Goal: Task Accomplishment & Management: Use online tool/utility

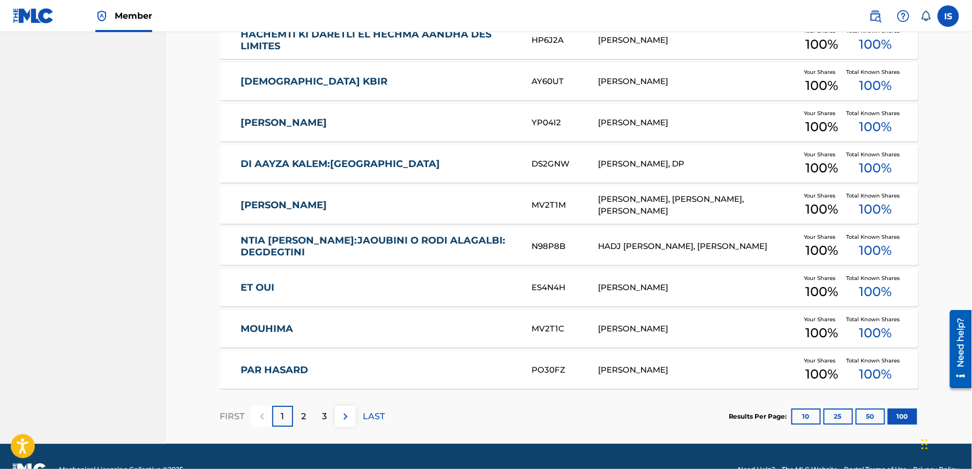
scroll to position [4064, 0]
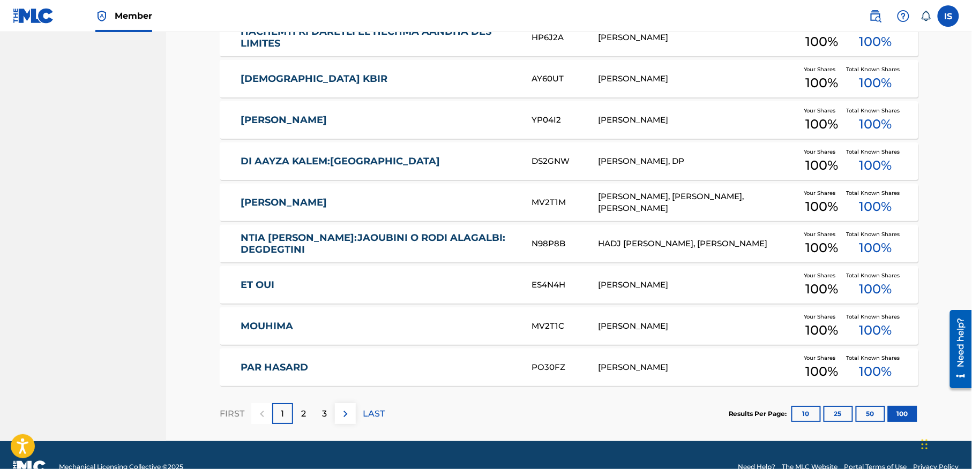
drag, startPoint x: 211, startPoint y: 201, endPoint x: 403, endPoint y: 192, distance: 192.0
copy link "[PERSON_NAME]"
drag, startPoint x: 208, startPoint y: 242, endPoint x: 329, endPoint y: 253, distance: 121.1
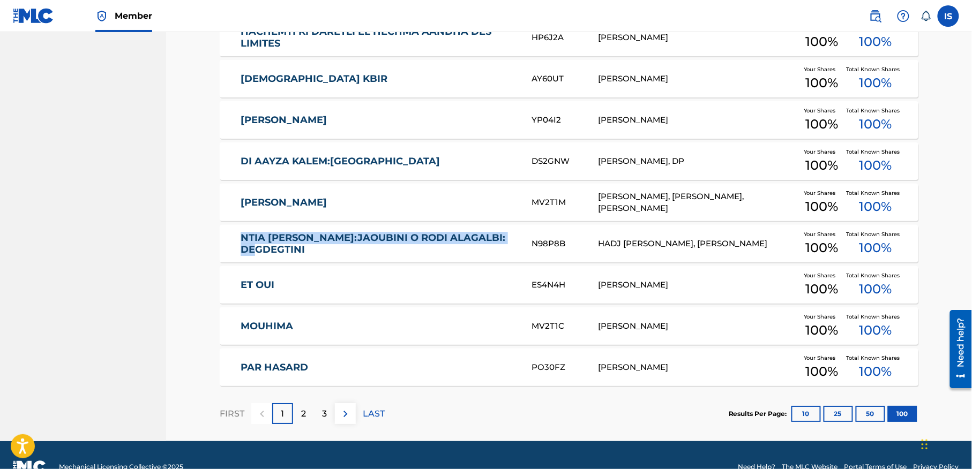
copy link "NTIA WAARA:JAOUBINI O RODI ALAGALBI: DEGDEGTINI"
drag, startPoint x: 208, startPoint y: 291, endPoint x: 308, endPoint y: 286, distance: 99.8
copy link "ET OUI"
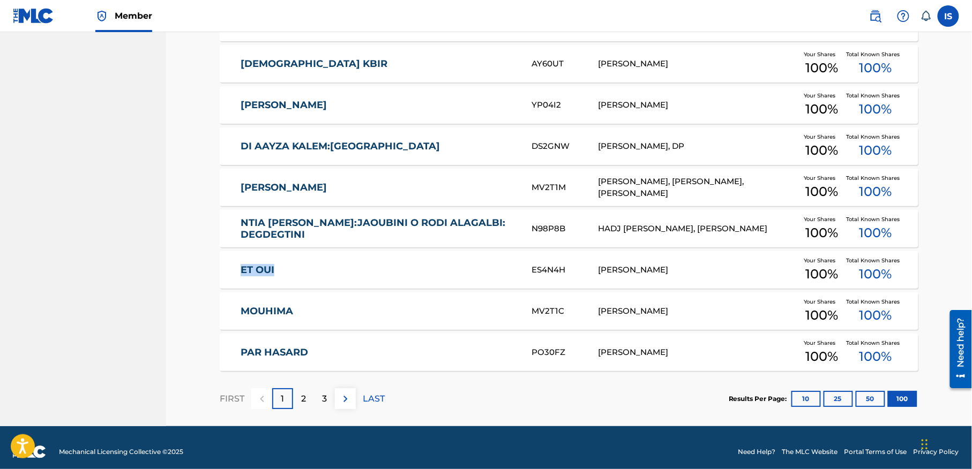
scroll to position [4088, 0]
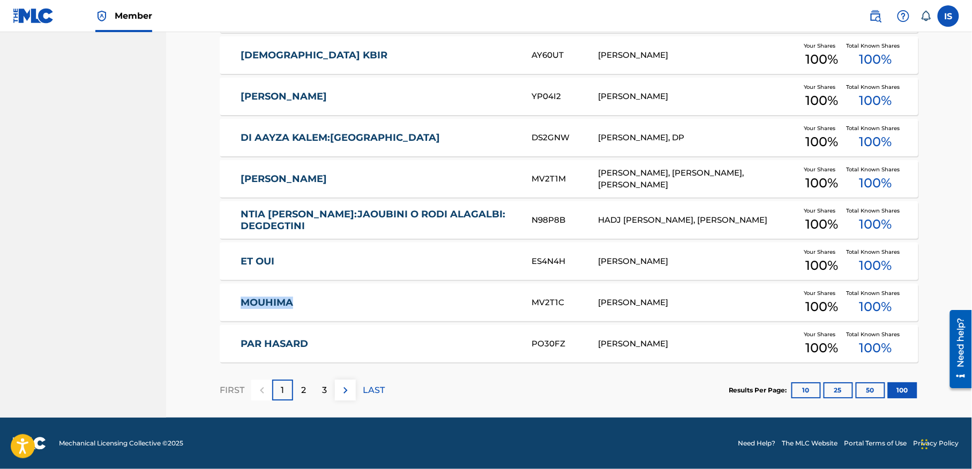
drag, startPoint x: 219, startPoint y: 311, endPoint x: 325, endPoint y: 301, distance: 106.0
click at [325, 301] on div "MOUHIMA MV2T1C BILLAL MOUFOK Your Shares 100 % Total Known Shares 100 %" at bounding box center [569, 303] width 699 height 38
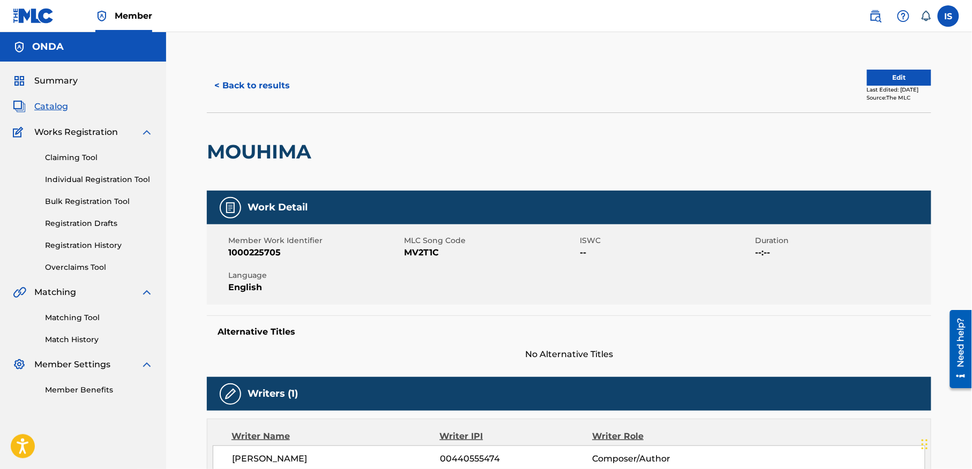
click at [234, 90] on button "< Back to results" at bounding box center [252, 85] width 91 height 27
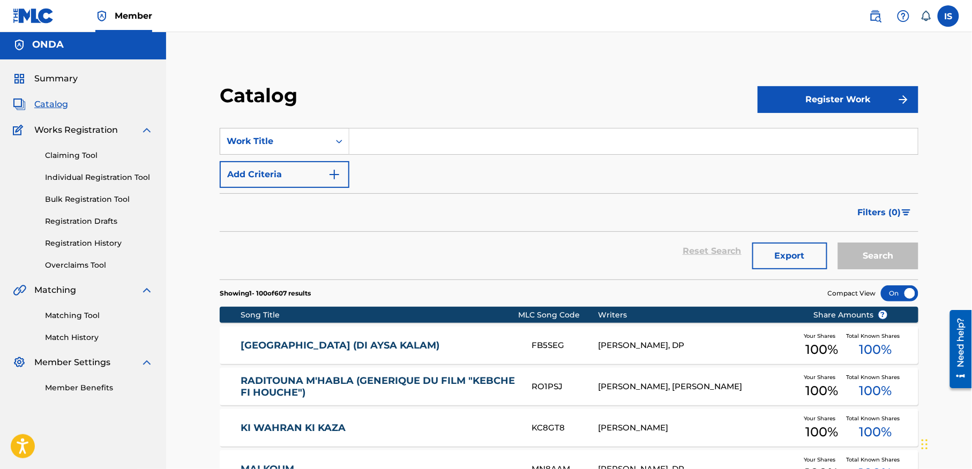
scroll to position [4060, 0]
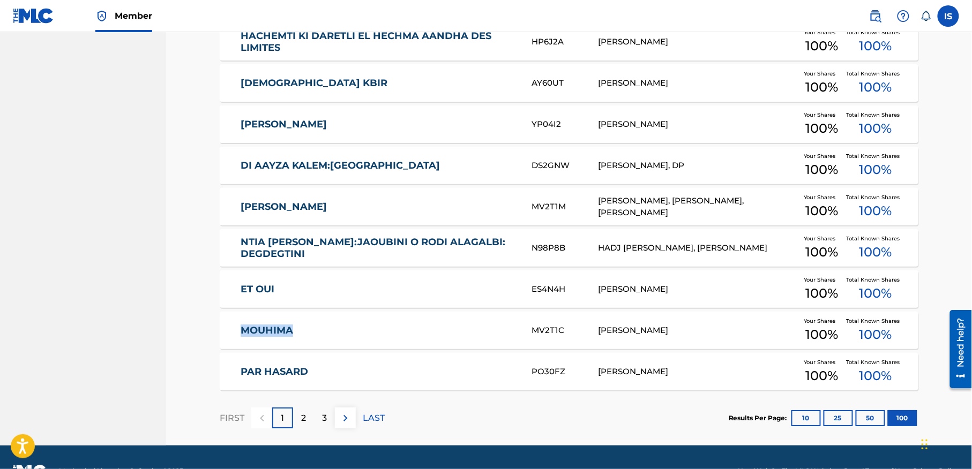
drag, startPoint x: 205, startPoint y: 333, endPoint x: 354, endPoint y: 345, distance: 149.9
copy link "MOUHIMA"
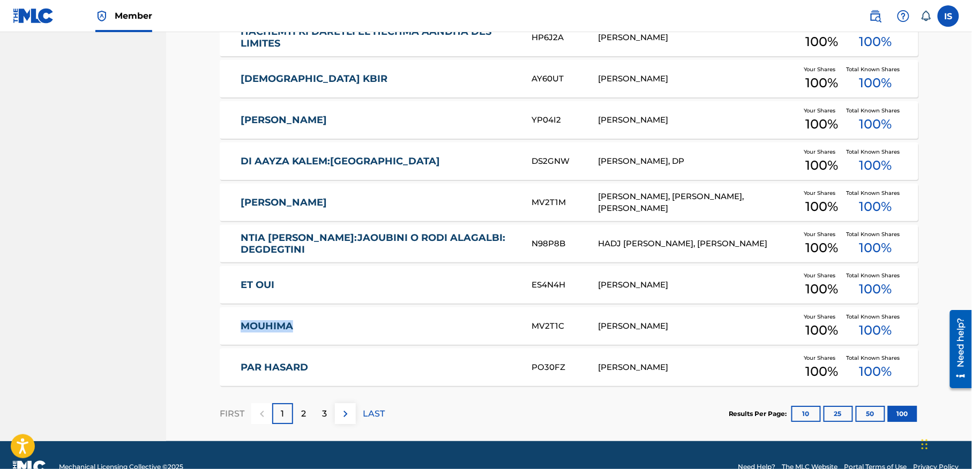
scroll to position [4066, 0]
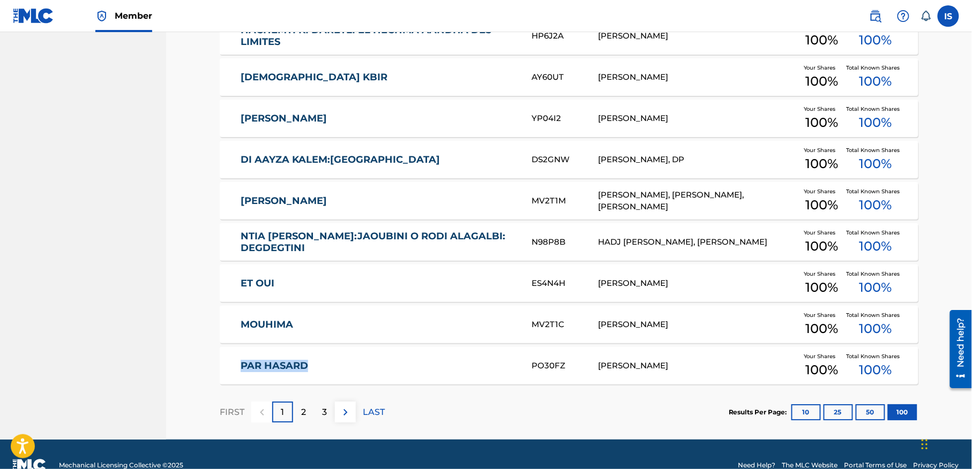
drag, startPoint x: 174, startPoint y: 361, endPoint x: 334, endPoint y: 384, distance: 162.4
copy link "PAR HASARD"
click at [302, 411] on p "2" at bounding box center [303, 412] width 5 height 13
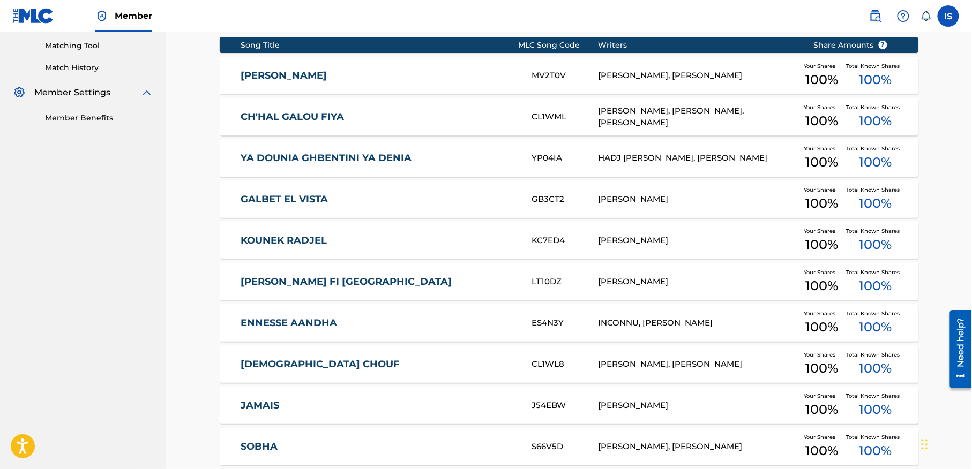
scroll to position [273, 0]
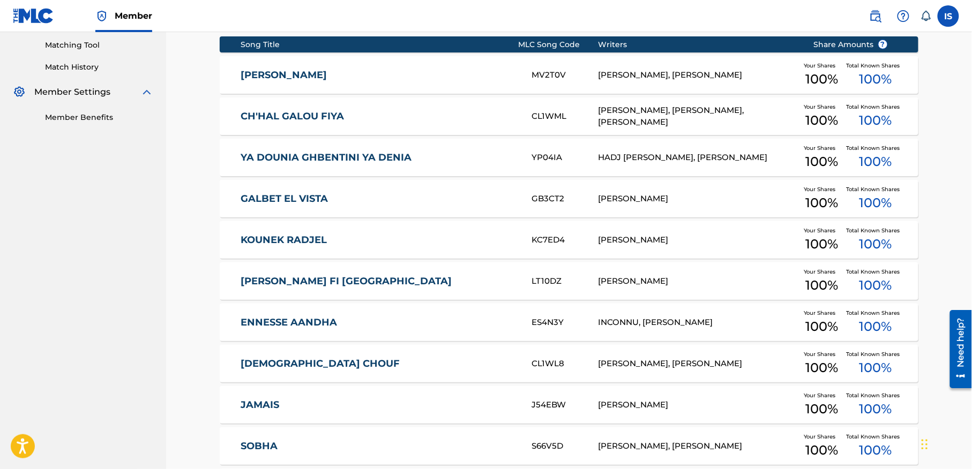
drag, startPoint x: 209, startPoint y: 75, endPoint x: 393, endPoint y: 72, distance: 183.8
copy link "MAZAL MAFHAMTEKCHE"
drag, startPoint x: 207, startPoint y: 122, endPoint x: 373, endPoint y: 121, distance: 166.6
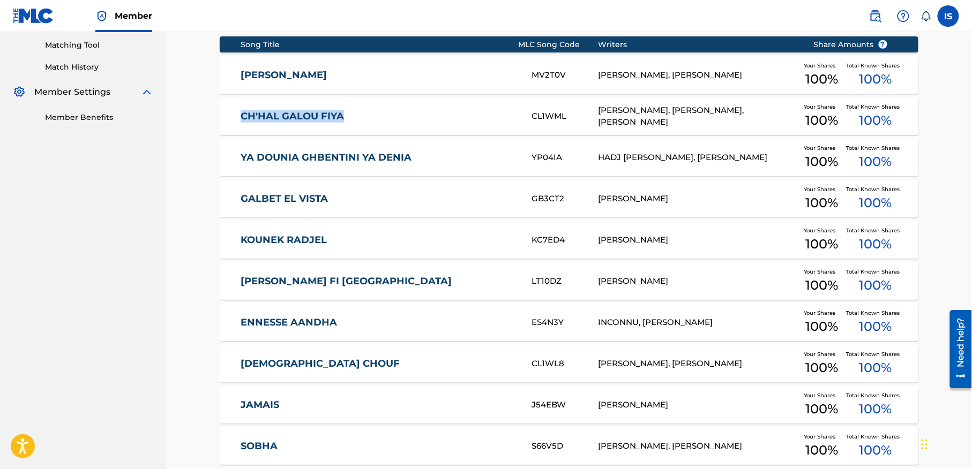
copy link "CH'HAL GALOU FIYA"
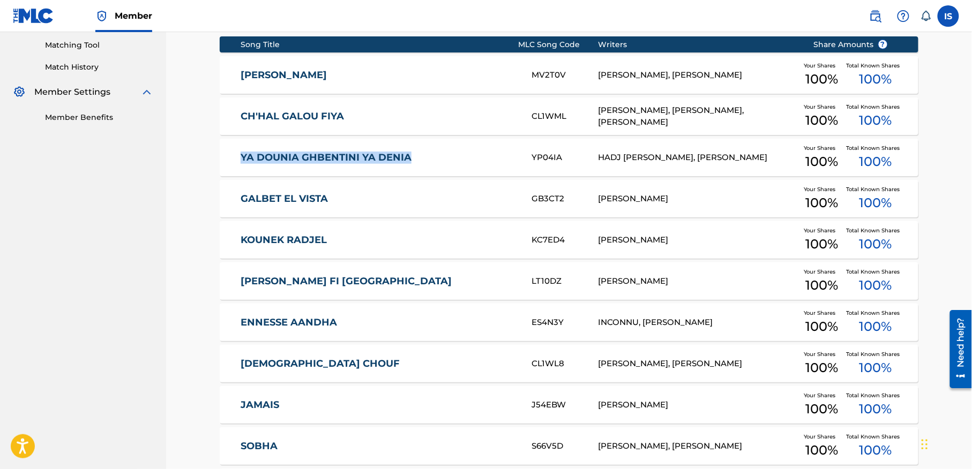
drag, startPoint x: 216, startPoint y: 162, endPoint x: 433, endPoint y: 170, distance: 217.1
copy link "YA DOUNIA GHBENTINI YA DENIA"
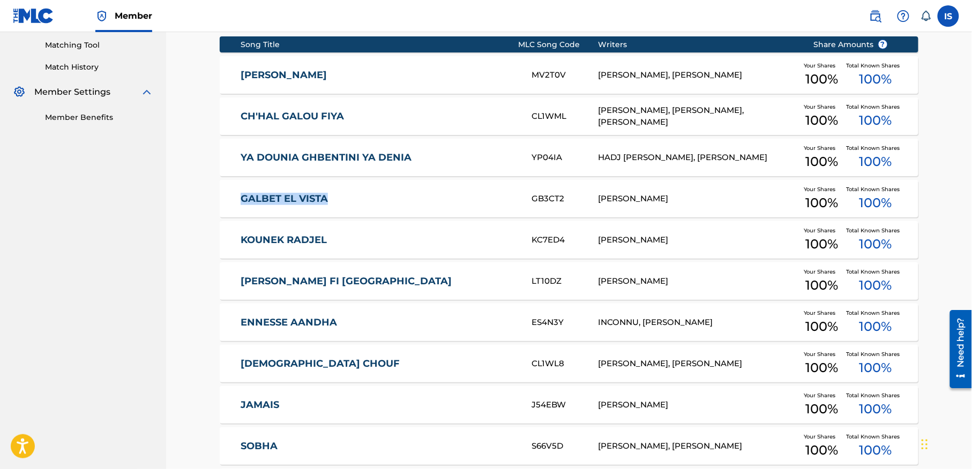
drag, startPoint x: 198, startPoint y: 200, endPoint x: 361, endPoint y: 206, distance: 163.0
copy link "GALBET EL VISTA"
drag, startPoint x: 212, startPoint y: 238, endPoint x: 342, endPoint y: 241, distance: 129.7
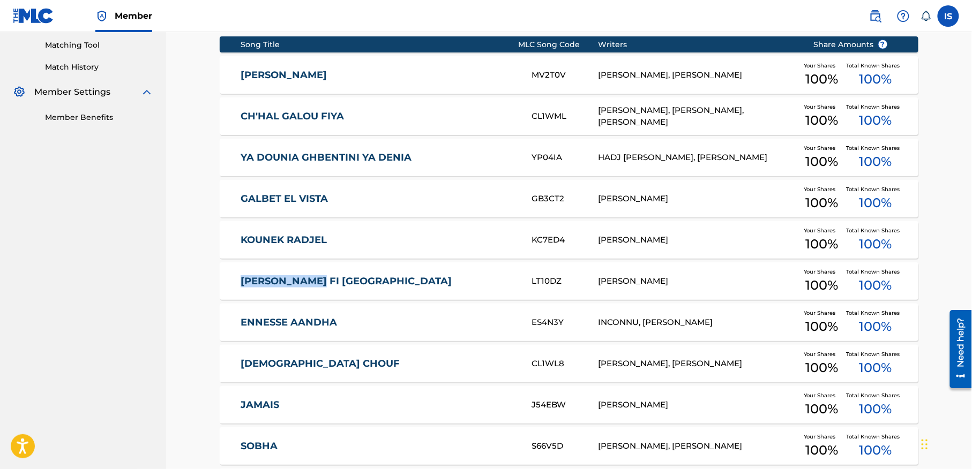
drag, startPoint x: 213, startPoint y: 280, endPoint x: 346, endPoint y: 282, distance: 133.4
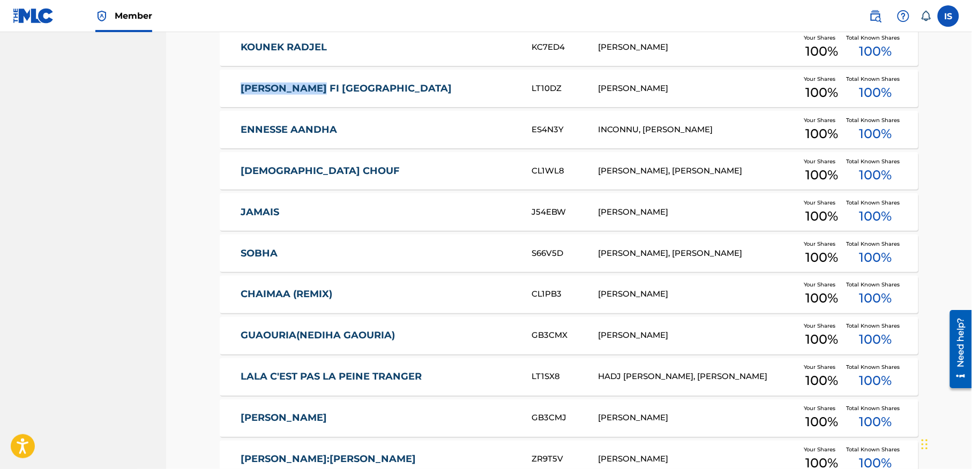
scroll to position [466, 0]
drag, startPoint x: 199, startPoint y: 131, endPoint x: 379, endPoint y: 123, distance: 180.2
drag, startPoint x: 208, startPoint y: 176, endPoint x: 352, endPoint y: 185, distance: 144.4
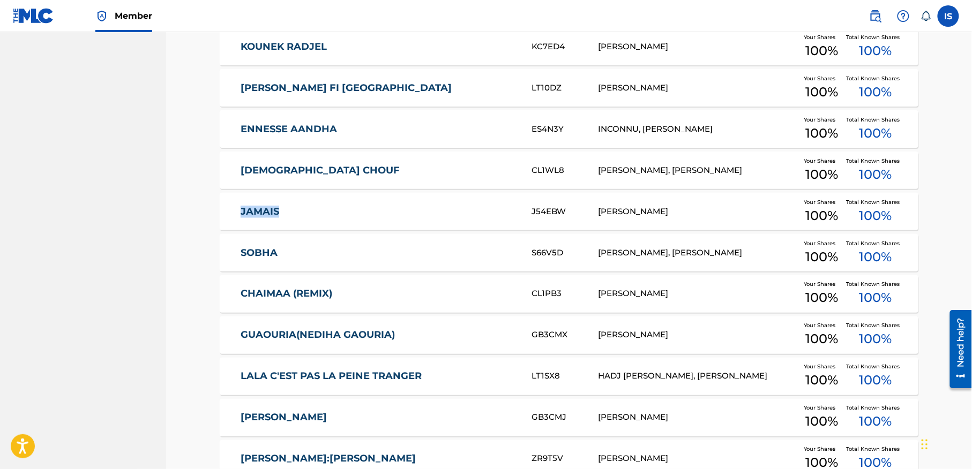
drag, startPoint x: 203, startPoint y: 213, endPoint x: 318, endPoint y: 208, distance: 115.8
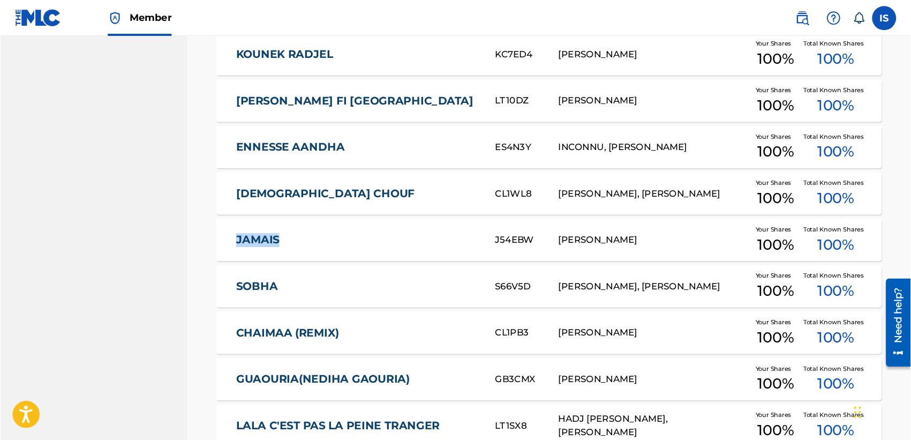
scroll to position [465, 0]
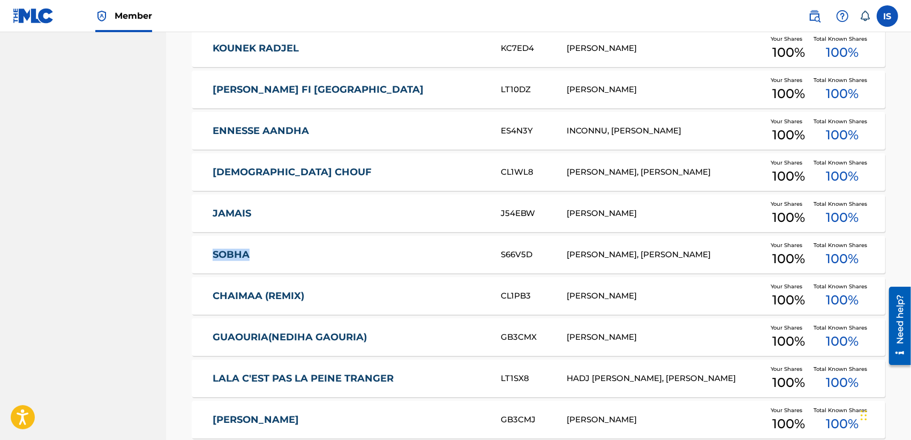
drag, startPoint x: 176, startPoint y: 258, endPoint x: 259, endPoint y: 256, distance: 83.1
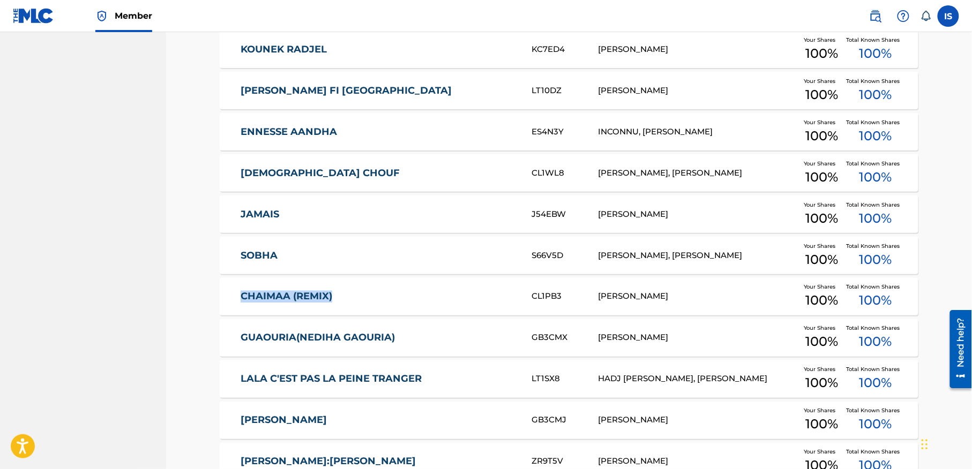
drag, startPoint x: 211, startPoint y: 303, endPoint x: 341, endPoint y: 294, distance: 130.5
drag, startPoint x: 220, startPoint y: 337, endPoint x: 413, endPoint y: 354, distance: 193.6
click at [413, 354] on div "GUAOURIA(NEDIHA GAOURIA) GB3CMX BILLAL MOUFOK Your Shares 100 % Total Known Sha…" at bounding box center [569, 338] width 699 height 38
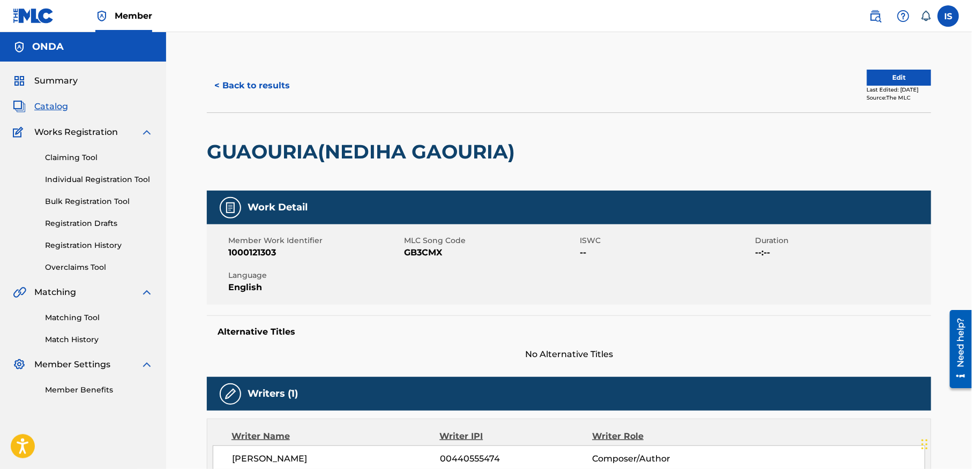
click at [238, 81] on button "< Back to results" at bounding box center [252, 85] width 91 height 27
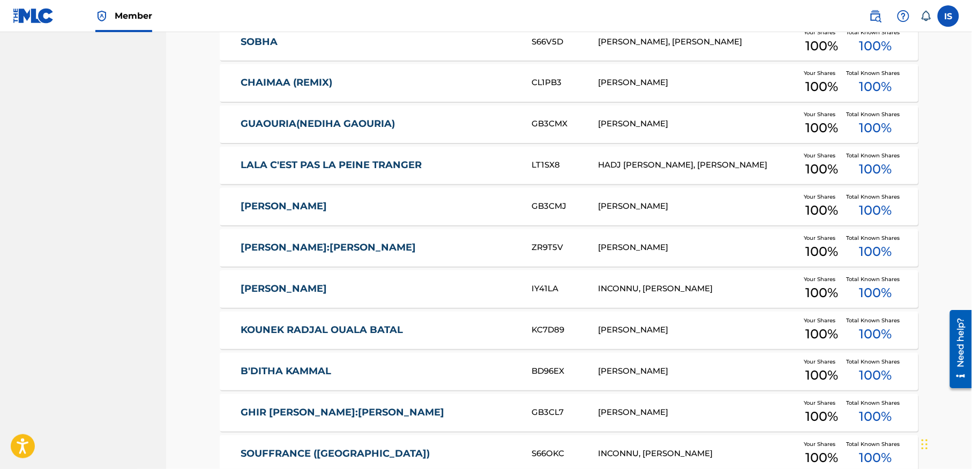
scroll to position [679, 0]
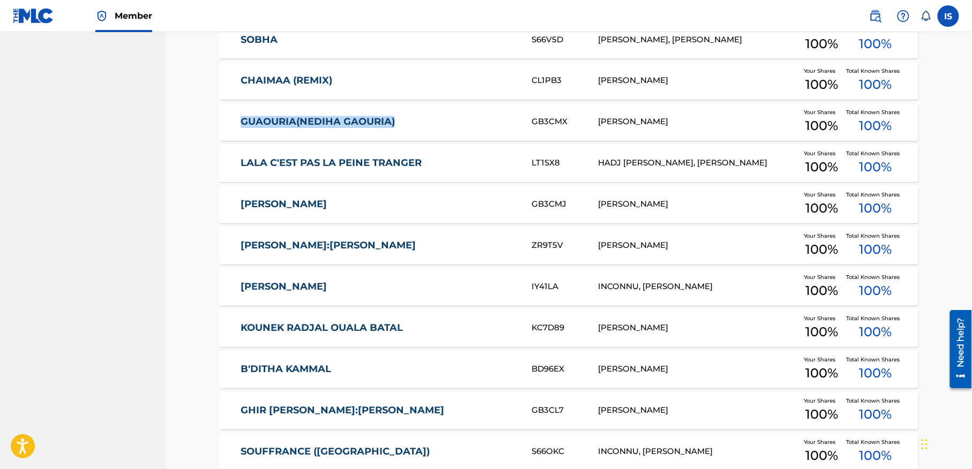
drag, startPoint x: 205, startPoint y: 121, endPoint x: 425, endPoint y: 124, distance: 220.8
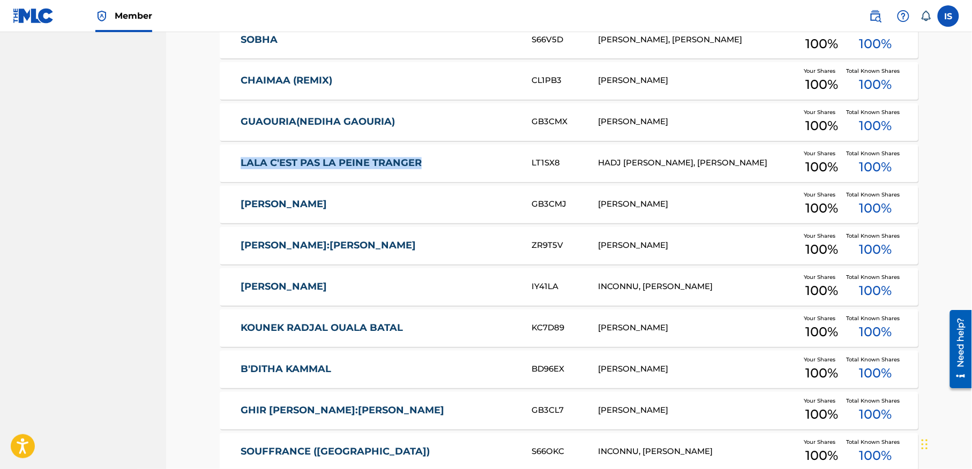
drag, startPoint x: 173, startPoint y: 174, endPoint x: 452, endPoint y: 168, distance: 279.7
drag, startPoint x: 200, startPoint y: 207, endPoint x: 351, endPoint y: 212, distance: 151.2
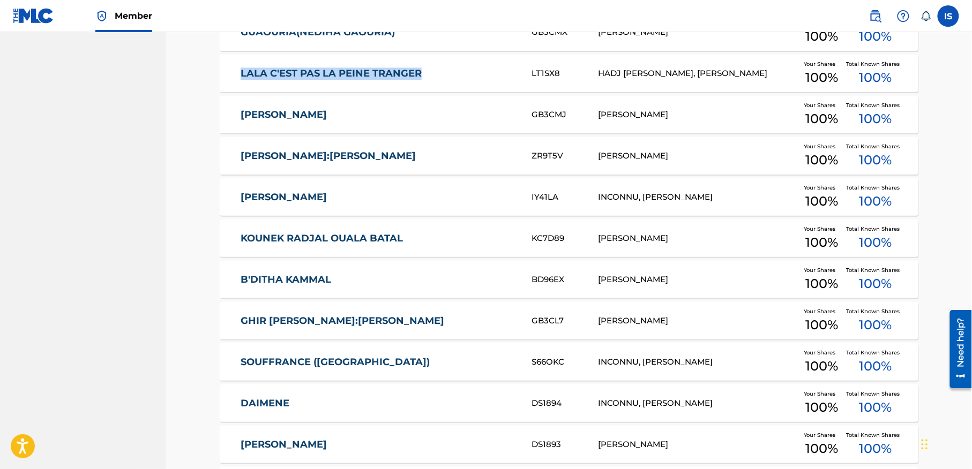
scroll to position [770, 0]
drag, startPoint x: 215, startPoint y: 160, endPoint x: 455, endPoint y: 163, distance: 240.1
drag, startPoint x: 197, startPoint y: 201, endPoint x: 366, endPoint y: 201, distance: 169.3
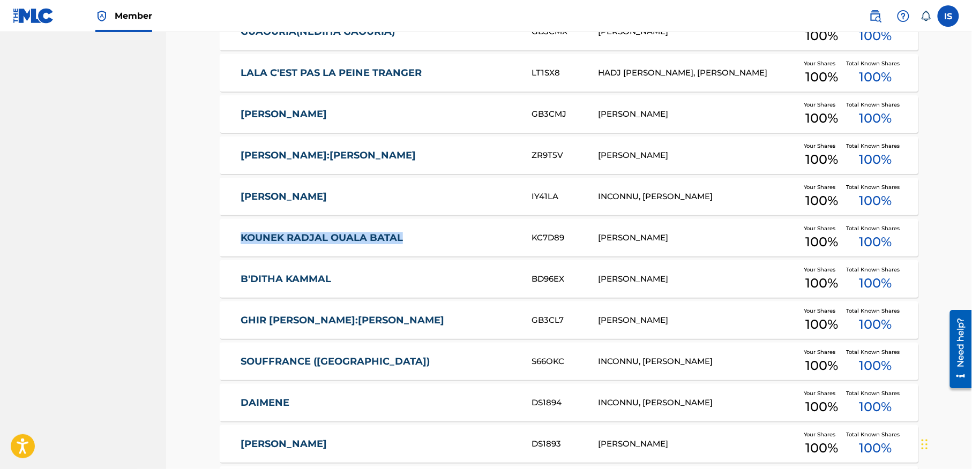
drag, startPoint x: 211, startPoint y: 242, endPoint x: 412, endPoint y: 229, distance: 201.3
drag, startPoint x: 215, startPoint y: 279, endPoint x: 365, endPoint y: 281, distance: 150.6
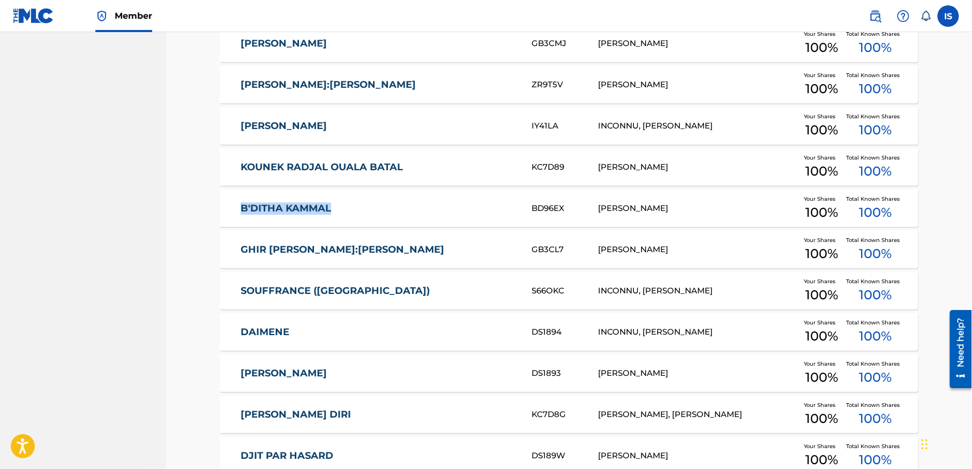
scroll to position [862, 0]
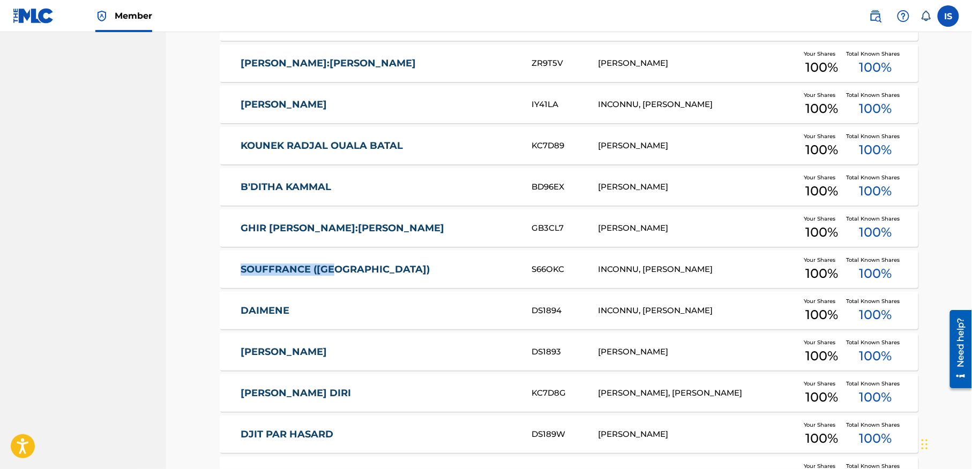
drag, startPoint x: 208, startPoint y: 269, endPoint x: 339, endPoint y: 275, distance: 130.3
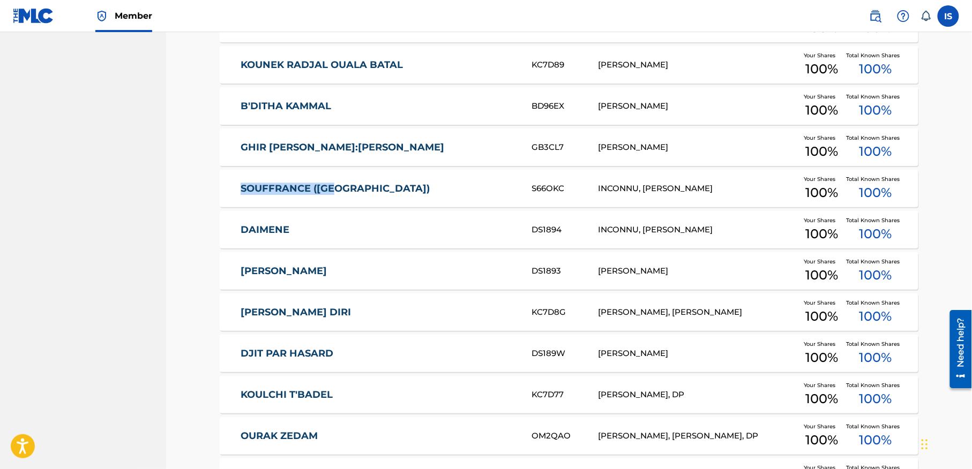
scroll to position [950, 0]
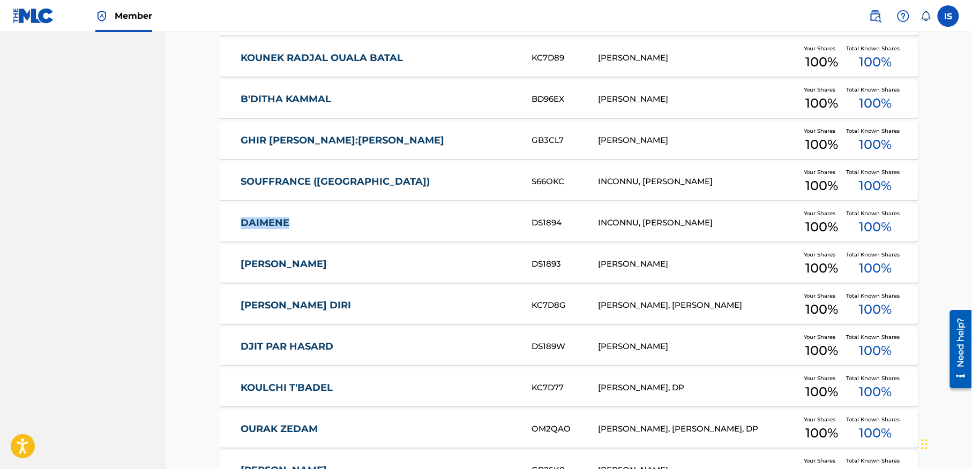
drag, startPoint x: 215, startPoint y: 226, endPoint x: 311, endPoint y: 233, distance: 96.2
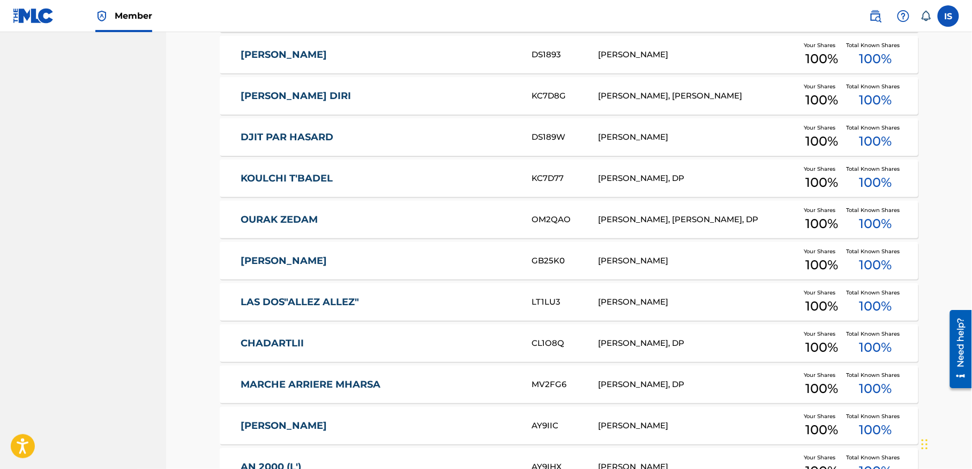
scroll to position [1178, 0]
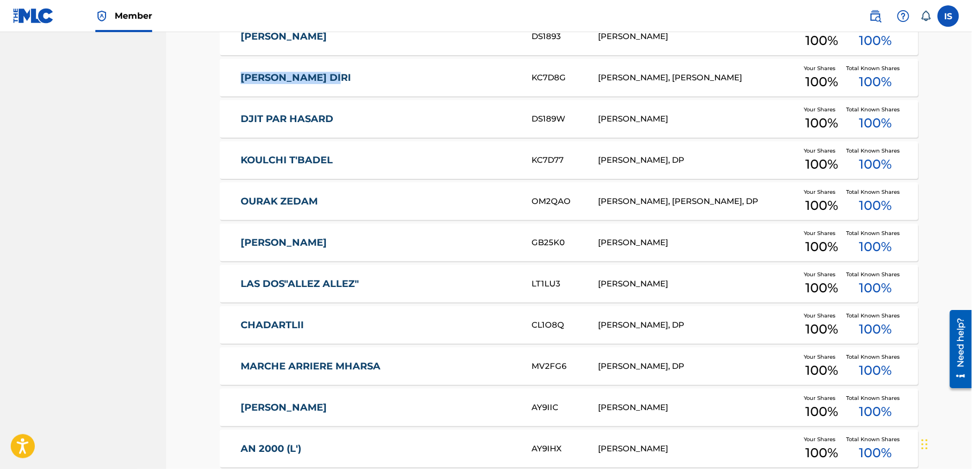
drag, startPoint x: 199, startPoint y: 78, endPoint x: 384, endPoint y: 79, distance: 184.3
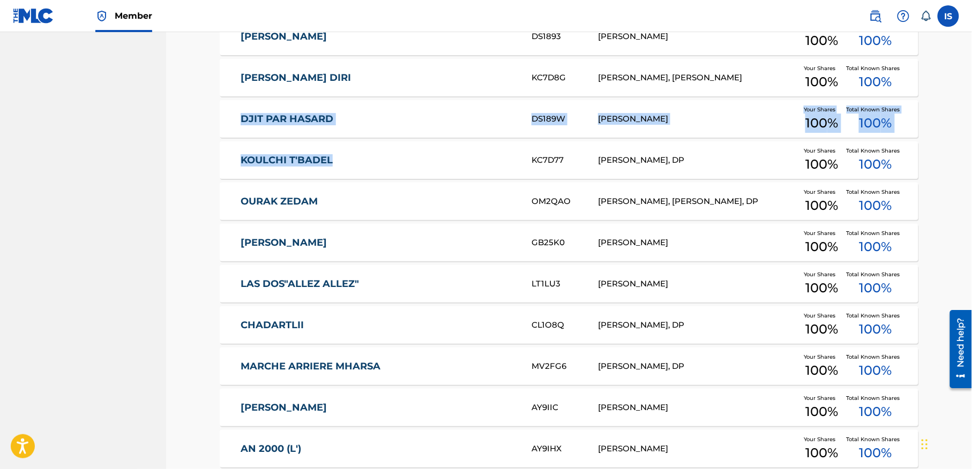
drag, startPoint x: 198, startPoint y: 123, endPoint x: 390, endPoint y: 140, distance: 193.1
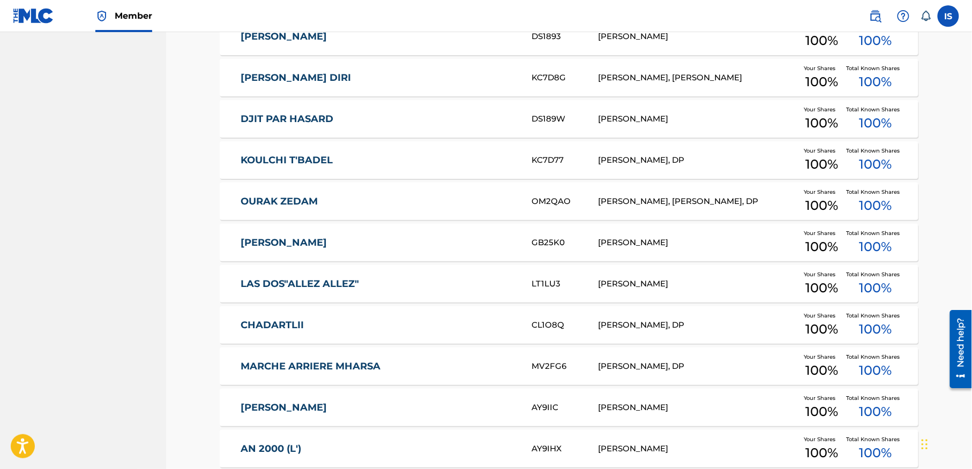
drag, startPoint x: 199, startPoint y: 117, endPoint x: 397, endPoint y: 121, distance: 197.7
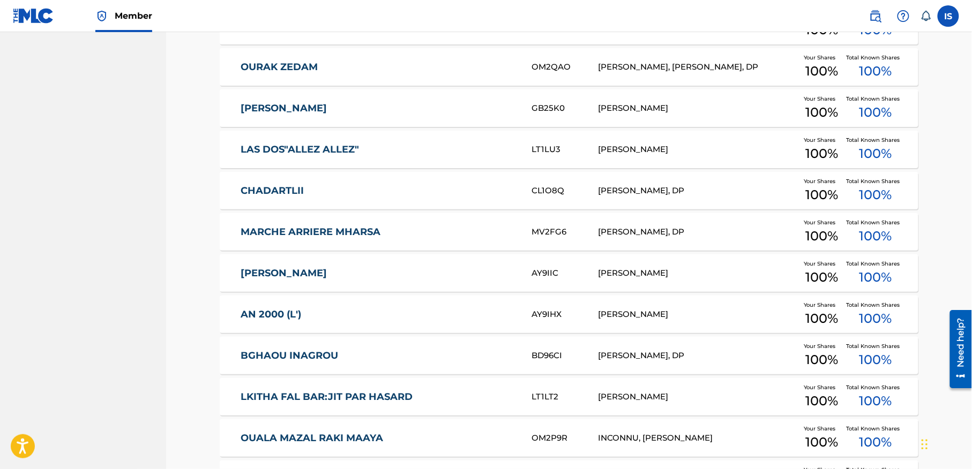
scroll to position [1313, 0]
drag, startPoint x: 217, startPoint y: 73, endPoint x: 358, endPoint y: 57, distance: 142.4
drag, startPoint x: 216, startPoint y: 107, endPoint x: 325, endPoint y: 105, distance: 108.2
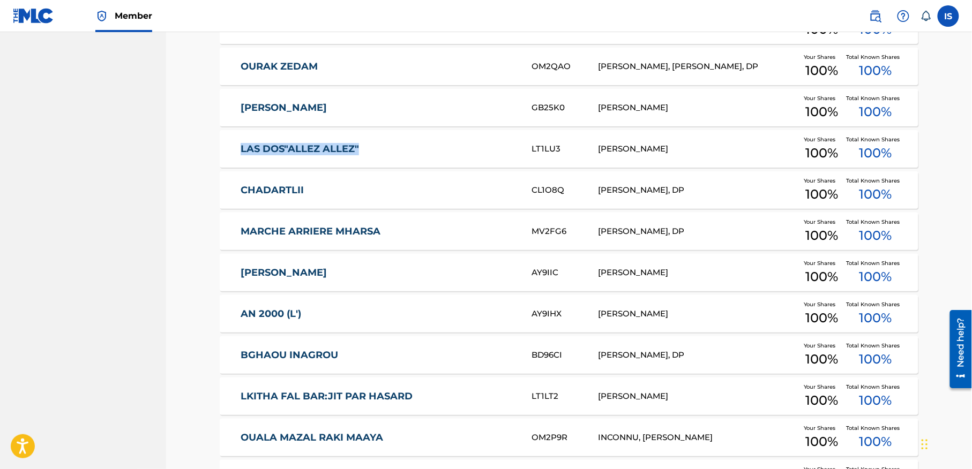
drag, startPoint x: 208, startPoint y: 155, endPoint x: 371, endPoint y: 146, distance: 163.6
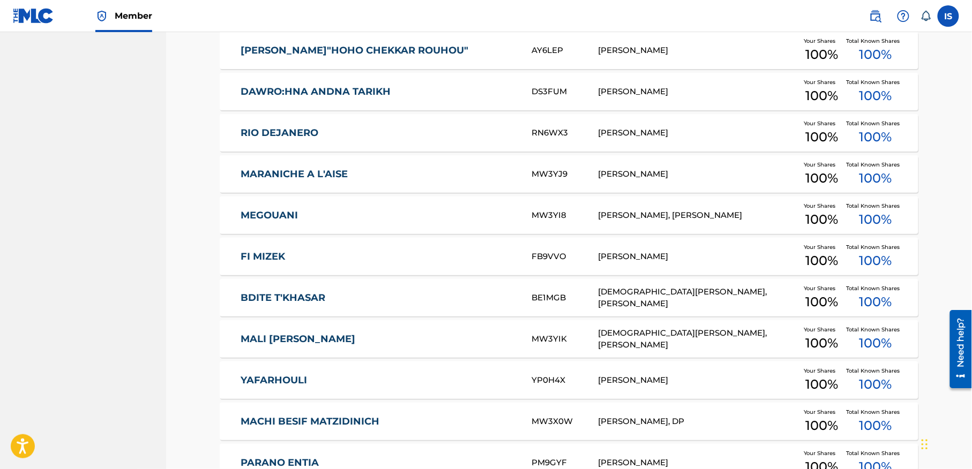
scroll to position [4088, 0]
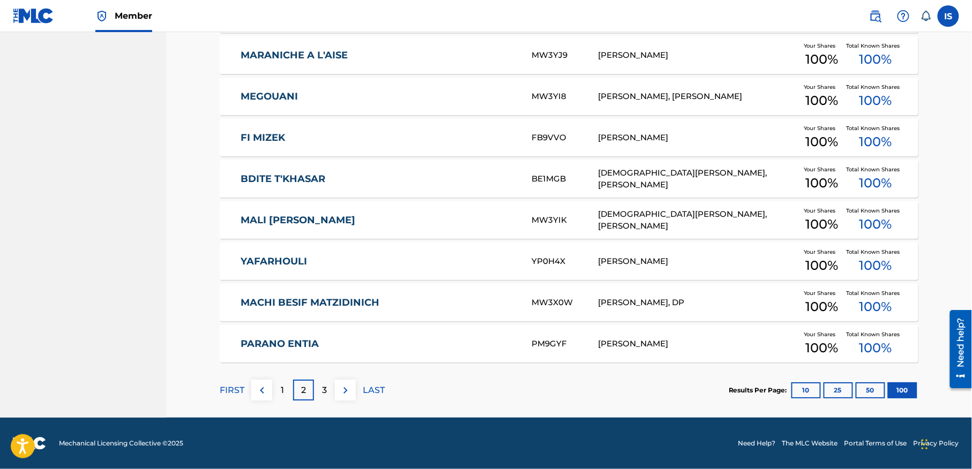
click at [374, 388] on p "LAST" at bounding box center [374, 390] width 22 height 13
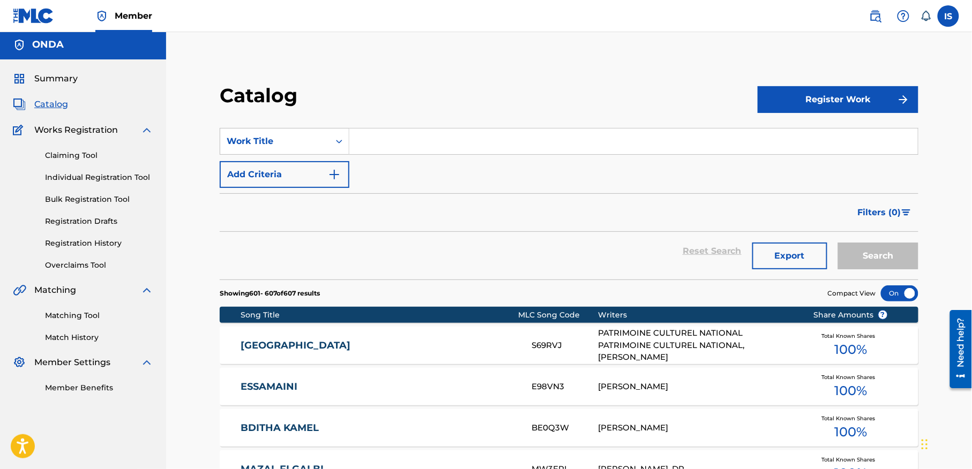
scroll to position [252, 0]
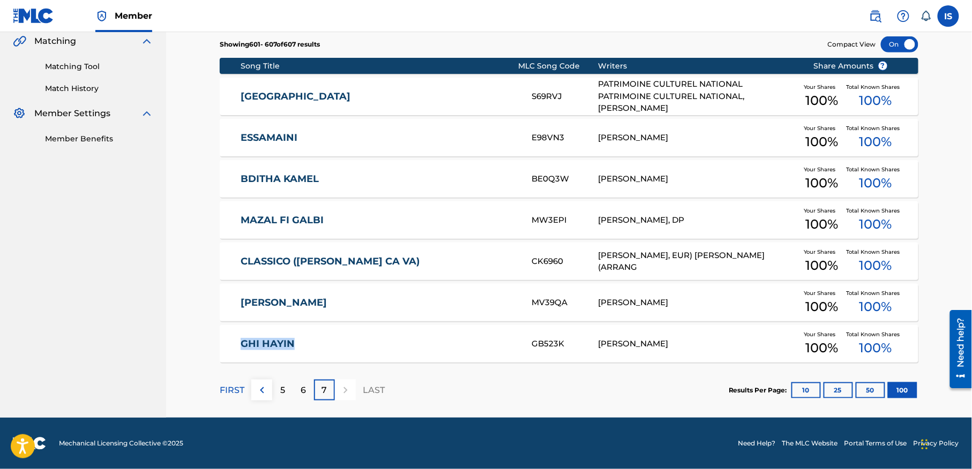
drag, startPoint x: 211, startPoint y: 348, endPoint x: 326, endPoint y: 346, distance: 115.7
click at [326, 346] on div "Catalog Register Work SearchWithCriteria5501fa27-77f9-4c5d-826c-e8ea77fe3efd Wo…" at bounding box center [569, 125] width 724 height 583
drag, startPoint x: 204, startPoint y: 301, endPoint x: 363, endPoint y: 309, distance: 159.3
click at [363, 309] on div "Catalog Register Work SearchWithCriteria5501fa27-77f9-4c5d-826c-e8ea77fe3efd Wo…" at bounding box center [569, 113] width 750 height 610
drag, startPoint x: 219, startPoint y: 264, endPoint x: 399, endPoint y: 253, distance: 180.8
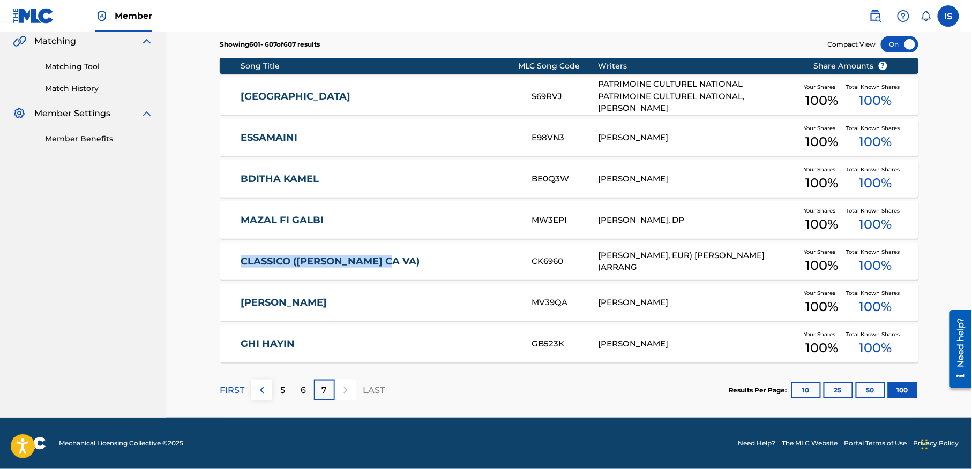
click at [399, 253] on div "Catalog Register Work SearchWithCriteria5501fa27-77f9-4c5d-826c-e8ea77fe3efd Wo…" at bounding box center [569, 125] width 724 height 583
drag, startPoint x: 222, startPoint y: 217, endPoint x: 345, endPoint y: 218, distance: 123.2
click at [345, 218] on div "MAZAL FI GALBI MW3EPI BILLAL MOUFOK, DP Your Shares 100 % Total Known Shares 10…" at bounding box center [569, 220] width 699 height 38
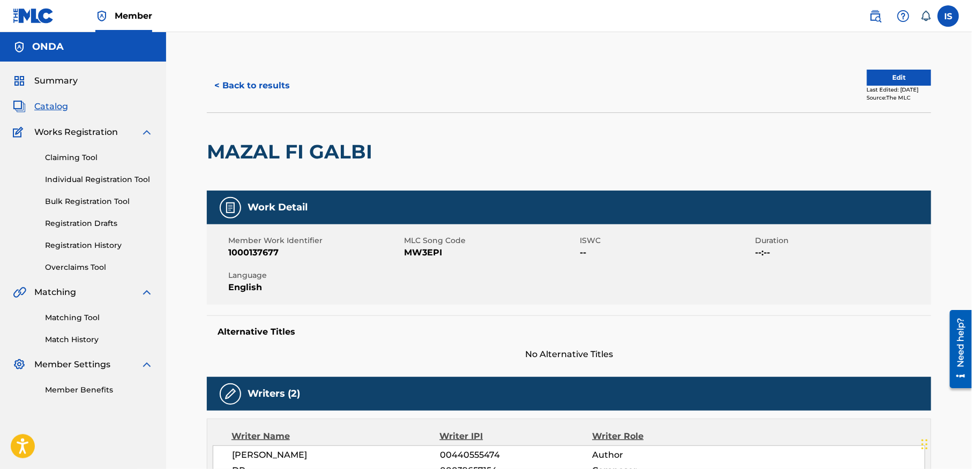
click at [231, 95] on button "< Back to results" at bounding box center [252, 85] width 91 height 27
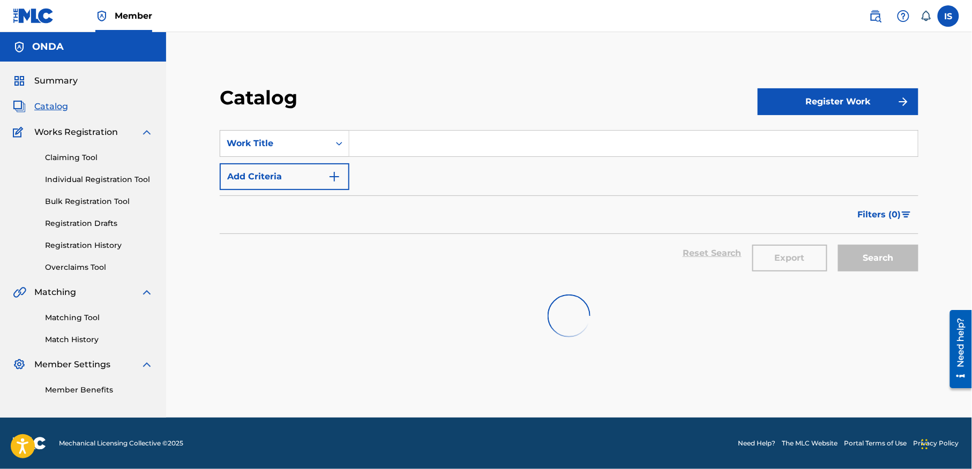
scroll to position [224, 0]
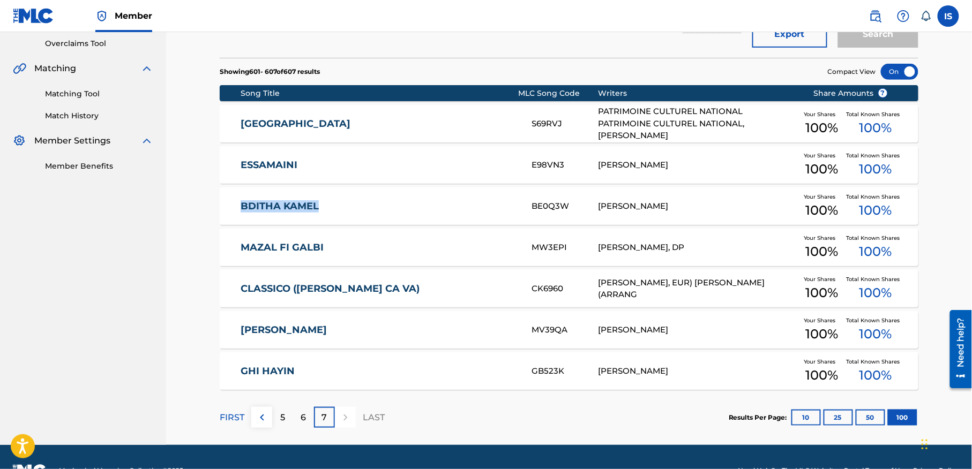
drag, startPoint x: 211, startPoint y: 213, endPoint x: 367, endPoint y: 196, distance: 157.4
click at [367, 196] on div "Catalog Register Work SearchWithCriteria5501fa27-77f9-4c5d-826c-e8ea77fe3efd Wo…" at bounding box center [569, 153] width 724 height 583
drag, startPoint x: 204, startPoint y: 124, endPoint x: 354, endPoint y: 125, distance: 150.0
click at [354, 125] on div "Catalog Register Work SearchWithCriteria5501fa27-77f9-4c5d-826c-e8ea77fe3efd Wo…" at bounding box center [569, 140] width 750 height 610
click at [301, 418] on div "6" at bounding box center [303, 417] width 21 height 21
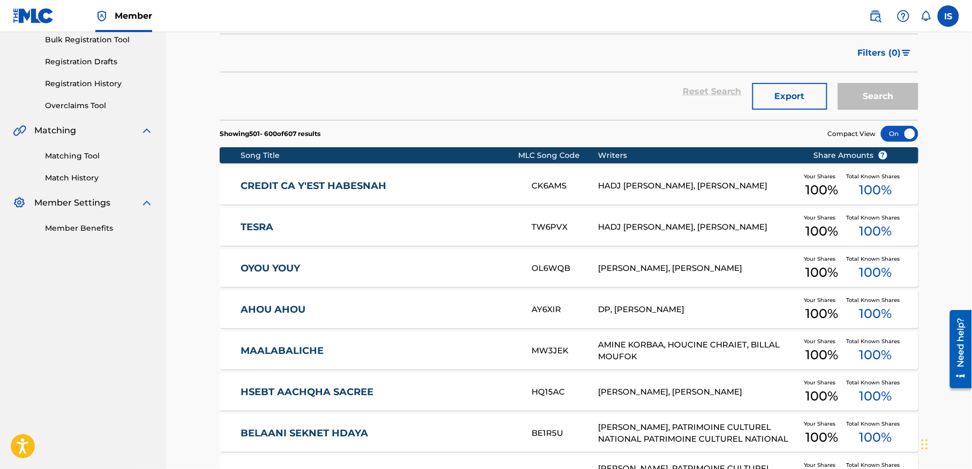
scroll to position [0, 0]
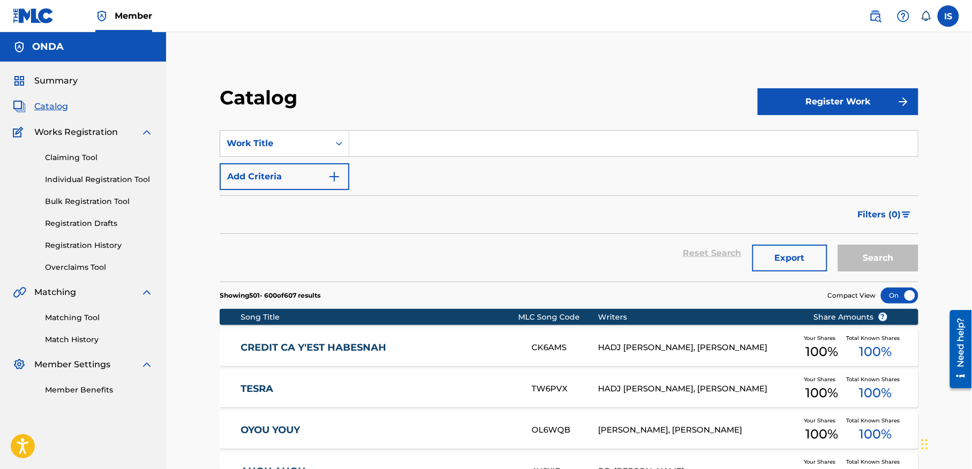
click at [46, 109] on span "Catalog" at bounding box center [51, 106] width 34 height 13
click at [54, 108] on span "Catalog" at bounding box center [51, 106] width 34 height 13
click at [425, 148] on input "Search Form" at bounding box center [633, 144] width 568 height 26
type input "k"
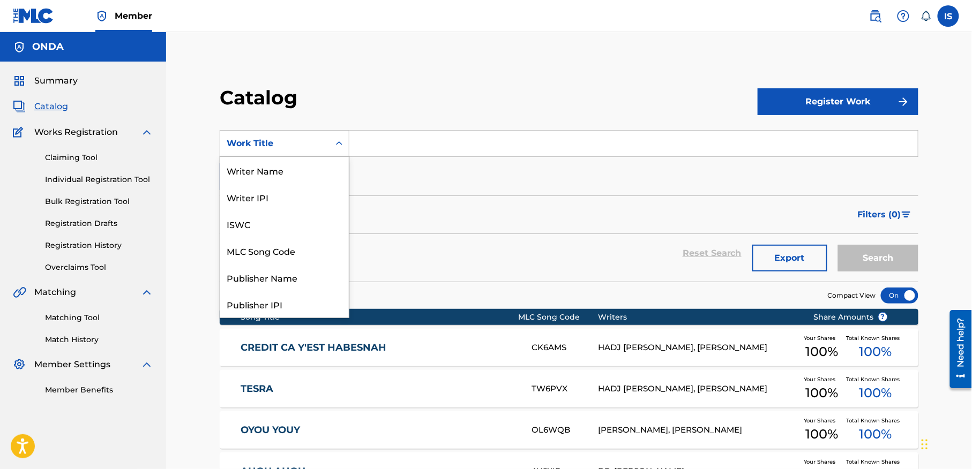
click at [258, 146] on div "Work Title" at bounding box center [275, 143] width 96 height 13
click at [309, 173] on div "Writer Name" at bounding box center [284, 170] width 129 height 27
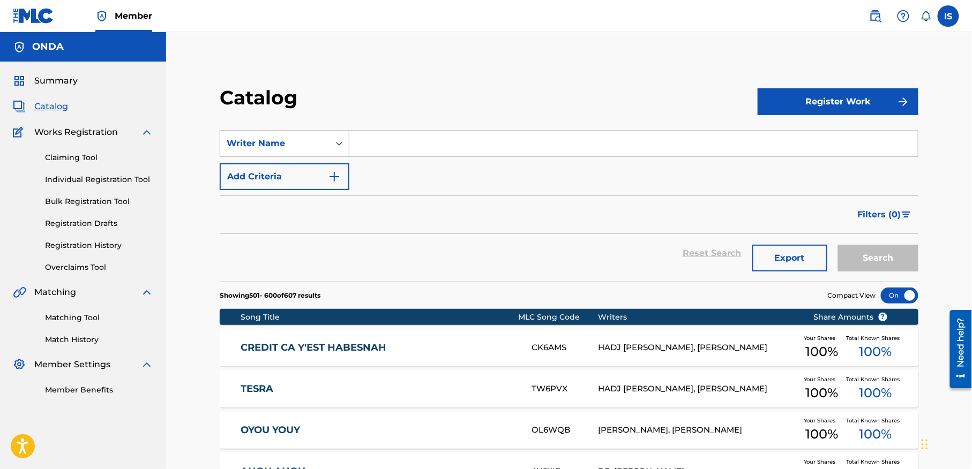
click at [386, 150] on input "Search Form" at bounding box center [633, 144] width 568 height 26
click at [838, 245] on button "Search" at bounding box center [878, 258] width 80 height 27
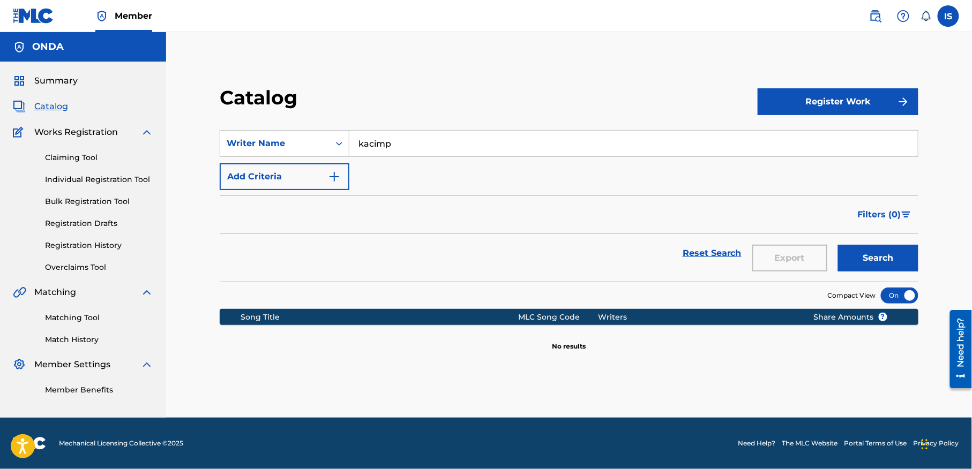
click at [453, 125] on section "SearchWithCriteria204a8278-33b4-4125-af69-194fb14bb805 Writer Name kacimp Add C…" at bounding box center [569, 199] width 699 height 164
click at [446, 139] on input "kacimp" at bounding box center [633, 144] width 568 height 26
type input "kacimo"
click at [838, 245] on button "Search" at bounding box center [878, 258] width 80 height 27
click at [386, 151] on input "kacimo" at bounding box center [633, 144] width 568 height 26
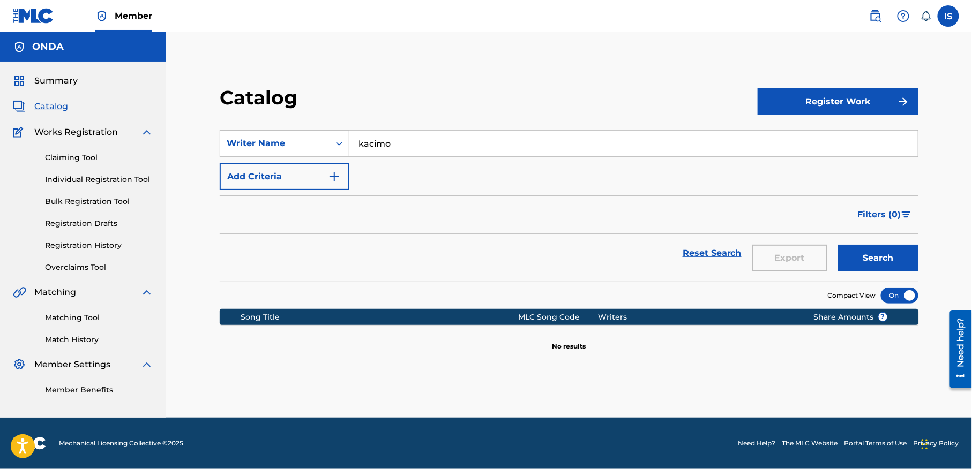
click at [386, 151] on input "kacimo" at bounding box center [633, 144] width 568 height 26
type input "zermani hacene"
click at [838, 245] on button "Search" at bounding box center [878, 258] width 80 height 27
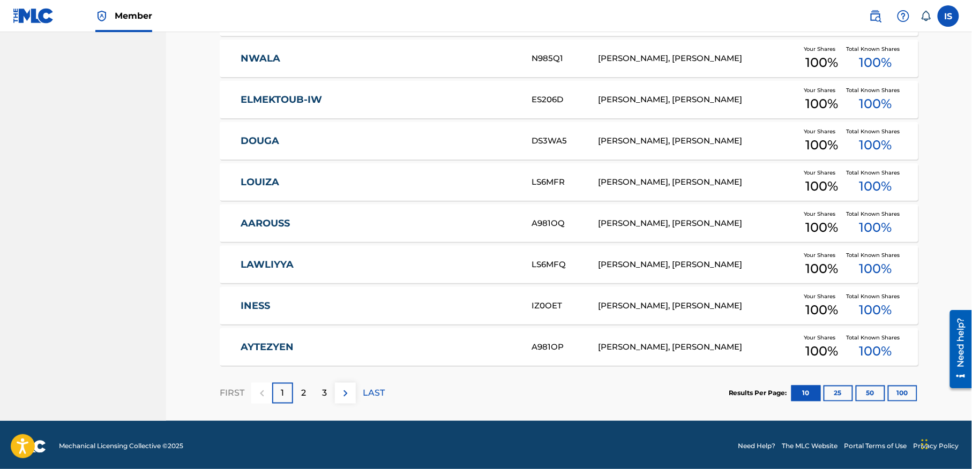
scroll to position [376, 0]
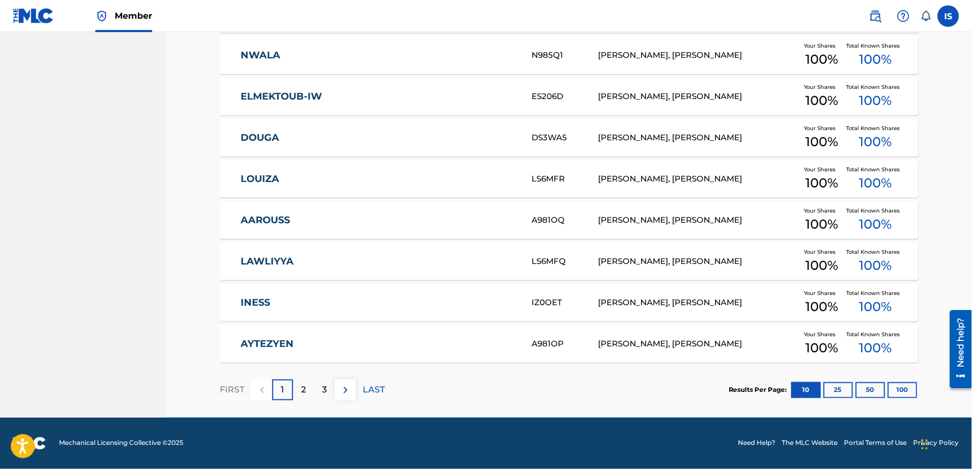
click at [903, 392] on button "100" at bounding box center [902, 391] width 29 height 16
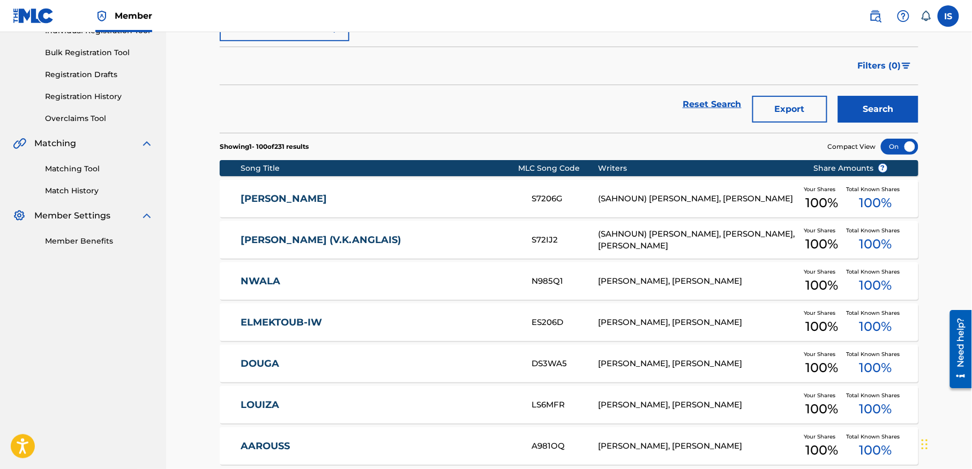
scroll to position [154, 0]
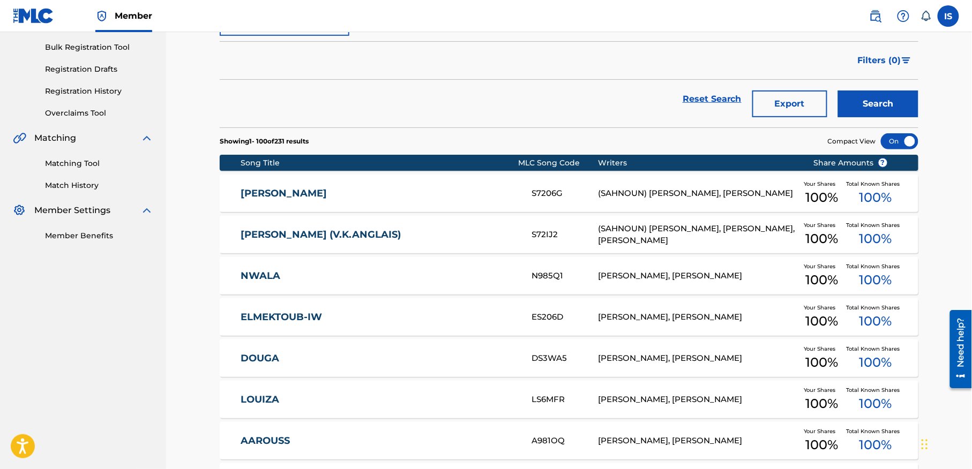
drag, startPoint x: 212, startPoint y: 191, endPoint x: 366, endPoint y: 183, distance: 154.5
drag, startPoint x: 211, startPoint y: 232, endPoint x: 431, endPoint y: 233, distance: 220.2
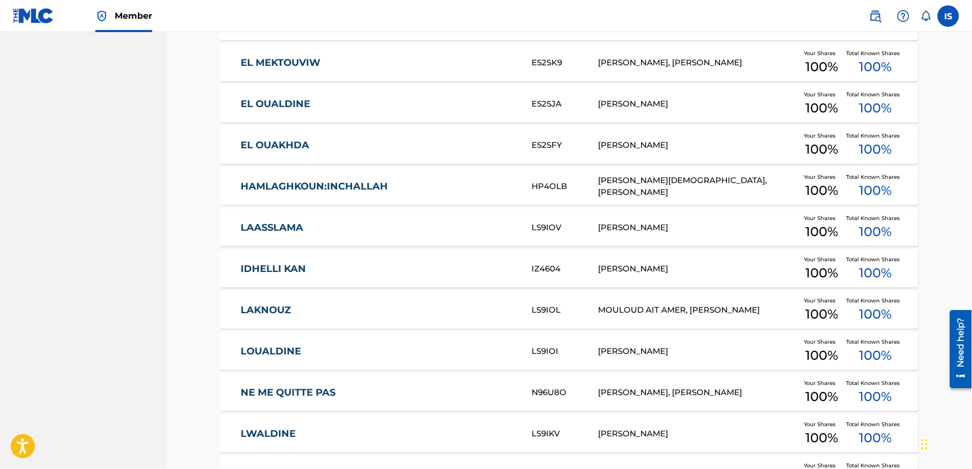
scroll to position [2761, 0]
drag, startPoint x: 206, startPoint y: 103, endPoint x: 340, endPoint y: 103, distance: 133.4
drag, startPoint x: 217, startPoint y: 351, endPoint x: 332, endPoint y: 369, distance: 116.5
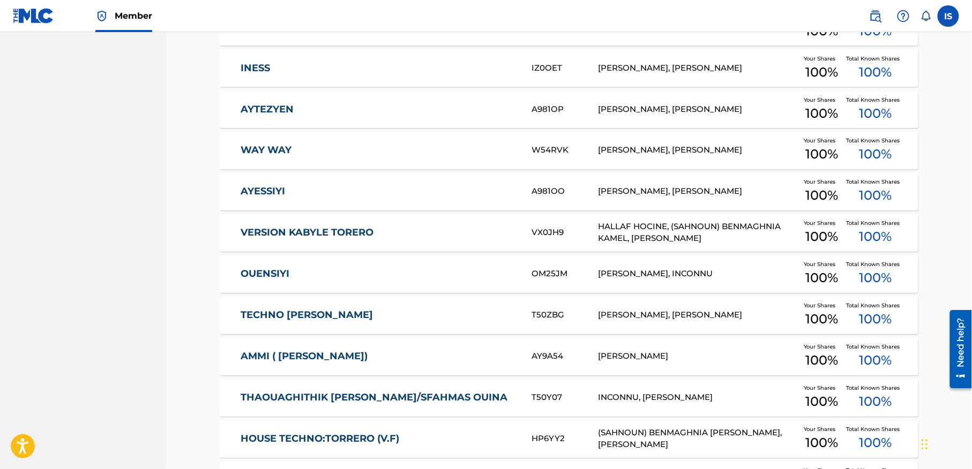
scroll to position [0, 0]
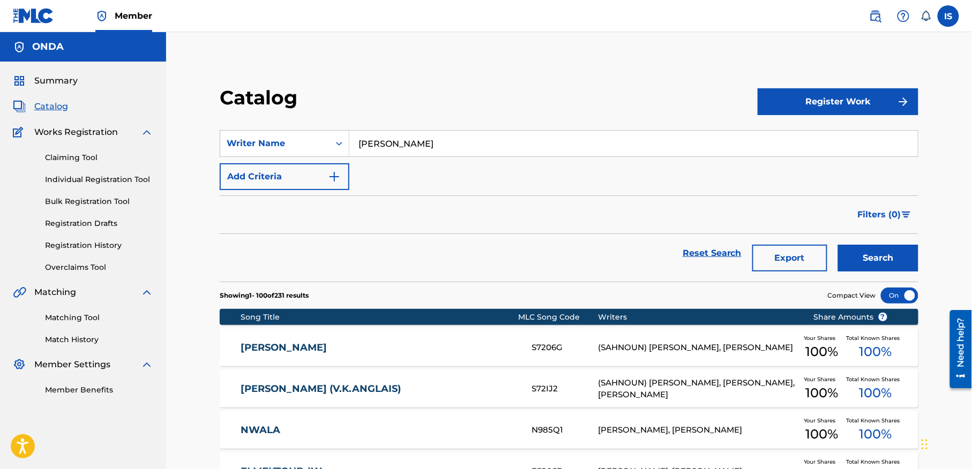
click at [60, 84] on span "Summary" at bounding box center [55, 80] width 43 height 13
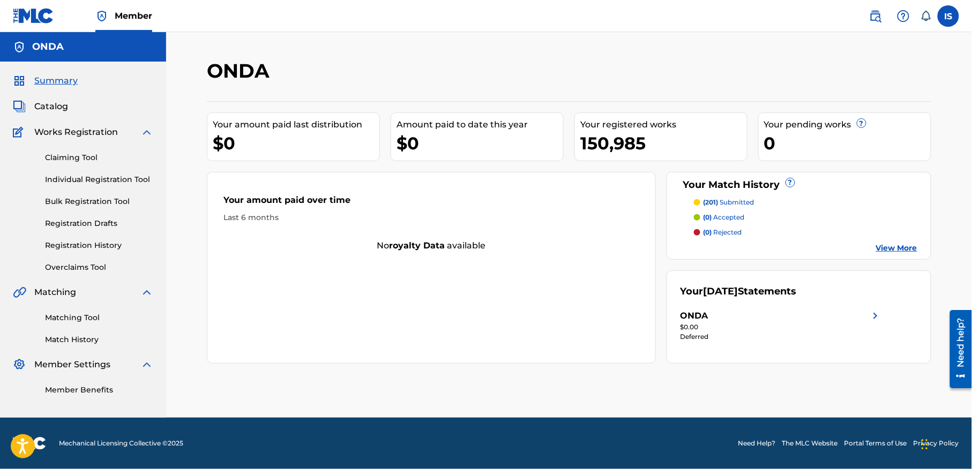
click at [787, 331] on div "$0.00" at bounding box center [780, 328] width 201 height 10
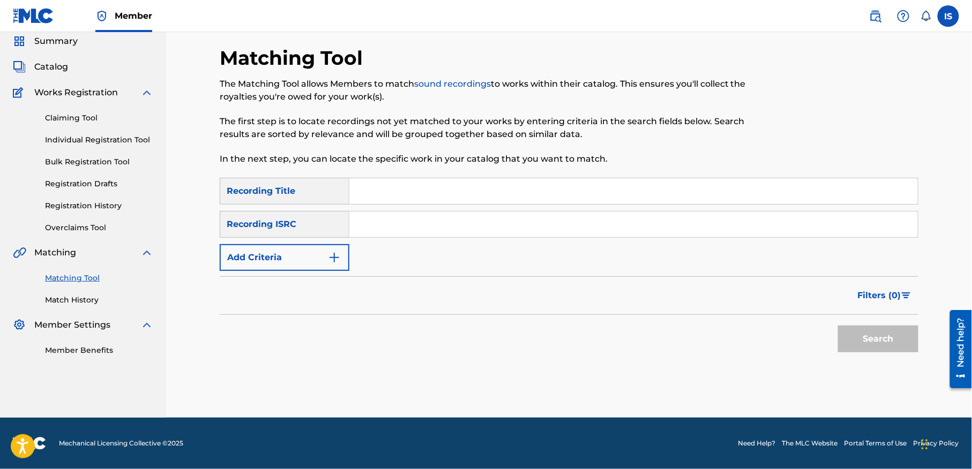
scroll to position [40, 0]
click at [420, 178] on input "Search Form" at bounding box center [633, 191] width 568 height 26
paste input "MAZAL MAFHAMTEKCHE"
type input "MAZAL MAFHAMTEKCHE"
click at [287, 262] on button "Add Criteria" at bounding box center [285, 257] width 130 height 27
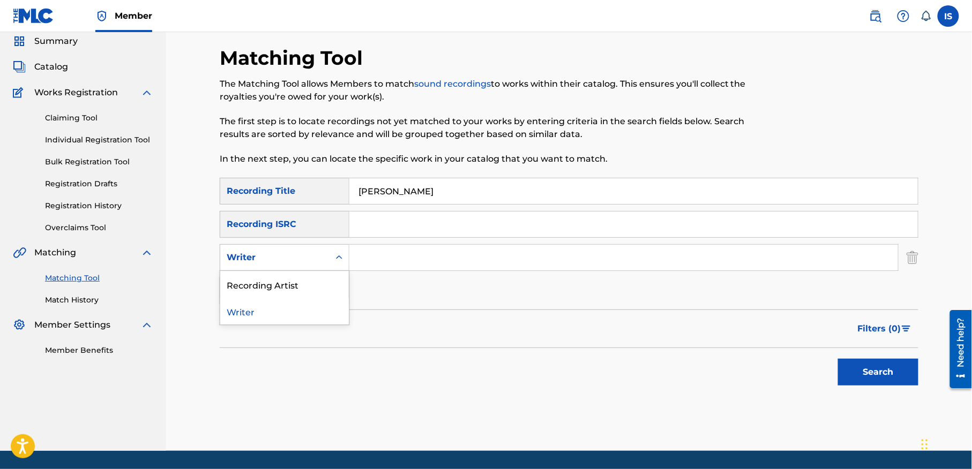
click at [314, 256] on div "Writer" at bounding box center [275, 257] width 96 height 13
click at [297, 283] on div "Recording Artist" at bounding box center [284, 284] width 129 height 27
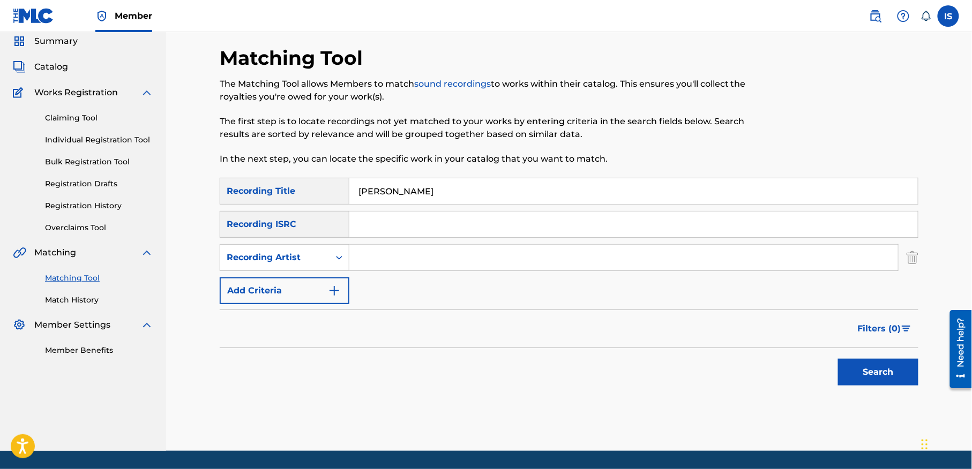
click at [393, 264] on input "Search Form" at bounding box center [623, 258] width 549 height 26
type input "cheb bilal"
click at [879, 371] on button "Search" at bounding box center [878, 372] width 80 height 27
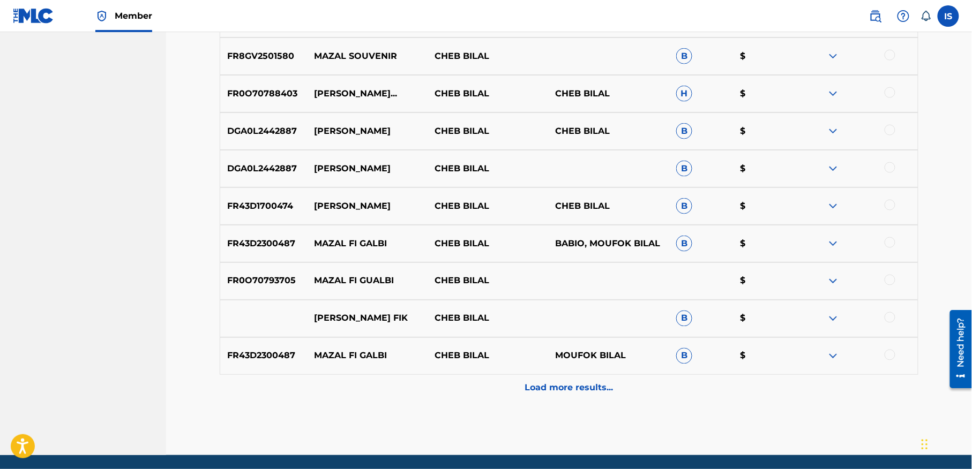
scroll to position [511, 0]
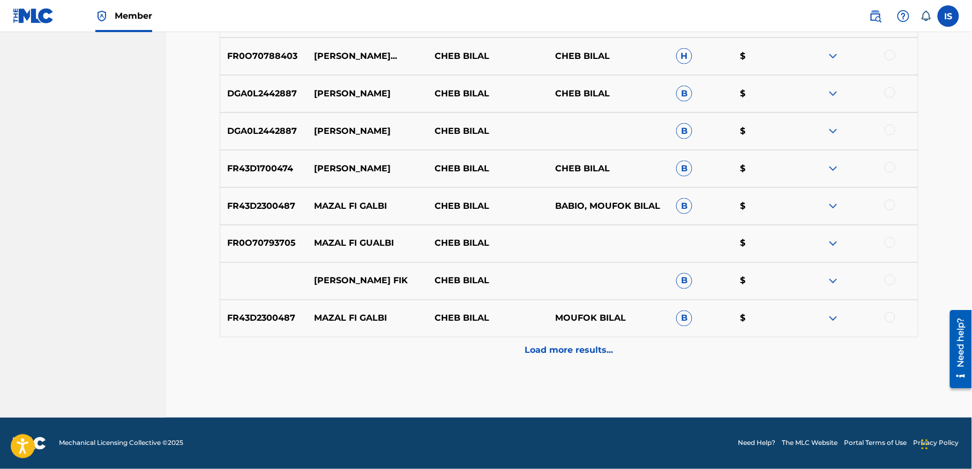
click at [570, 356] on p "Load more results..." at bounding box center [569, 350] width 88 height 13
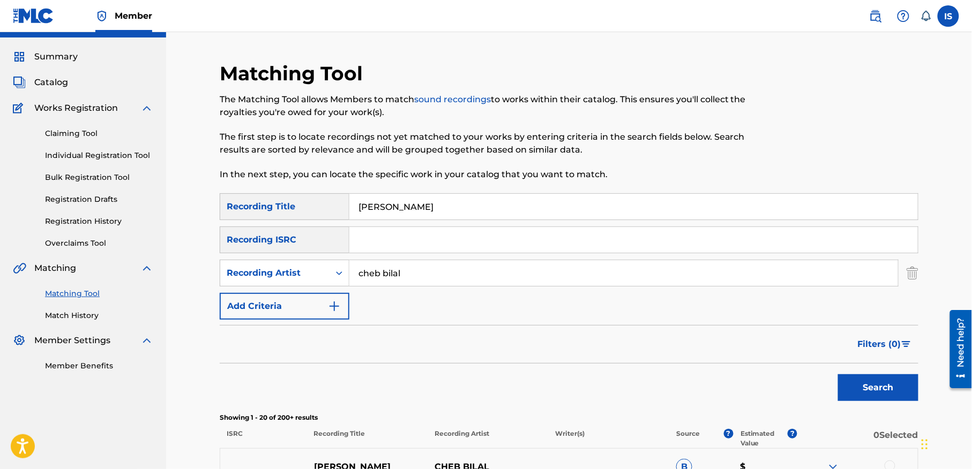
scroll to position [0, 0]
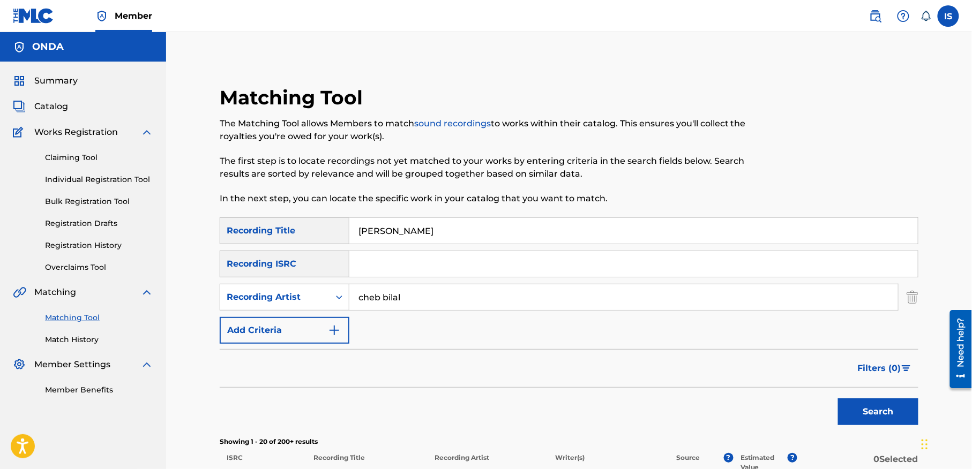
click at [449, 236] on input "[PERSON_NAME]" at bounding box center [633, 231] width 568 height 26
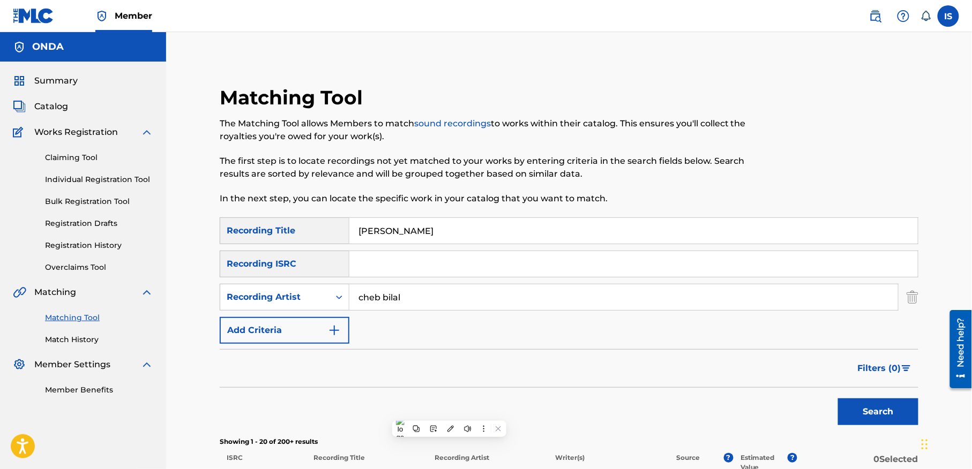
click at [449, 236] on input "[PERSON_NAME]" at bounding box center [633, 231] width 568 height 26
paste input "NTIA [PERSON_NAME]:JAOUBINI O RODI ALAGALBI: DEGDEGTINI"
type input "NTIA [PERSON_NAME]:JAOUBINI O RODI ALAGALBI: DEGDEGTINI"
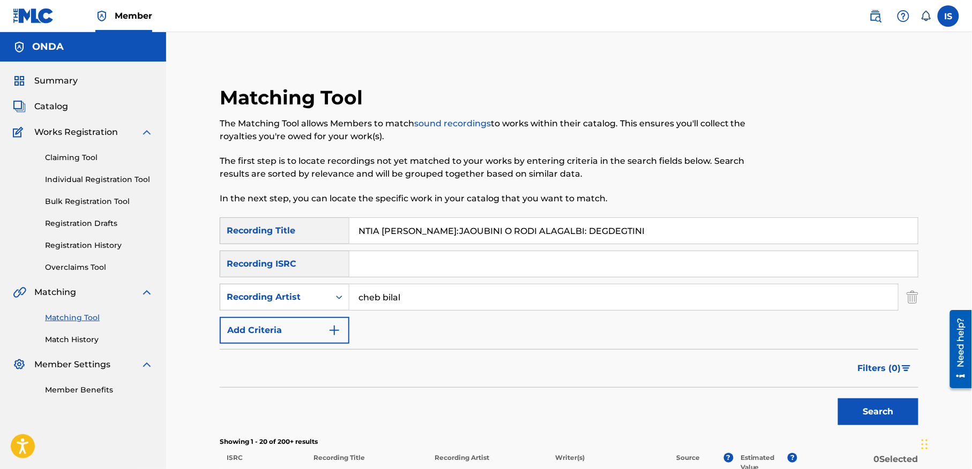
click at [858, 401] on button "Search" at bounding box center [878, 412] width 80 height 27
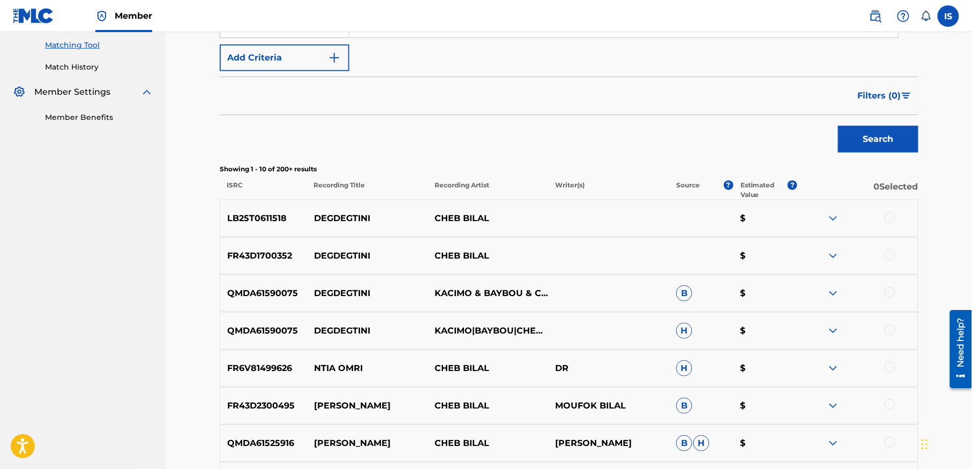
scroll to position [511, 0]
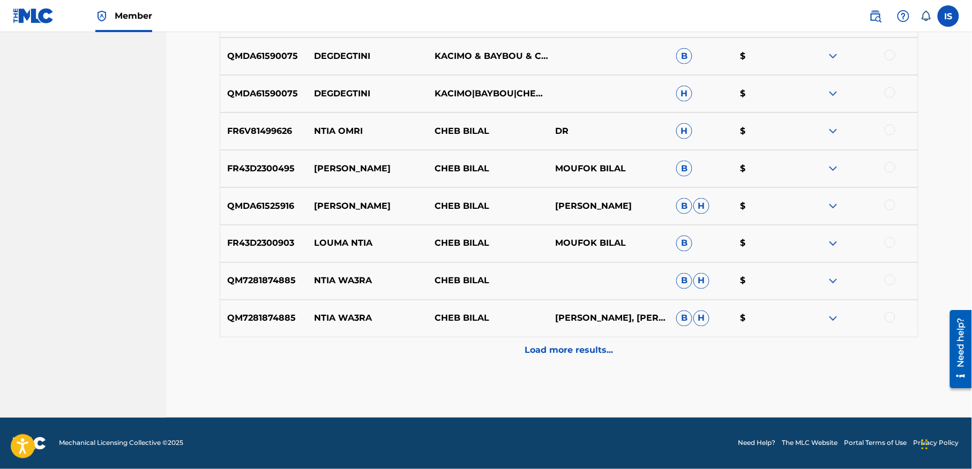
click at [572, 362] on div "Load more results..." at bounding box center [569, 351] width 699 height 27
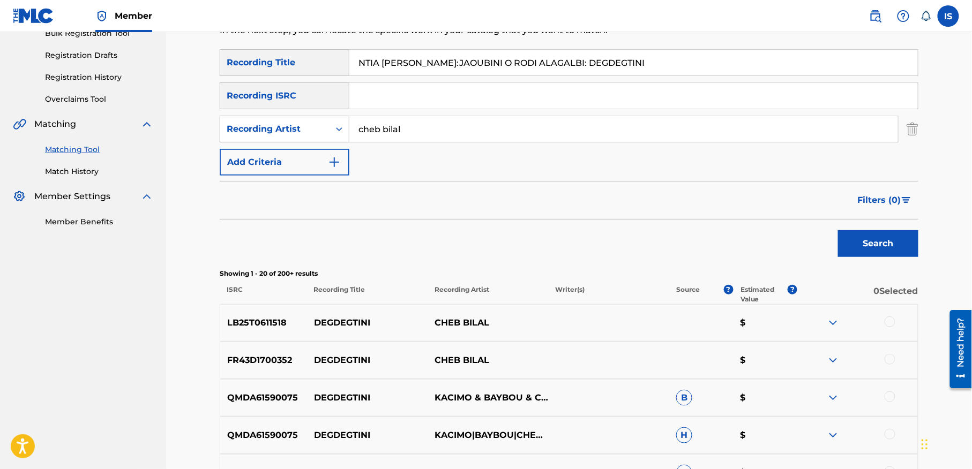
scroll to position [273, 0]
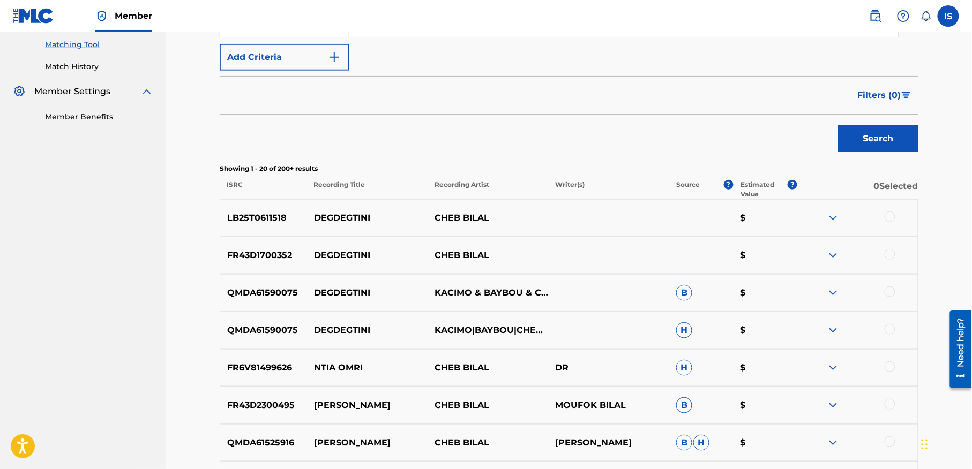
click at [888, 218] on div at bounding box center [890, 217] width 11 height 11
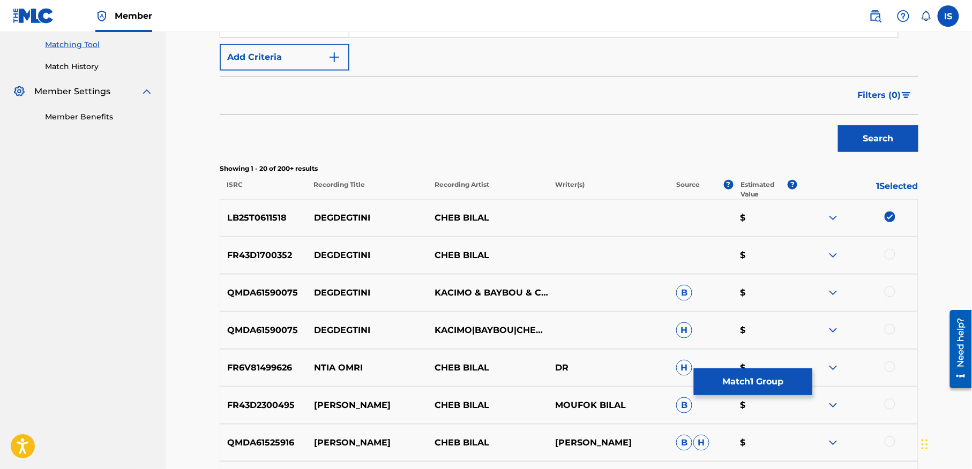
click at [890, 251] on div at bounding box center [890, 254] width 11 height 11
click at [886, 293] on div at bounding box center [890, 292] width 11 height 11
click at [886, 329] on div at bounding box center [890, 329] width 11 height 11
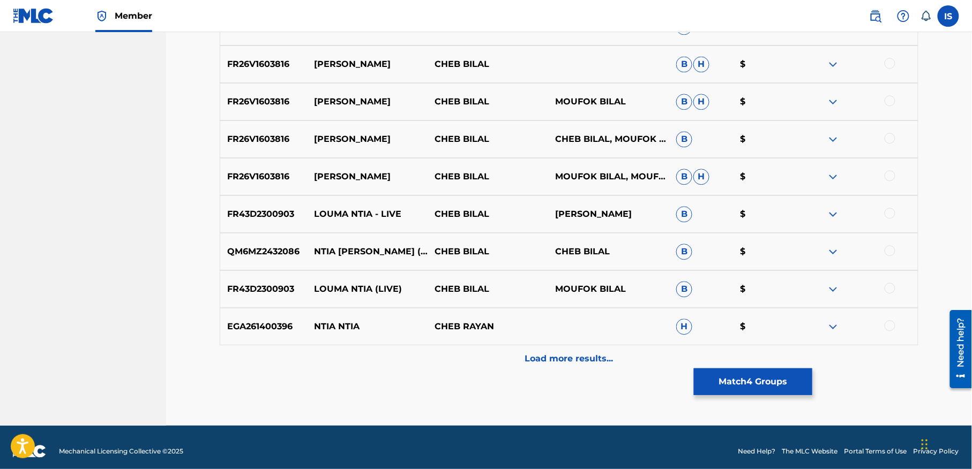
scroll to position [886, 0]
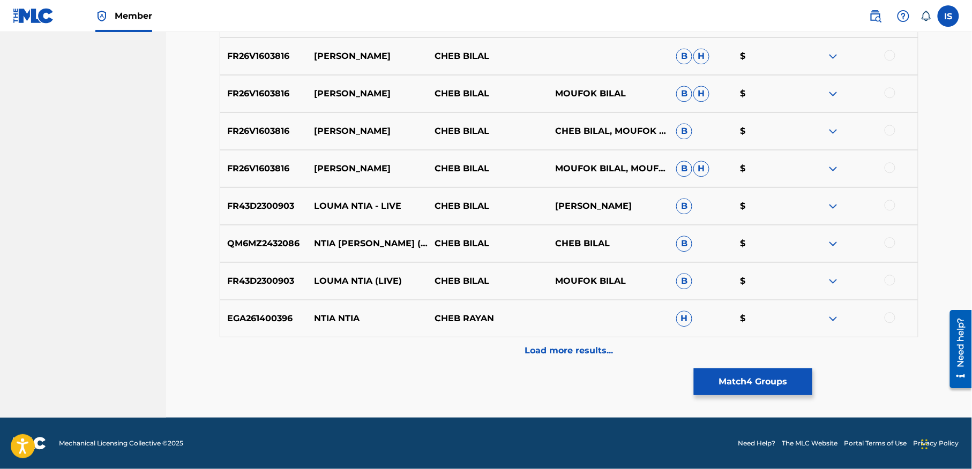
click at [607, 341] on div "Load more results..." at bounding box center [569, 351] width 699 height 27
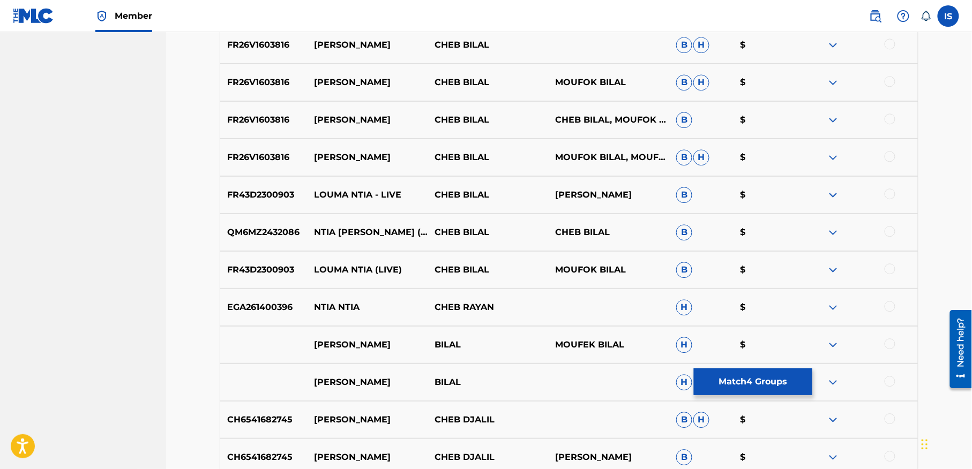
scroll to position [0, 0]
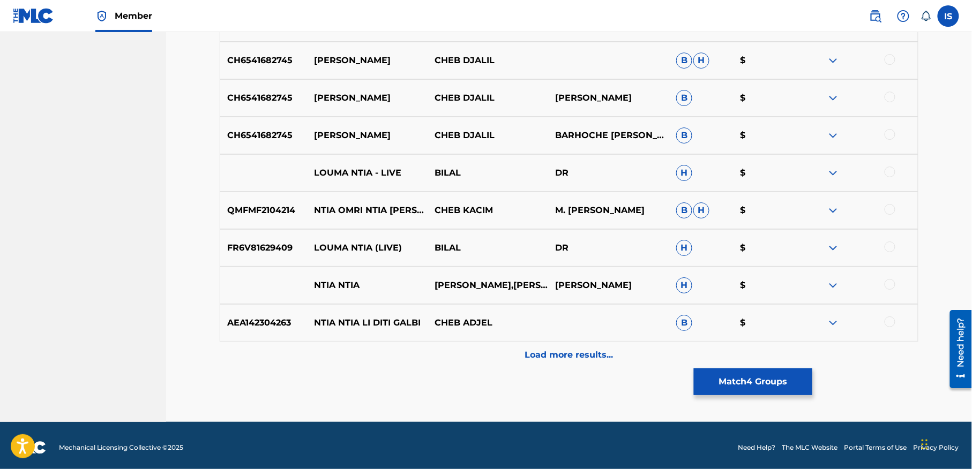
click at [535, 361] on p "Load more results..." at bounding box center [569, 355] width 88 height 13
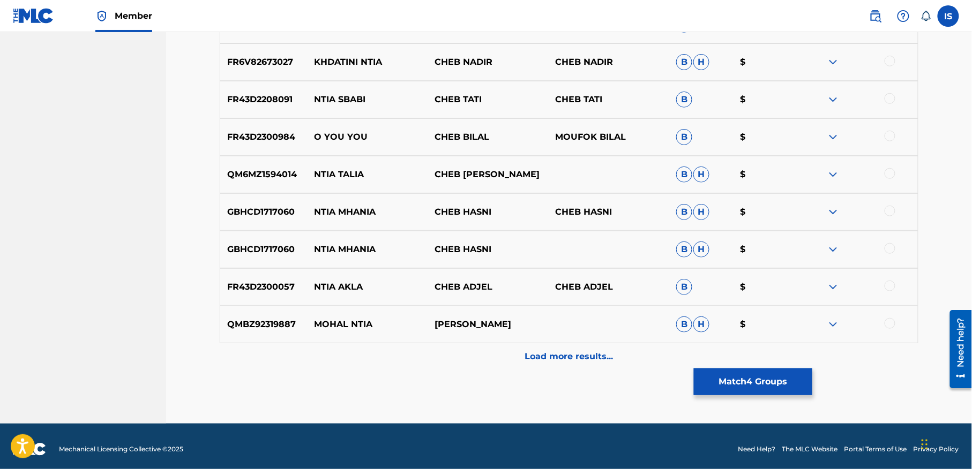
scroll to position [1631, 0]
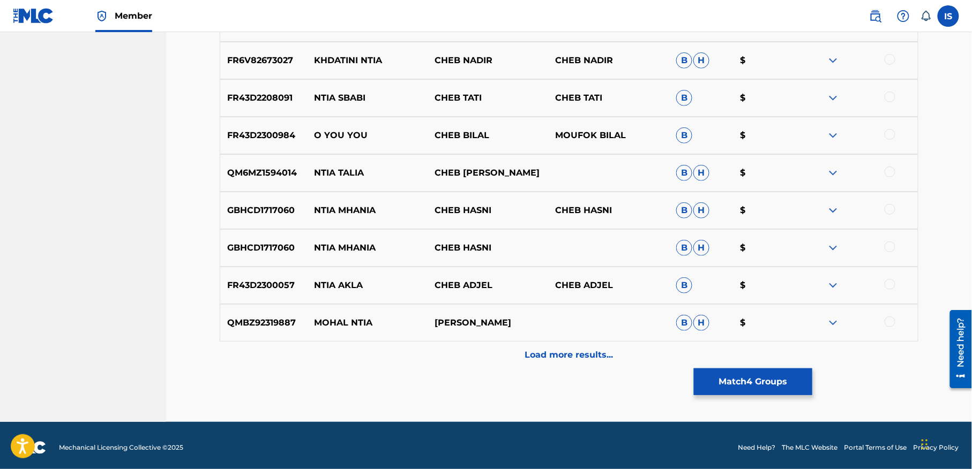
click at [746, 385] on button "Match 4 Groups" at bounding box center [753, 382] width 118 height 27
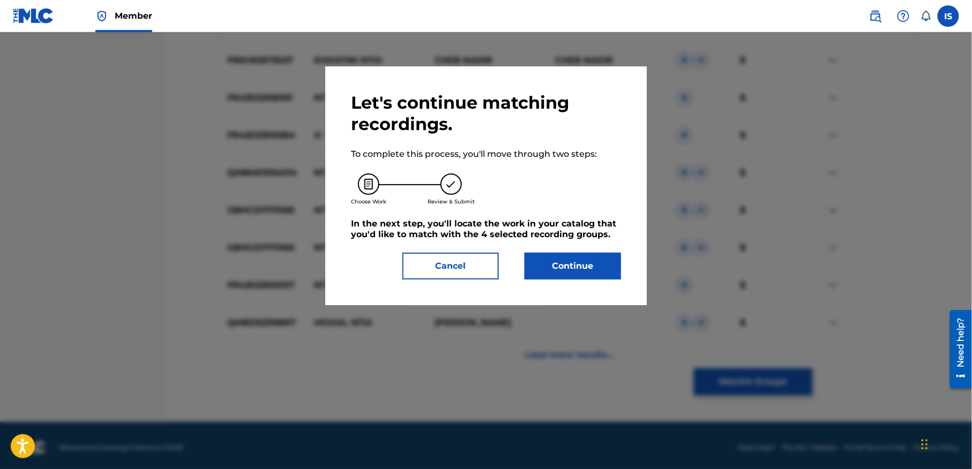
click at [574, 266] on button "Continue" at bounding box center [573, 266] width 96 height 27
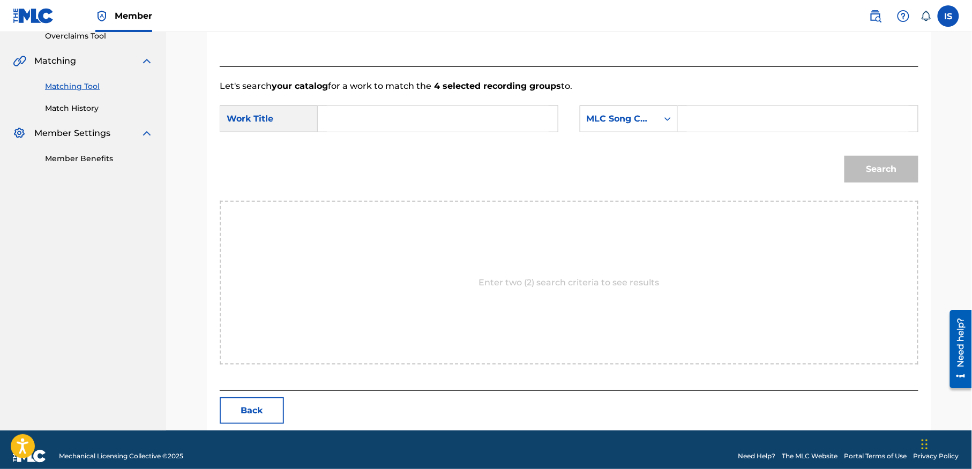
scroll to position [245, 0]
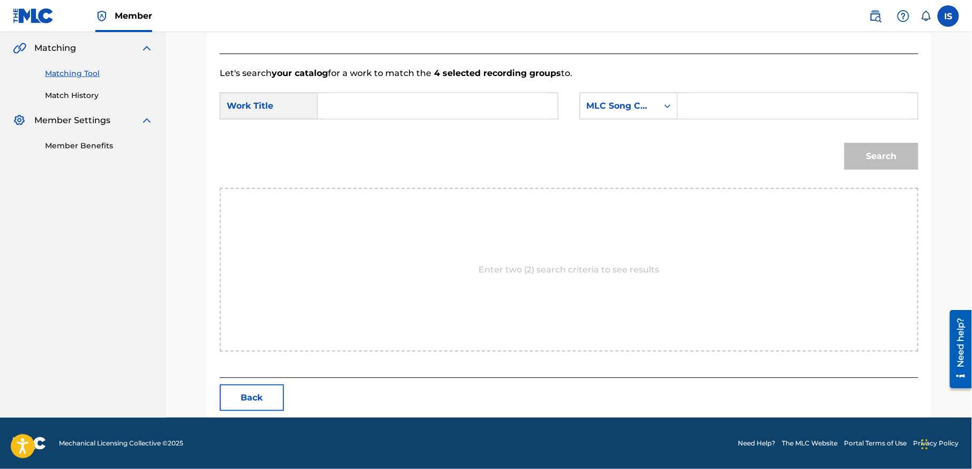
click at [381, 99] on input "Search Form" at bounding box center [438, 106] width 222 height 26
paste input "NTIA [PERSON_NAME]:JAOUBINI O RODI ALAGALBI: DEGDEGTINI"
type input "NTIA [PERSON_NAME]:JAOUBINI O RODI ALAGALBI: DEGDEGTINI"
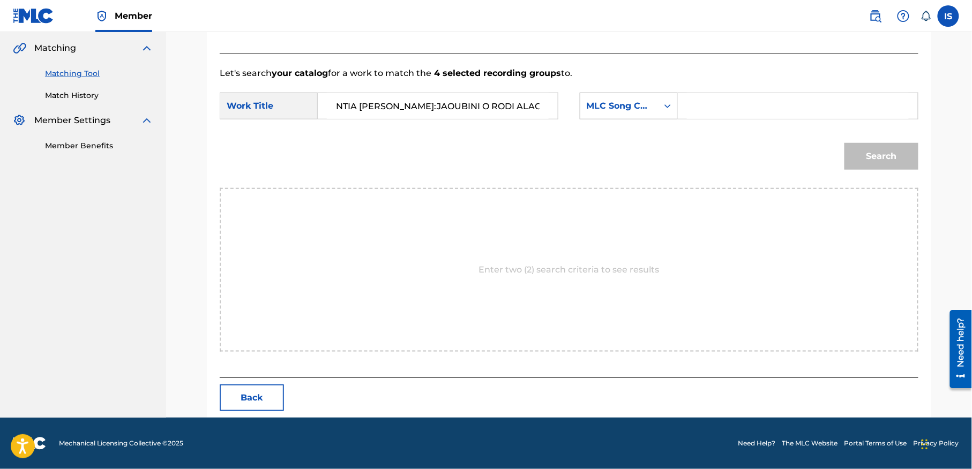
click at [624, 100] on div "MLC Song Code" at bounding box center [619, 106] width 65 height 13
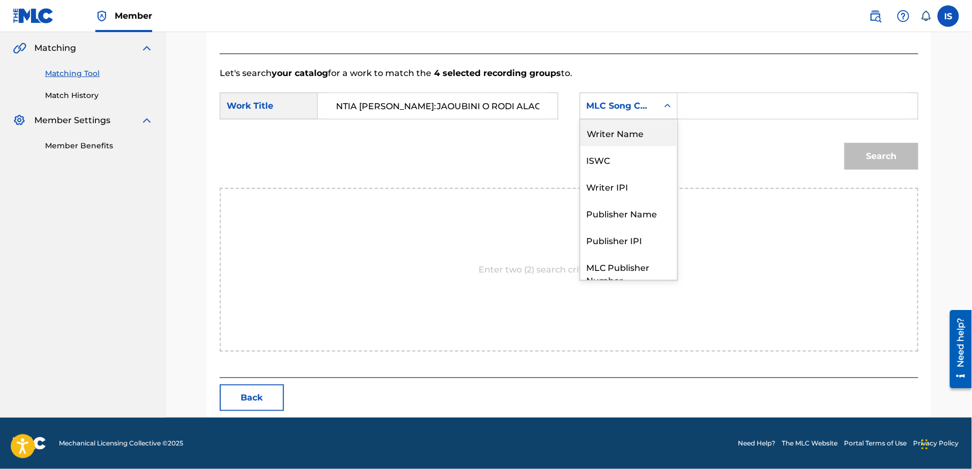
click at [642, 135] on div "Writer Name" at bounding box center [628, 132] width 97 height 27
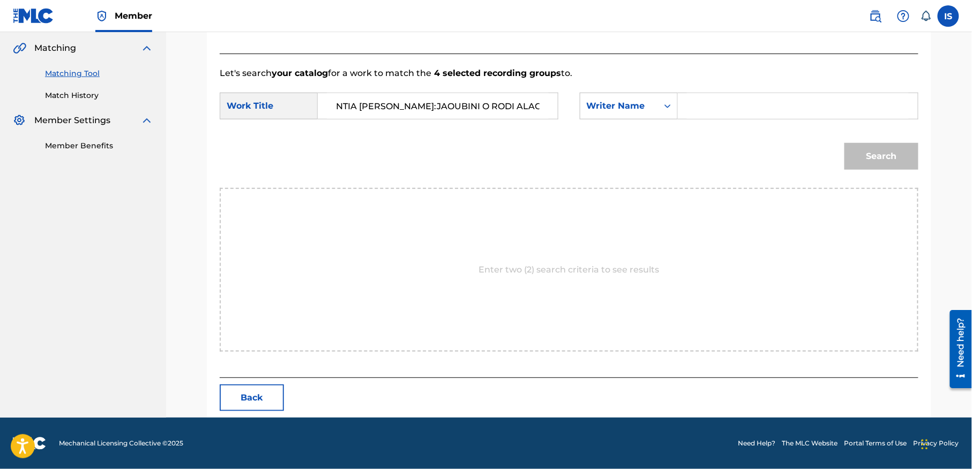
click at [738, 102] on input "Search Form" at bounding box center [798, 106] width 222 height 26
type input "moufok"
click at [893, 155] on button "Search" at bounding box center [881, 156] width 74 height 27
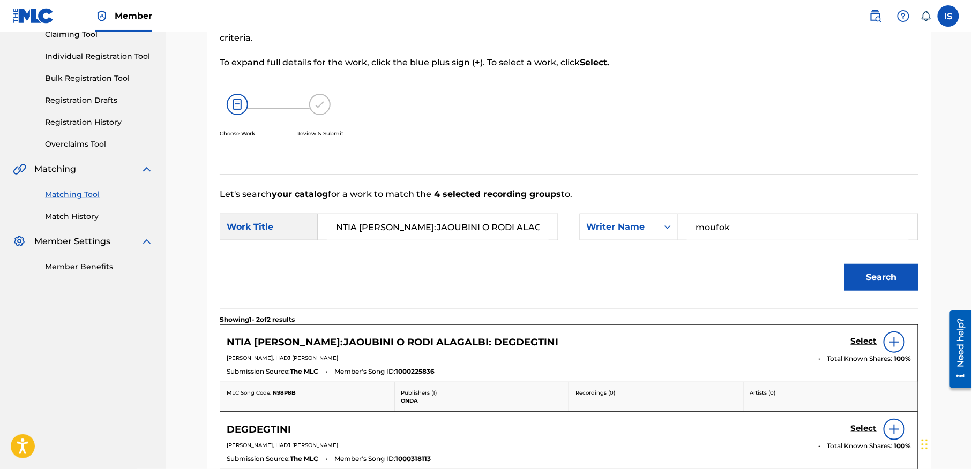
scroll to position [245, 0]
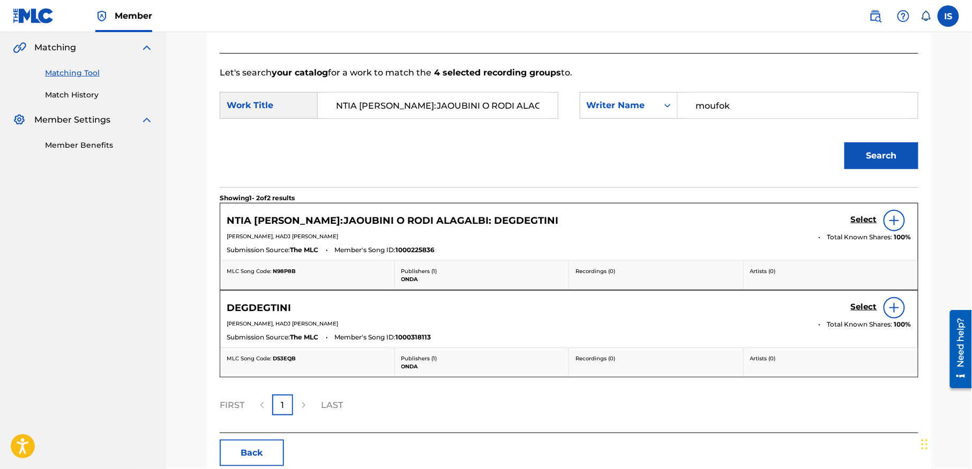
click at [863, 225] on h5 "Select" at bounding box center [864, 220] width 26 height 10
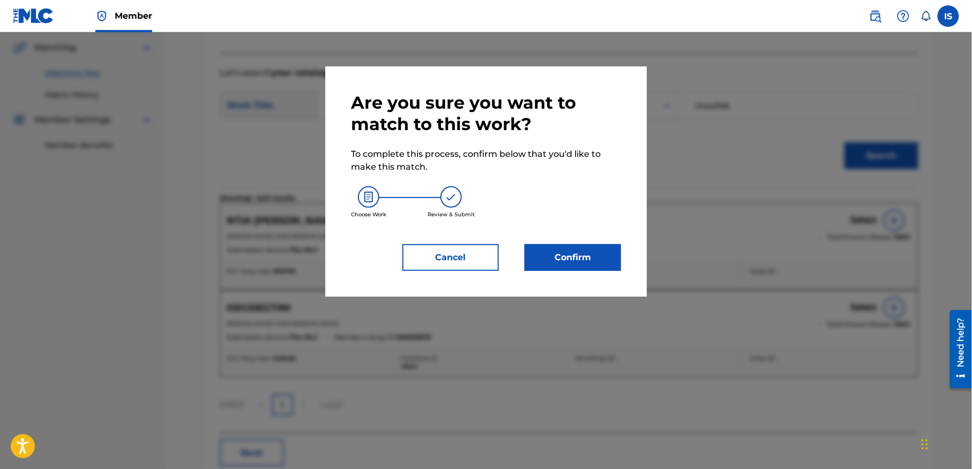
click at [589, 263] on button "Confirm" at bounding box center [573, 257] width 96 height 27
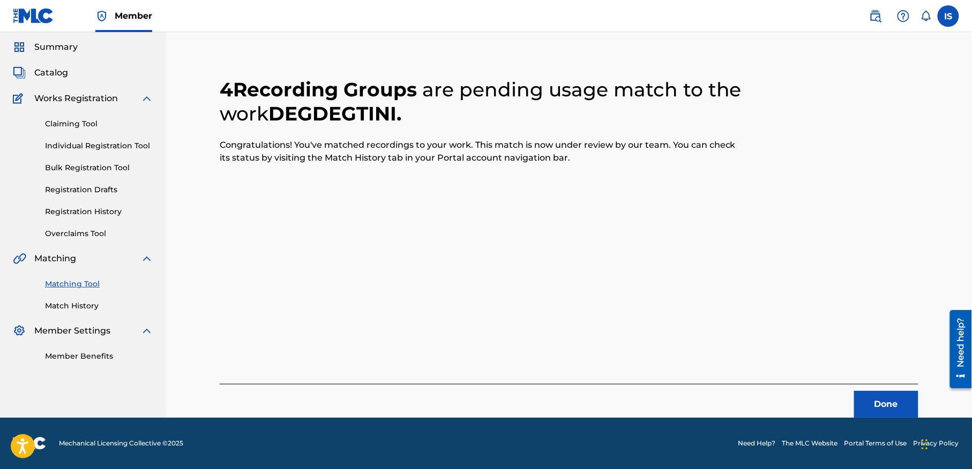
scroll to position [33, 0]
click at [875, 408] on button "Done" at bounding box center [886, 405] width 64 height 27
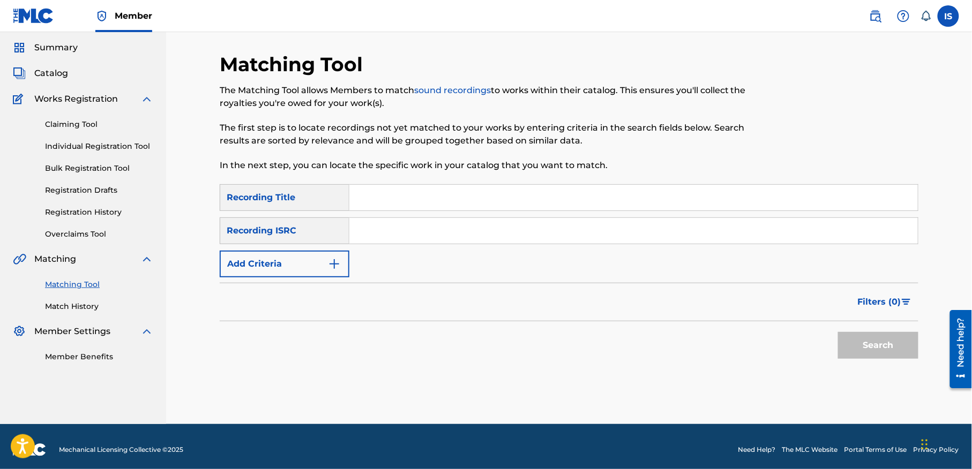
click at [470, 193] on input "Search Form" at bounding box center [633, 198] width 568 height 26
paste input "ET OUI"
type input "ET OUI"
click at [270, 273] on button "Add Criteria" at bounding box center [285, 264] width 130 height 27
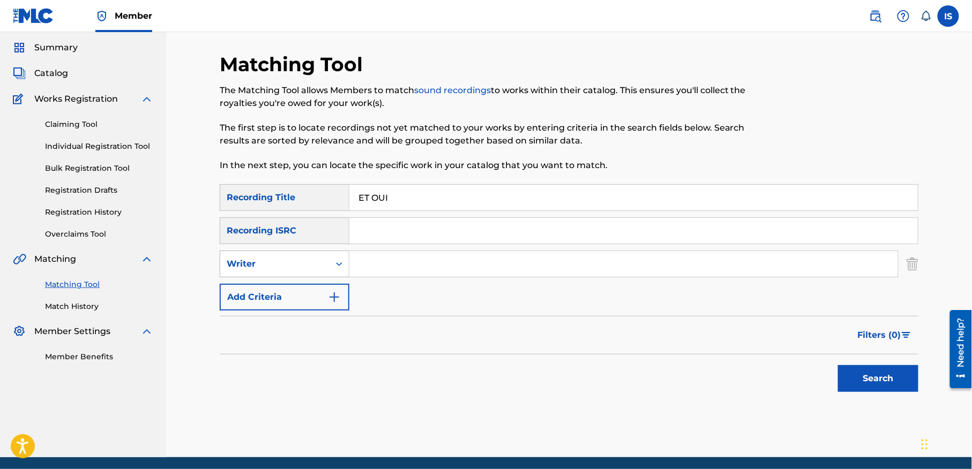
click at [305, 259] on div "Writer" at bounding box center [275, 264] width 96 height 13
click at [301, 301] on div "Recording Artist" at bounding box center [284, 291] width 129 height 27
click at [408, 256] on input "Search Form" at bounding box center [623, 264] width 549 height 26
type input "cheb bilal"
click at [873, 379] on button "Search" at bounding box center [878, 378] width 80 height 27
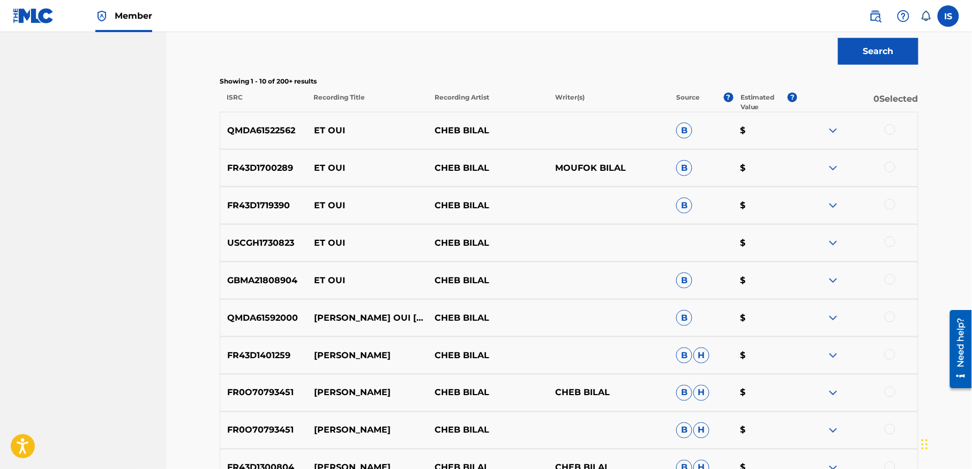
scroll to position [362, 0]
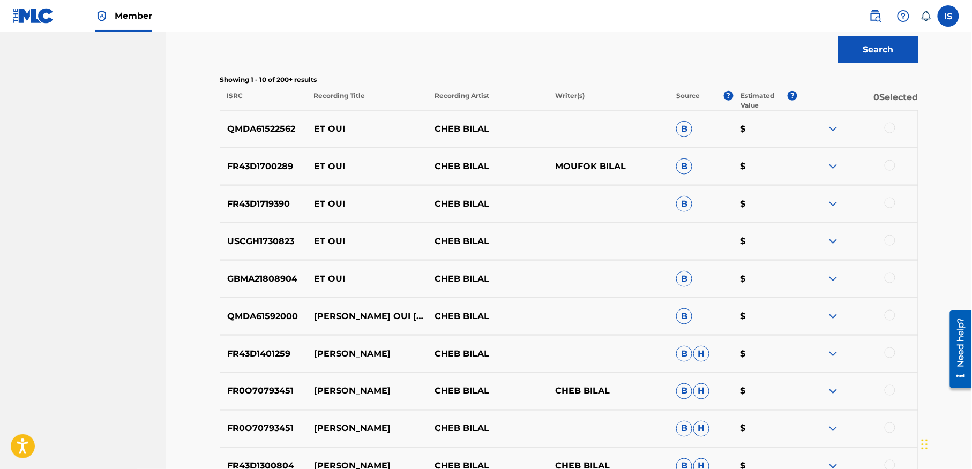
click at [888, 130] on div at bounding box center [890, 128] width 11 height 11
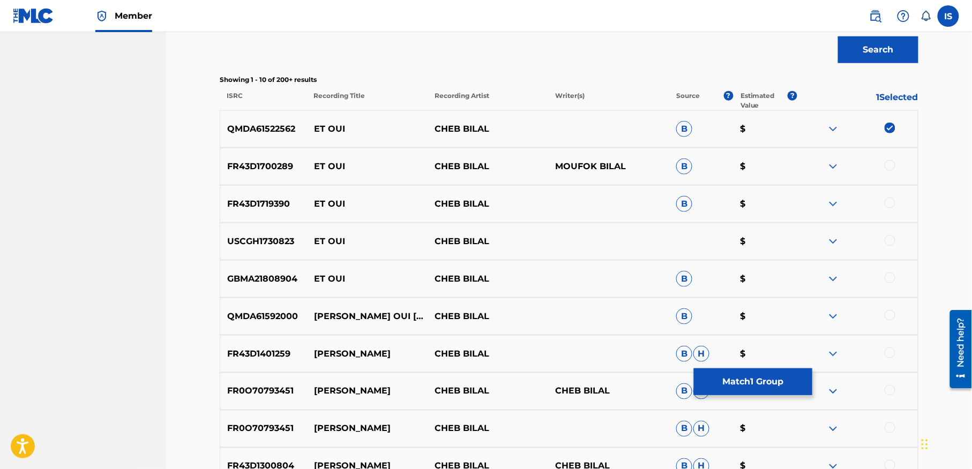
click at [890, 165] on div at bounding box center [890, 165] width 11 height 11
click at [886, 206] on div at bounding box center [890, 203] width 11 height 11
click at [888, 241] on div at bounding box center [890, 240] width 11 height 11
click at [888, 279] on div at bounding box center [890, 278] width 11 height 11
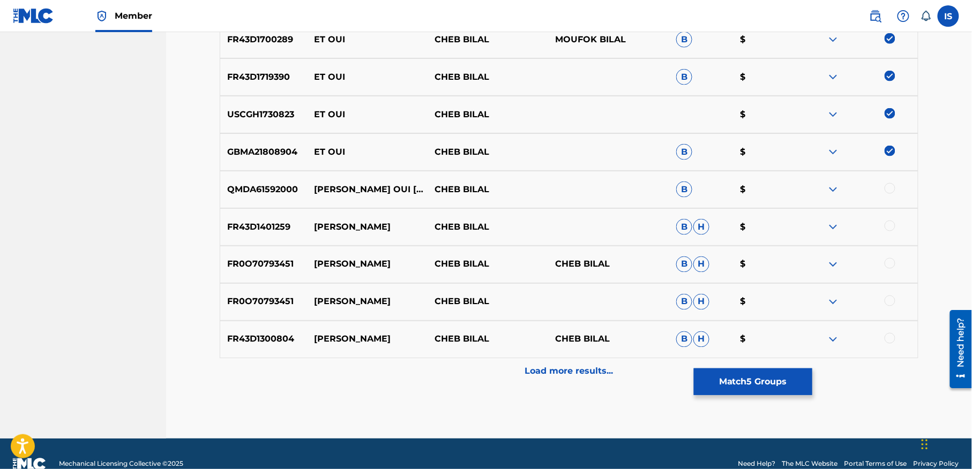
scroll to position [511, 0]
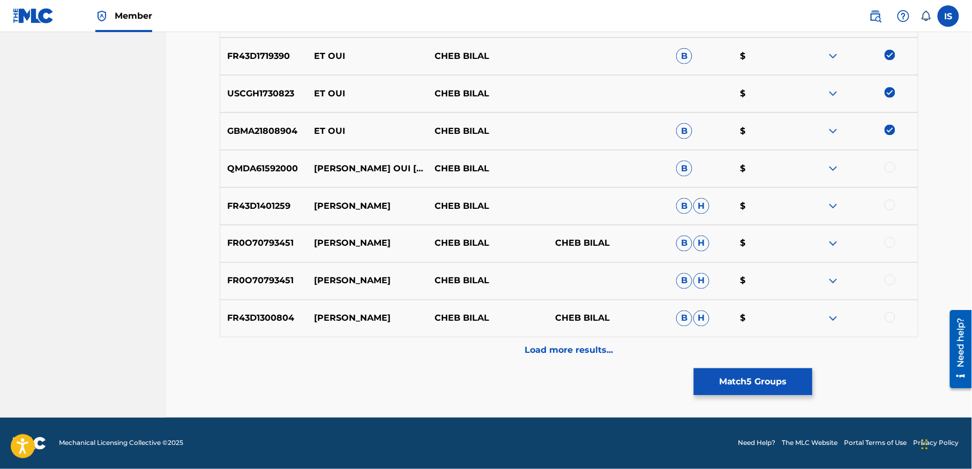
click at [564, 348] on p "Load more results..." at bounding box center [569, 350] width 88 height 13
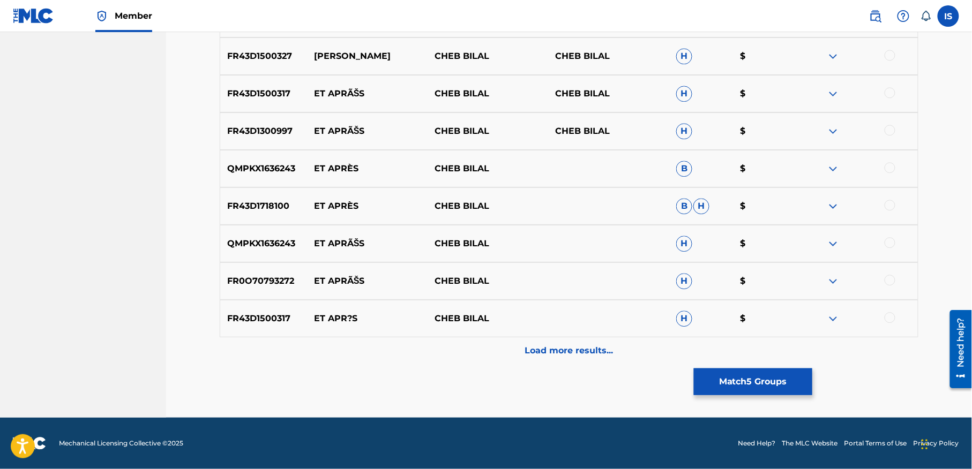
click at [585, 354] on p "Load more results..." at bounding box center [569, 350] width 88 height 13
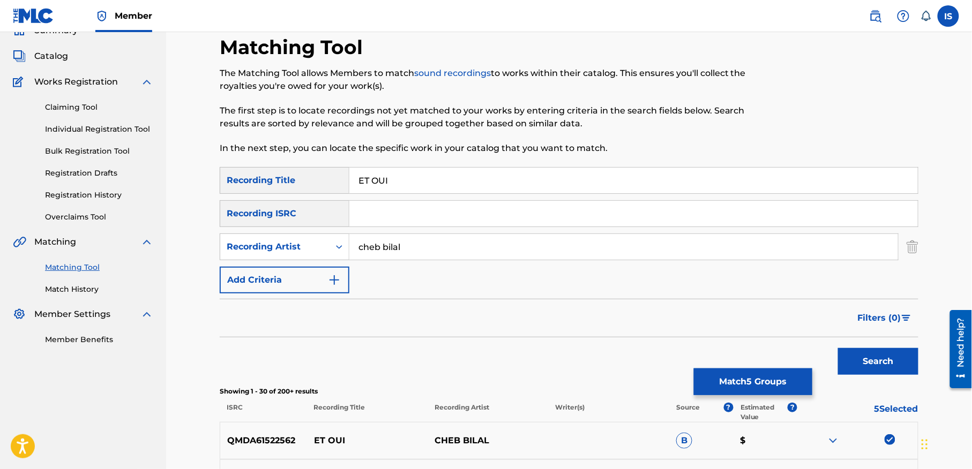
scroll to position [52, 0]
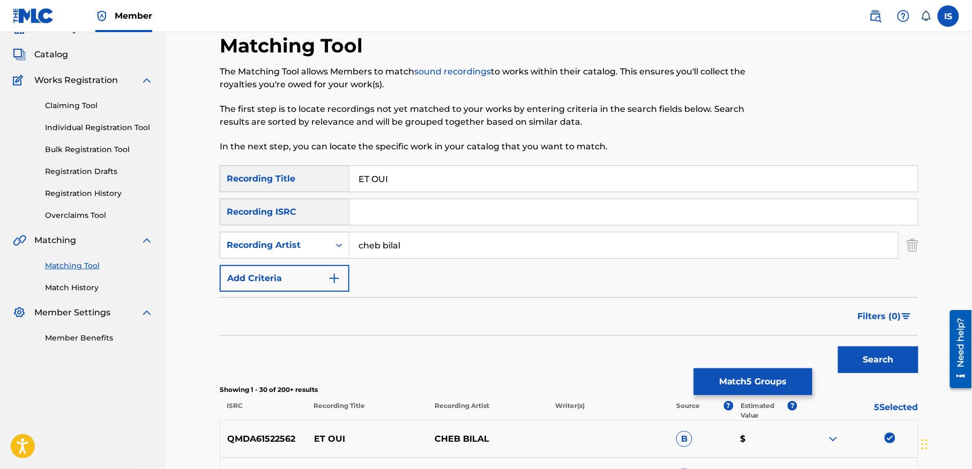
click at [734, 382] on button "Match 5 Groups" at bounding box center [753, 382] width 118 height 27
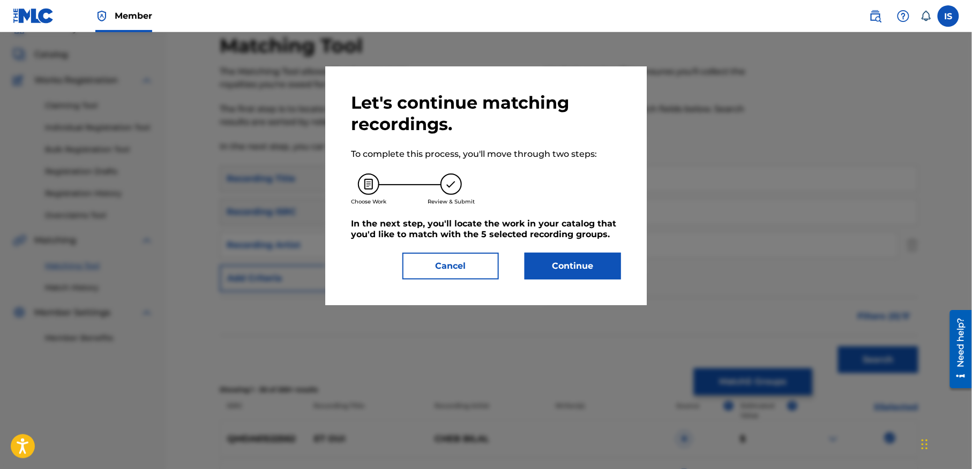
click at [558, 261] on button "Continue" at bounding box center [573, 266] width 96 height 27
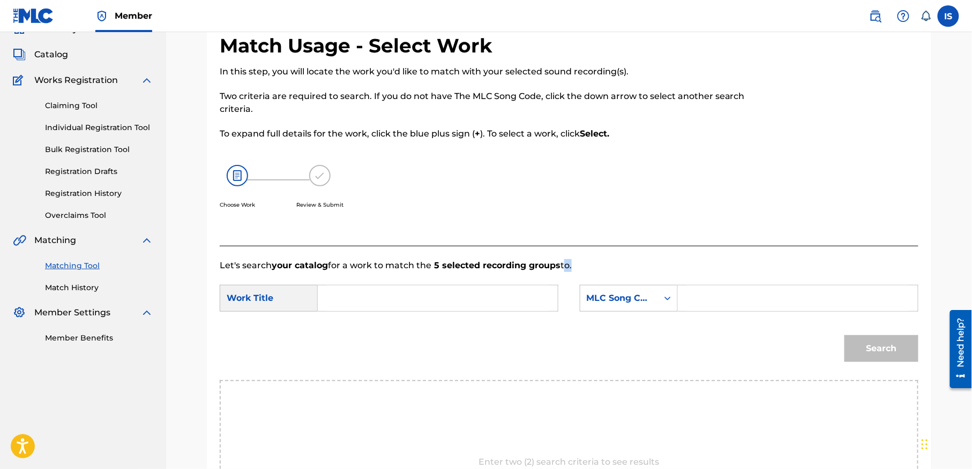
click at [558, 261] on p "Let's search your catalog for a work to match the 5 selected recording groups t…" at bounding box center [569, 265] width 699 height 13
click at [420, 281] on form "SearchWithCriteria7bebc08d-8e83-4c7c-b1da-29c367446d96 Work Title SearchWithCri…" at bounding box center [569, 326] width 699 height 108
click at [403, 304] on input "Search Form" at bounding box center [438, 299] width 222 height 26
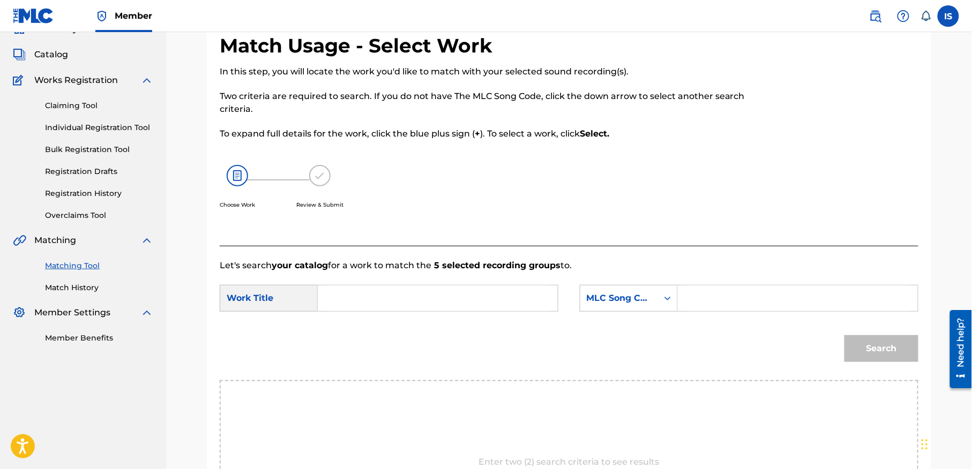
paste input "ET OUI"
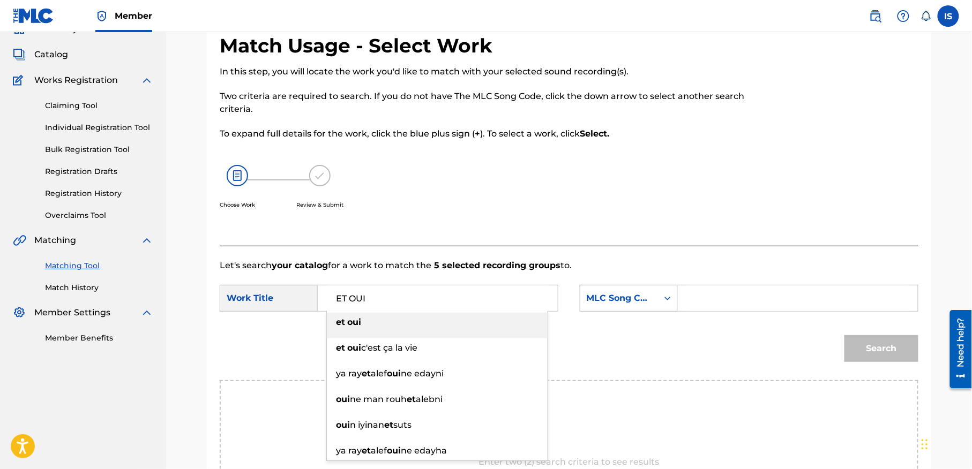
type input "ET OUI"
click at [655, 307] on div "MLC Song Code" at bounding box center [619, 298] width 78 height 20
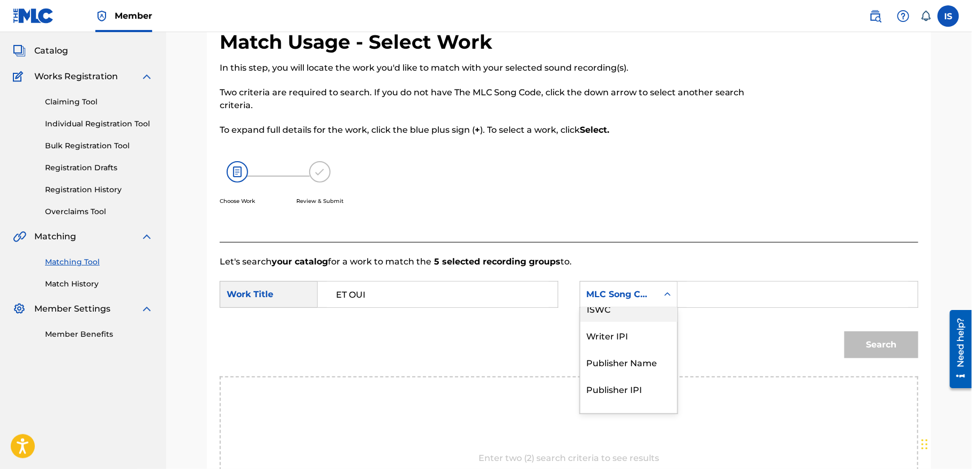
scroll to position [0, 0]
click at [626, 323] on div "Writer Name" at bounding box center [628, 321] width 97 height 27
click at [714, 301] on input "Search Form" at bounding box center [798, 295] width 222 height 26
type input "moufok"
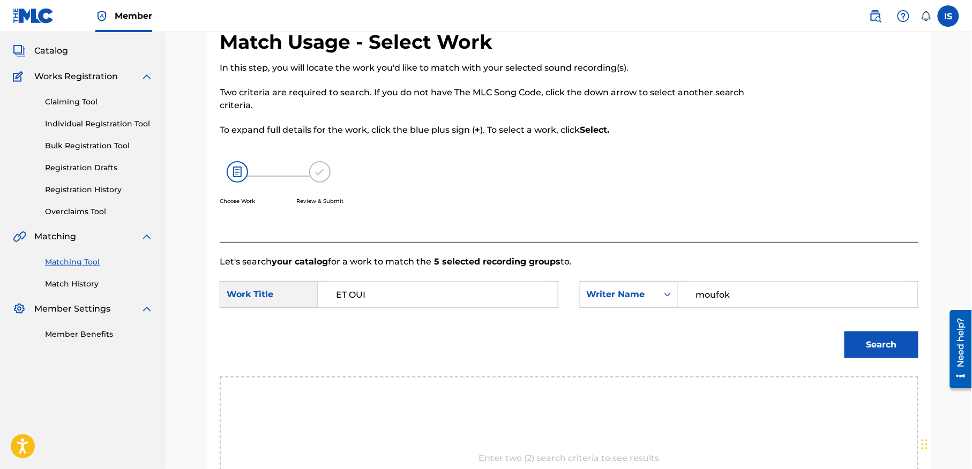
click at [872, 329] on div "Search" at bounding box center [878, 342] width 79 height 43
click at [877, 340] on button "Search" at bounding box center [881, 345] width 74 height 27
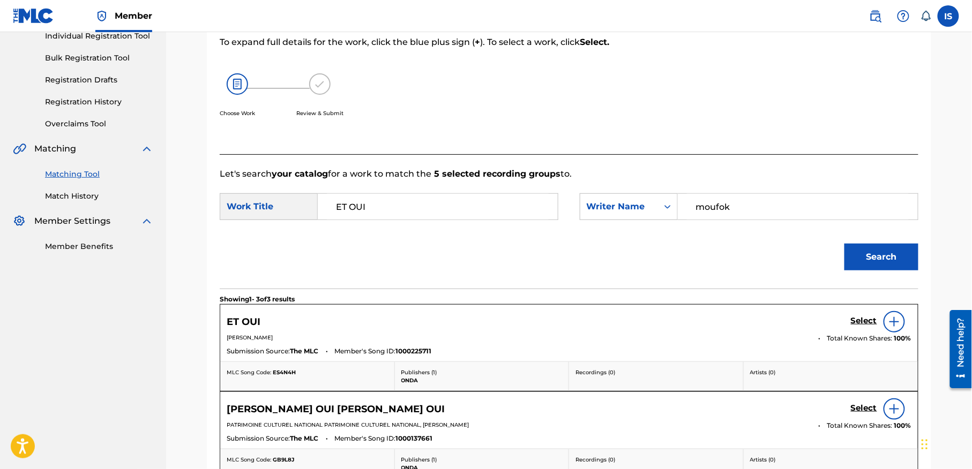
scroll to position [152, 0]
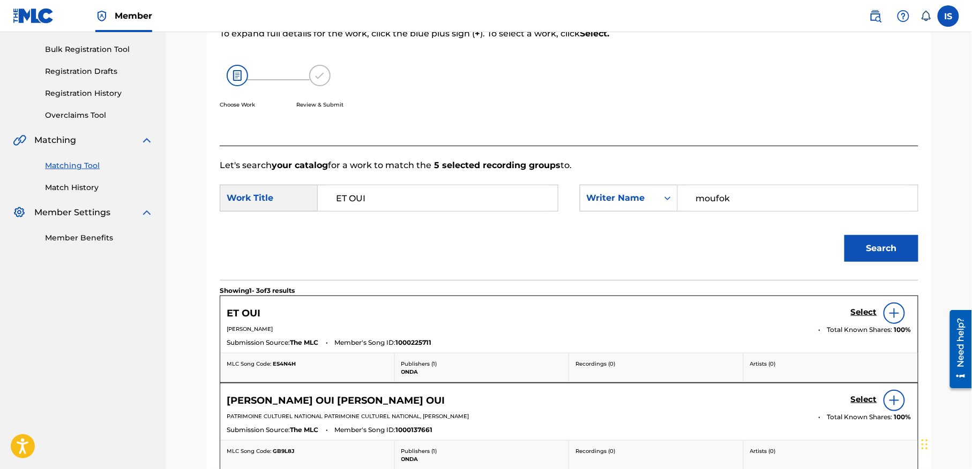
click at [854, 309] on h5 "Select" at bounding box center [864, 313] width 26 height 10
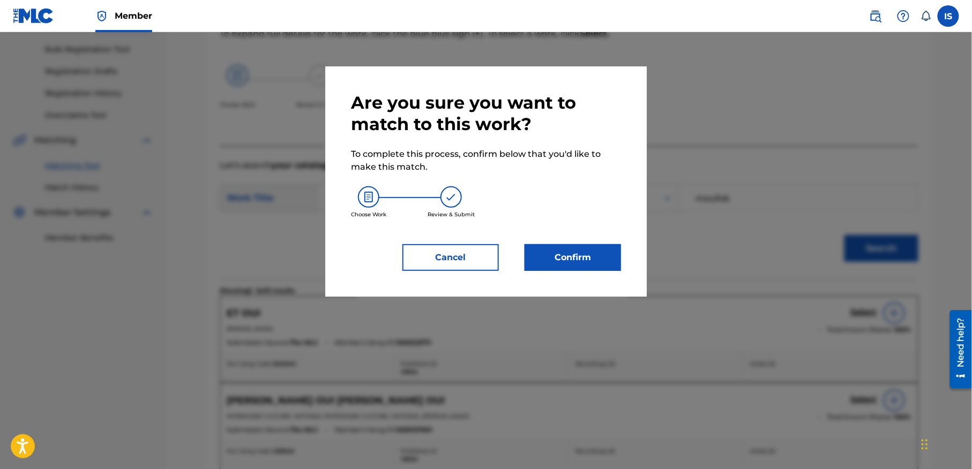
click at [596, 258] on button "Confirm" at bounding box center [573, 257] width 96 height 27
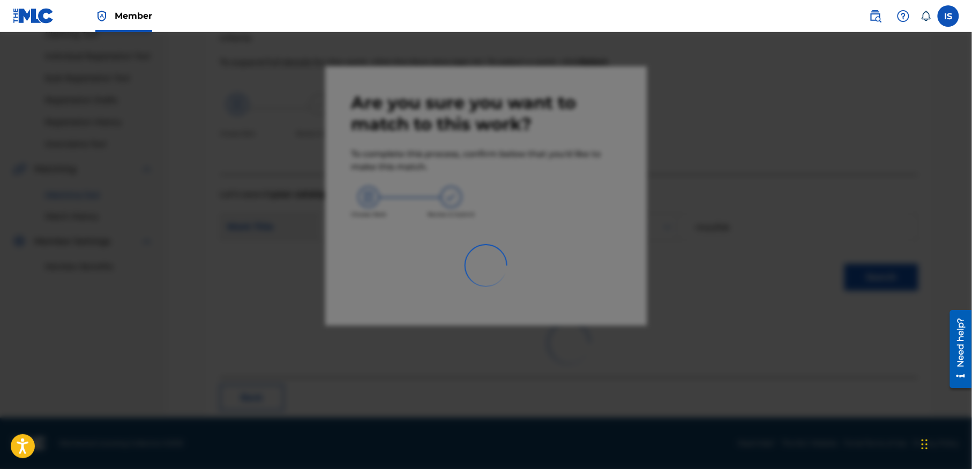
scroll to position [33, 0]
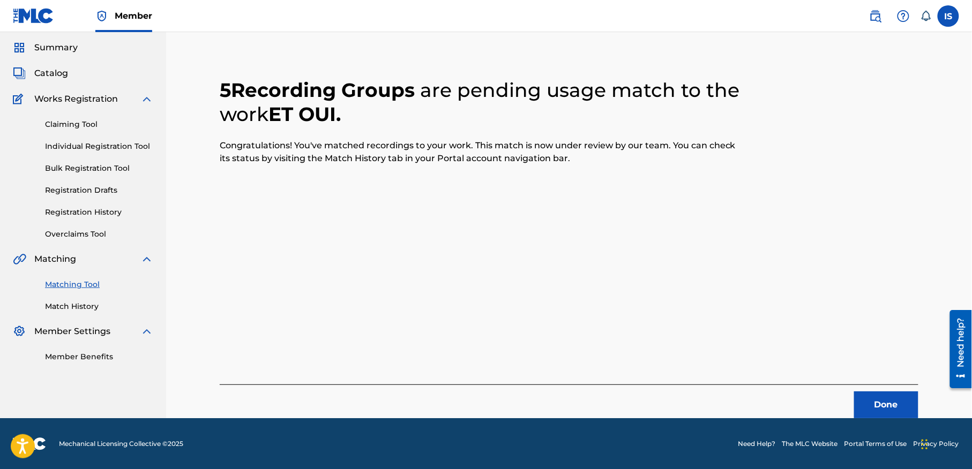
click at [883, 404] on button "Done" at bounding box center [886, 405] width 64 height 27
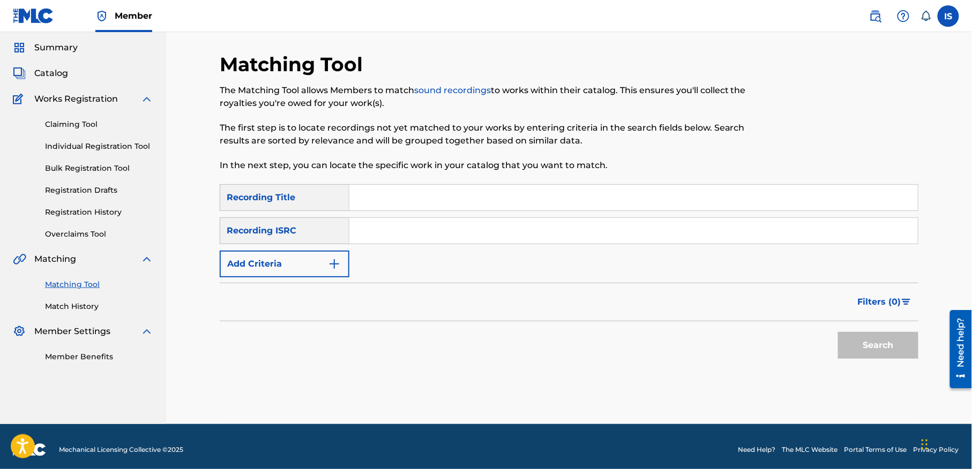
click at [365, 198] on input "Search Form" at bounding box center [633, 198] width 568 height 26
paste input "ET OUI"
type input "ET OUI"
click at [311, 261] on button "Add Criteria" at bounding box center [285, 264] width 130 height 27
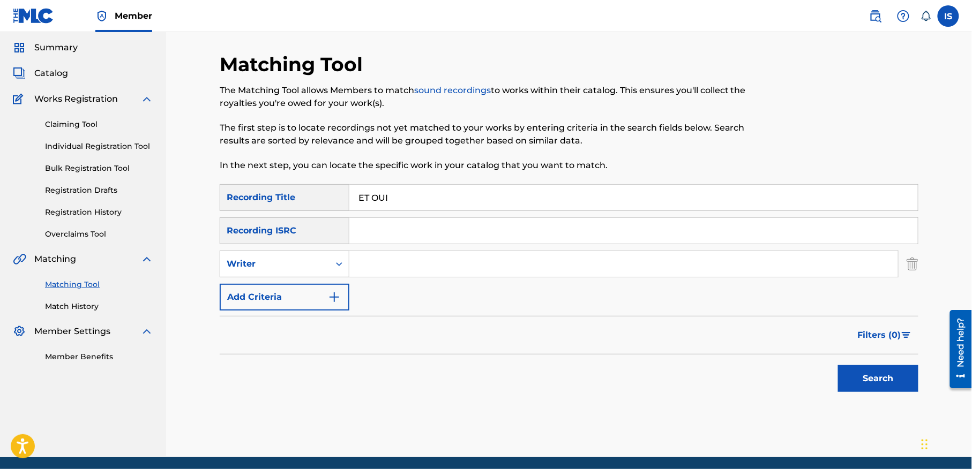
click at [311, 261] on div "Writer" at bounding box center [275, 264] width 96 height 13
click at [314, 286] on div "Recording Artist" at bounding box center [284, 291] width 129 height 27
click at [388, 264] on input "Search Form" at bounding box center [623, 264] width 549 height 26
type input "cheb bilal"
click at [892, 386] on button "Search" at bounding box center [878, 378] width 80 height 27
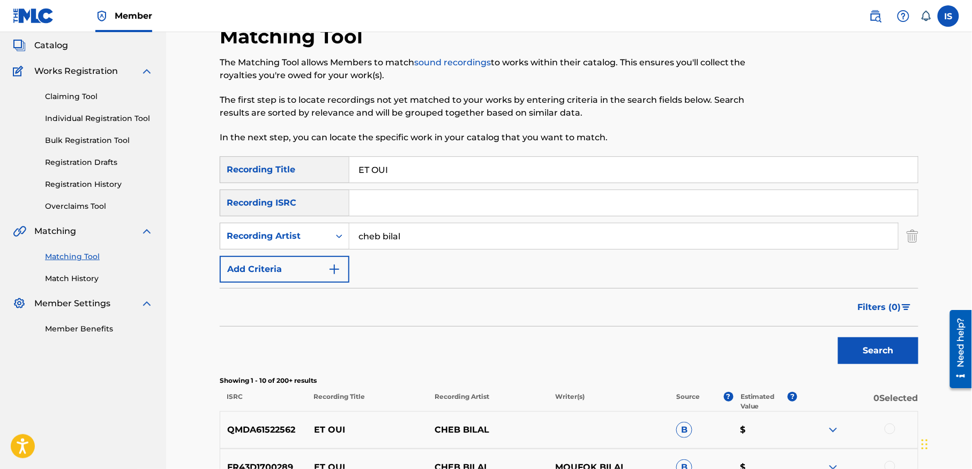
scroll to position [57, 0]
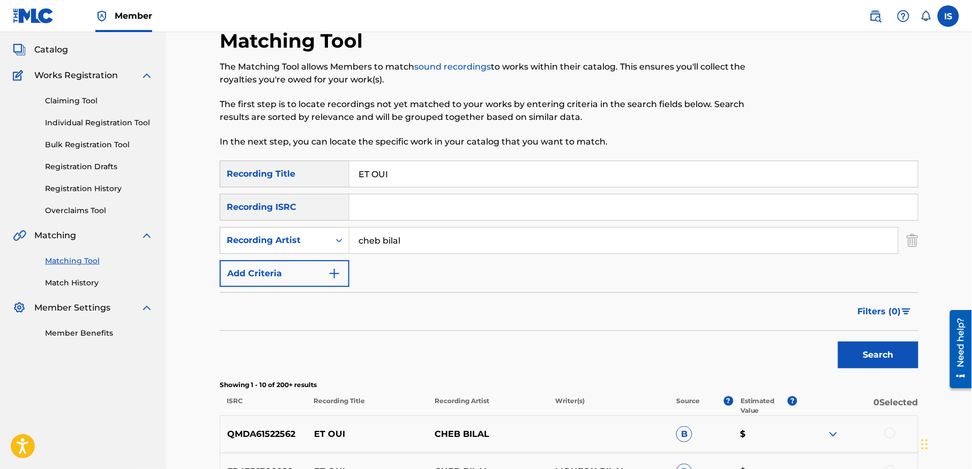
click at [376, 178] on input "ET OUI" at bounding box center [633, 174] width 568 height 26
paste input "MOUHIMA"
type input "MOUHIMA"
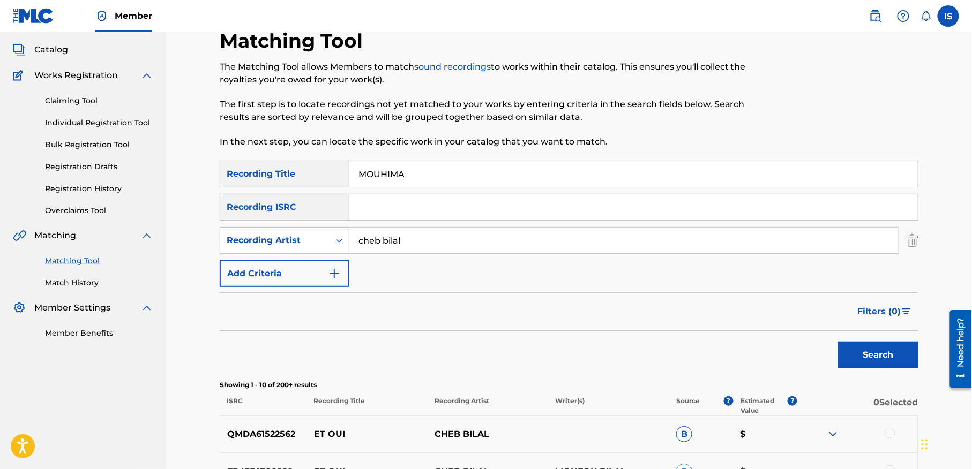
click at [853, 365] on button "Search" at bounding box center [878, 355] width 80 height 27
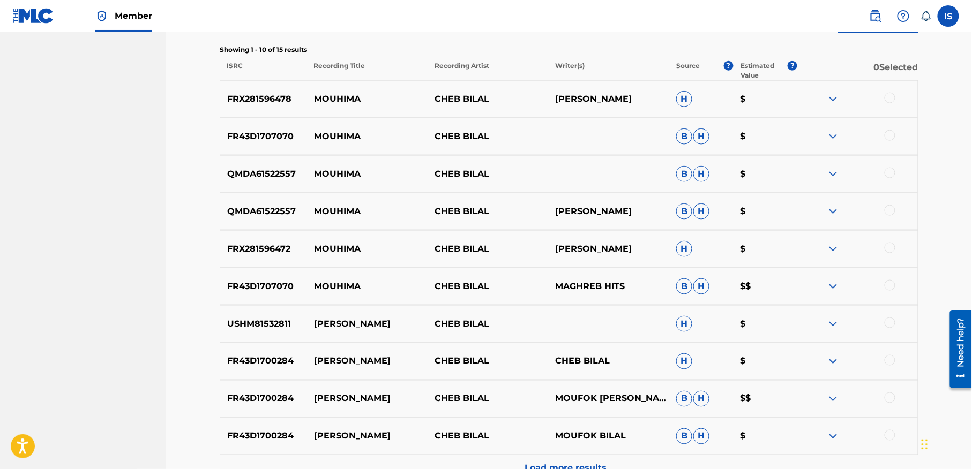
scroll to position [399, 0]
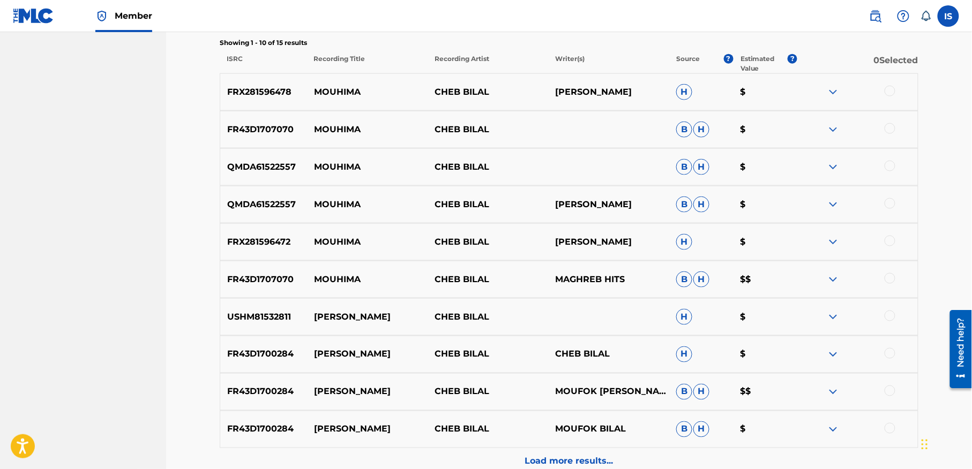
click at [889, 93] on div at bounding box center [890, 91] width 11 height 11
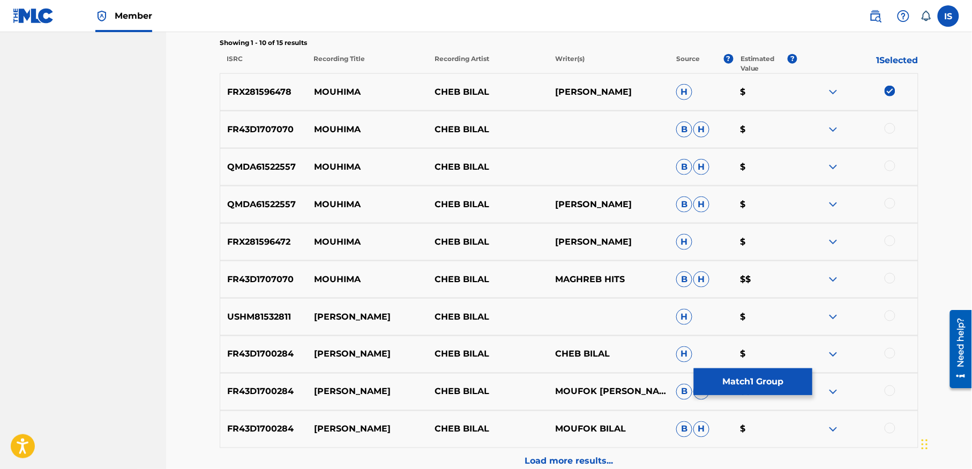
click at [889, 130] on div at bounding box center [890, 128] width 11 height 11
click at [892, 168] on div at bounding box center [890, 166] width 11 height 11
click at [890, 204] on div at bounding box center [890, 203] width 11 height 11
click at [887, 243] on div at bounding box center [890, 241] width 11 height 11
drag, startPoint x: 886, startPoint y: 290, endPoint x: 885, endPoint y: 274, distance: 15.6
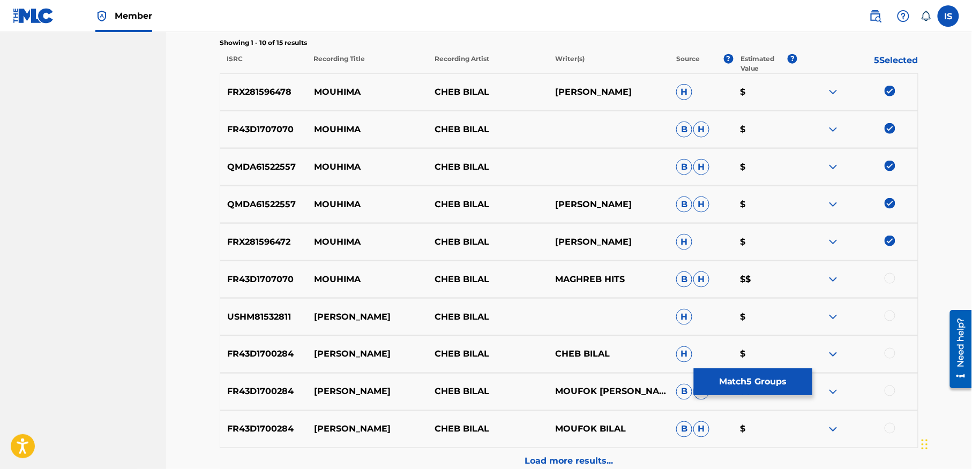
click at [885, 274] on div "FR43D1707070 MOUHIMA CHEB BILAL MAGHREB HITS B H $$" at bounding box center [569, 280] width 699 height 38
click at [885, 274] on div at bounding box center [857, 279] width 121 height 13
click at [886, 282] on div at bounding box center [890, 278] width 11 height 11
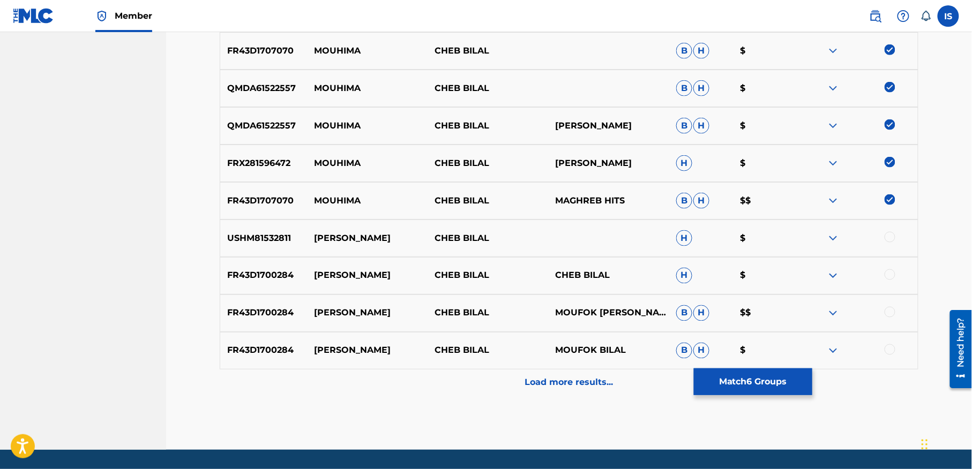
scroll to position [481, 0]
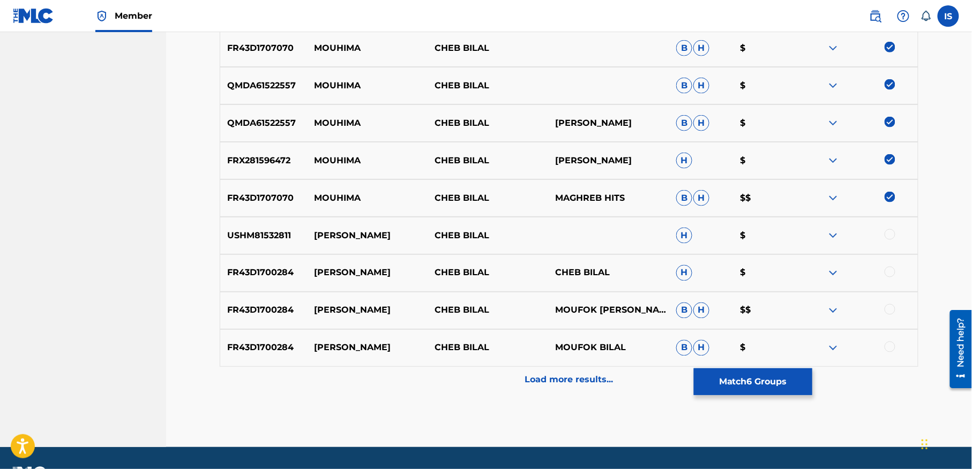
click at [570, 378] on p "Load more results..." at bounding box center [569, 380] width 88 height 13
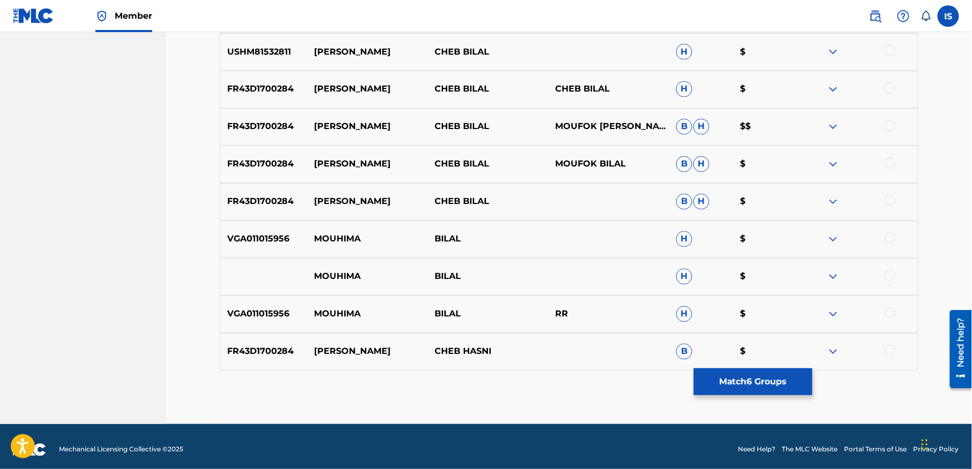
scroll to position [666, 0]
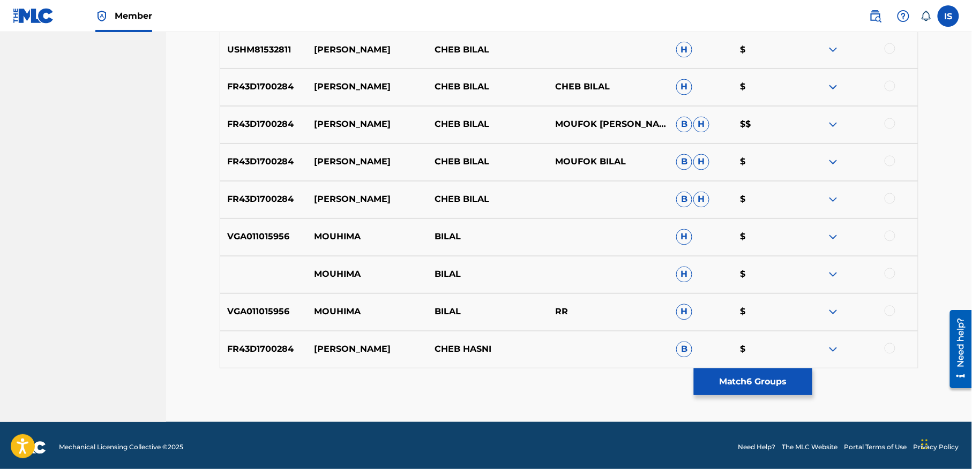
click at [887, 236] on div at bounding box center [890, 236] width 11 height 11
click at [885, 266] on div "MOUHIMA BILAL H $" at bounding box center [569, 275] width 699 height 38
click at [886, 275] on div at bounding box center [890, 273] width 11 height 11
click at [894, 311] on div at bounding box center [890, 311] width 11 height 11
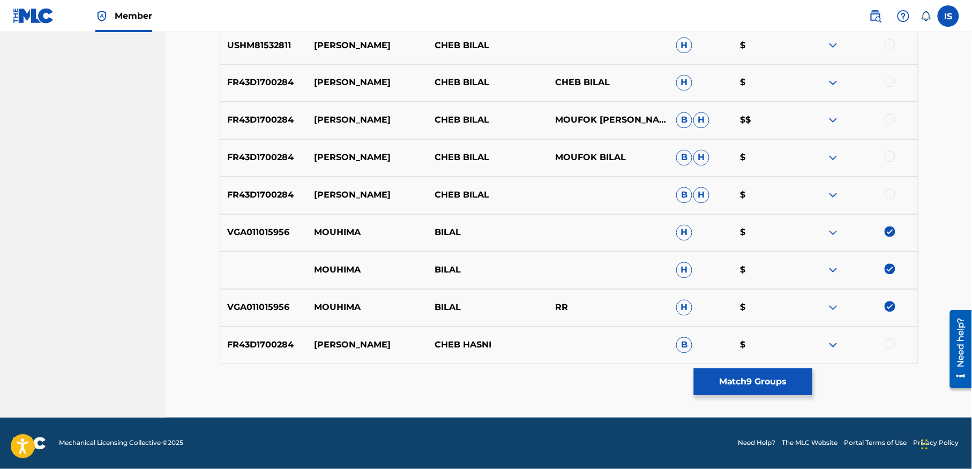
scroll to position [671, 0]
click at [752, 383] on button "Match 9 Groups" at bounding box center [753, 382] width 118 height 27
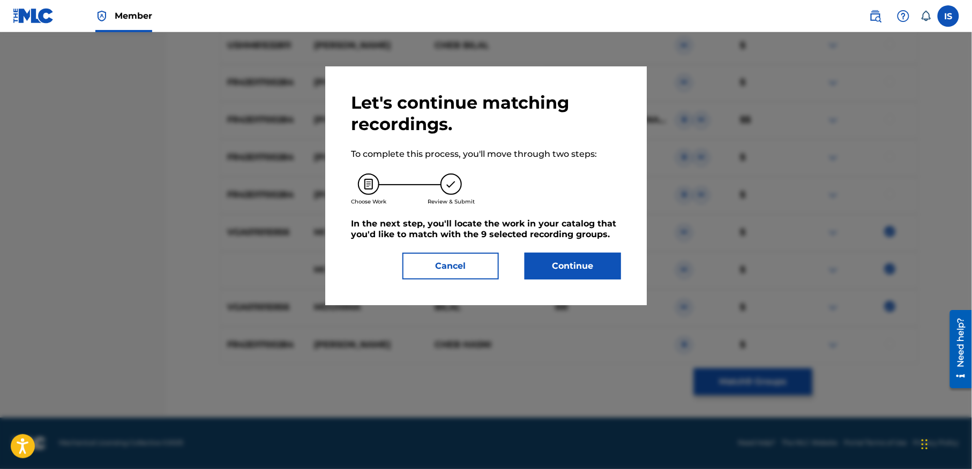
click at [570, 261] on button "Continue" at bounding box center [573, 266] width 96 height 27
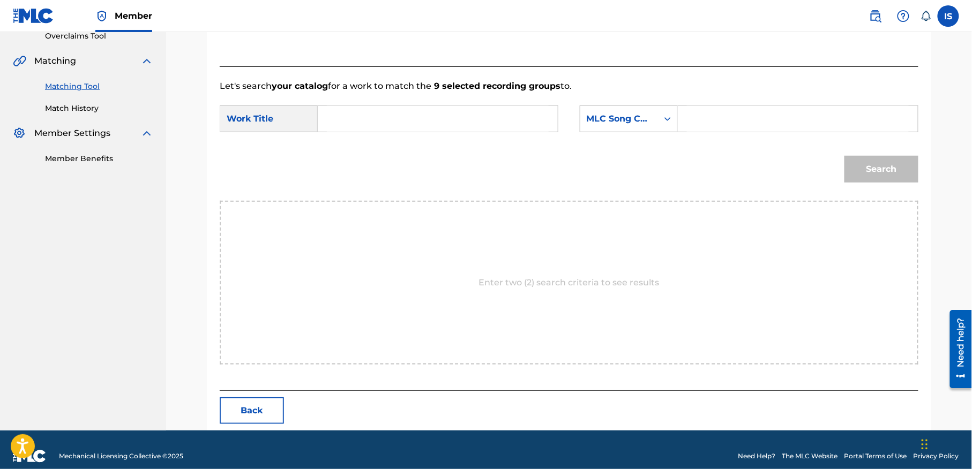
scroll to position [245, 0]
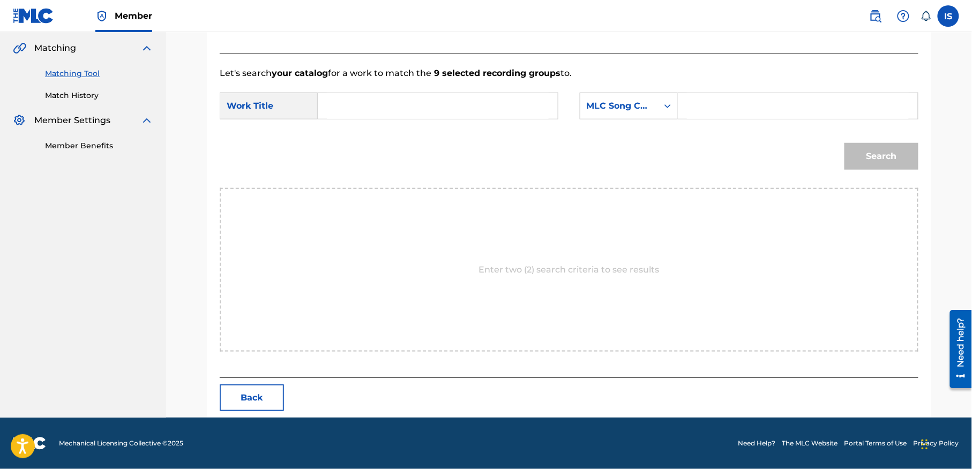
click at [419, 114] on input "Search Form" at bounding box center [438, 106] width 222 height 26
paste input "MOUHIMA"
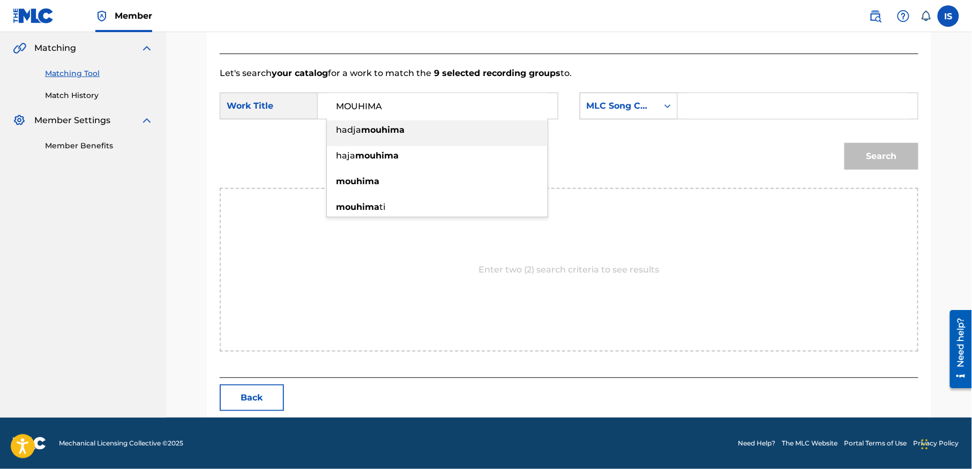
type input "MOUHIMA"
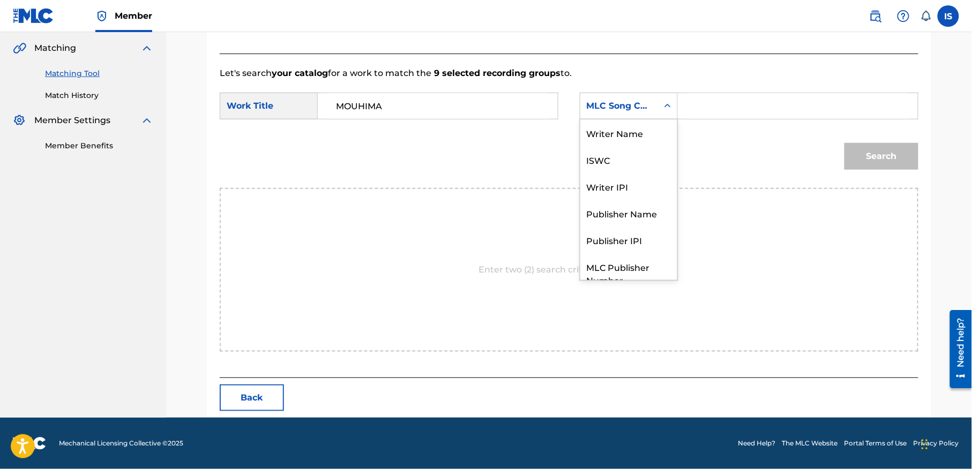
click at [660, 104] on div "Search Form" at bounding box center [667, 105] width 19 height 19
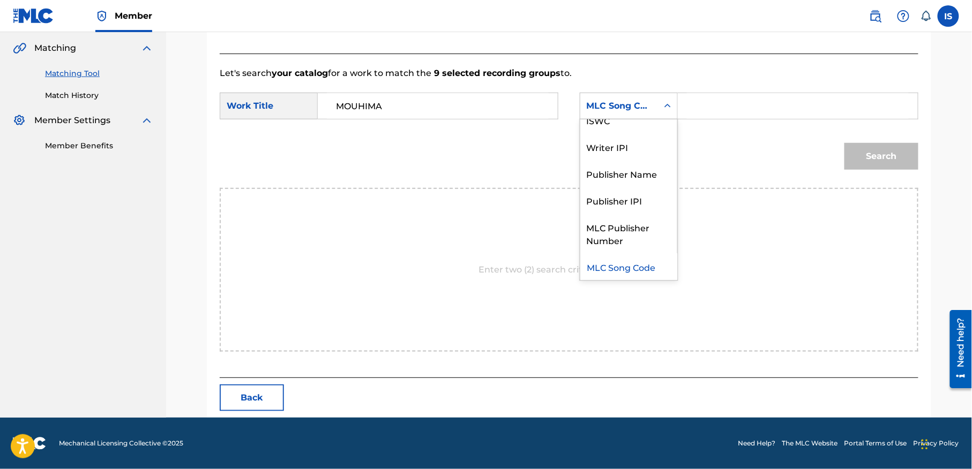
scroll to position [0, 0]
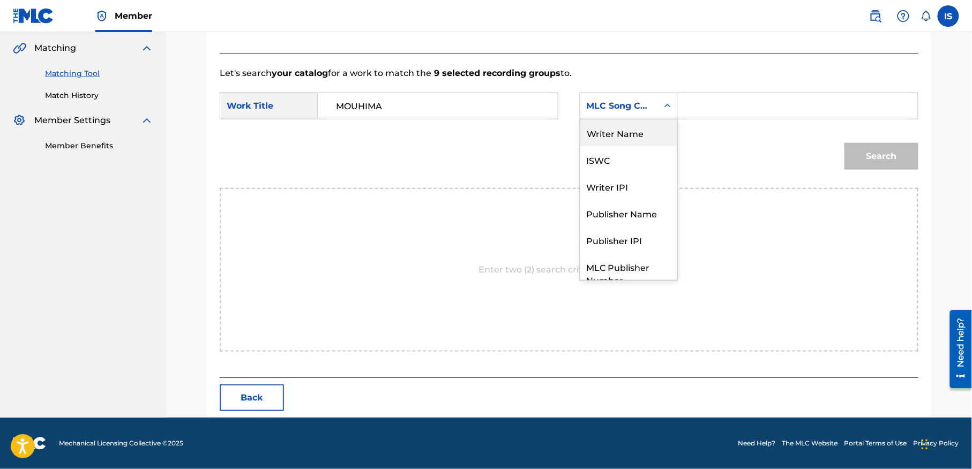
click at [644, 129] on div "Writer Name" at bounding box center [628, 132] width 97 height 27
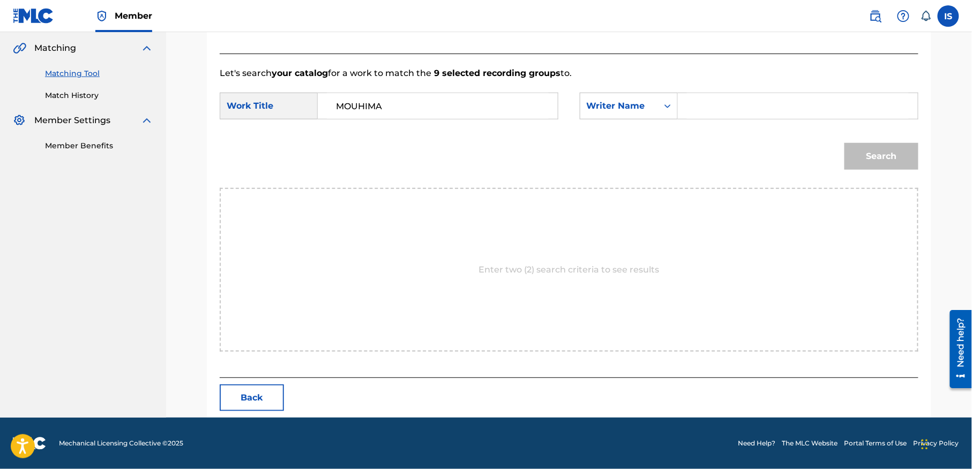
click at [691, 108] on input "Search Form" at bounding box center [798, 106] width 222 height 26
type input "moufok"
click at [877, 155] on button "Search" at bounding box center [881, 156] width 74 height 27
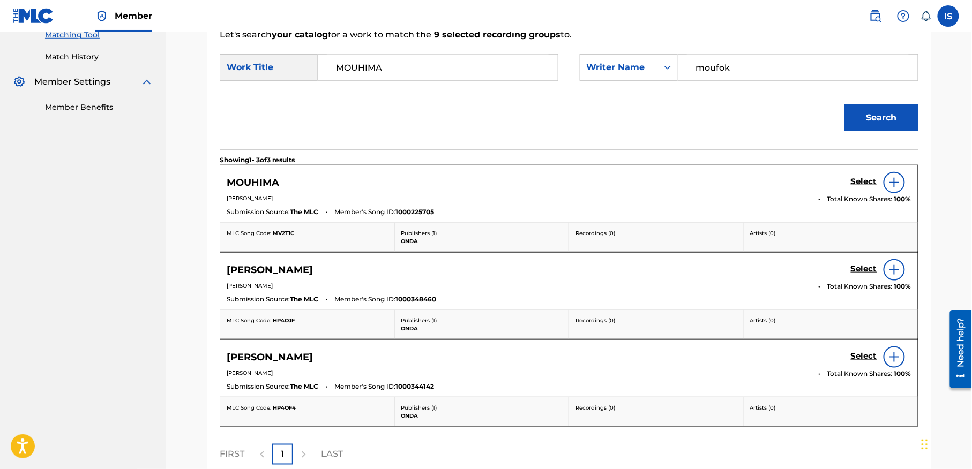
scroll to position [282, 0]
click at [855, 182] on h5 "Select" at bounding box center [864, 183] width 26 height 10
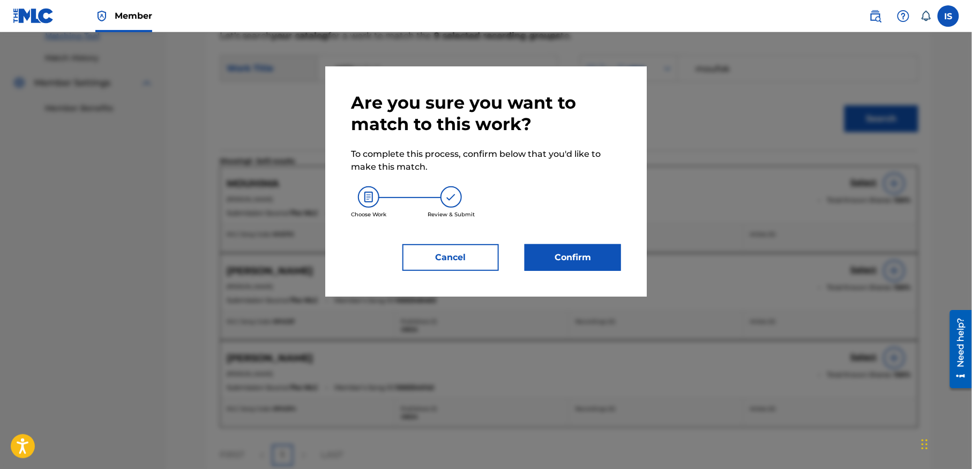
click at [571, 261] on button "Confirm" at bounding box center [573, 257] width 96 height 27
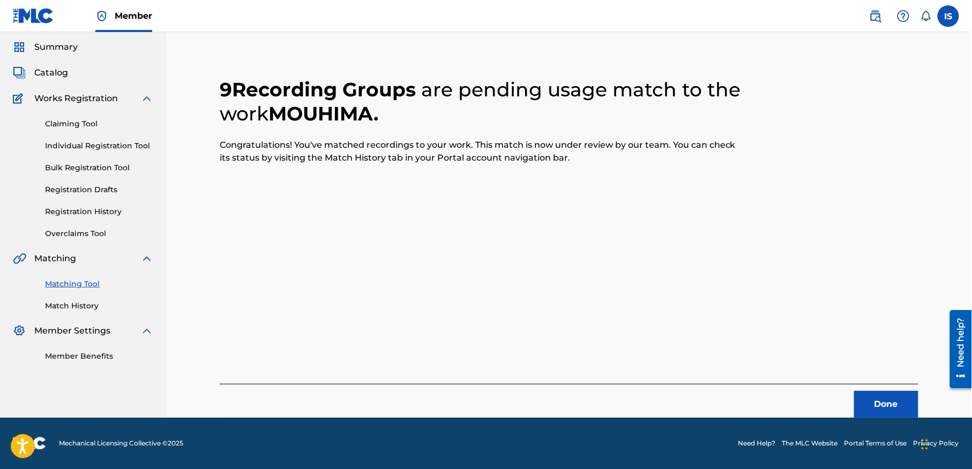
scroll to position [33, 0]
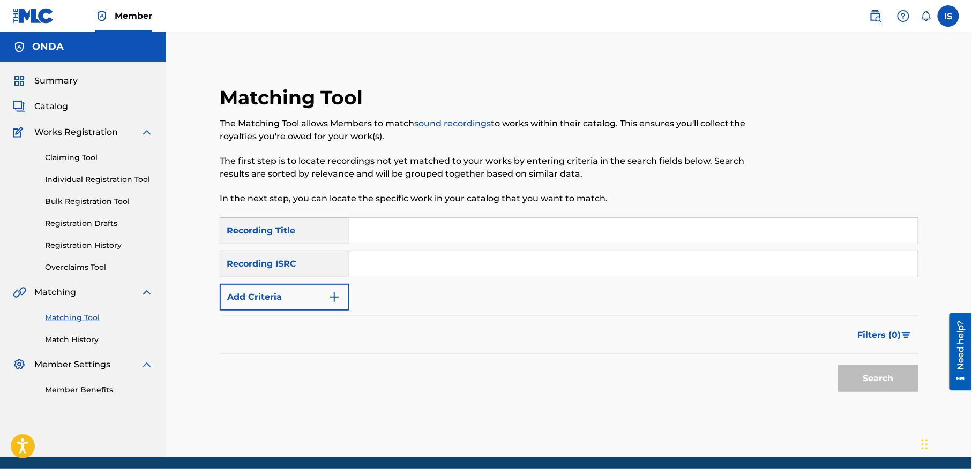
click at [393, 232] on input "Search Form" at bounding box center [633, 231] width 568 height 26
paste input "PAR HASARD"
type input "PAR HASARD"
click at [314, 287] on button "Add Criteria" at bounding box center [285, 297] width 130 height 27
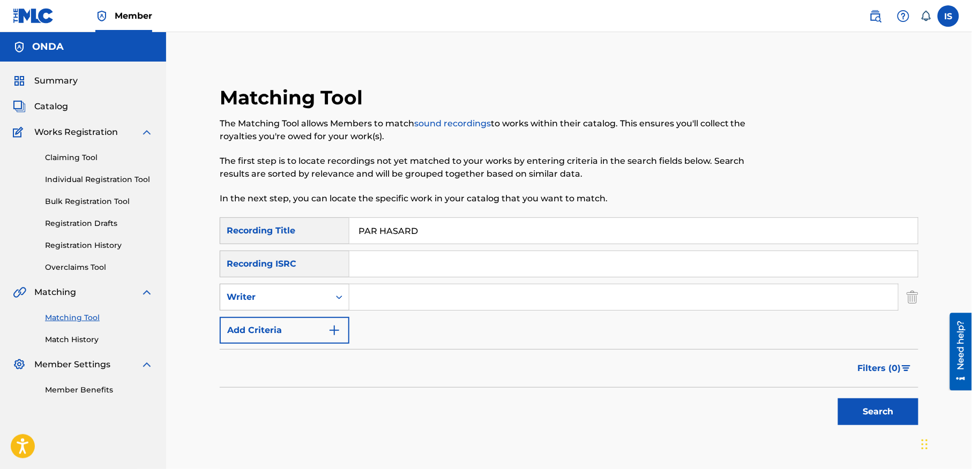
click at [309, 301] on div "Writer" at bounding box center [275, 297] width 96 height 13
click at [312, 324] on div "Recording Artist" at bounding box center [284, 324] width 129 height 27
click at [378, 305] on input "Search Form" at bounding box center [623, 297] width 549 height 26
type input "cheb bilal"
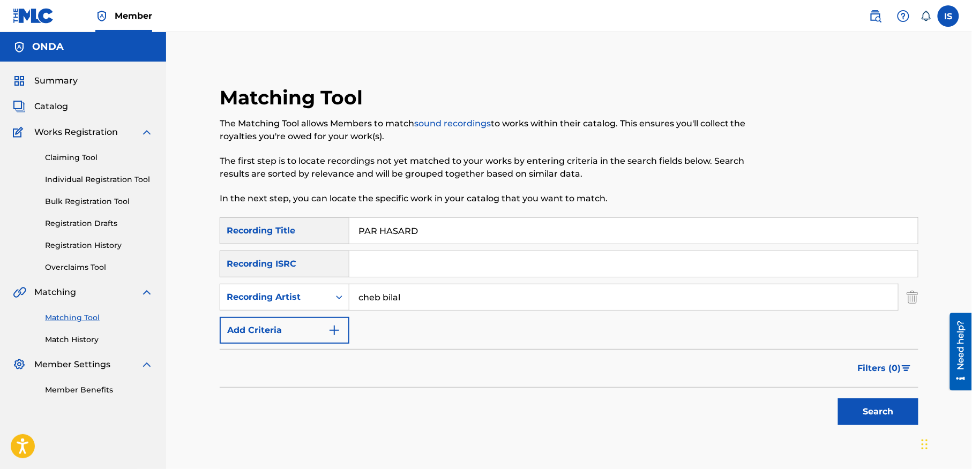
click at [852, 413] on button "Search" at bounding box center [878, 412] width 80 height 27
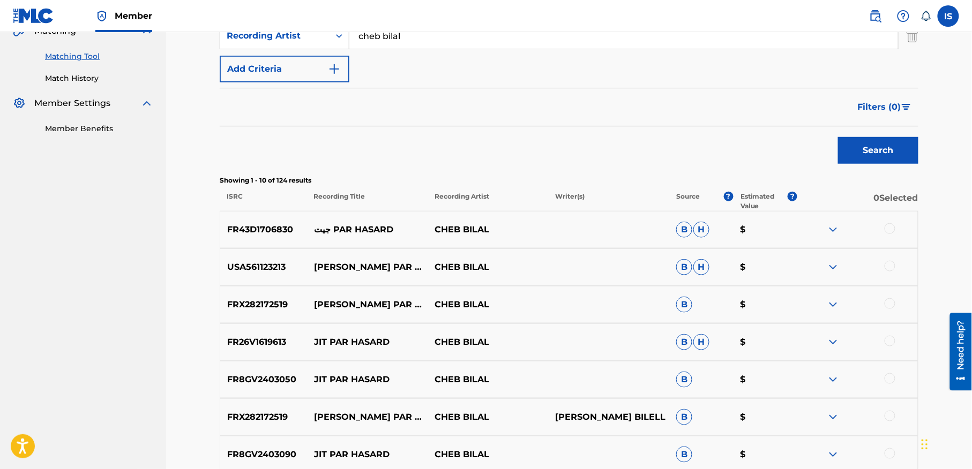
scroll to position [288, 0]
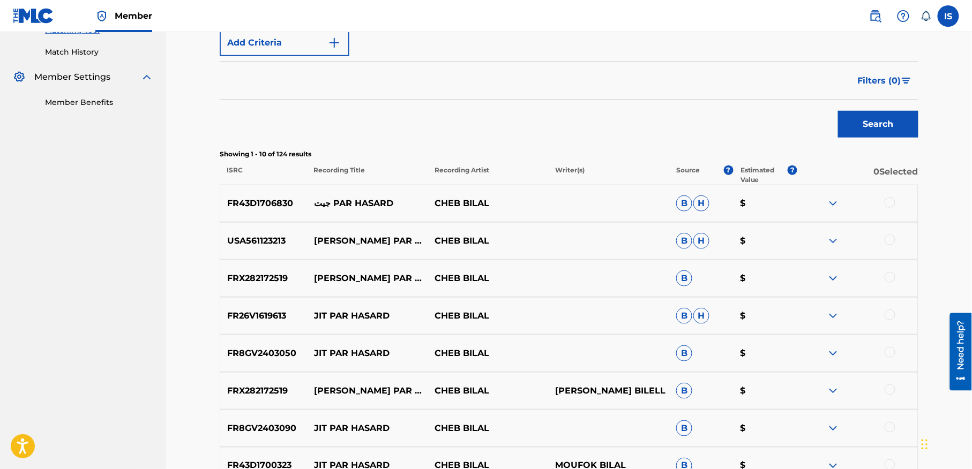
click at [886, 205] on div at bounding box center [890, 202] width 11 height 11
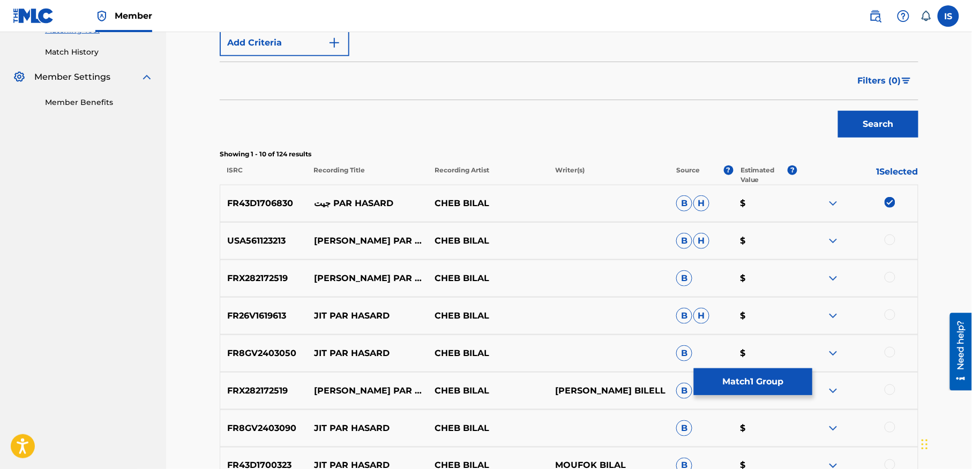
click at [890, 231] on div "USA561123213 DJITE PAR HASARD CHEB BILAL B H $" at bounding box center [569, 241] width 699 height 38
click at [888, 244] on div at bounding box center [890, 240] width 11 height 11
click at [886, 272] on div at bounding box center [857, 278] width 121 height 13
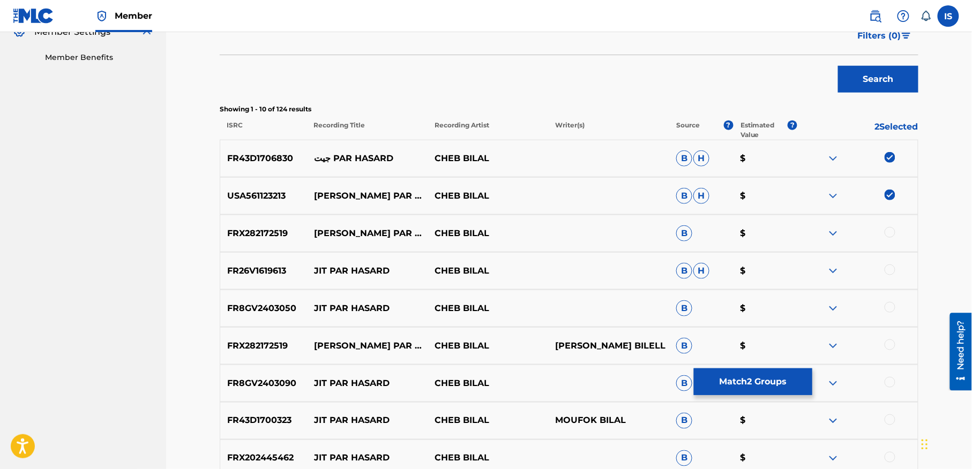
scroll to position [337, 0]
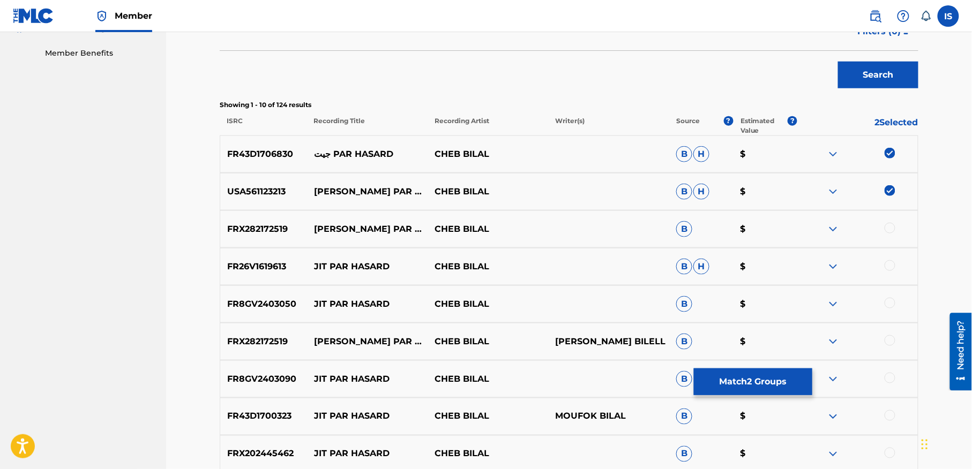
click at [888, 229] on div at bounding box center [890, 228] width 11 height 11
click at [889, 264] on div at bounding box center [890, 265] width 11 height 11
click at [889, 302] on div at bounding box center [890, 303] width 11 height 11
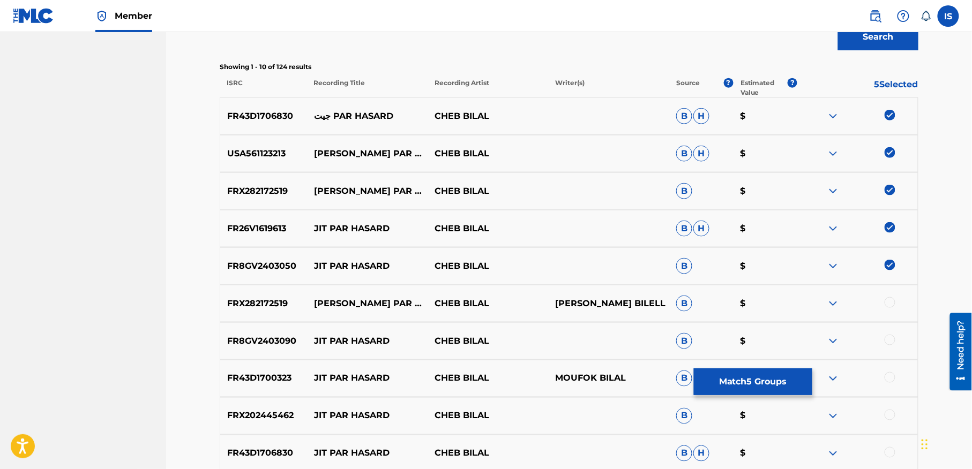
scroll to position [376, 0]
click at [888, 303] on div at bounding box center [890, 301] width 11 height 11
click at [892, 344] on div "FR8GV2403090 JIT PAR HASARD CHEB BILAL B $" at bounding box center [569, 340] width 699 height 38
click at [892, 341] on div at bounding box center [890, 339] width 11 height 11
click at [890, 376] on div at bounding box center [890, 376] width 11 height 11
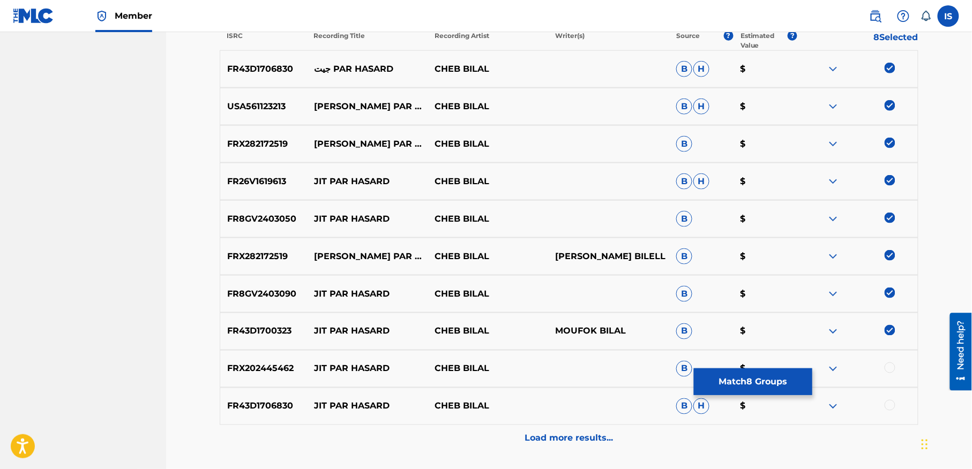
scroll to position [463, 0]
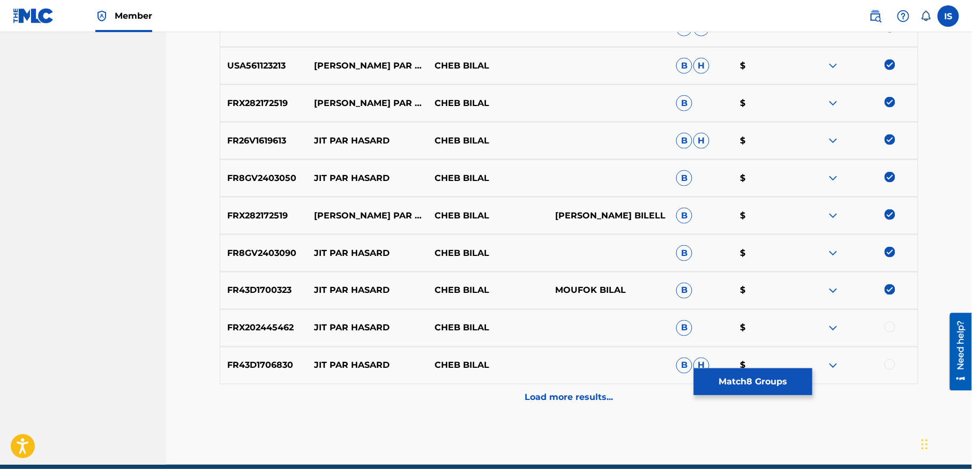
drag, startPoint x: 890, startPoint y: 376, endPoint x: 890, endPoint y: 350, distance: 25.7
click at [890, 355] on div "FR43D1706830 JIT PAR HASARD CHEB BILAL B H $" at bounding box center [569, 366] width 699 height 38
click at [888, 325] on div at bounding box center [890, 327] width 11 height 11
click at [888, 365] on div at bounding box center [890, 364] width 11 height 11
click at [571, 401] on p "Load more results..." at bounding box center [569, 398] width 88 height 13
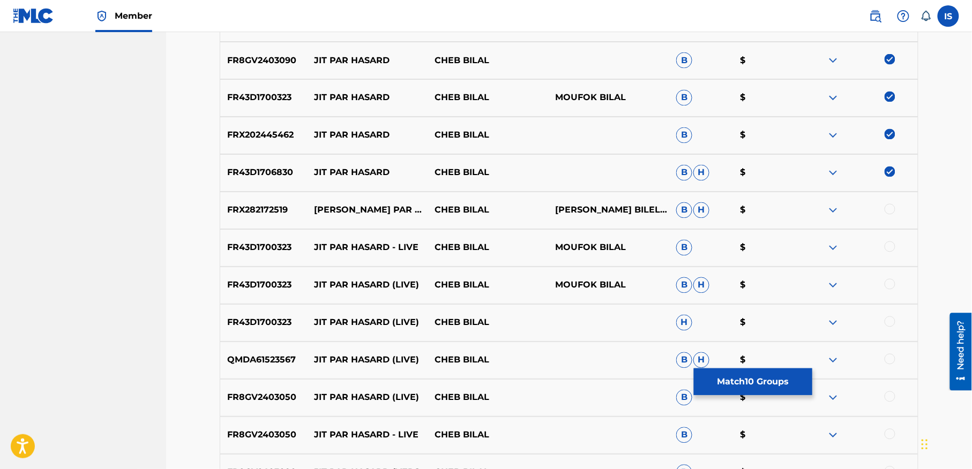
scroll to position [656, 0]
click at [892, 208] on div at bounding box center [890, 209] width 11 height 11
click at [886, 247] on div at bounding box center [890, 246] width 11 height 11
click at [886, 288] on div at bounding box center [890, 284] width 11 height 11
click at [890, 322] on div at bounding box center [890, 321] width 11 height 11
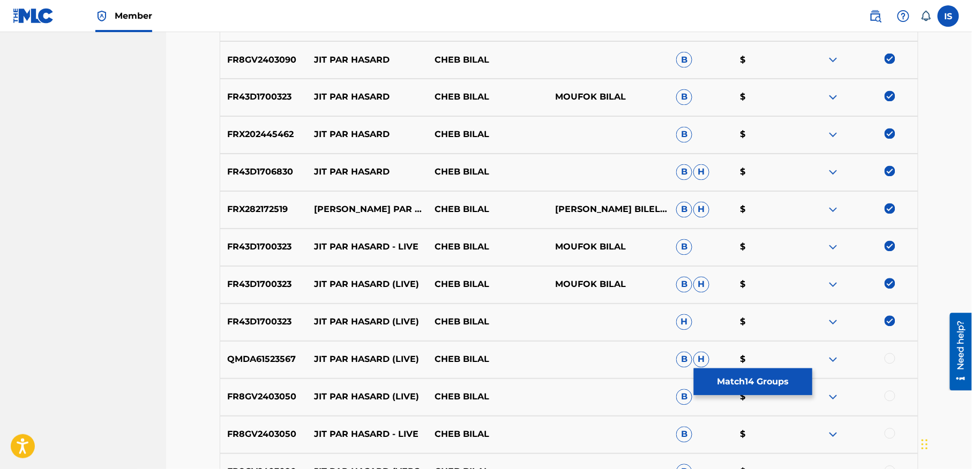
click at [886, 361] on div at bounding box center [890, 359] width 11 height 11
click at [888, 395] on div at bounding box center [890, 396] width 11 height 11
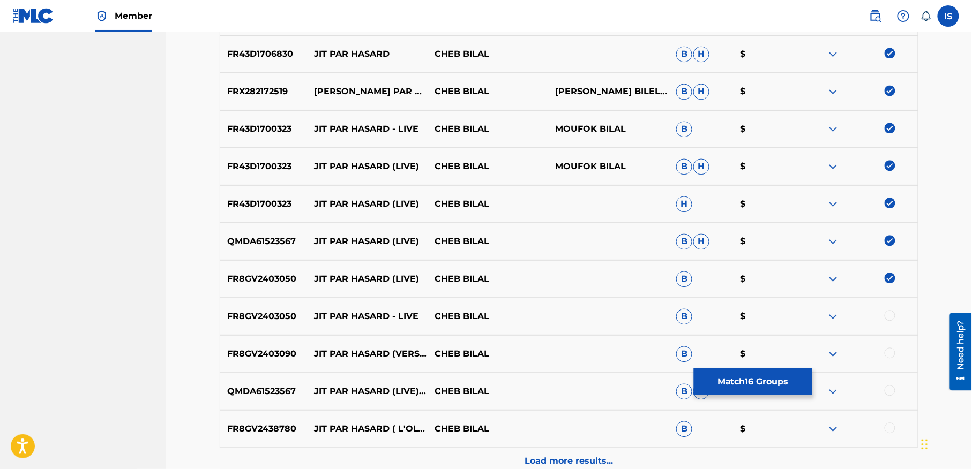
scroll to position [776, 0]
click at [887, 314] on div at bounding box center [890, 314] width 11 height 11
click at [888, 349] on div at bounding box center [890, 352] width 11 height 11
click at [888, 388] on div at bounding box center [890, 389] width 11 height 11
drag, startPoint x: 888, startPoint y: 421, endPoint x: 888, endPoint y: 429, distance: 7.5
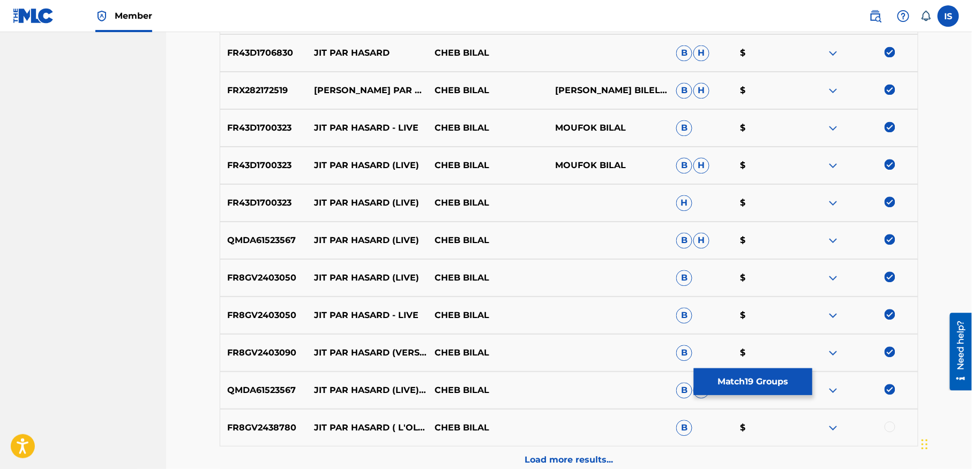
click at [888, 429] on div at bounding box center [890, 427] width 11 height 11
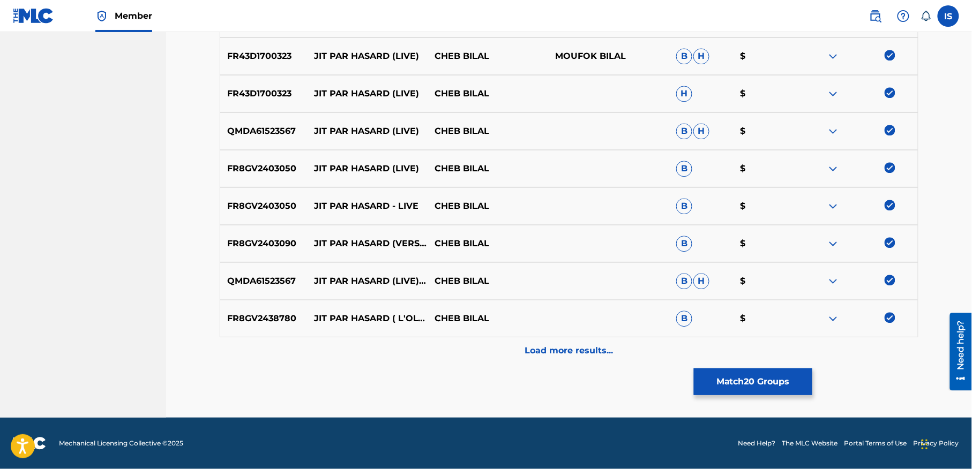
click at [560, 342] on div "Load more results..." at bounding box center [569, 351] width 699 height 27
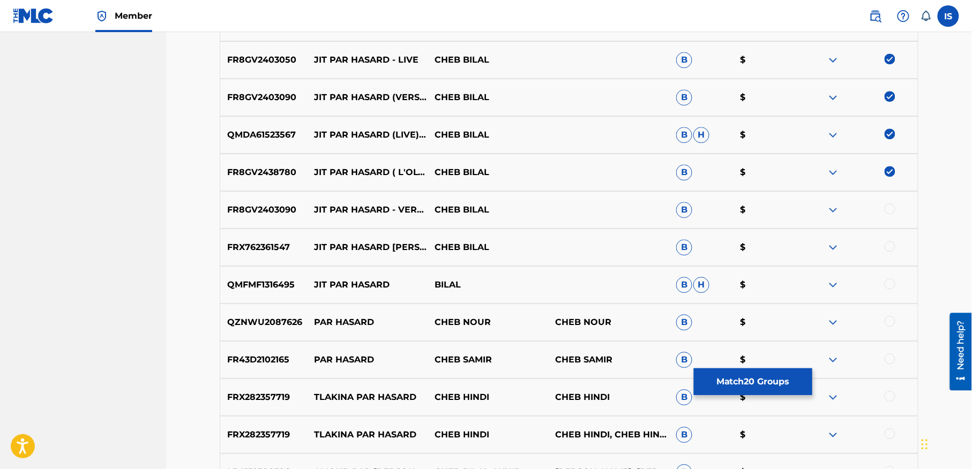
scroll to position [1038, 0]
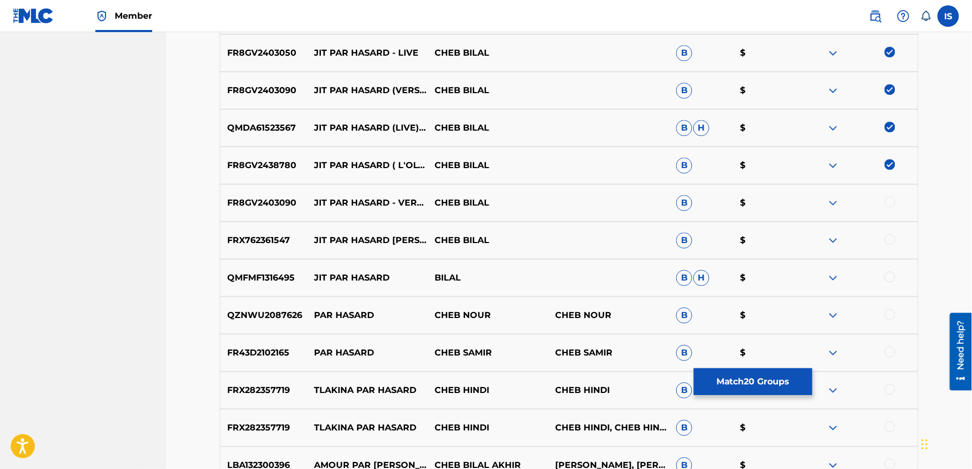
click at [888, 202] on div at bounding box center [890, 202] width 11 height 11
click at [889, 240] on div at bounding box center [890, 239] width 11 height 11
click at [892, 273] on div at bounding box center [890, 277] width 11 height 11
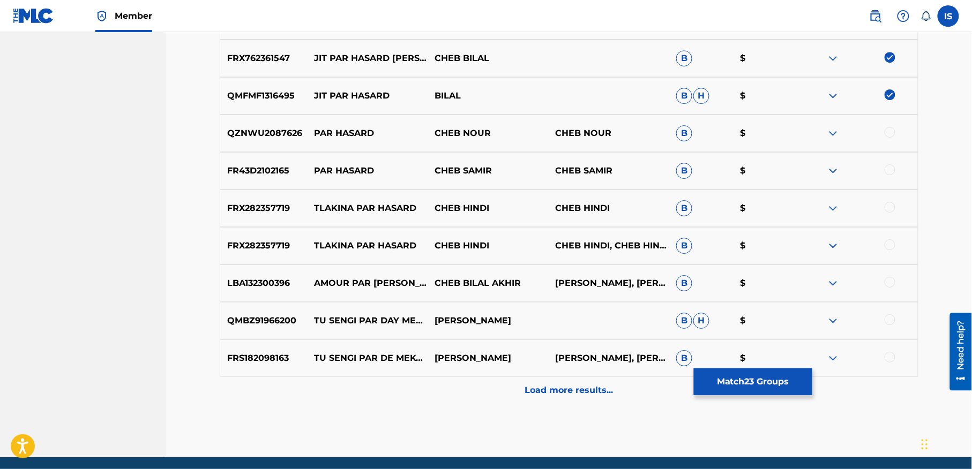
scroll to position [1231, 0]
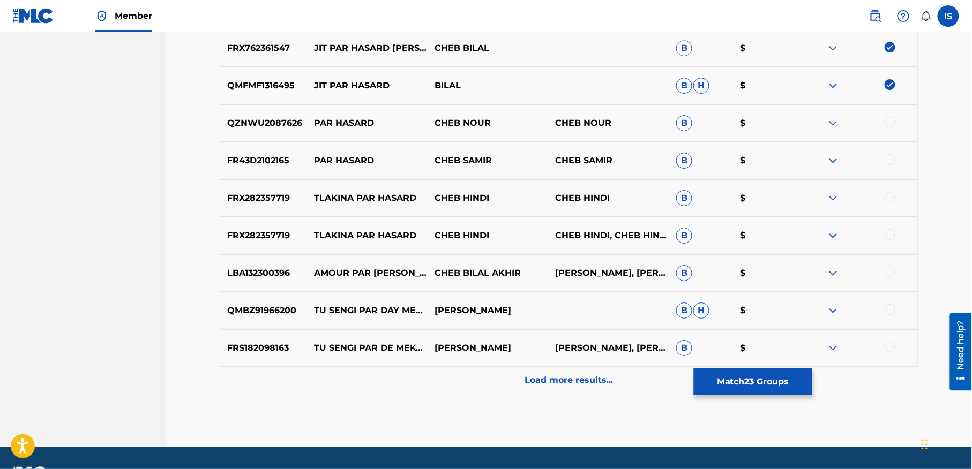
click at [559, 383] on p "Load more results..." at bounding box center [569, 380] width 88 height 13
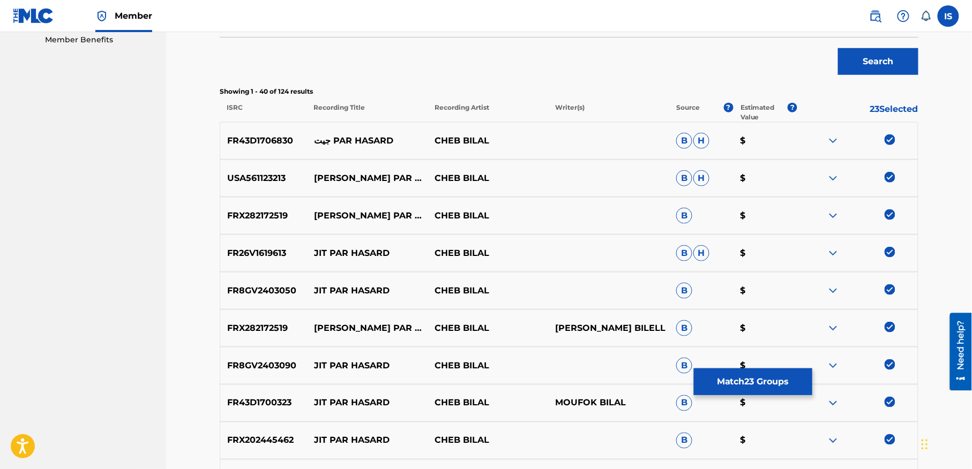
scroll to position [347, 0]
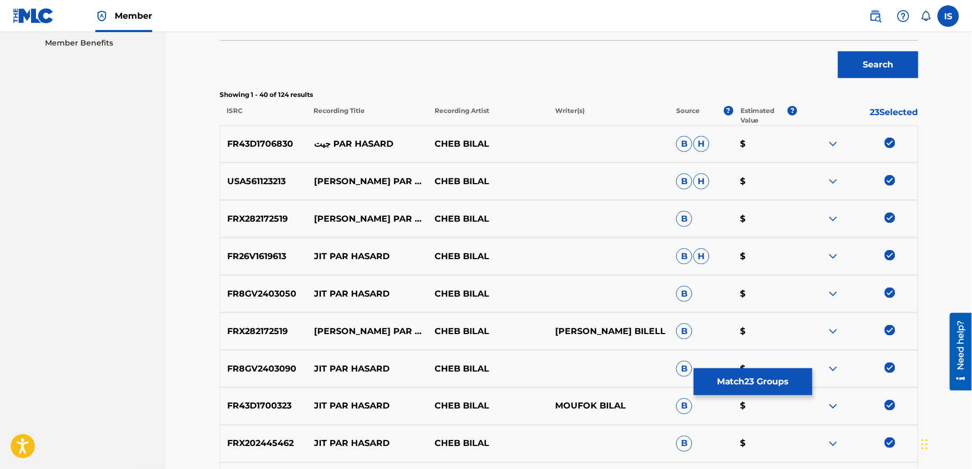
click at [740, 386] on button "Match 23 Groups" at bounding box center [753, 382] width 118 height 27
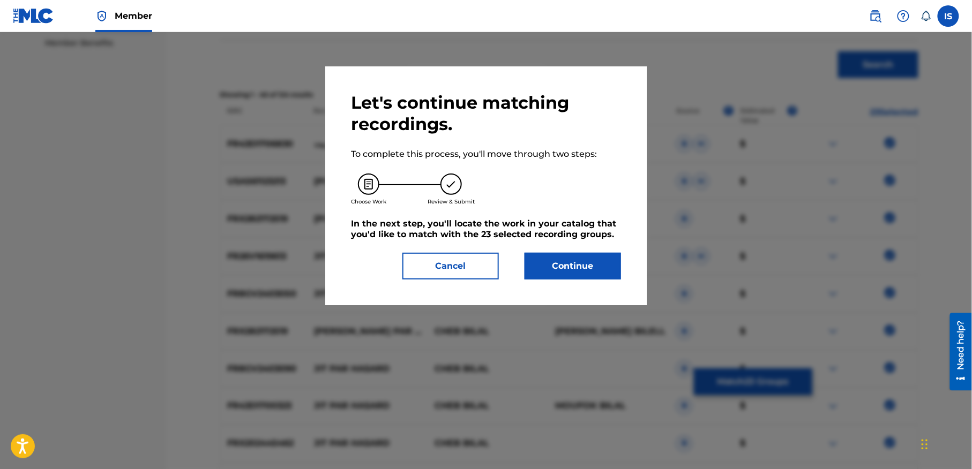
click at [558, 260] on button "Continue" at bounding box center [573, 266] width 96 height 27
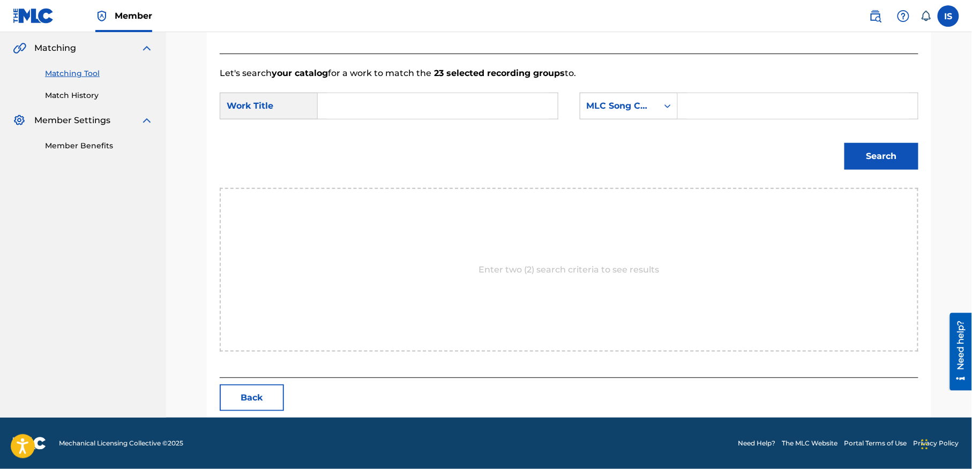
scroll to position [245, 0]
click at [381, 107] on input "Search Form" at bounding box center [438, 106] width 222 height 26
paste input "PAR HASARD"
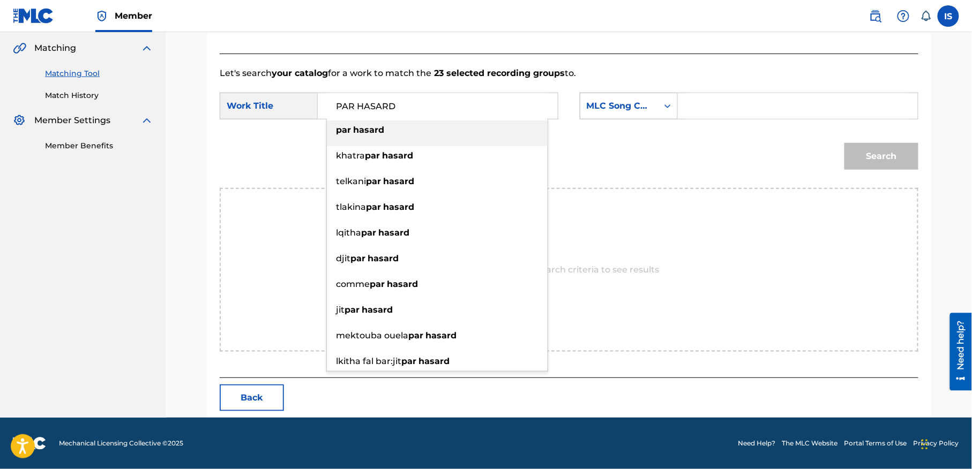
type input "PAR HASARD"
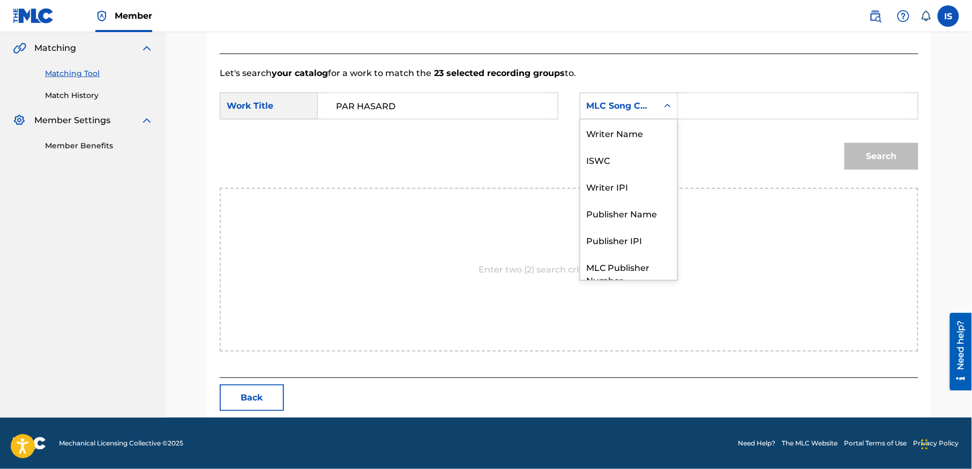
click at [645, 106] on div "MLC Song Code" at bounding box center [619, 106] width 65 height 13
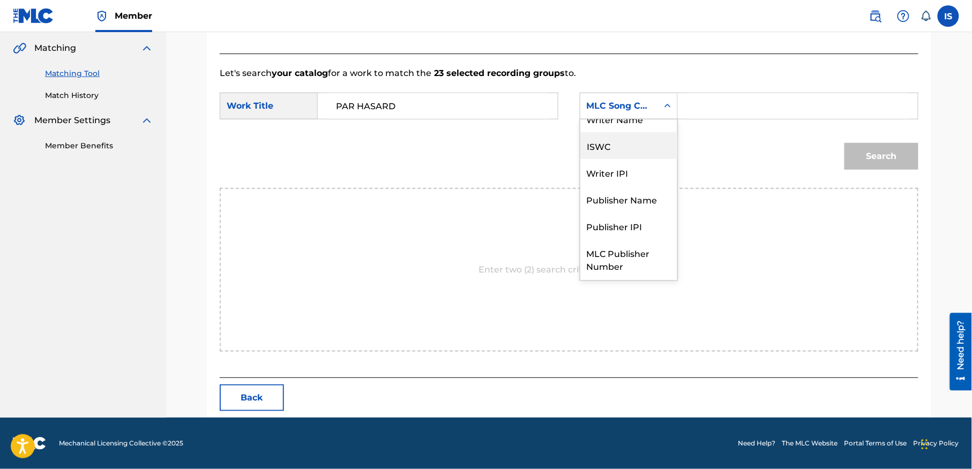
scroll to position [0, 0]
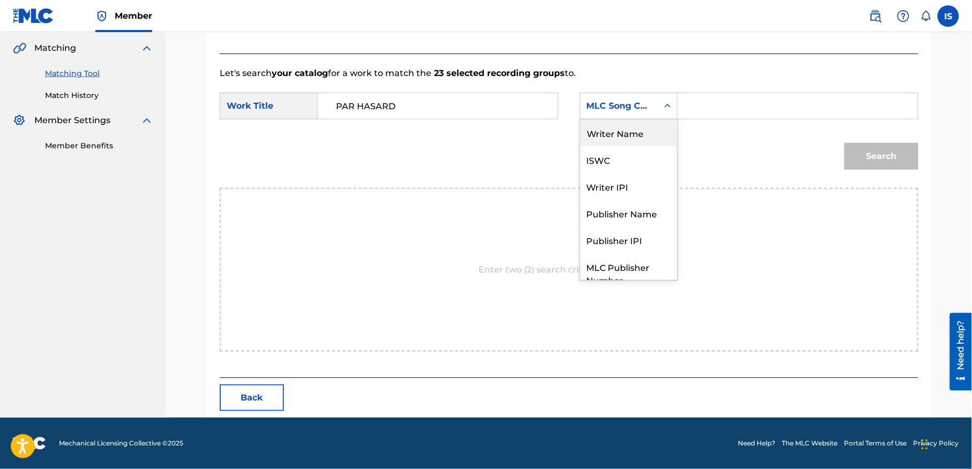
click at [631, 129] on div "Writer Name" at bounding box center [628, 132] width 97 height 27
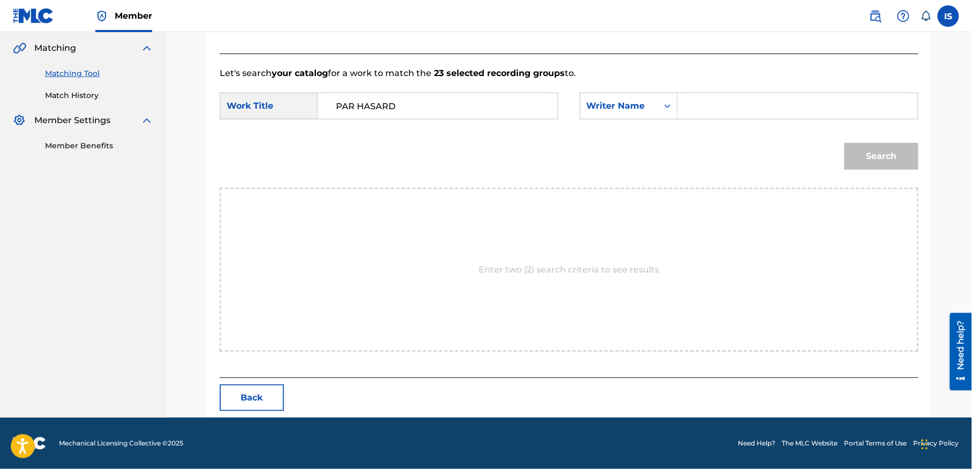
click at [763, 108] on input "Search Form" at bounding box center [798, 106] width 222 height 26
type input "moufok"
click at [894, 151] on button "Search" at bounding box center [881, 156] width 74 height 27
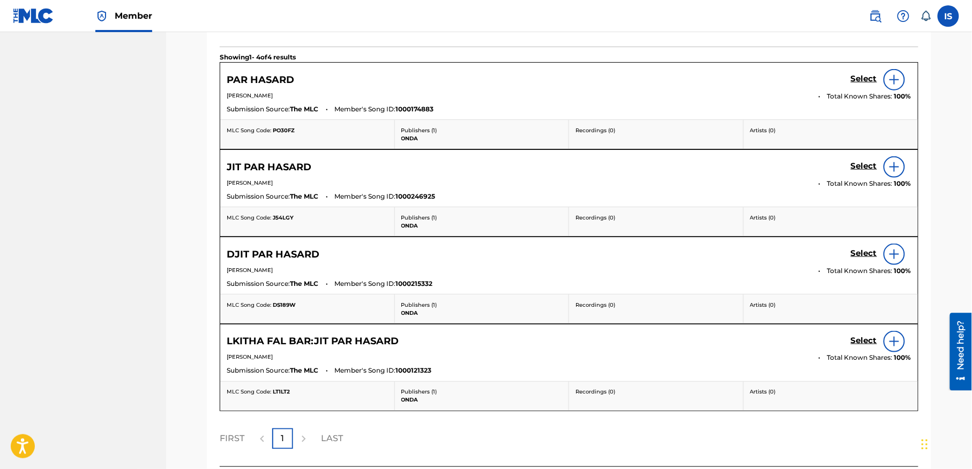
scroll to position [386, 0]
click at [862, 84] on h5 "Select" at bounding box center [864, 78] width 26 height 10
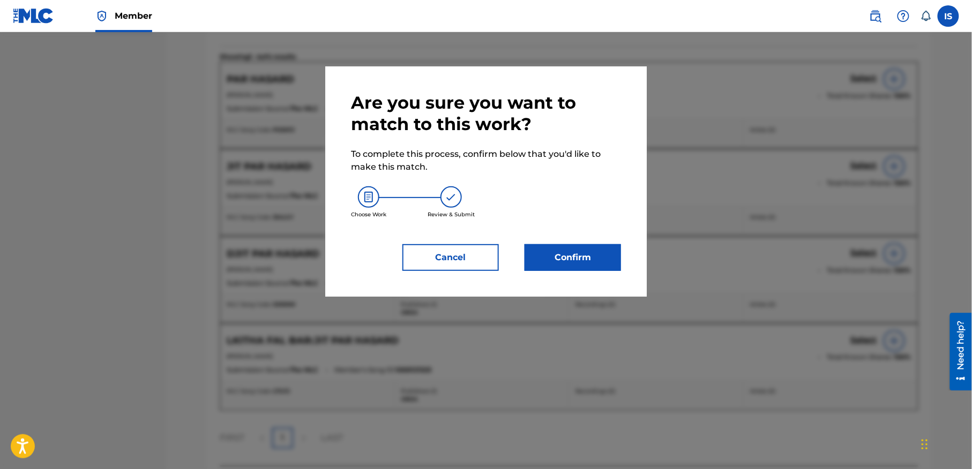
click at [568, 258] on button "Confirm" at bounding box center [573, 257] width 96 height 27
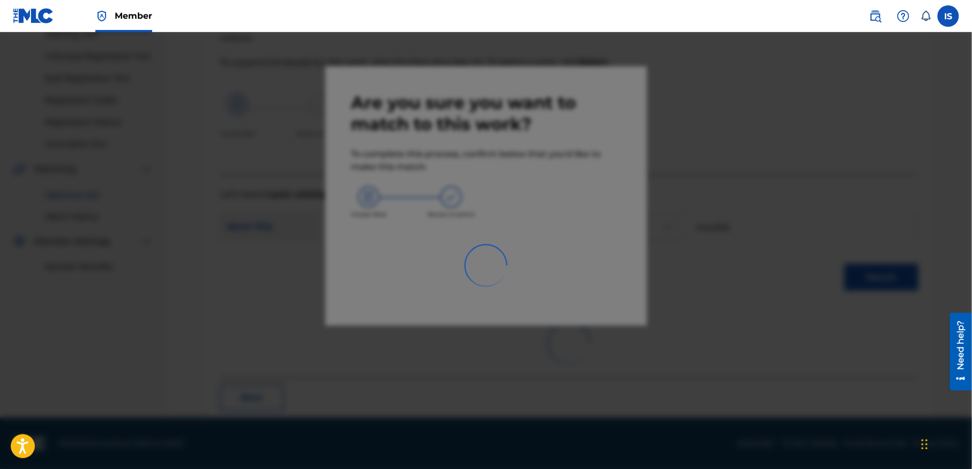
scroll to position [33, 0]
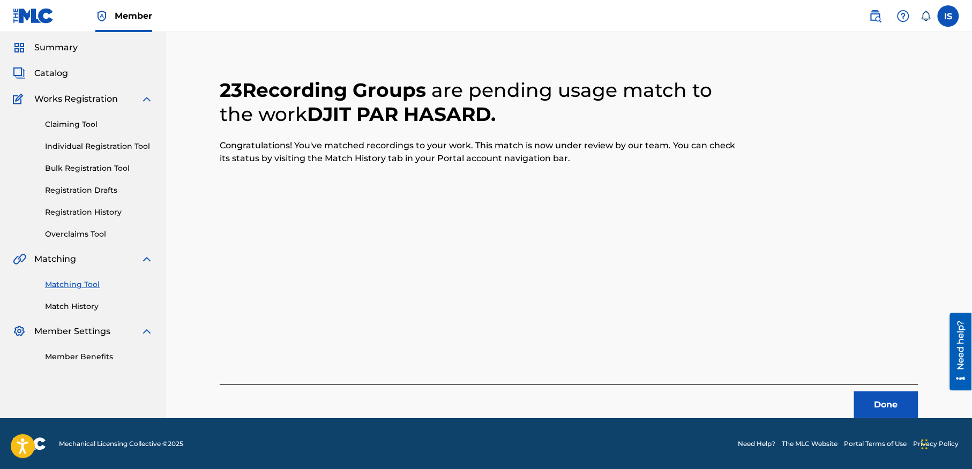
click at [886, 408] on button "Done" at bounding box center [886, 405] width 64 height 27
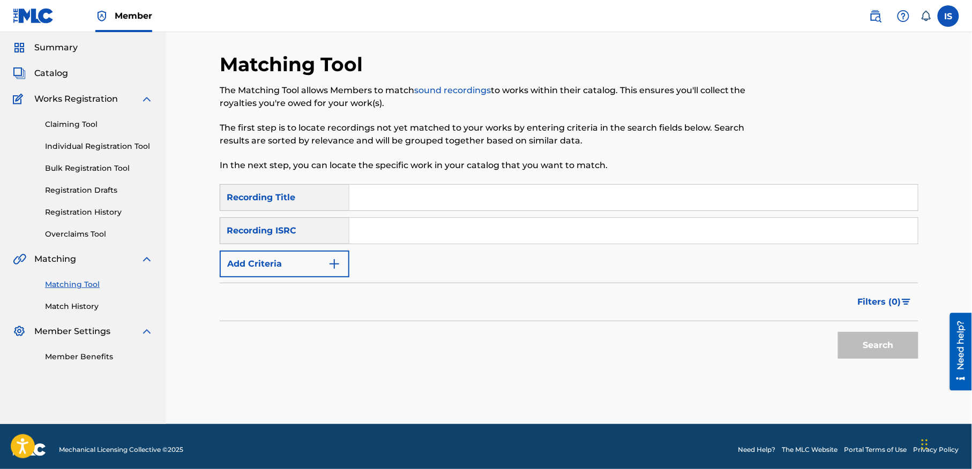
click at [425, 206] on input "Search Form" at bounding box center [633, 198] width 568 height 26
paste input "MAZAL MAFHAMTEKCHE"
type input "MAZAL MAFHAMTEKCHE"
drag, startPoint x: 281, startPoint y: 305, endPoint x: 293, endPoint y: 267, distance: 40.2
click at [288, 286] on div "Filters ( 0 )" at bounding box center [569, 302] width 699 height 39
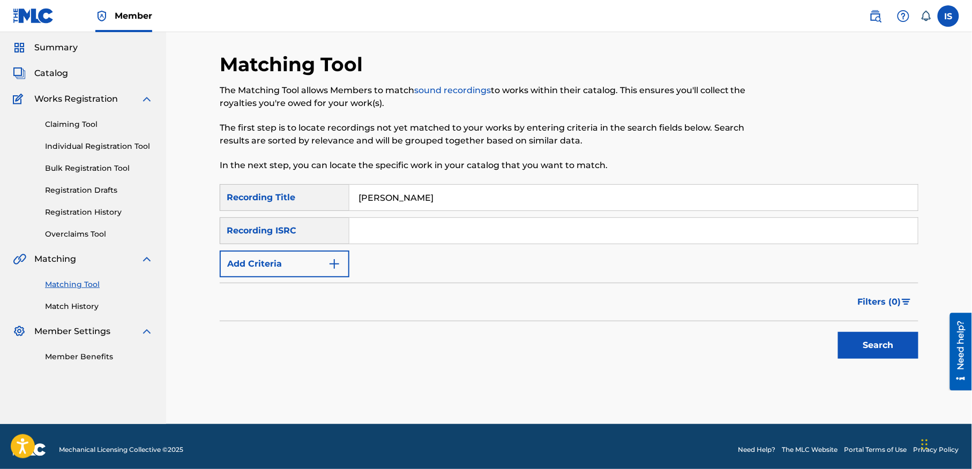
click at [293, 267] on button "Add Criteria" at bounding box center [285, 264] width 130 height 27
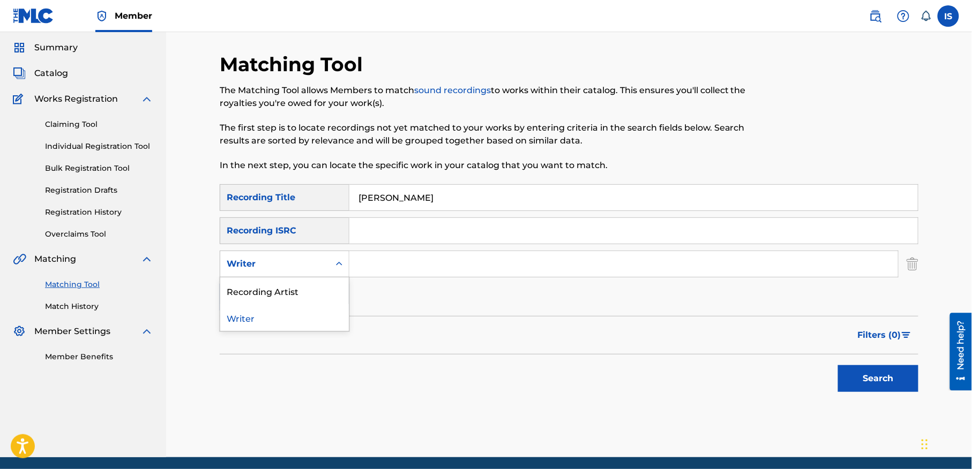
click at [294, 260] on div "Writer" at bounding box center [275, 264] width 96 height 13
click at [280, 286] on div "Recording Artist" at bounding box center [284, 291] width 129 height 27
click at [410, 255] on input "Search Form" at bounding box center [623, 264] width 549 height 26
type input "cheb bilal"
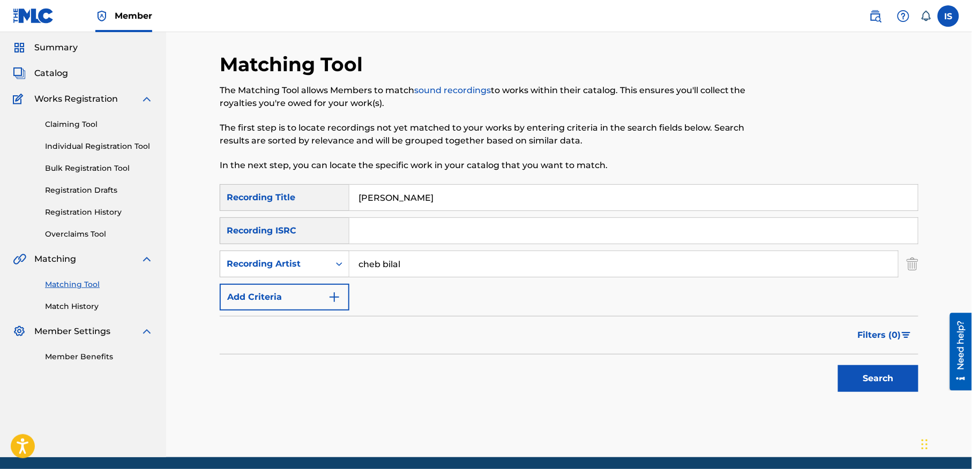
click at [869, 378] on button "Search" at bounding box center [878, 378] width 80 height 27
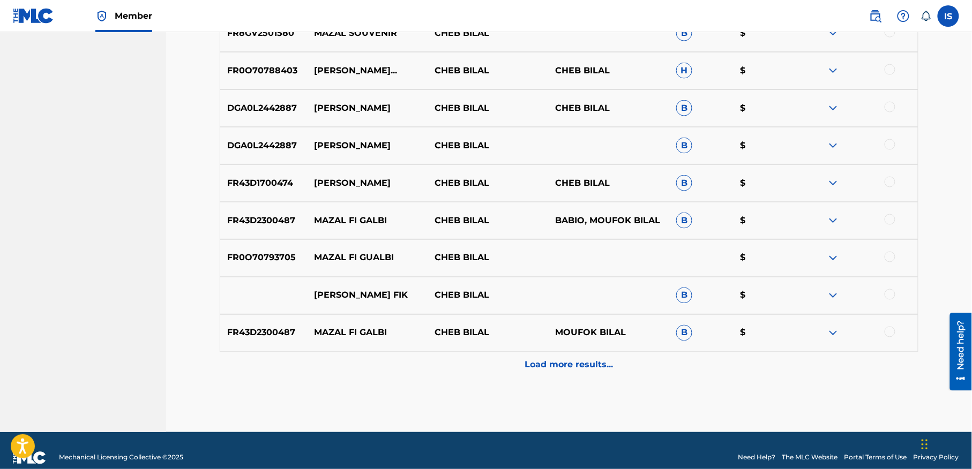
click at [575, 361] on p "Load more results..." at bounding box center [569, 365] width 88 height 13
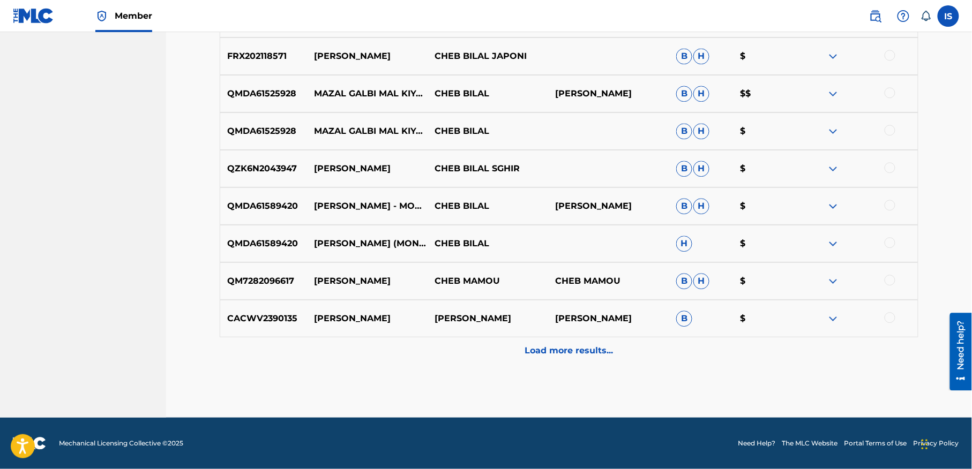
click at [575, 361] on div "Load more results..." at bounding box center [569, 351] width 699 height 27
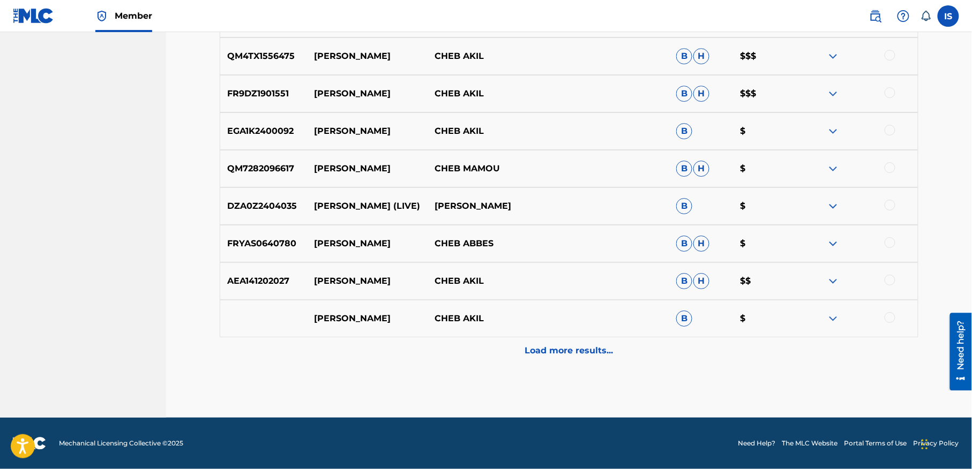
click at [575, 361] on div "Load more results..." at bounding box center [569, 351] width 699 height 27
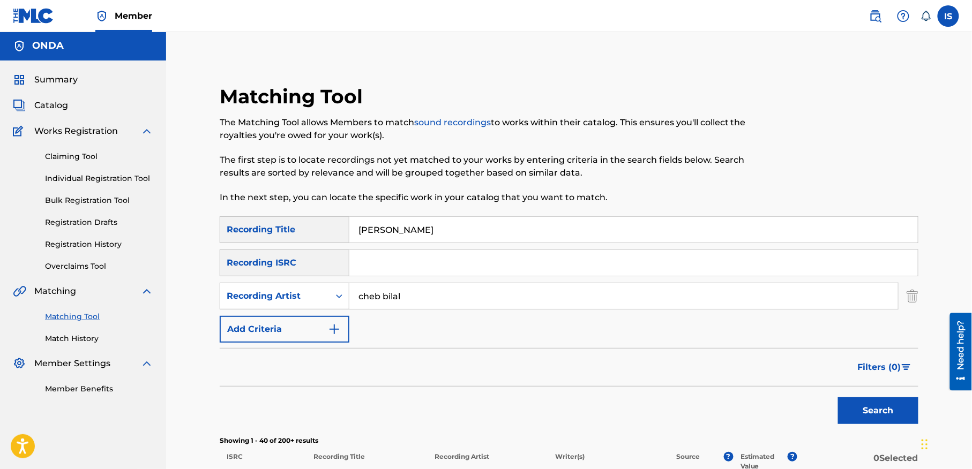
scroll to position [0, 0]
click at [389, 234] on input "MAZAL MAFHAMTEKCHE" at bounding box center [633, 231] width 568 height 26
paste input "CH'HAL GALOU FIYA"
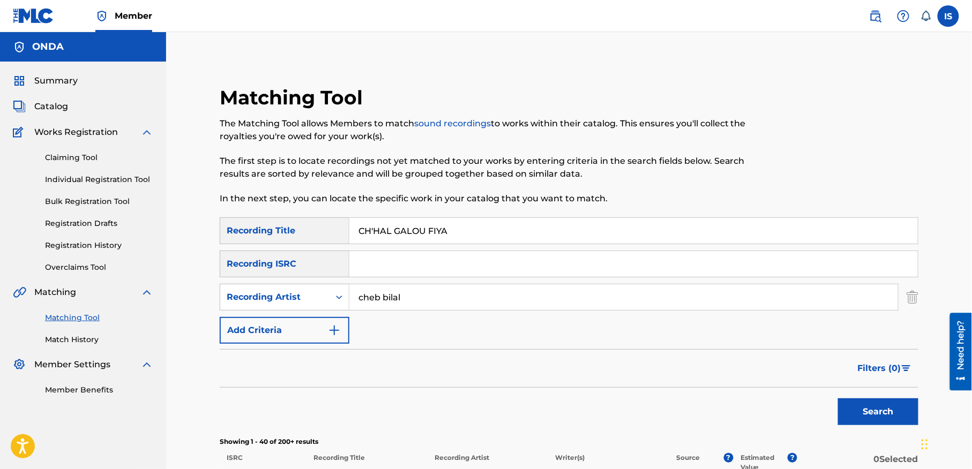
click at [838, 399] on button "Search" at bounding box center [878, 412] width 80 height 27
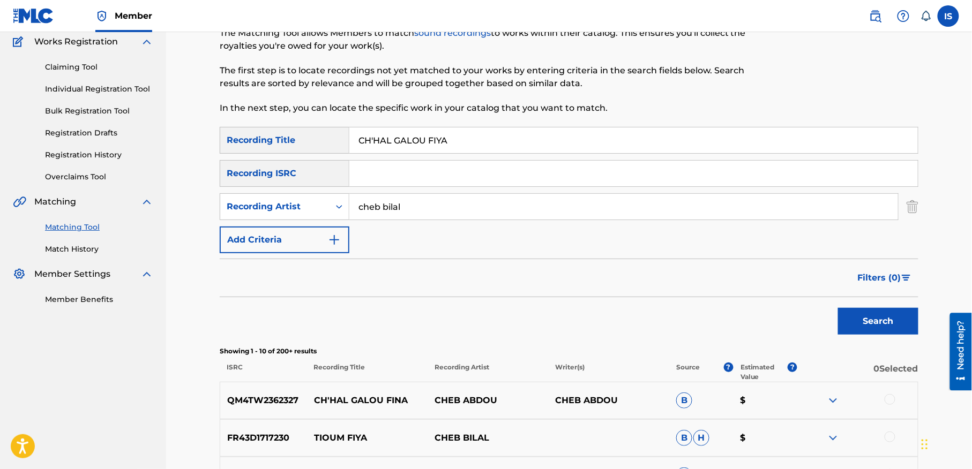
scroll to position [1, 0]
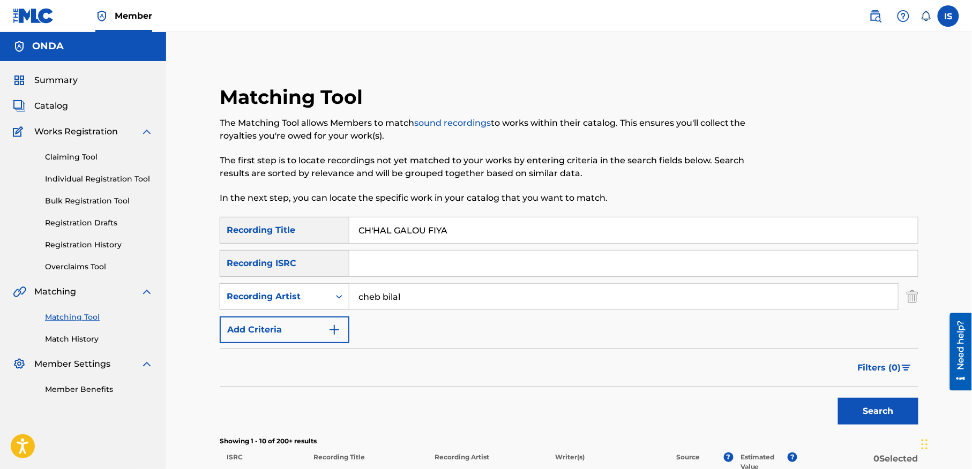
click at [376, 229] on input "CH'HAL GALOU FIYA" at bounding box center [633, 231] width 568 height 26
click at [838, 398] on button "Search" at bounding box center [878, 411] width 80 height 27
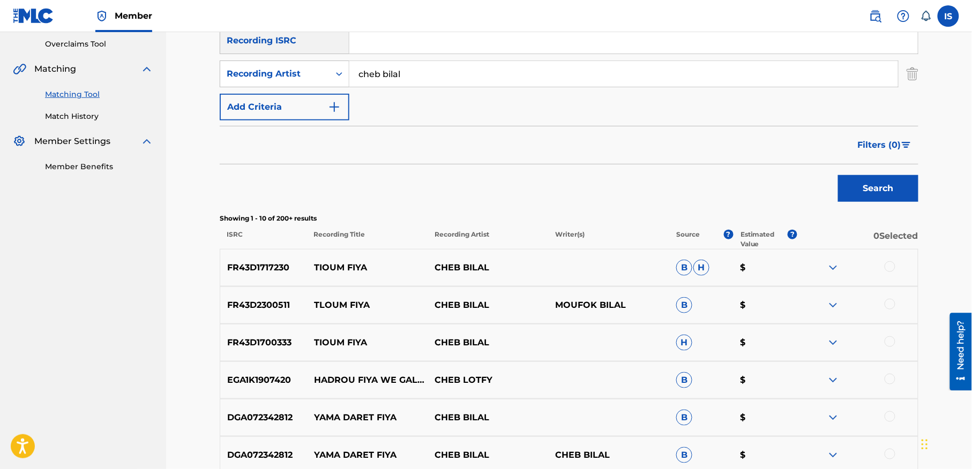
scroll to position [196, 0]
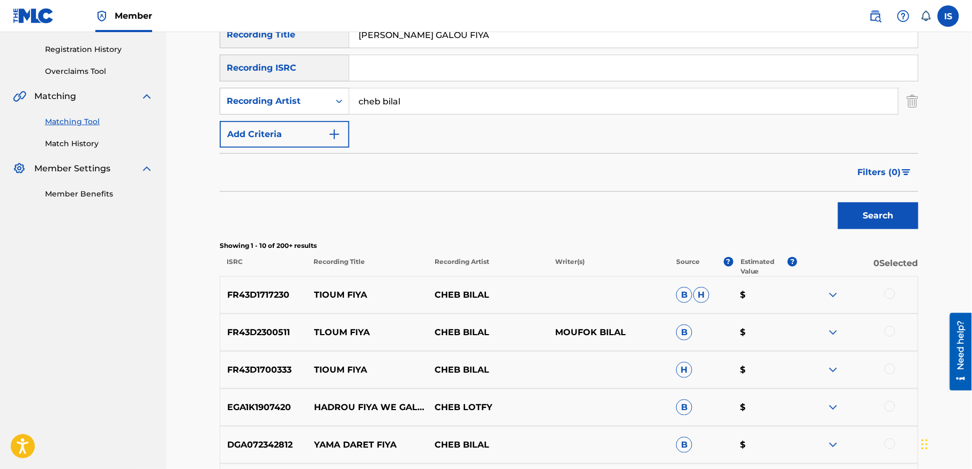
click at [879, 218] on button "Search" at bounding box center [878, 216] width 80 height 27
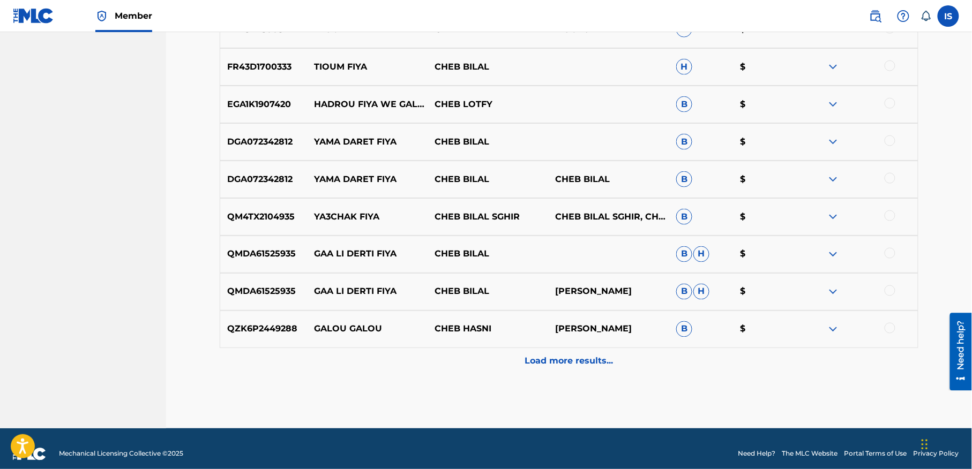
scroll to position [511, 0]
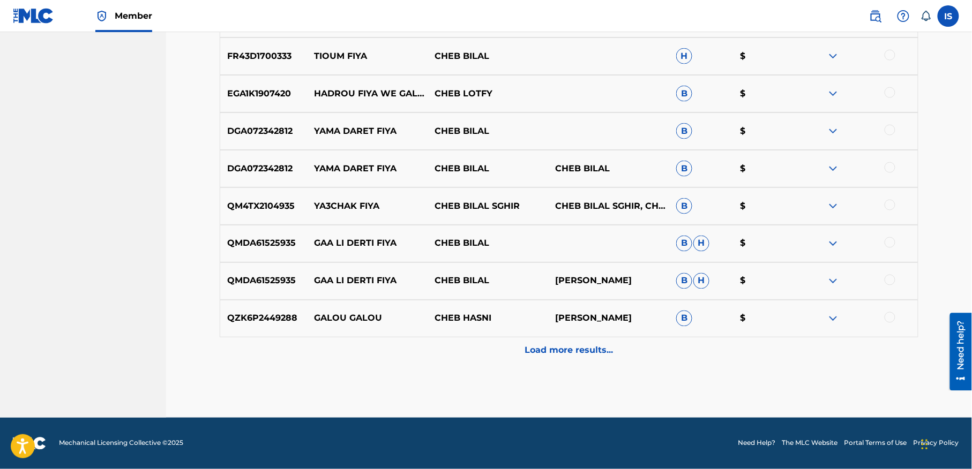
click at [567, 348] on p "Load more results..." at bounding box center [569, 350] width 88 height 13
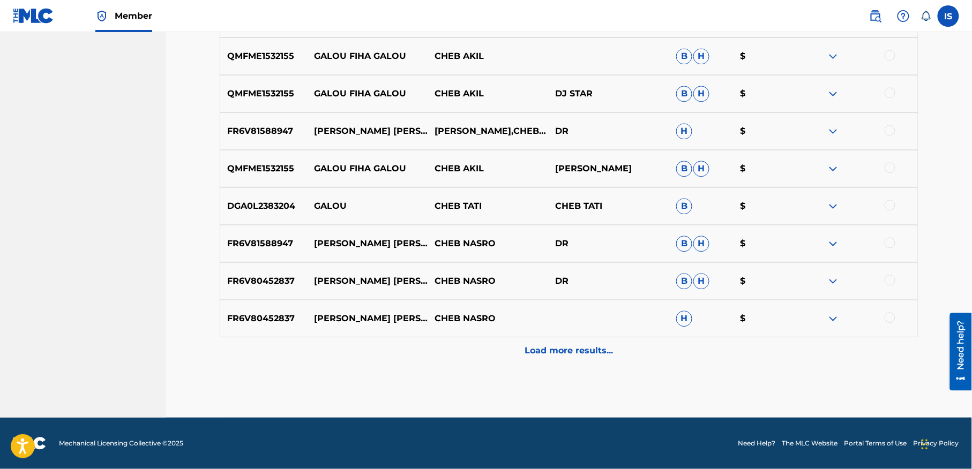
scroll to position [0, 0]
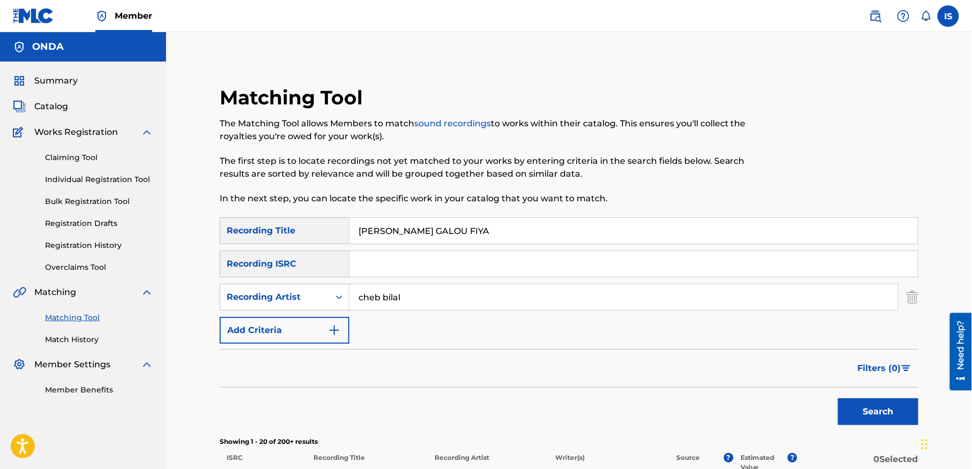
drag, startPoint x: 437, startPoint y: 245, endPoint x: 423, endPoint y: 236, distance: 17.4
click at [430, 239] on div "SearchWithCriteriaa2bba55b-d5ba-45a5-93fd-cb980cd96dbc Recording Title CHeHAL G…" at bounding box center [569, 281] width 699 height 126
click at [421, 236] on input "CHeHAL GALOU FIYA" at bounding box center [633, 231] width 568 height 26
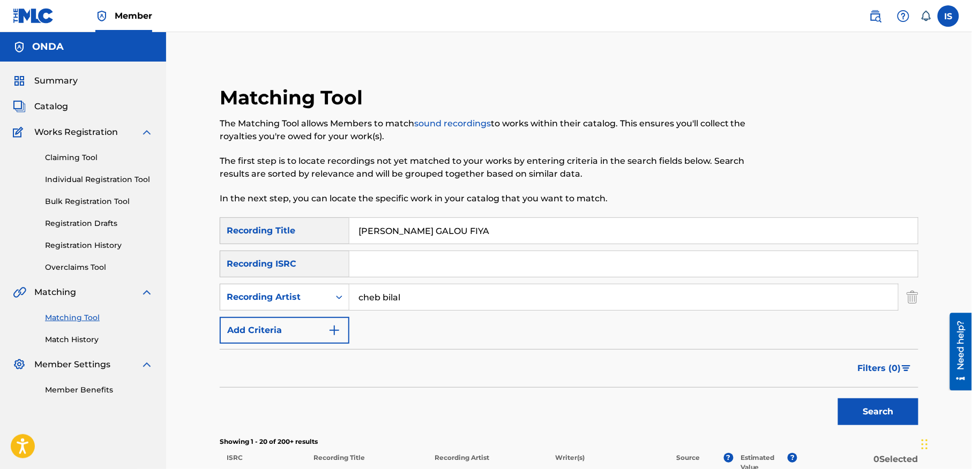
paste input "YA DOUNIA GHBENTINI YA DENI"
type input "YA DOUNIA GHBENTINI YA DENIA"
click at [838, 399] on button "Search" at bounding box center [878, 412] width 80 height 27
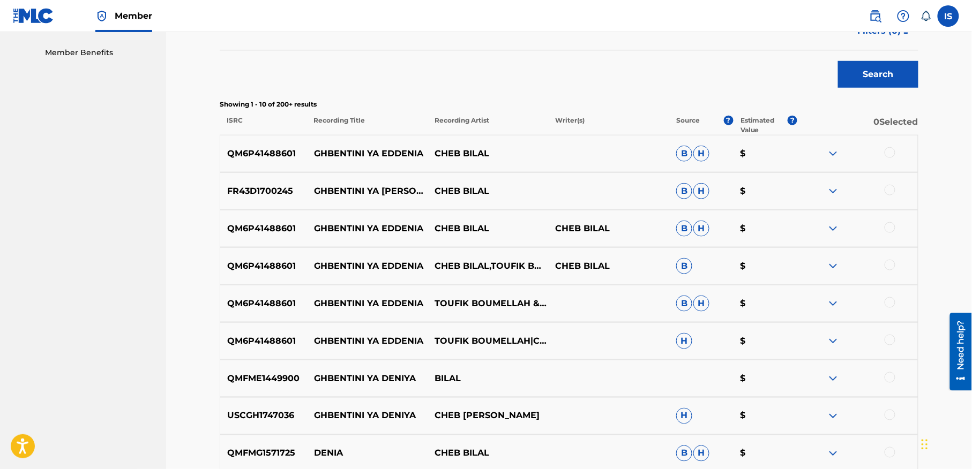
scroll to position [341, 0]
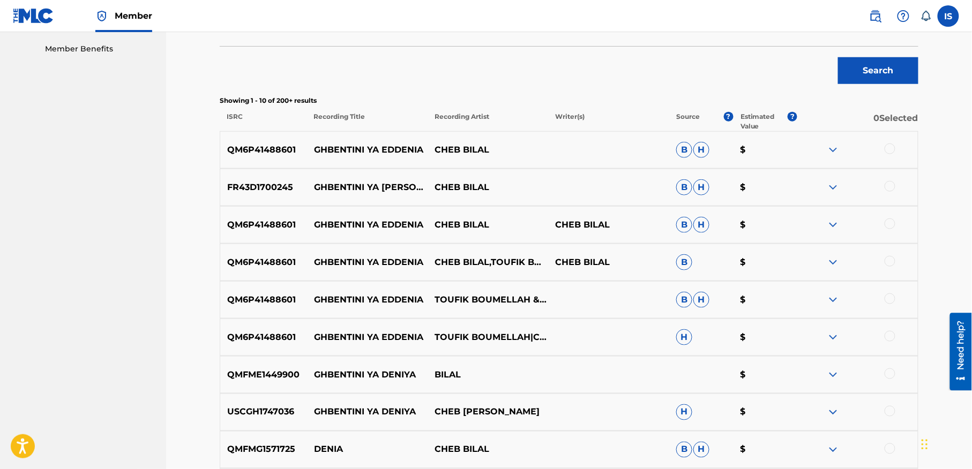
click at [887, 147] on div at bounding box center [890, 149] width 11 height 11
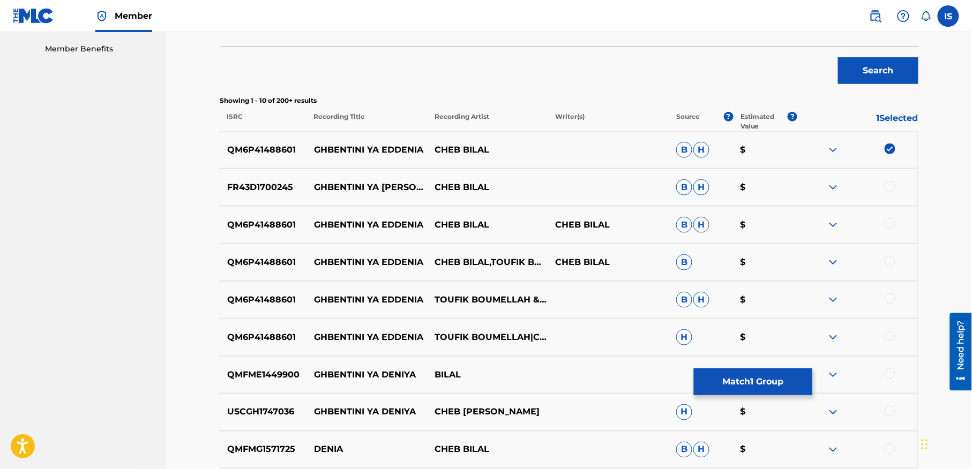
click at [890, 181] on div at bounding box center [890, 186] width 11 height 11
click at [888, 221] on div at bounding box center [890, 224] width 11 height 11
click at [888, 263] on div at bounding box center [890, 261] width 11 height 11
click at [887, 297] on div at bounding box center [890, 299] width 11 height 11
click at [889, 350] on div "QM6P41488601 GHBENTINI YA EDDENIA TOUFIK BOUMELLAH|CHEB BILAL H $" at bounding box center [569, 338] width 699 height 38
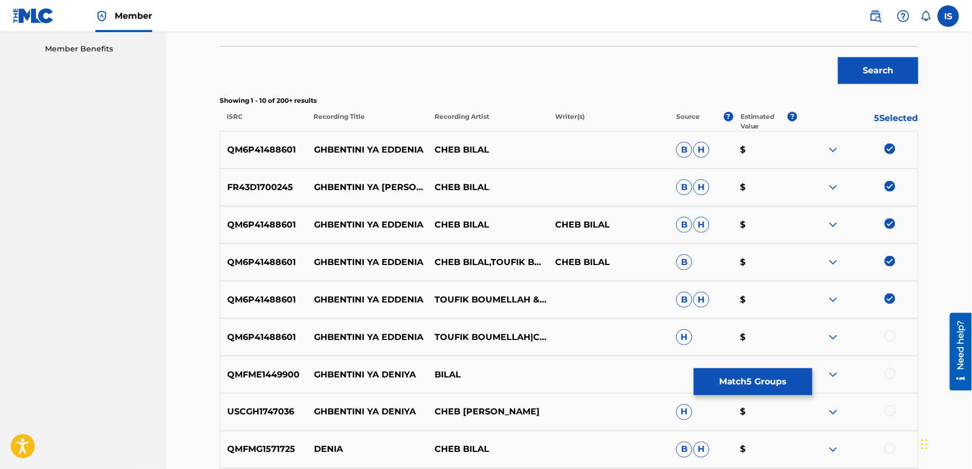
click at [889, 341] on div at bounding box center [890, 336] width 11 height 11
click at [892, 373] on div at bounding box center [890, 374] width 11 height 11
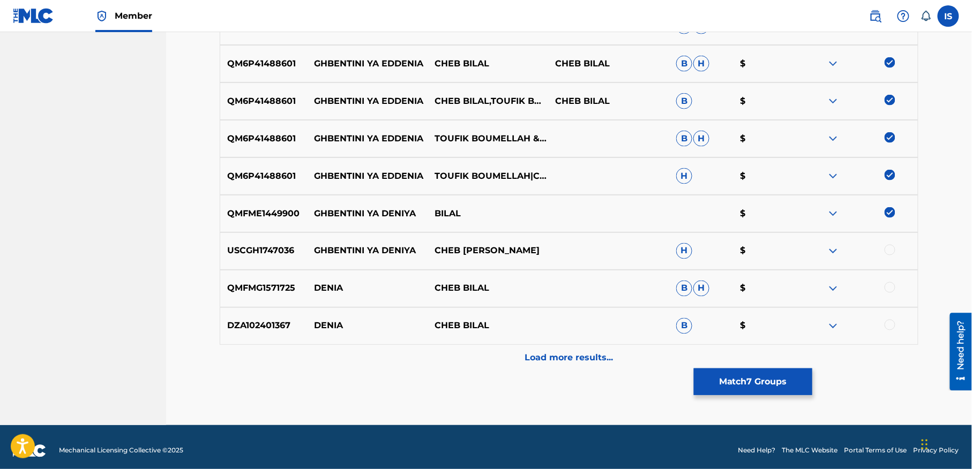
scroll to position [511, 0]
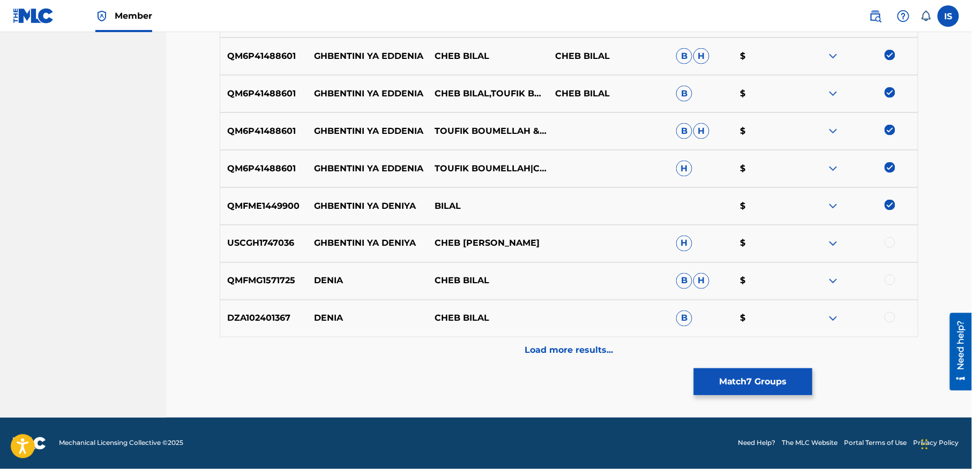
click at [890, 280] on div at bounding box center [890, 280] width 11 height 11
click at [888, 316] on div at bounding box center [890, 317] width 11 height 11
click at [574, 349] on p "Load more results..." at bounding box center [569, 350] width 88 height 13
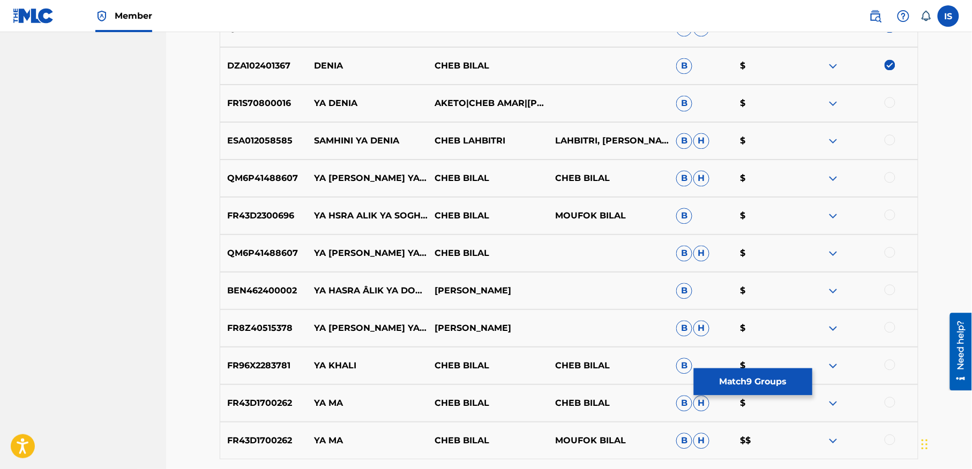
scroll to position [764, 0]
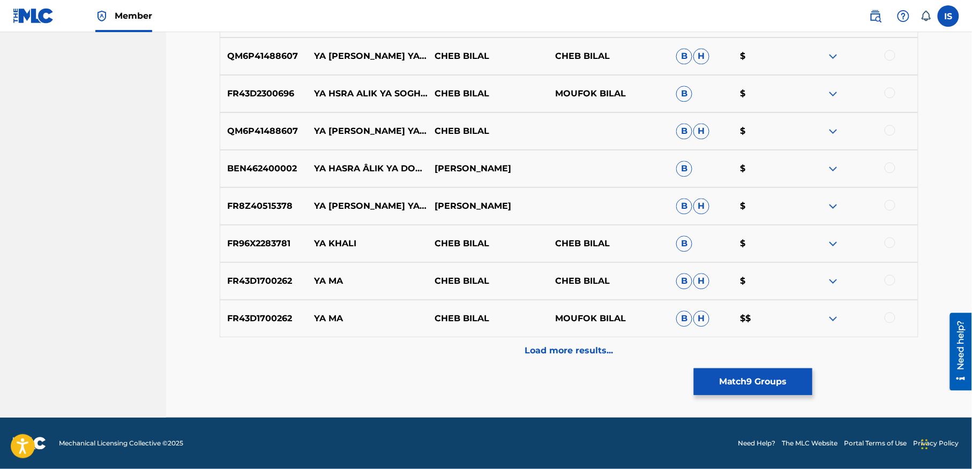
click at [558, 344] on p "Load more results..." at bounding box center [569, 350] width 88 height 13
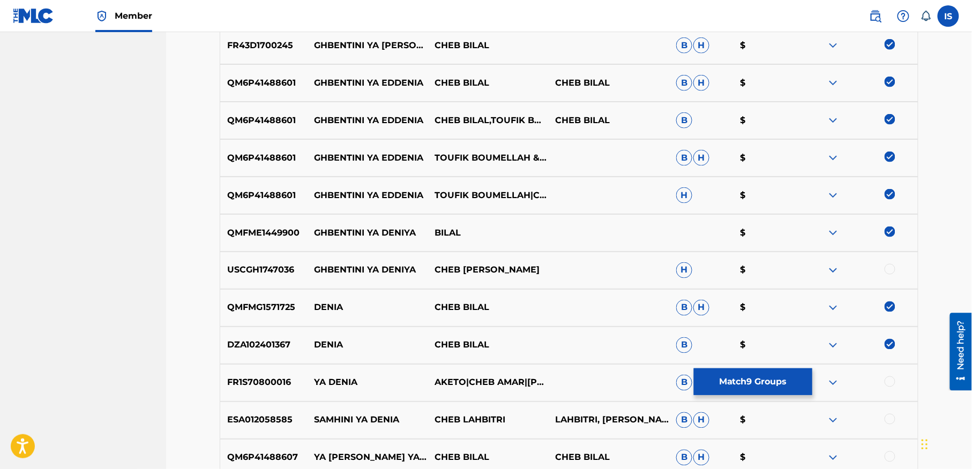
scroll to position [487, 0]
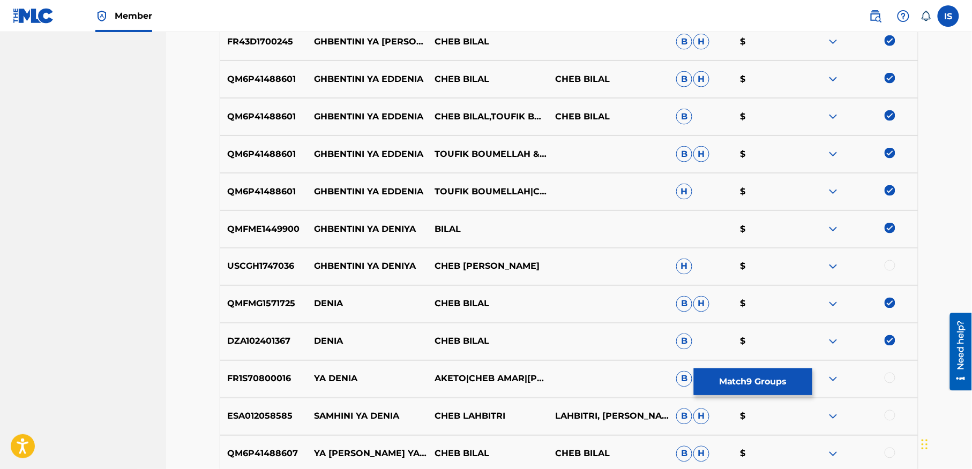
click at [889, 301] on img at bounding box center [890, 303] width 11 height 11
click at [888, 341] on img at bounding box center [890, 340] width 11 height 11
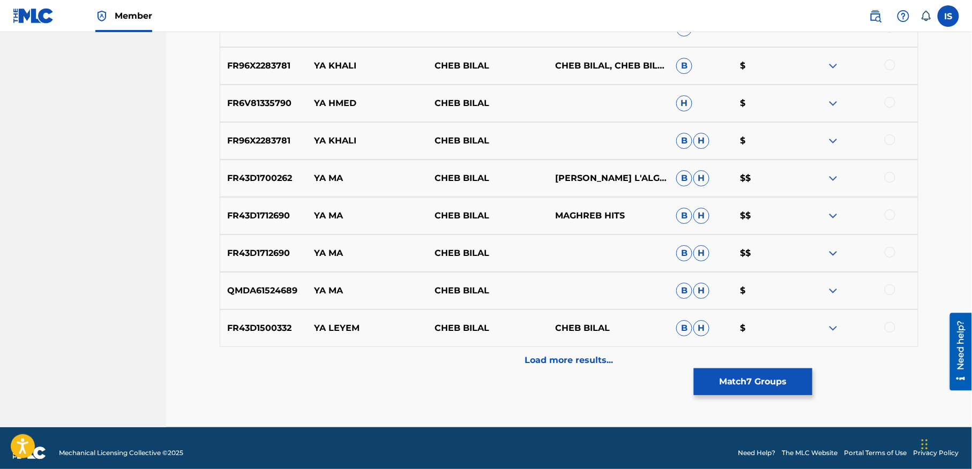
scroll to position [1261, 0]
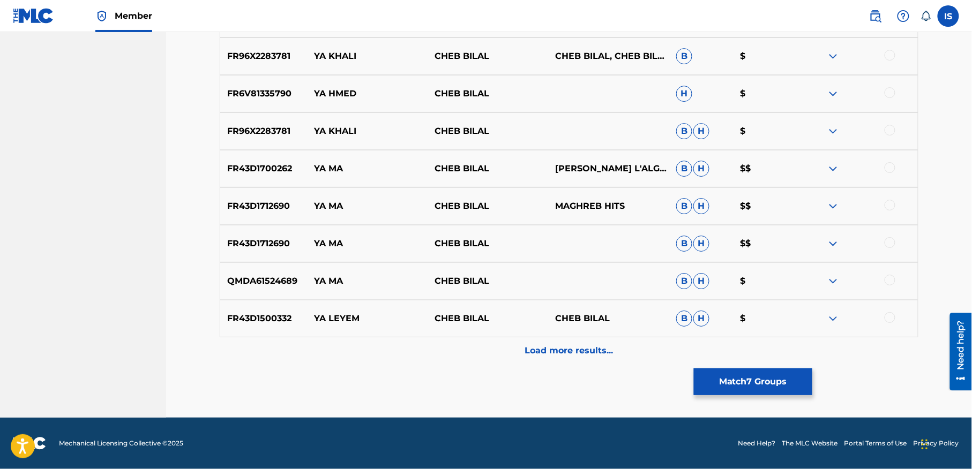
click at [723, 378] on button "Match 7 Groups" at bounding box center [753, 382] width 118 height 27
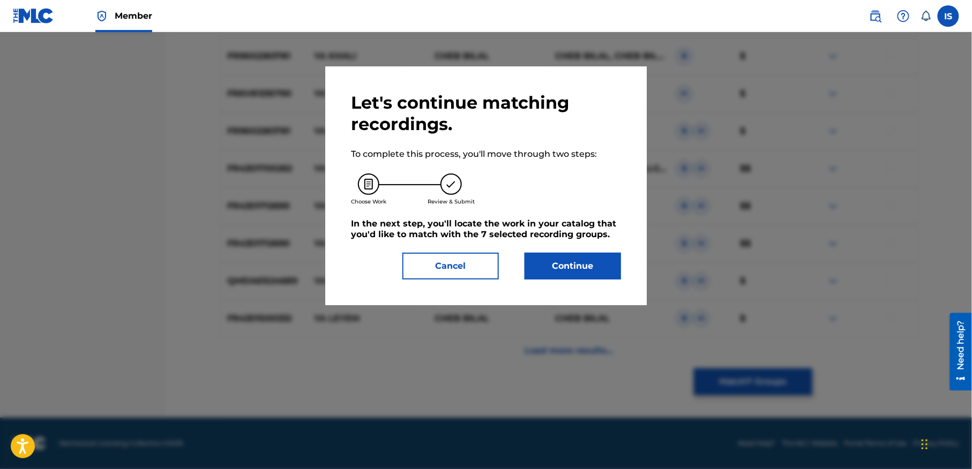
click at [553, 264] on button "Continue" at bounding box center [573, 266] width 96 height 27
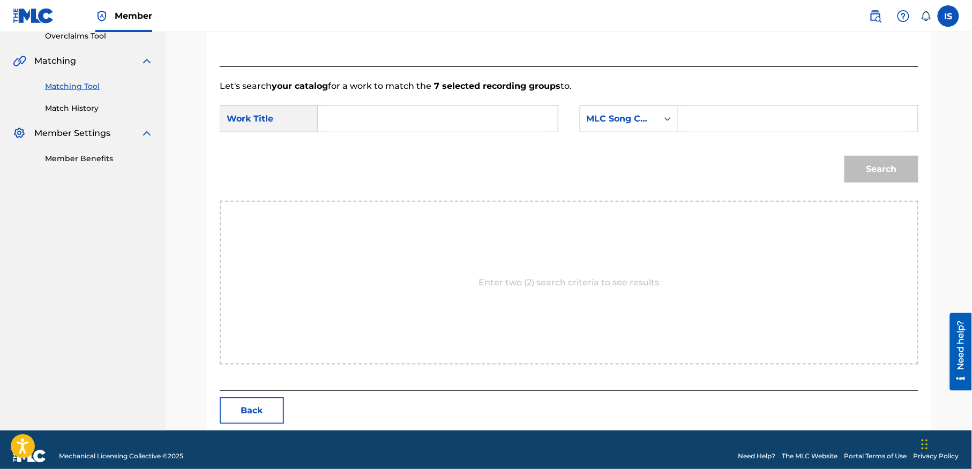
scroll to position [245, 0]
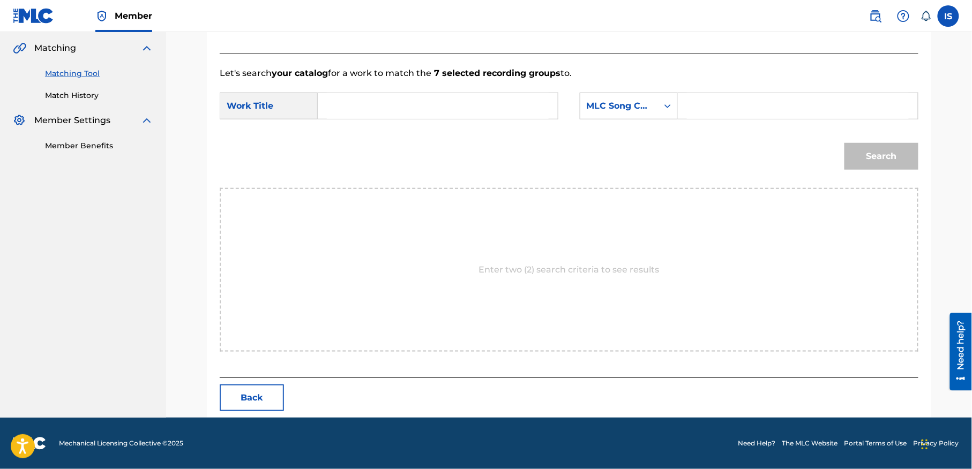
click at [373, 101] on input "Search Form" at bounding box center [438, 106] width 222 height 26
paste input "YA DOUNIA GHBENTINI YA DENIA"
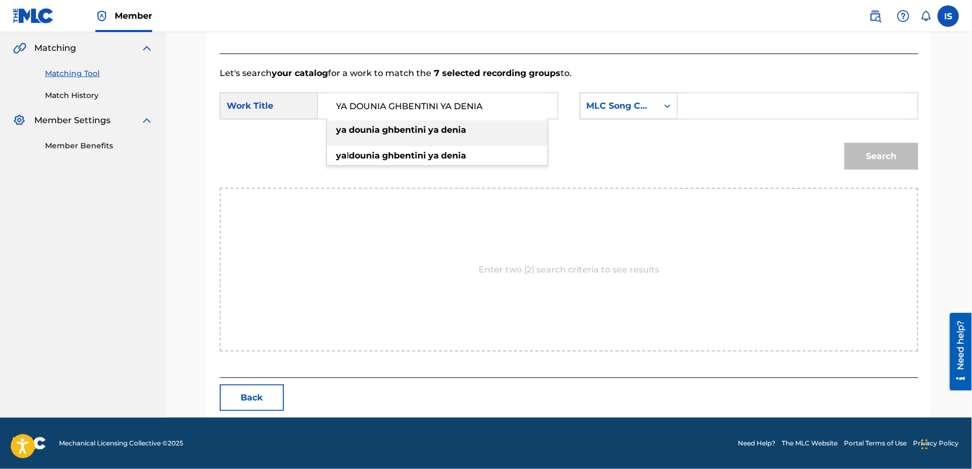
type input "YA DOUNIA GHBENTINI YA DENIA"
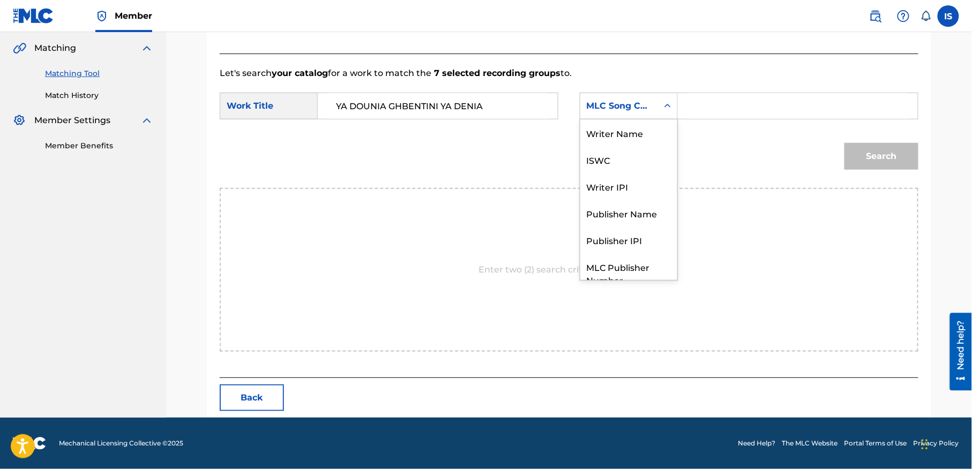
click at [634, 114] on div "MLC Song Code" at bounding box center [619, 106] width 78 height 20
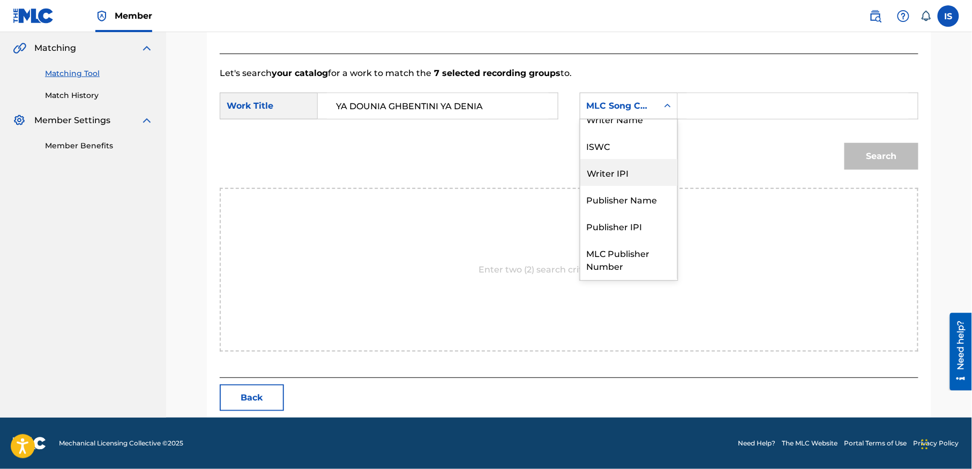
scroll to position [0, 0]
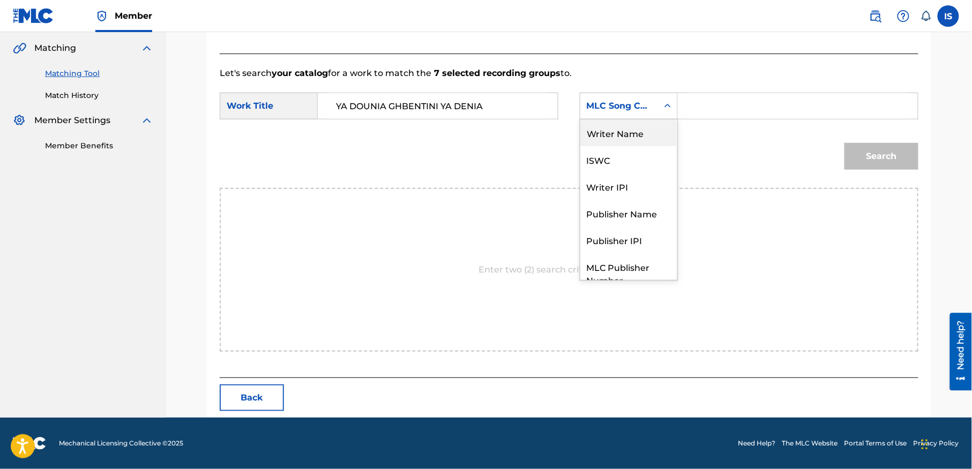
click at [646, 134] on div "Writer Name" at bounding box center [628, 132] width 97 height 27
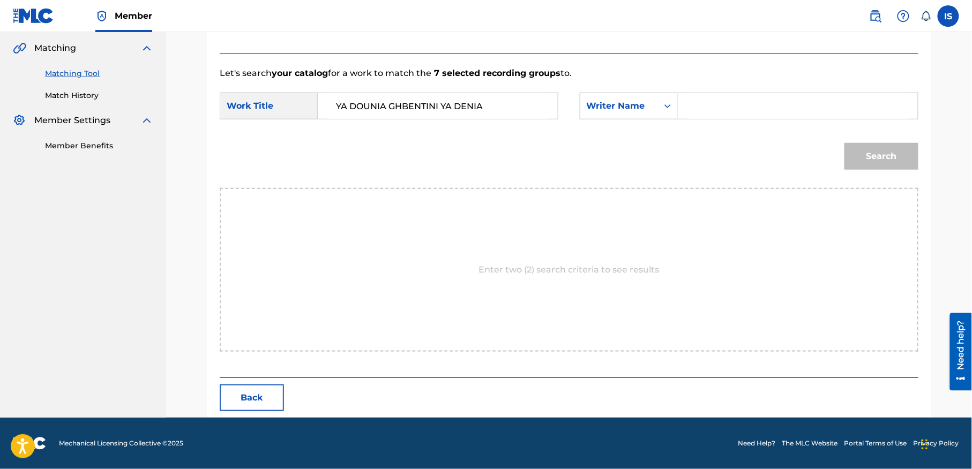
click at [729, 111] on input "Search Form" at bounding box center [798, 106] width 222 height 26
type input "moufok"
click at [908, 159] on button "Search" at bounding box center [881, 156] width 74 height 27
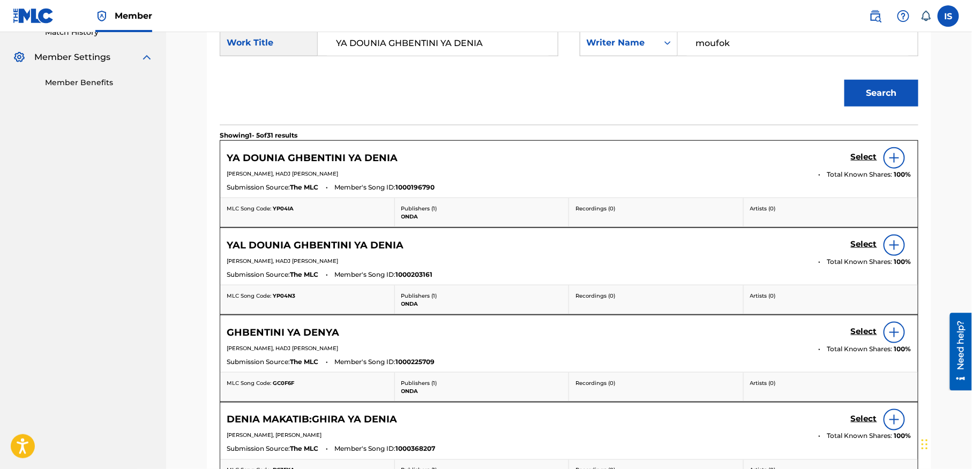
scroll to position [333, 0]
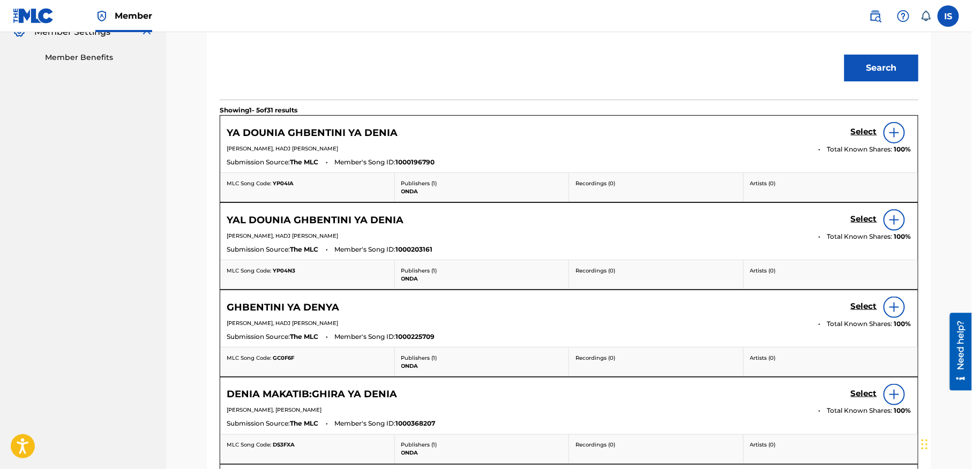
click at [863, 137] on h5 "Select" at bounding box center [864, 132] width 26 height 10
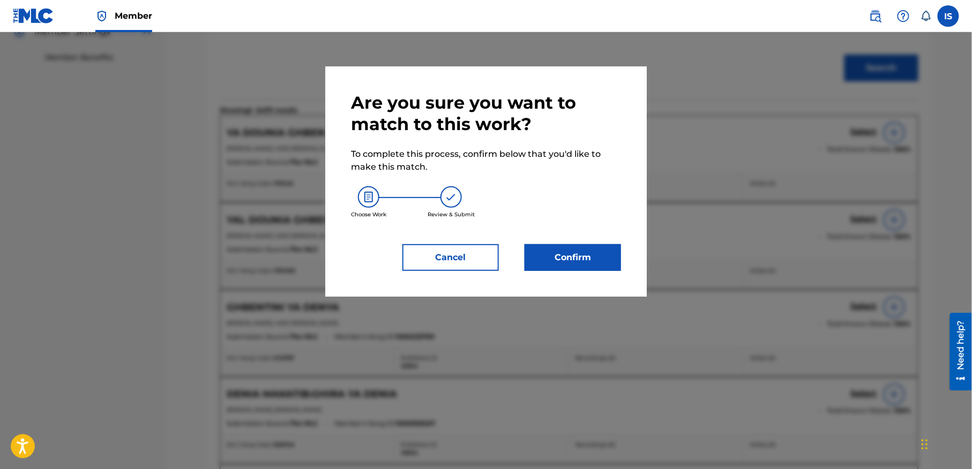
click at [586, 263] on button "Confirm" at bounding box center [573, 257] width 96 height 27
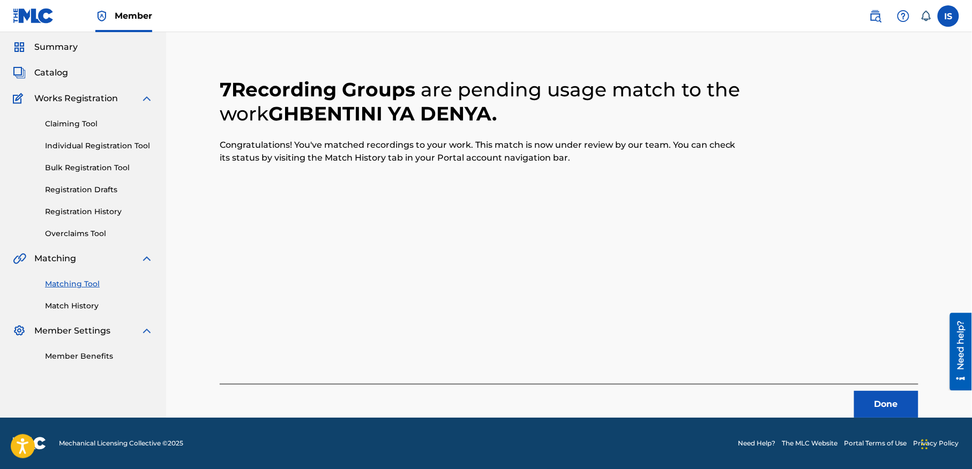
scroll to position [33, 0]
click at [872, 414] on button "Done" at bounding box center [886, 405] width 64 height 27
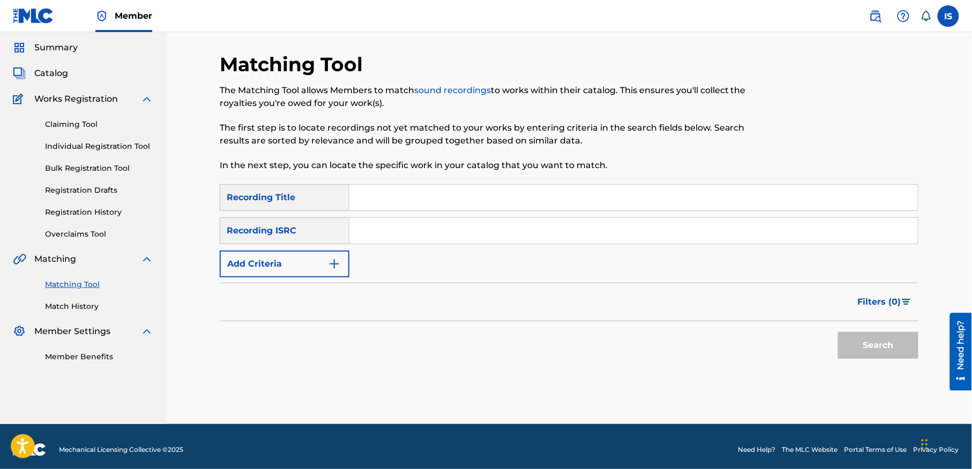
click at [395, 194] on input "Search Form" at bounding box center [633, 198] width 568 height 26
paste input "GALBET EL VISTA"
type input "GALBET EL VISTA"
click at [300, 256] on button "Add Criteria" at bounding box center [285, 264] width 130 height 27
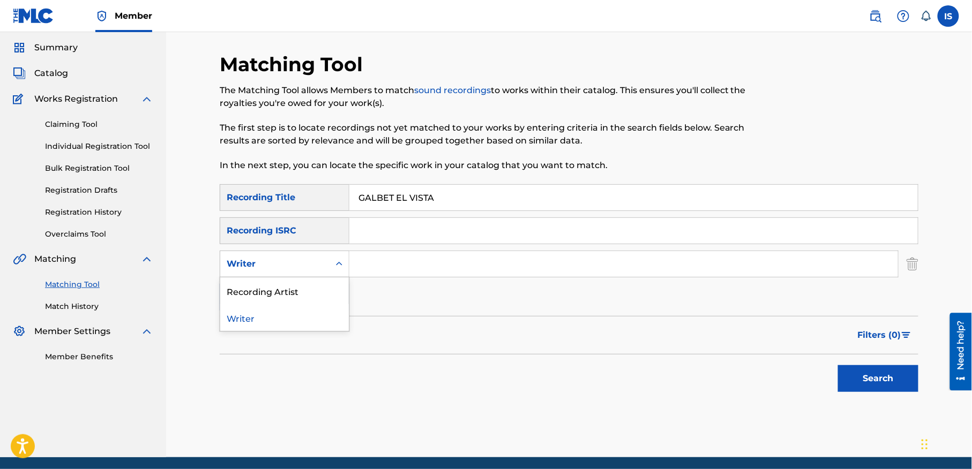
click at [278, 267] on div "Writer" at bounding box center [275, 264] width 96 height 13
click at [285, 288] on div "Recording Artist" at bounding box center [284, 291] width 129 height 27
click at [383, 264] on input "Search Form" at bounding box center [623, 264] width 549 height 26
type input "cheb bilal"
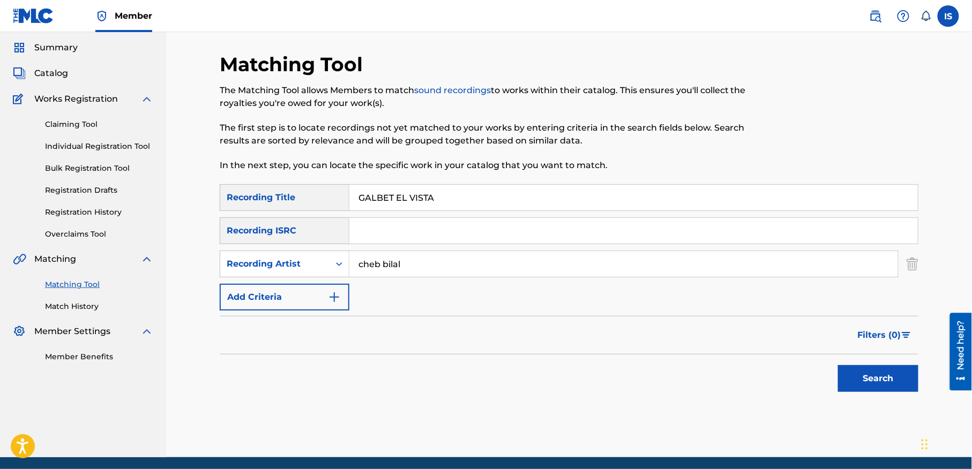
click at [871, 373] on button "Search" at bounding box center [878, 378] width 80 height 27
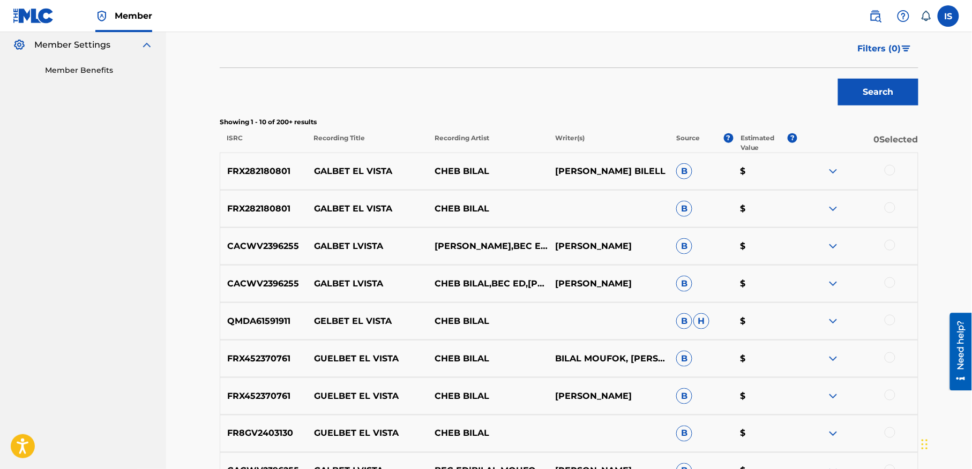
scroll to position [320, 0]
click at [888, 168] on div at bounding box center [890, 169] width 11 height 11
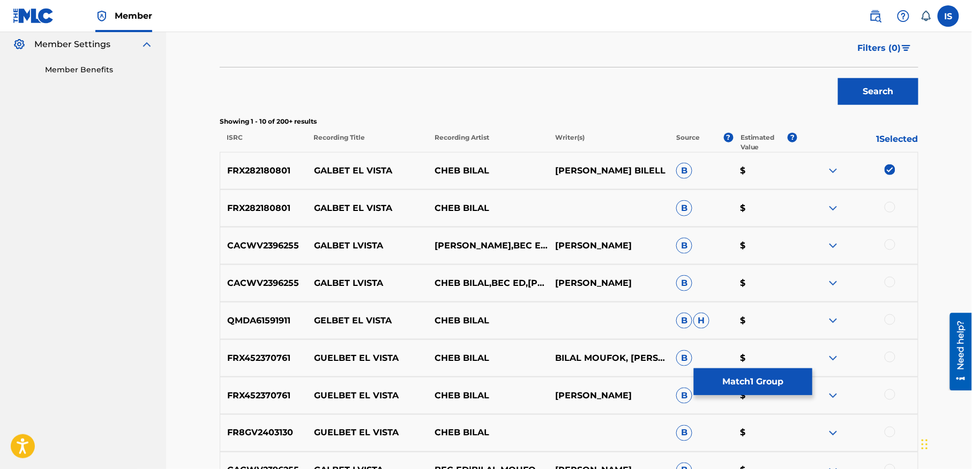
click at [888, 208] on div at bounding box center [890, 207] width 11 height 11
click at [890, 237] on div "CACWV2396255 GALBET LVISTA BILAL MOUFOK,BEC ED,CHEB BILAL BILAL MOUFOK B $" at bounding box center [569, 246] width 699 height 38
click at [889, 246] on div at bounding box center [890, 244] width 11 height 11
click at [886, 281] on div at bounding box center [890, 282] width 11 height 11
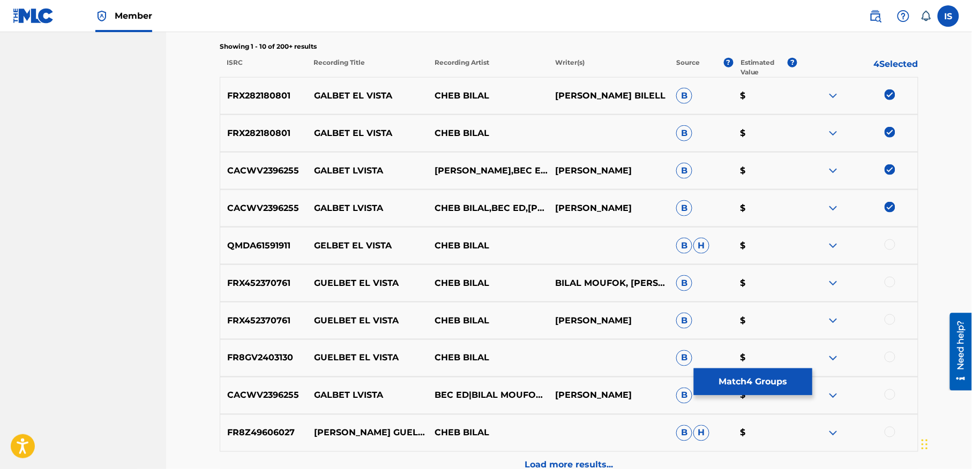
scroll to position [395, 0]
click at [892, 247] on div at bounding box center [890, 245] width 11 height 11
click at [885, 275] on div "FRX452370761 GUELBET EL VISTA CHEB BILAL BILAL MOUFOK, BILAL MOUFOK B $" at bounding box center [569, 284] width 699 height 38
click at [887, 282] on div at bounding box center [890, 283] width 11 height 11
click at [888, 328] on div at bounding box center [857, 321] width 121 height 13
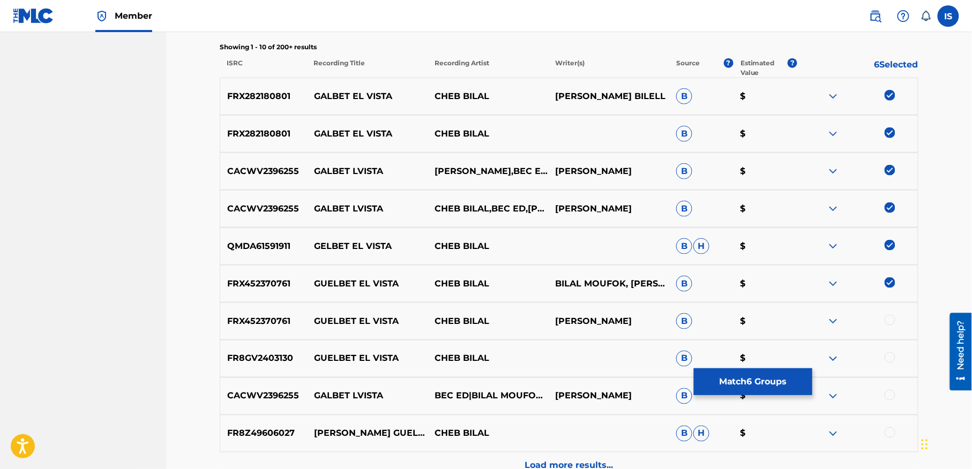
click at [888, 323] on div at bounding box center [890, 320] width 11 height 11
click at [888, 353] on div at bounding box center [857, 359] width 121 height 13
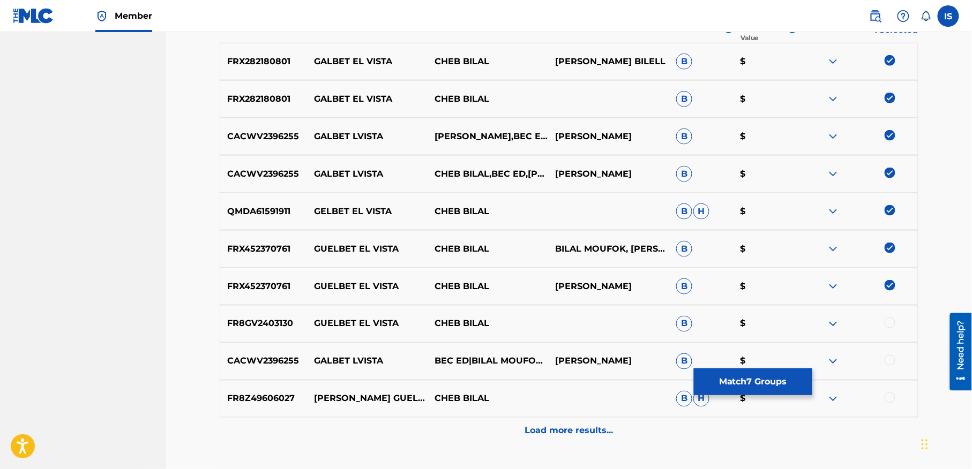
scroll to position [441, 0]
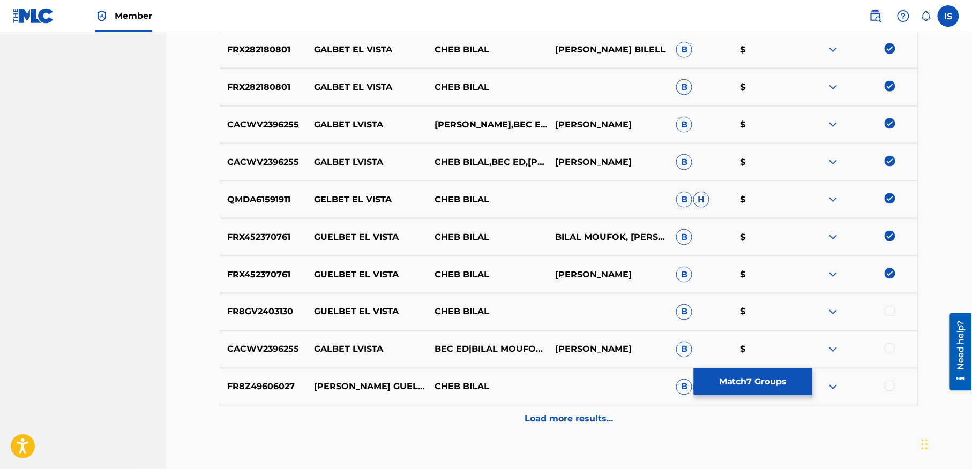
click at [888, 311] on div at bounding box center [890, 311] width 11 height 11
click at [887, 350] on div at bounding box center [890, 348] width 11 height 11
click at [888, 386] on div at bounding box center [890, 386] width 11 height 11
click at [534, 418] on p "Load more results..." at bounding box center [569, 419] width 88 height 13
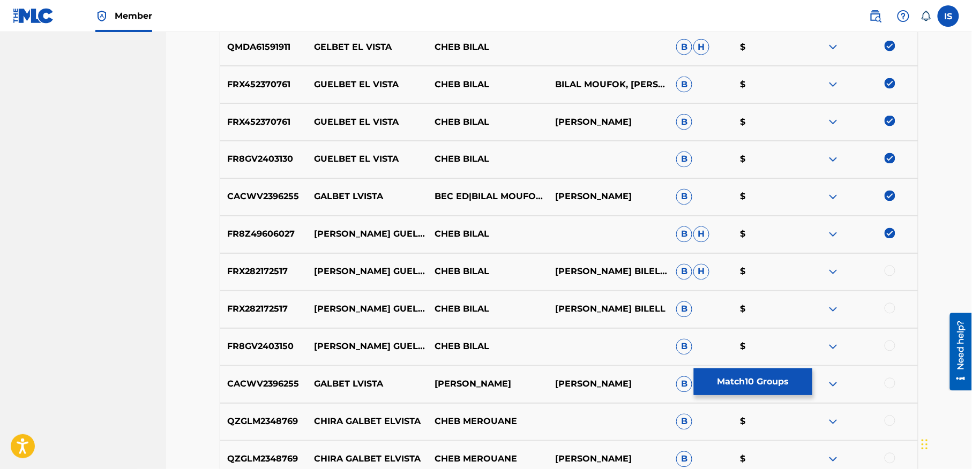
scroll to position [603, 0]
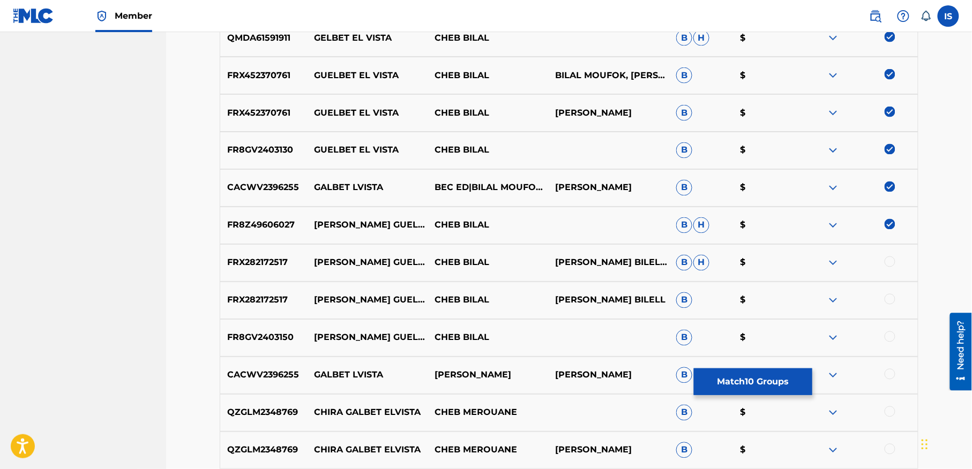
click at [892, 260] on div at bounding box center [890, 262] width 11 height 11
click at [887, 300] on div at bounding box center [890, 299] width 11 height 11
click at [888, 337] on div at bounding box center [890, 337] width 11 height 11
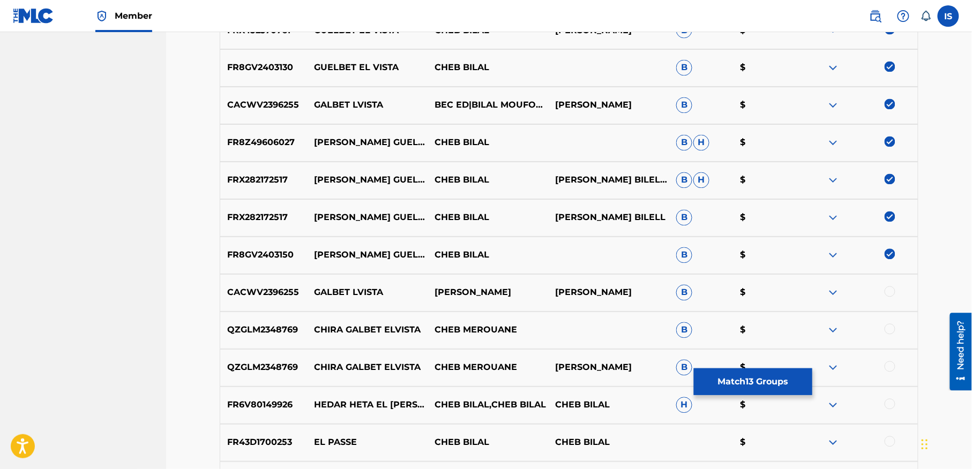
scroll to position [689, 0]
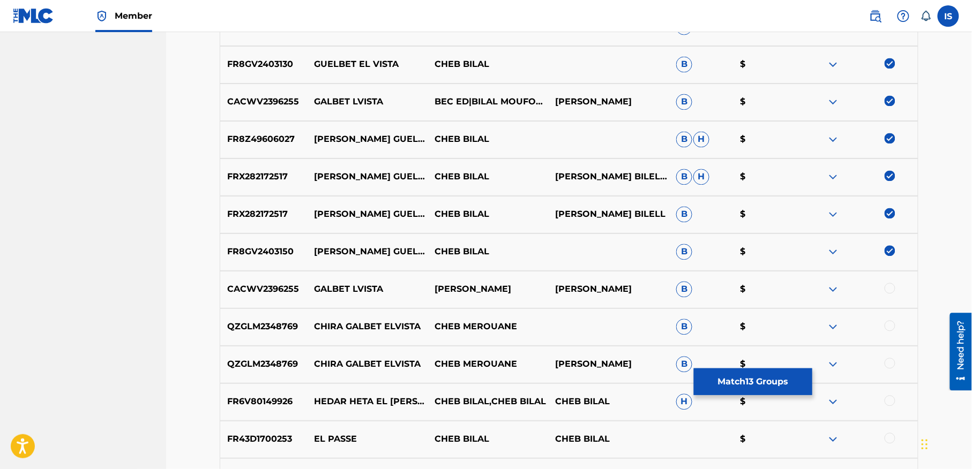
click at [888, 289] on div at bounding box center [890, 288] width 11 height 11
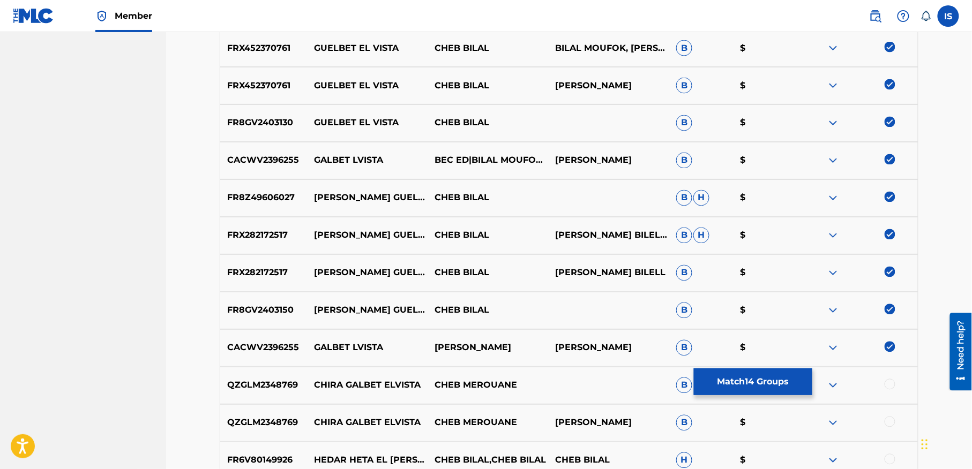
scroll to position [540, 0]
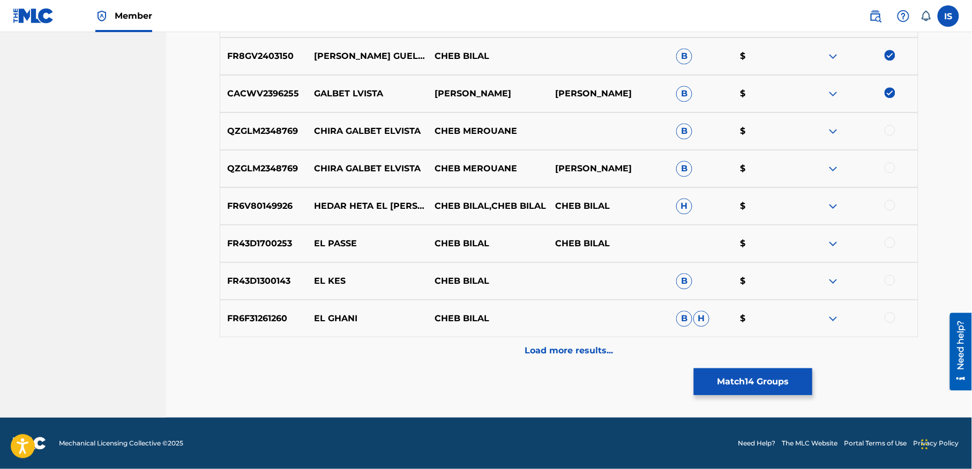
click at [571, 353] on p "Load more results..." at bounding box center [569, 350] width 88 height 13
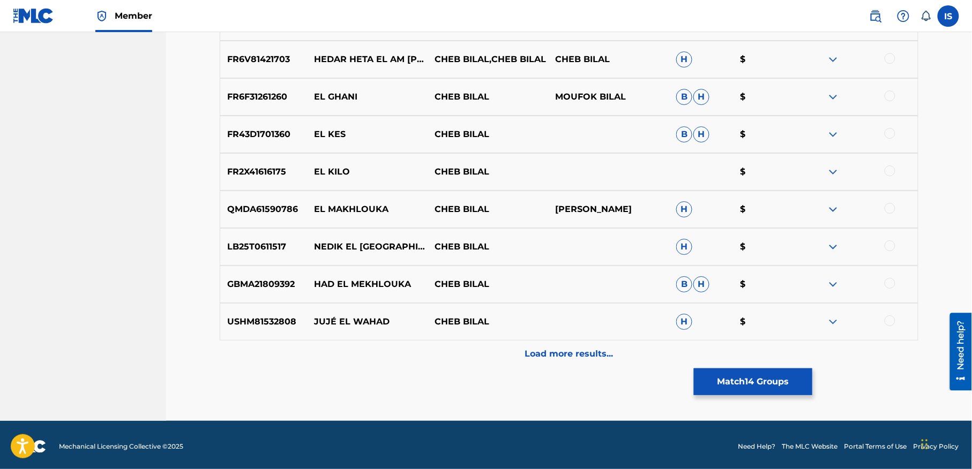
scroll to position [1261, 0]
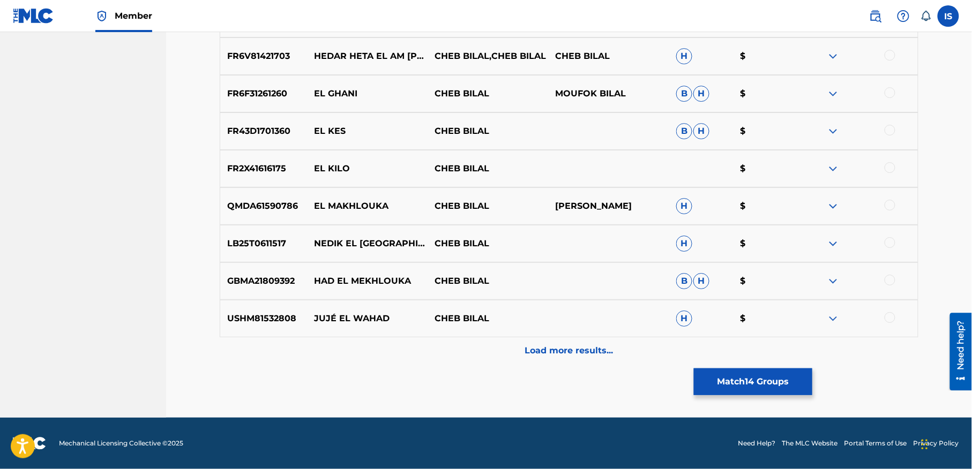
click at [562, 361] on div "Load more results..." at bounding box center [569, 351] width 699 height 27
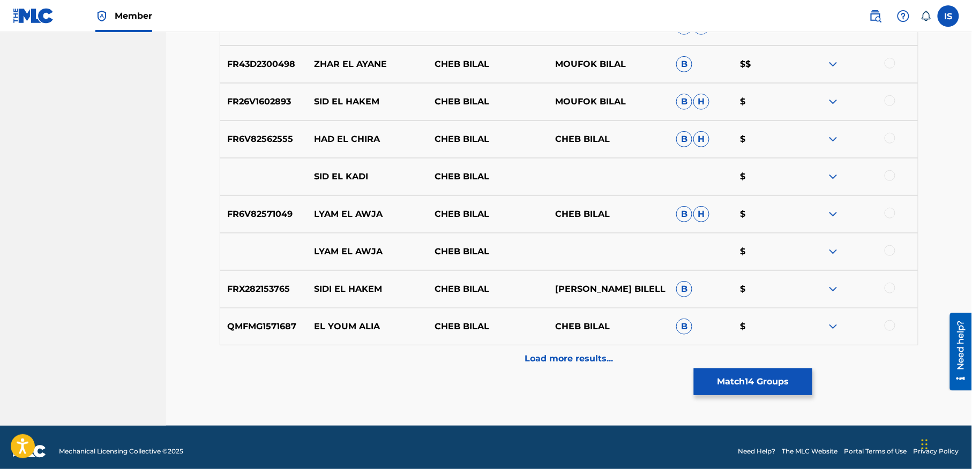
scroll to position [1636, 0]
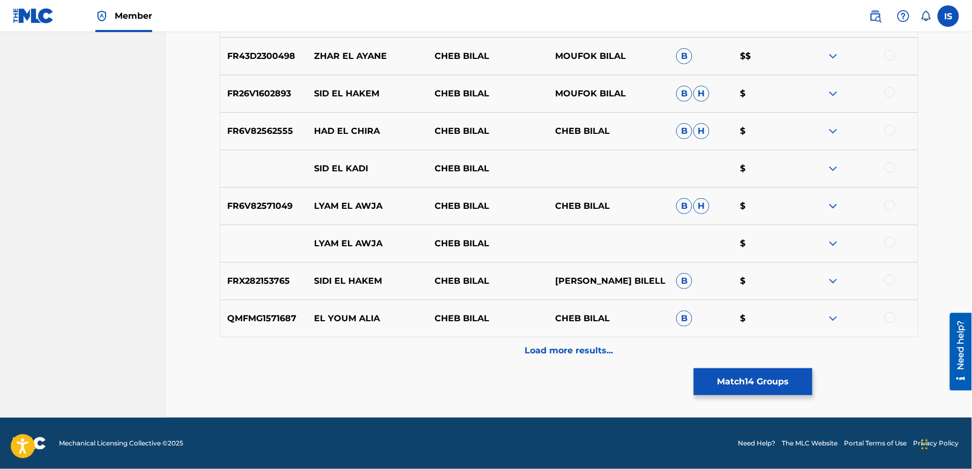
click at [755, 386] on button "Match 14 Groups" at bounding box center [753, 382] width 118 height 27
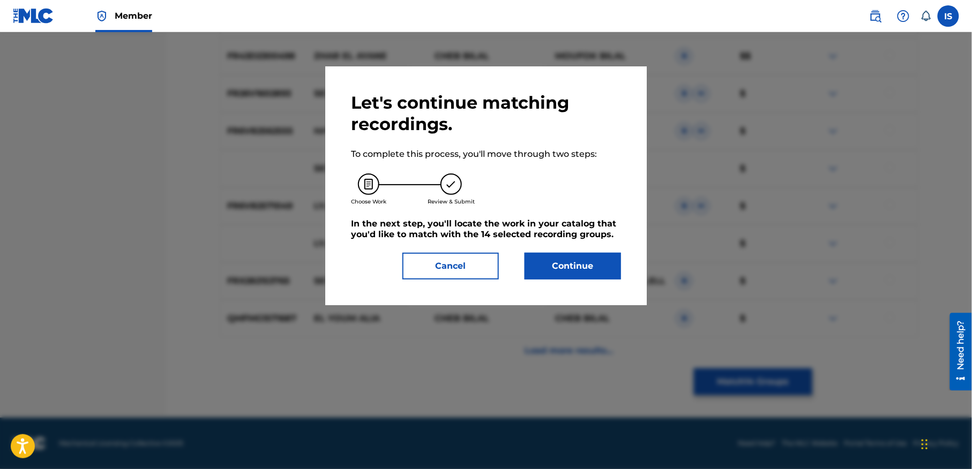
click at [577, 265] on button "Continue" at bounding box center [573, 266] width 96 height 27
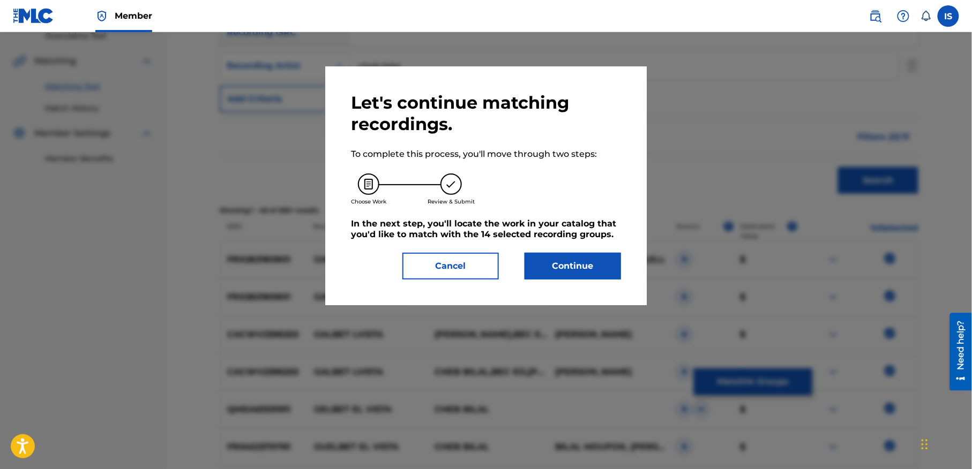
scroll to position [245, 0]
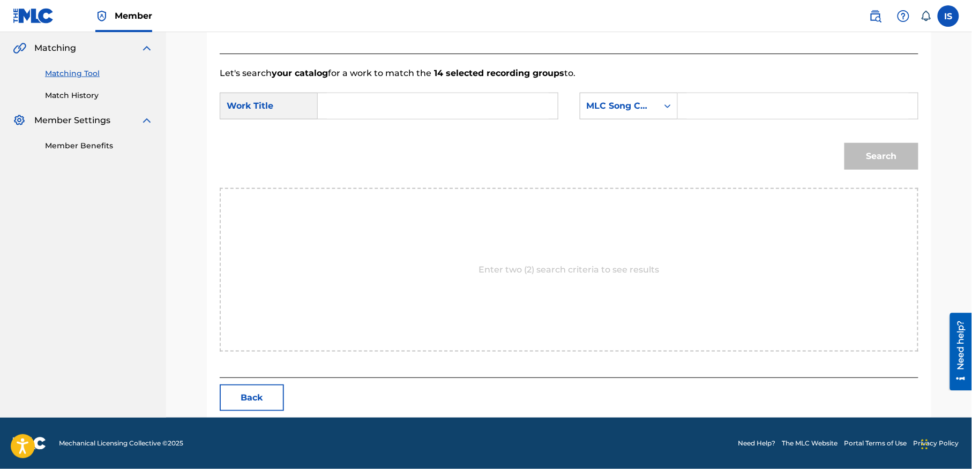
click at [418, 105] on input "Search Form" at bounding box center [438, 106] width 222 height 26
paste input "GALBET EL VISTA"
type input "GALBET EL VISTA"
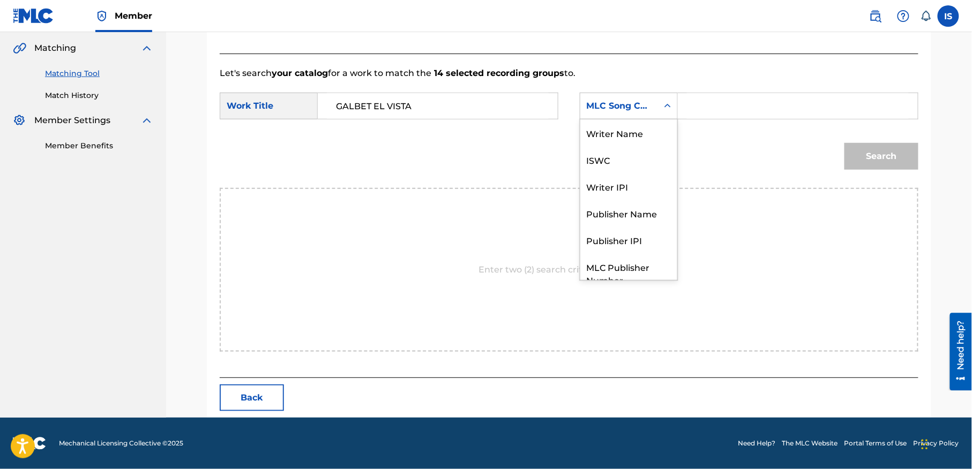
click at [671, 106] on icon "Search Form" at bounding box center [667, 106] width 11 height 11
click at [650, 133] on div "Writer Name" at bounding box center [628, 132] width 97 height 27
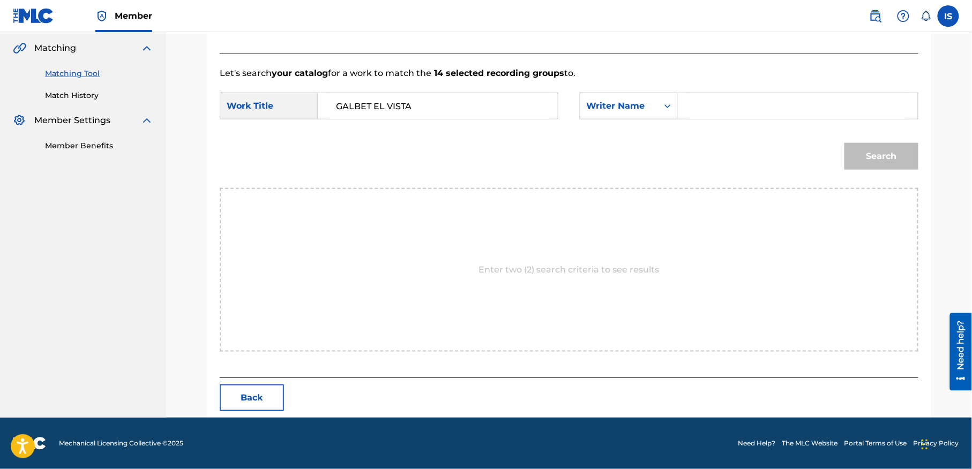
click at [726, 106] on input "Search Form" at bounding box center [798, 106] width 222 height 26
type input "moufok"
click at [866, 159] on button "Search" at bounding box center [881, 156] width 74 height 27
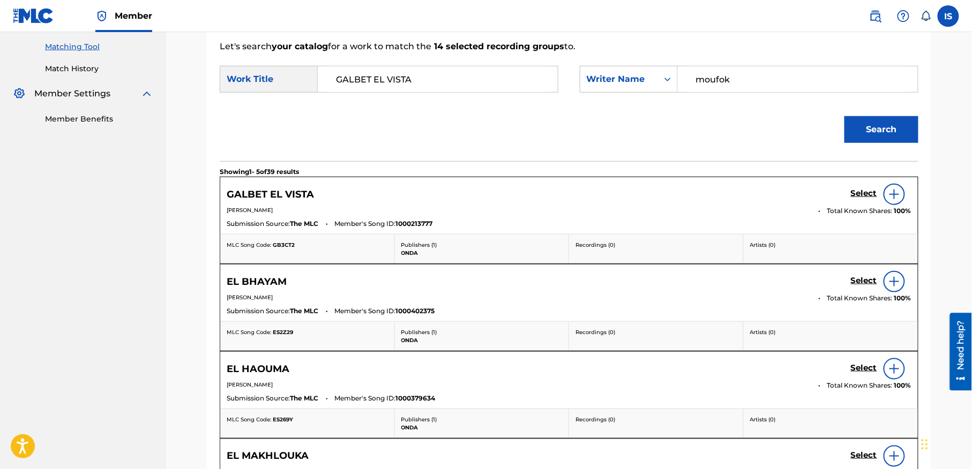
scroll to position [212, 0]
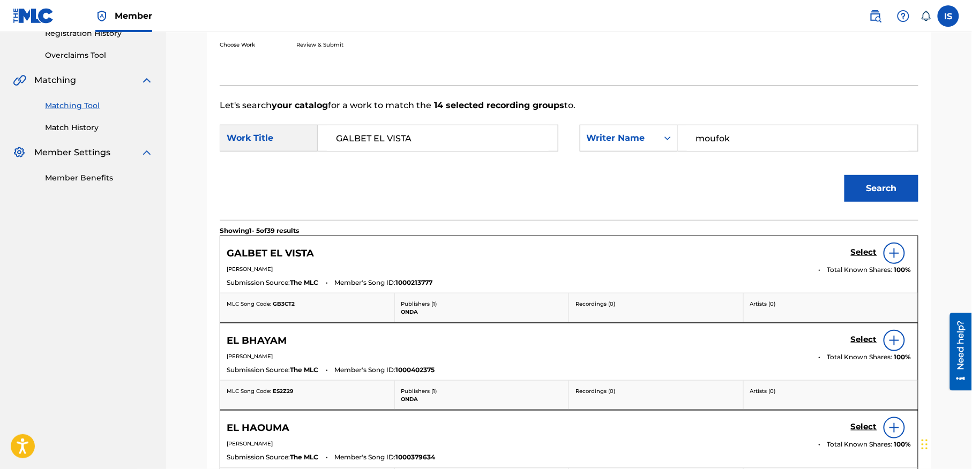
click at [870, 250] on h5 "Select" at bounding box center [864, 253] width 26 height 10
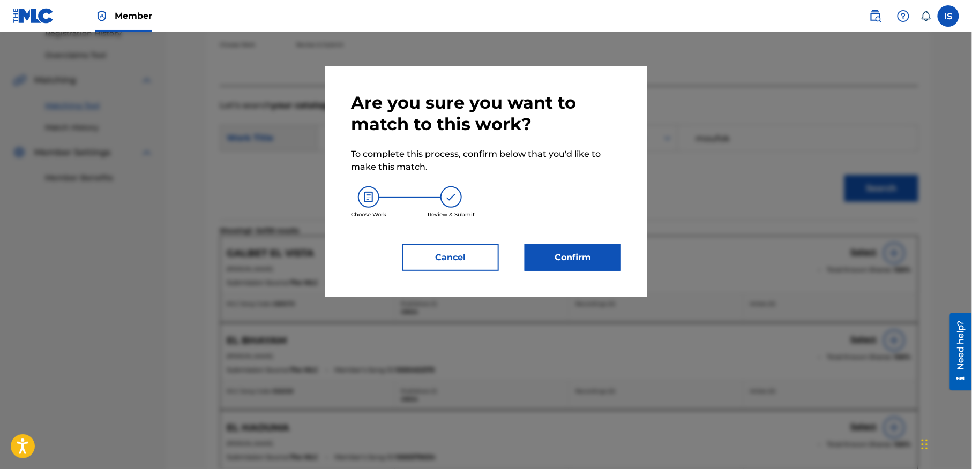
click at [586, 253] on button "Confirm" at bounding box center [573, 257] width 96 height 27
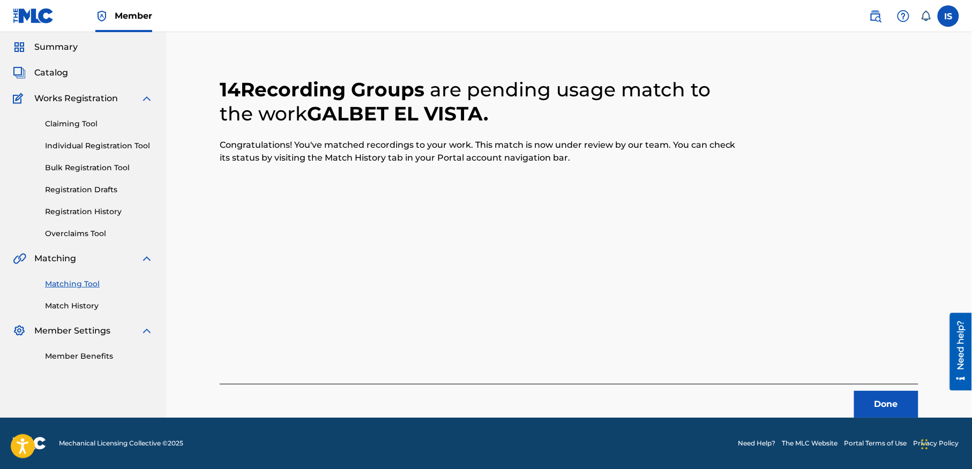
scroll to position [33, 0]
click at [869, 395] on button "Done" at bounding box center [886, 405] width 64 height 27
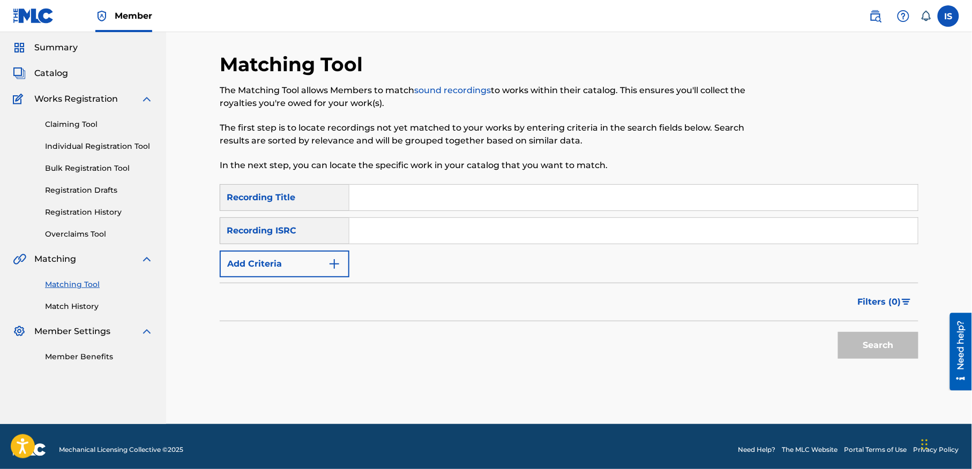
click at [378, 197] on input "Search Form" at bounding box center [633, 198] width 568 height 26
paste input "KOUNEK RADJEL"
type input "KOUNEK RADJEL"
click at [303, 260] on button "Add Criteria" at bounding box center [285, 264] width 130 height 27
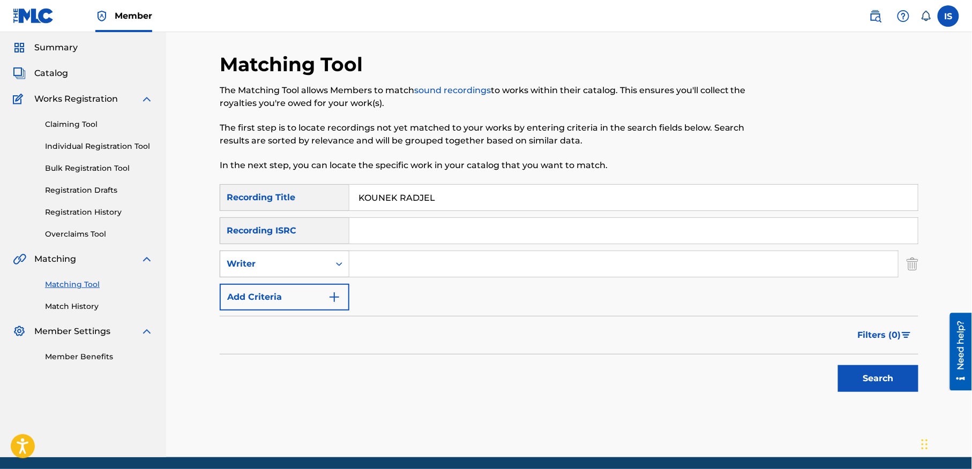
click at [305, 258] on div "Writer" at bounding box center [275, 264] width 96 height 13
click at [294, 290] on div "Recording Artist" at bounding box center [284, 291] width 129 height 27
click at [391, 256] on input "Search Form" at bounding box center [623, 264] width 549 height 26
type input "cheb bilal"
click at [860, 374] on button "Search" at bounding box center [878, 378] width 80 height 27
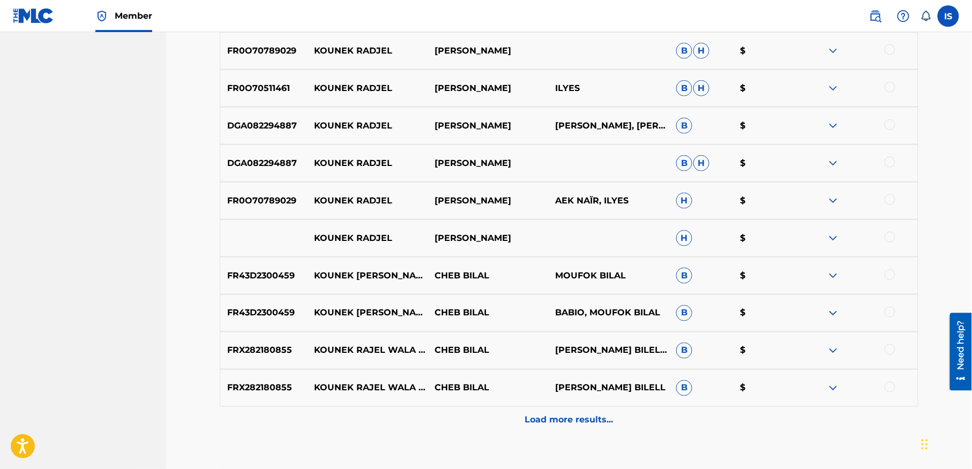
scroll to position [451, 0]
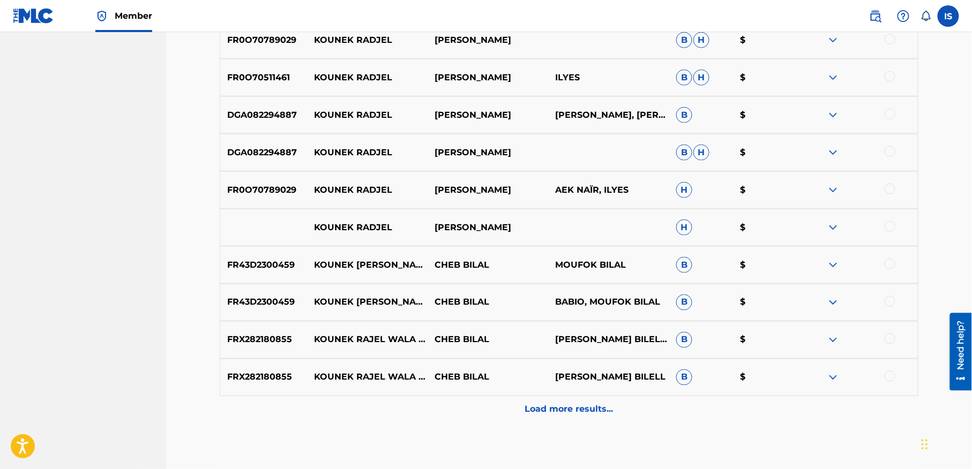
click at [550, 417] on div "Load more results..." at bounding box center [569, 409] width 699 height 27
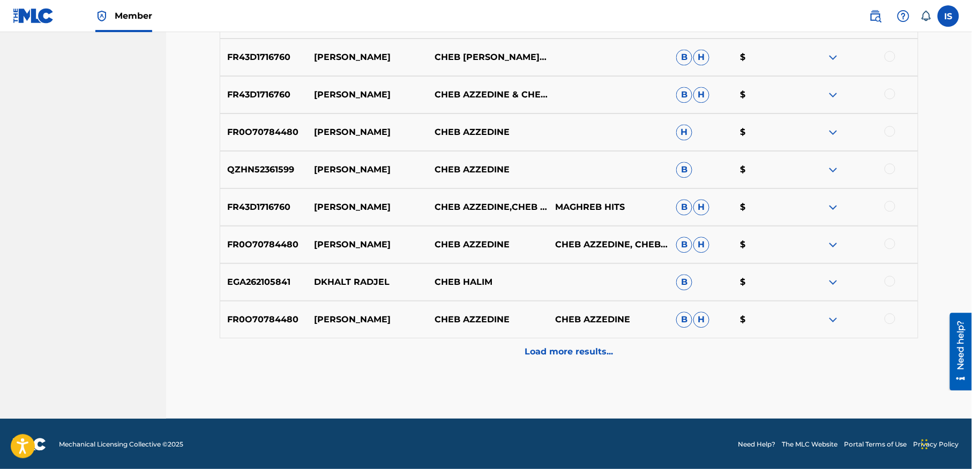
scroll to position [886, 0]
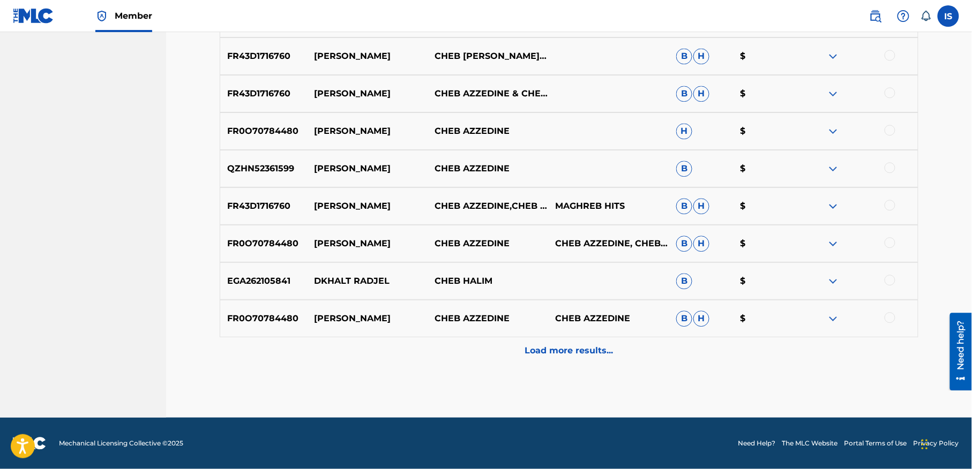
click at [551, 356] on p "Load more results..." at bounding box center [569, 350] width 88 height 13
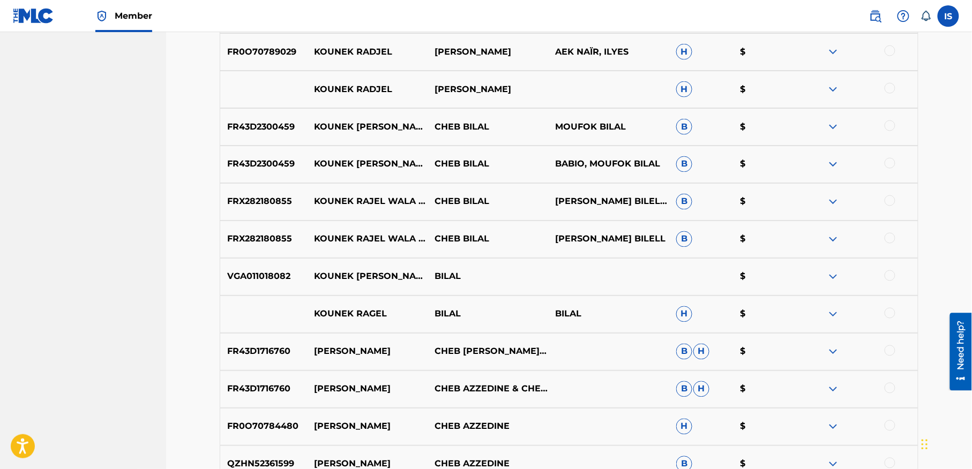
scroll to position [575, 0]
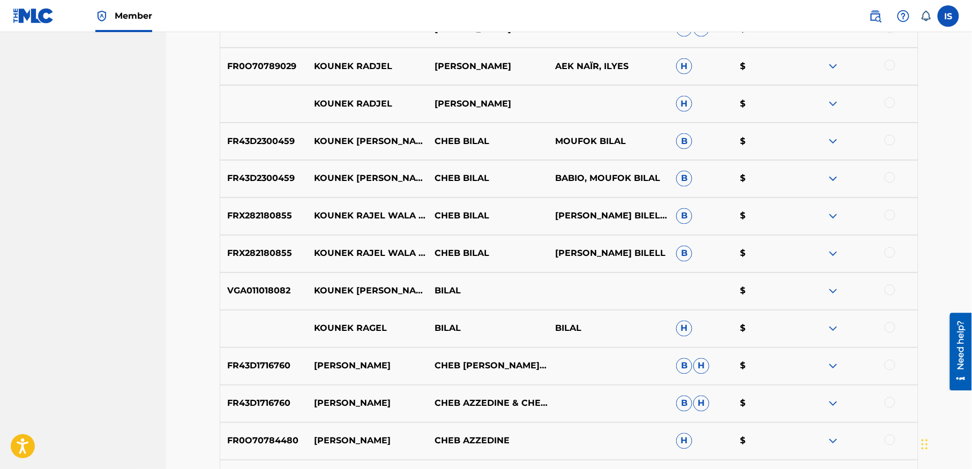
click at [888, 328] on div at bounding box center [890, 328] width 11 height 11
click at [888, 251] on div at bounding box center [890, 253] width 11 height 11
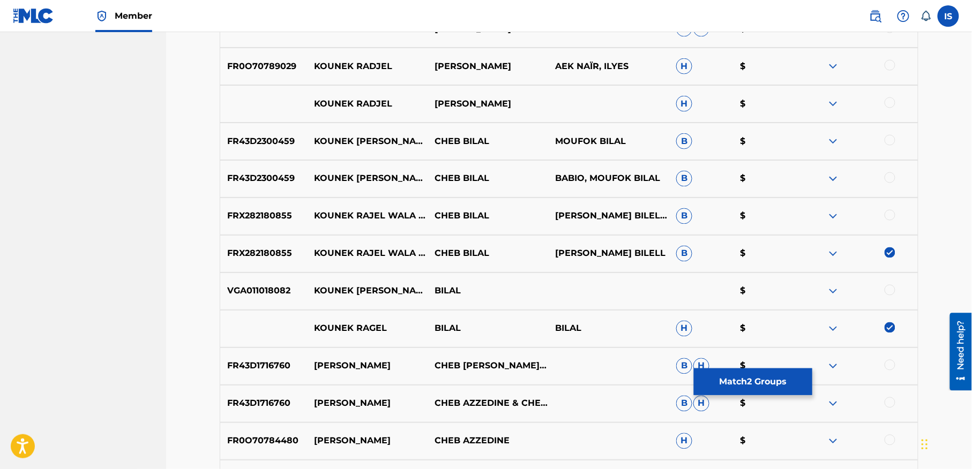
click at [890, 211] on div at bounding box center [890, 215] width 11 height 11
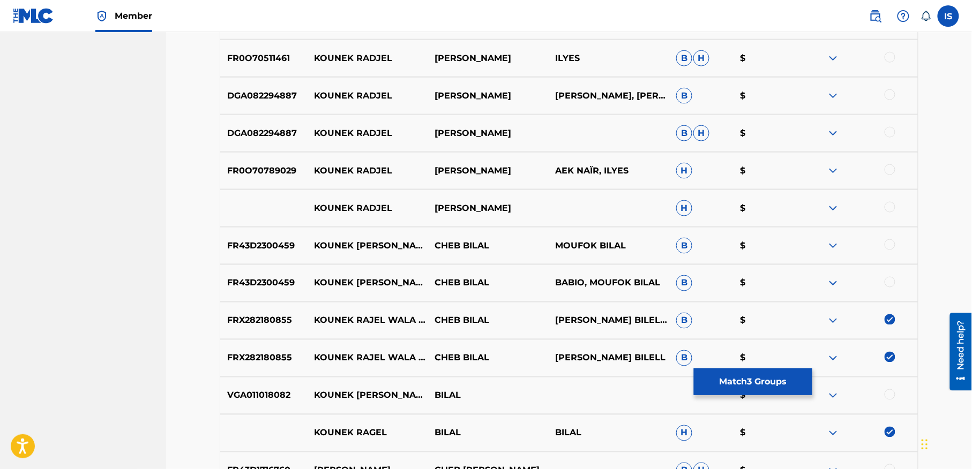
scroll to position [474, 0]
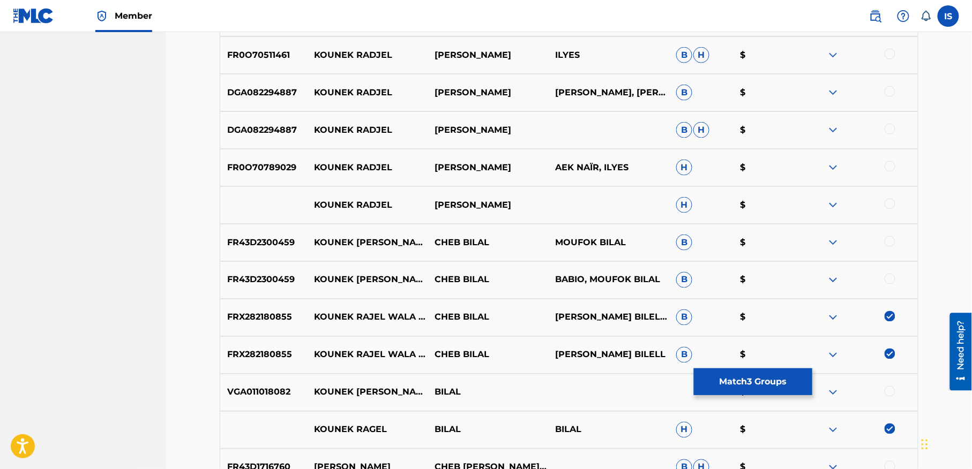
click at [731, 381] on button "Match 3 Groups" at bounding box center [753, 382] width 118 height 27
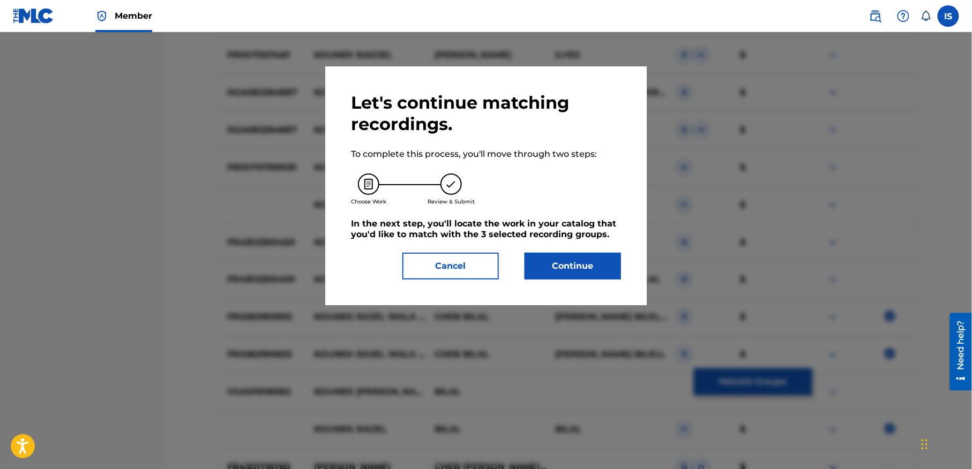
click at [567, 271] on button "Continue" at bounding box center [573, 266] width 96 height 27
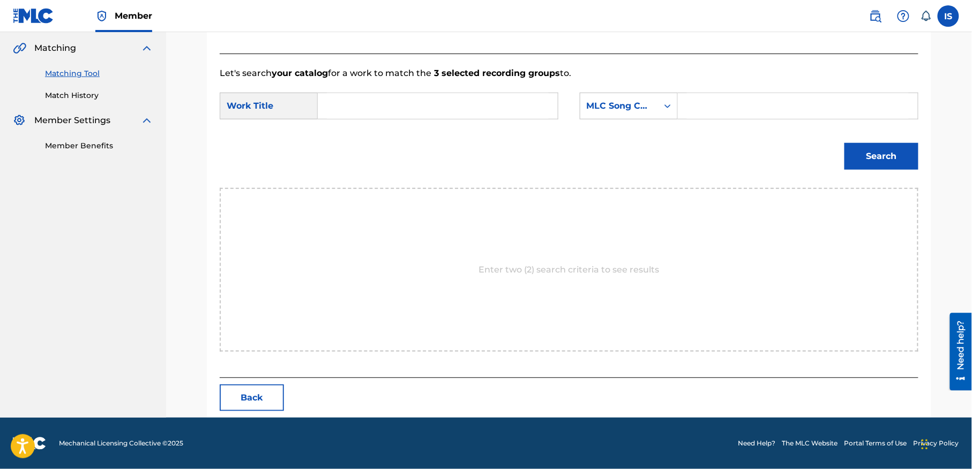
scroll to position [245, 0]
click at [371, 96] on input "Search Form" at bounding box center [438, 106] width 222 height 26
paste input "KOUNEK RADJEL"
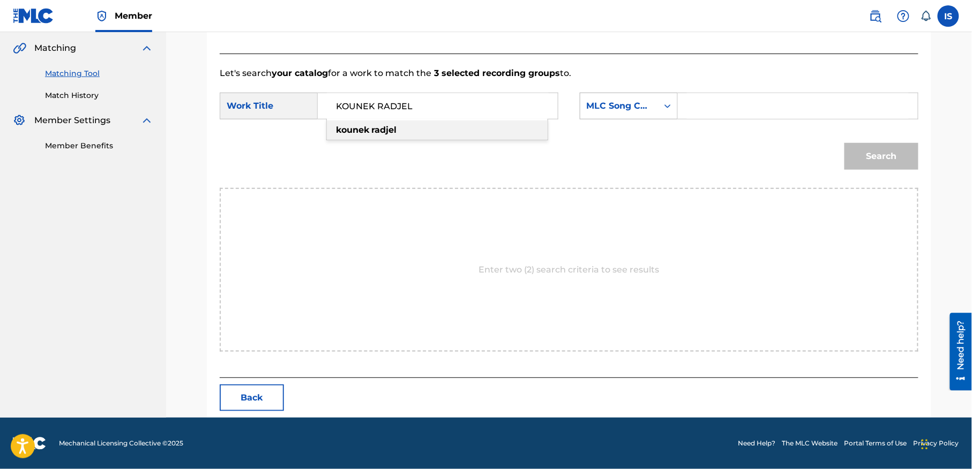
type input "KOUNEK RADJEL"
click at [661, 106] on div "Search Form" at bounding box center [667, 105] width 19 height 19
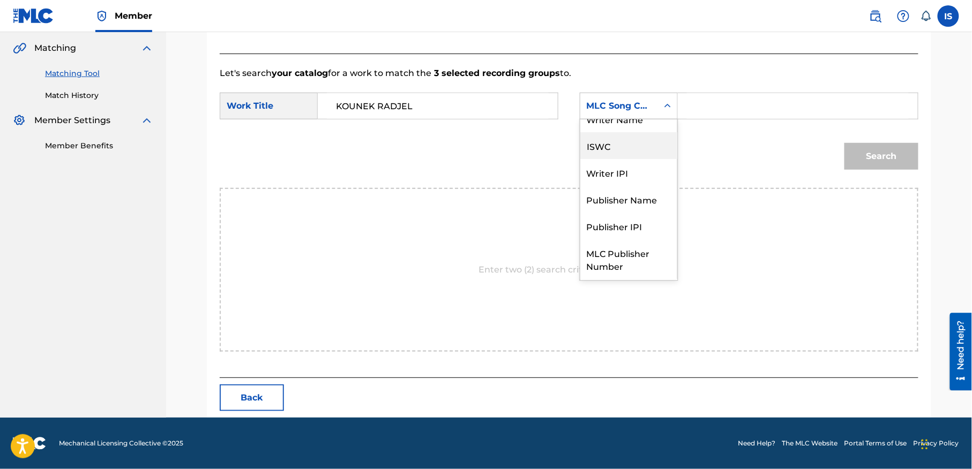
scroll to position [0, 0]
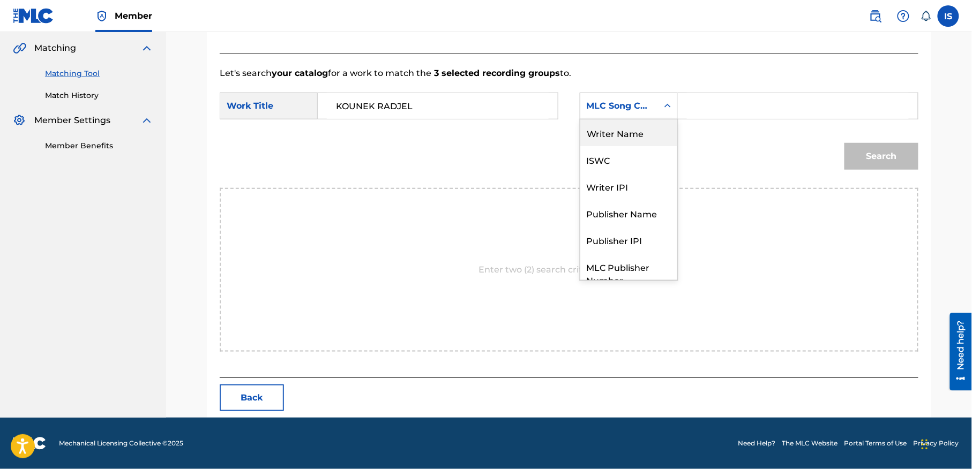
click at [605, 134] on div "Writer Name" at bounding box center [628, 132] width 97 height 27
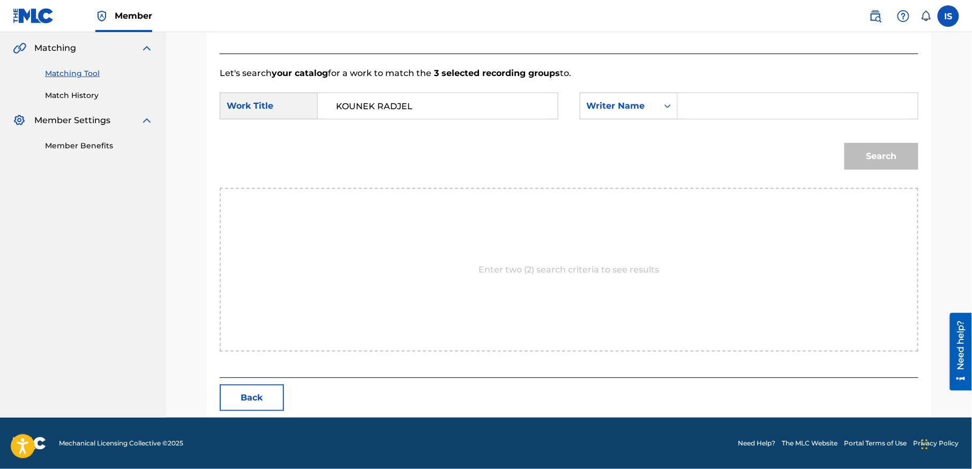
click at [727, 112] on input "Search Form" at bounding box center [798, 106] width 222 height 26
type input "moufok"
click at [879, 178] on div "Search" at bounding box center [569, 160] width 699 height 56
click at [872, 166] on button "Search" at bounding box center [881, 156] width 74 height 27
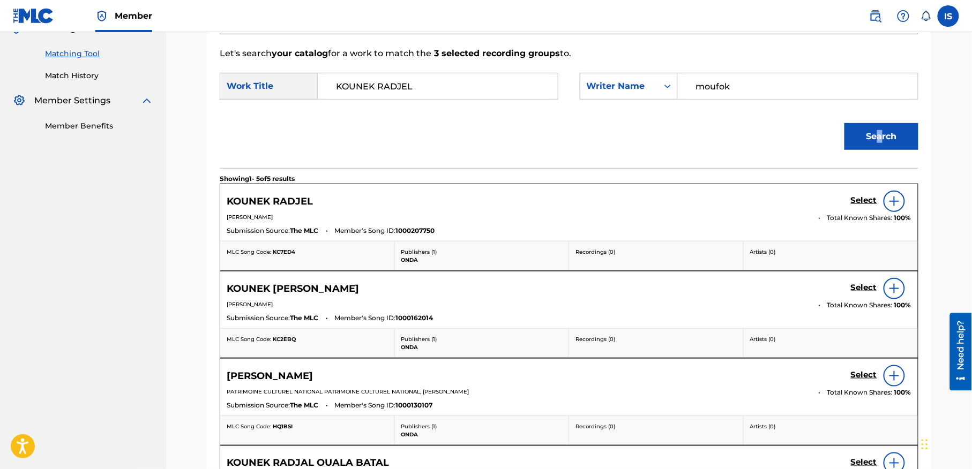
scroll to position [265, 0]
click at [856, 199] on h5 "Select" at bounding box center [864, 200] width 26 height 10
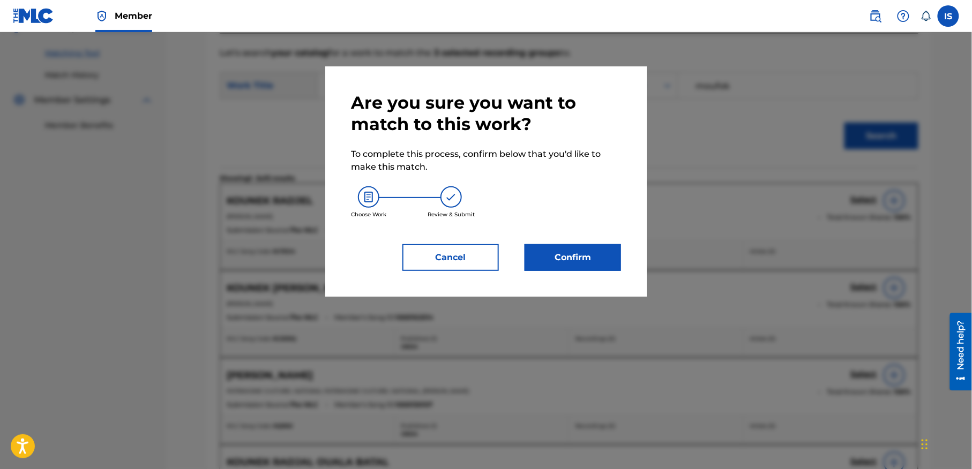
click at [594, 259] on button "Confirm" at bounding box center [573, 257] width 96 height 27
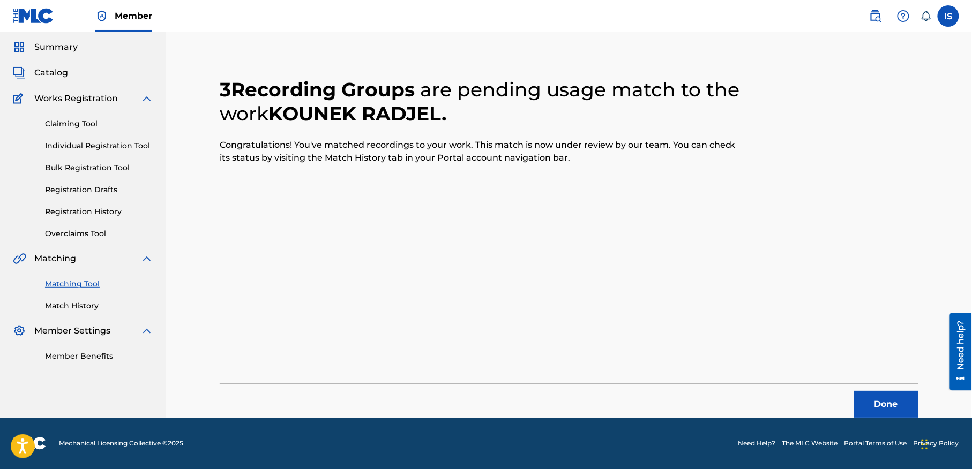
scroll to position [33, 0]
click at [879, 403] on button "Done" at bounding box center [886, 405] width 64 height 27
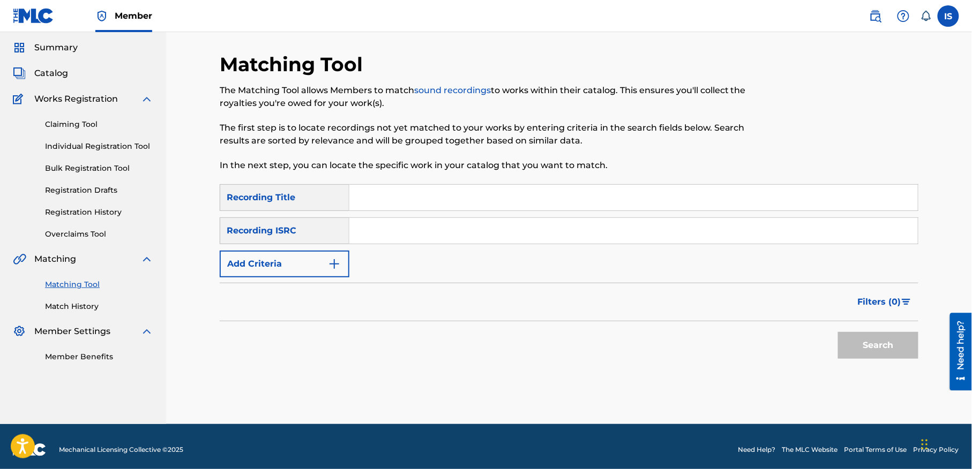
click at [382, 207] on input "Search Form" at bounding box center [633, 198] width 568 height 26
paste input "LILA FI PARIS"
type input "LILA FI PARIS"
click at [294, 265] on button "Add Criteria" at bounding box center [285, 264] width 130 height 27
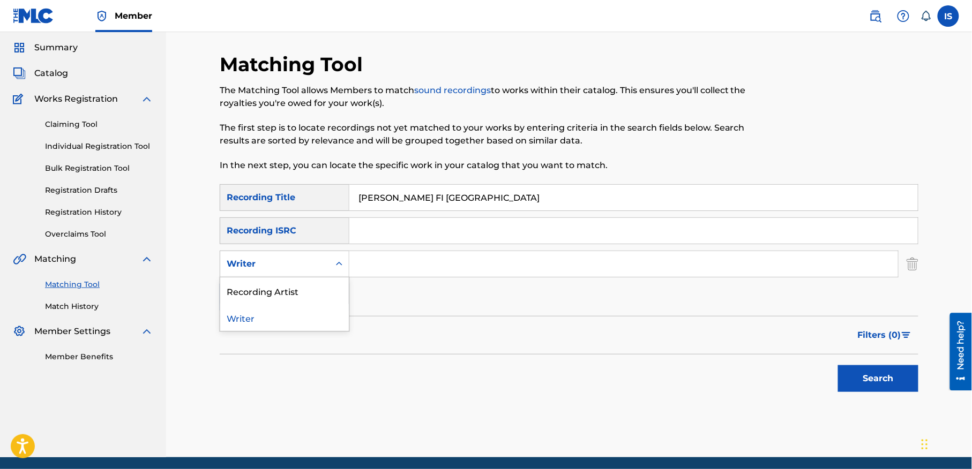
click at [277, 266] on div "Writer" at bounding box center [275, 264] width 96 height 13
click at [281, 291] on div "Recording Artist" at bounding box center [284, 291] width 129 height 27
click at [403, 256] on input "Search Form" at bounding box center [623, 264] width 549 height 26
type input "cheb bilal"
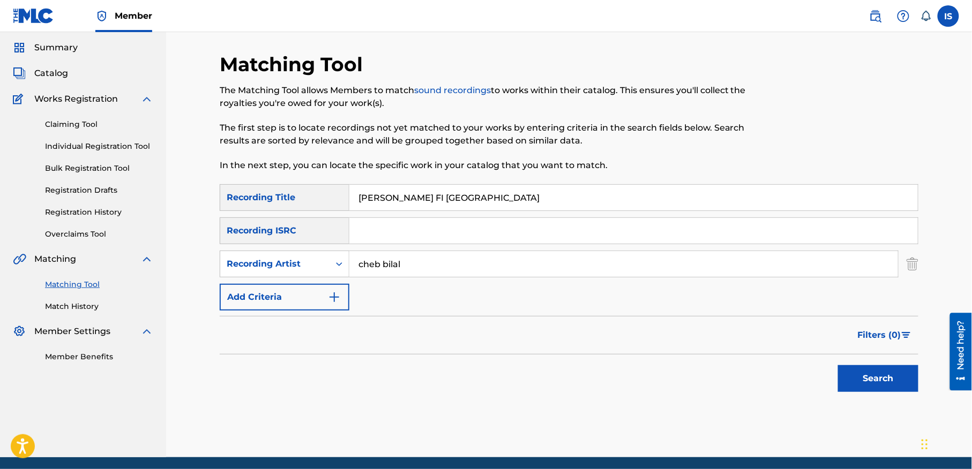
click at [867, 384] on button "Search" at bounding box center [878, 378] width 80 height 27
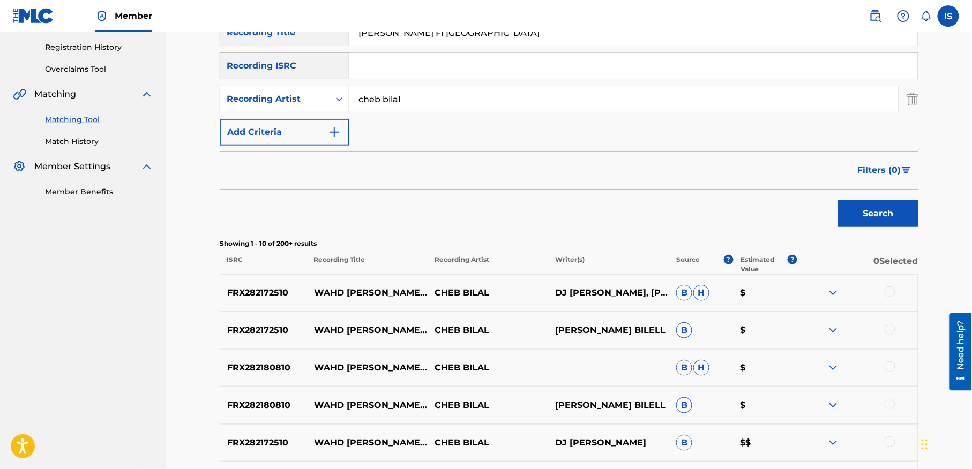
scroll to position [200, 0]
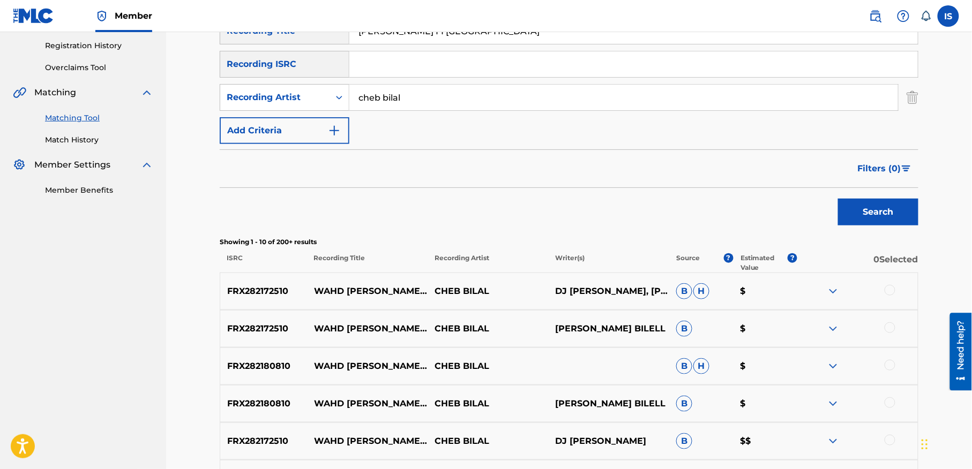
click at [892, 292] on div at bounding box center [890, 290] width 11 height 11
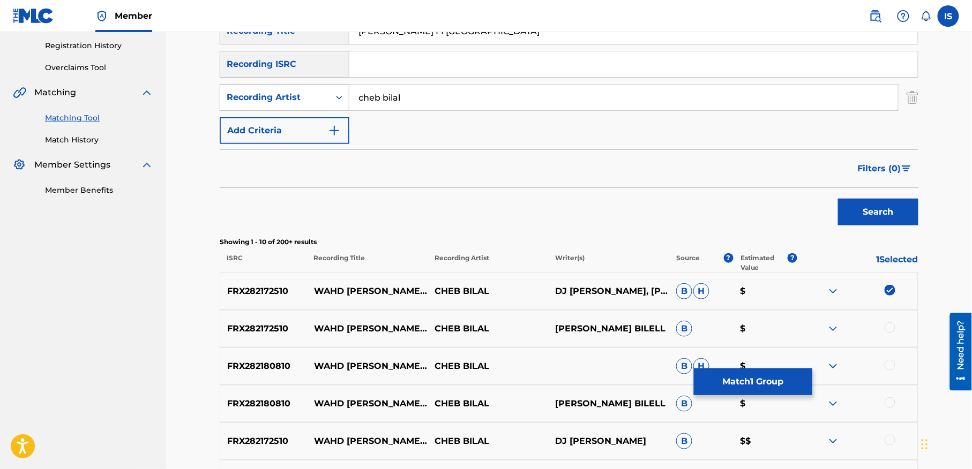
click at [888, 326] on div at bounding box center [890, 328] width 11 height 11
click at [887, 365] on div at bounding box center [890, 365] width 11 height 11
click at [890, 404] on div at bounding box center [890, 403] width 11 height 11
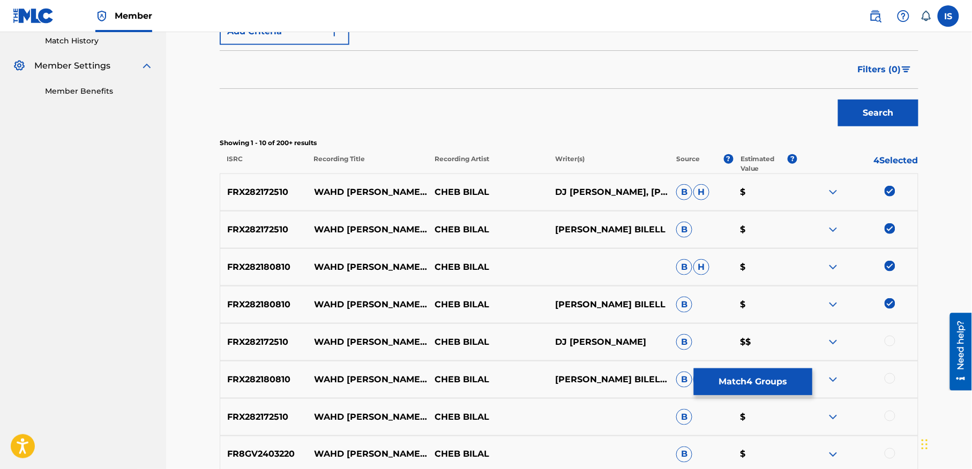
scroll to position [373, 0]
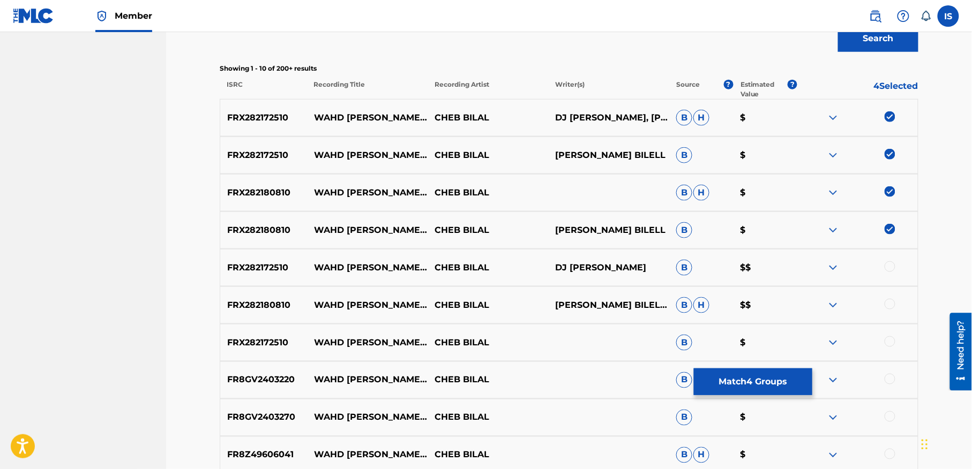
click at [889, 267] on div at bounding box center [890, 266] width 11 height 11
click at [888, 303] on div at bounding box center [890, 304] width 11 height 11
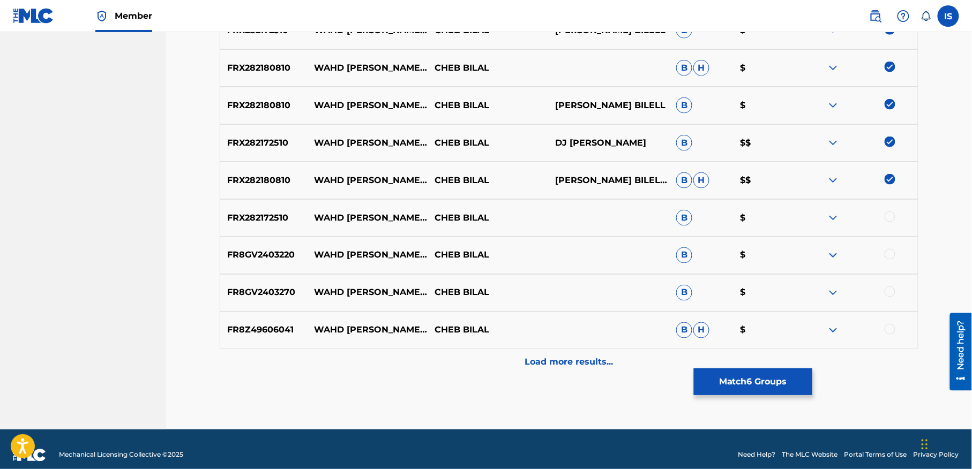
scroll to position [501, 0]
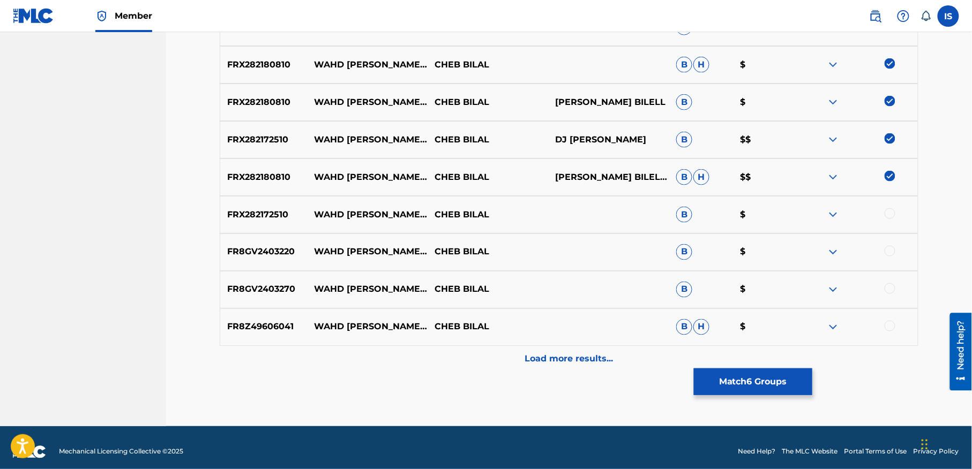
click at [885, 216] on div at bounding box center [890, 213] width 11 height 11
click at [888, 250] on div at bounding box center [890, 251] width 11 height 11
click at [888, 289] on div at bounding box center [890, 288] width 11 height 11
click at [889, 326] on div at bounding box center [890, 326] width 11 height 11
click at [594, 358] on p "Load more results..." at bounding box center [569, 359] width 88 height 13
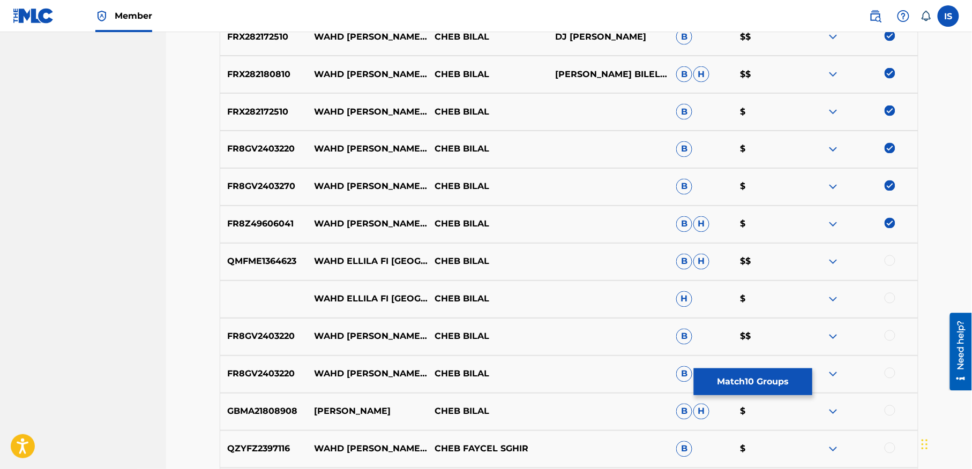
scroll to position [605, 0]
click at [890, 255] on div at bounding box center [890, 260] width 11 height 11
click at [886, 297] on div at bounding box center [890, 298] width 11 height 11
click at [892, 336] on div at bounding box center [890, 335] width 11 height 11
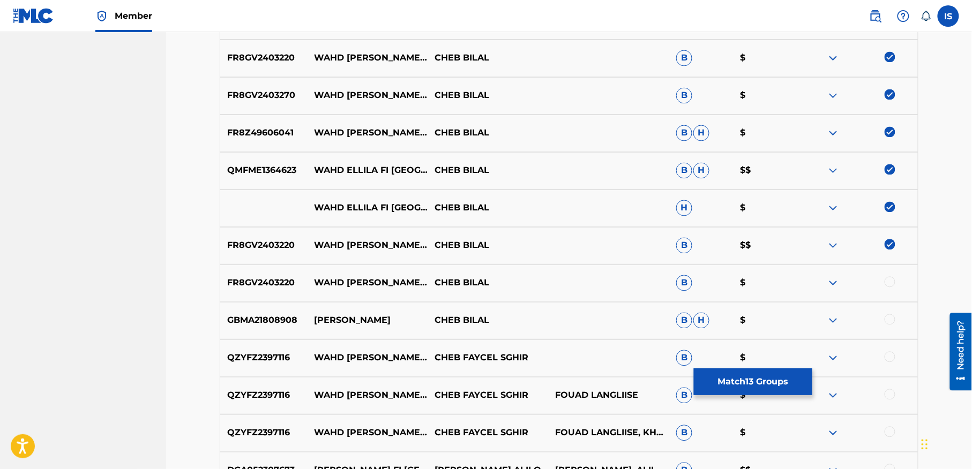
scroll to position [768, 0]
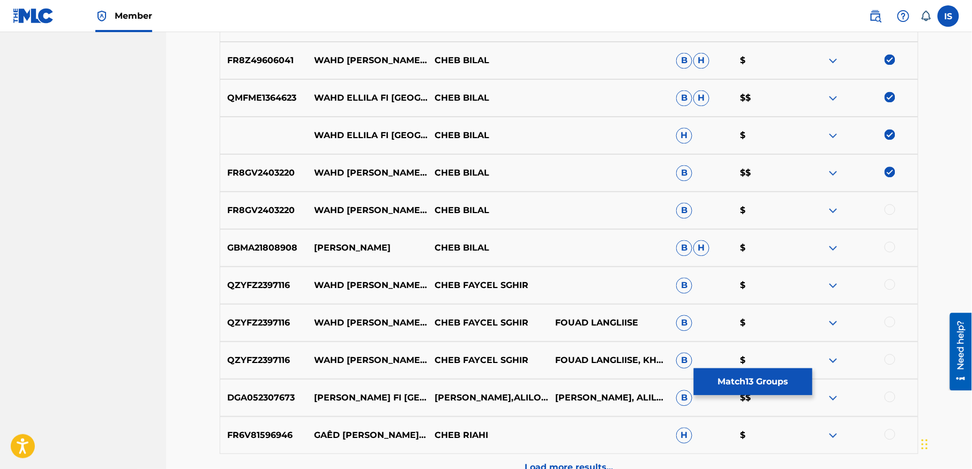
click at [888, 211] on div at bounding box center [890, 209] width 11 height 11
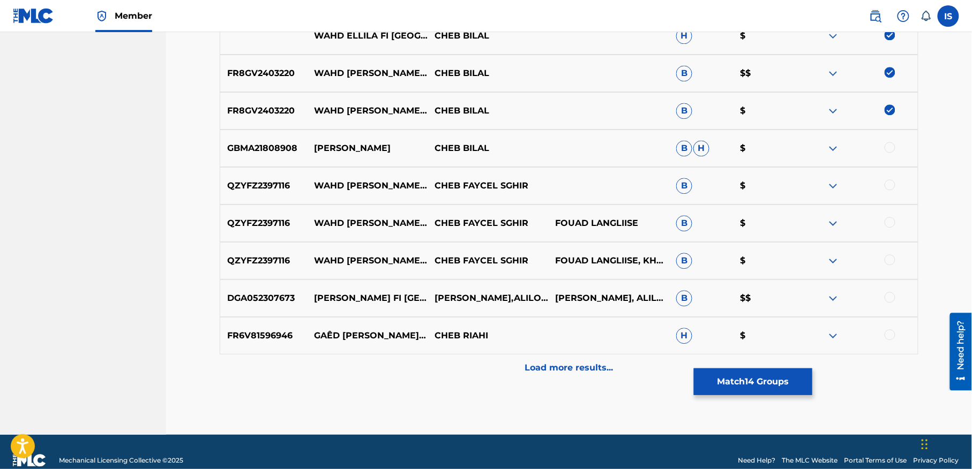
scroll to position [868, 0]
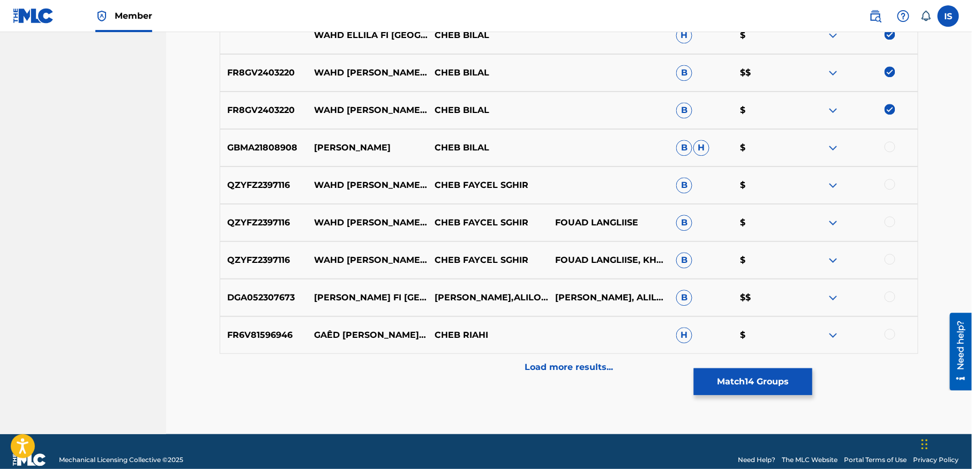
click at [576, 373] on p "Load more results..." at bounding box center [569, 367] width 88 height 13
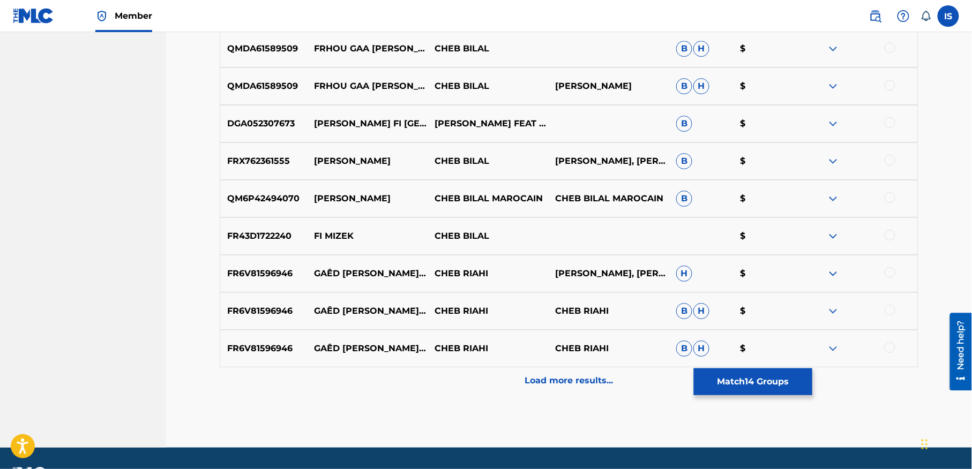
scroll to position [1261, 0]
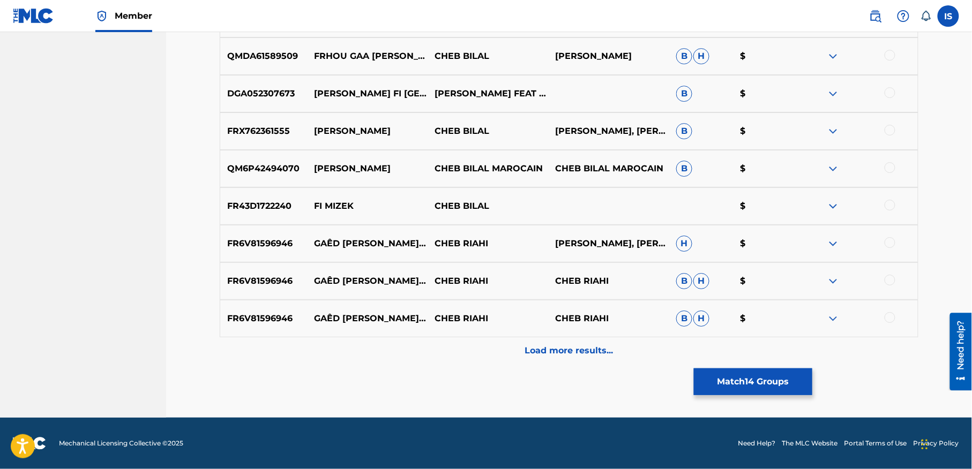
click at [559, 356] on p "Load more results..." at bounding box center [569, 350] width 88 height 13
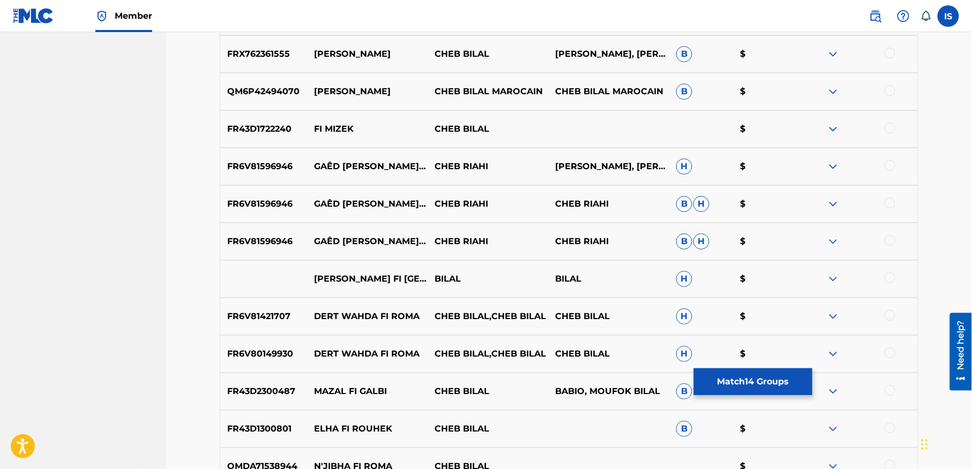
scroll to position [1340, 0]
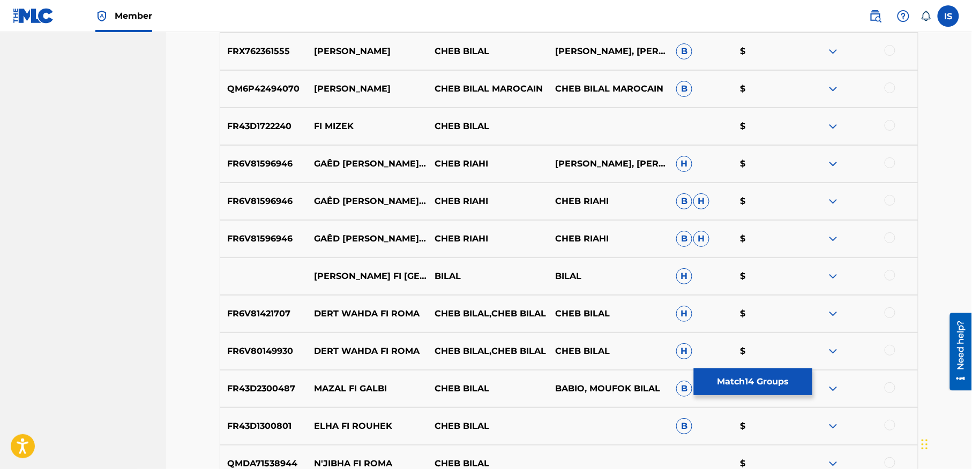
click at [890, 276] on div at bounding box center [890, 275] width 11 height 11
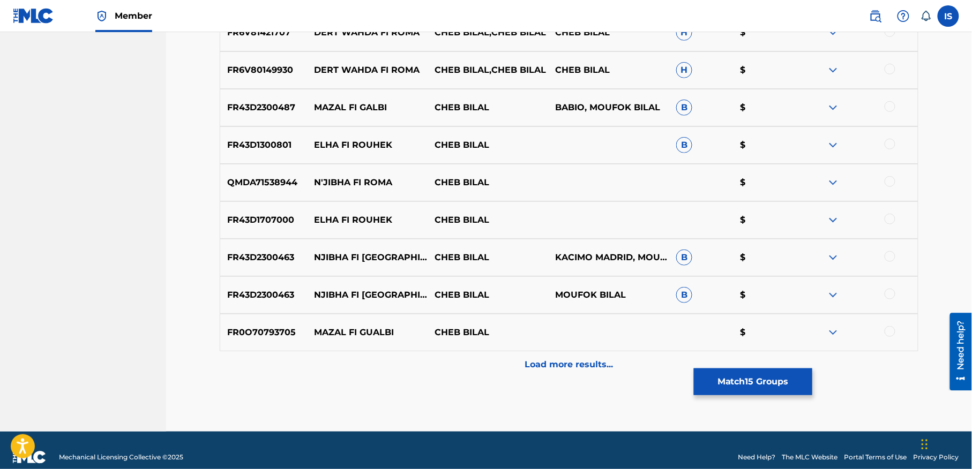
click at [588, 364] on p "Load more results..." at bounding box center [569, 364] width 88 height 13
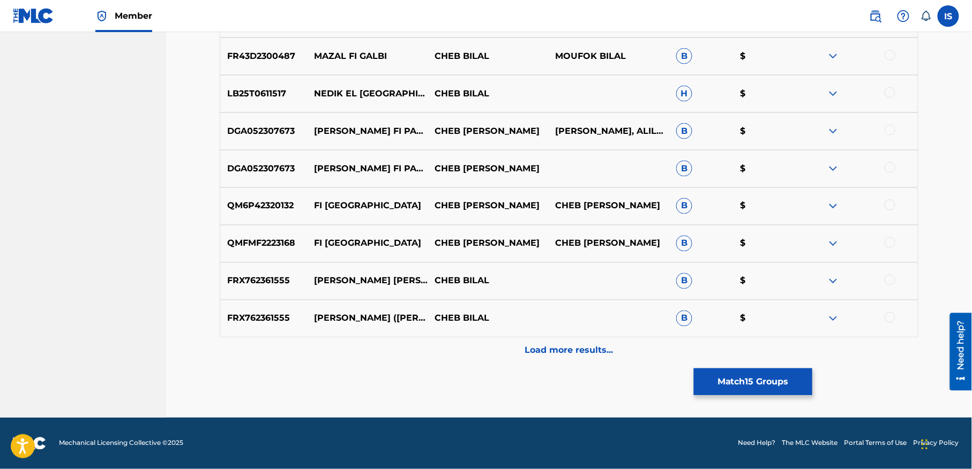
scroll to position [2011, 0]
click at [744, 388] on button "Match 15 Groups" at bounding box center [753, 382] width 118 height 27
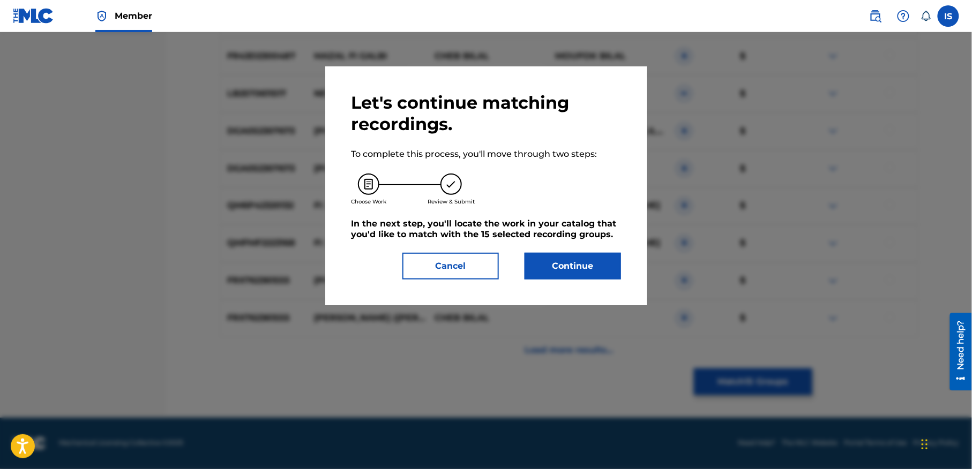
click at [571, 270] on button "Continue" at bounding box center [573, 266] width 96 height 27
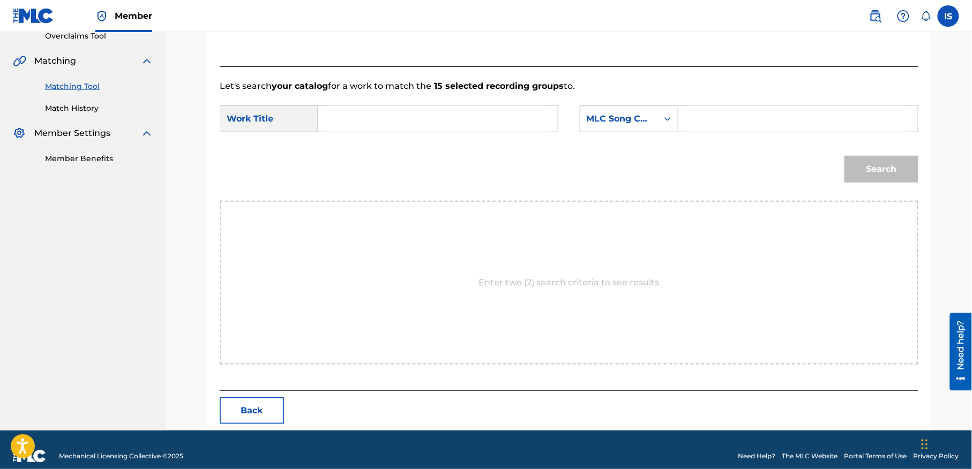
scroll to position [245, 0]
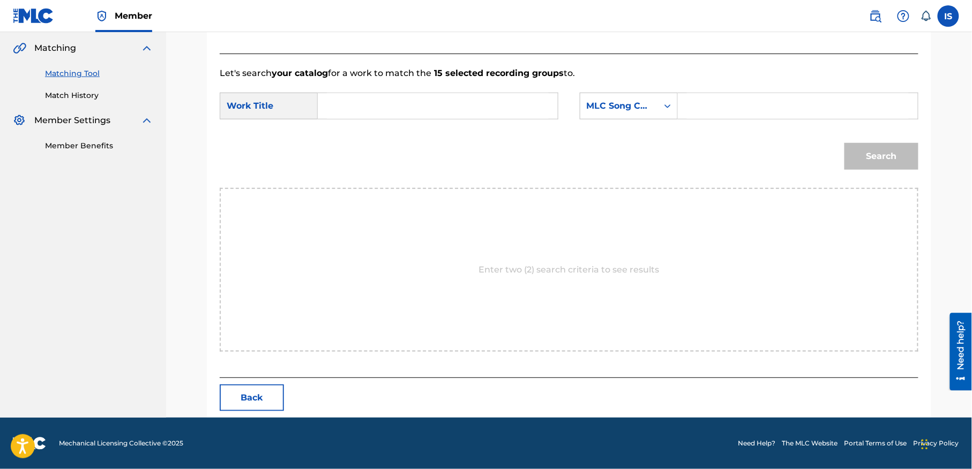
click at [377, 108] on input "Search Form" at bounding box center [438, 106] width 222 height 26
paste input "LILA FI PARIS"
type input "LILA FI PARIS"
click at [702, 107] on input "Search Form" at bounding box center [798, 106] width 222 height 26
click at [624, 104] on div "MLC Song Code" at bounding box center [619, 106] width 65 height 13
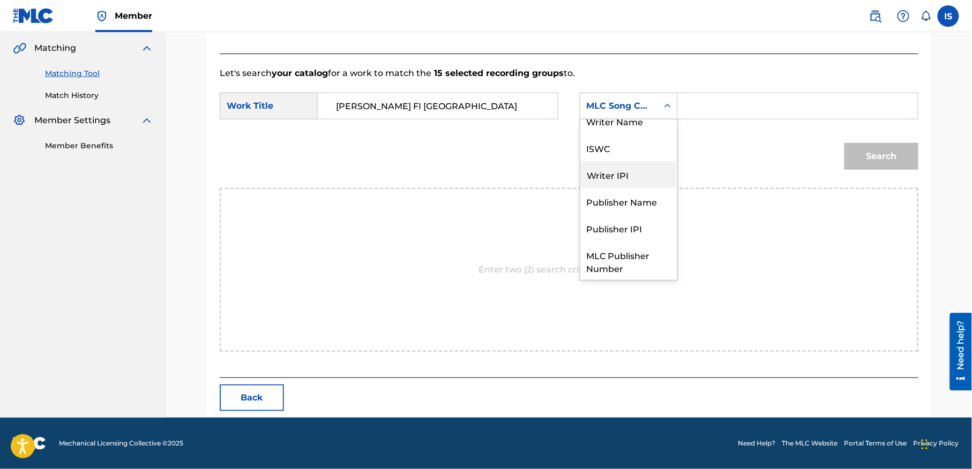
scroll to position [0, 0]
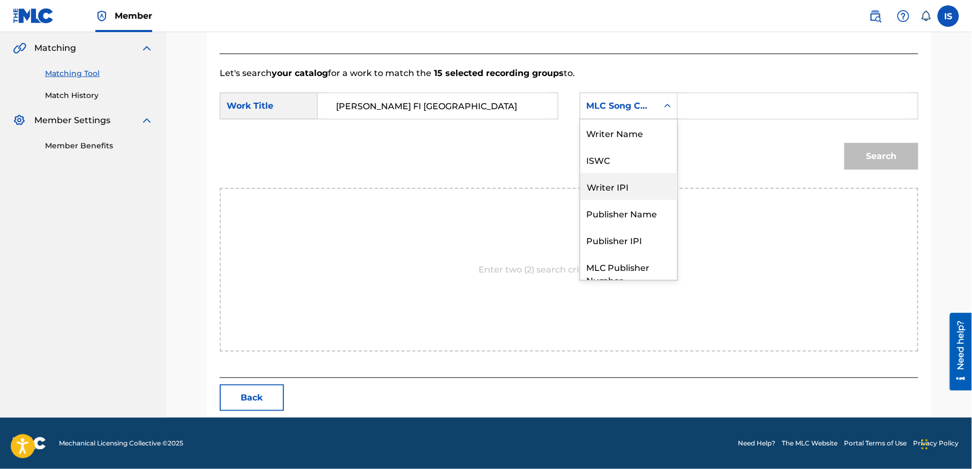
click at [618, 136] on div "Writer Name" at bounding box center [628, 132] width 97 height 27
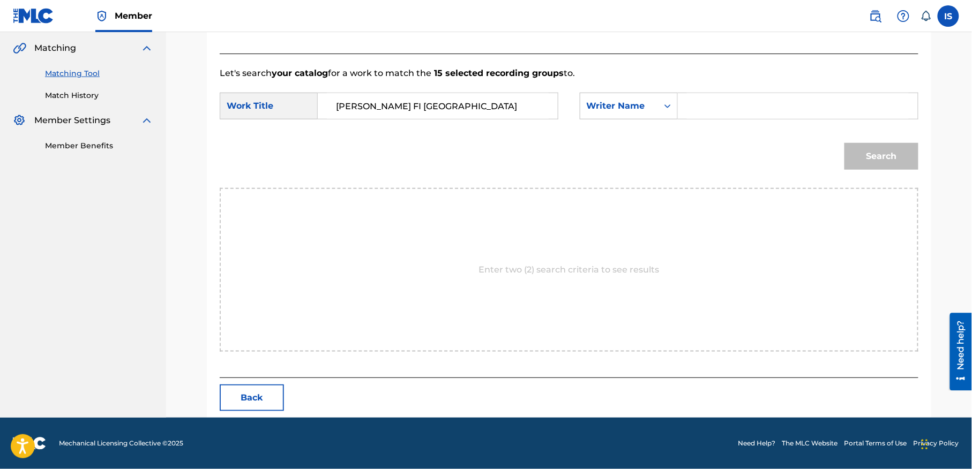
click at [735, 116] on input "Search Form" at bounding box center [798, 106] width 222 height 26
type input "moufok"
click at [915, 159] on button "Search" at bounding box center [881, 156] width 74 height 27
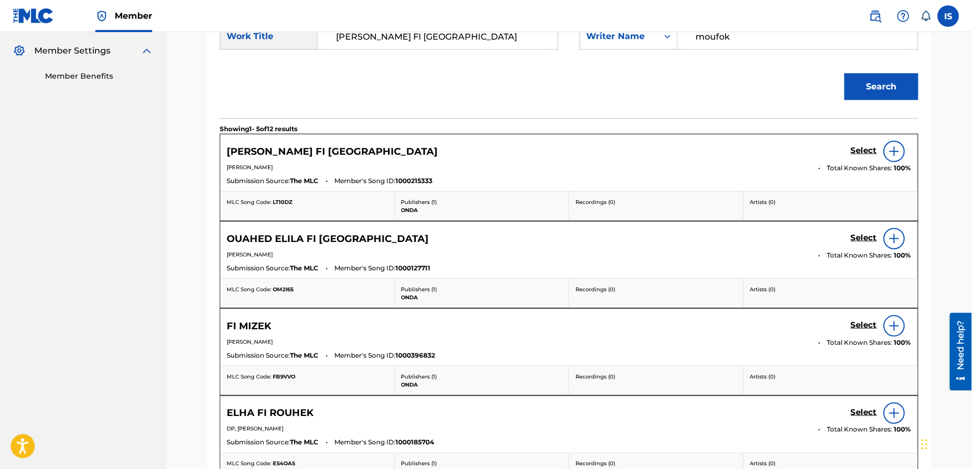
scroll to position [313, 0]
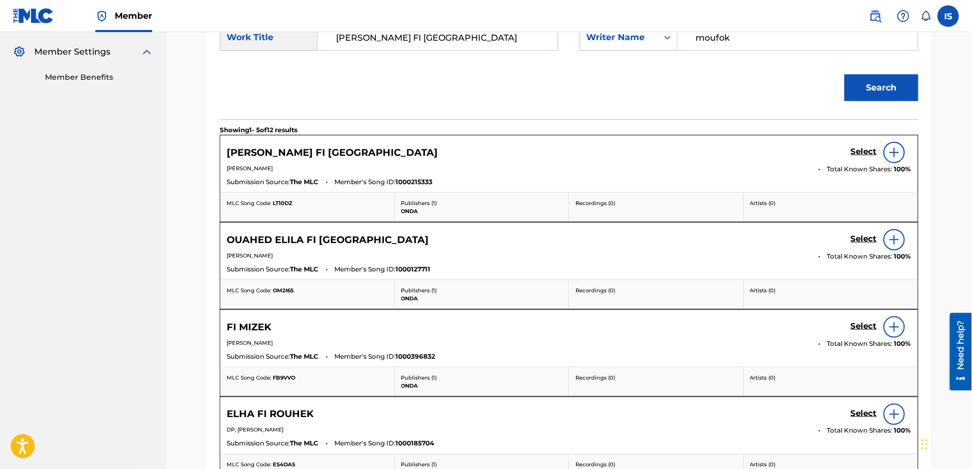
click at [856, 157] on h5 "Select" at bounding box center [864, 152] width 26 height 10
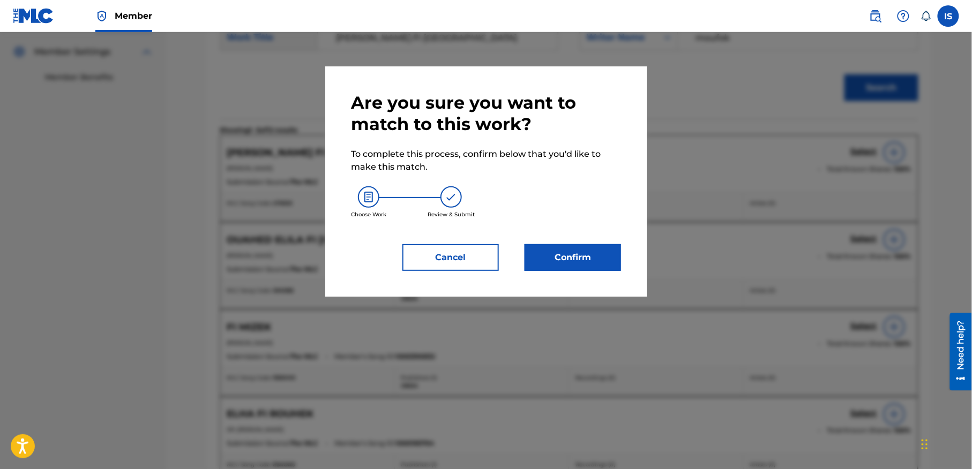
click at [566, 256] on button "Confirm" at bounding box center [573, 257] width 96 height 27
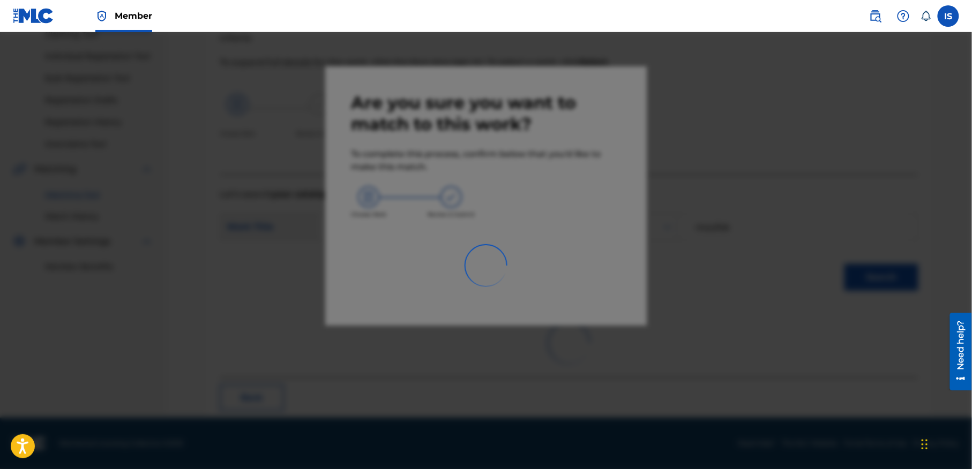
scroll to position [33, 0]
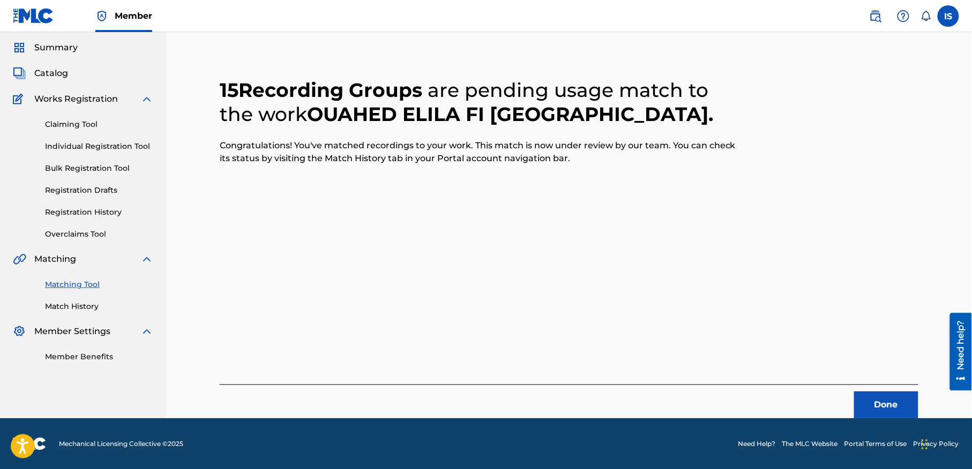
click at [877, 398] on button "Done" at bounding box center [886, 405] width 64 height 27
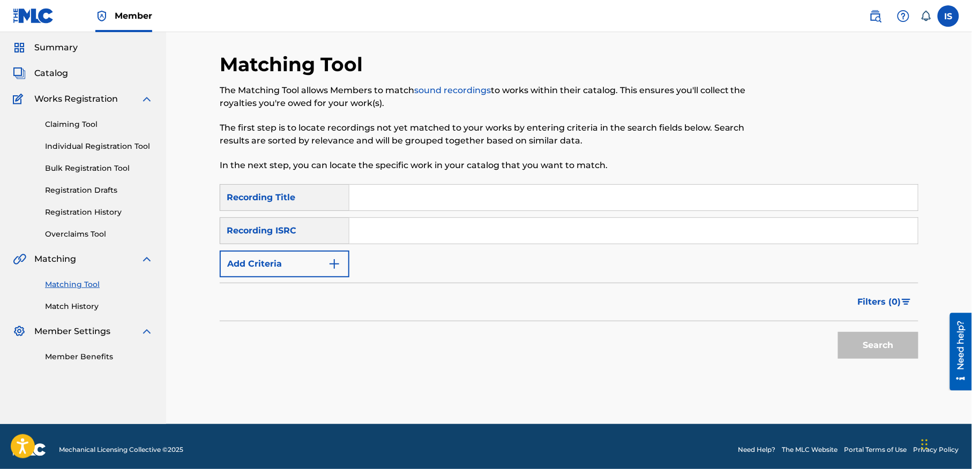
click at [419, 193] on input "Search Form" at bounding box center [633, 198] width 568 height 26
paste input "ENNESSE AANDHA"
type input "ENNESSE AANDHA"
click at [316, 260] on button "Add Criteria" at bounding box center [285, 264] width 130 height 27
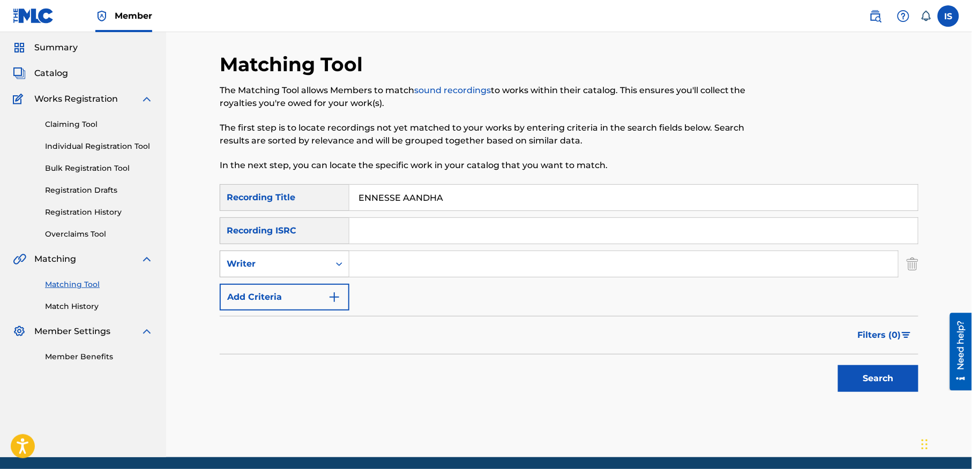
click at [318, 264] on div "Writer" at bounding box center [275, 264] width 96 height 13
click at [311, 288] on div "Recording Artist" at bounding box center [284, 291] width 129 height 27
click at [405, 266] on input "Search Form" at bounding box center [623, 264] width 549 height 26
type input "cheb bilal"
click at [873, 384] on button "Search" at bounding box center [878, 378] width 80 height 27
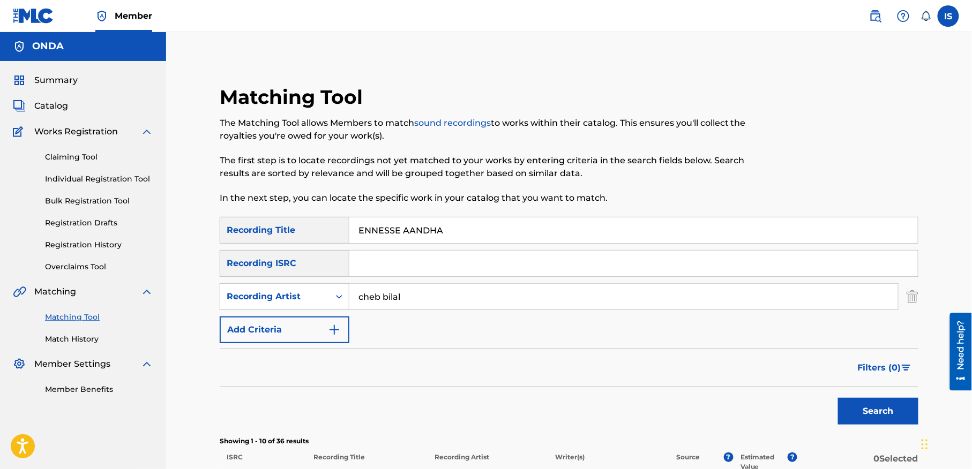
scroll to position [0, 0]
drag, startPoint x: 392, startPoint y: 247, endPoint x: 392, endPoint y: 226, distance: 20.9
click at [392, 228] on div "SearchWithCriteriaa2bba55b-d5ba-45a5-93fd-cb980cd96dbc Recording Title ENNESSE …" at bounding box center [569, 281] width 699 height 126
click at [392, 226] on input "ENNESSE AANDHA" at bounding box center [633, 231] width 568 height 26
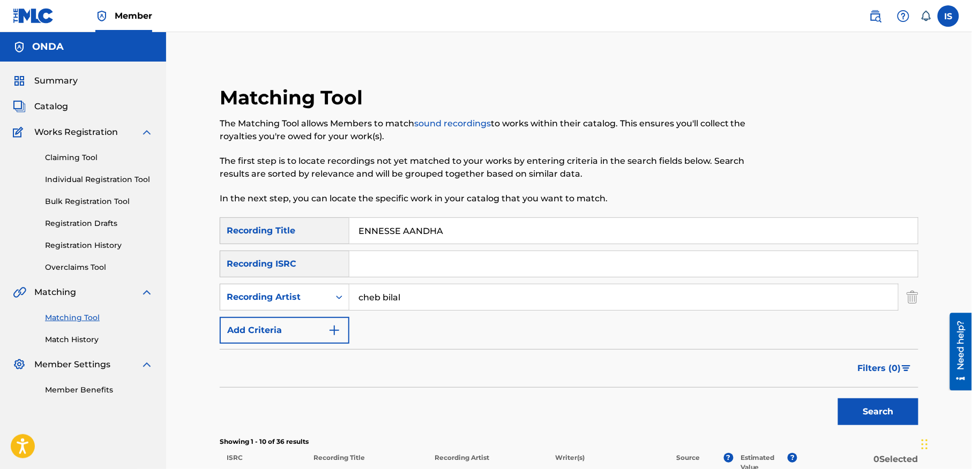
click at [392, 226] on input "ENNESSE AANDHA" at bounding box center [633, 231] width 568 height 26
paste input "CHOUF CHOUF"
type input "CHOUF CHOUF"
click at [838, 399] on button "Search" at bounding box center [878, 412] width 80 height 27
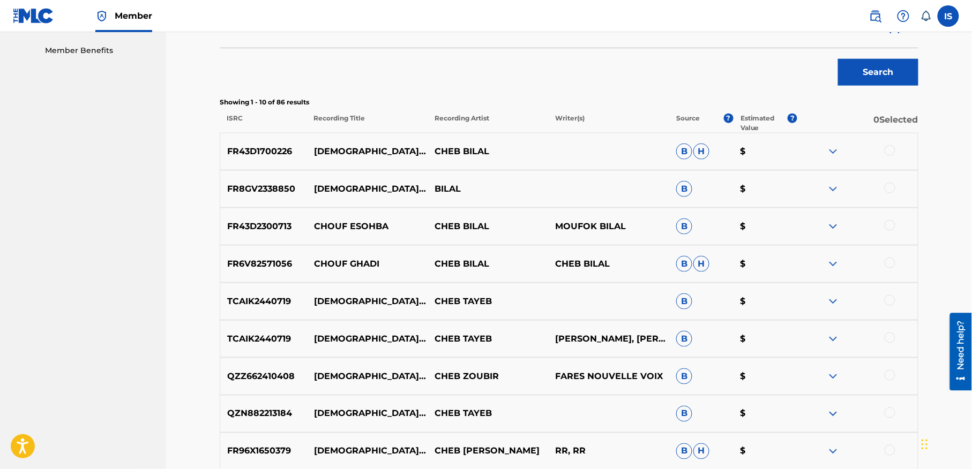
scroll to position [366, 0]
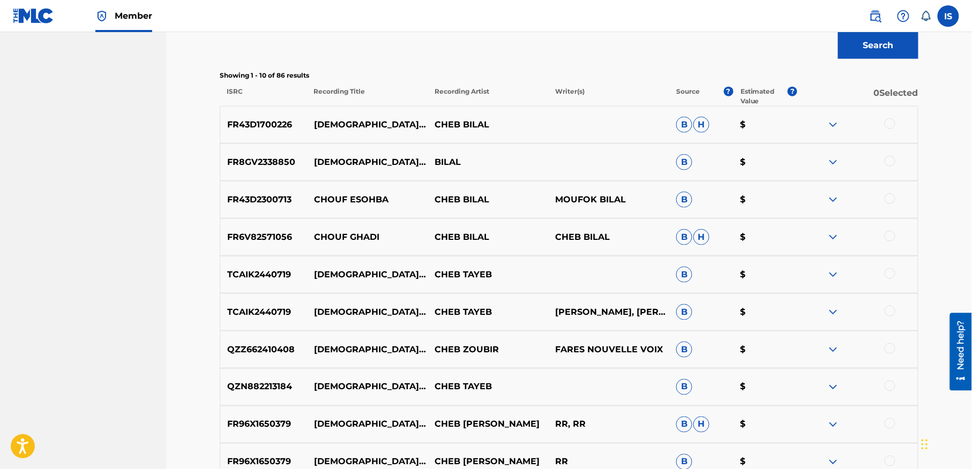
click at [890, 124] on div at bounding box center [890, 123] width 11 height 11
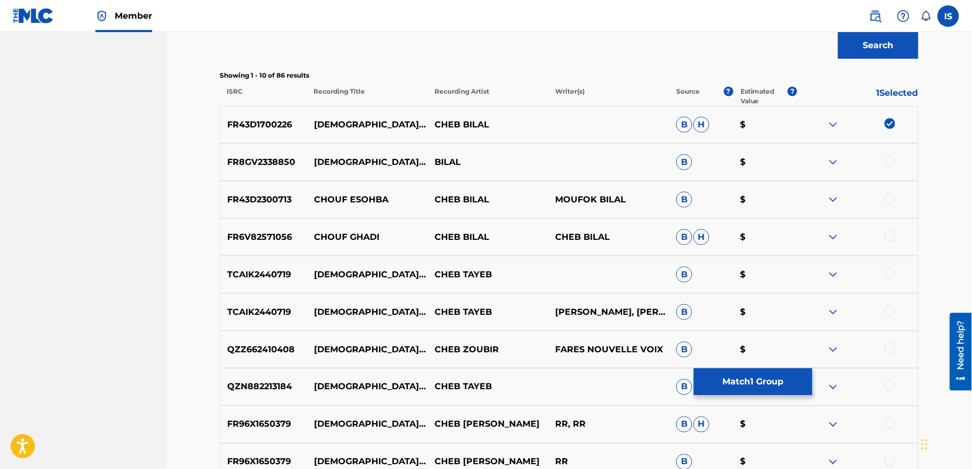
click at [888, 163] on div at bounding box center [890, 161] width 11 height 11
click at [889, 274] on div at bounding box center [890, 273] width 11 height 11
click at [887, 306] on div at bounding box center [890, 311] width 11 height 11
click at [886, 275] on img at bounding box center [890, 273] width 11 height 11
click at [887, 311] on img at bounding box center [890, 311] width 11 height 11
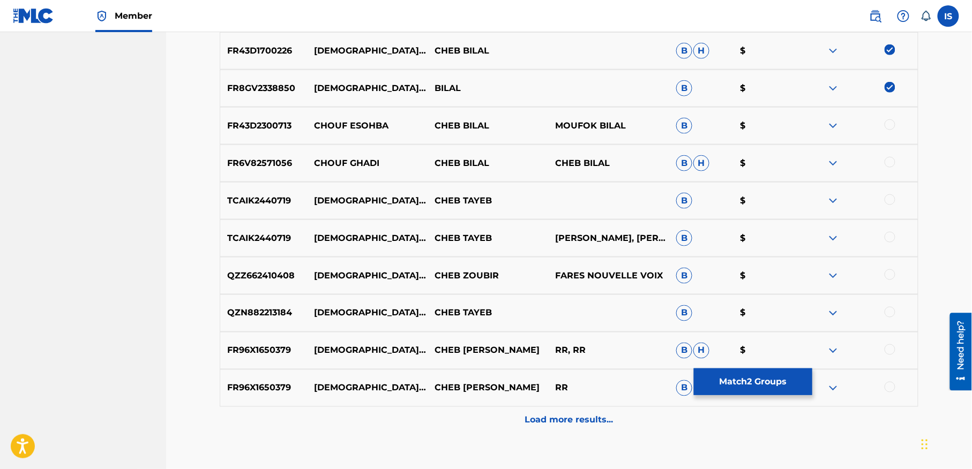
scroll to position [441, 0]
click at [558, 414] on p "Load more results..." at bounding box center [569, 419] width 88 height 13
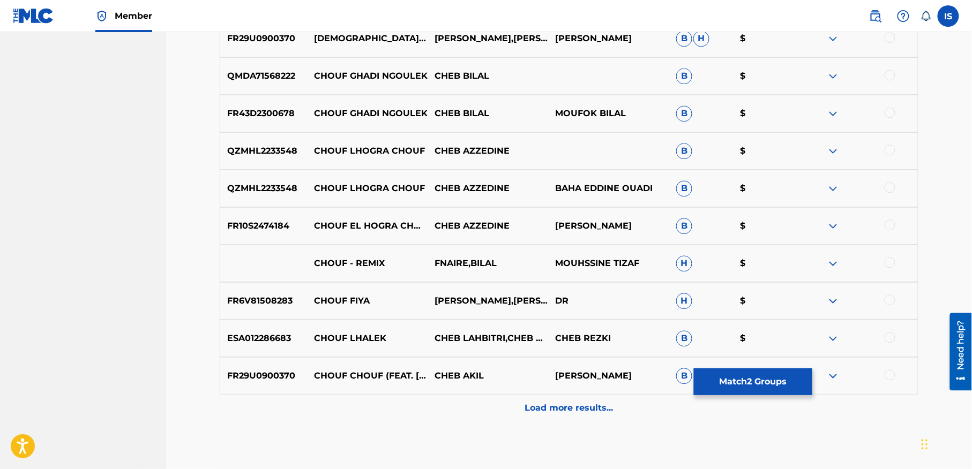
scroll to position [840, 0]
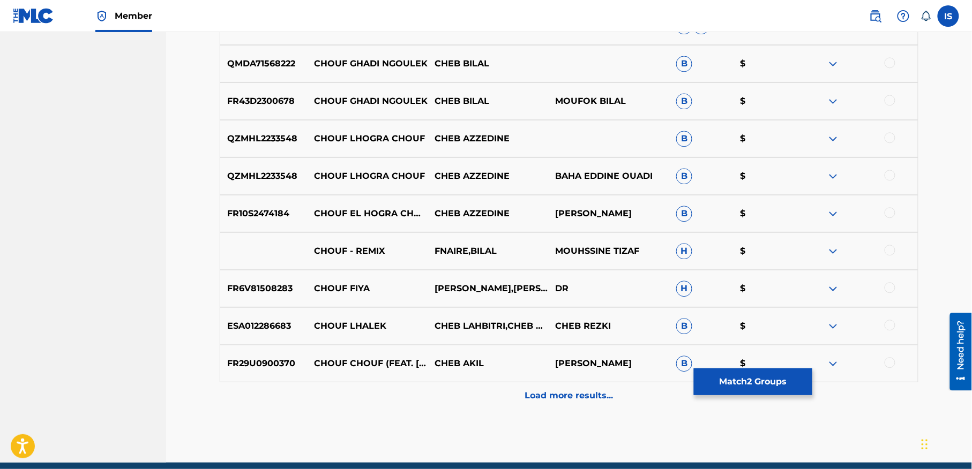
click at [550, 399] on p "Load more results..." at bounding box center [569, 396] width 88 height 13
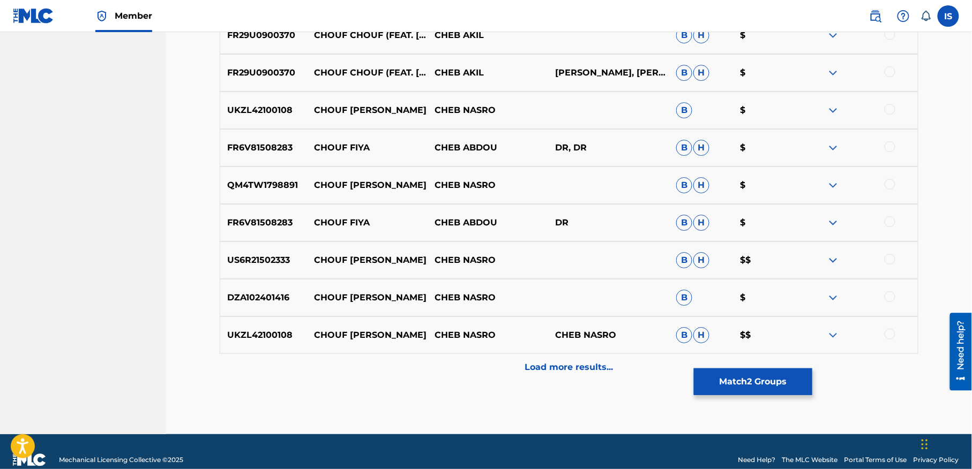
scroll to position [1261, 0]
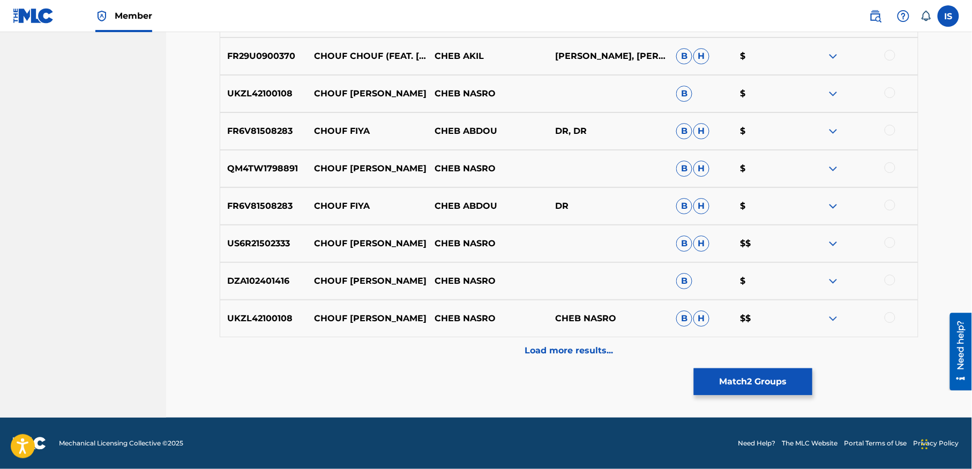
click at [736, 373] on button "Match 2 Groups" at bounding box center [753, 382] width 118 height 27
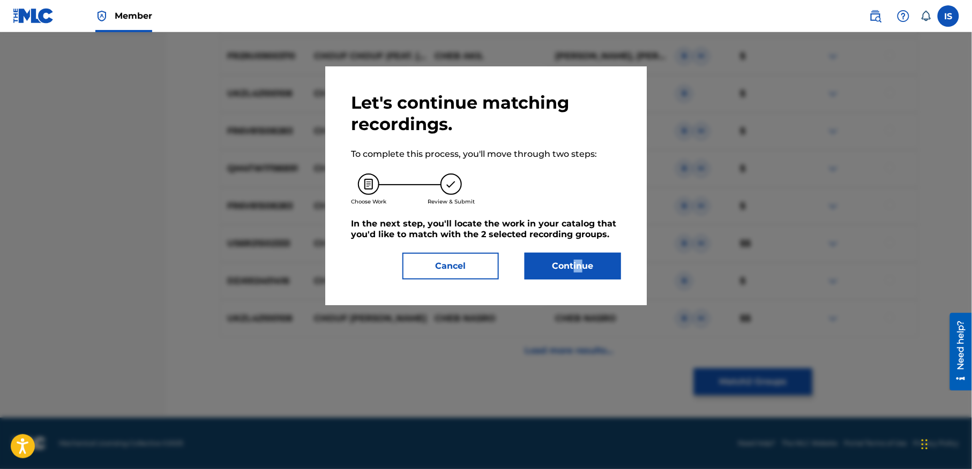
click at [572, 275] on div "Let's continue matching recordings. To complete this process, you'll move throu…" at bounding box center [485, 185] width 321 height 239
click at [558, 264] on button "Continue" at bounding box center [573, 266] width 96 height 27
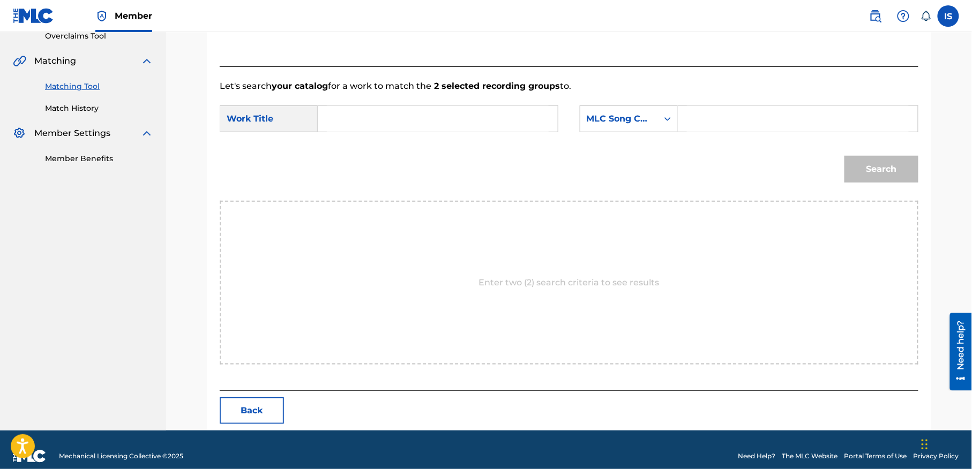
scroll to position [245, 0]
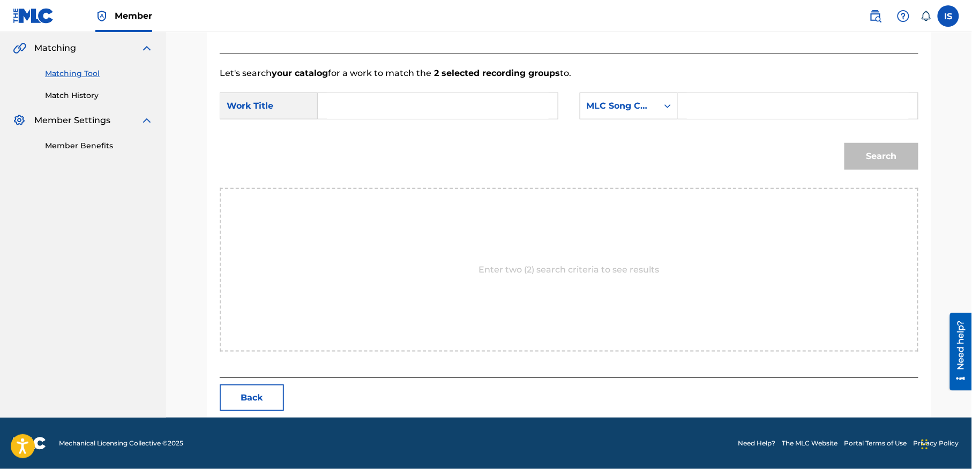
click at [358, 115] on input "Search Form" at bounding box center [438, 106] width 222 height 26
paste input "CHOUF CHOUF"
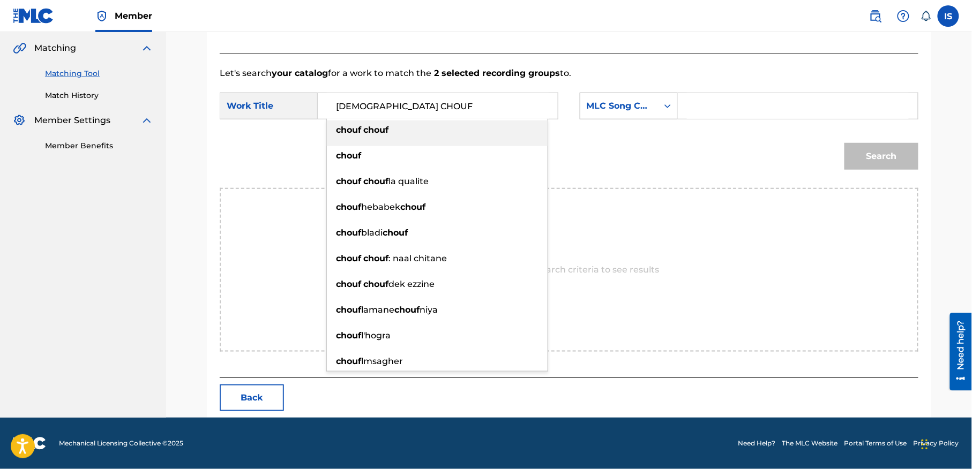
type input "CHOUF CHOUF"
click at [635, 106] on div "MLC Song Code" at bounding box center [619, 106] width 65 height 13
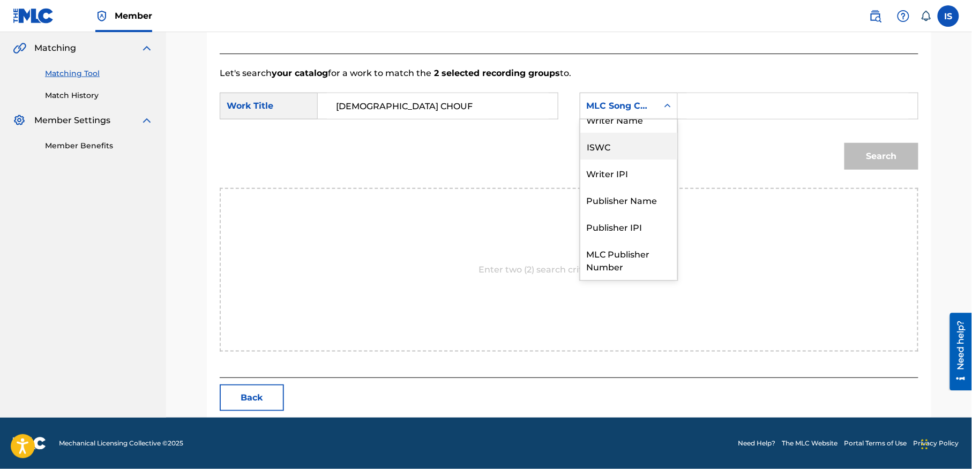
scroll to position [0, 0]
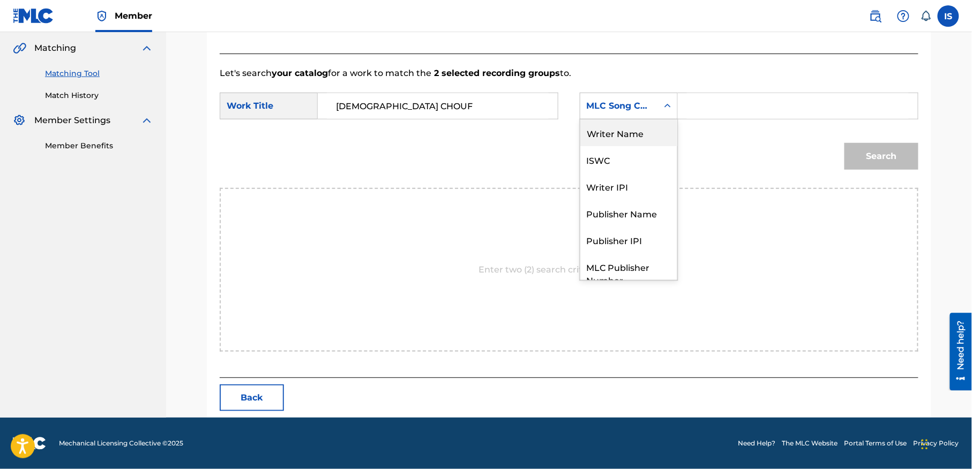
click at [638, 137] on div "Writer Name" at bounding box center [628, 132] width 97 height 27
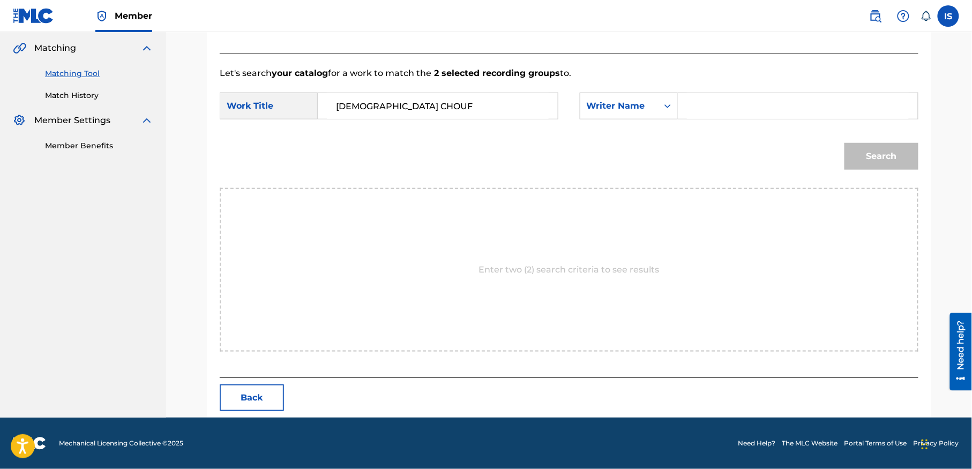
click at [710, 106] on input "Search Form" at bounding box center [798, 106] width 222 height 26
type input "moufok"
click at [892, 159] on button "Search" at bounding box center [881, 156] width 74 height 27
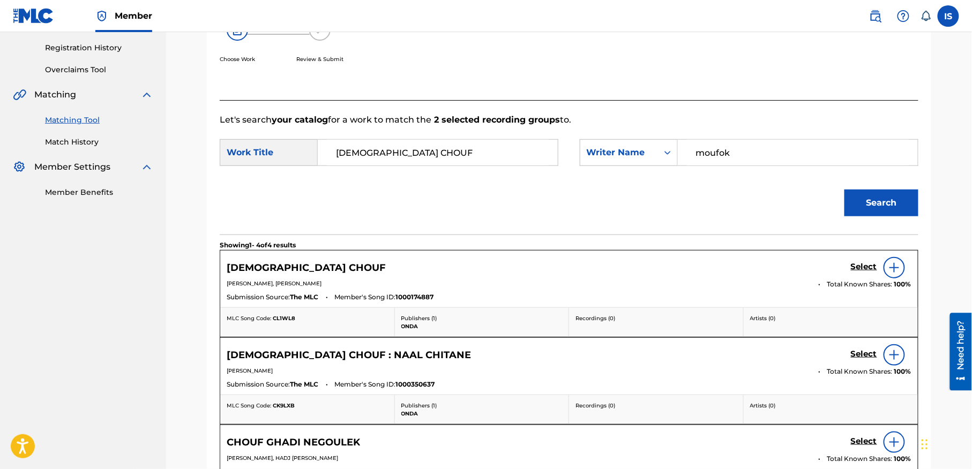
scroll to position [193, 0]
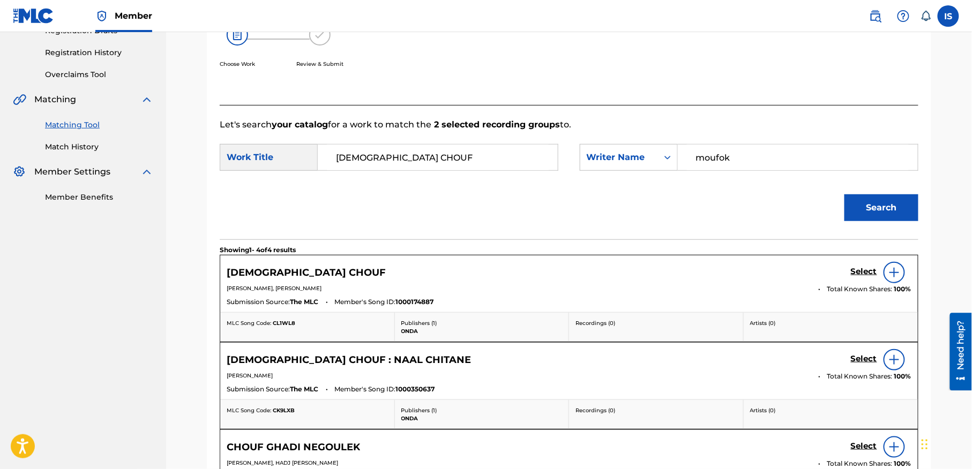
click at [860, 271] on h5 "Select" at bounding box center [864, 272] width 26 height 10
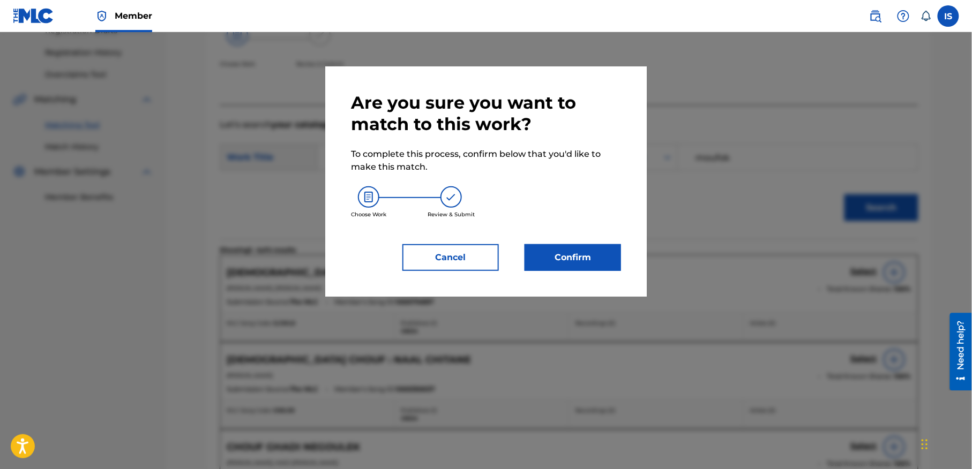
click at [568, 261] on button "Confirm" at bounding box center [573, 257] width 96 height 27
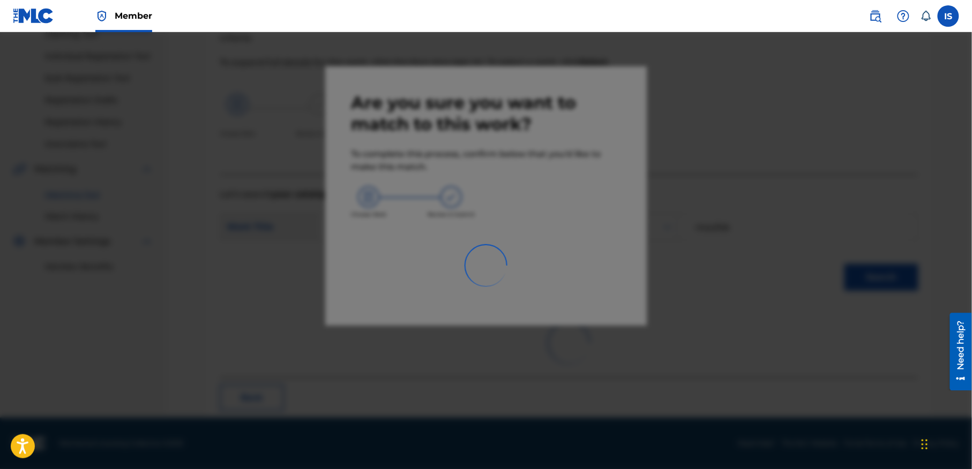
scroll to position [33, 0]
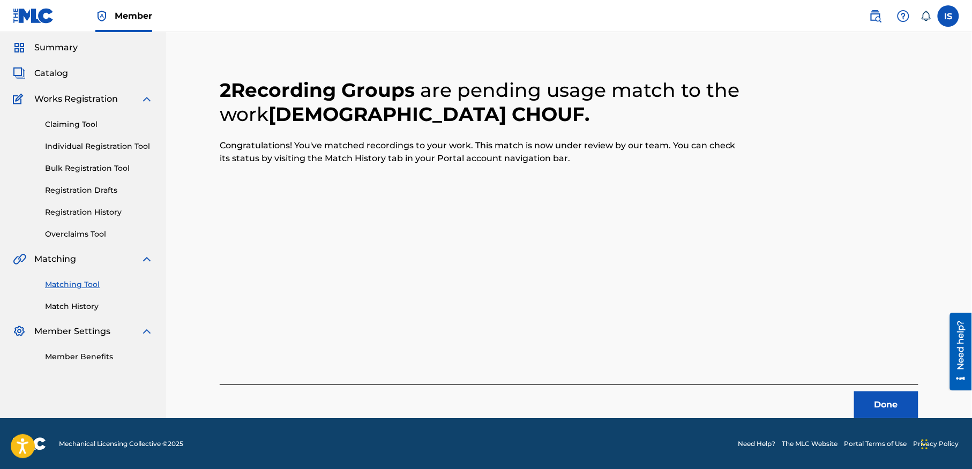
click at [874, 403] on button "Done" at bounding box center [886, 405] width 64 height 27
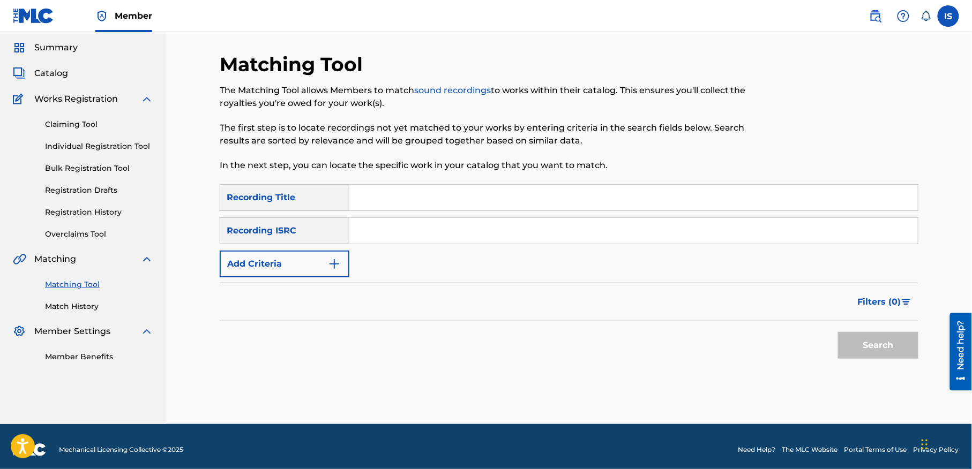
click at [372, 193] on input "Search Form" at bounding box center [633, 198] width 568 height 26
paste input "JAMAIS"
type input "JAMAIS"
click at [295, 262] on button "Add Criteria" at bounding box center [285, 264] width 130 height 27
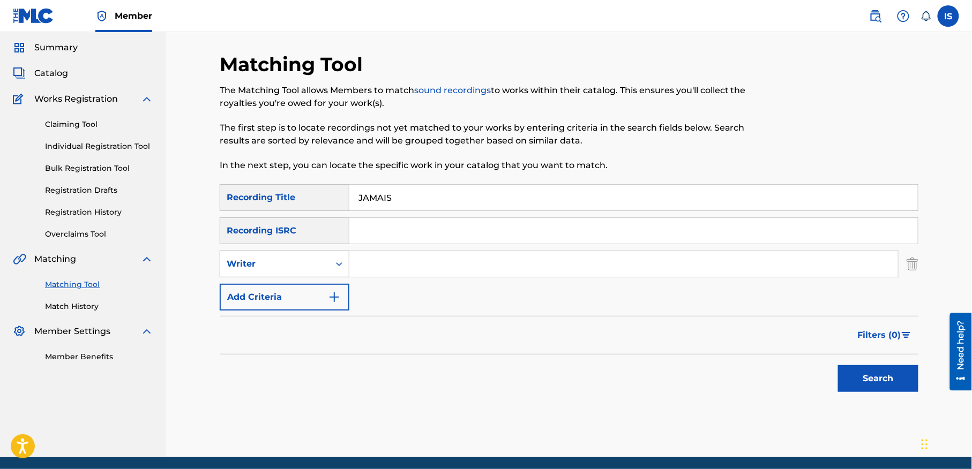
click at [299, 268] on div "Writer" at bounding box center [275, 264] width 96 height 13
click at [299, 291] on div "Recording Artist" at bounding box center [284, 291] width 129 height 27
click at [413, 266] on input "Search Form" at bounding box center [623, 264] width 549 height 26
paste input "JAMAIS"
click at [836, 368] on div "Search" at bounding box center [876, 376] width 86 height 43
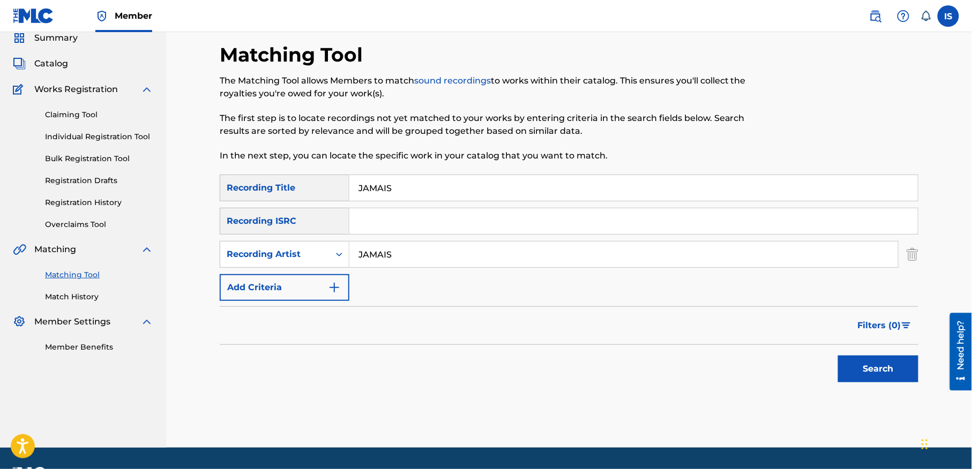
click at [470, 257] on input "JAMAIS" at bounding box center [623, 255] width 549 height 26
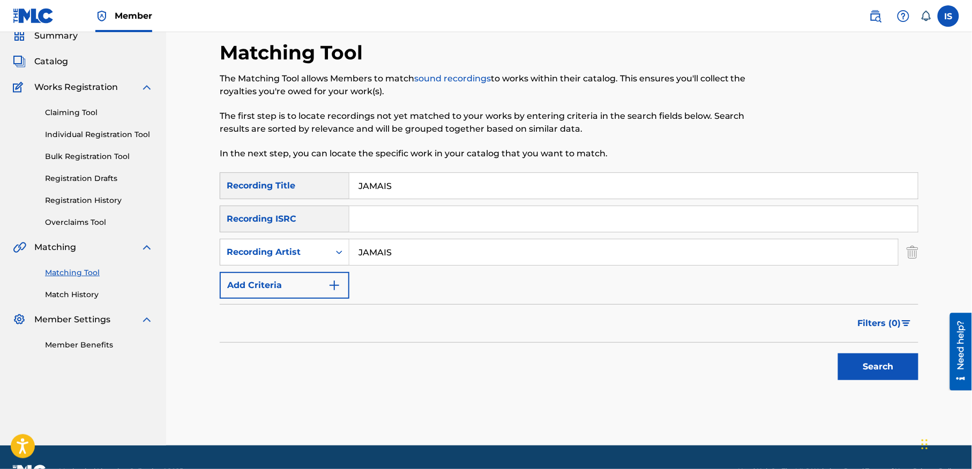
scroll to position [46, 0]
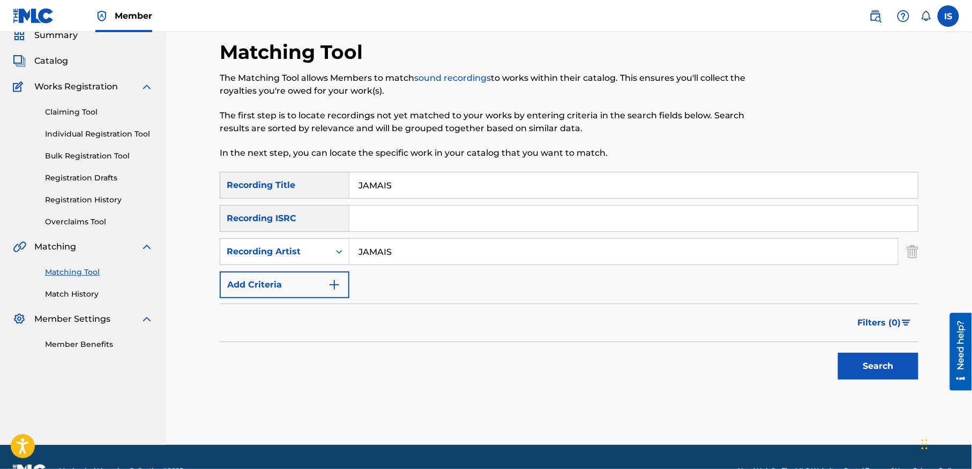
click at [470, 257] on input "JAMAIS" at bounding box center [623, 252] width 549 height 26
type input "cheb bilal"
click at [853, 361] on button "Search" at bounding box center [878, 366] width 80 height 27
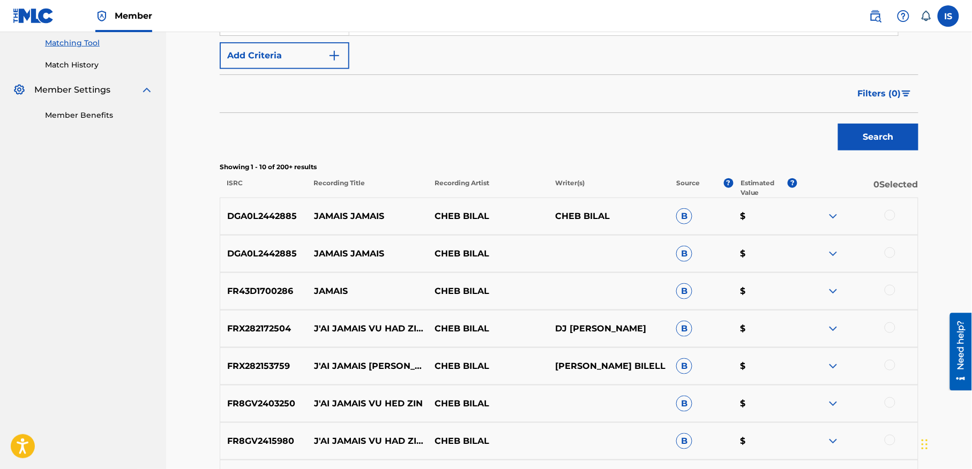
scroll to position [275, 0]
click at [890, 212] on div at bounding box center [890, 214] width 11 height 11
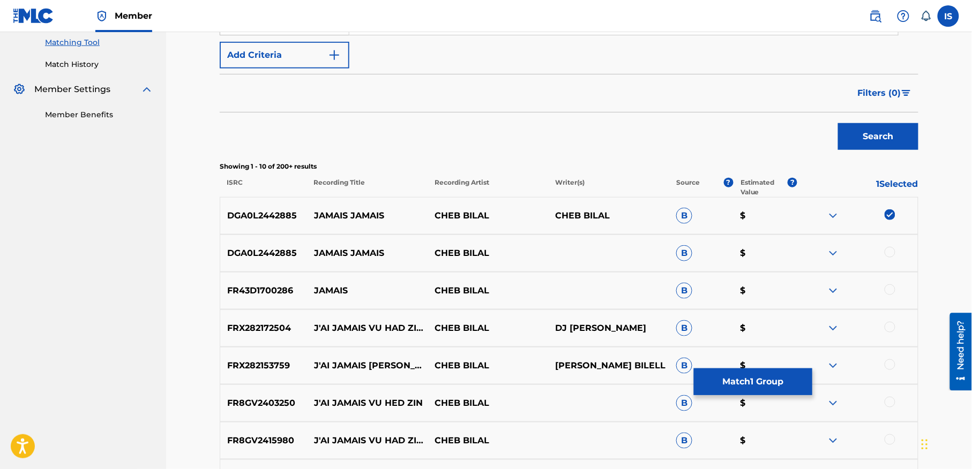
click at [889, 253] on div at bounding box center [890, 252] width 11 height 11
click at [888, 286] on div at bounding box center [890, 289] width 11 height 11
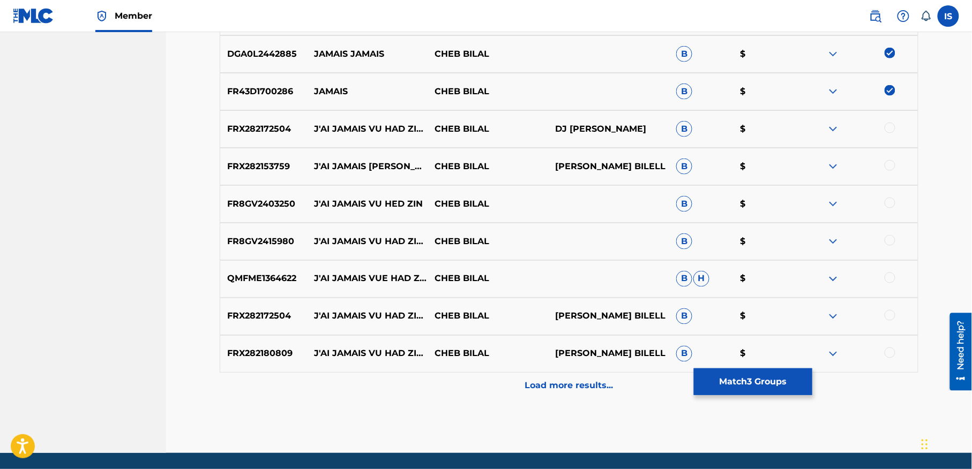
click at [586, 384] on p "Load more results..." at bounding box center [569, 386] width 88 height 13
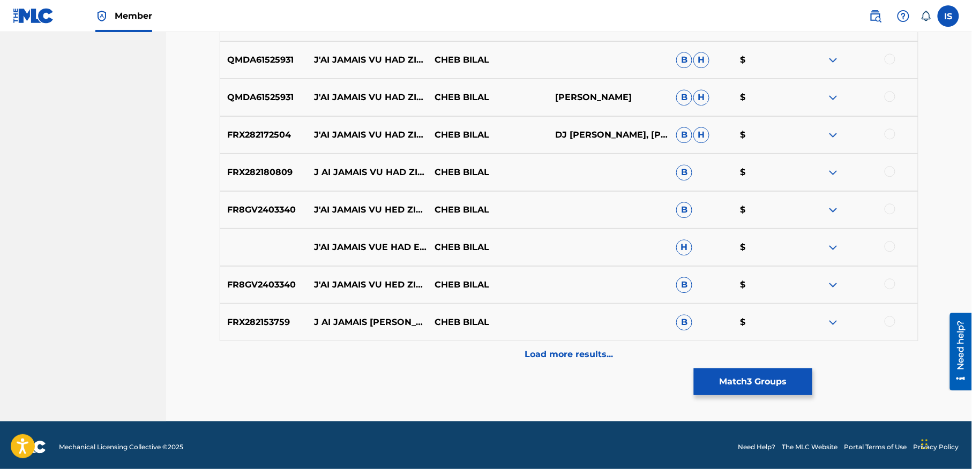
scroll to position [886, 0]
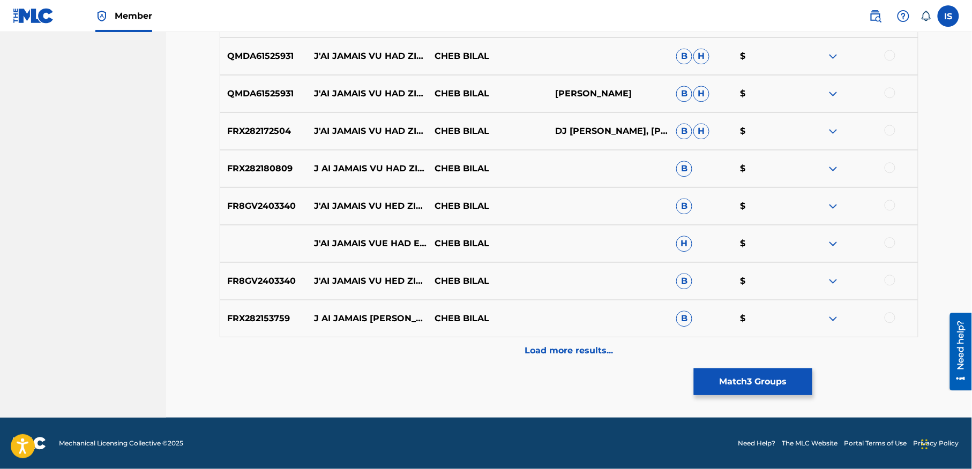
click at [549, 355] on p "Load more results..." at bounding box center [569, 350] width 88 height 13
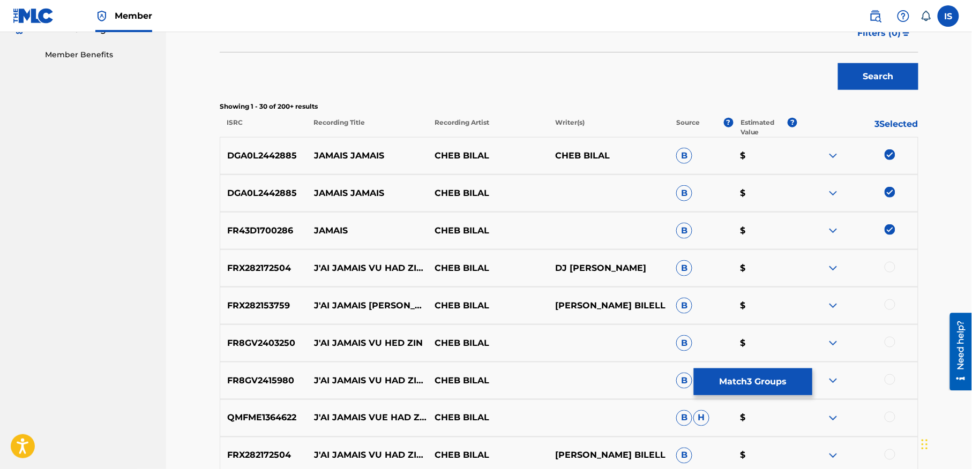
scroll to position [338, 0]
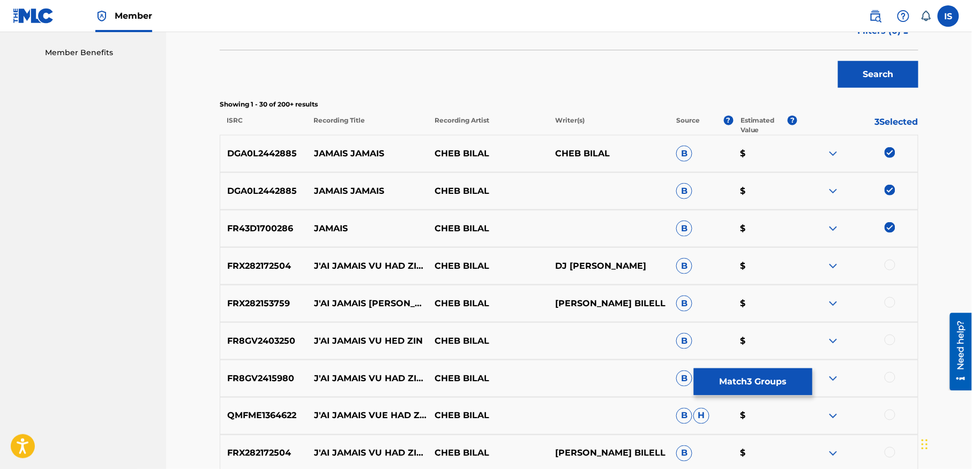
click at [886, 151] on img at bounding box center [890, 152] width 11 height 11
click at [887, 191] on img at bounding box center [890, 190] width 11 height 11
click at [892, 222] on img at bounding box center [890, 227] width 11 height 11
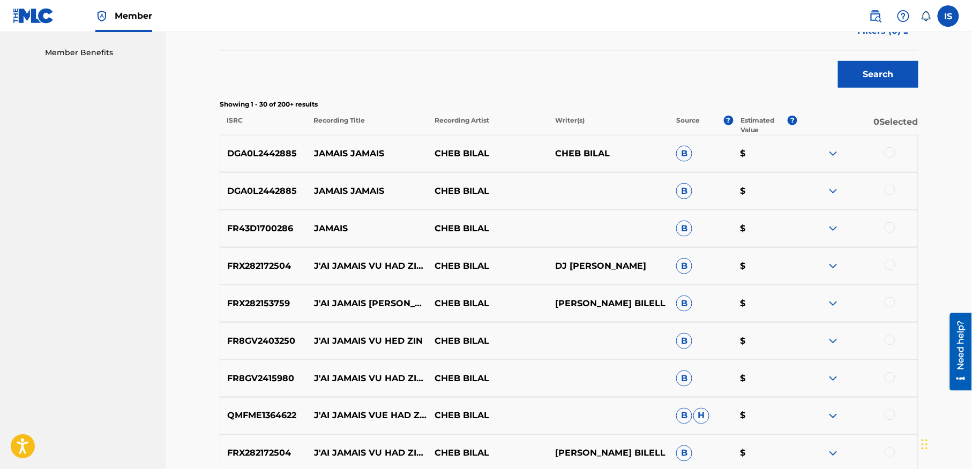
click at [888, 264] on div at bounding box center [890, 265] width 11 height 11
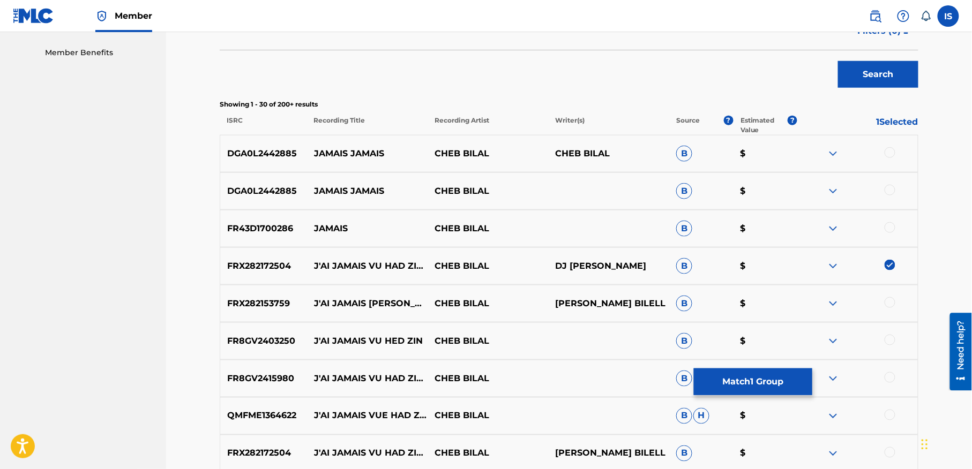
click at [889, 302] on div at bounding box center [890, 302] width 11 height 11
click at [890, 341] on div at bounding box center [890, 340] width 11 height 11
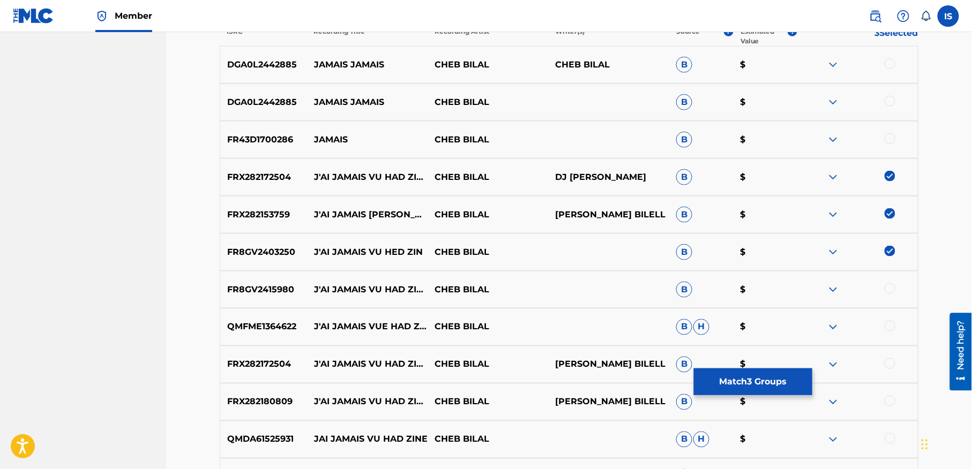
scroll to position [428, 0]
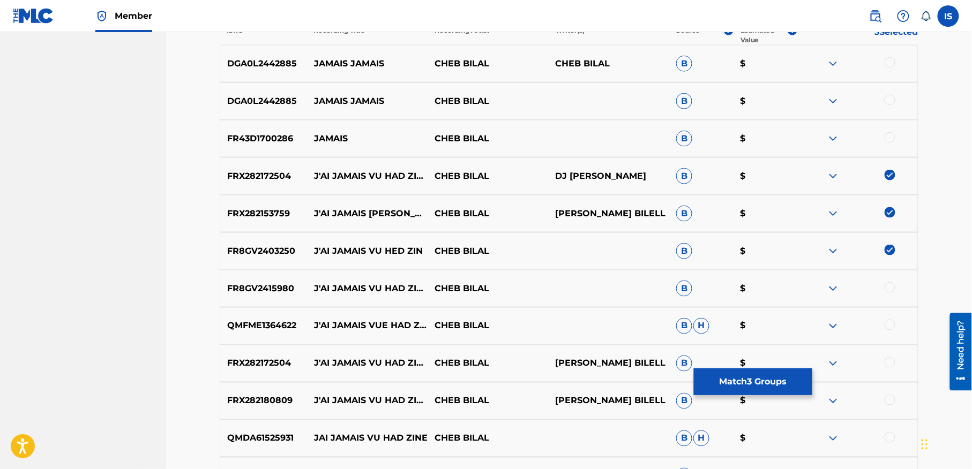
click at [888, 290] on div at bounding box center [890, 287] width 11 height 11
click at [887, 324] on div at bounding box center [890, 325] width 11 height 11
click at [886, 363] on div at bounding box center [890, 362] width 11 height 11
click at [889, 406] on div at bounding box center [857, 401] width 121 height 13
click at [887, 397] on div at bounding box center [890, 400] width 11 height 11
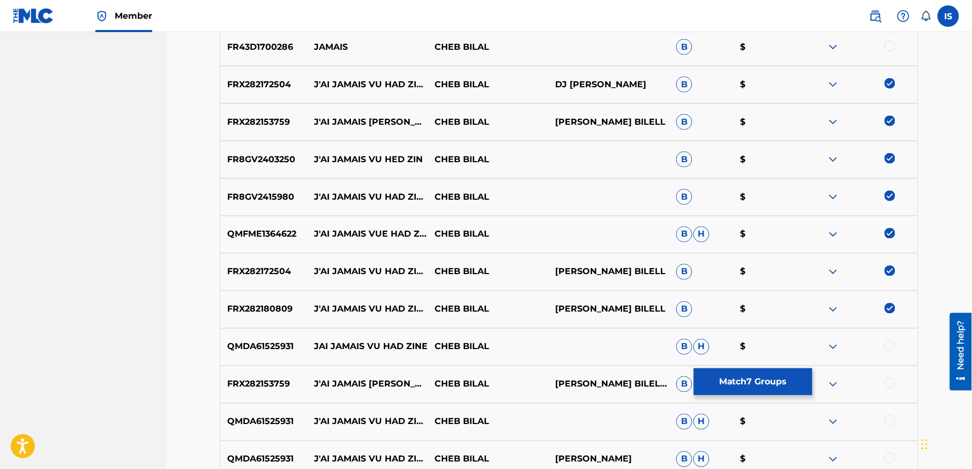
scroll to position [583, 0]
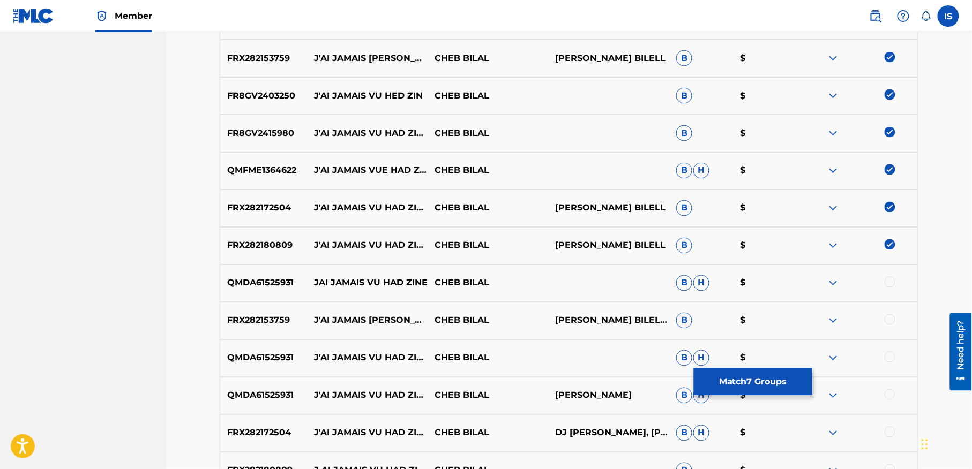
click at [885, 280] on div at bounding box center [890, 282] width 11 height 11
click at [889, 316] on div at bounding box center [890, 319] width 11 height 11
click at [890, 358] on div at bounding box center [890, 357] width 11 height 11
click at [888, 392] on div at bounding box center [890, 395] width 11 height 11
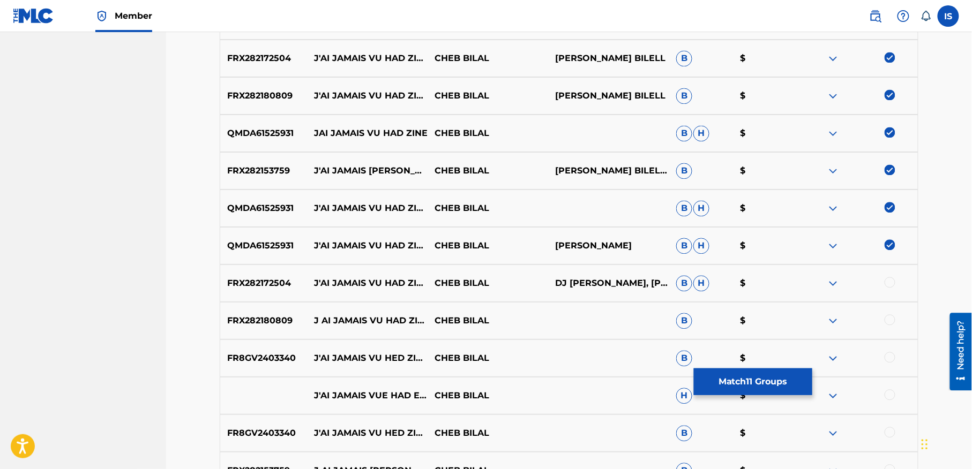
scroll to position [748, 0]
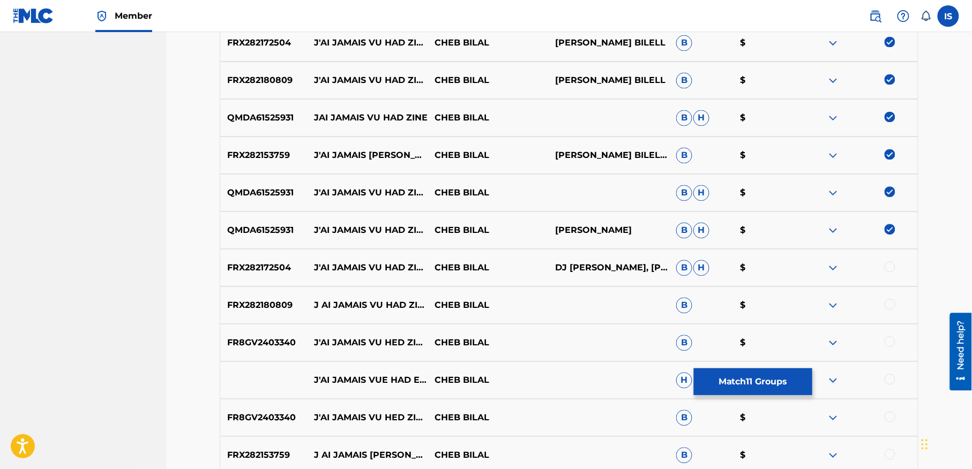
click at [888, 266] on div at bounding box center [890, 266] width 11 height 11
click at [887, 306] on div at bounding box center [890, 304] width 11 height 11
click at [887, 342] on div at bounding box center [890, 341] width 11 height 11
click at [888, 386] on div "J'AI JAMAIS VUE HAD EL ZIN CHEB BILAL H $" at bounding box center [569, 381] width 699 height 38
click at [888, 384] on div at bounding box center [890, 379] width 11 height 11
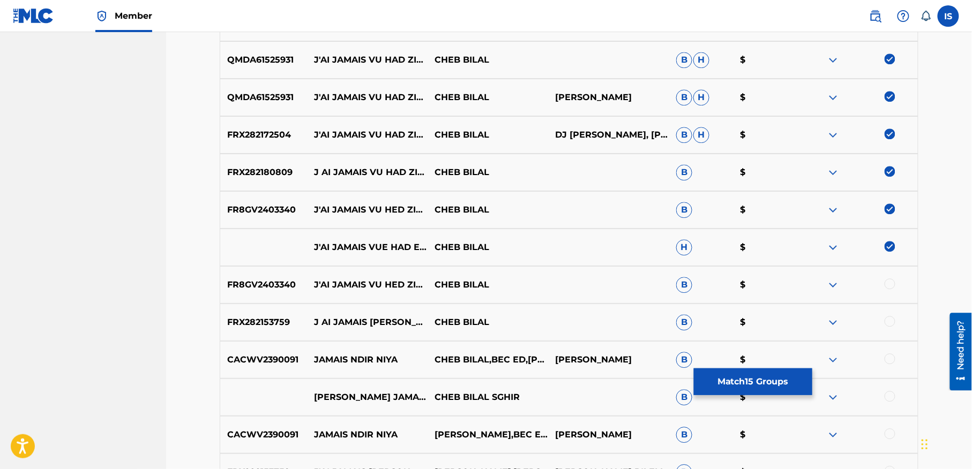
scroll to position [882, 0]
click at [890, 283] on div at bounding box center [890, 283] width 11 height 11
click at [886, 325] on div at bounding box center [890, 321] width 11 height 11
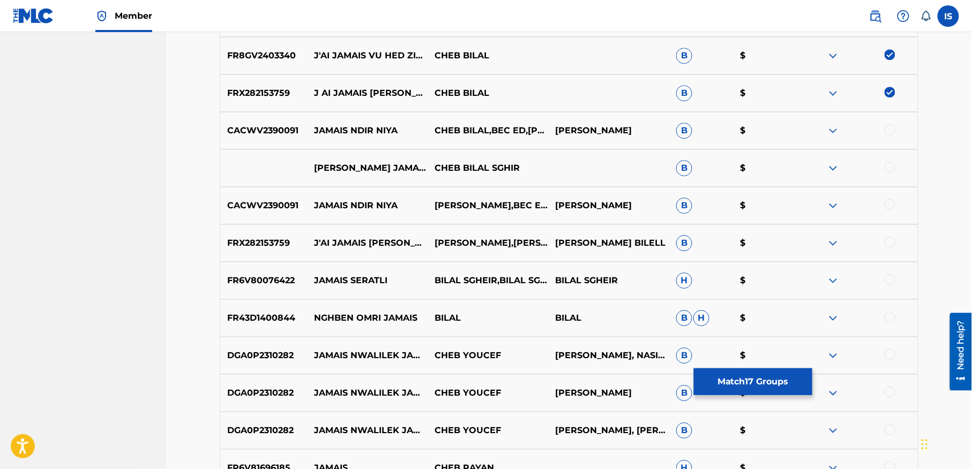
scroll to position [1112, 0]
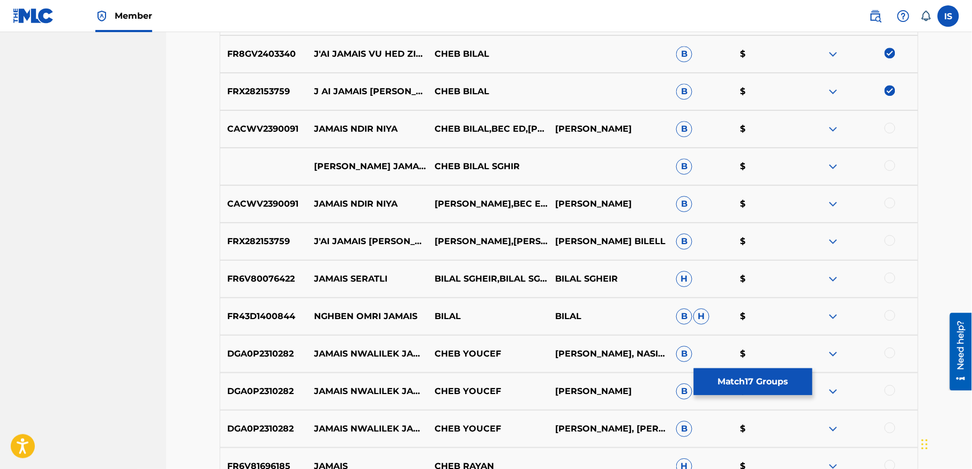
click at [887, 242] on div at bounding box center [890, 240] width 11 height 11
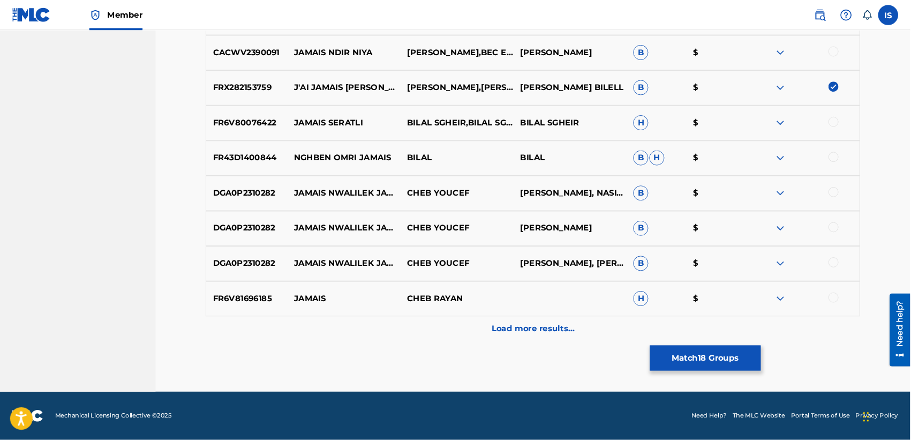
scroll to position [1260, 0]
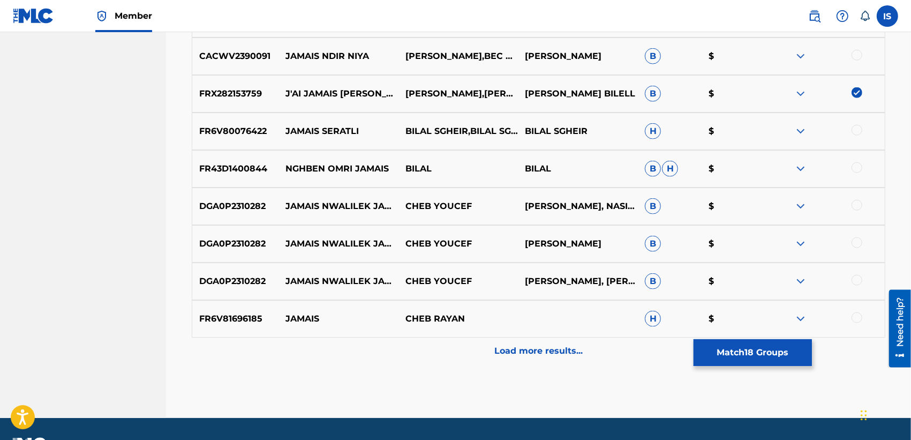
click at [526, 317] on div "FR6V81696185 JAMAIS CHEB RAYAN H $" at bounding box center [539, 319] width 694 height 38
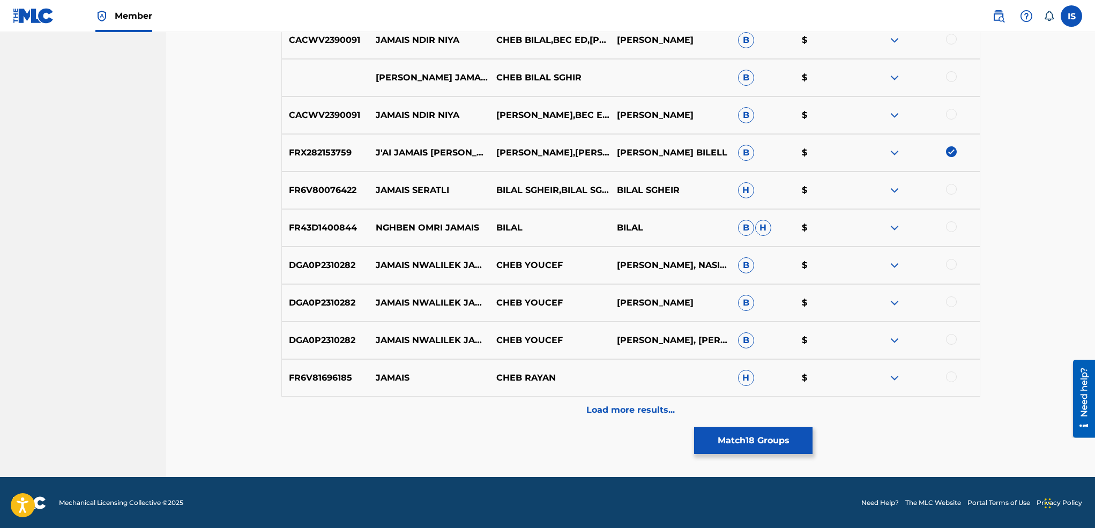
click at [615, 414] on p "Load more results..." at bounding box center [630, 409] width 88 height 13
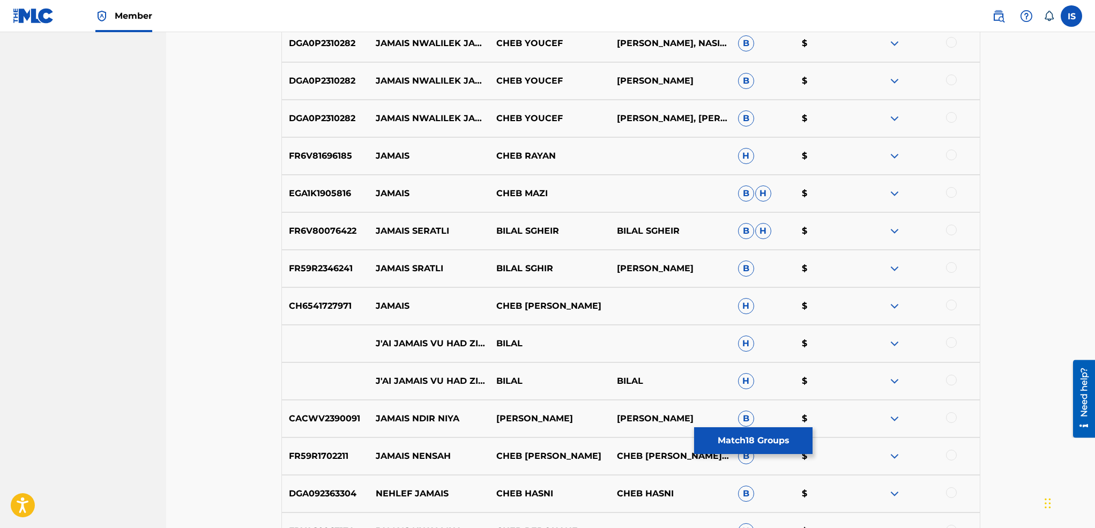
scroll to position [1426, 0]
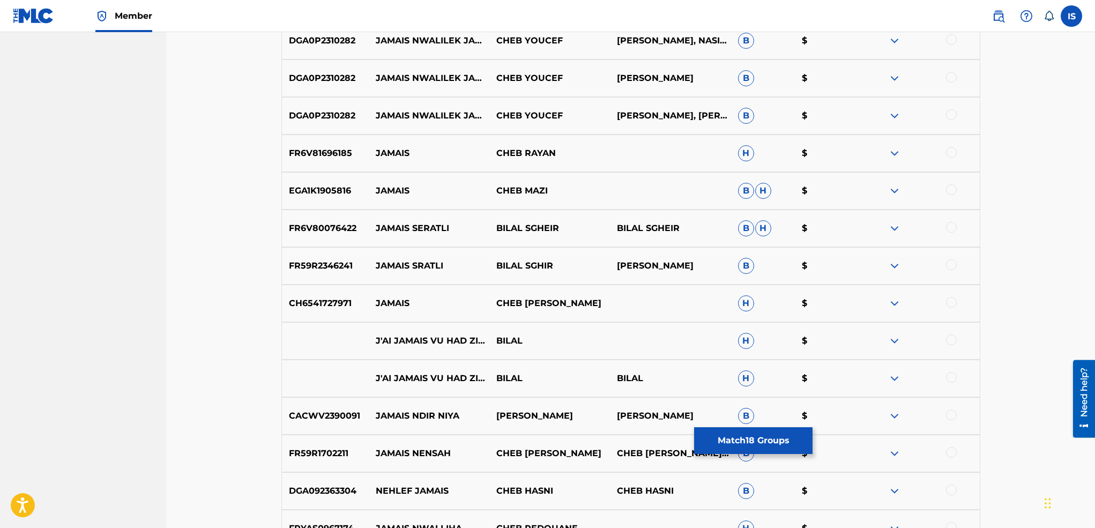
click at [948, 341] on div at bounding box center [951, 339] width 11 height 11
click at [953, 375] on div at bounding box center [951, 377] width 11 height 11
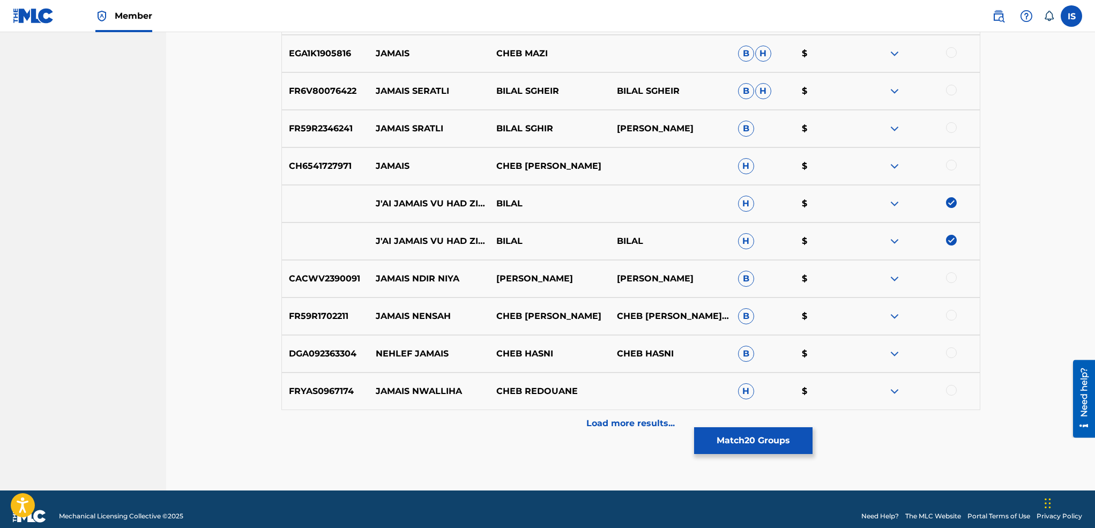
scroll to position [1566, 0]
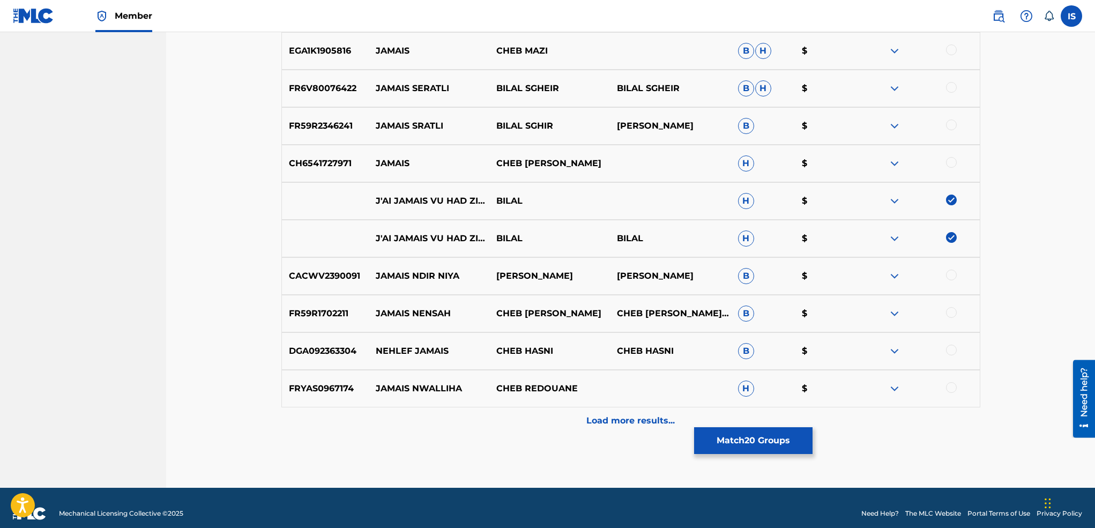
click at [635, 426] on p "Load more results..." at bounding box center [630, 420] width 88 height 13
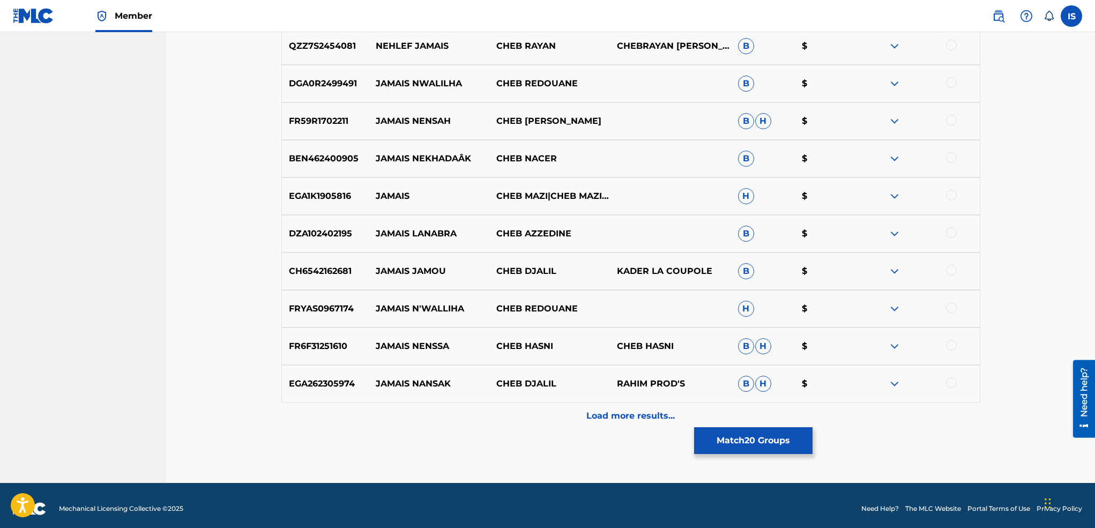
click at [611, 421] on p "Load more results..." at bounding box center [630, 415] width 88 height 13
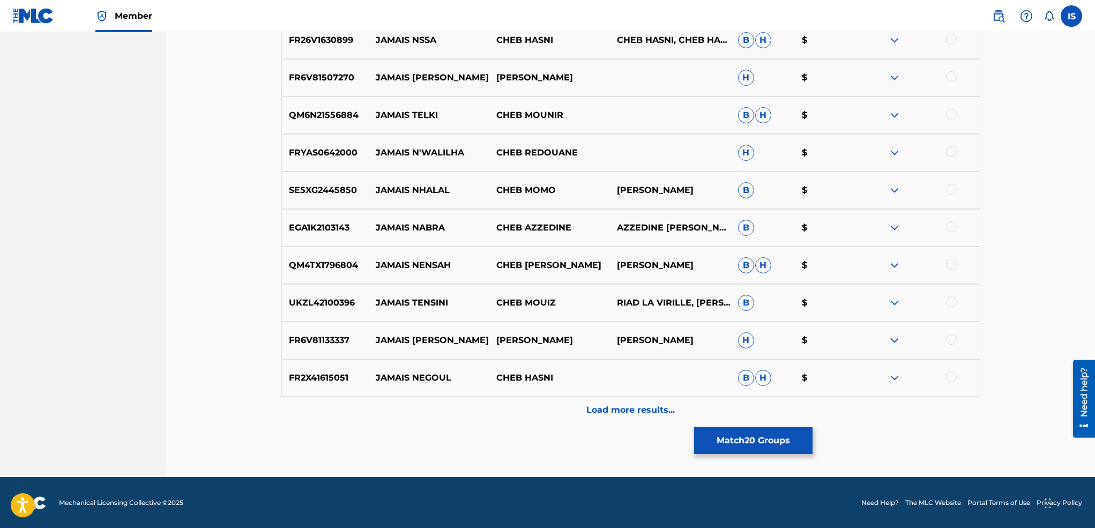
click at [613, 414] on p "Load more results..." at bounding box center [630, 409] width 88 height 13
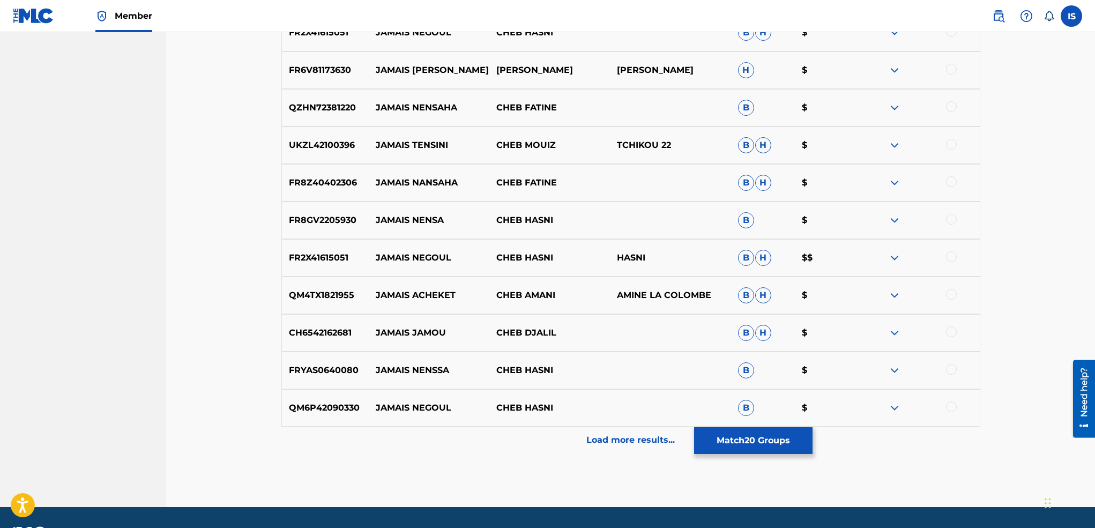
scroll to position [2673, 0]
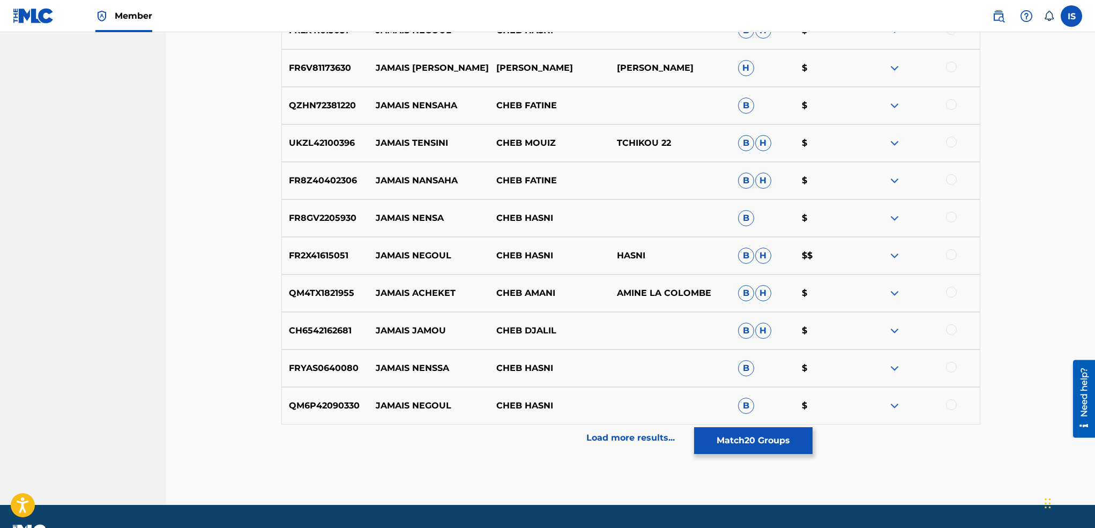
click at [746, 447] on button "Match 20 Groups" at bounding box center [753, 440] width 118 height 27
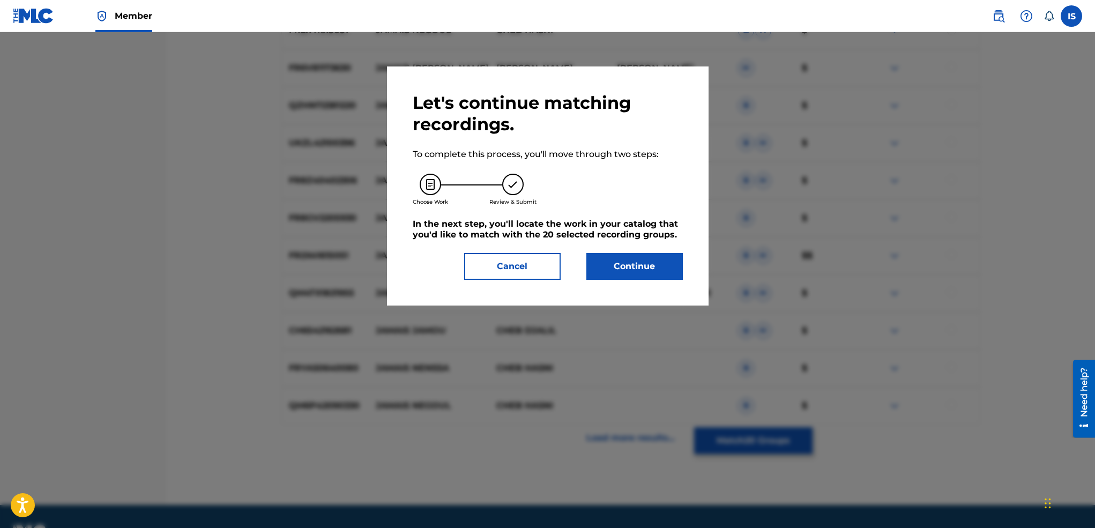
click at [620, 274] on button "Continue" at bounding box center [634, 266] width 96 height 27
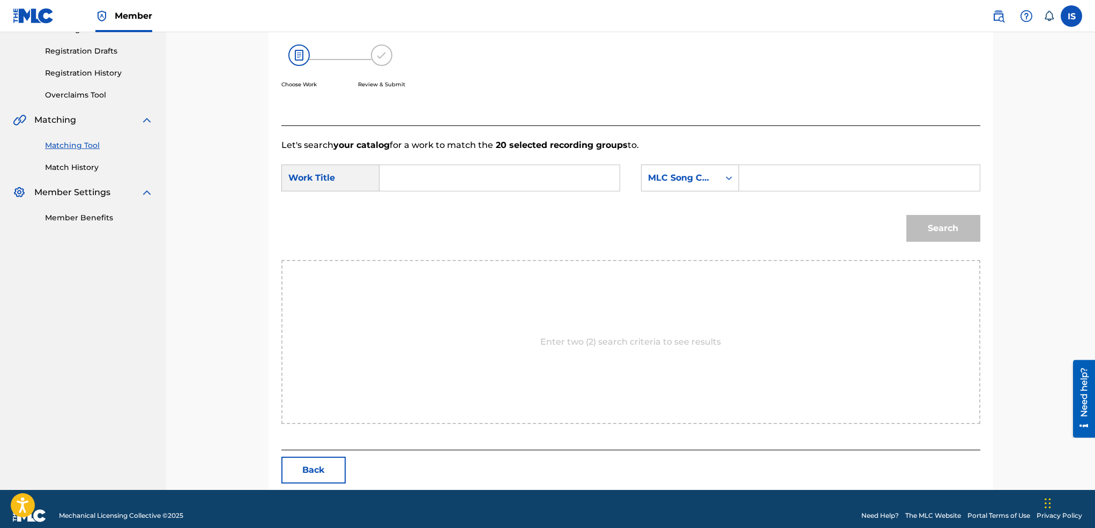
scroll to position [186, 0]
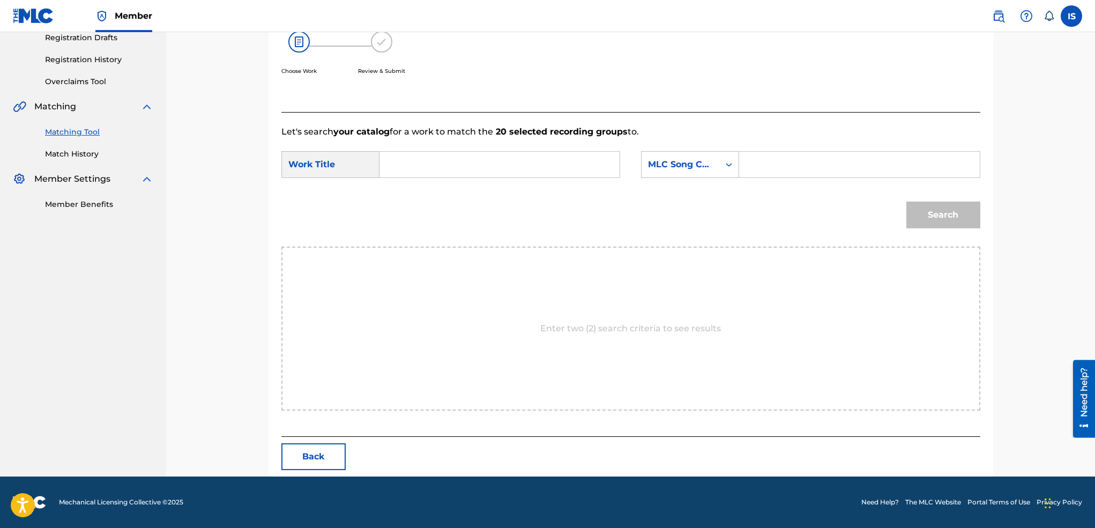
click at [478, 169] on input "Search Form" at bounding box center [499, 165] width 222 height 26
paste input "JAMAIS"
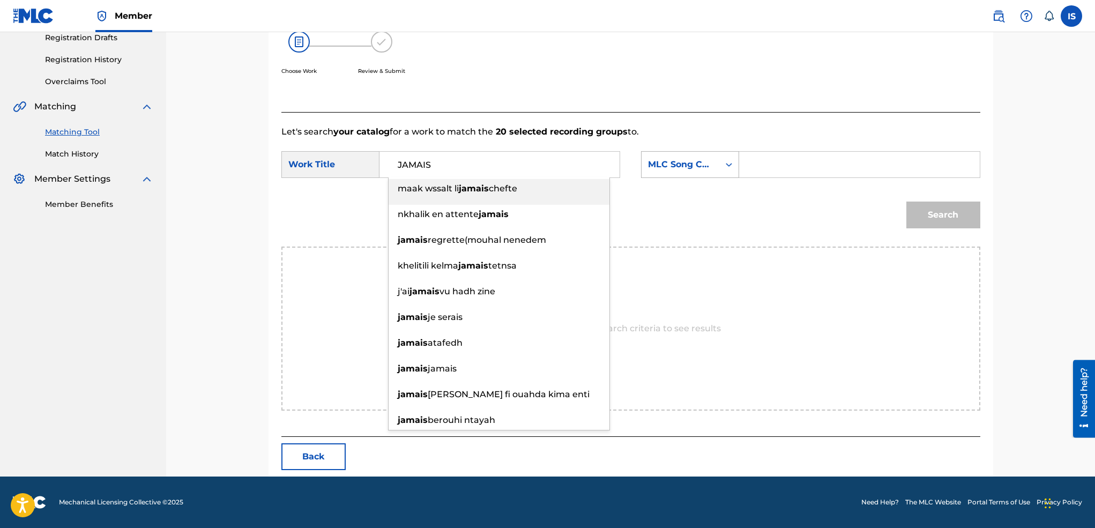
type input "JAMAIS"
click at [666, 164] on div "MLC Song Code" at bounding box center [680, 164] width 65 height 13
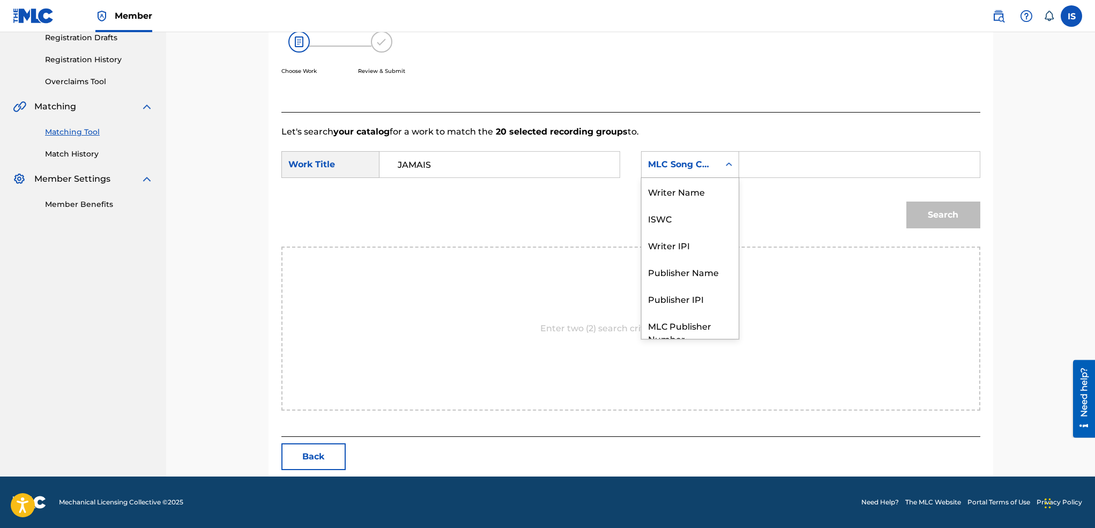
scroll to position [65, 0]
drag, startPoint x: 724, startPoint y: 196, endPoint x: 730, endPoint y: 200, distance: 7.4
click at [730, 200] on div "Writer Name ISWC Writer IPI Publisher Name Publisher IPI MLC Publisher Number M…" at bounding box center [689, 258] width 97 height 161
click at [682, 189] on div "Writer Name" at bounding box center [689, 191] width 97 height 27
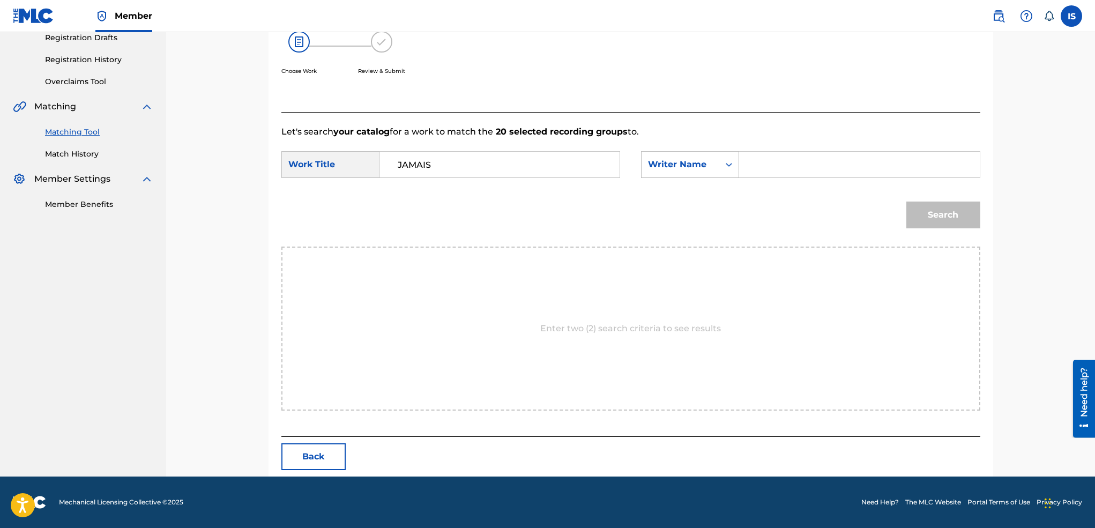
click at [815, 168] on input "Search Form" at bounding box center [859, 165] width 222 height 26
type input "moufok"
click at [942, 215] on button "Search" at bounding box center [943, 214] width 74 height 27
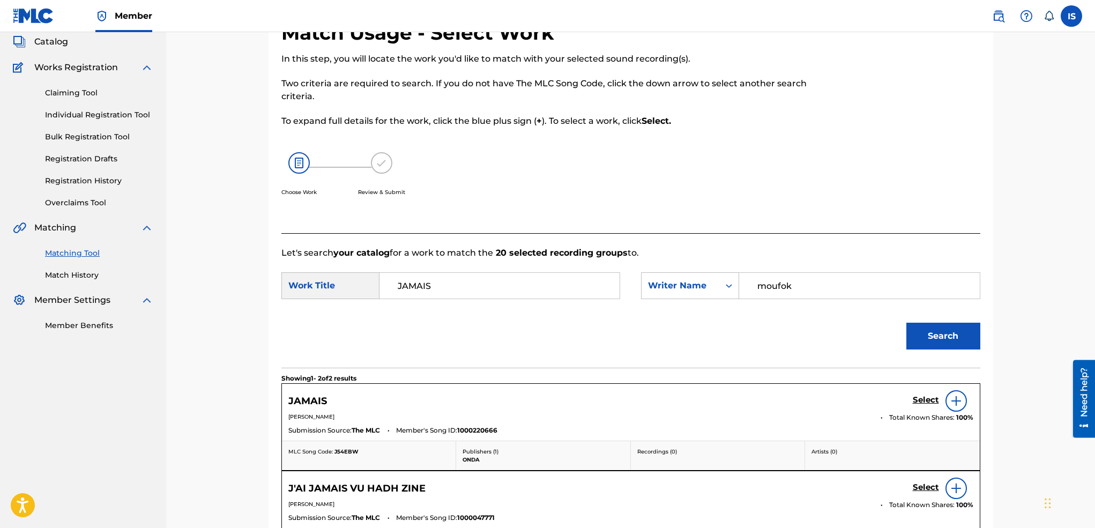
scroll to position [186, 0]
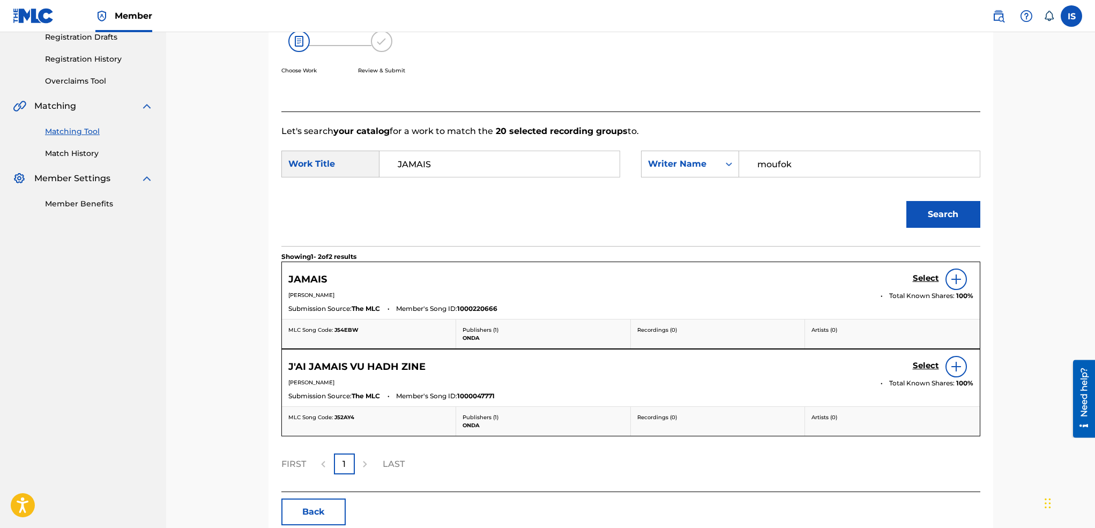
click at [916, 283] on h5 "Select" at bounding box center [925, 278] width 26 height 10
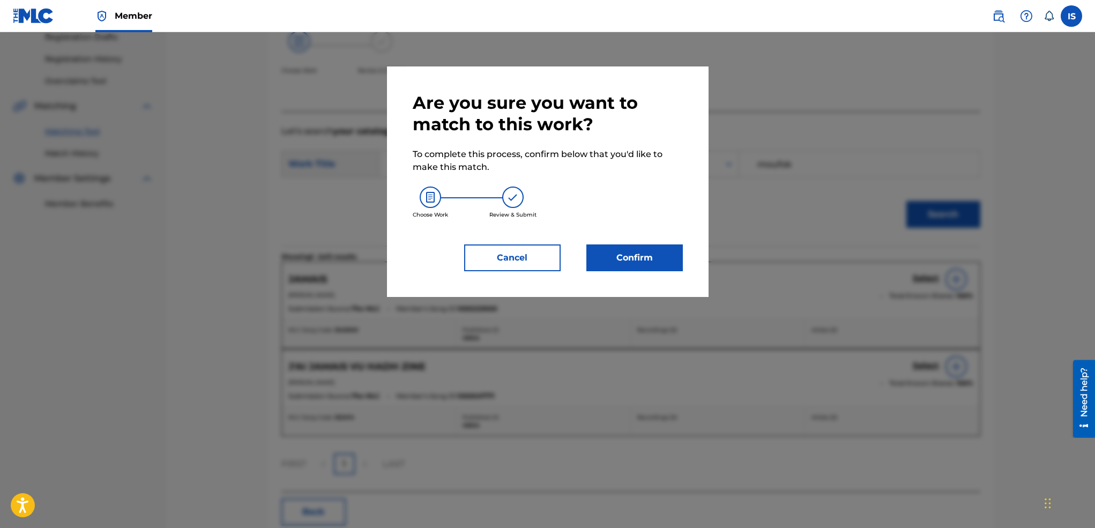
click at [621, 262] on button "Confirm" at bounding box center [634, 257] width 96 height 27
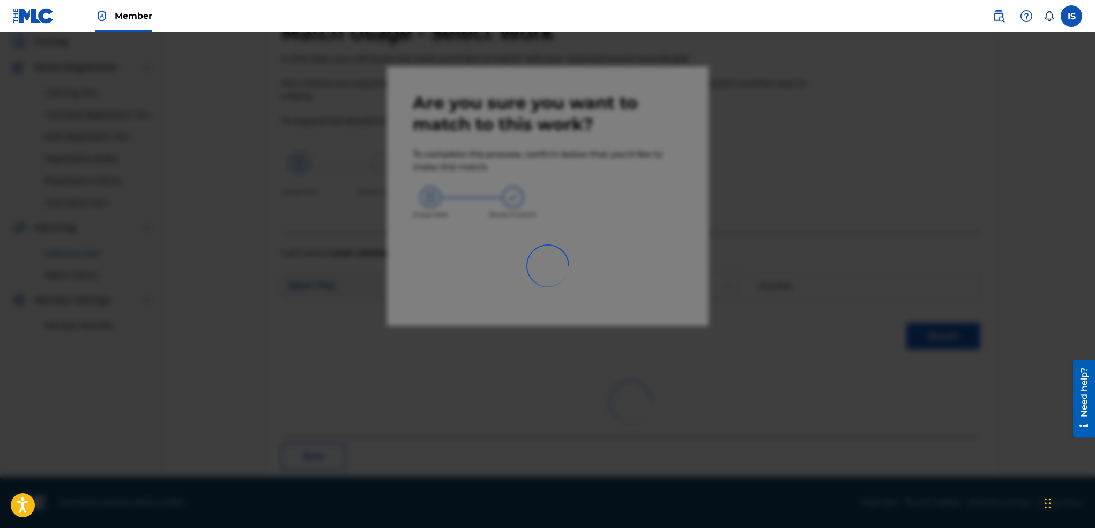
scroll to position [21, 0]
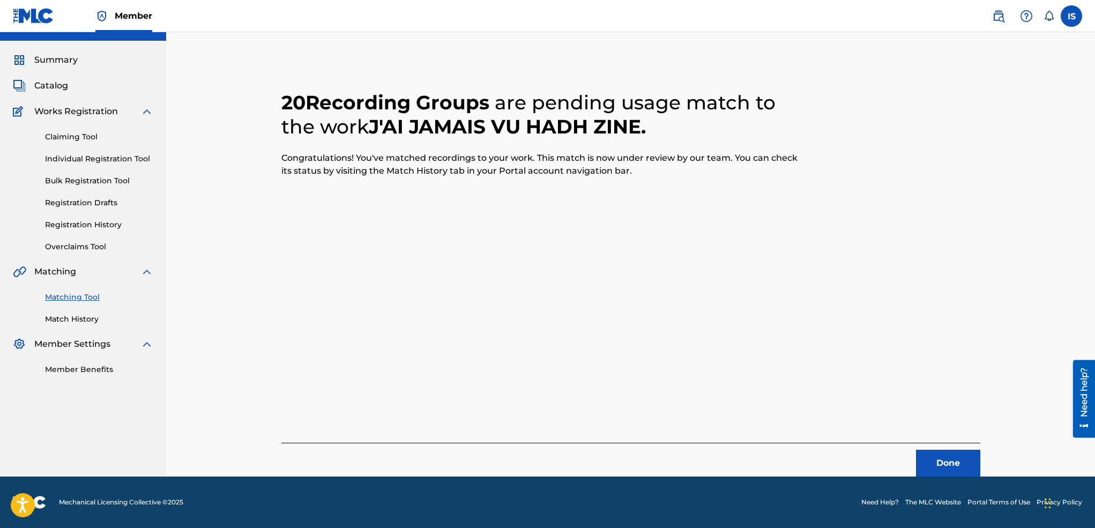
click at [932, 465] on button "Done" at bounding box center [948, 463] width 64 height 27
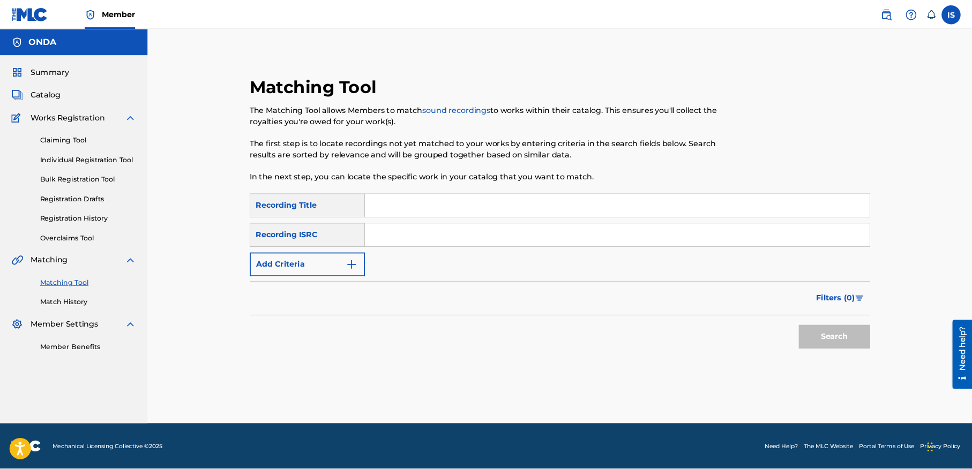
scroll to position [0, 0]
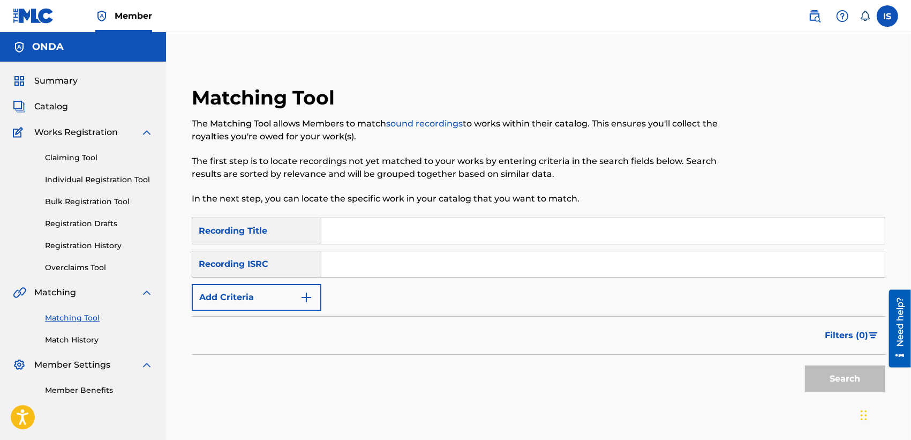
click at [346, 229] on input "Search Form" at bounding box center [603, 231] width 564 height 26
paste input "SOBHA"
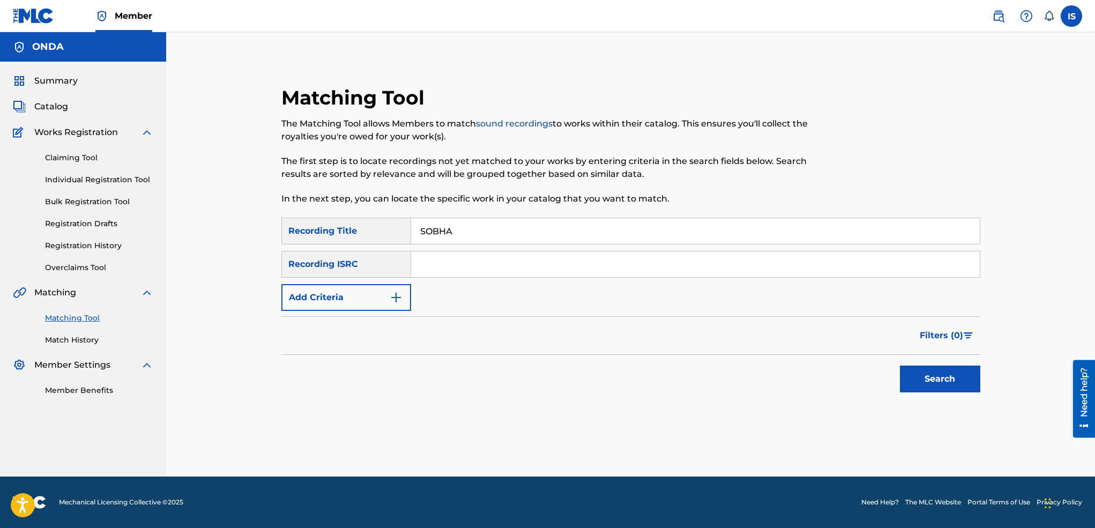
type input "SOBHA"
click at [365, 289] on button "Add Criteria" at bounding box center [346, 297] width 130 height 27
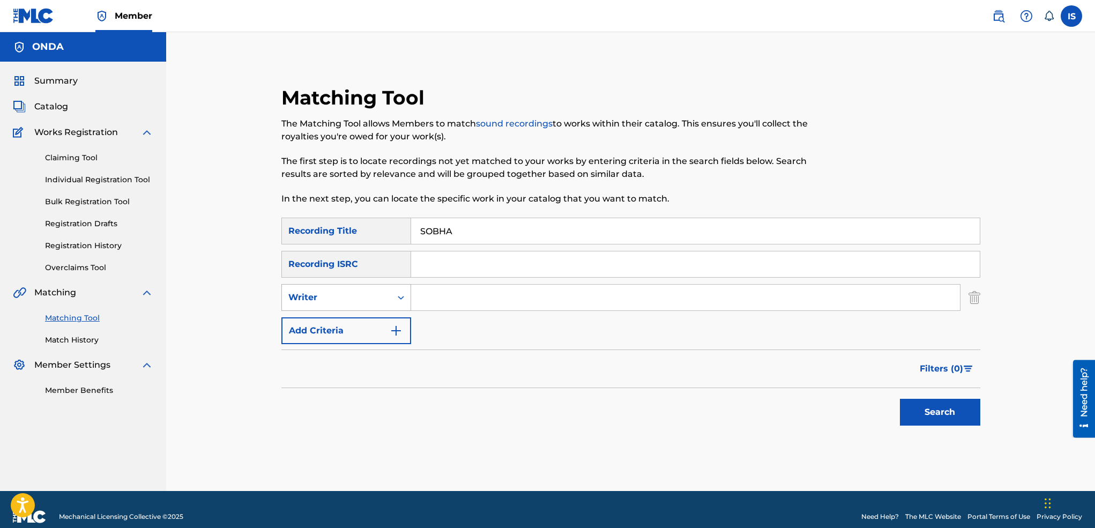
click at [341, 304] on div "Writer" at bounding box center [336, 297] width 109 height 20
click at [353, 324] on div "Recording Artist" at bounding box center [346, 324] width 129 height 27
click at [474, 293] on input "Search Form" at bounding box center [685, 297] width 549 height 26
type input "cheb bilal"
click at [946, 411] on button "Search" at bounding box center [940, 412] width 80 height 27
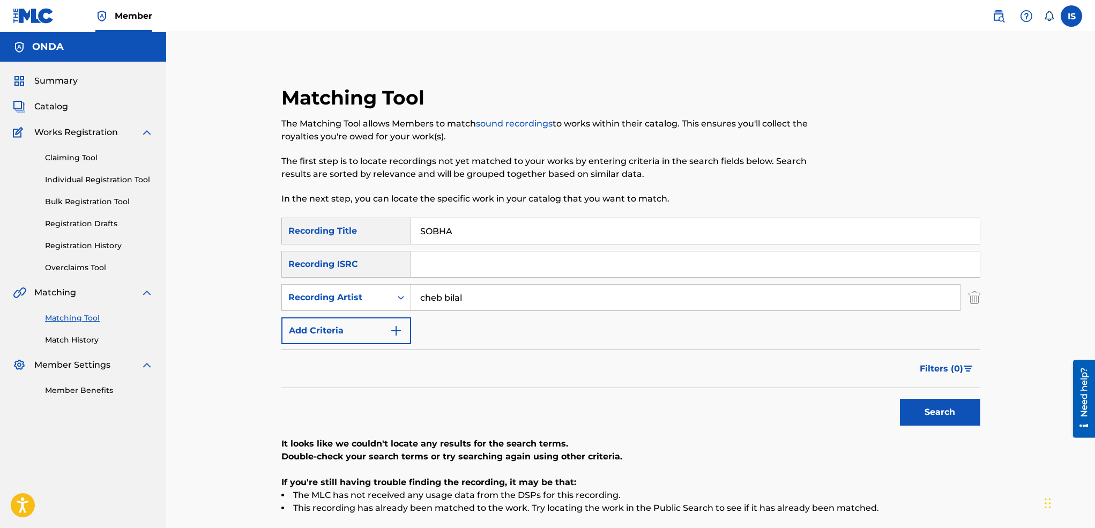
click at [638, 350] on div "Filters ( 0 )" at bounding box center [630, 368] width 699 height 39
click at [945, 405] on button "Search" at bounding box center [940, 412] width 80 height 27
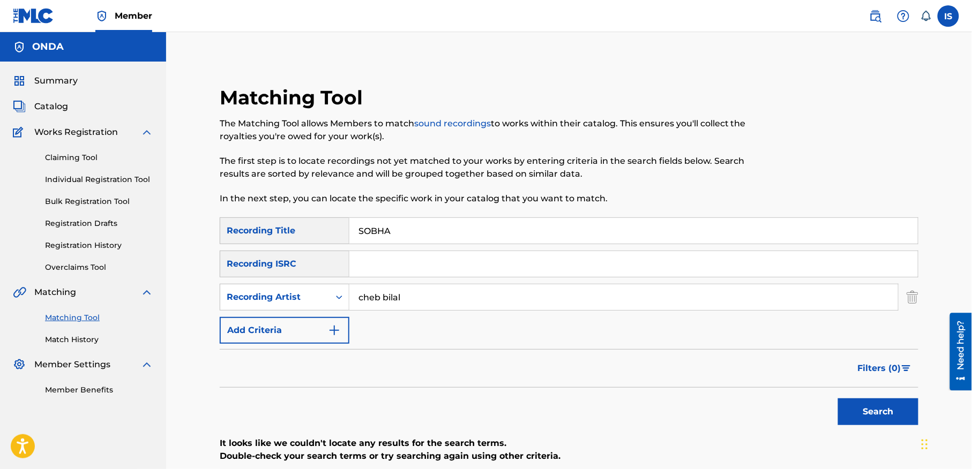
click at [400, 239] on input "SOBHA" at bounding box center [633, 231] width 568 height 26
click at [424, 298] on input "cheb bilal" at bounding box center [623, 297] width 549 height 26
click at [864, 410] on button "Search" at bounding box center [878, 412] width 80 height 27
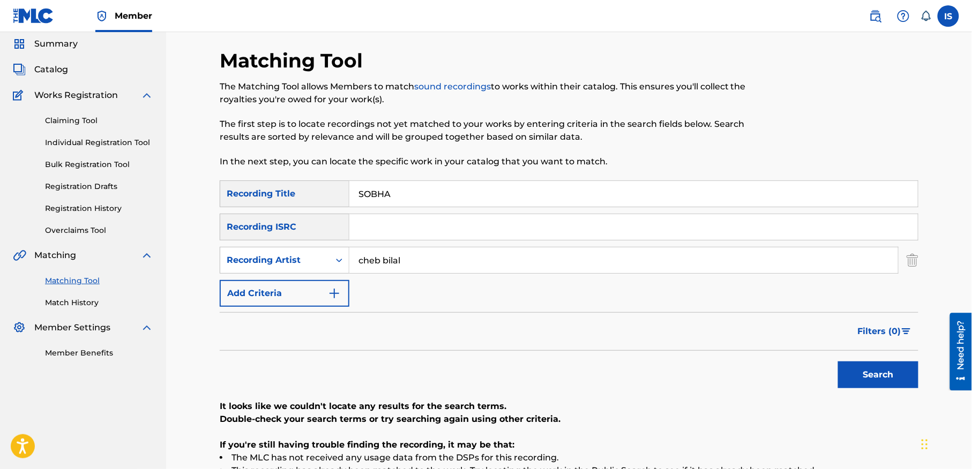
scroll to position [40, 0]
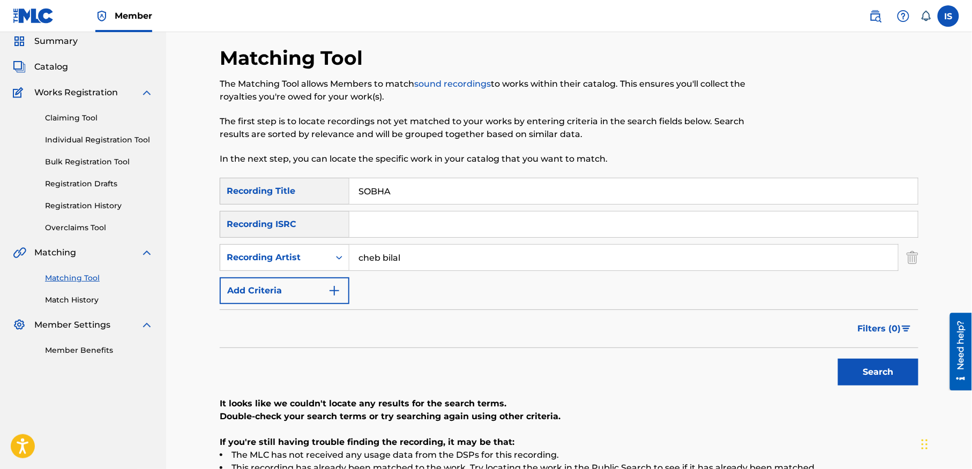
click at [374, 182] on input "SOBHA" at bounding box center [633, 191] width 568 height 26
paste input "CHAIMAA (REMIX)"
type input "CHAIMAA (REMIX)"
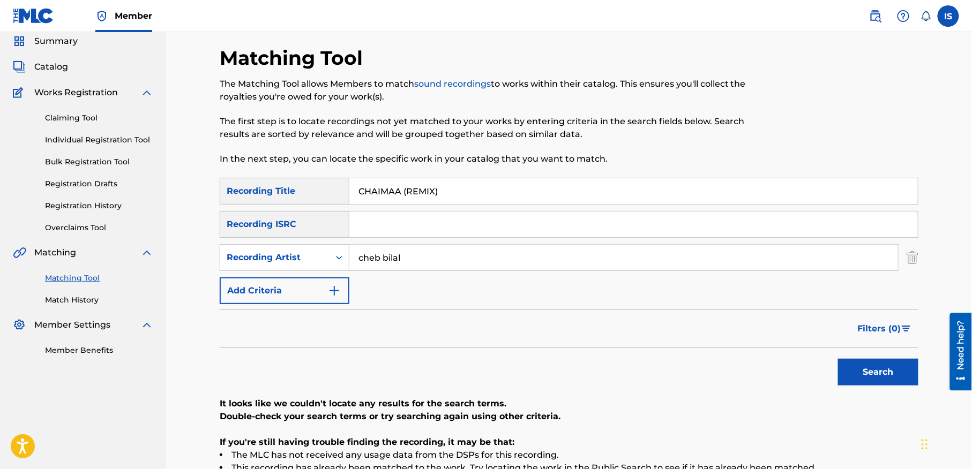
click at [866, 376] on button "Search" at bounding box center [878, 372] width 80 height 27
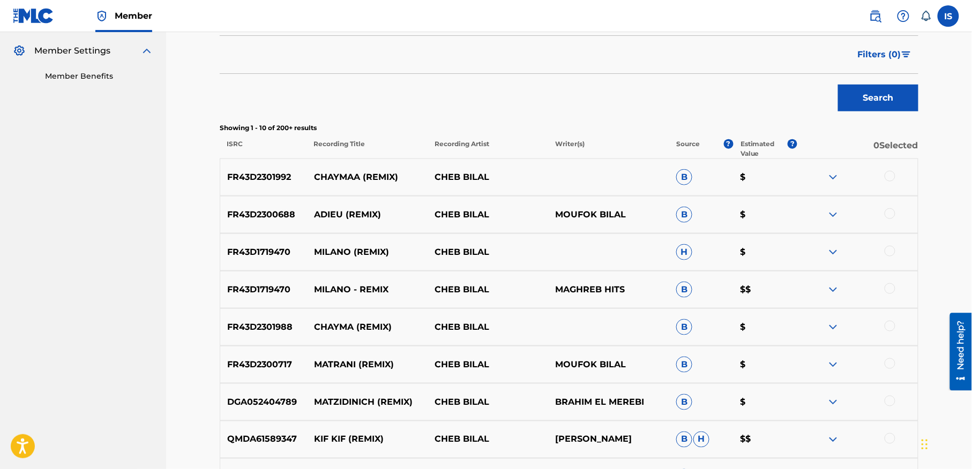
scroll to position [330, 0]
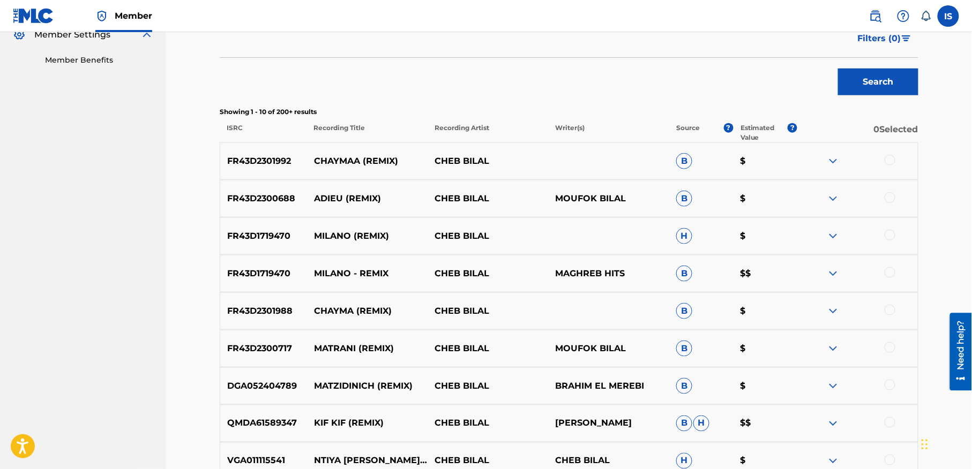
click at [892, 159] on div at bounding box center [890, 160] width 11 height 11
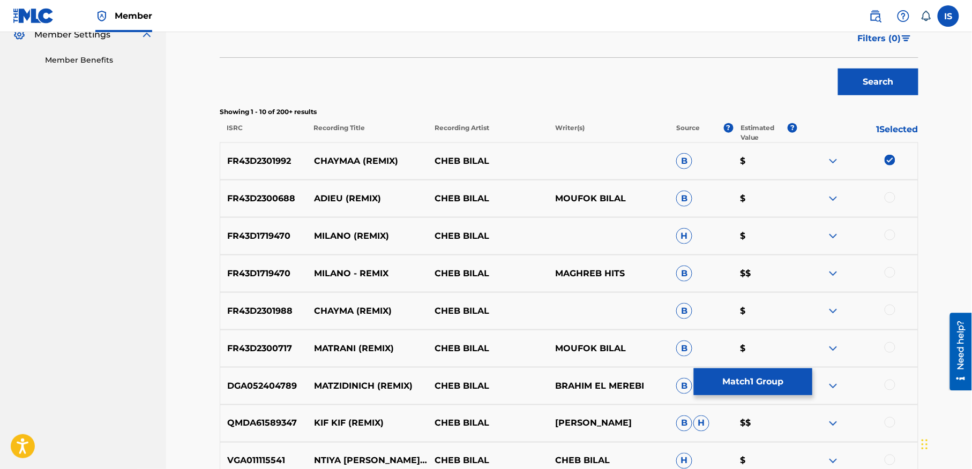
click at [890, 307] on div at bounding box center [890, 310] width 11 height 11
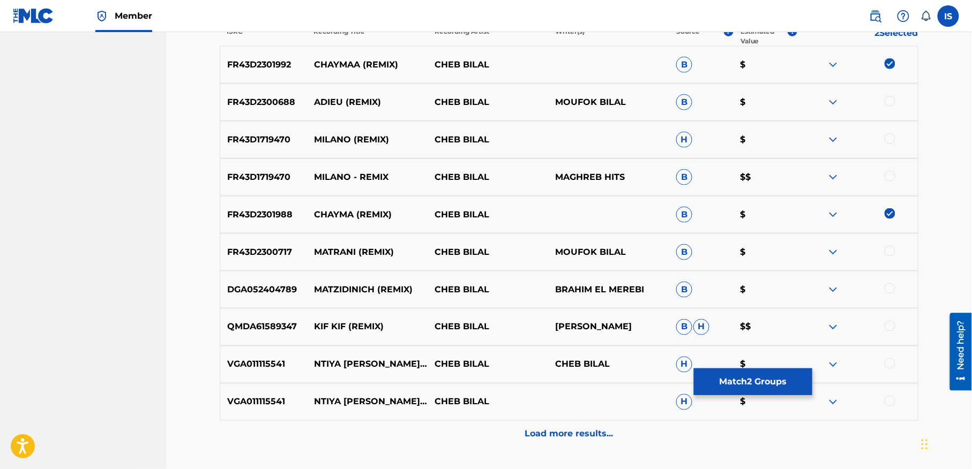
scroll to position [431, 0]
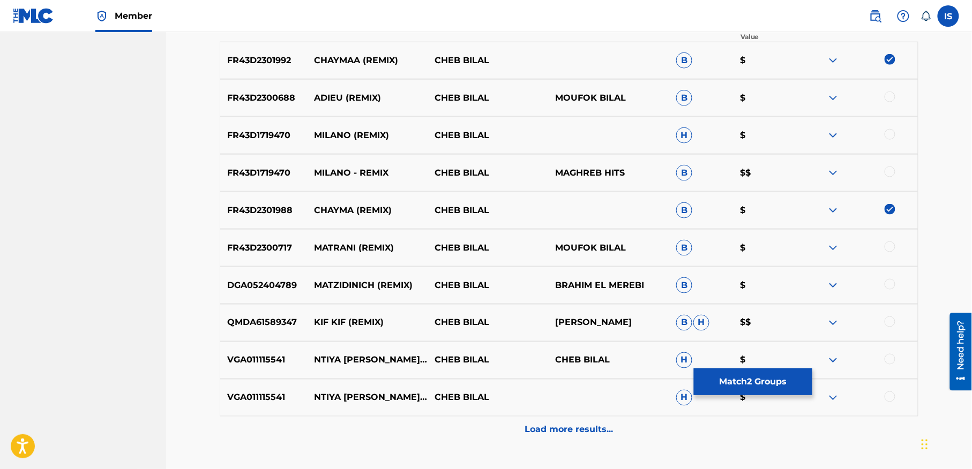
click at [556, 430] on p "Load more results..." at bounding box center [569, 430] width 88 height 13
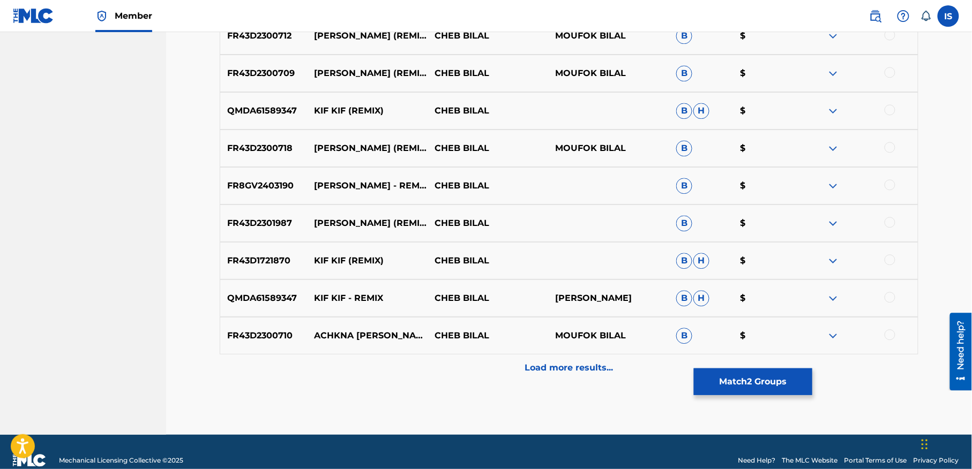
scroll to position [884, 0]
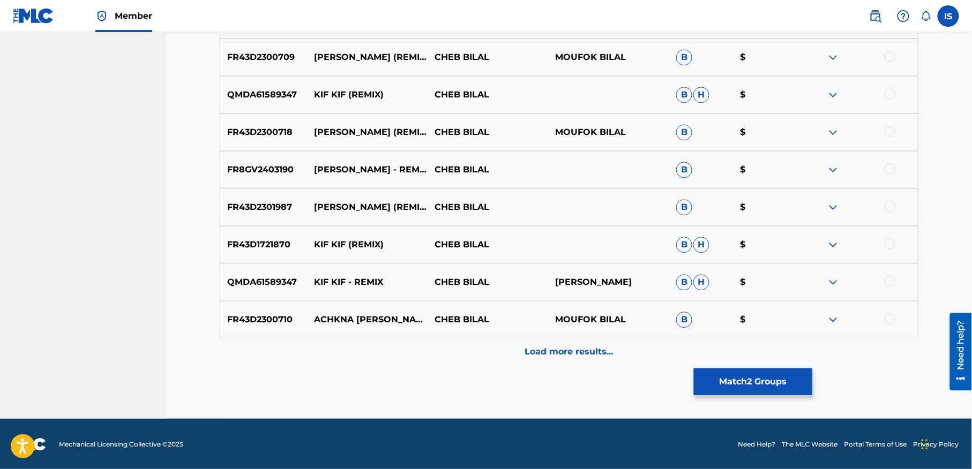
click at [537, 358] on div "Load more results..." at bounding box center [569, 352] width 699 height 27
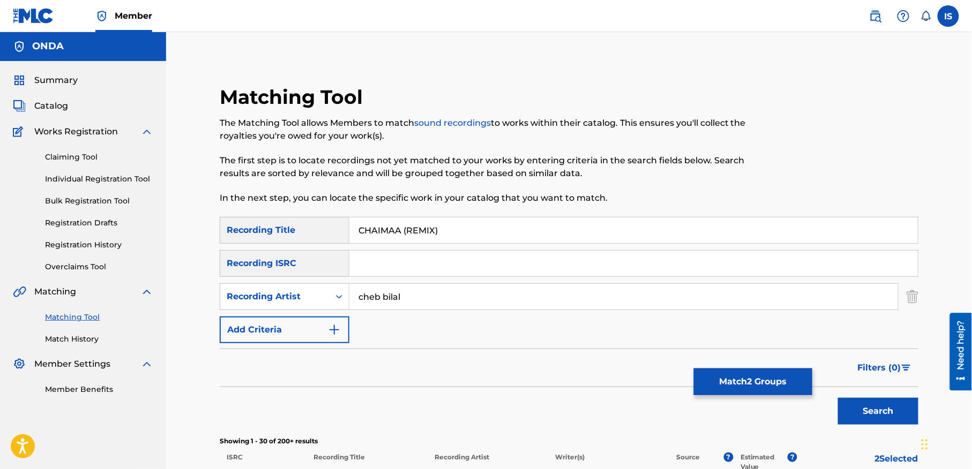
scroll to position [0, 0]
click at [729, 388] on button "Match 2 Groups" at bounding box center [753, 382] width 118 height 27
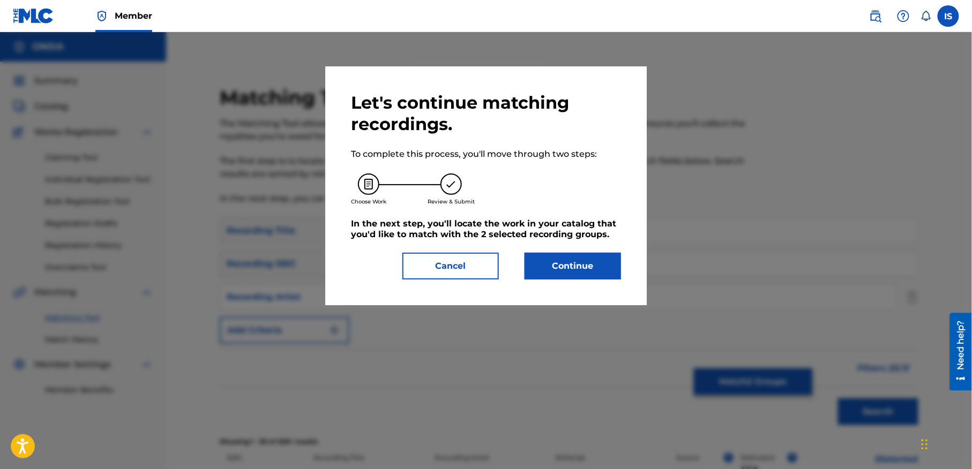
click at [570, 264] on button "Continue" at bounding box center [573, 266] width 96 height 27
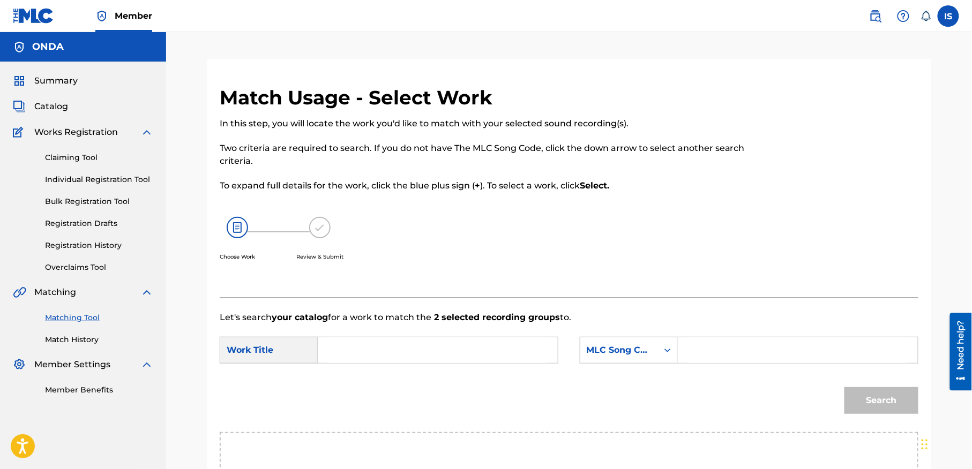
click at [476, 341] on input "Search Form" at bounding box center [438, 351] width 222 height 26
click at [476, 342] on input "Search Form" at bounding box center [438, 351] width 222 height 26
paste input "CHAIMAA (REMIX)"
type input "CHAIMAA (REMIX)"
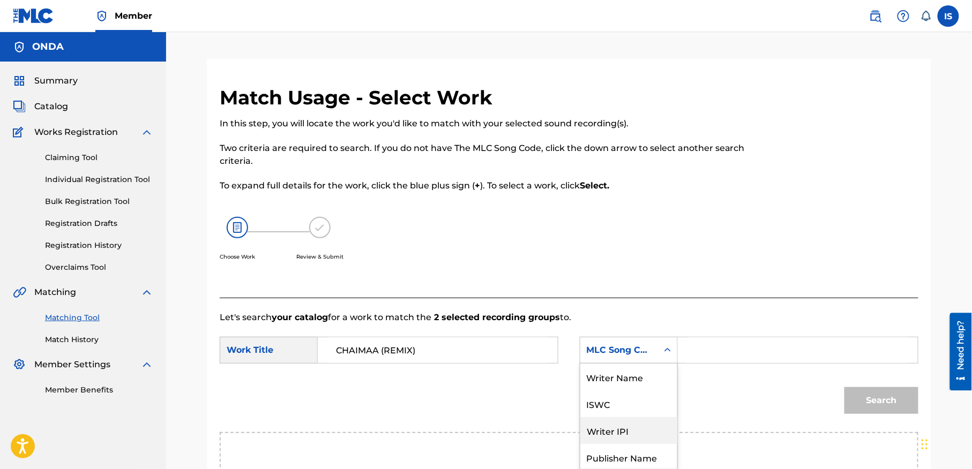
click at [631, 352] on div "7 results available. Use Up and Down to choose options, press Enter to select t…" at bounding box center [629, 350] width 98 height 27
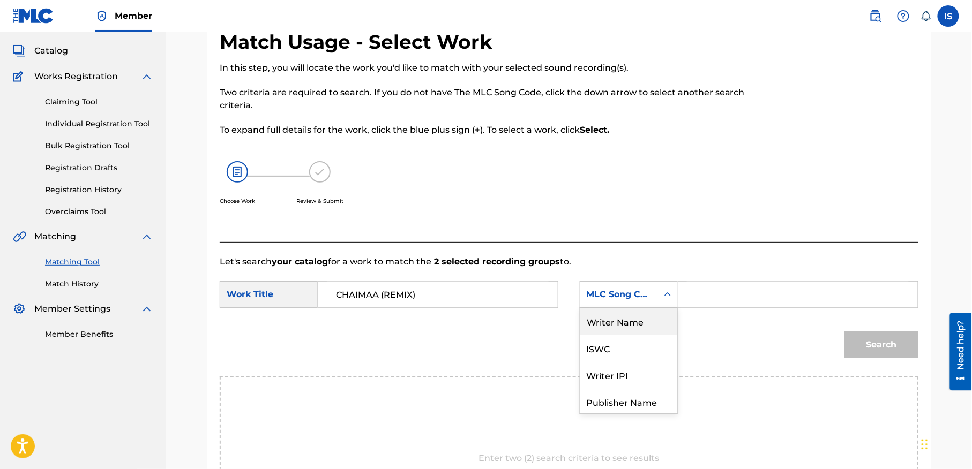
click at [624, 318] on div "Writer Name" at bounding box center [628, 321] width 97 height 27
click at [721, 297] on input "Search Form" at bounding box center [798, 295] width 222 height 26
type input "moufok"
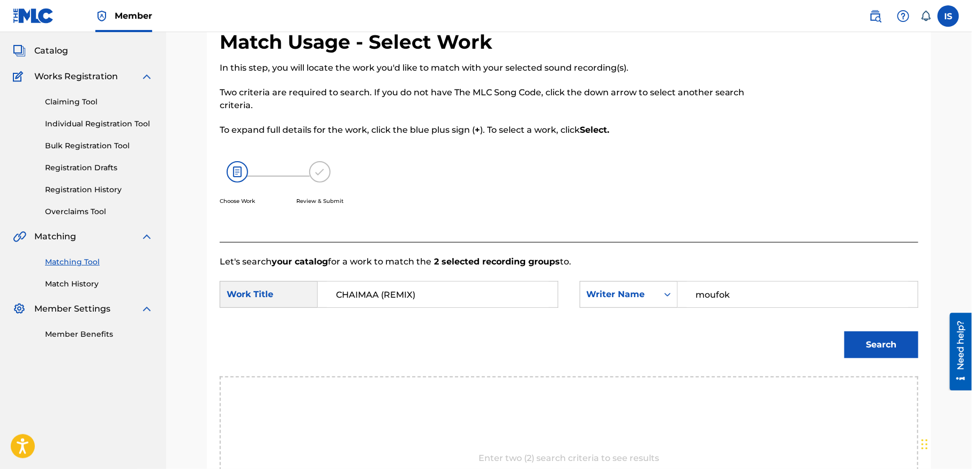
click at [899, 333] on button "Search" at bounding box center [881, 345] width 74 height 27
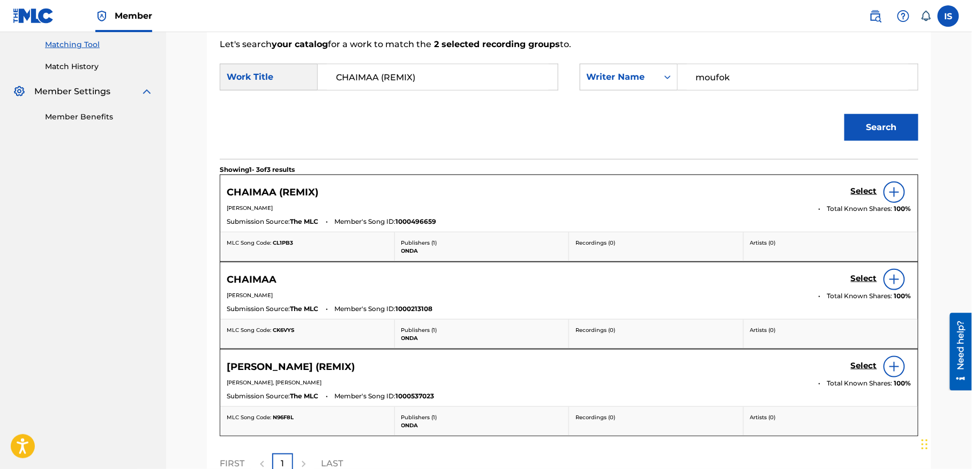
scroll to position [274, 0]
click at [859, 189] on h5 "Select" at bounding box center [864, 190] width 26 height 10
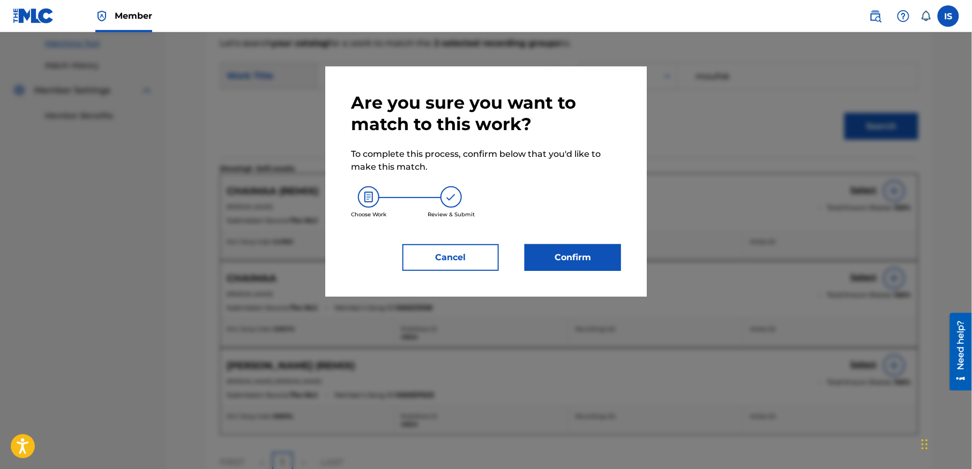
click at [586, 257] on button "Confirm" at bounding box center [573, 257] width 96 height 27
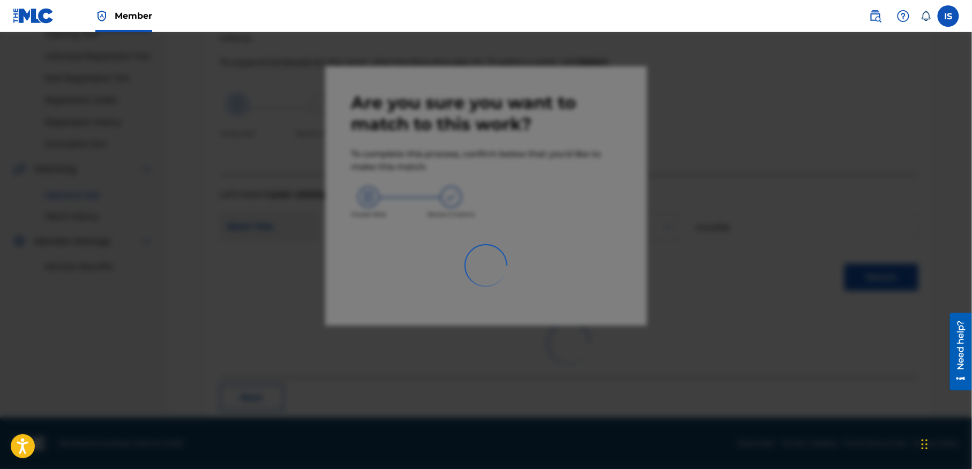
scroll to position [33, 0]
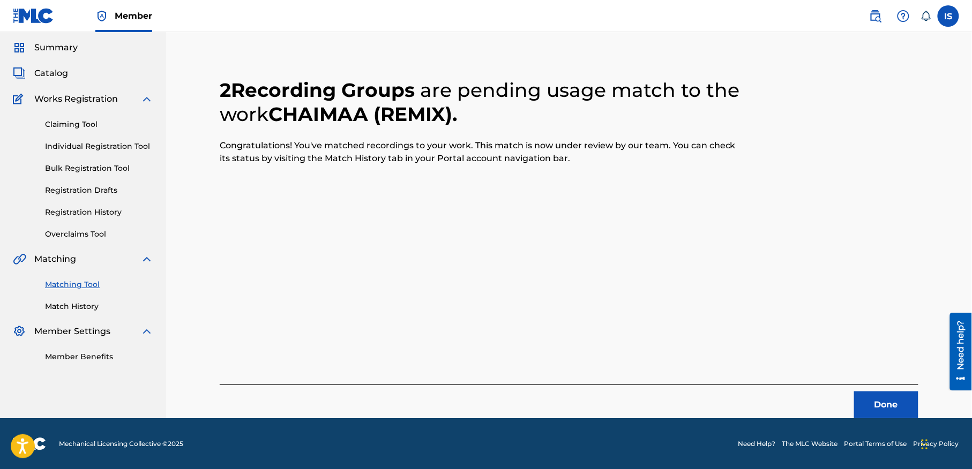
click at [882, 403] on button "Done" at bounding box center [886, 405] width 64 height 27
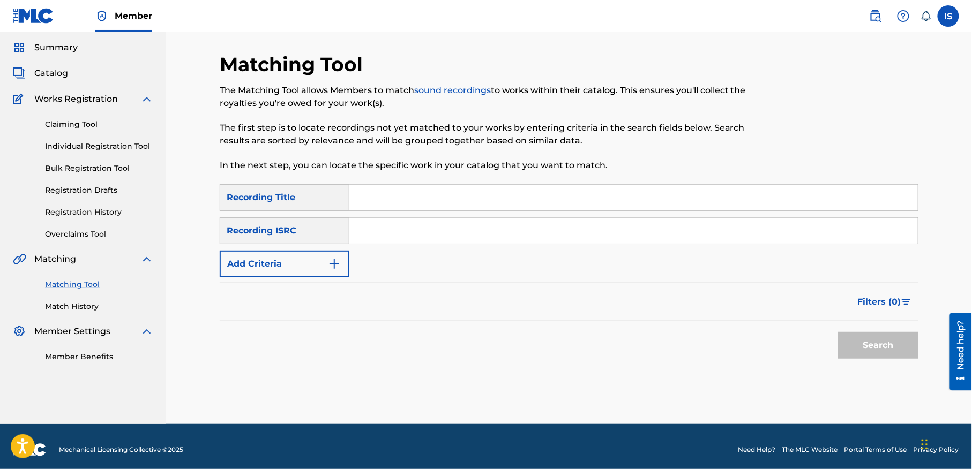
click at [346, 204] on div "Recording Title" at bounding box center [285, 197] width 130 height 27
click at [368, 203] on input "Search Form" at bounding box center [633, 198] width 568 height 26
click at [395, 388] on div "Matching Tool The Matching Tool allows Members to match sound recordings to wor…" at bounding box center [569, 239] width 699 height 372
click at [354, 195] on input "Search Form" at bounding box center [633, 198] width 568 height 26
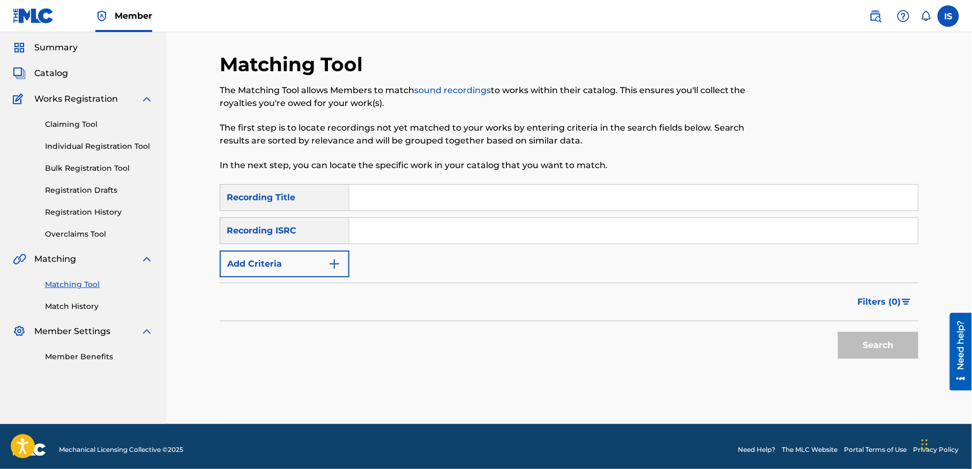
paste input "GUAOURIA(NEDIHA GAOURIA)"
type input "GUAOURIA(NEDIHA GAOURIA)"
click at [292, 258] on button "Add Criteria" at bounding box center [285, 264] width 130 height 27
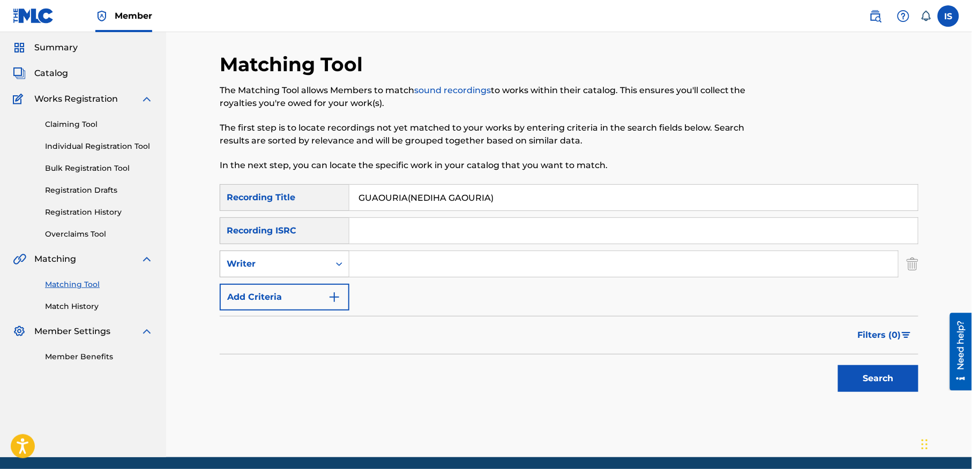
click at [294, 265] on div "Writer" at bounding box center [275, 264] width 96 height 13
click at [291, 287] on div "Recording Artist" at bounding box center [284, 291] width 129 height 27
click at [390, 269] on input "Search Form" at bounding box center [623, 264] width 549 height 26
type input "cheb bilal"
click at [864, 373] on button "Search" at bounding box center [878, 378] width 80 height 27
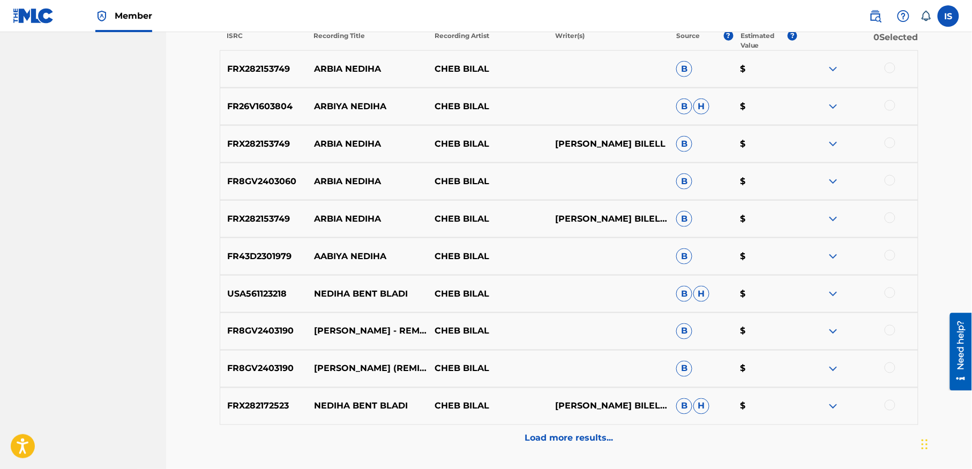
scroll to position [424, 0]
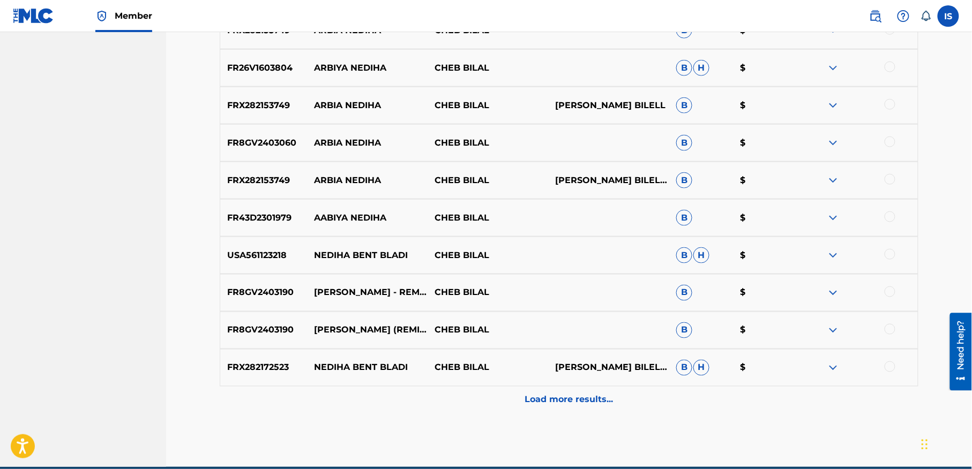
click at [557, 403] on p "Load more results..." at bounding box center [569, 400] width 88 height 13
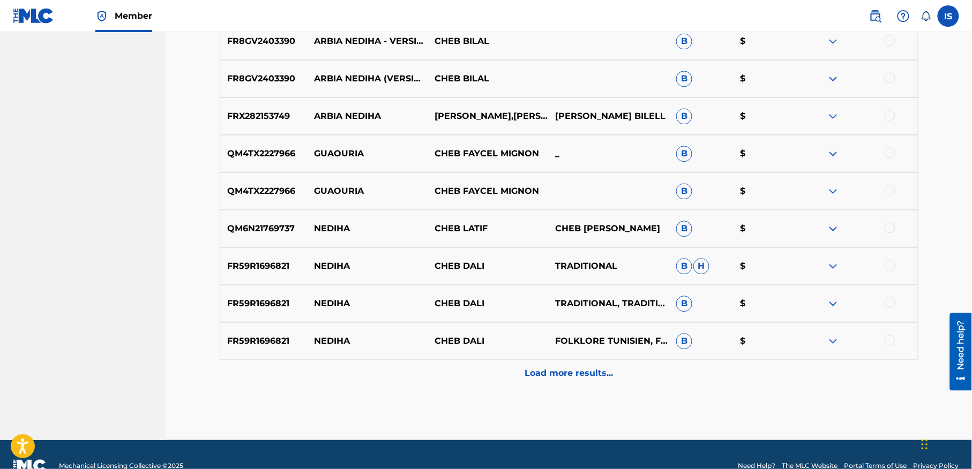
scroll to position [886, 0]
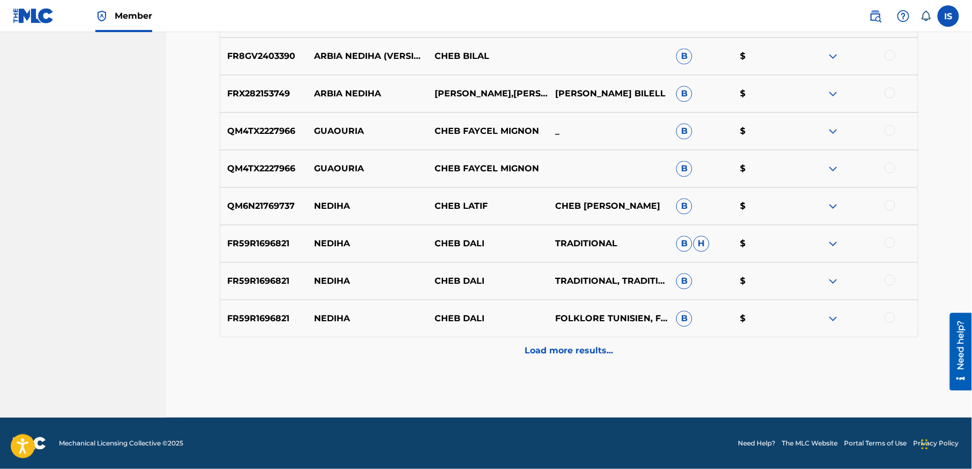
click at [556, 356] on p "Load more results..." at bounding box center [569, 350] width 88 height 13
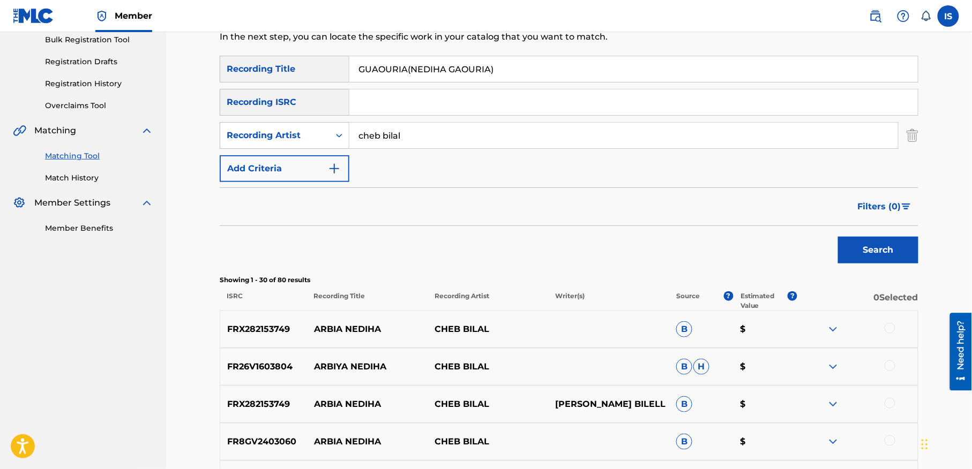
scroll to position [161, 0]
drag, startPoint x: 446, startPoint y: 67, endPoint x: 275, endPoint y: 69, distance: 170.9
click at [275, 69] on div "SearchWithCriteriaa2bba55b-d5ba-45a5-93fd-cb980cd96dbc Recording Title GUAOURIA…" at bounding box center [569, 69] width 699 height 27
click at [425, 63] on input "GAOURIA)" at bounding box center [633, 70] width 568 height 26
click at [838, 237] on button "Search" at bounding box center [878, 250] width 80 height 27
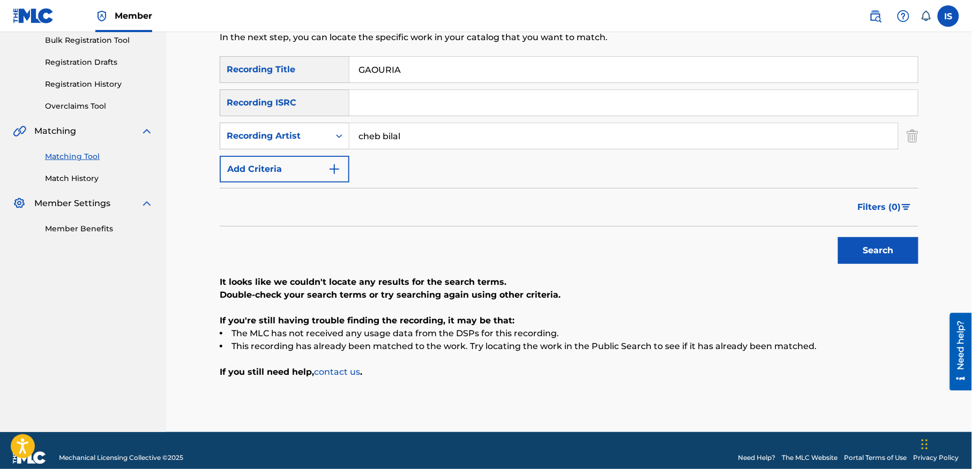
click at [380, 71] on input "GAOURIA" at bounding box center [633, 70] width 568 height 26
click at [838, 237] on button "Search" at bounding box center [878, 250] width 80 height 27
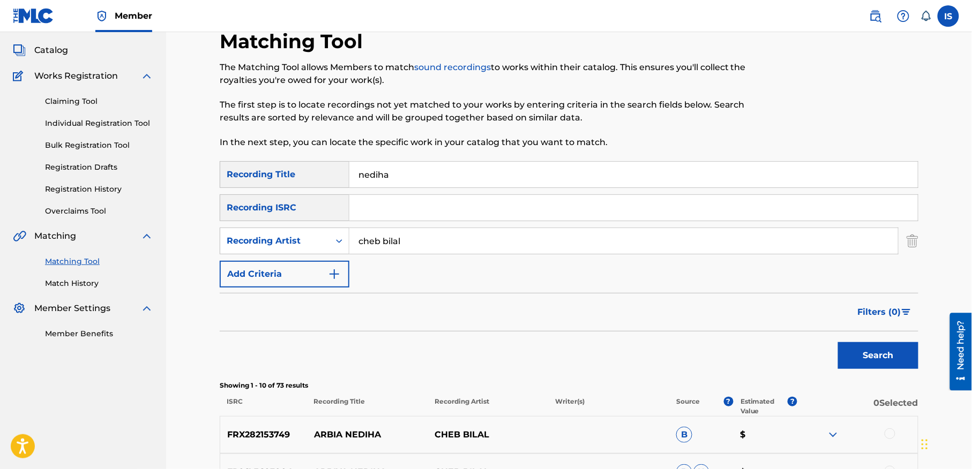
scroll to position [0, 0]
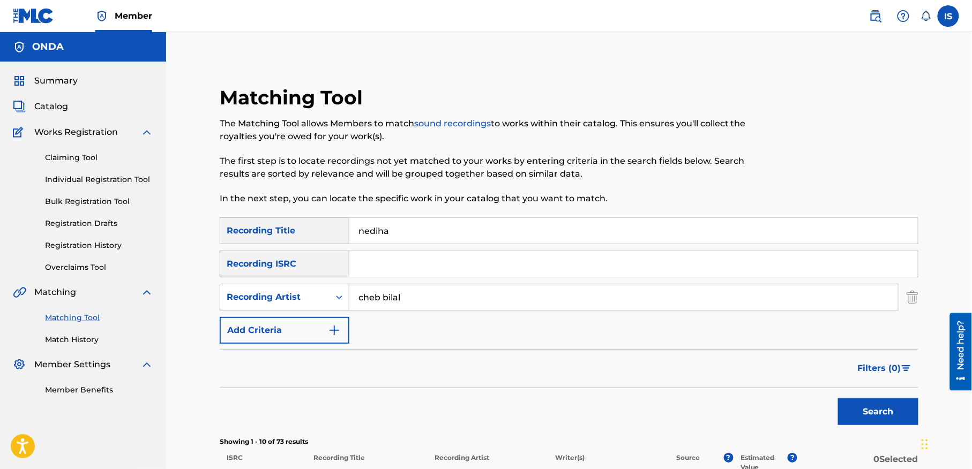
click at [396, 243] on div "nediha" at bounding box center [633, 231] width 569 height 27
click at [390, 234] on input "nediha" at bounding box center [633, 231] width 568 height 26
paste input "LALA C'EST PAS LA PEINE TRANGER"
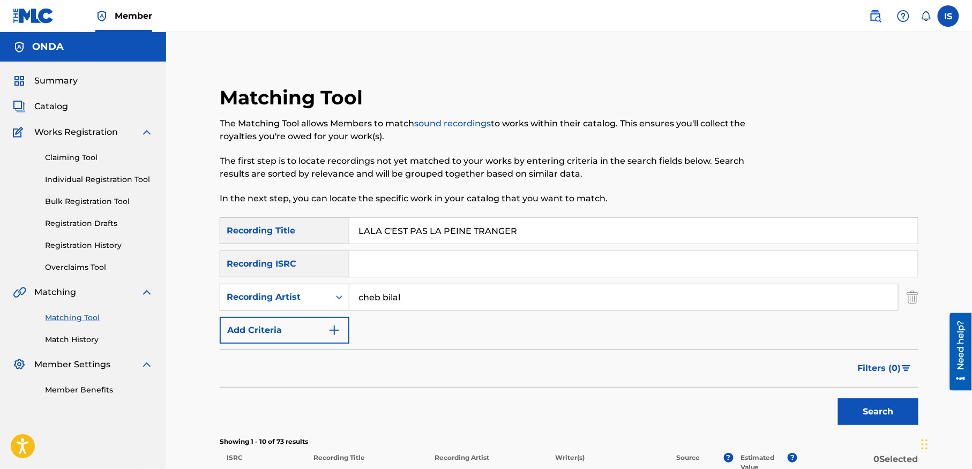
type input "LALA C'EST PAS LA PEINE TRANGER"
click at [871, 411] on button "Search" at bounding box center [878, 412] width 80 height 27
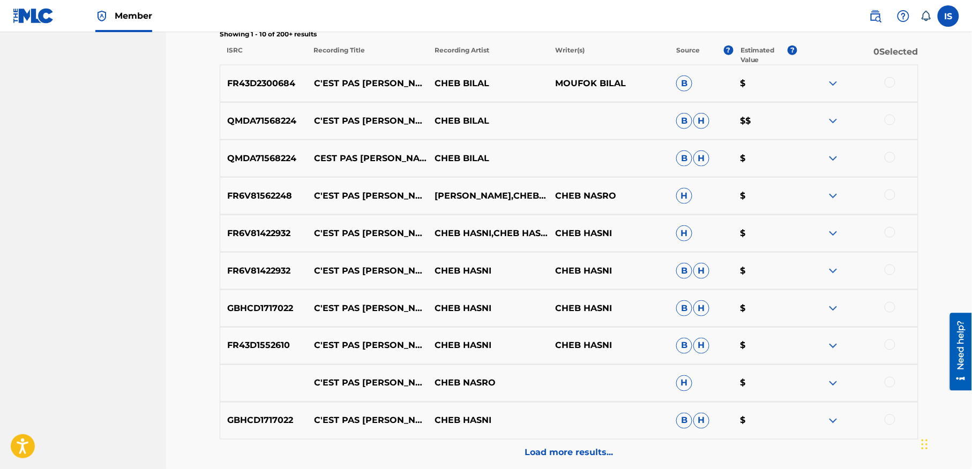
scroll to position [405, 0]
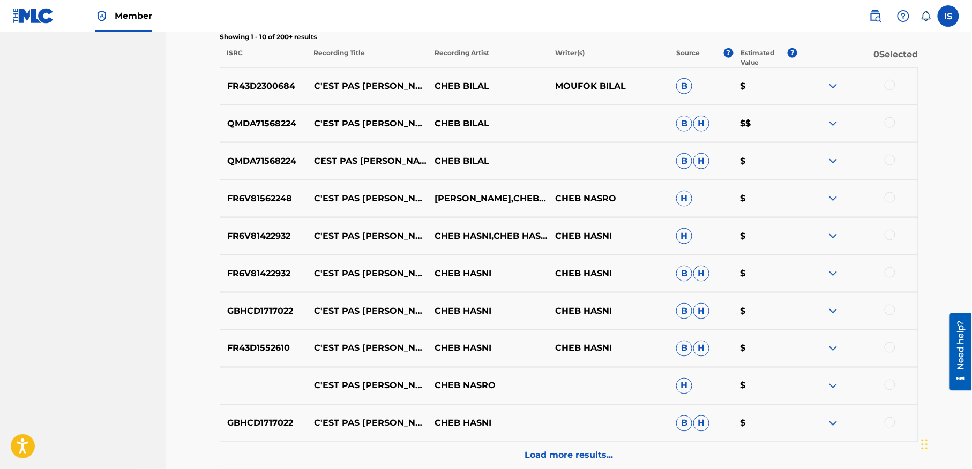
click at [892, 84] on div at bounding box center [890, 85] width 11 height 11
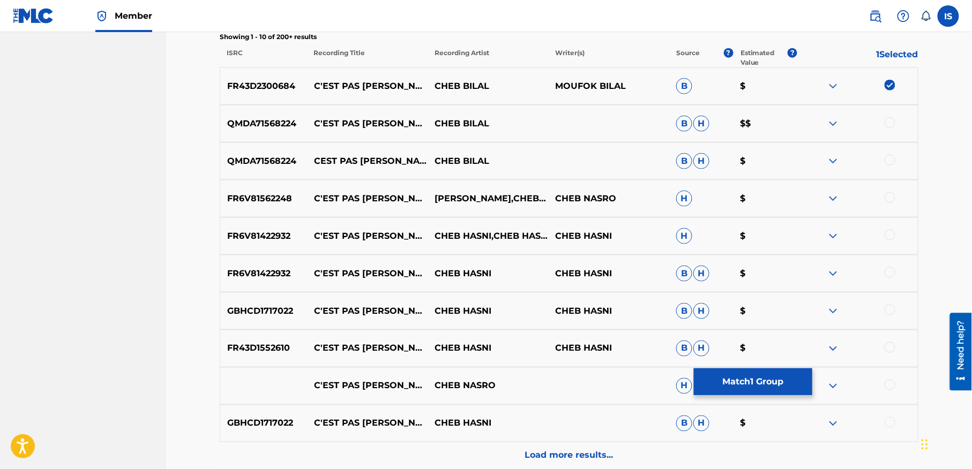
click at [882, 137] on div "QMDA71568224 C'EST PAS LA PEINE CHEB BILAL B H $$" at bounding box center [569, 124] width 699 height 38
click at [888, 123] on div at bounding box center [890, 122] width 11 height 11
click at [888, 156] on div at bounding box center [890, 160] width 11 height 11
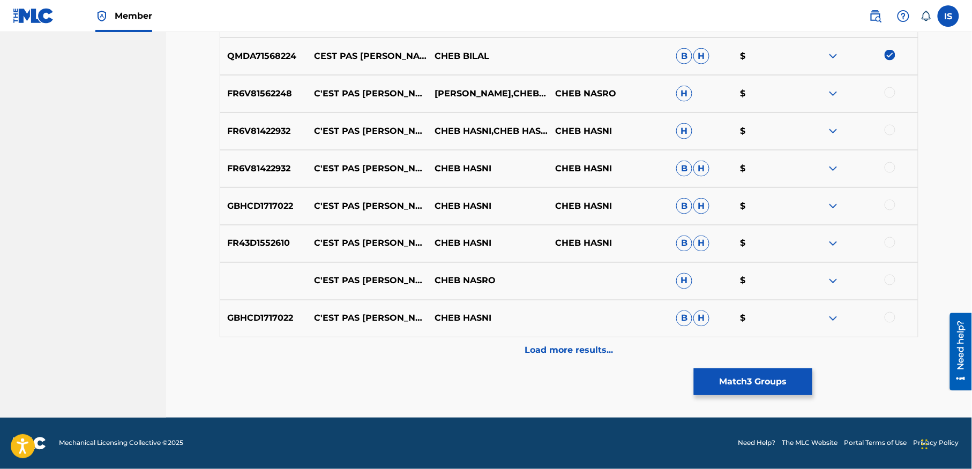
click at [550, 355] on p "Load more results..." at bounding box center [569, 350] width 88 height 13
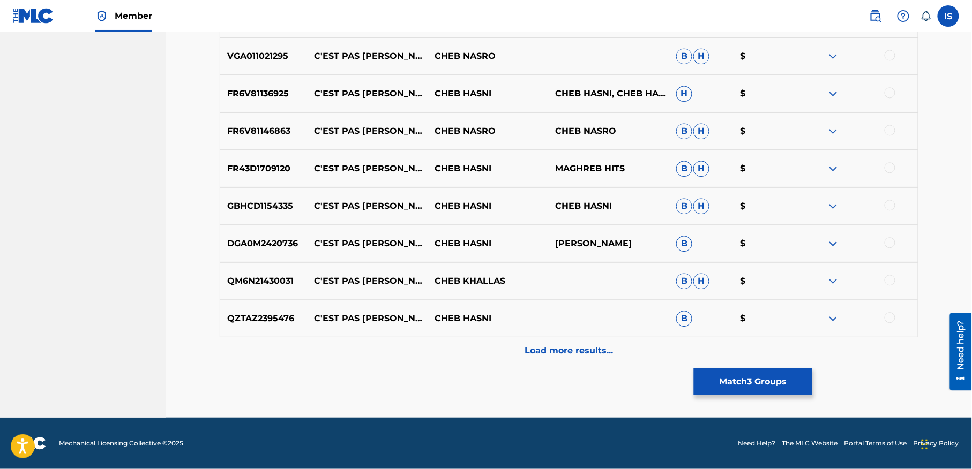
click at [550, 355] on p "Load more results..." at bounding box center [569, 350] width 88 height 13
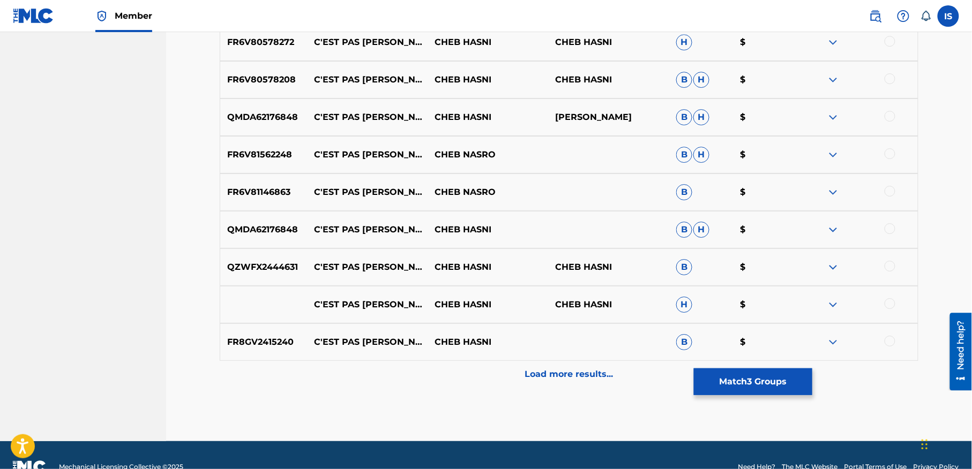
scroll to position [1261, 0]
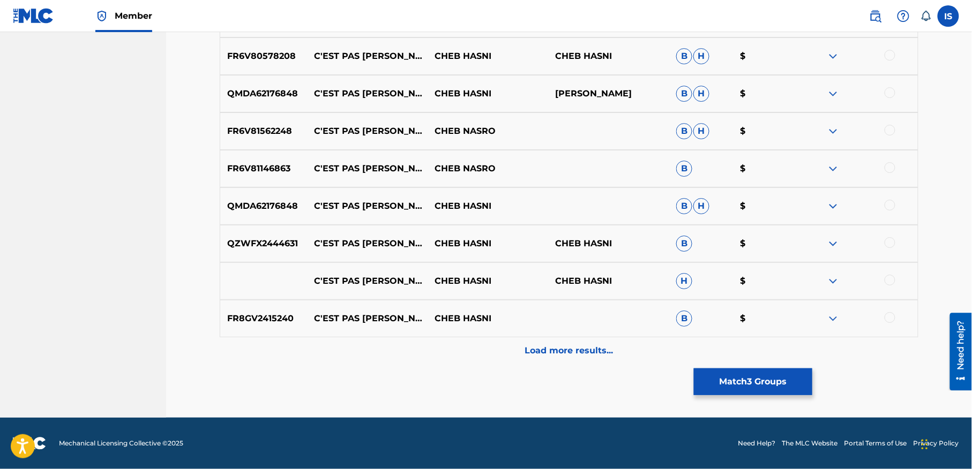
click at [541, 349] on p "Load more results..." at bounding box center [569, 350] width 88 height 13
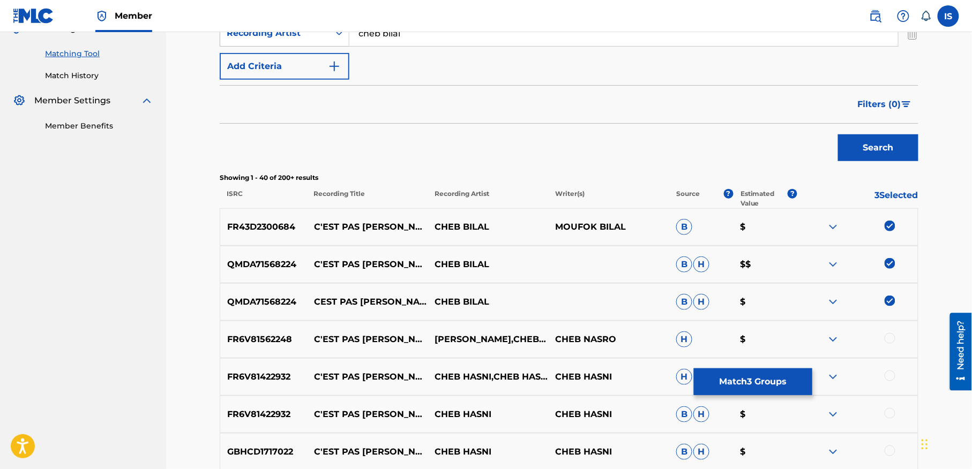
scroll to position [266, 0]
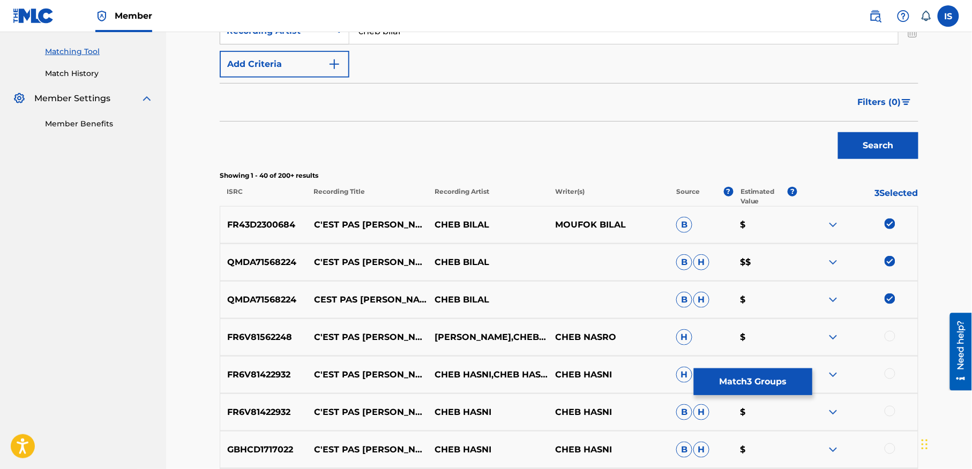
click at [714, 372] on button "Match 3 Groups" at bounding box center [753, 382] width 118 height 27
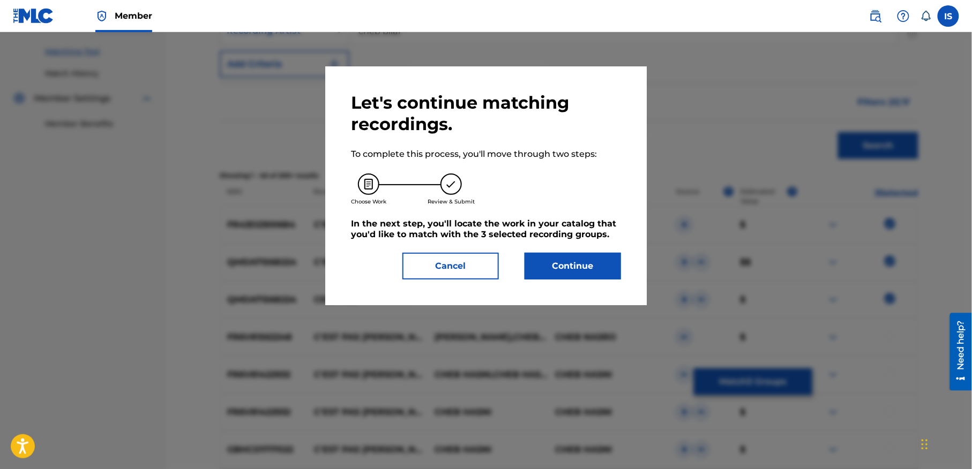
click at [551, 271] on button "Continue" at bounding box center [573, 266] width 96 height 27
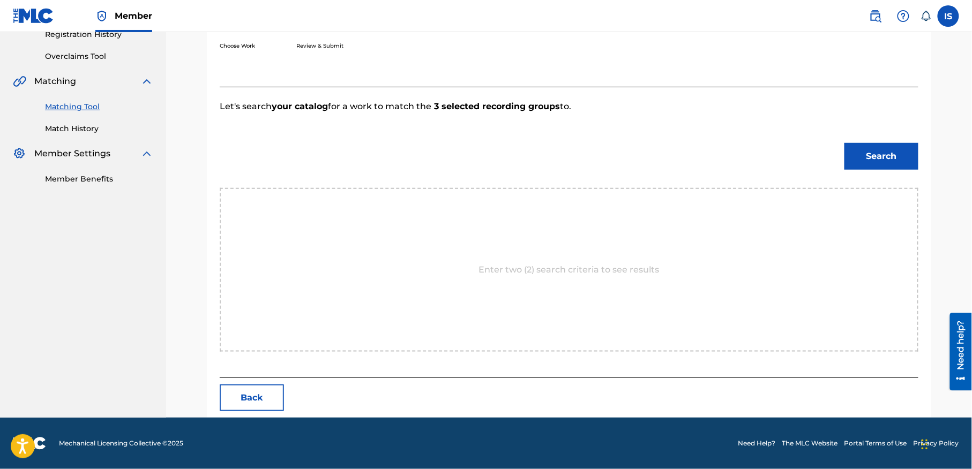
scroll to position [245, 0]
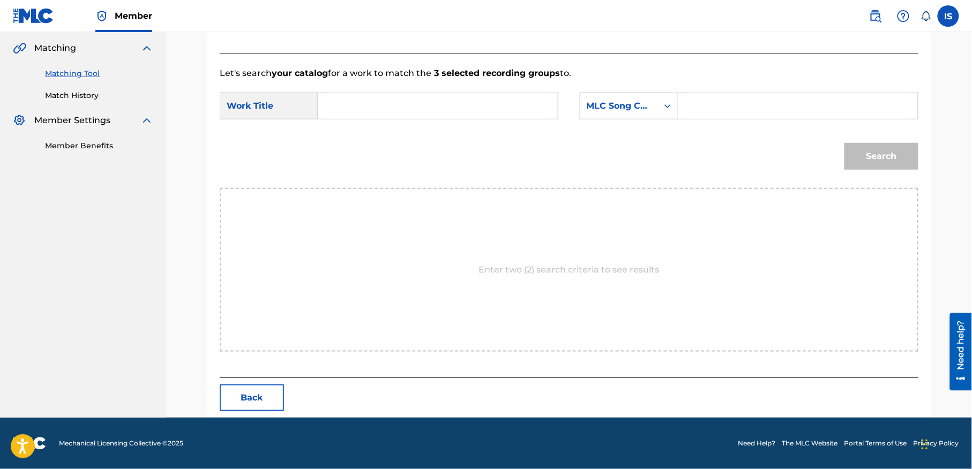
click at [374, 107] on input "Search Form" at bounding box center [438, 106] width 222 height 26
paste input "LALA C'EST PAS LA PEINE TRANGER"
type input "LALA C'EST PAS LA PEINE TRANGER"
click at [648, 114] on div "MLC Song Code" at bounding box center [619, 106] width 78 height 20
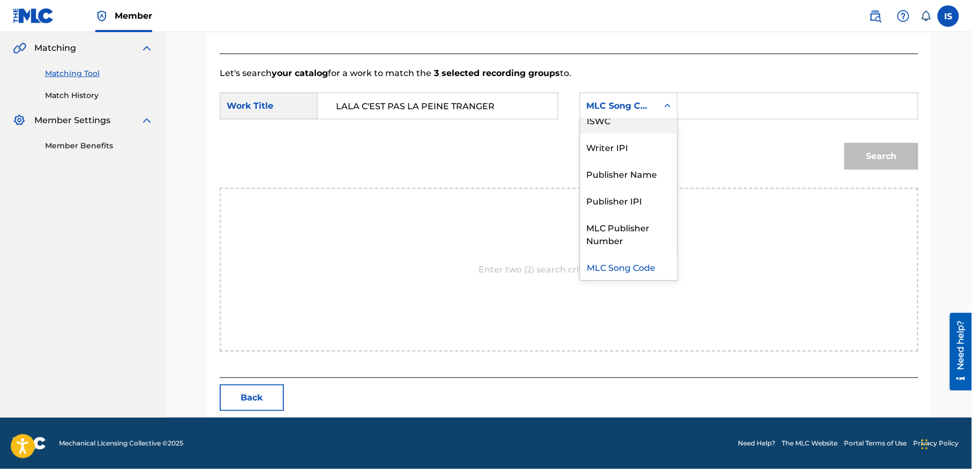
scroll to position [0, 0]
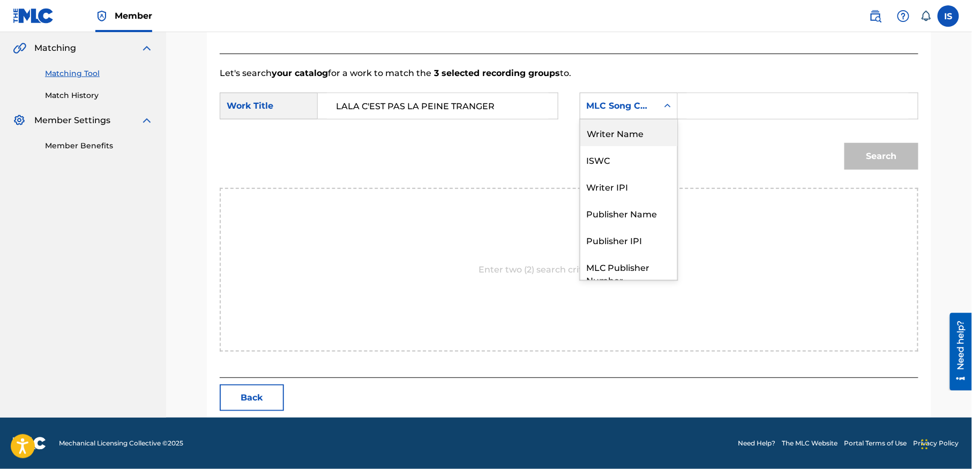
click at [626, 129] on div "Writer Name" at bounding box center [628, 132] width 97 height 27
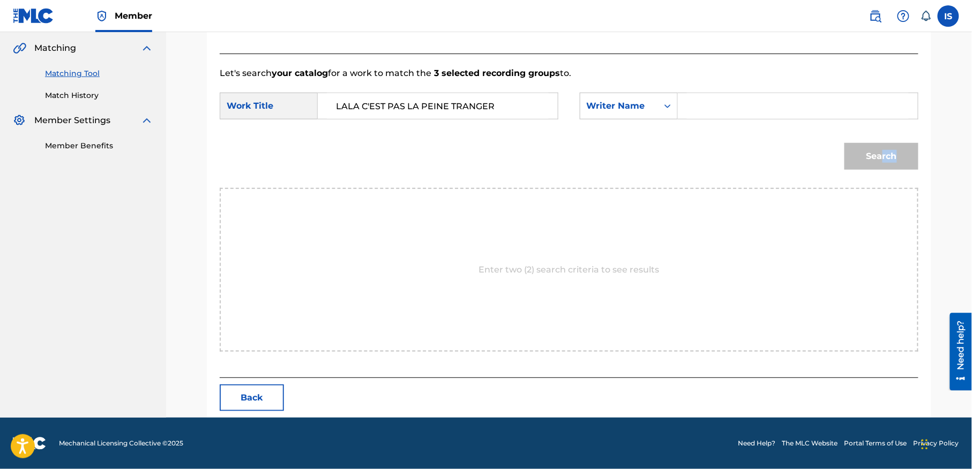
drag, startPoint x: 920, startPoint y: 155, endPoint x: 882, endPoint y: 138, distance: 41.5
click at [882, 138] on div "Match Usage - Select Work In this step, you will locate the work you'd like to …" at bounding box center [569, 129] width 724 height 576
click at [794, 98] on input "Search Form" at bounding box center [798, 106] width 222 height 26
type input "moufok"
click at [929, 168] on div "Match Usage - Select Work In this step, you will locate the work you'd like to …" at bounding box center [569, 129] width 724 height 576
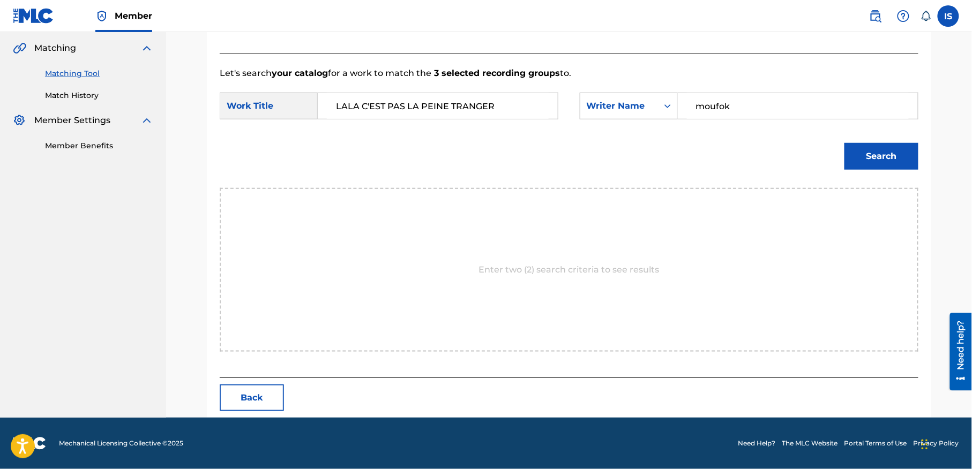
click at [893, 168] on button "Search" at bounding box center [881, 156] width 74 height 27
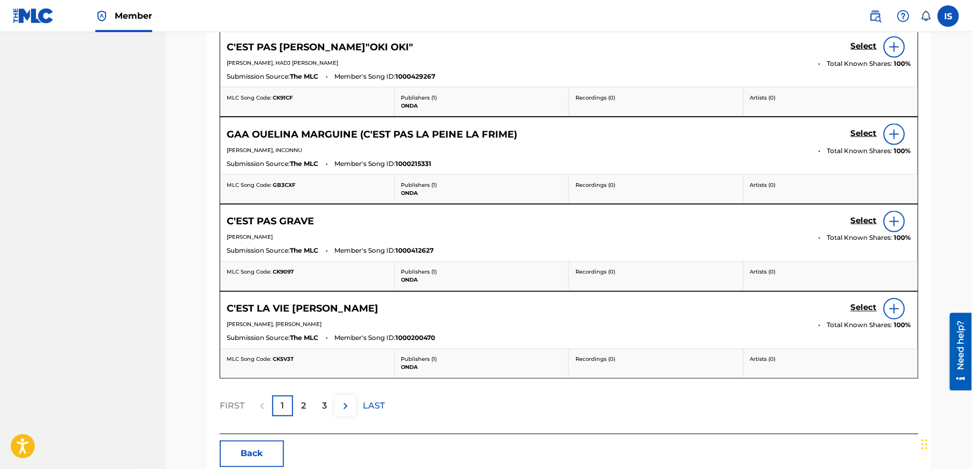
scroll to position [507, 0]
click at [298, 407] on div "2" at bounding box center [303, 405] width 21 height 21
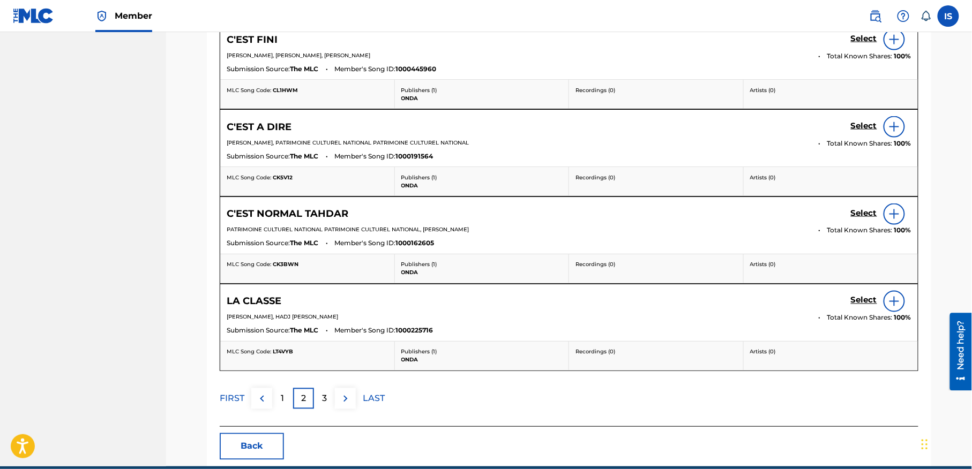
scroll to position [548, 0]
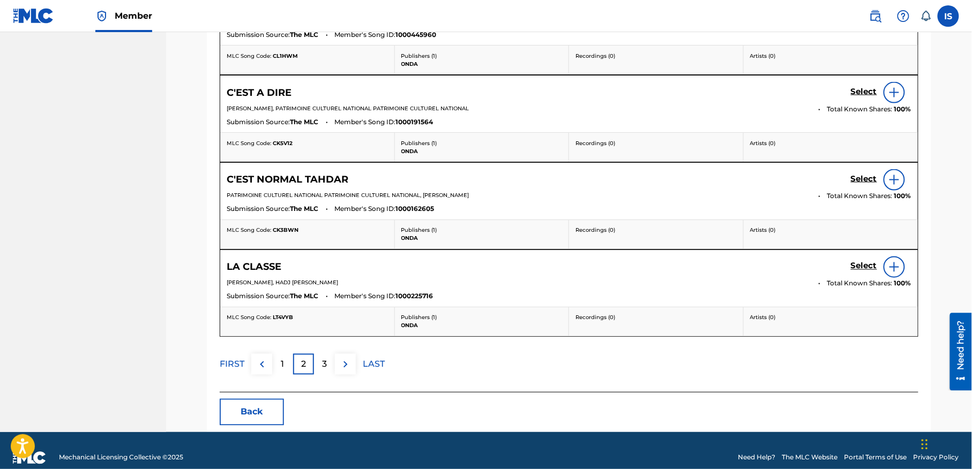
click at [331, 365] on div "3" at bounding box center [324, 364] width 21 height 21
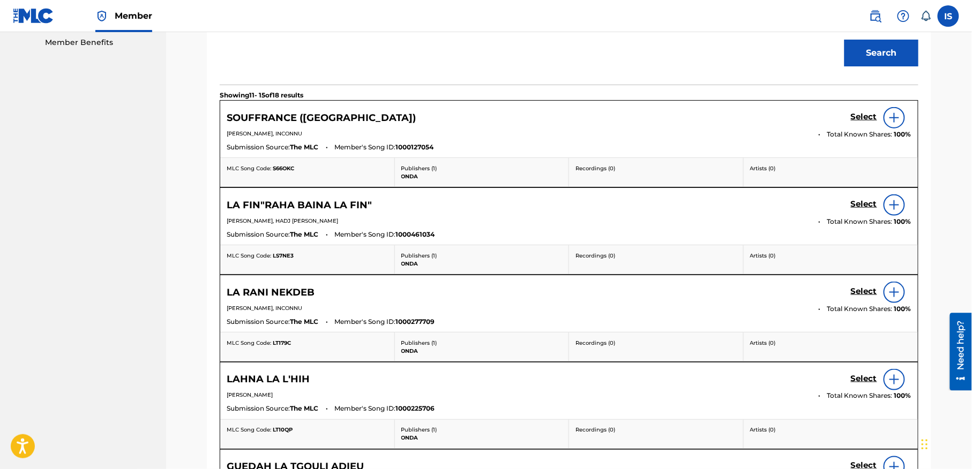
scroll to position [565, 0]
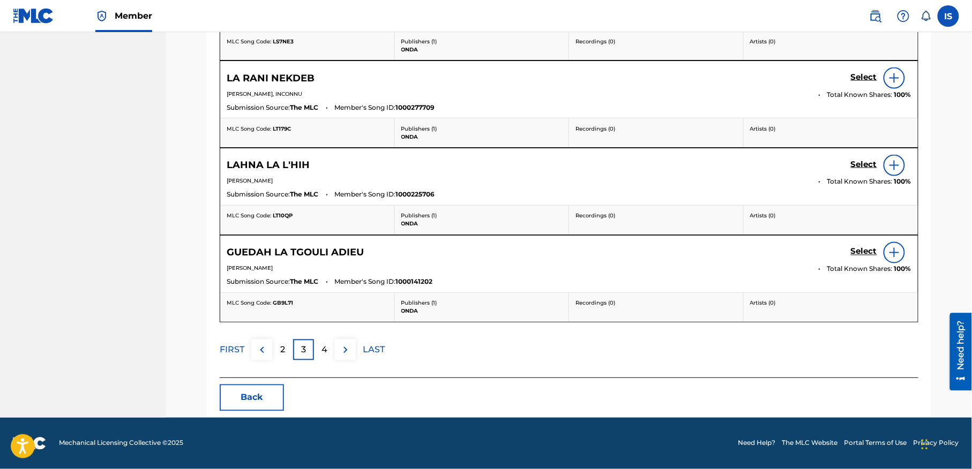
click at [281, 353] on p "2" at bounding box center [282, 350] width 5 height 13
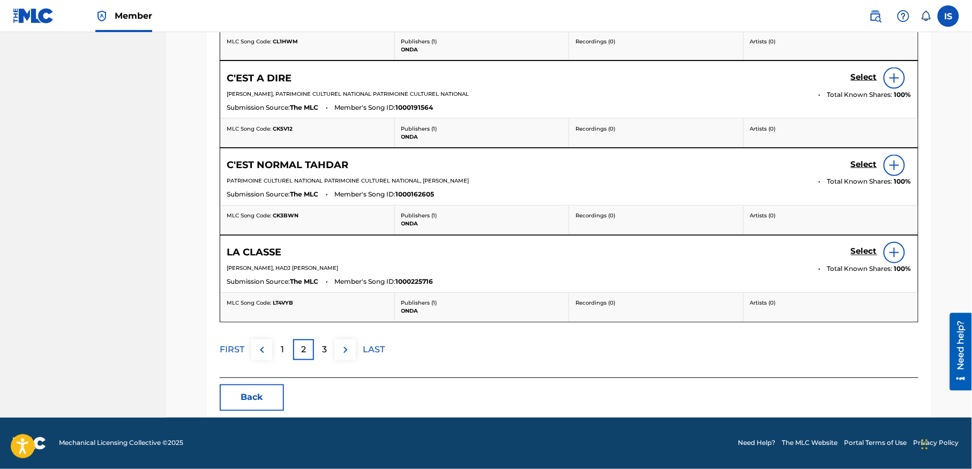
click at [281, 353] on p "1" at bounding box center [282, 350] width 3 height 13
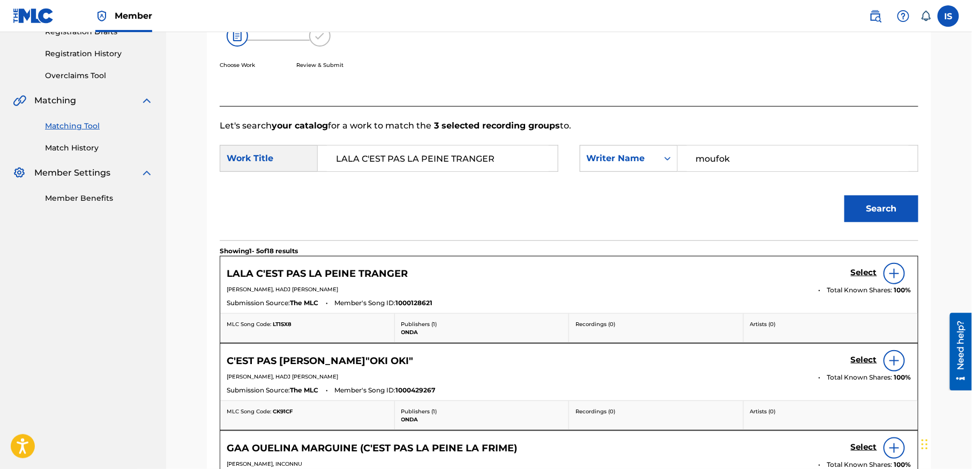
scroll to position [256, 0]
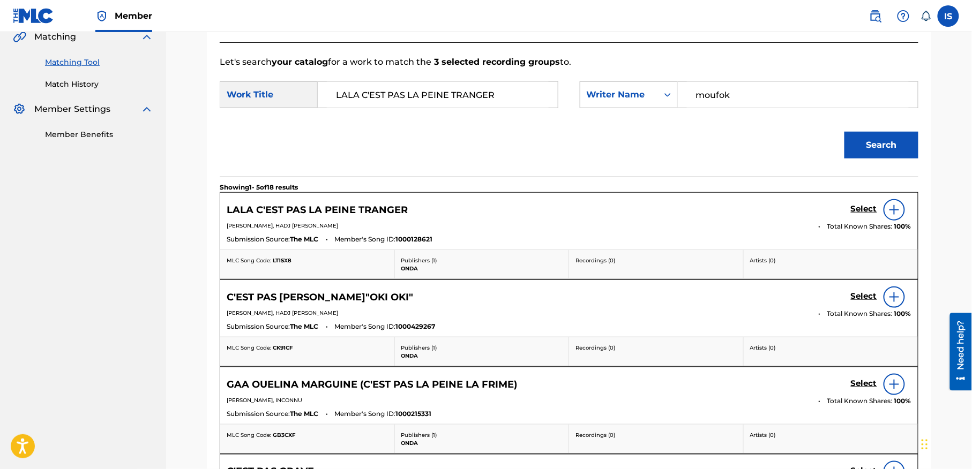
click at [862, 214] on h5 "Select" at bounding box center [864, 209] width 26 height 10
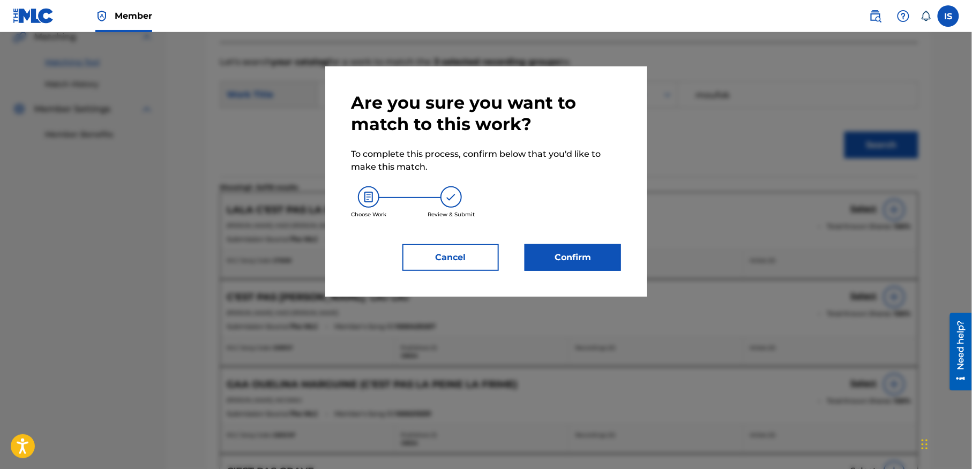
click at [549, 256] on button "Confirm" at bounding box center [573, 257] width 96 height 27
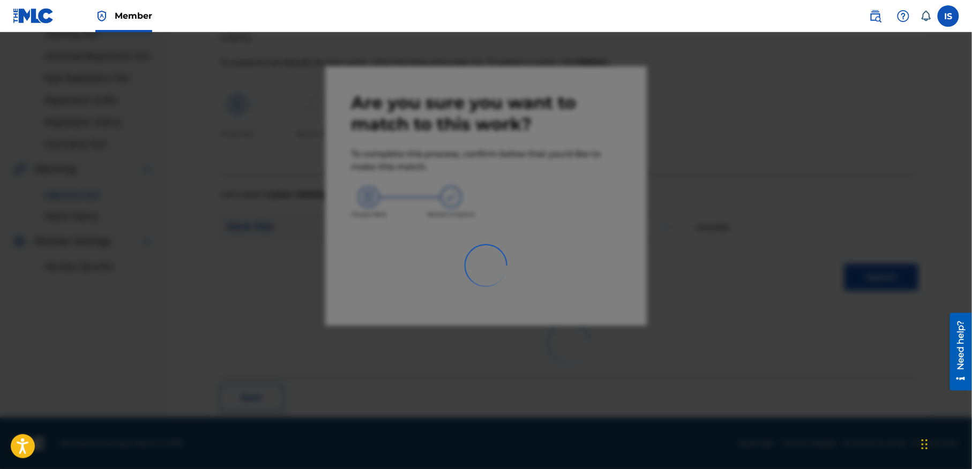
scroll to position [33, 0]
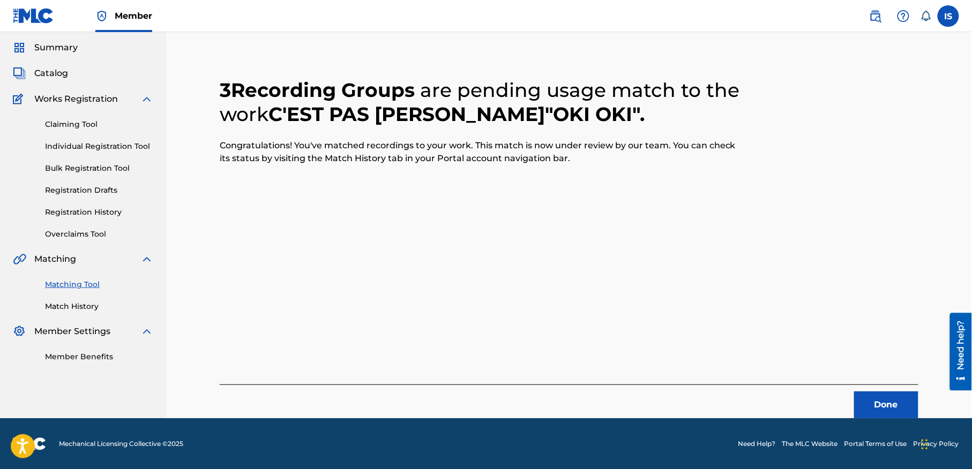
click at [872, 406] on button "Done" at bounding box center [886, 405] width 64 height 27
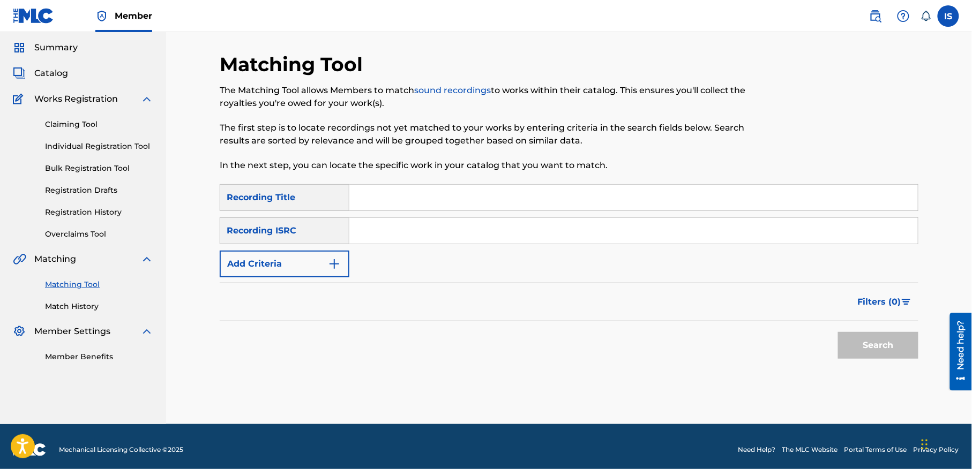
click at [366, 198] on input "Search Form" at bounding box center [633, 198] width 568 height 26
paste input "GOULIHA HANINI"
type input "GOULIHA HANINI"
click at [288, 265] on button "Add Criteria" at bounding box center [285, 264] width 130 height 27
click at [299, 310] on div "Filters ( 0 )" at bounding box center [569, 302] width 699 height 39
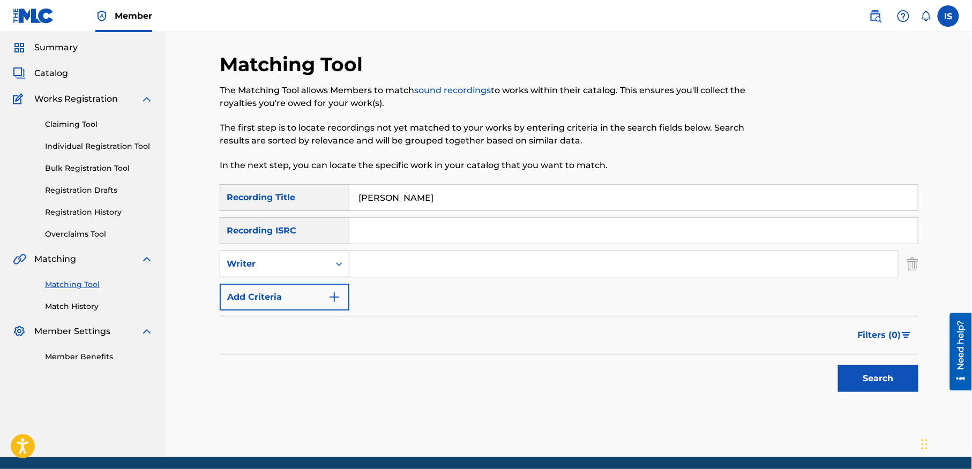
click at [263, 270] on div "Writer" at bounding box center [275, 264] width 96 height 13
click at [275, 290] on div "Recording Artist" at bounding box center [284, 291] width 129 height 27
click at [402, 268] on input "Search Form" at bounding box center [623, 264] width 549 height 26
paste input "GOULIHA HANINI"
click at [402, 268] on input "GOULIHA HANINI" at bounding box center [623, 264] width 549 height 26
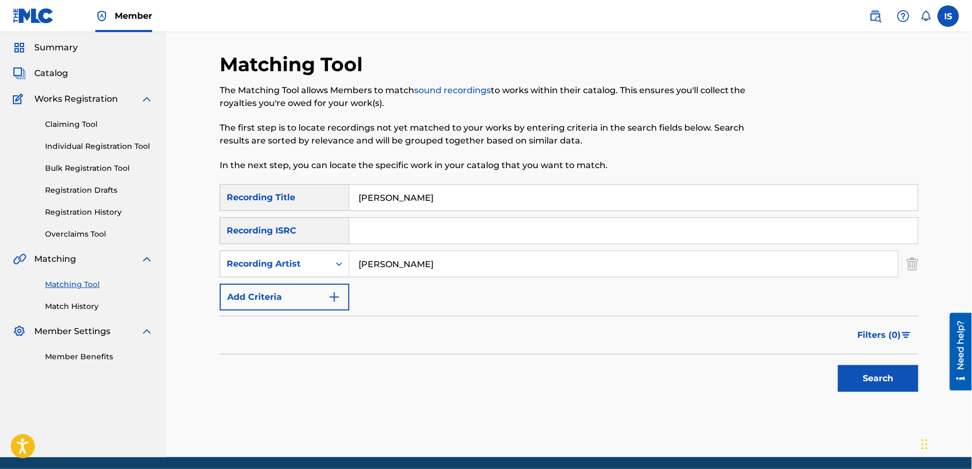
click at [402, 268] on input "GOULIHA HANINI" at bounding box center [623, 264] width 549 height 26
type input "cheb bilal"
drag, startPoint x: 878, startPoint y: 358, endPoint x: 871, endPoint y: 372, distance: 15.1
click at [873, 369] on div "Search" at bounding box center [876, 376] width 86 height 43
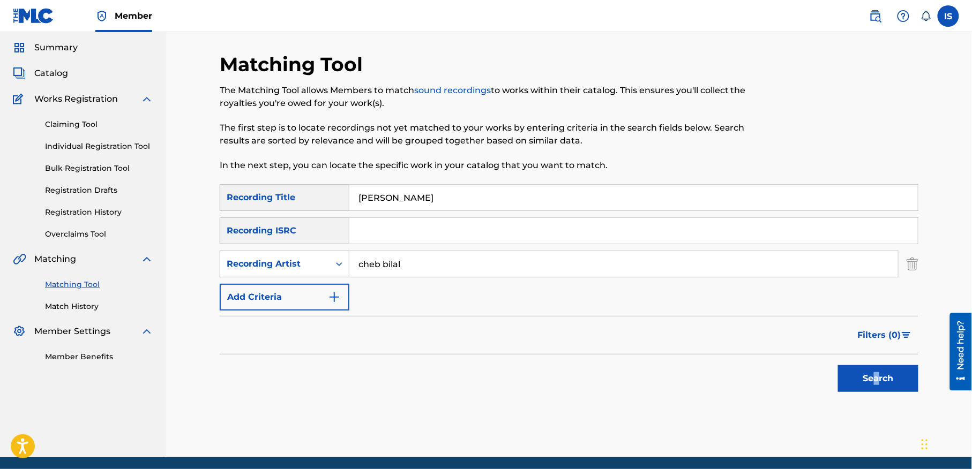
click at [871, 373] on button "Search" at bounding box center [878, 378] width 80 height 27
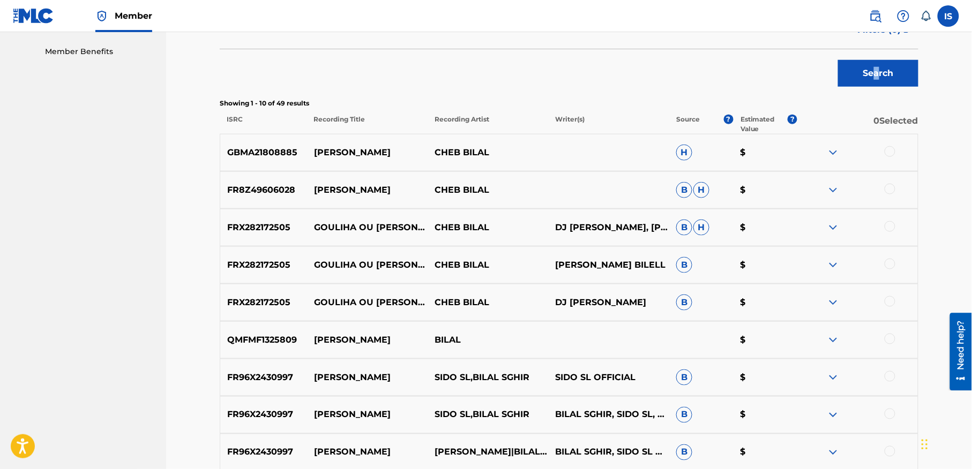
scroll to position [339, 0]
click at [888, 148] on div at bounding box center [890, 151] width 11 height 11
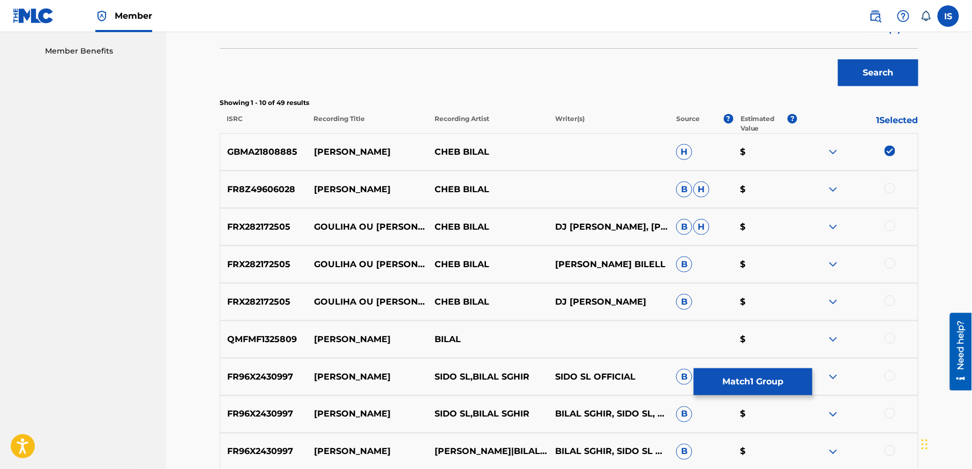
click at [883, 200] on div "FR8Z49606028 GOULIHA W HANINI CHEB BILAL B H $" at bounding box center [569, 190] width 699 height 38
click at [883, 195] on div at bounding box center [857, 189] width 121 height 13
click at [888, 191] on div at bounding box center [890, 188] width 11 height 11
click at [888, 224] on div at bounding box center [890, 226] width 11 height 11
click at [886, 265] on div at bounding box center [890, 263] width 11 height 11
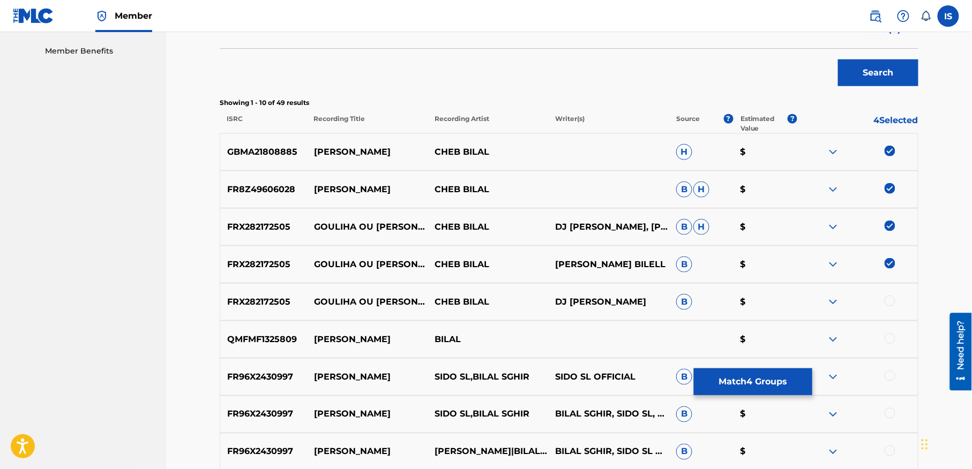
click at [887, 300] on div at bounding box center [890, 301] width 11 height 11
click at [887, 339] on div at bounding box center [890, 338] width 11 height 11
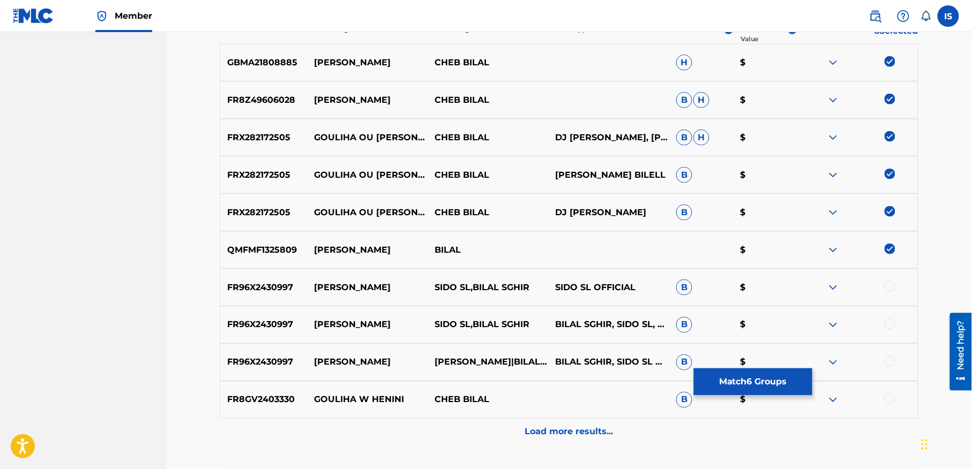
scroll to position [429, 0]
click at [890, 287] on div at bounding box center [890, 286] width 11 height 11
click at [890, 316] on div "FR96X2430997 GOULIHA W HANINI SIDO SL,BILAL SGHIR BILAL SGHIR, SIDO SL, SIDO SL…" at bounding box center [569, 325] width 699 height 38
click at [889, 324] on div at bounding box center [890, 323] width 11 height 11
click at [889, 358] on div at bounding box center [890, 361] width 11 height 11
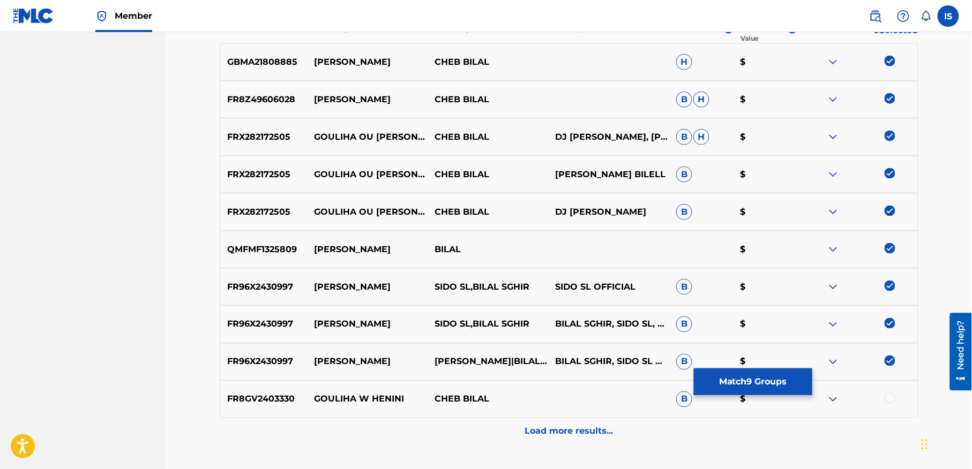
click at [888, 389] on div "FR8GV2403330 GOULIHA W HENINI CHEB BILAL B $" at bounding box center [569, 400] width 699 height 38
click at [886, 399] on div at bounding box center [890, 398] width 11 height 11
click at [582, 436] on p "Load more results..." at bounding box center [569, 431] width 88 height 13
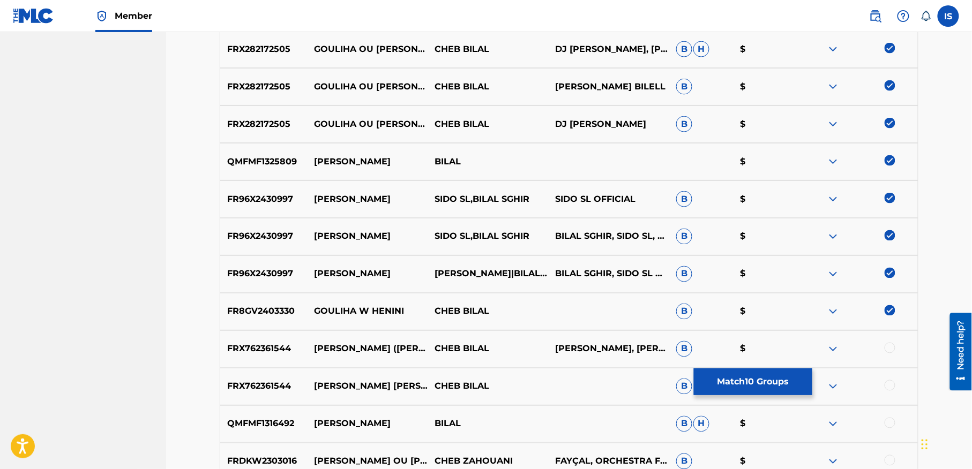
scroll to position [588, 0]
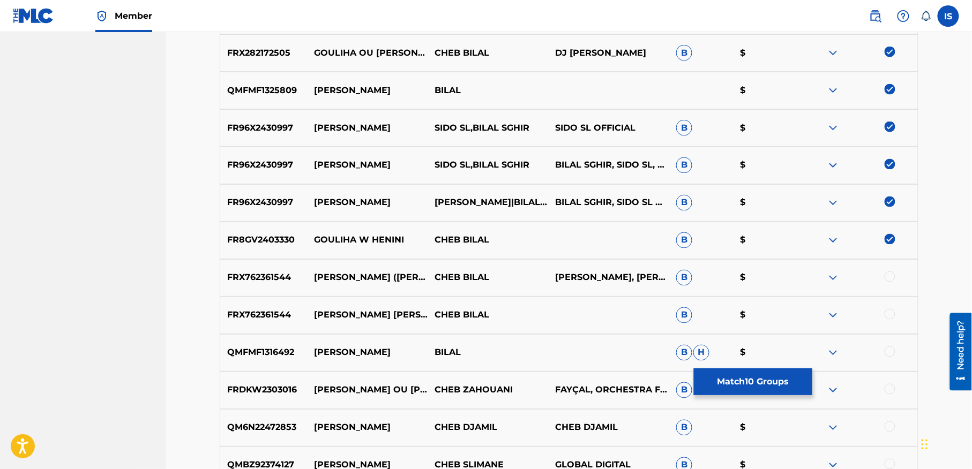
click at [892, 276] on div at bounding box center [890, 277] width 11 height 11
click at [890, 317] on div at bounding box center [890, 314] width 11 height 11
click at [893, 352] on div at bounding box center [890, 352] width 11 height 11
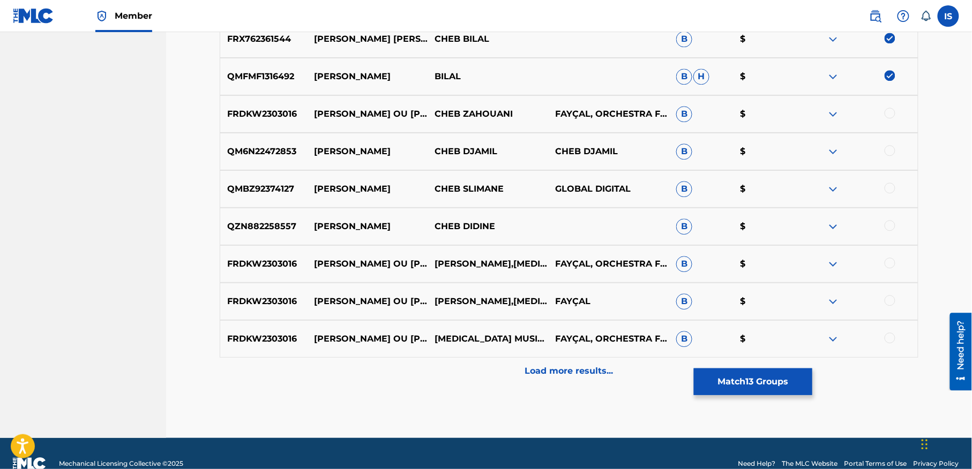
click at [603, 366] on p "Load more results..." at bounding box center [569, 371] width 88 height 13
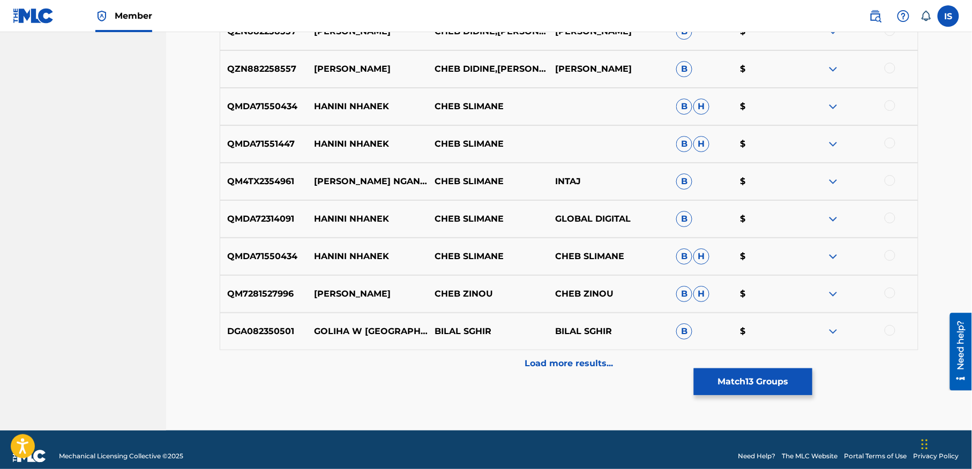
scroll to position [1254, 0]
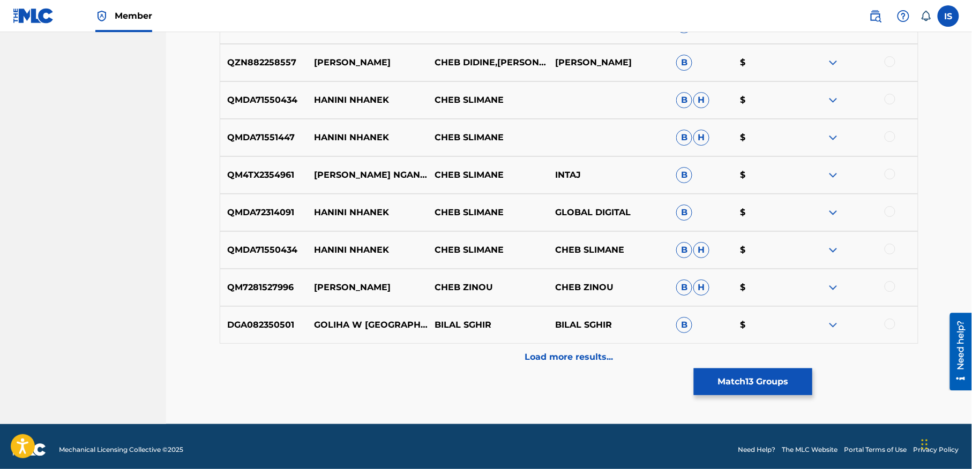
click at [890, 324] on div at bounding box center [890, 324] width 11 height 11
click at [572, 353] on p "Load more results..." at bounding box center [569, 357] width 88 height 13
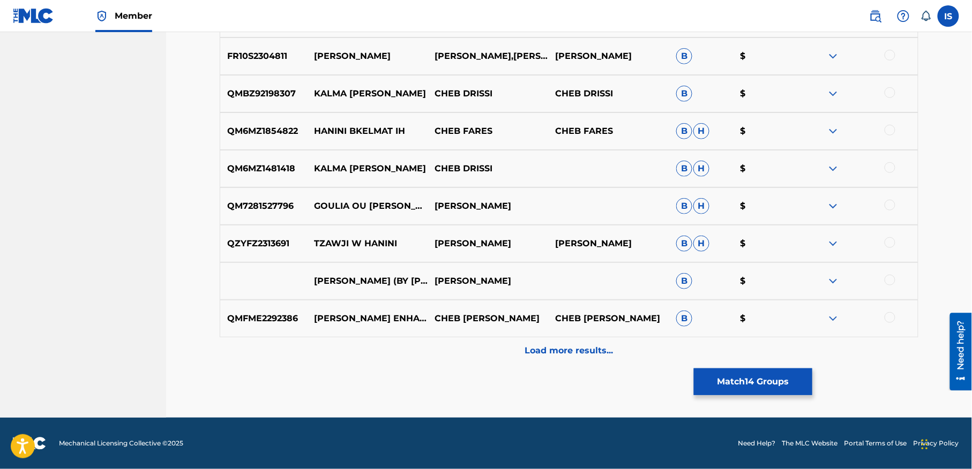
click at [572, 353] on p "Load more results..." at bounding box center [569, 350] width 88 height 13
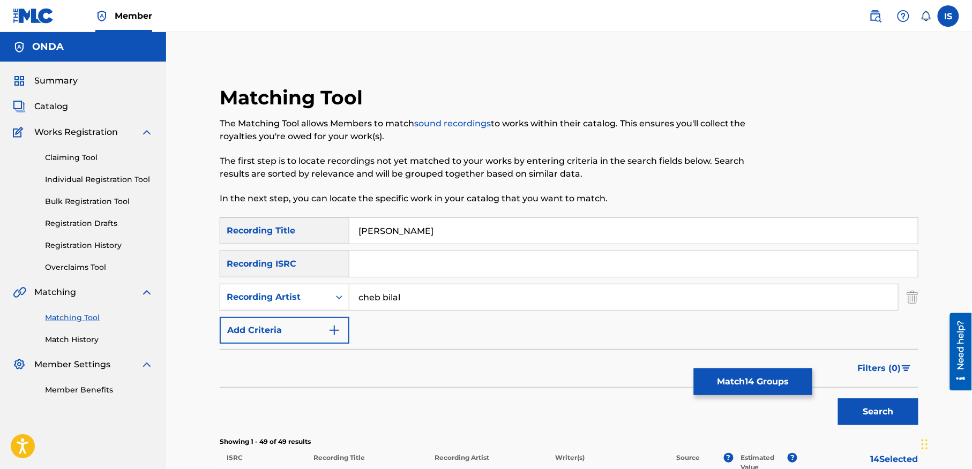
scroll to position [1, 0]
click at [718, 379] on button "Match 14 Groups" at bounding box center [753, 382] width 118 height 27
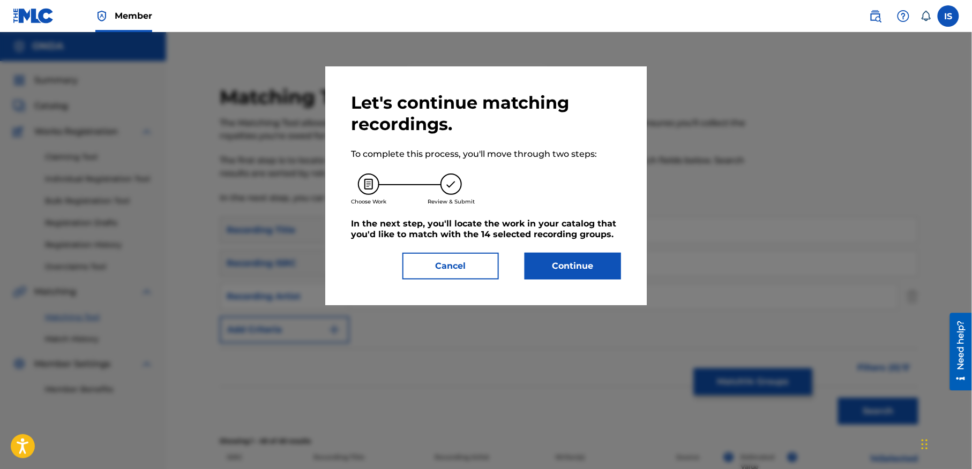
click at [537, 260] on button "Continue" at bounding box center [573, 266] width 96 height 27
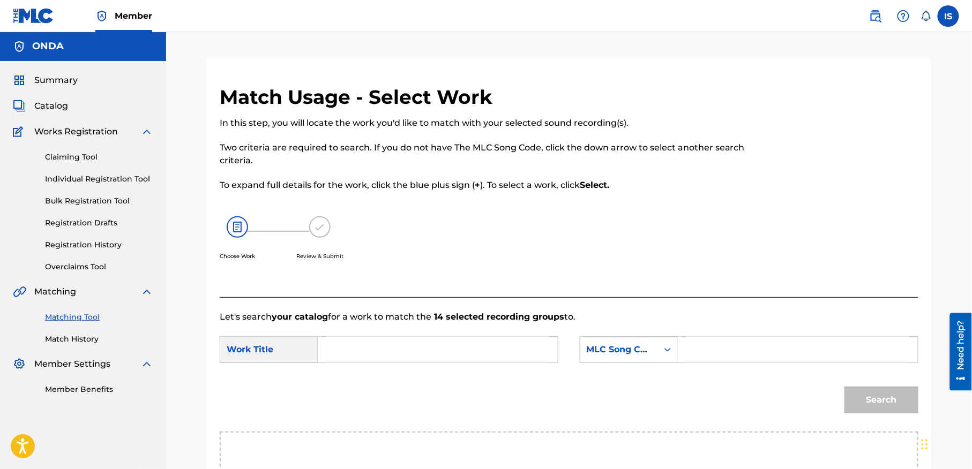
click at [410, 335] on form "SearchWithCriteria97016f19-2c11-4109-9b7d-fd5fdb7e1ffd Work Title SearchWithCri…" at bounding box center [569, 378] width 699 height 108
click at [383, 353] on input "Search Form" at bounding box center [438, 350] width 222 height 26
paste input "GOULIHA HANINI"
type input "GOULIHA HANINI"
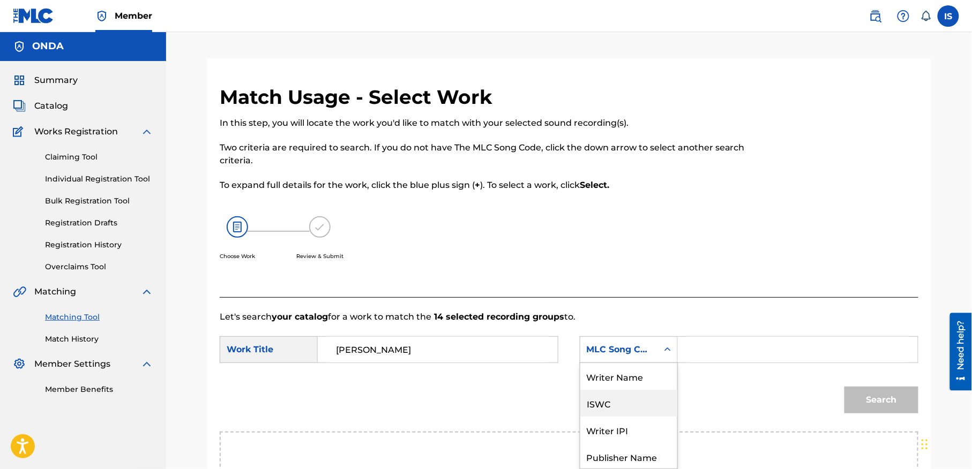
click at [654, 345] on div "7 results available. Use Up and Down to choose options, press Enter to select t…" at bounding box center [629, 349] width 98 height 27
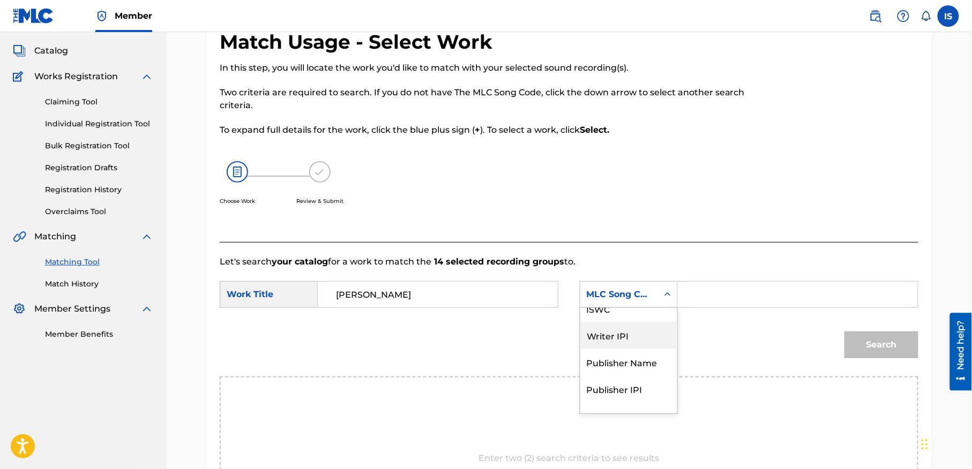
scroll to position [0, 0]
click at [654, 318] on div "Writer Name" at bounding box center [628, 321] width 97 height 27
click at [729, 303] on input "Search Form" at bounding box center [798, 295] width 222 height 26
type input "moufok"
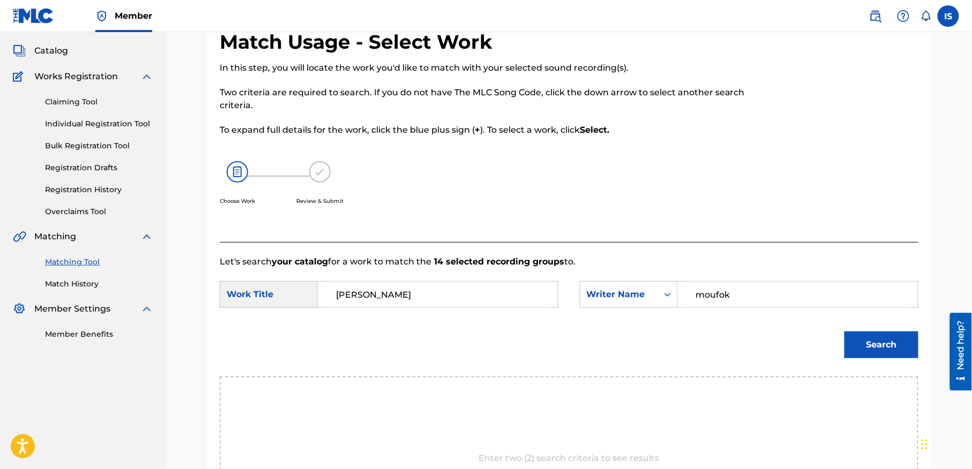
click at [872, 341] on button "Search" at bounding box center [881, 345] width 74 height 27
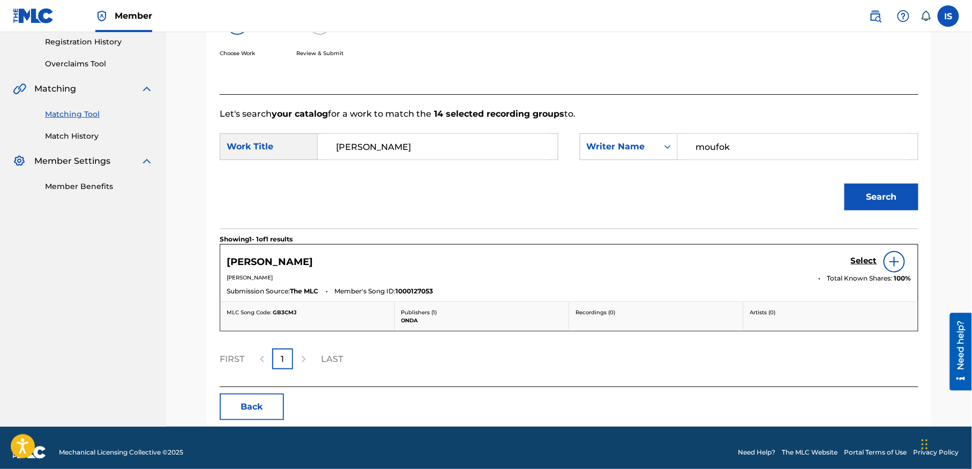
scroll to position [213, 0]
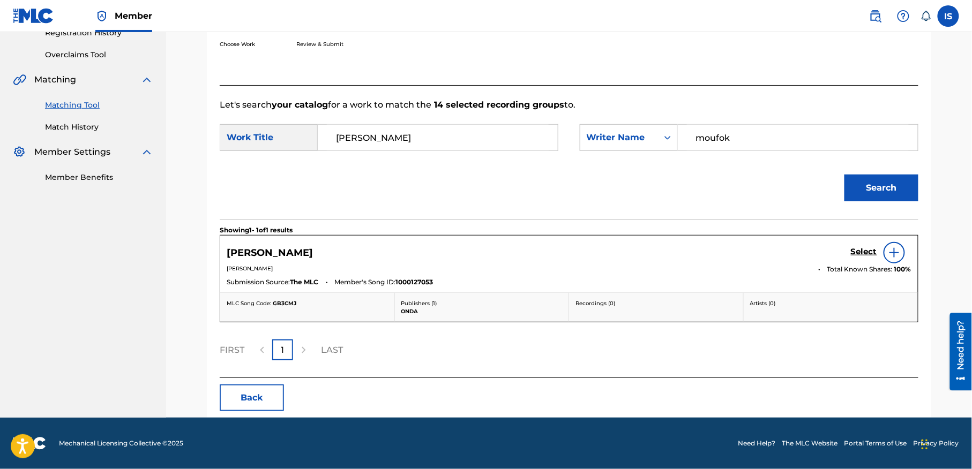
click at [865, 251] on h5 "Select" at bounding box center [864, 252] width 26 height 10
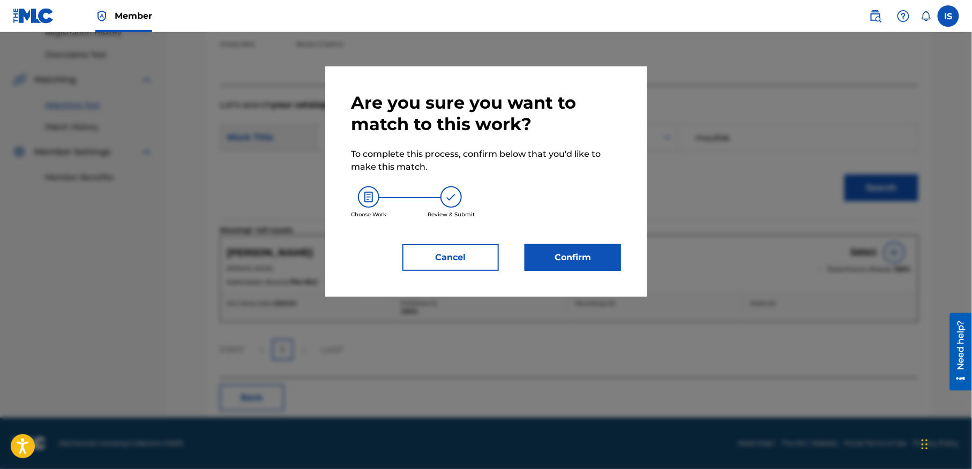
click at [597, 262] on button "Confirm" at bounding box center [573, 257] width 96 height 27
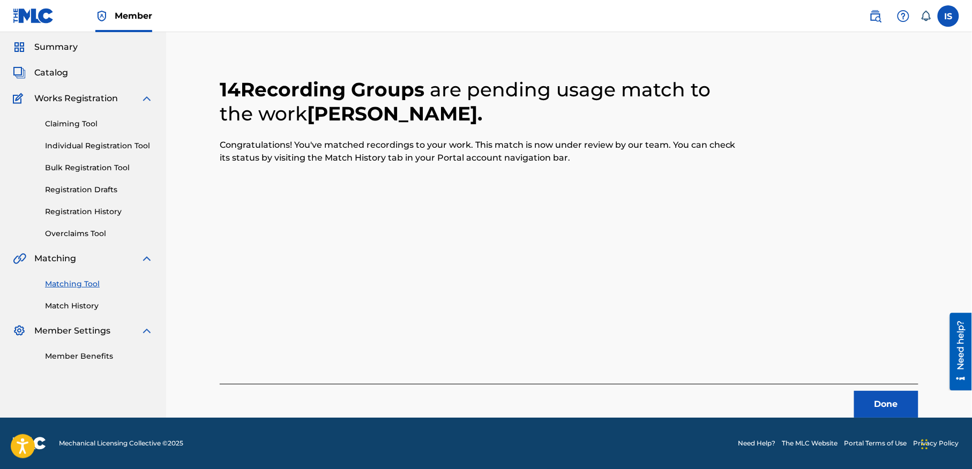
scroll to position [33, 0]
click at [895, 410] on button "Done" at bounding box center [886, 405] width 64 height 27
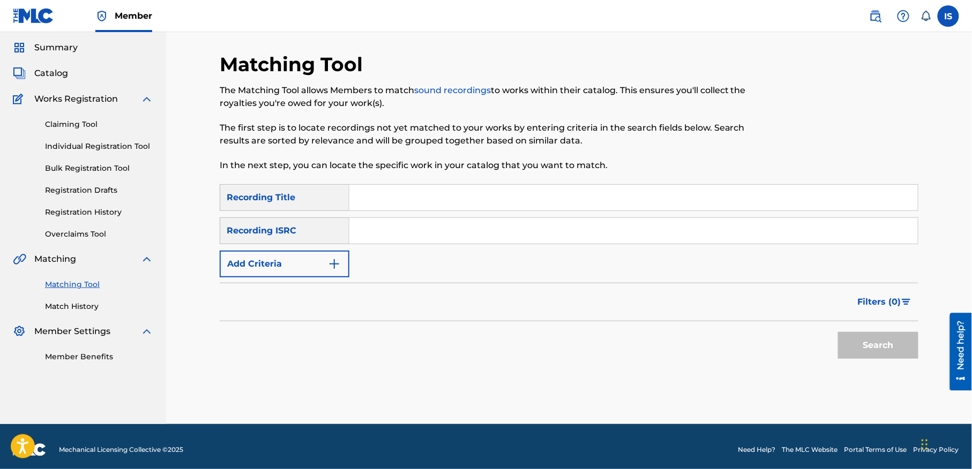
click at [410, 204] on input "Search Form" at bounding box center [633, 198] width 568 height 26
paste input "ZAHRI DARLI:GHIR OUAHADHA AINI"
type input "ZAHRI DARLI:GHIR OUAHADHA AINI"
click at [263, 260] on button "Add Criteria" at bounding box center [285, 264] width 130 height 27
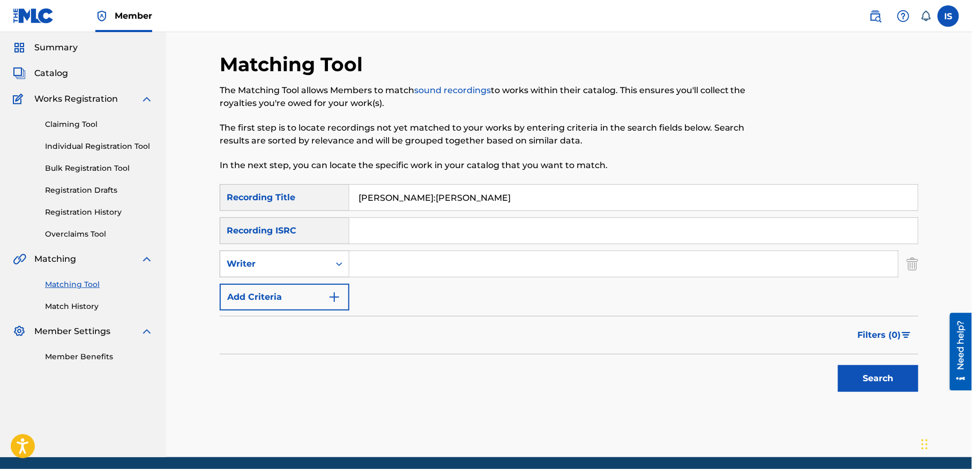
click at [270, 269] on div "Writer" at bounding box center [275, 264] width 96 height 13
click at [279, 286] on div "Recording Artist" at bounding box center [284, 291] width 129 height 27
click at [395, 275] on input "Search Form" at bounding box center [623, 264] width 549 height 26
type input "cheb bilal"
click at [849, 373] on button "Search" at bounding box center [878, 378] width 80 height 27
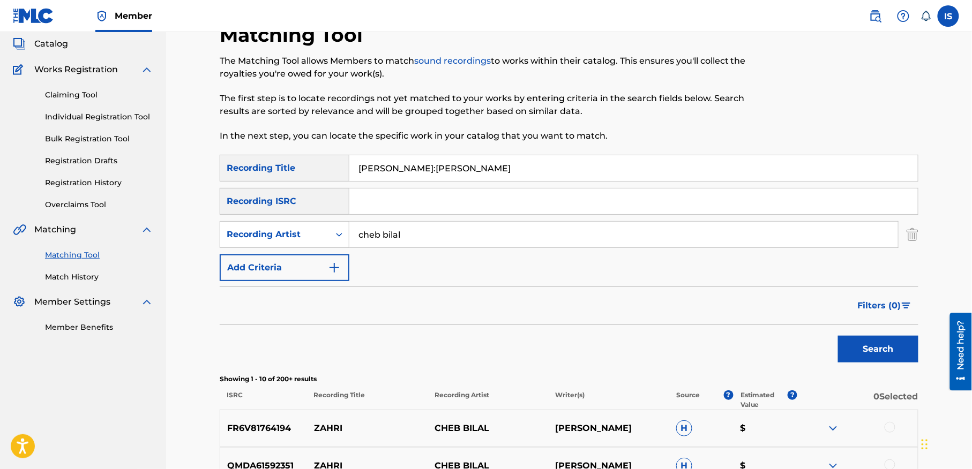
scroll to position [0, 0]
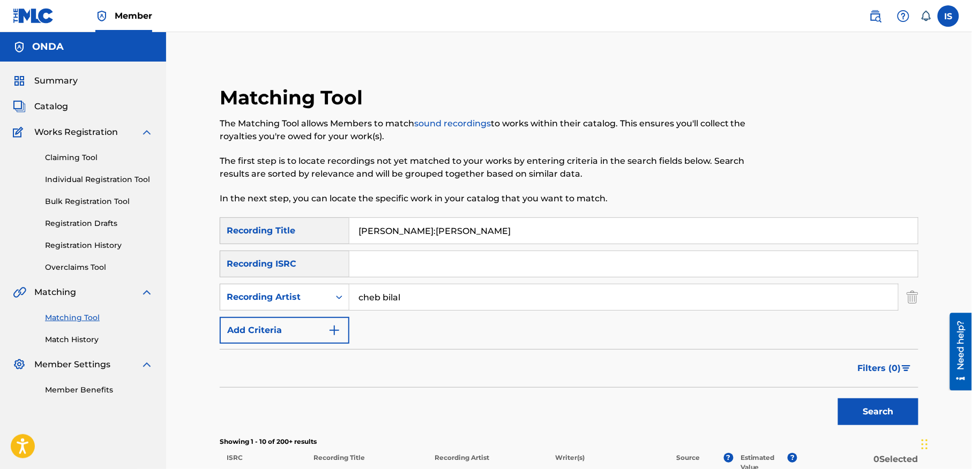
click at [413, 232] on input "ZAHRI DARLI:GHIR OUAHADHA AINI" at bounding box center [633, 231] width 568 height 26
paste input "ILA RANI NAKDAB"
type input "ILA RANI NAKDAB"
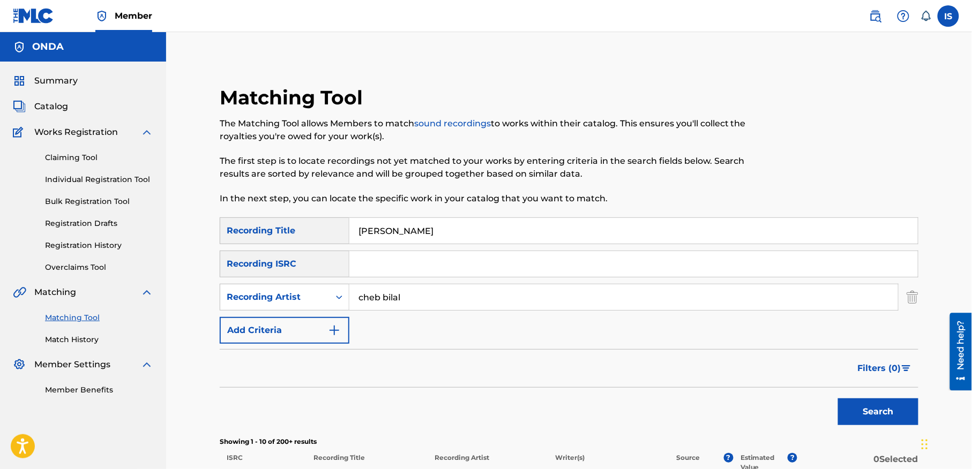
click at [888, 406] on button "Search" at bounding box center [878, 412] width 80 height 27
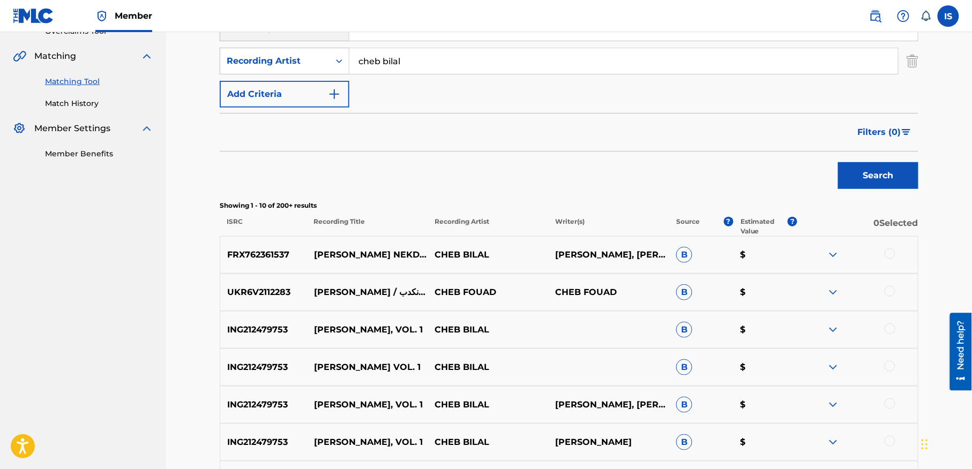
scroll to position [243, 0]
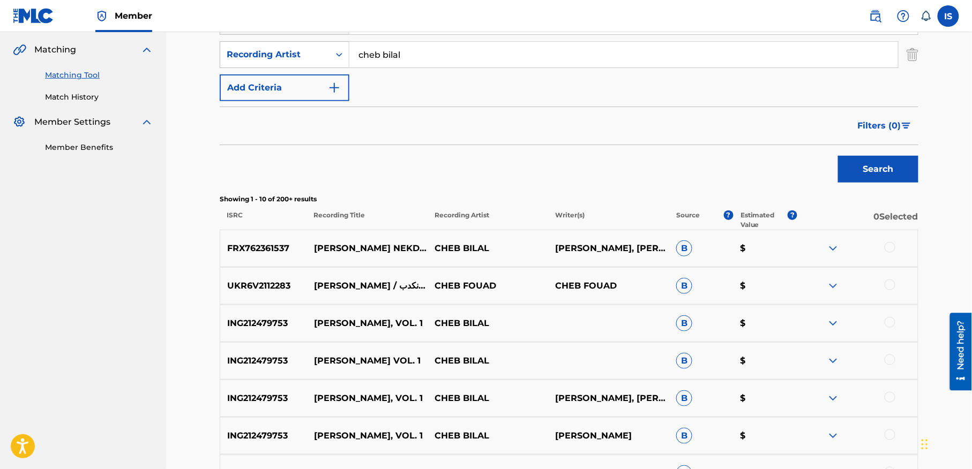
click at [886, 251] on div at bounding box center [890, 247] width 11 height 11
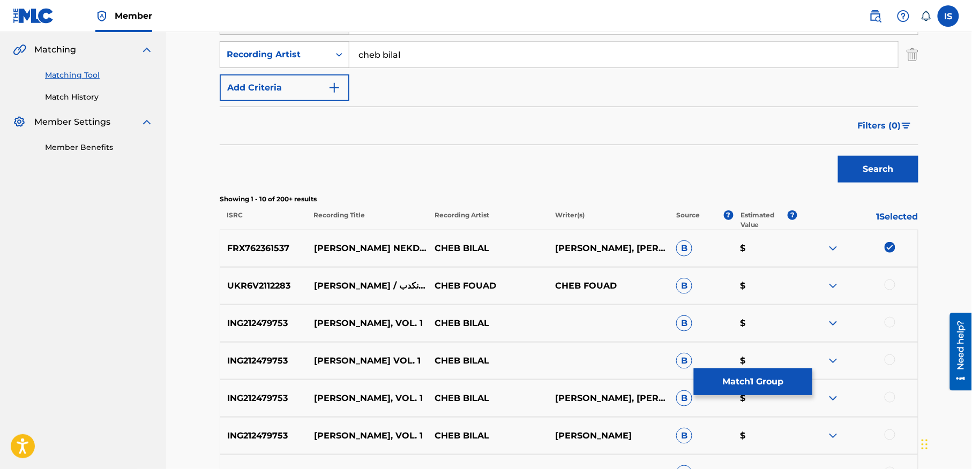
click at [890, 275] on div "UKR6V2112283 ILA RANI NAKDAB / الى راني نكدب CHEB FOUAD CHEB FOUAD B $" at bounding box center [569, 286] width 699 height 38
click at [889, 285] on div at bounding box center [890, 285] width 11 height 11
click at [890, 322] on div at bounding box center [890, 322] width 11 height 11
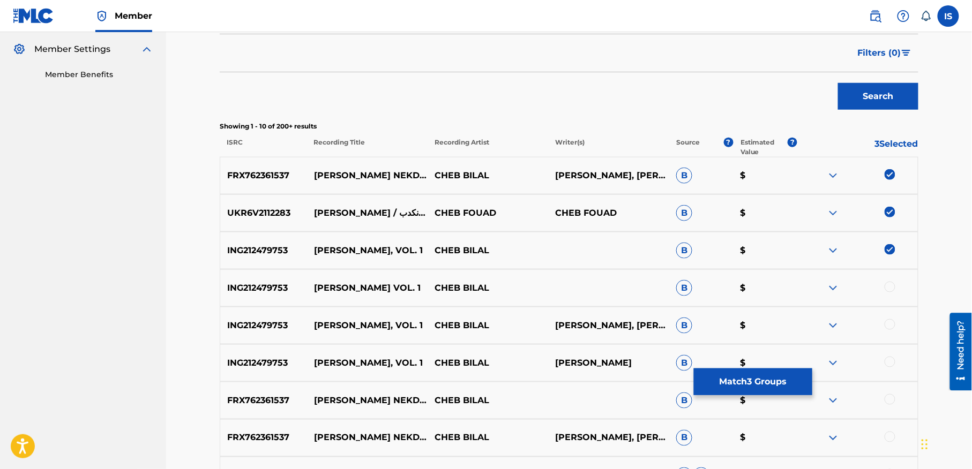
scroll to position [340, 0]
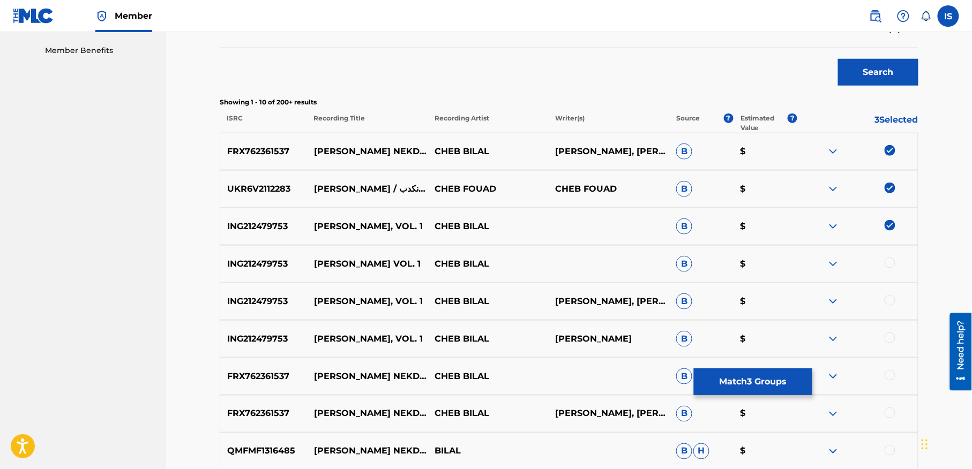
click at [890, 266] on div at bounding box center [890, 263] width 11 height 11
click at [888, 301] on div at bounding box center [890, 300] width 11 height 11
click at [892, 335] on div at bounding box center [890, 338] width 11 height 11
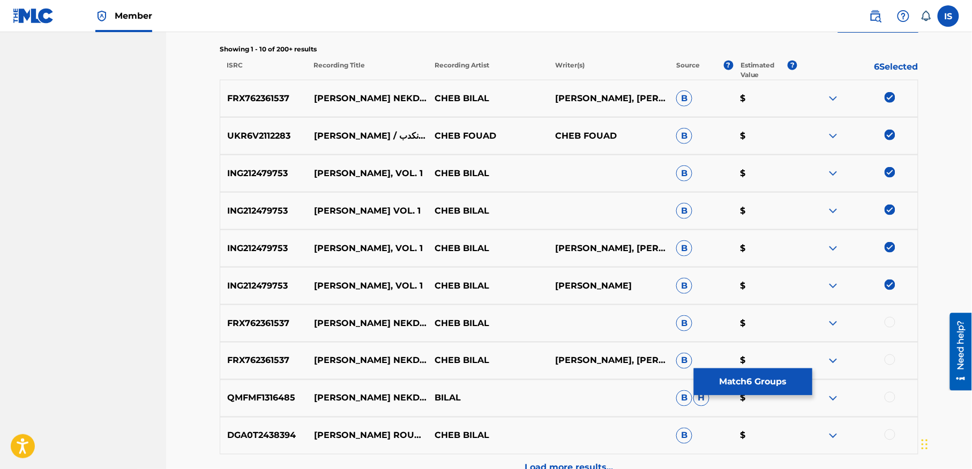
scroll to position [394, 0]
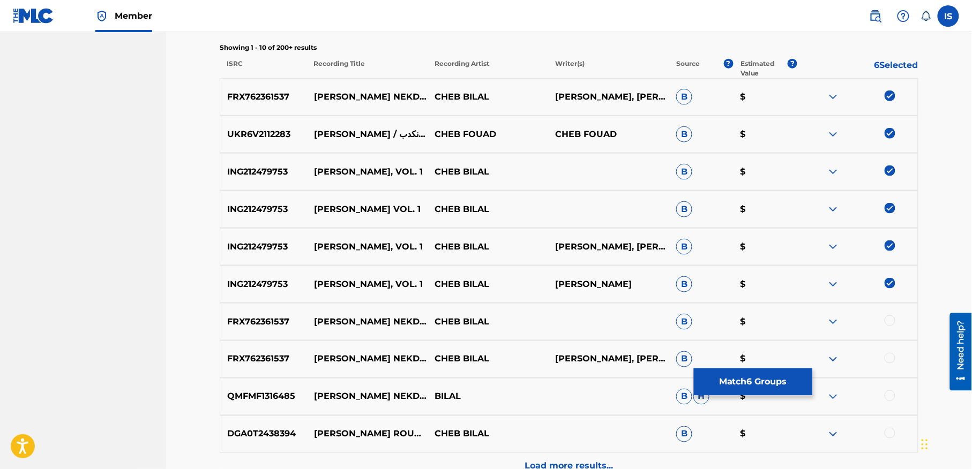
click at [892, 335] on div "FRX762361537 ILA RANI NEKDEB DJ KAMIL REMIX CHEB BILAL B $" at bounding box center [569, 322] width 699 height 38
click at [889, 321] on div at bounding box center [890, 321] width 11 height 11
click at [888, 360] on div at bounding box center [890, 358] width 11 height 11
click at [888, 396] on div at bounding box center [890, 396] width 11 height 11
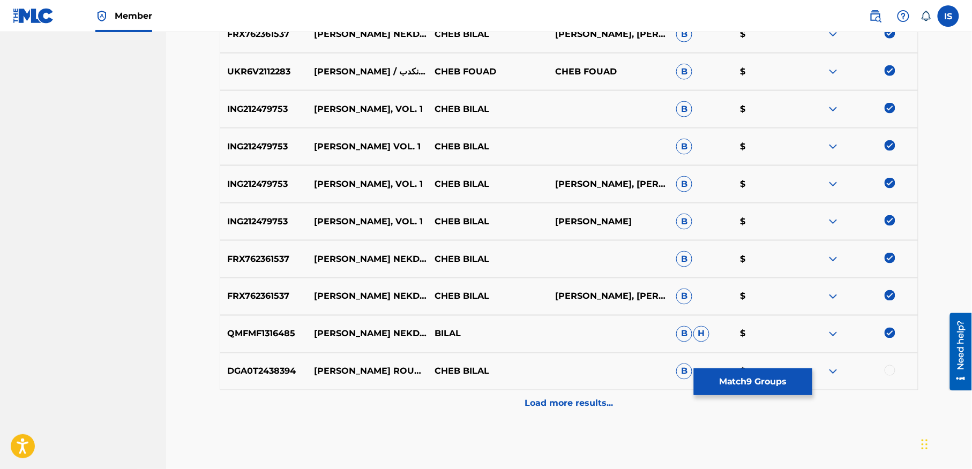
scroll to position [475, 0]
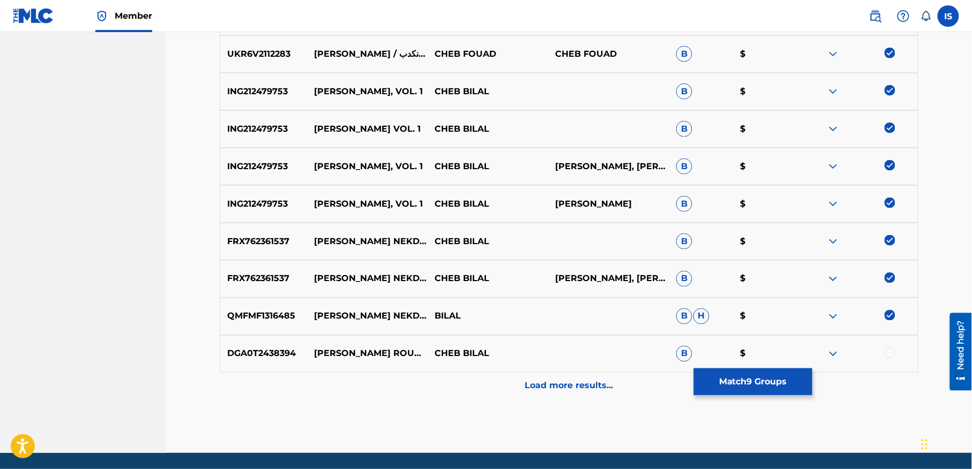
click at [892, 358] on div at bounding box center [890, 353] width 11 height 11
click at [618, 384] on div "Load more results..." at bounding box center [569, 386] width 699 height 27
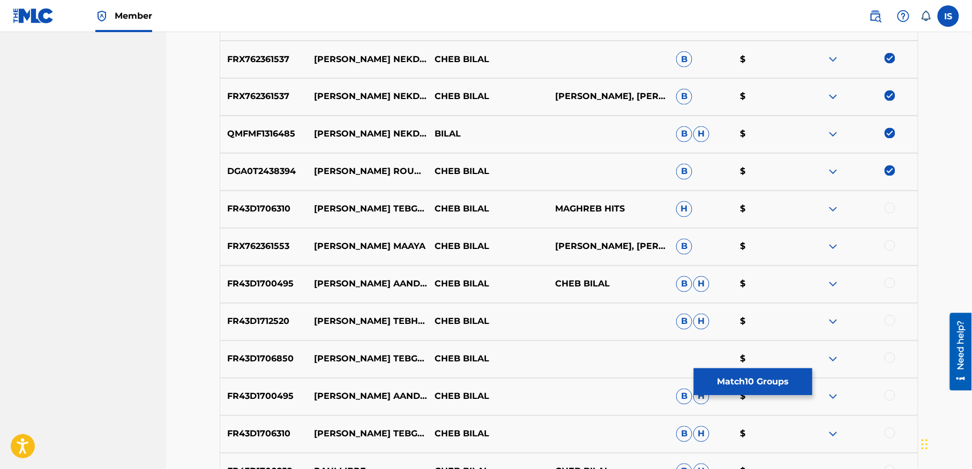
scroll to position [660, 0]
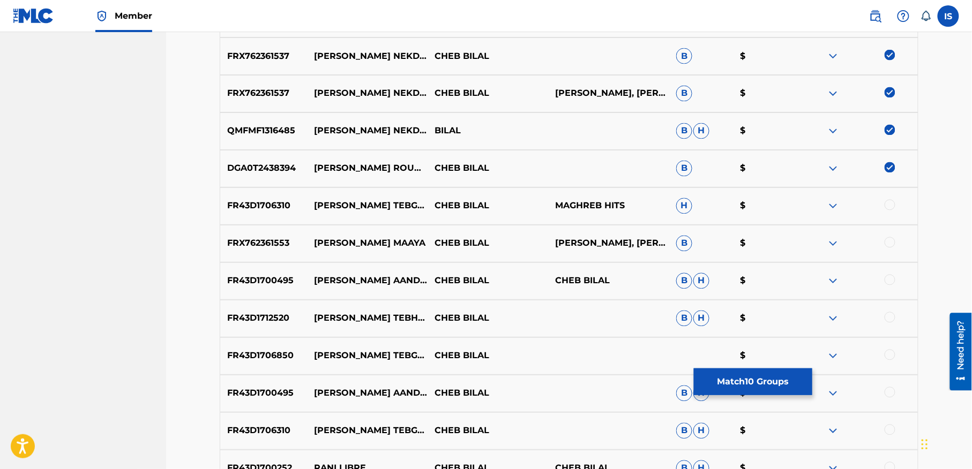
click at [890, 168] on img at bounding box center [890, 167] width 11 height 11
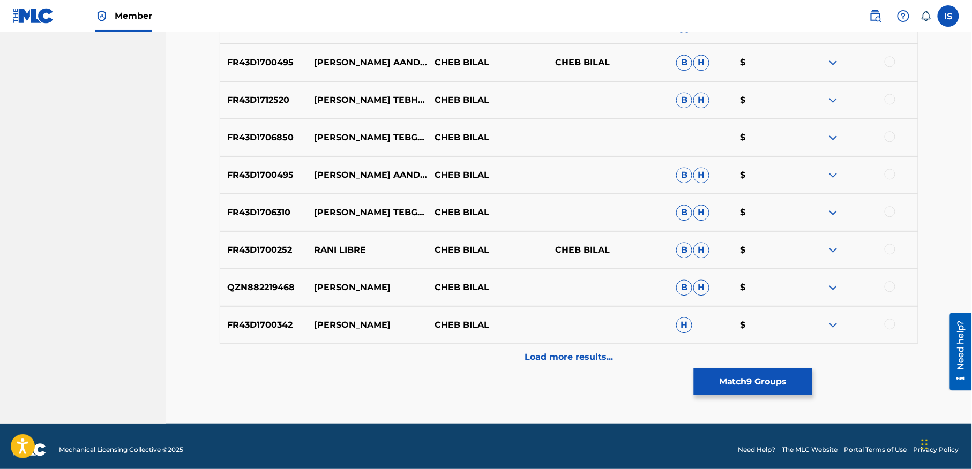
scroll to position [886, 0]
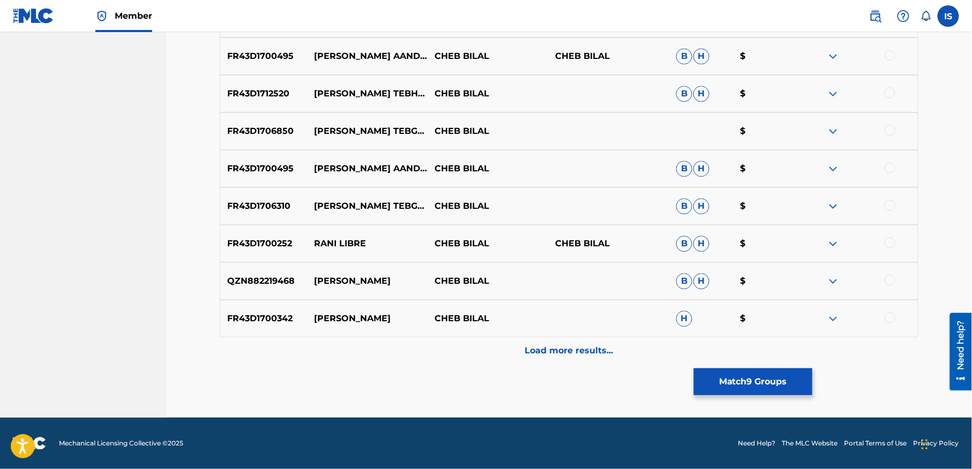
click at [549, 352] on p "Load more results..." at bounding box center [569, 350] width 88 height 13
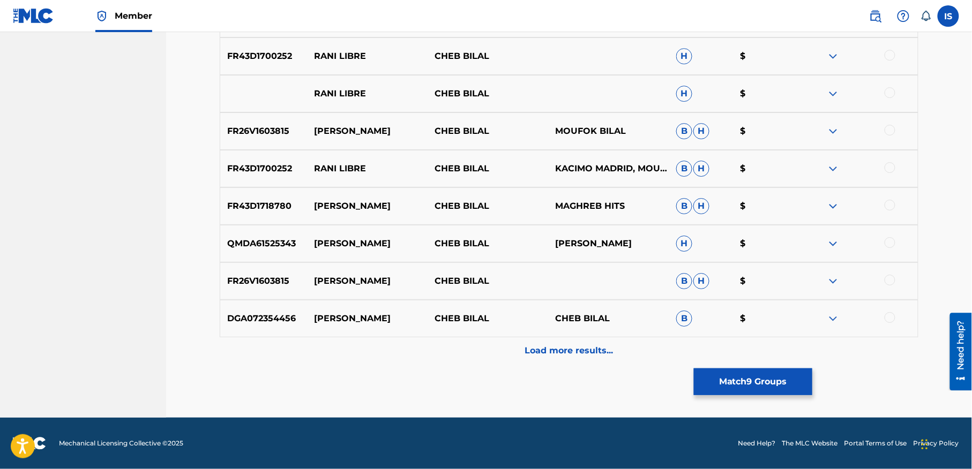
click at [556, 352] on p "Load more results..." at bounding box center [569, 350] width 88 height 13
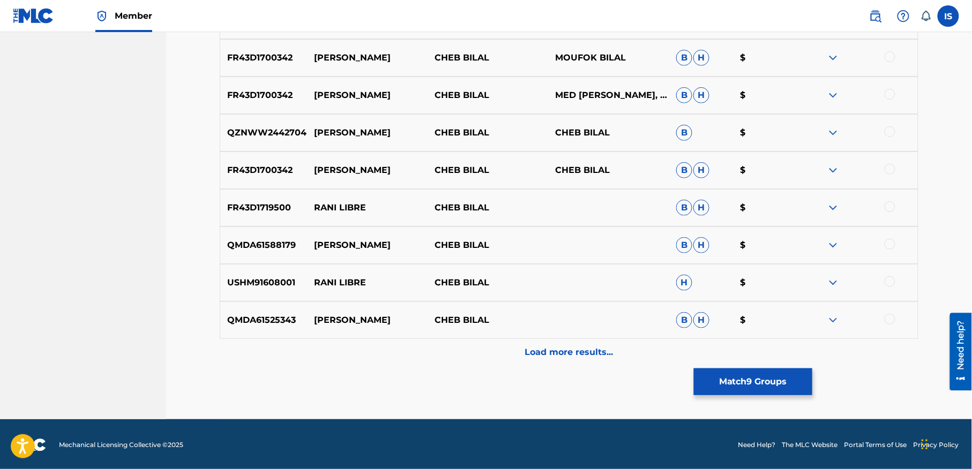
scroll to position [1636, 0]
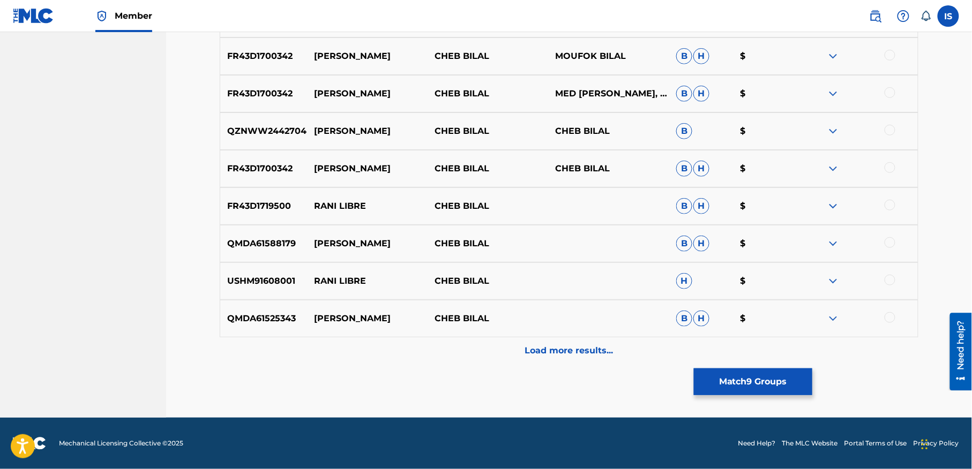
click at [558, 357] on div "Load more results..." at bounding box center [569, 351] width 699 height 27
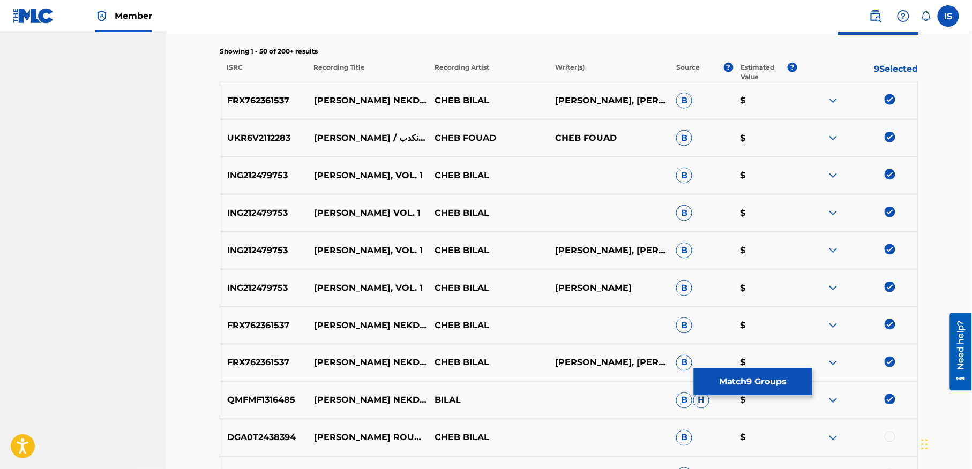
scroll to position [0, 0]
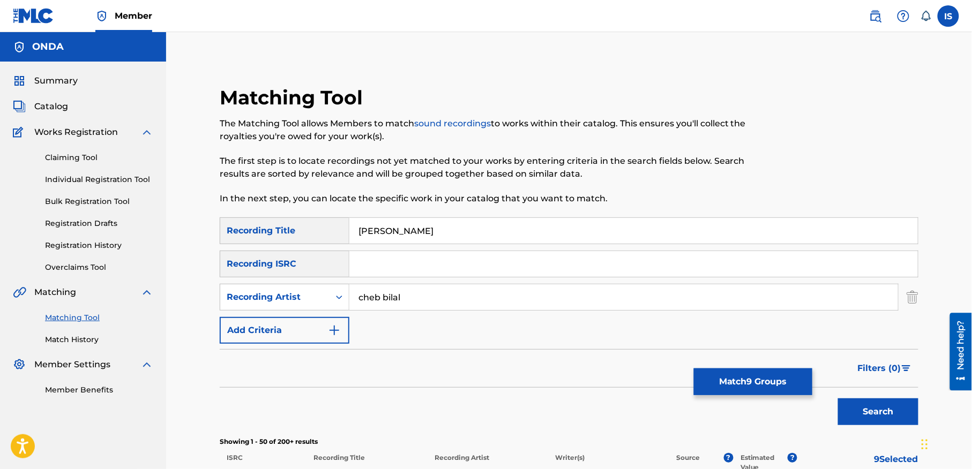
click at [751, 379] on button "Match 9 Groups" at bounding box center [753, 382] width 118 height 27
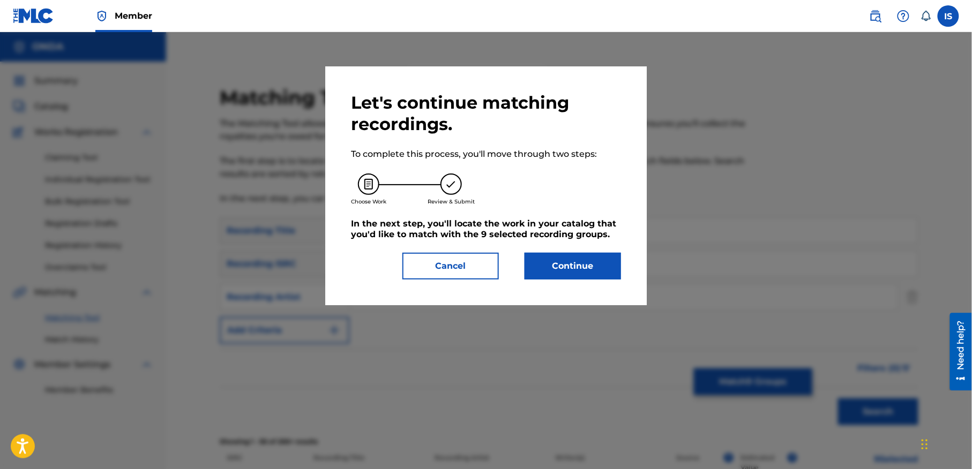
click at [568, 258] on button "Continue" at bounding box center [573, 266] width 96 height 27
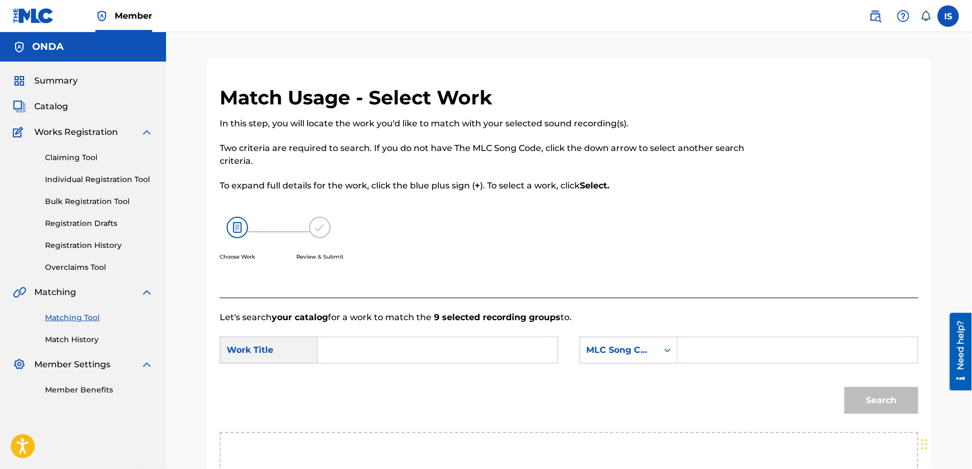
click at [438, 344] on input "Search Form" at bounding box center [438, 351] width 222 height 26
click at [376, 356] on input "Search Form" at bounding box center [438, 351] width 222 height 26
paste input "ILA RANI NAKDAB"
type input "ILA RANI NAKDAB"
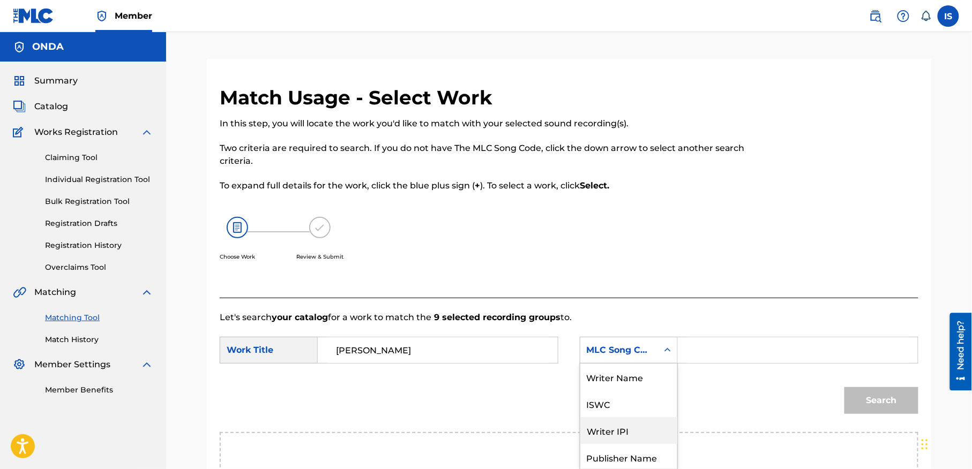
click at [639, 357] on div "7 results available. Use Up and Down to choose options, press Enter to select t…" at bounding box center [629, 350] width 98 height 27
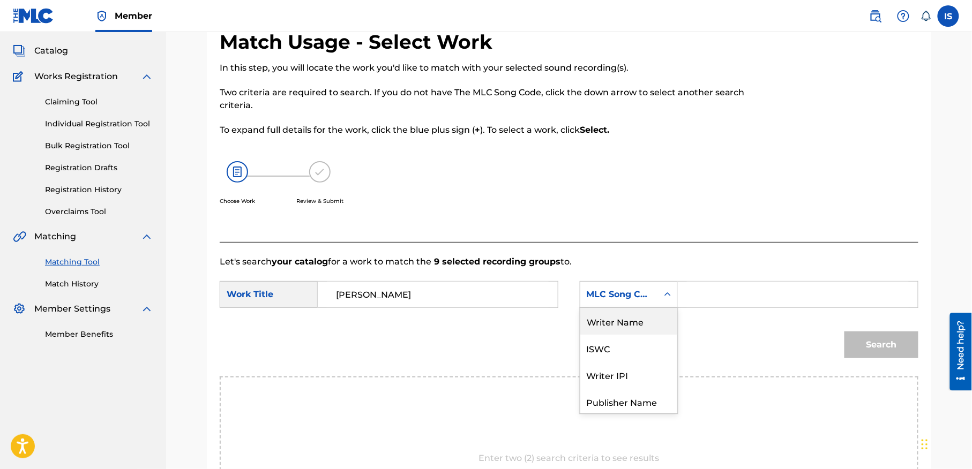
click at [620, 320] on div "Writer Name" at bounding box center [628, 321] width 97 height 27
click at [730, 296] on input "Search Form" at bounding box center [798, 295] width 222 height 26
type input "moufok"
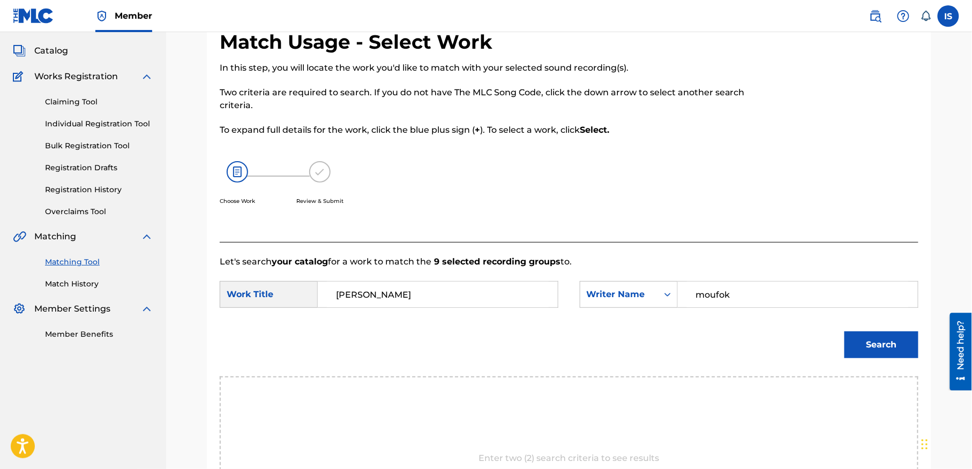
click at [859, 327] on div "Search" at bounding box center [878, 342] width 79 height 43
click at [862, 339] on button "Search" at bounding box center [881, 345] width 74 height 27
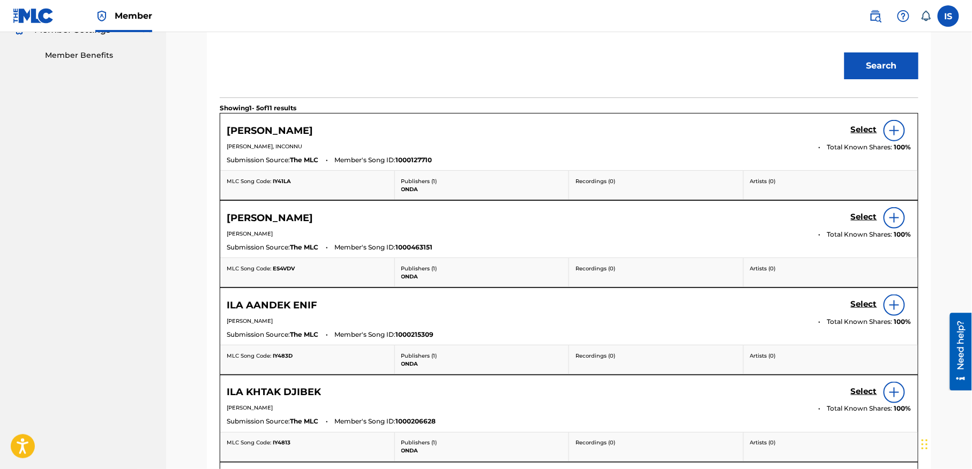
scroll to position [343, 0]
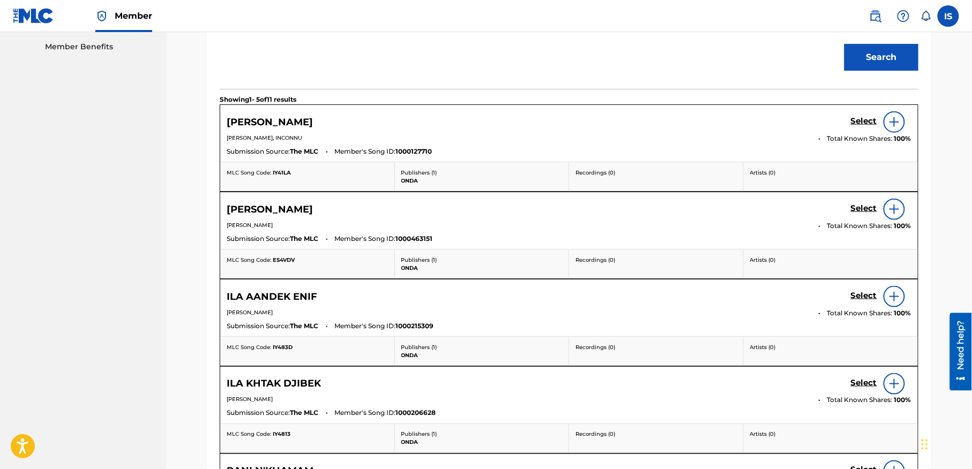
click at [858, 118] on h5 "Select" at bounding box center [864, 121] width 26 height 10
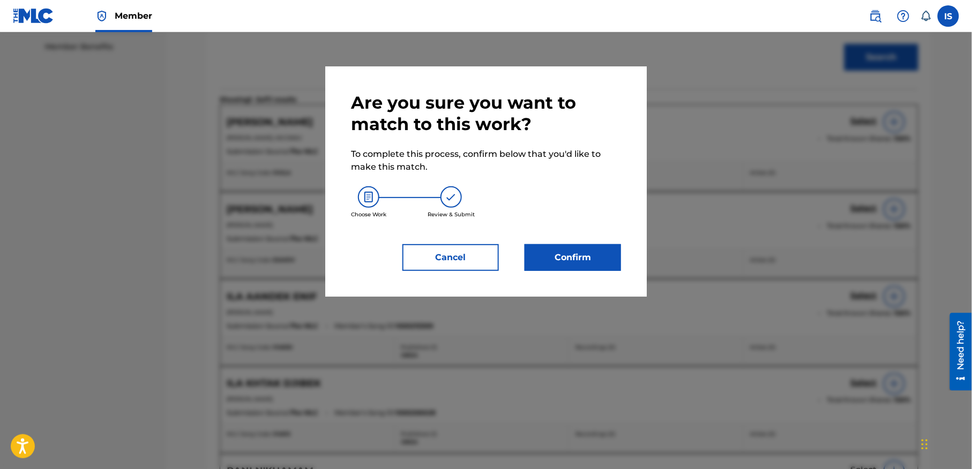
click at [568, 259] on button "Confirm" at bounding box center [573, 257] width 96 height 27
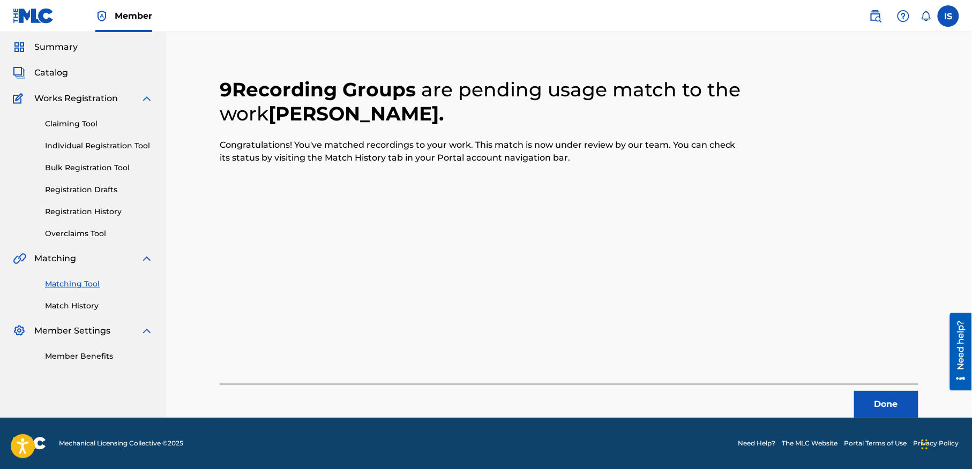
scroll to position [33, 0]
drag, startPoint x: 537, startPoint y: 218, endPoint x: 873, endPoint y: 373, distance: 370.8
click at [844, 356] on div "9 Recording Groups are pending usage match to the work ILA RANI NAKDAB . Congra…" at bounding box center [569, 236] width 699 height 366
click at [883, 398] on button "Done" at bounding box center [886, 405] width 64 height 27
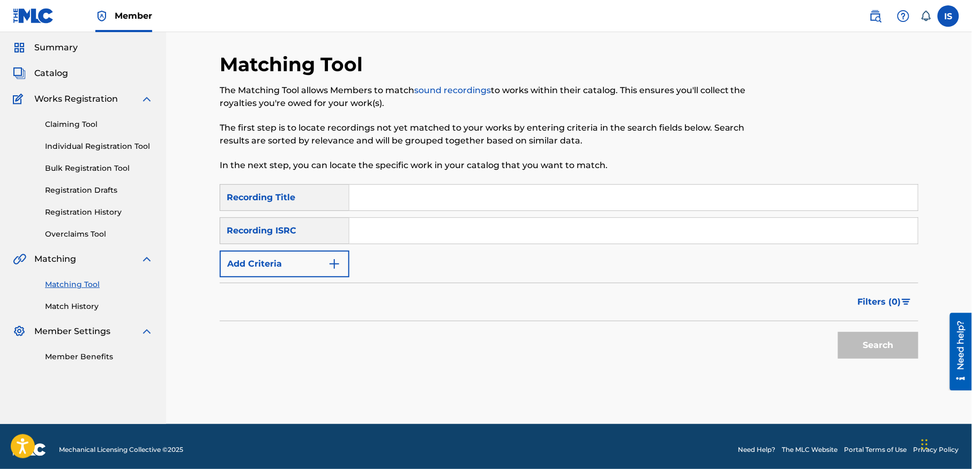
click at [372, 209] on input "Search Form" at bounding box center [633, 198] width 568 height 26
paste input "KOUNEK RADJAL OUALA BATAL"
type input "KOUNEK RADJAL OUALA BATAL"
click at [317, 266] on button "Add Criteria" at bounding box center [285, 264] width 130 height 27
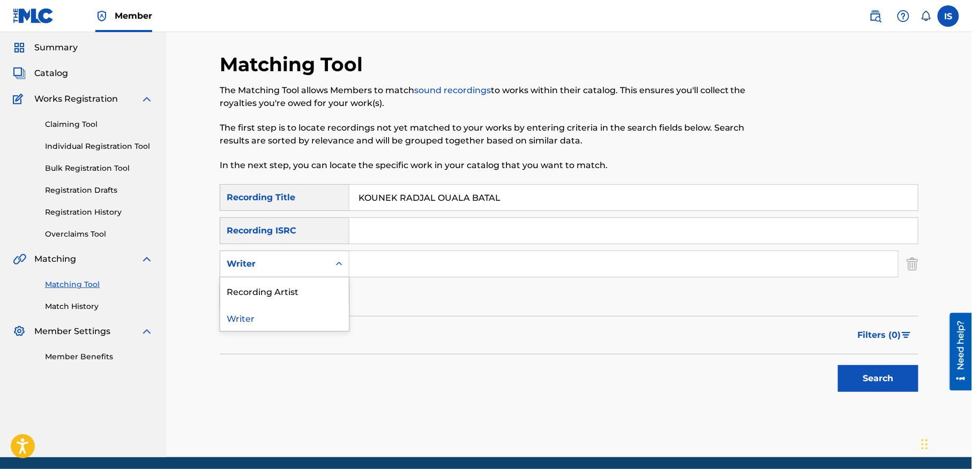
click at [303, 267] on div "Writer" at bounding box center [275, 264] width 96 height 13
click at [304, 290] on div "Recording Artist" at bounding box center [284, 291] width 129 height 27
click at [472, 268] on input "Search Form" at bounding box center [623, 264] width 549 height 26
type input "cheb bilal"
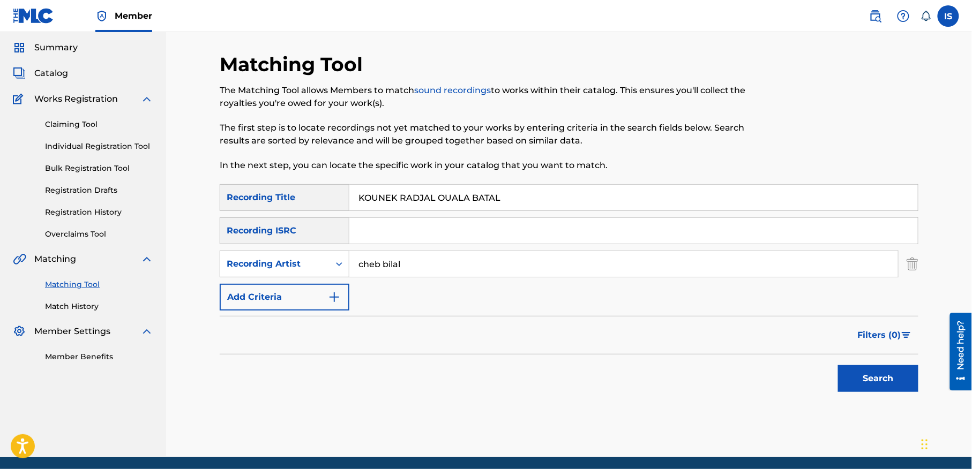
click at [877, 387] on button "Search" at bounding box center [878, 378] width 80 height 27
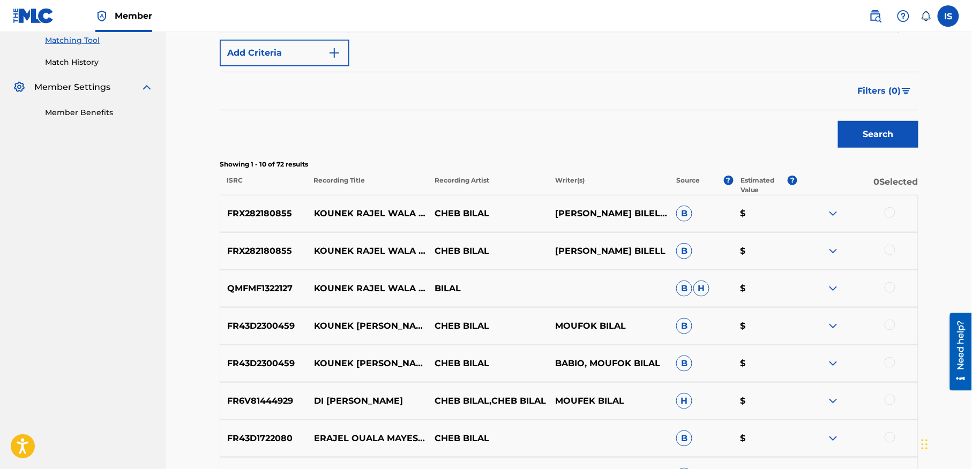
scroll to position [279, 0]
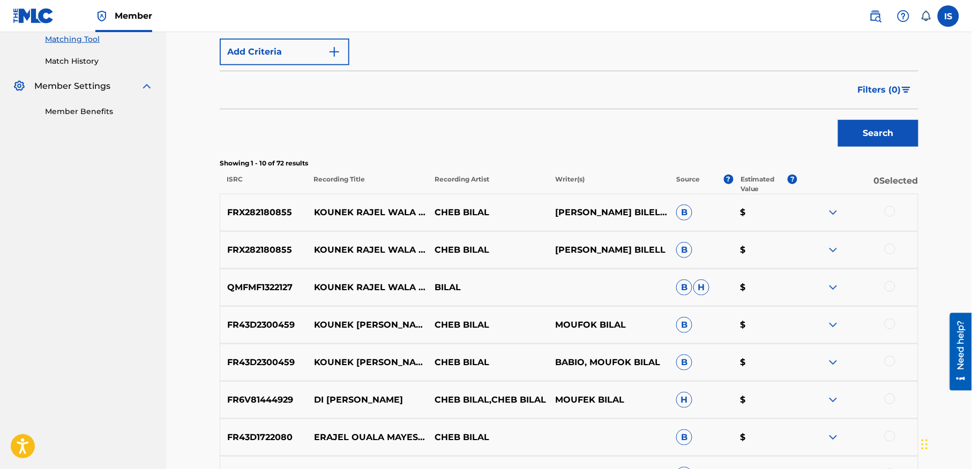
click at [886, 287] on div at bounding box center [890, 286] width 11 height 11
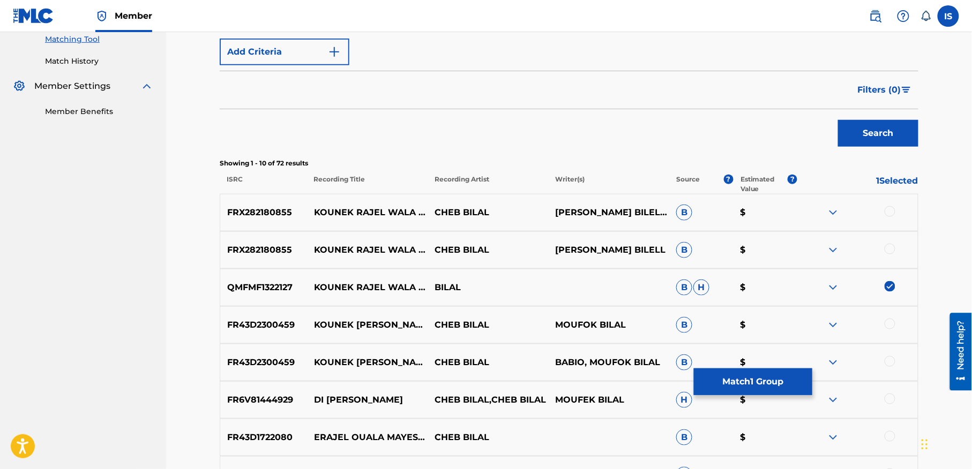
click at [888, 250] on div at bounding box center [890, 249] width 11 height 11
click at [888, 210] on div at bounding box center [890, 211] width 11 height 11
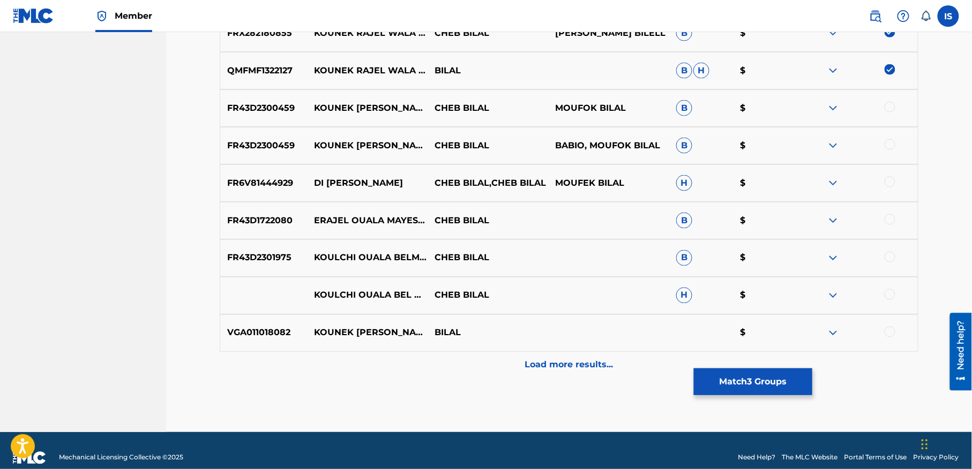
click at [539, 370] on p "Load more results..." at bounding box center [569, 365] width 88 height 13
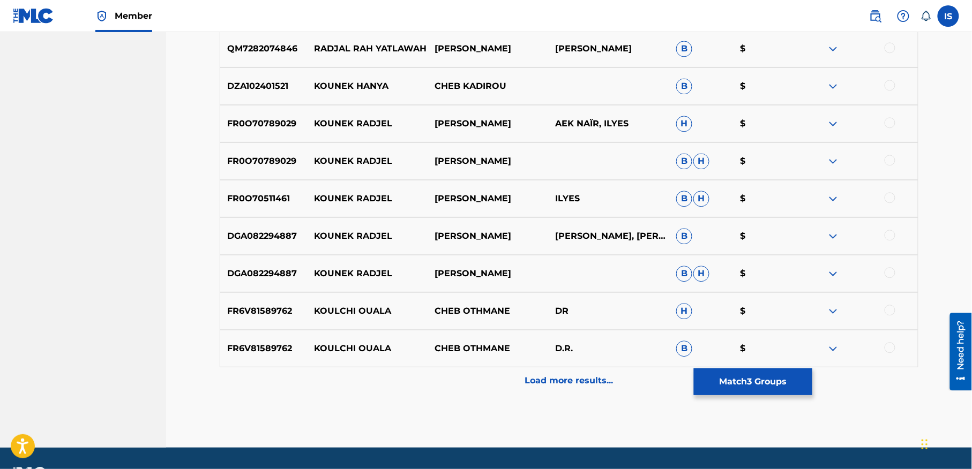
scroll to position [886, 0]
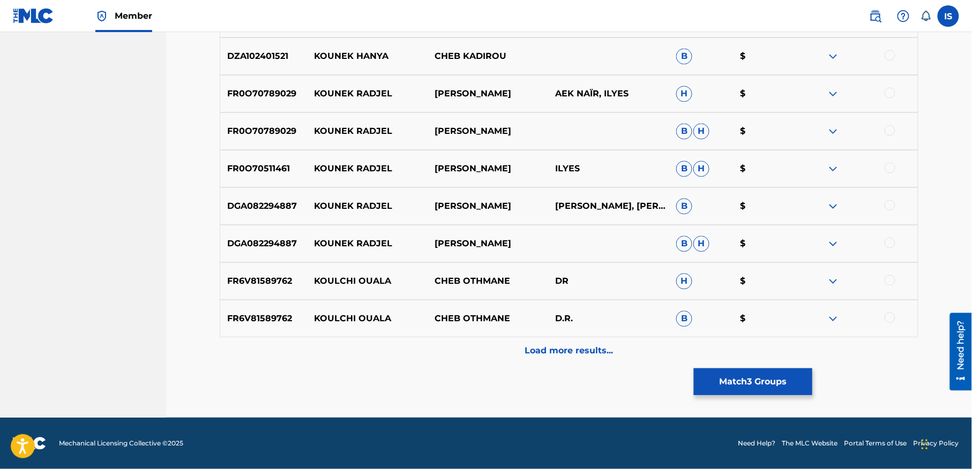
click at [721, 385] on button "Match 3 Groups" at bounding box center [753, 382] width 118 height 27
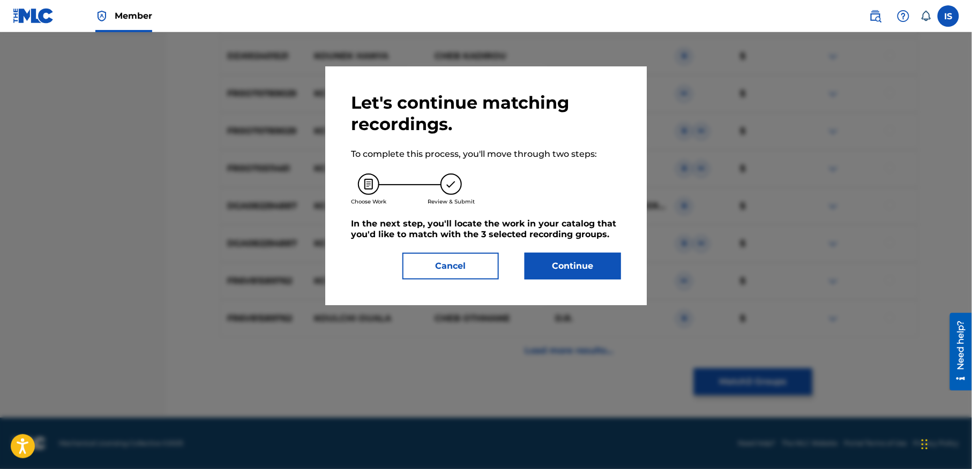
drag, startPoint x: 586, startPoint y: 287, endPoint x: 573, endPoint y: 272, distance: 19.8
click at [576, 273] on div "Let's continue matching recordings. To complete this process, you'll move throu…" at bounding box center [485, 185] width 321 height 239
click at [573, 271] on button "Continue" at bounding box center [573, 266] width 96 height 27
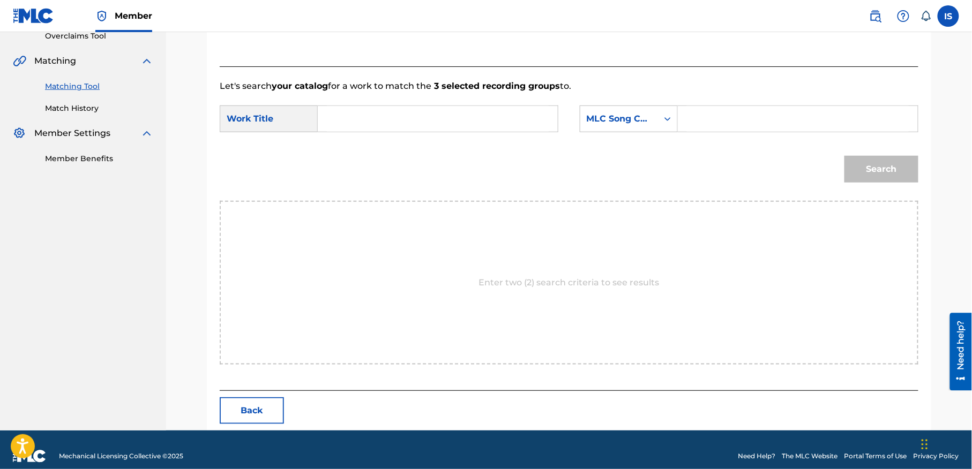
scroll to position [245, 0]
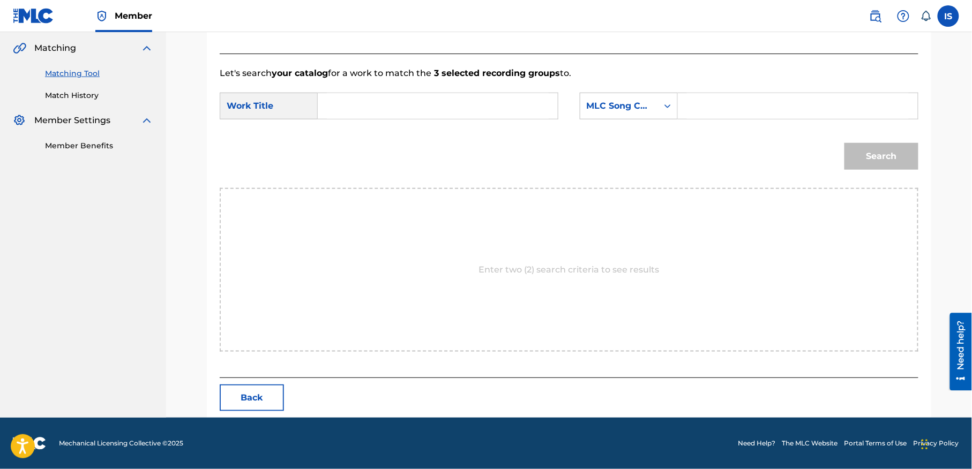
drag, startPoint x: 400, startPoint y: 123, endPoint x: 399, endPoint y: 117, distance: 6.0
click at [399, 119] on div "SearchWithCriteria97016f19-2c11-4109-9b7d-fd5fdb7e1ffd Work Title SearchWithCri…" at bounding box center [569, 109] width 699 height 33
click at [399, 116] on input "Search Form" at bounding box center [438, 106] width 222 height 26
paste input "KOUNEK RADJAL OUALA BATAL"
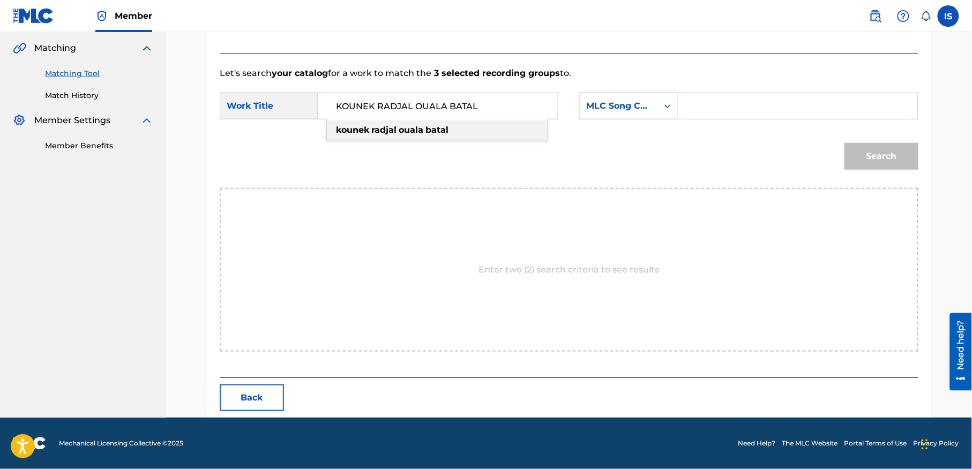
type input "KOUNEK RADJAL OUALA BATAL"
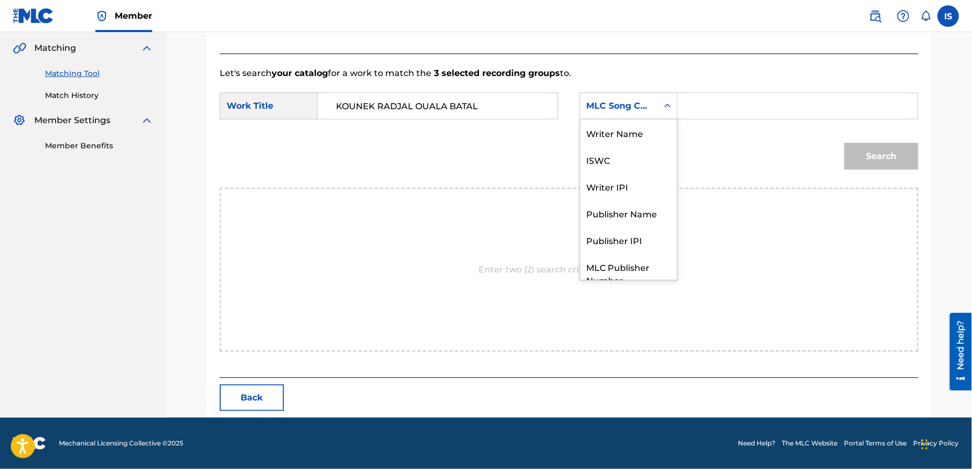
click at [650, 110] on div "MLC Song Code" at bounding box center [619, 106] width 78 height 20
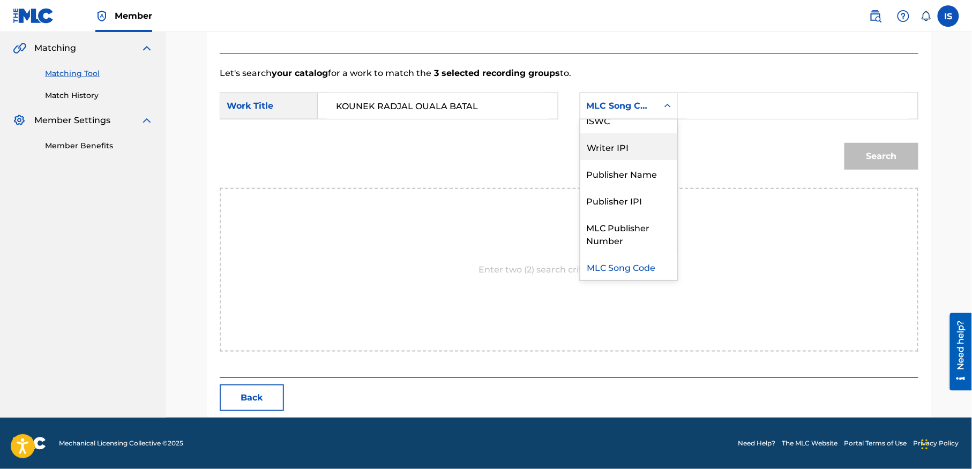
scroll to position [0, 0]
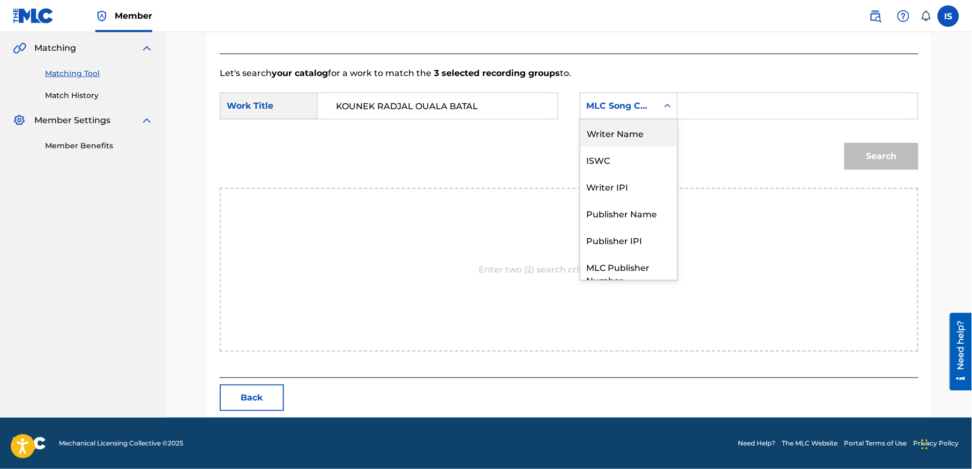
click at [632, 135] on div "Writer Name" at bounding box center [628, 132] width 97 height 27
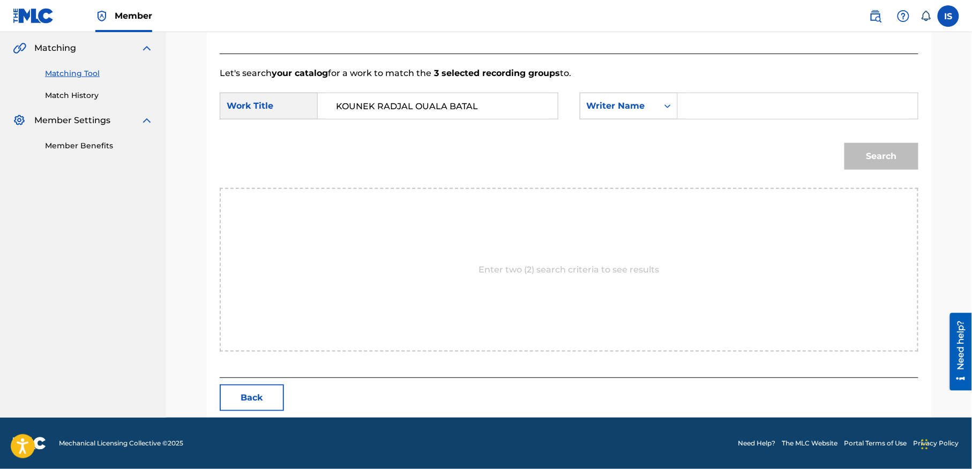
click at [717, 110] on input "Search Form" at bounding box center [798, 106] width 222 height 26
type input "moufok"
click at [884, 159] on button "Search" at bounding box center [881, 156] width 74 height 27
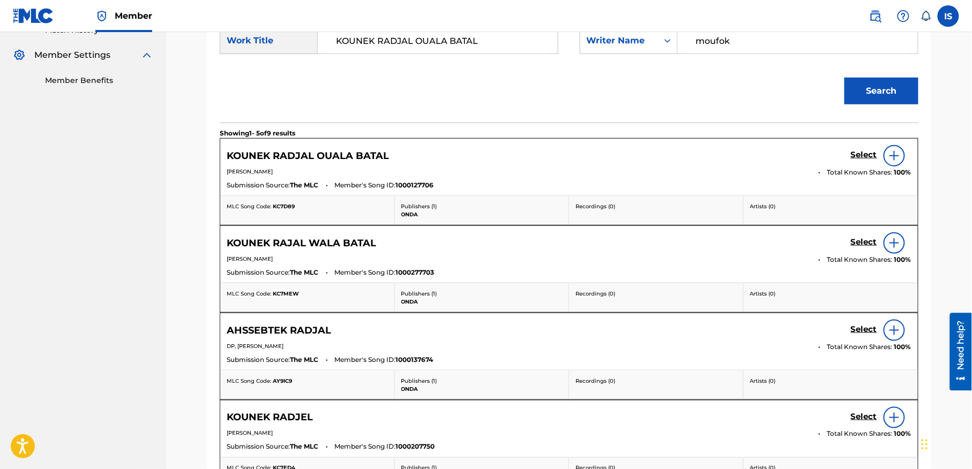
scroll to position [311, 0]
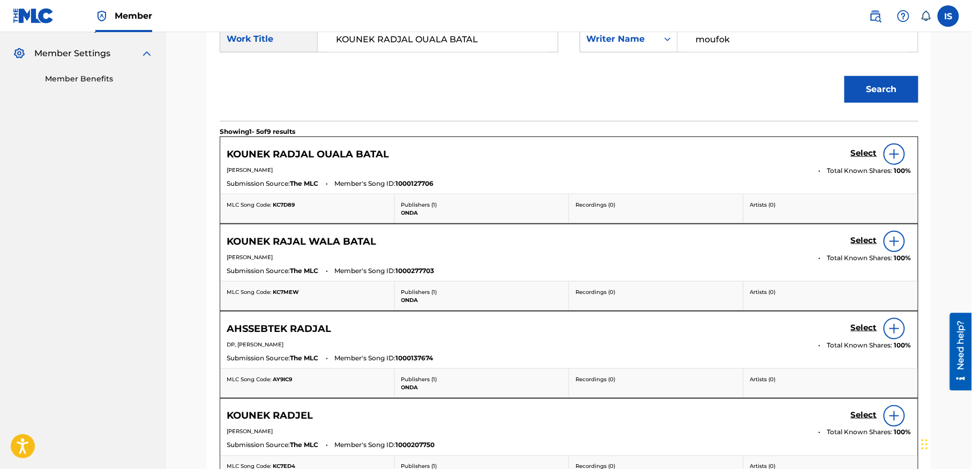
click at [853, 156] on h5 "Select" at bounding box center [864, 153] width 26 height 10
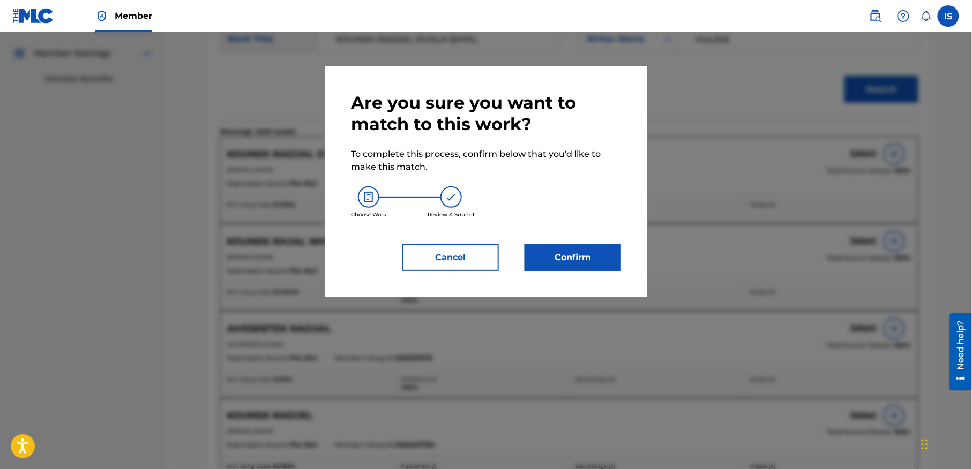
click at [569, 259] on button "Confirm" at bounding box center [573, 257] width 96 height 27
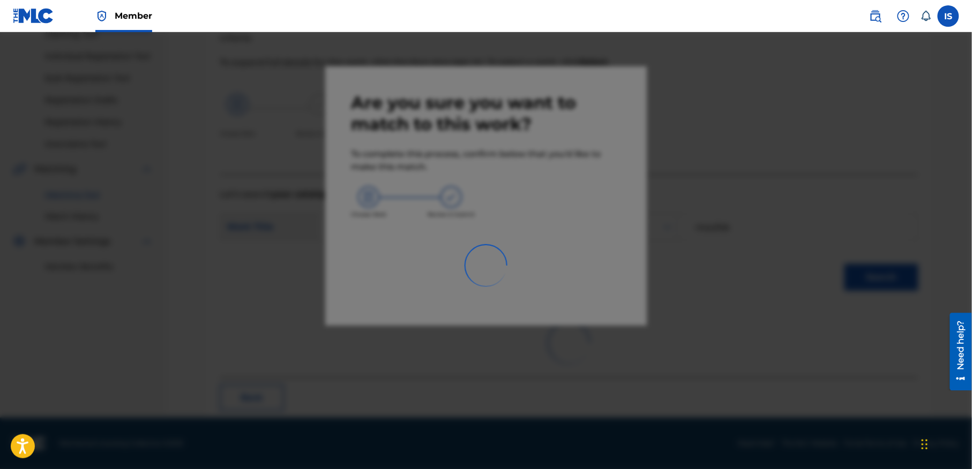
scroll to position [33, 0]
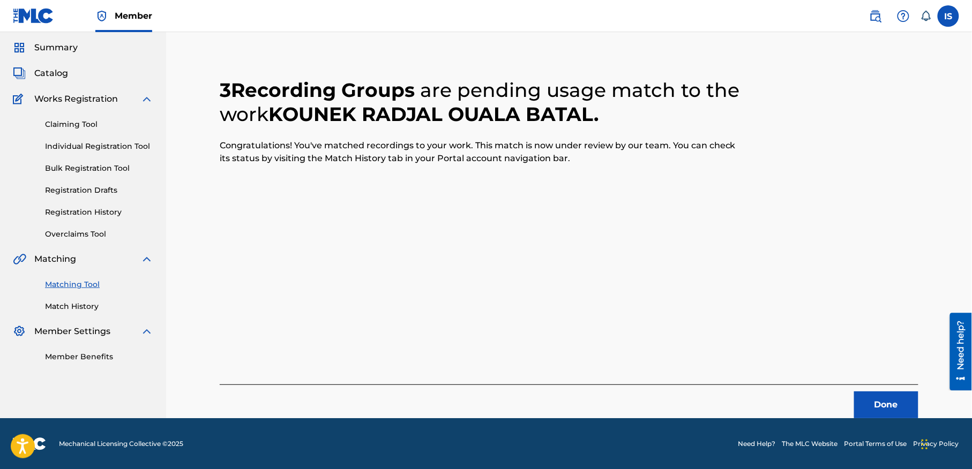
click at [886, 401] on button "Done" at bounding box center [886, 405] width 64 height 27
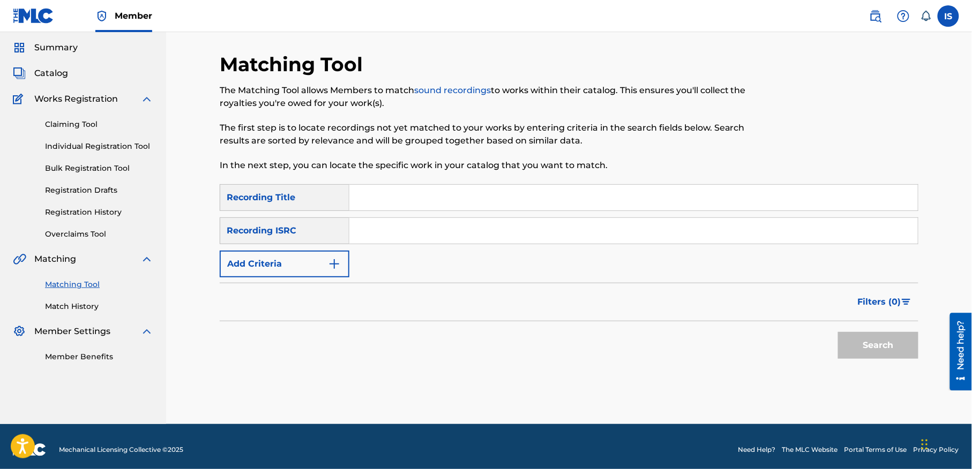
click at [416, 193] on input "Search Form" at bounding box center [633, 198] width 568 height 26
paste input "B'DITHA KAMMAL"
click at [367, 199] on input "B'DITHA KAMMAL" at bounding box center [633, 198] width 568 height 26
click at [416, 196] on input "BDITHA KAMMAL" at bounding box center [633, 198] width 568 height 26
type input "BDITHA KAMAL"
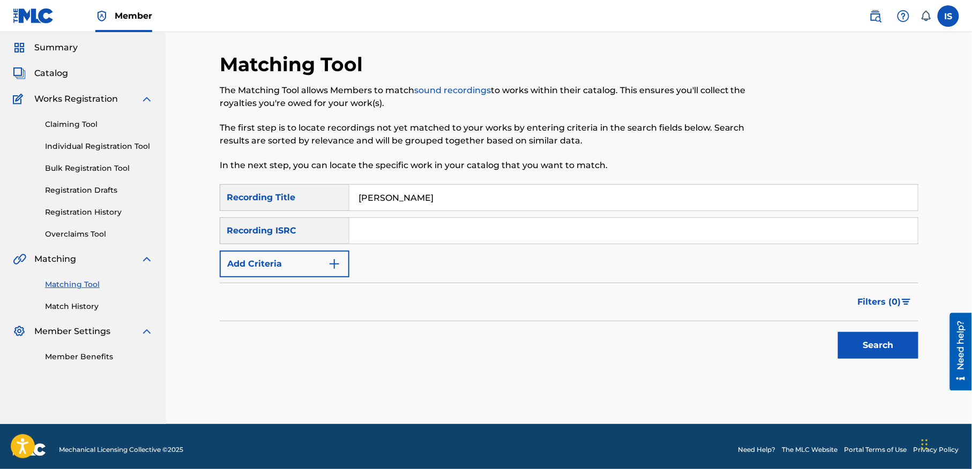
click at [261, 262] on button "Add Criteria" at bounding box center [285, 264] width 130 height 27
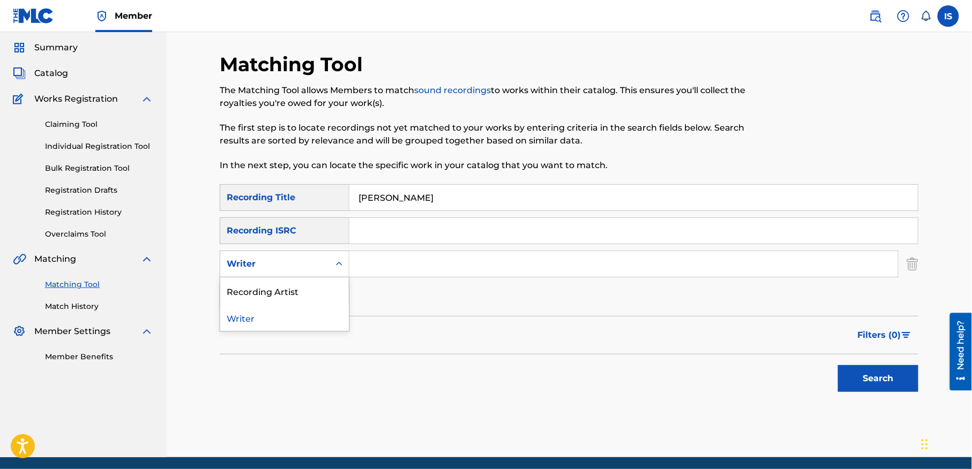
click at [293, 272] on div "Writer" at bounding box center [274, 264] width 109 height 20
click at [288, 285] on div "Recording Artist" at bounding box center [284, 291] width 129 height 27
click at [399, 258] on input "Search Form" at bounding box center [623, 264] width 549 height 26
type input "cheb bilal"
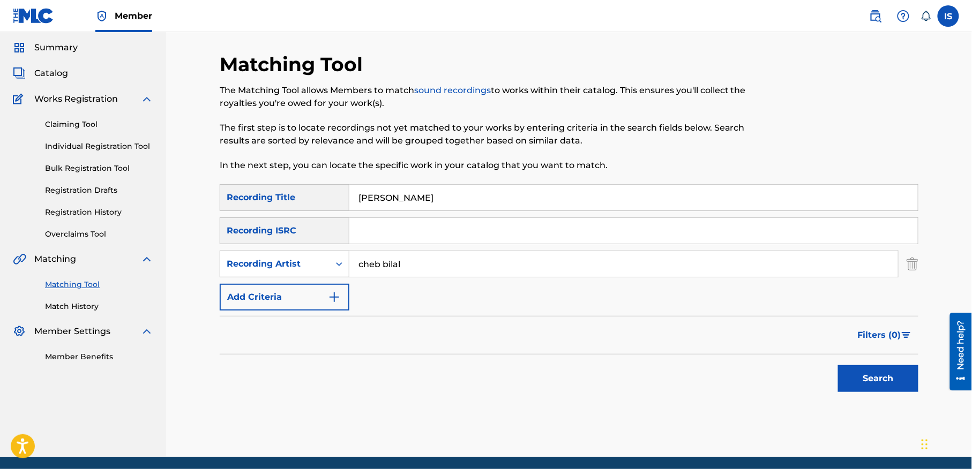
click at [858, 378] on button "Search" at bounding box center [878, 378] width 80 height 27
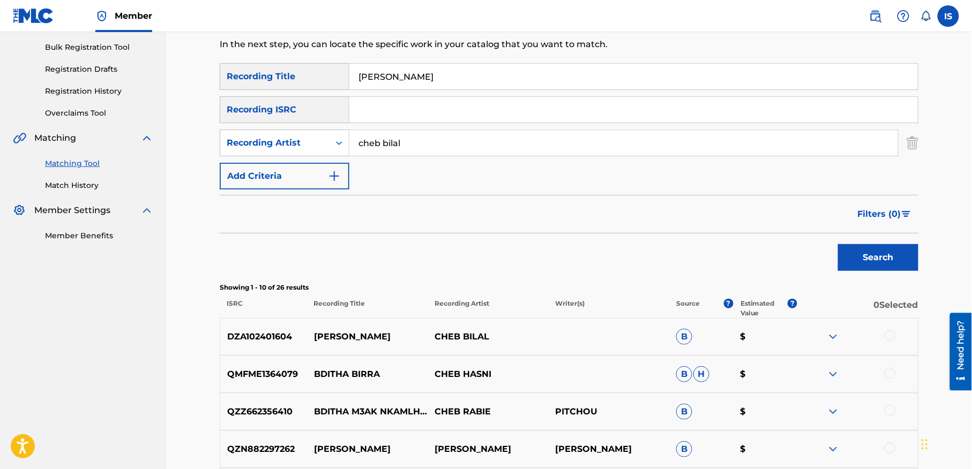
scroll to position [186, 0]
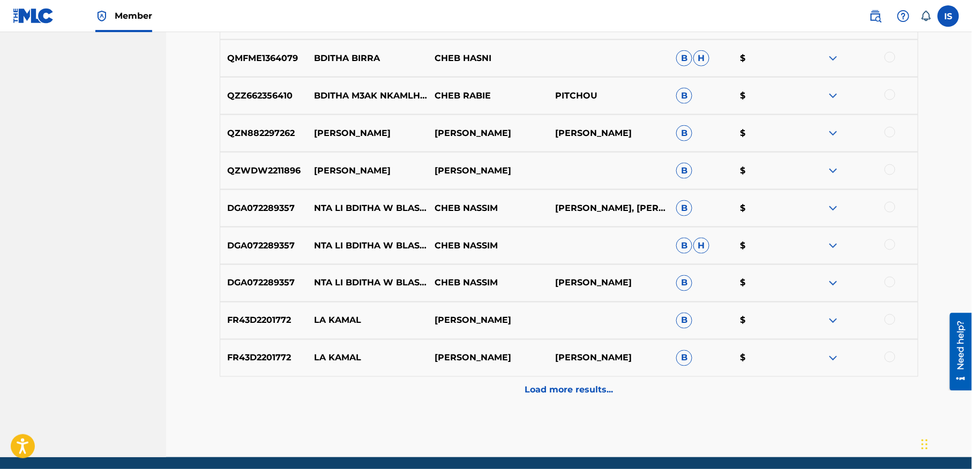
click at [549, 389] on p "Load more results..." at bounding box center [569, 390] width 88 height 13
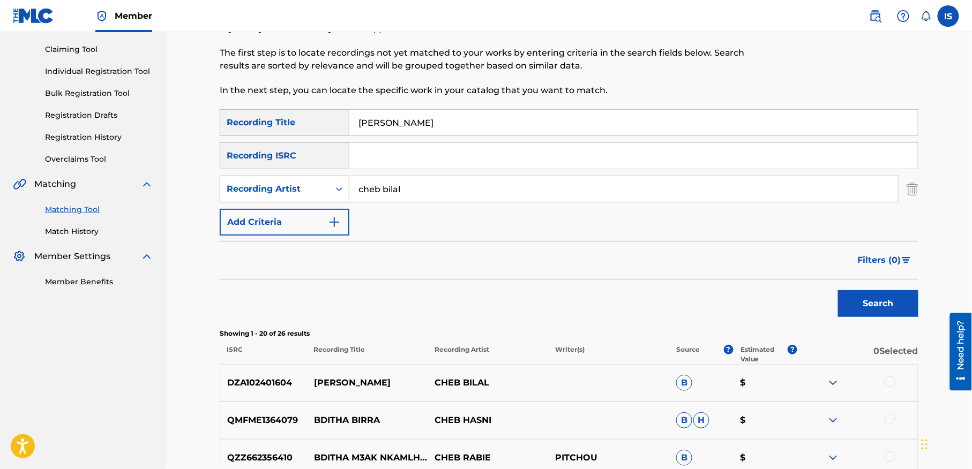
scroll to position [0, 0]
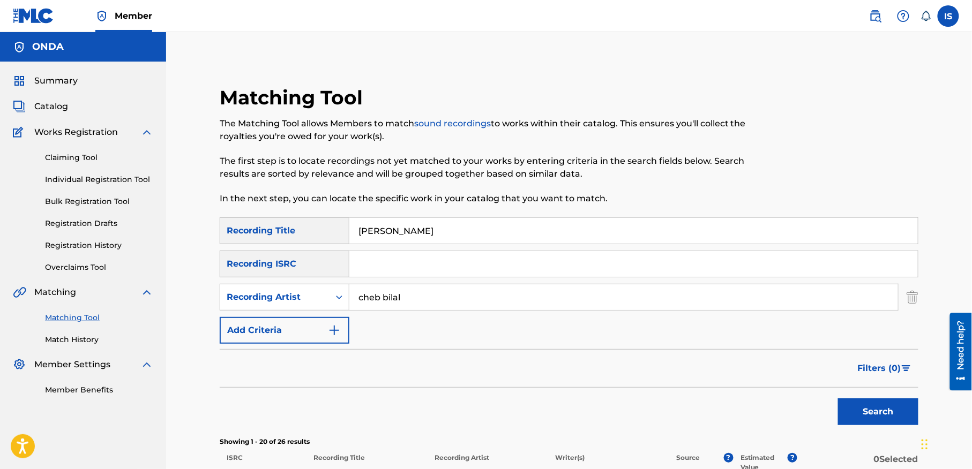
click at [410, 226] on input "BDITHA KAMAL" at bounding box center [633, 231] width 568 height 26
paste input "SOUFFRANCE (LA)"
type input "SOUFFRANCE (LA)"
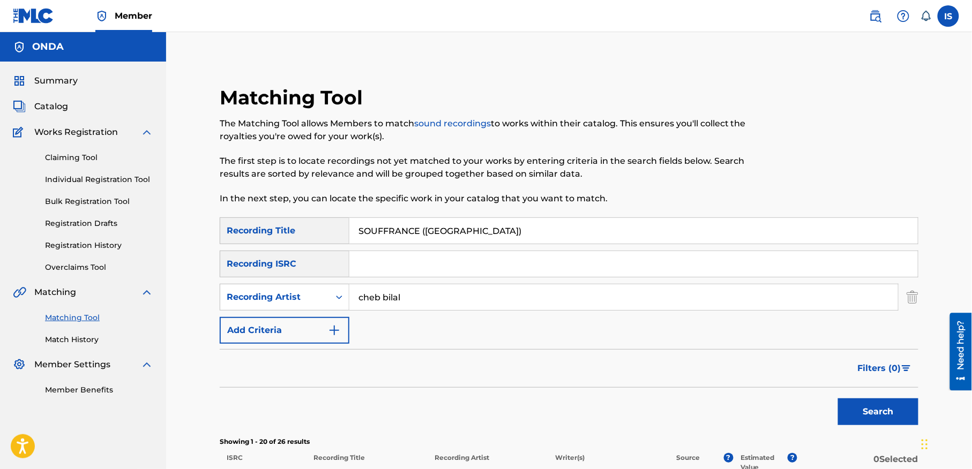
click at [838, 399] on button "Search" at bounding box center [878, 412] width 80 height 27
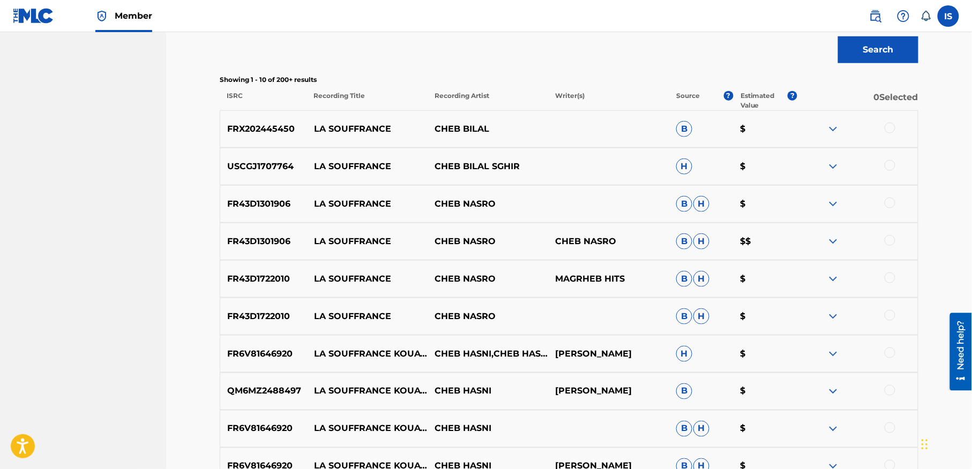
scroll to position [363, 0]
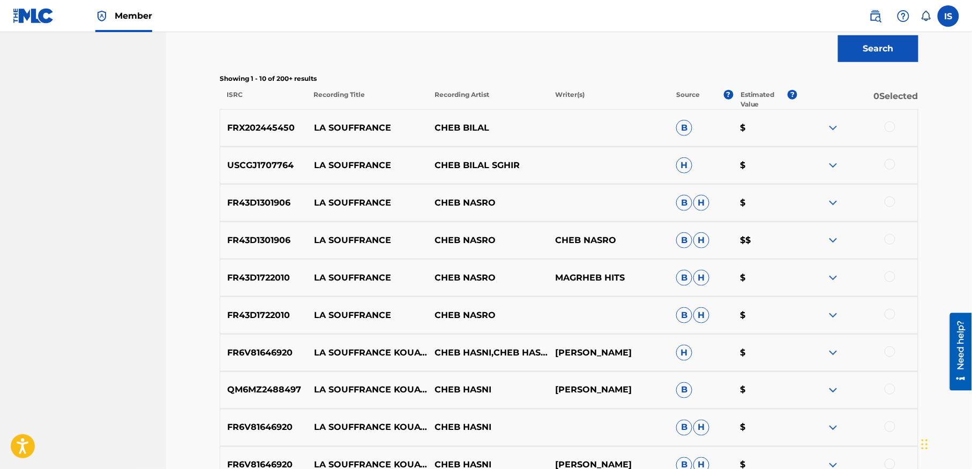
click at [886, 129] on div at bounding box center [890, 127] width 11 height 11
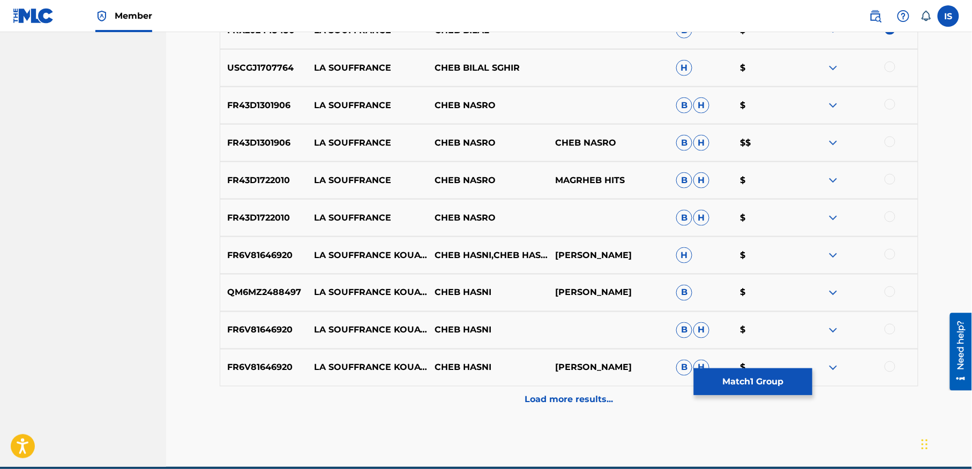
scroll to position [461, 0]
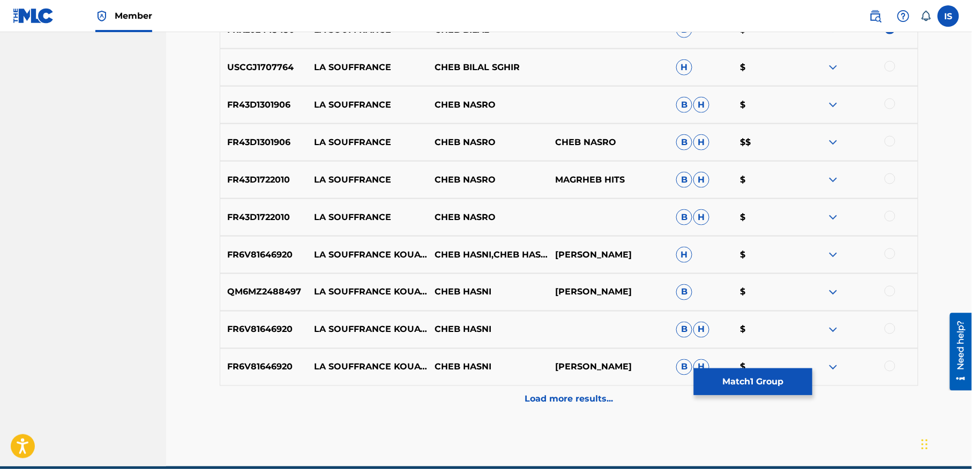
click at [558, 397] on p "Load more results..." at bounding box center [569, 399] width 88 height 13
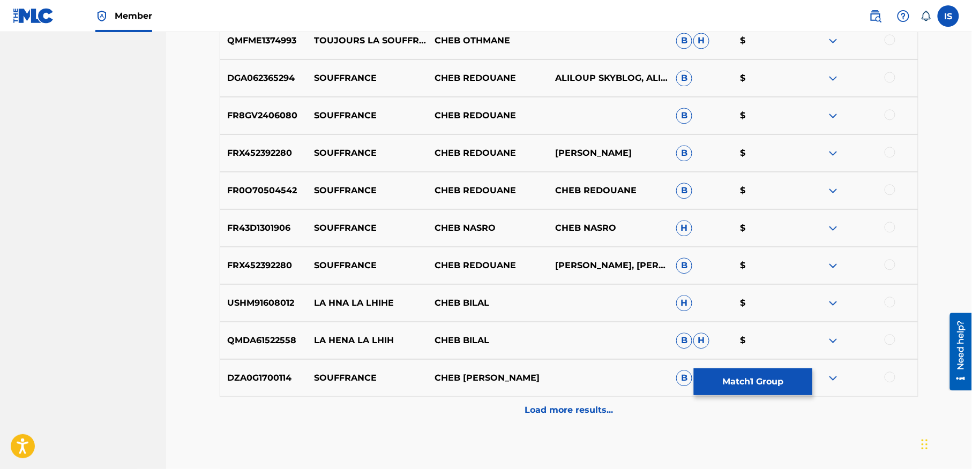
click at [554, 408] on p "Load more results..." at bounding box center [569, 410] width 88 height 13
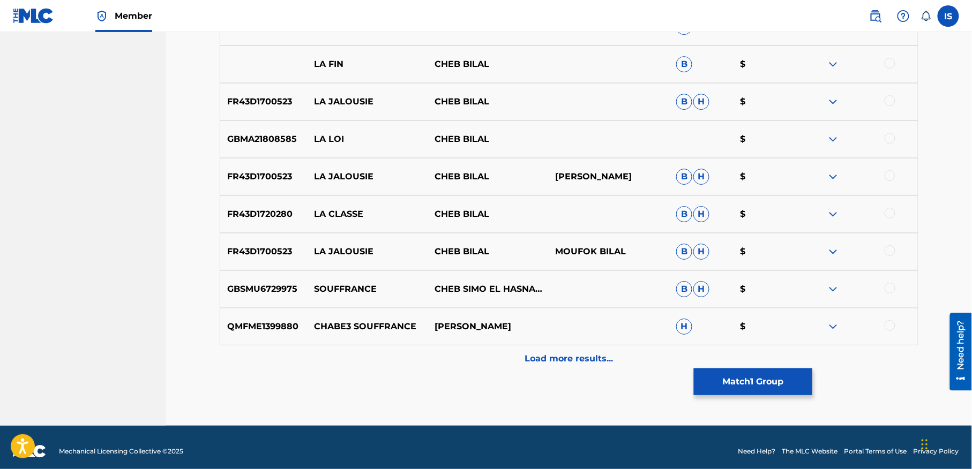
click at [563, 354] on p "Load more results..." at bounding box center [569, 359] width 88 height 13
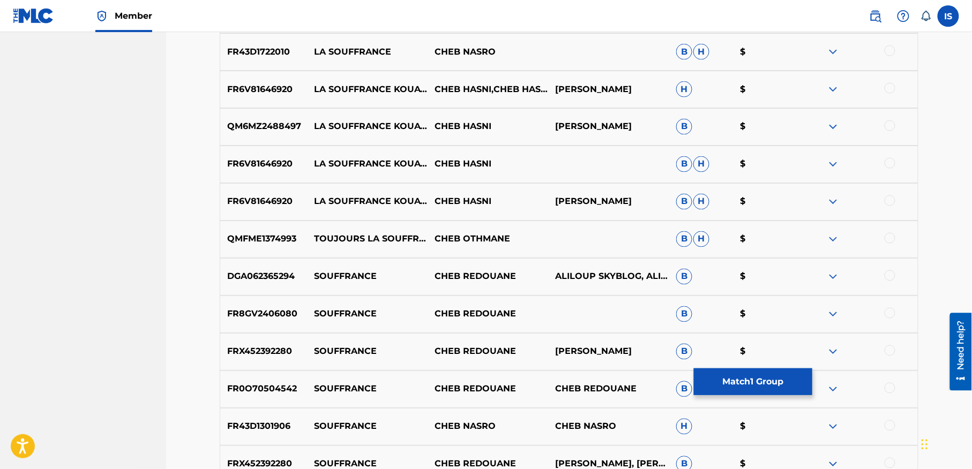
scroll to position [630, 0]
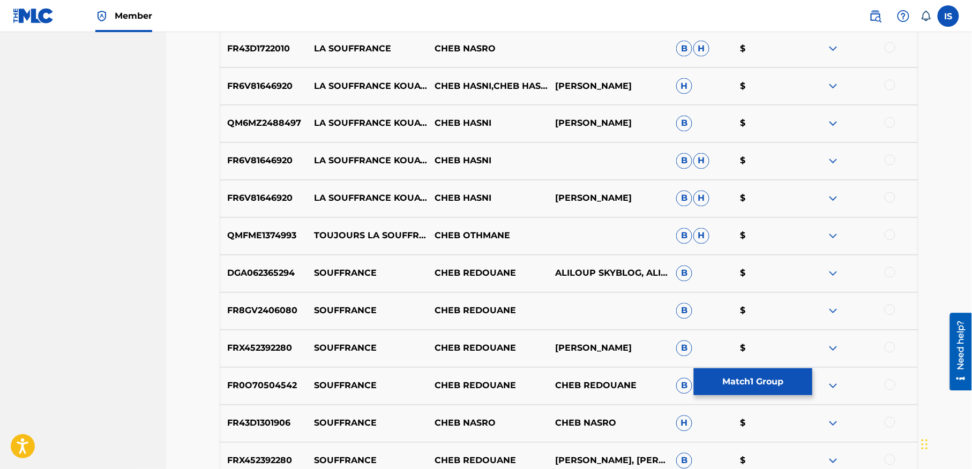
click at [739, 379] on button "Match 1 Group" at bounding box center [753, 382] width 118 height 27
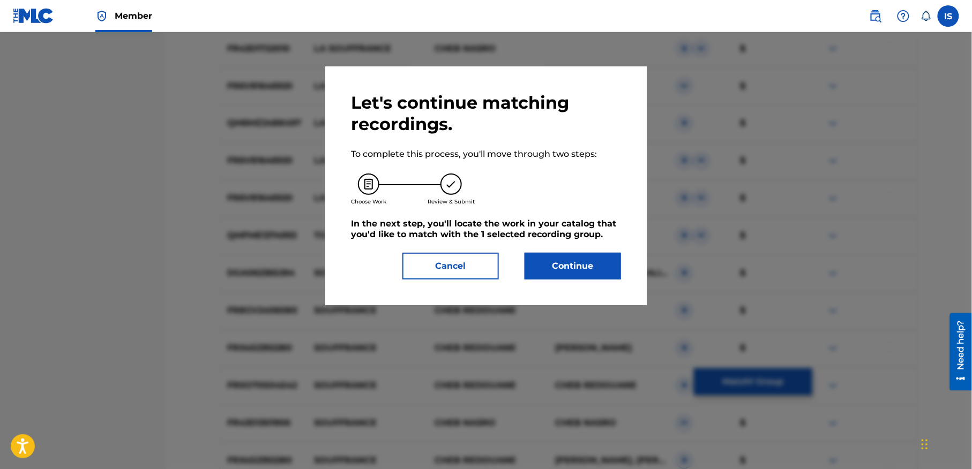
click at [572, 257] on button "Continue" at bounding box center [573, 266] width 96 height 27
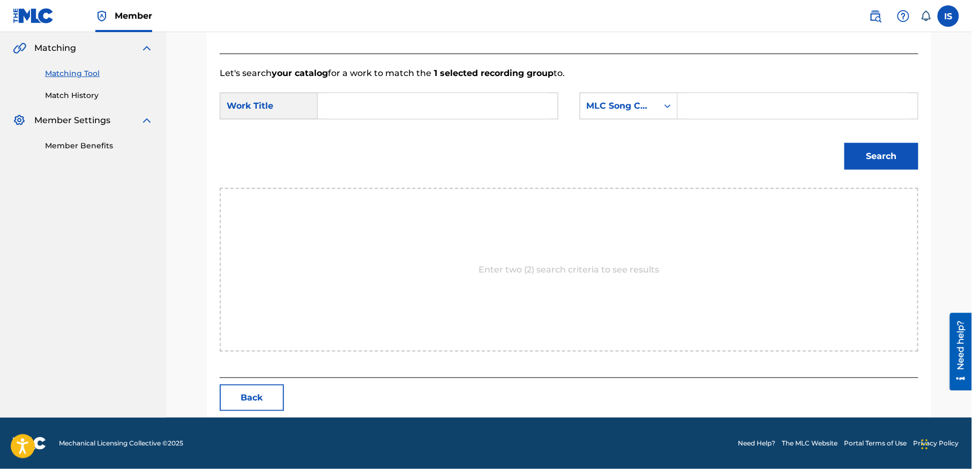
scroll to position [245, 0]
click at [369, 76] on p "Let's search your catalog for a work to match the 1 selected recording group to." at bounding box center [569, 73] width 699 height 13
click at [369, 102] on input "Search Form" at bounding box center [438, 106] width 222 height 26
paste input "SOUFFRANCE (LA)"
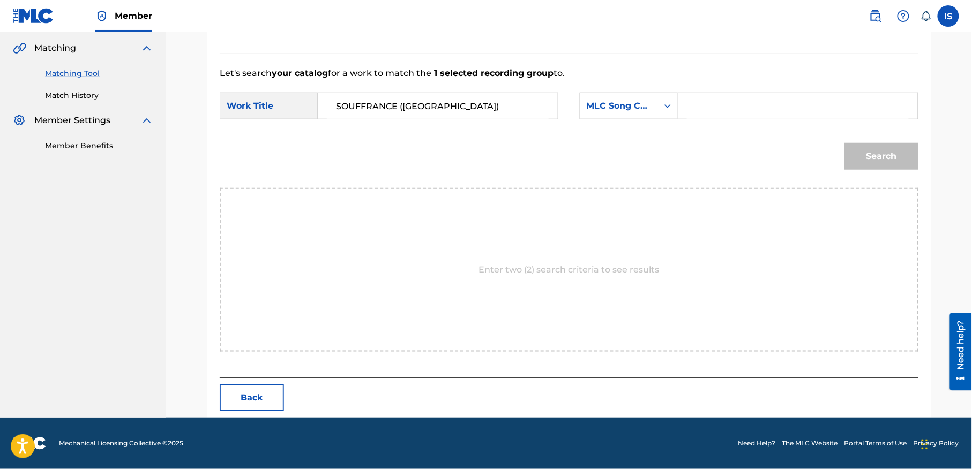
type input "SOUFFRANCE (LA)"
click at [642, 100] on div "MLC Song Code" at bounding box center [619, 106] width 65 height 13
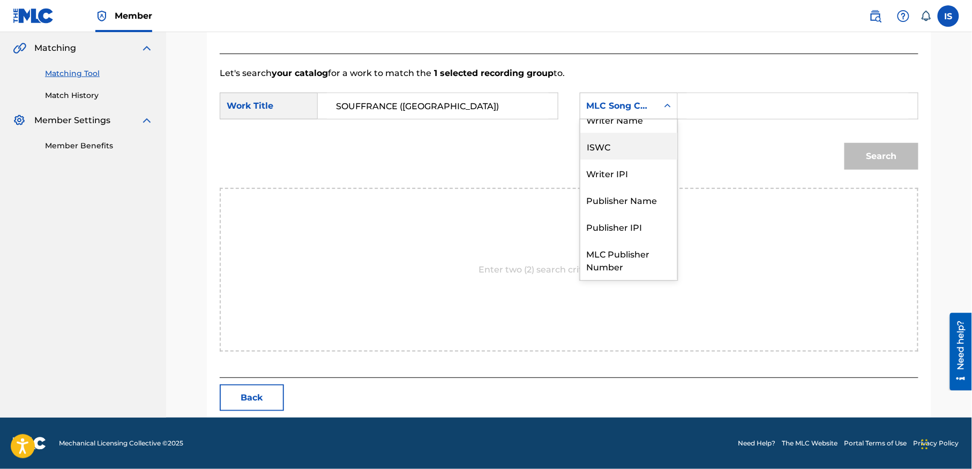
scroll to position [0, 0]
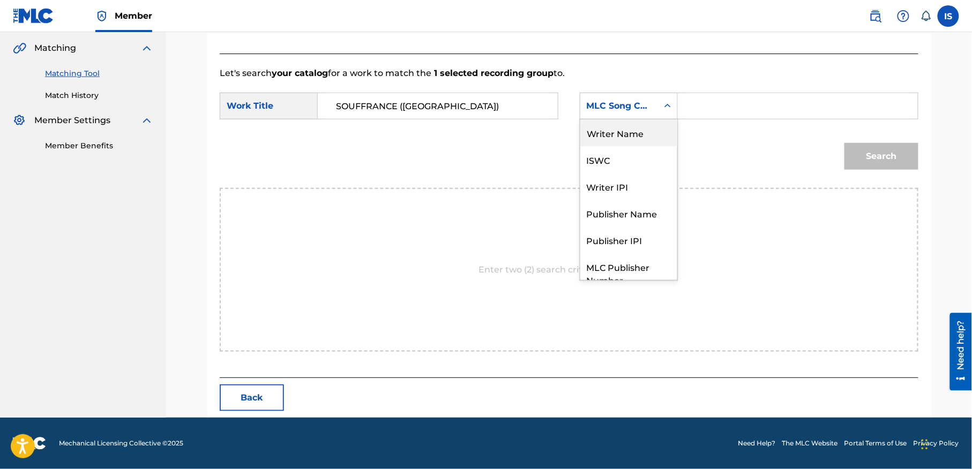
click at [631, 136] on div "Writer Name" at bounding box center [628, 132] width 97 height 27
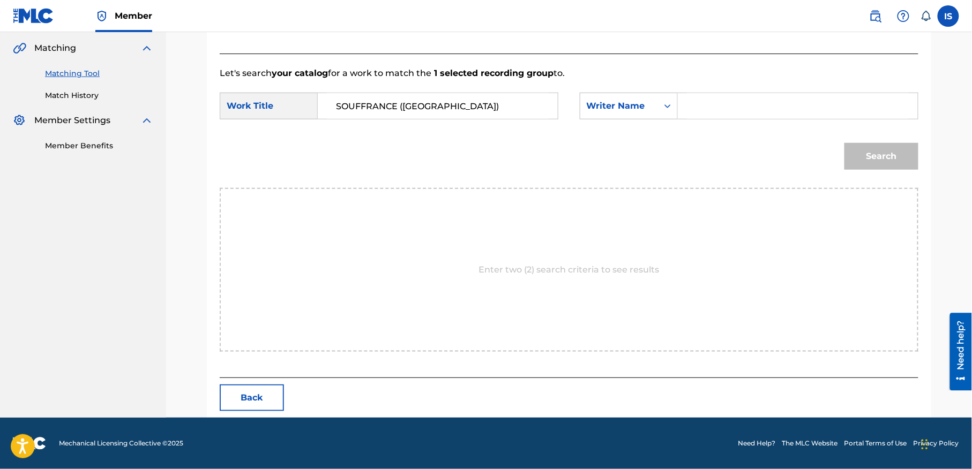
click at [740, 122] on div "SearchWithCriteria97016f19-2c11-4109-9b7d-fd5fdb7e1ffd Work Title SOUFFRANCE (L…" at bounding box center [569, 109] width 699 height 33
click at [710, 106] on input "Search Form" at bounding box center [798, 106] width 222 height 26
click at [751, 129] on form "SearchWithCriteria97016f19-2c11-4109-9b7d-fd5fdb7e1ffd Work Title SOUFFRANCE (L…" at bounding box center [569, 134] width 699 height 108
click at [744, 107] on input "Search Form" at bounding box center [798, 106] width 222 height 26
type input "moufok"
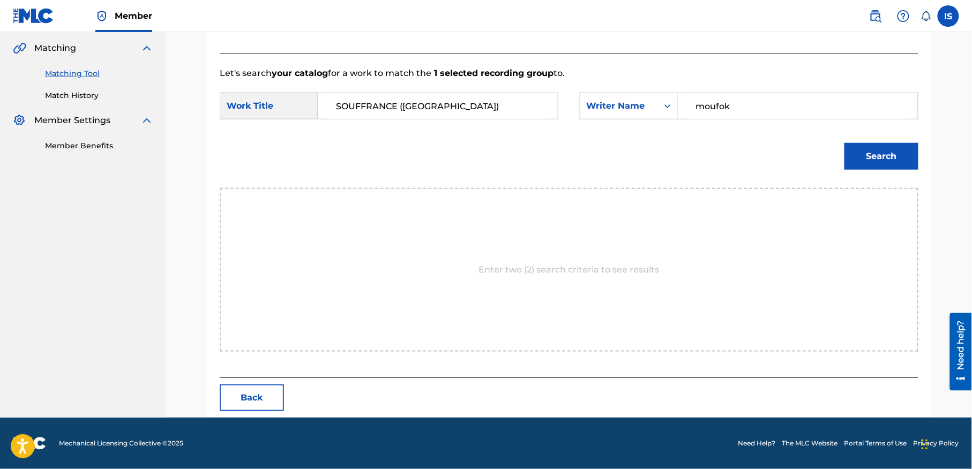
click at [879, 155] on button "Search" at bounding box center [881, 156] width 74 height 27
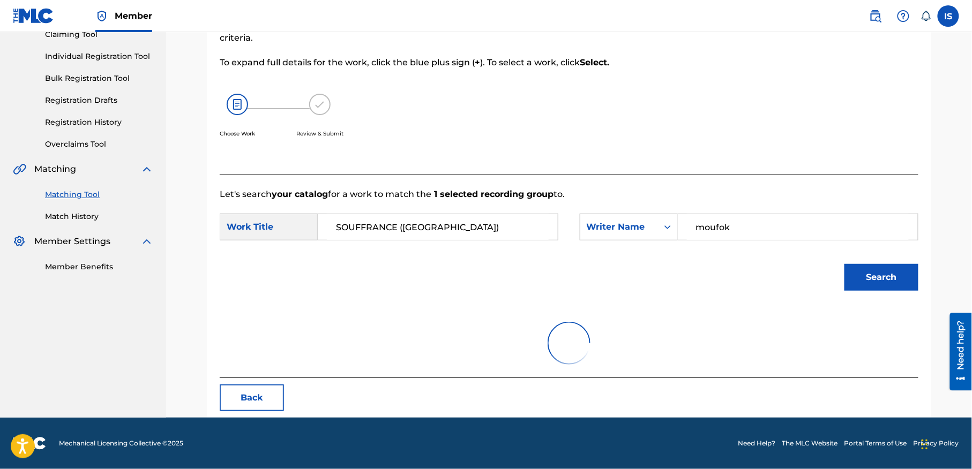
scroll to position [245, 0]
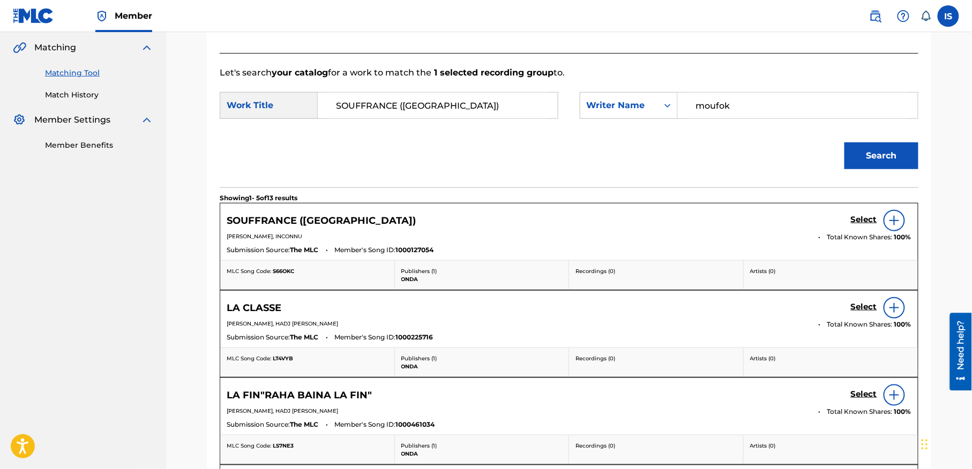
click at [551, 200] on section "Showing 1 - 5 of 13 results" at bounding box center [569, 196] width 699 height 16
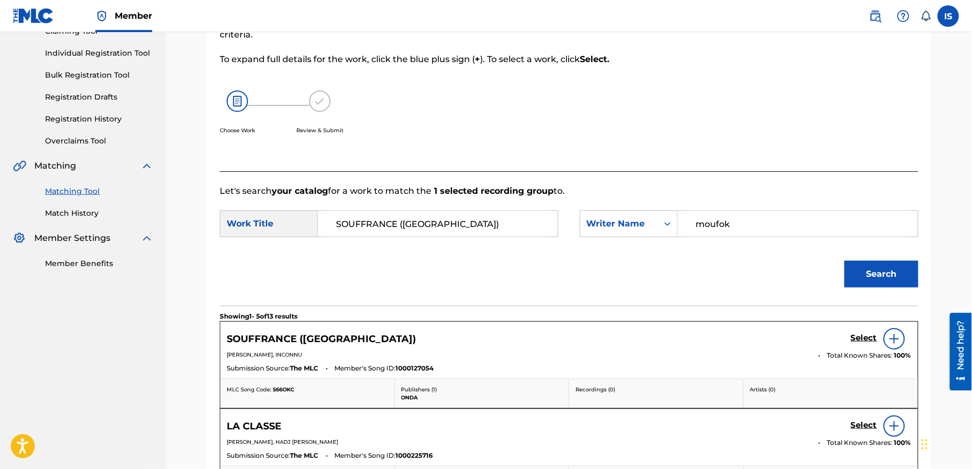
scroll to position [116, 0]
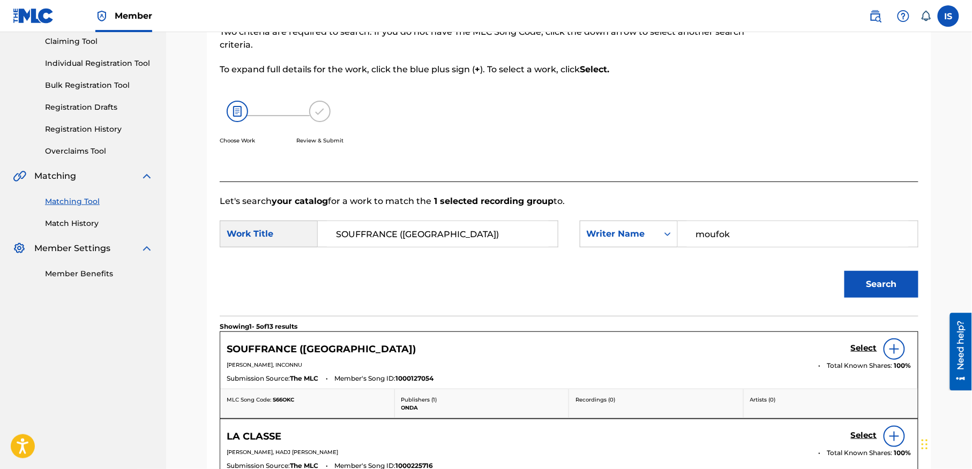
click at [866, 346] on h5 "Select" at bounding box center [864, 348] width 26 height 10
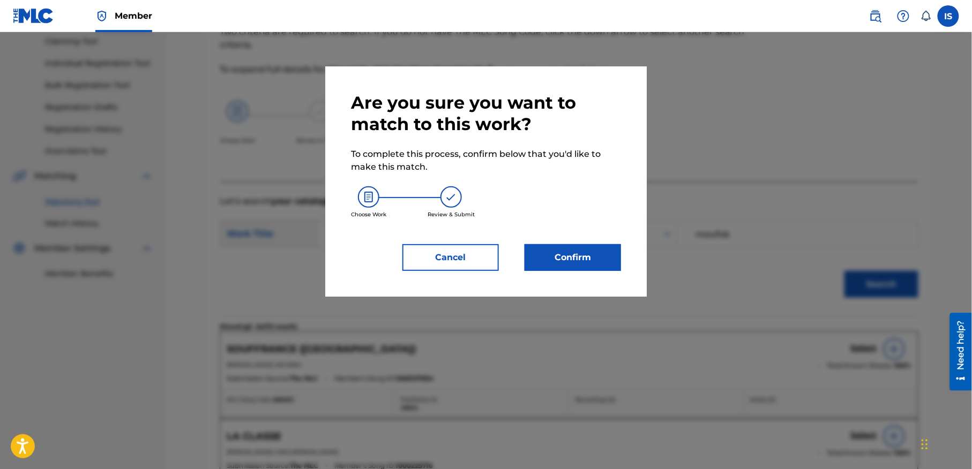
click at [542, 254] on button "Confirm" at bounding box center [573, 257] width 96 height 27
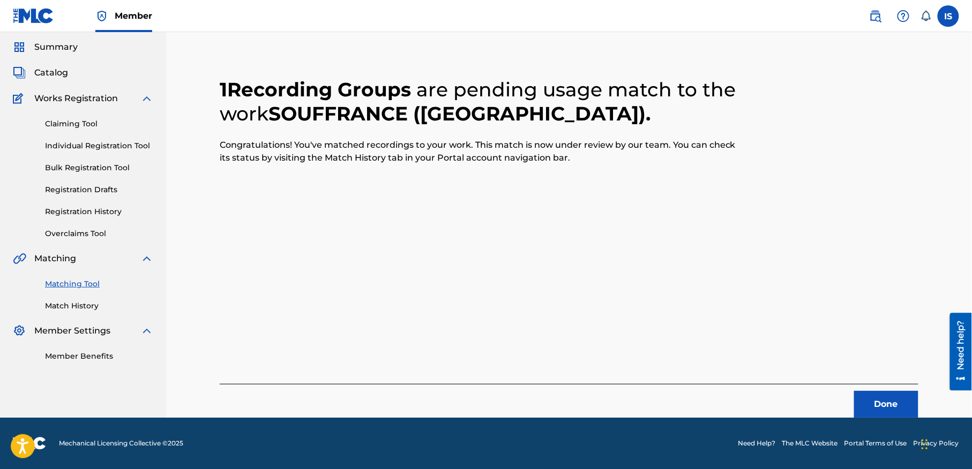
scroll to position [33, 0]
click at [913, 392] on button "Done" at bounding box center [886, 405] width 64 height 27
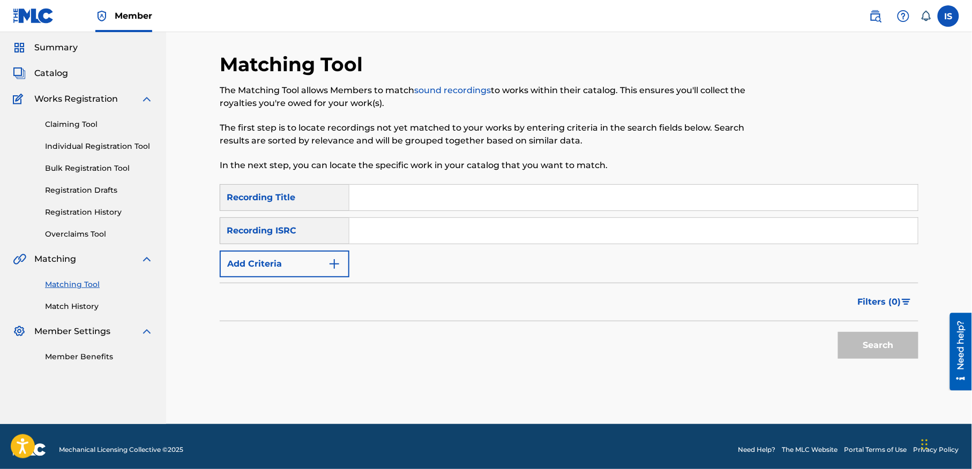
click at [363, 187] on input "Search Form" at bounding box center [633, 198] width 568 height 26
paste input "DAIMENE"
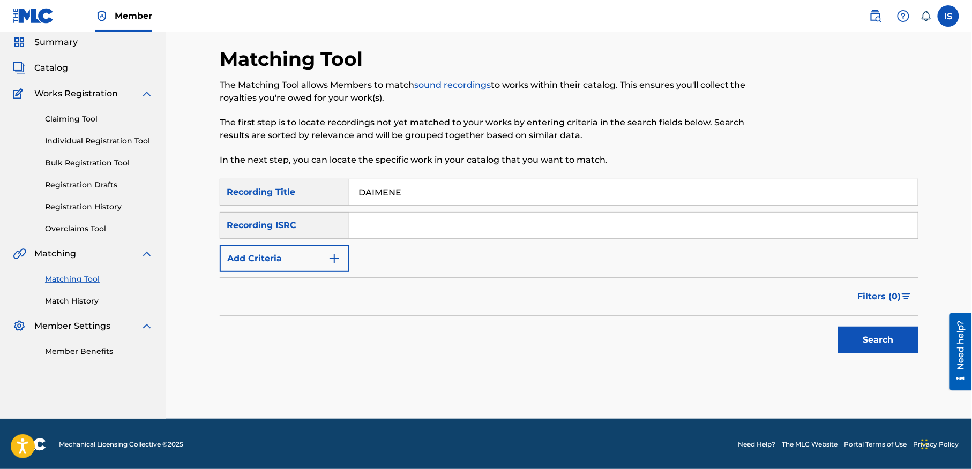
scroll to position [40, 0]
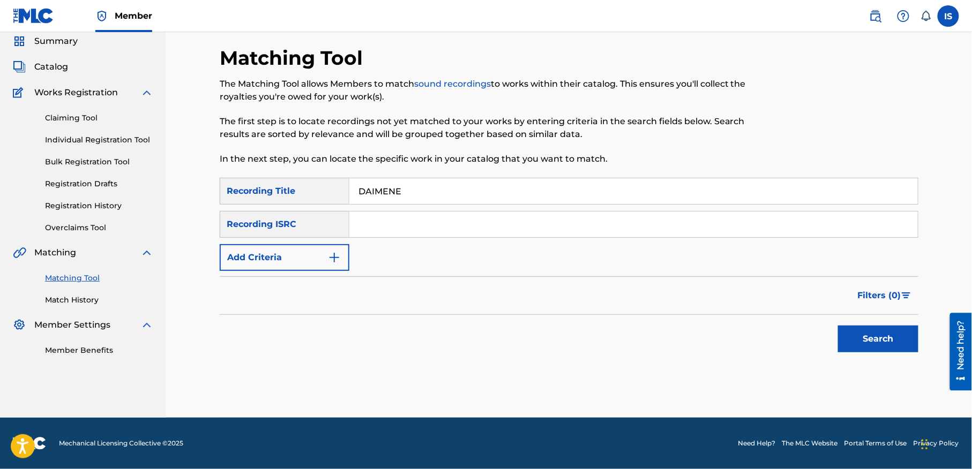
type input "DAIMENE"
click at [292, 261] on button "Add Criteria" at bounding box center [285, 257] width 130 height 27
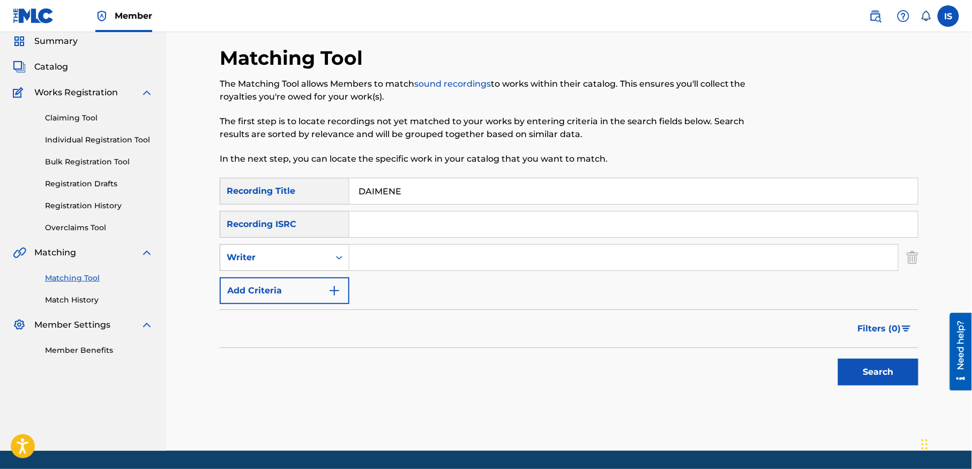
click at [308, 258] on div "Writer" at bounding box center [275, 257] width 96 height 13
click at [309, 279] on div "Recording Artist" at bounding box center [284, 284] width 129 height 27
click at [402, 258] on input "Search Form" at bounding box center [623, 258] width 549 height 26
type input "cheb bilal"
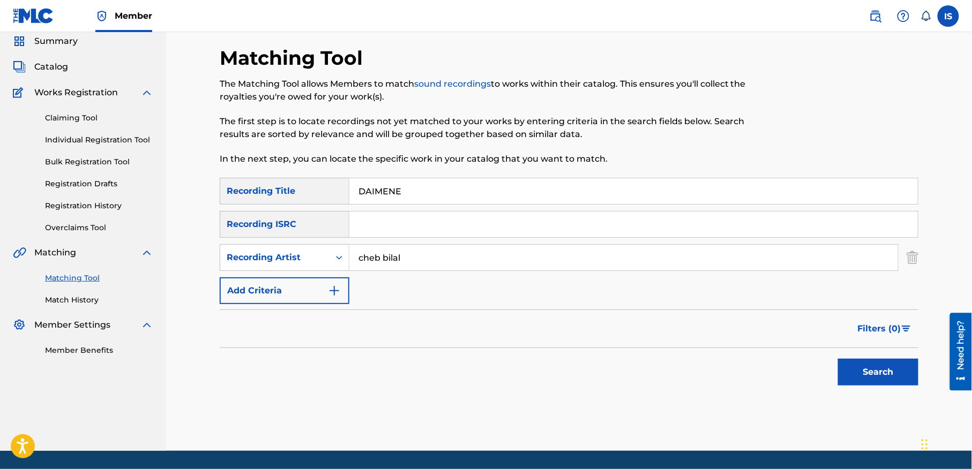
click at [868, 365] on button "Search" at bounding box center [878, 372] width 80 height 27
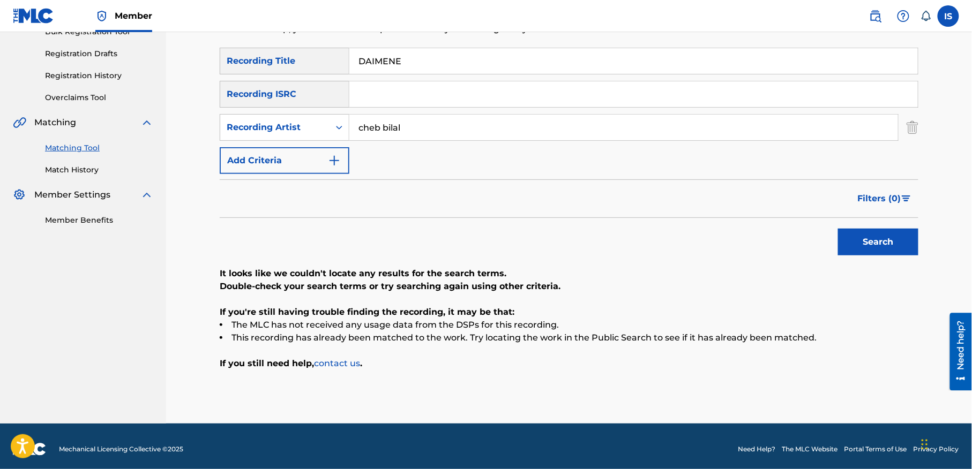
scroll to position [176, 0]
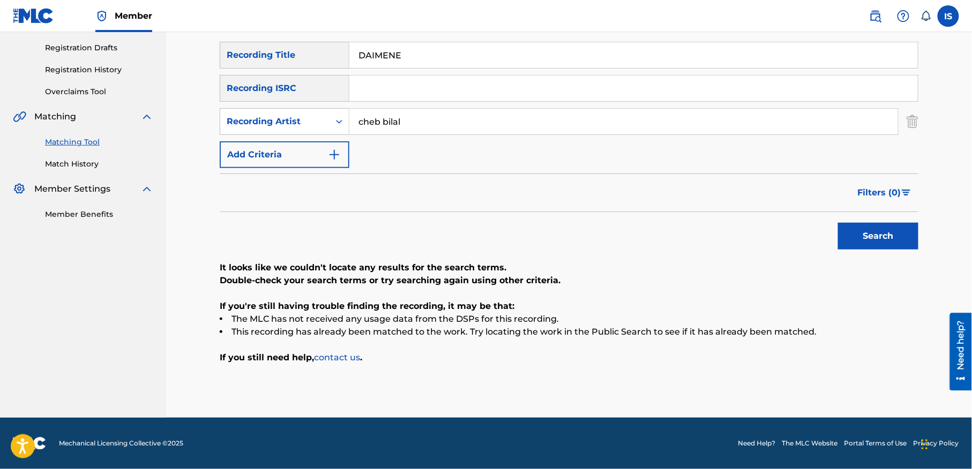
click at [376, 56] on input "DAIMENE" at bounding box center [633, 55] width 568 height 26
click at [838, 223] on button "Search" at bounding box center [878, 236] width 80 height 27
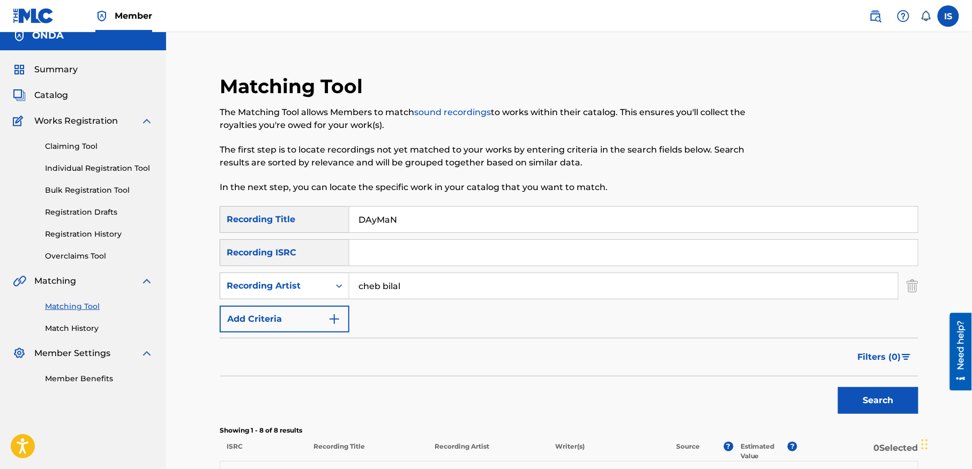
scroll to position [0, 0]
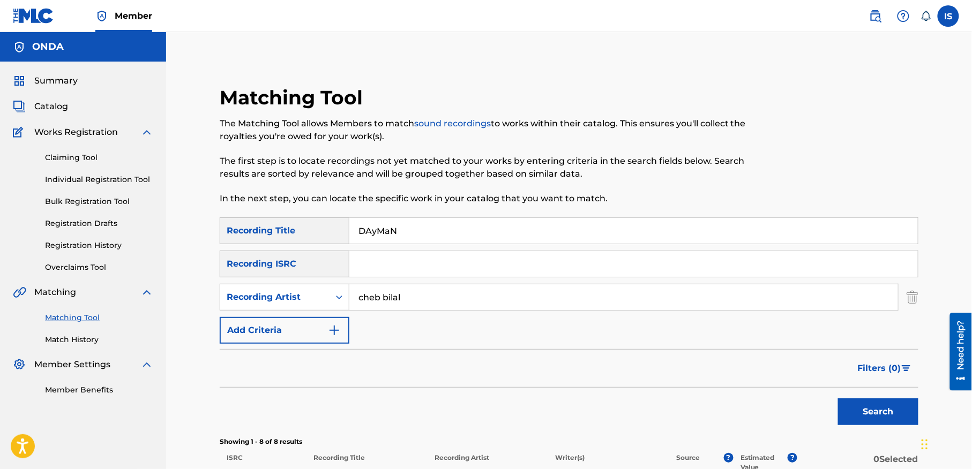
click at [396, 234] on input "DAyMaN" at bounding box center [633, 231] width 568 height 26
paste input "KIMA TEBGHI DIRI"
type input "KIMA TEBGHI DIRI"
click at [838, 399] on button "Search" at bounding box center [878, 412] width 80 height 27
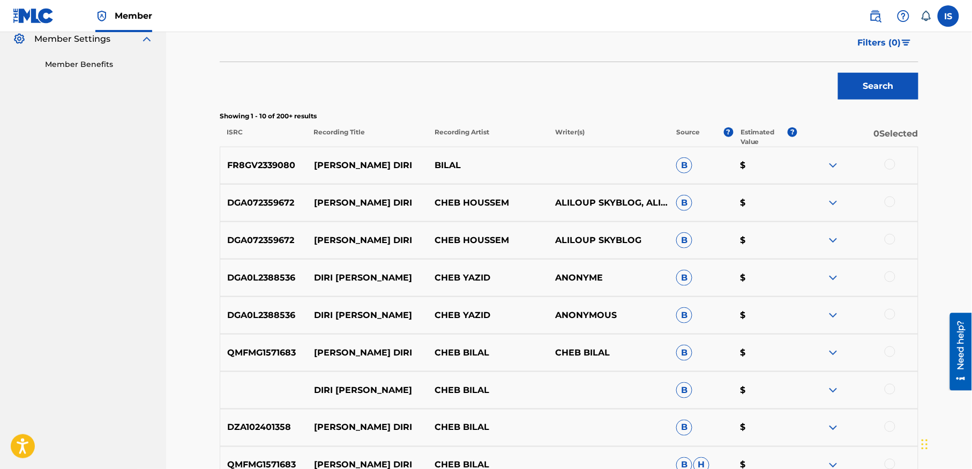
scroll to position [302, 0]
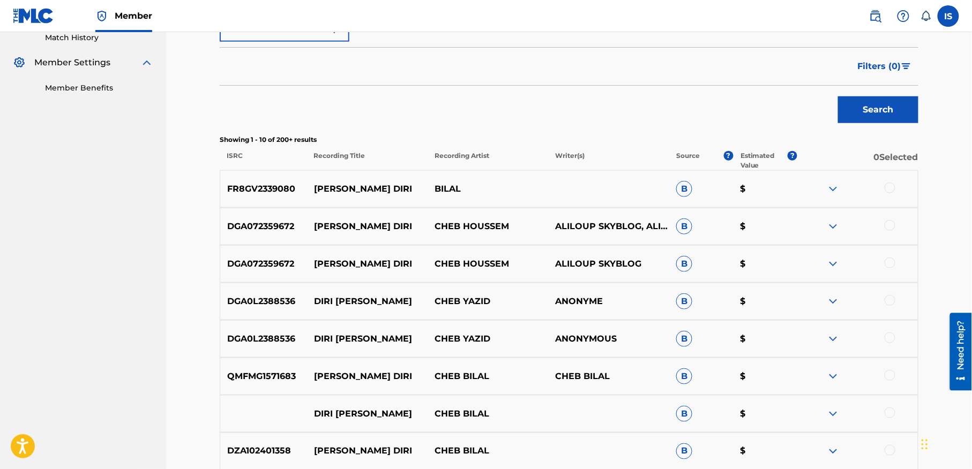
click at [888, 192] on div at bounding box center [890, 188] width 11 height 11
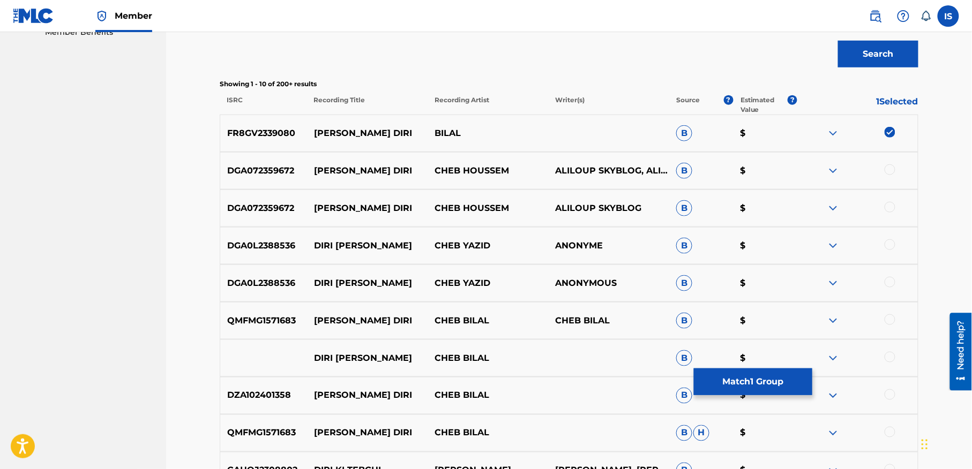
scroll to position [453, 0]
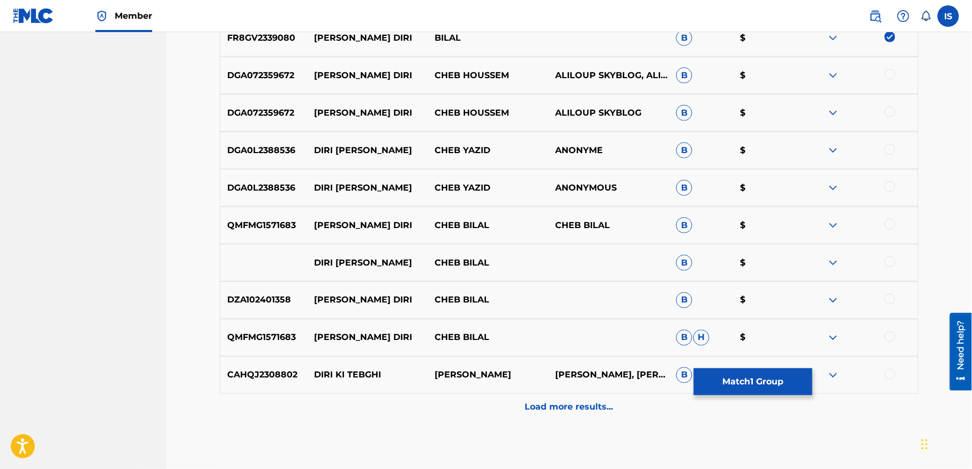
click at [890, 222] on div at bounding box center [890, 224] width 11 height 11
click at [884, 303] on div at bounding box center [857, 300] width 121 height 13
click at [886, 338] on div at bounding box center [890, 337] width 11 height 11
click at [570, 415] on div "Load more results..." at bounding box center [569, 407] width 699 height 27
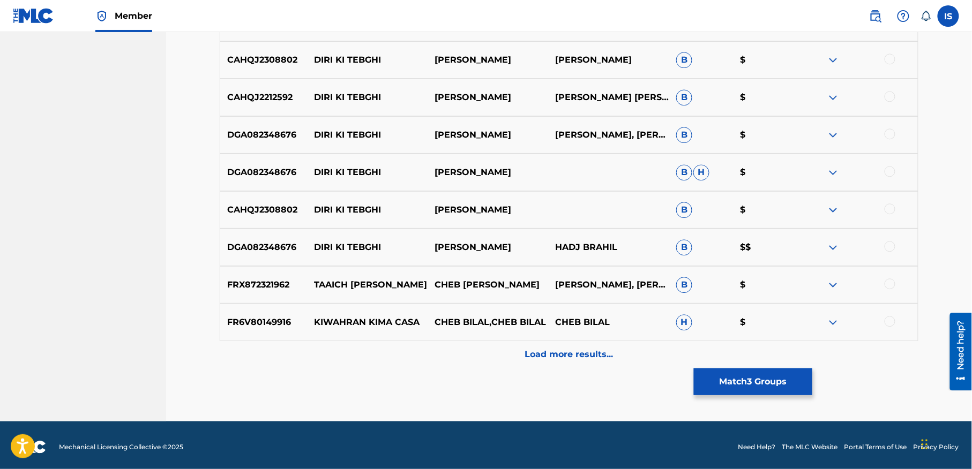
scroll to position [886, 0]
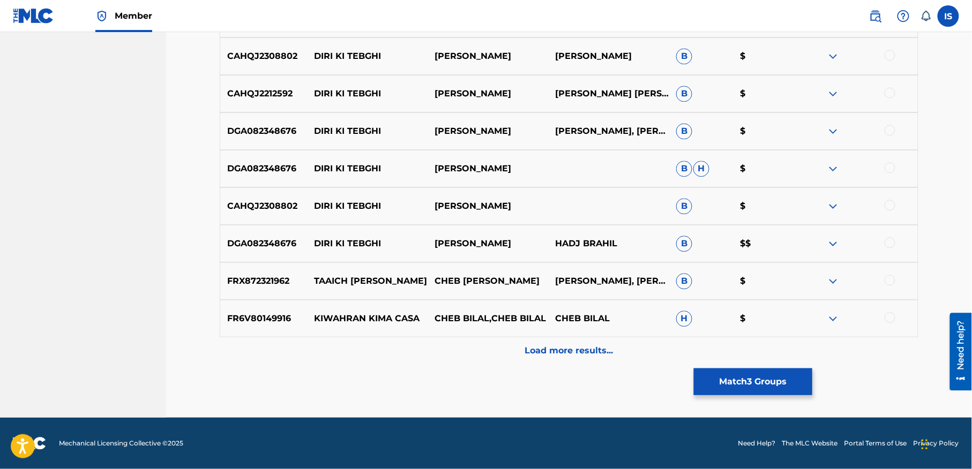
click at [563, 358] on div "Load more results..." at bounding box center [569, 351] width 699 height 27
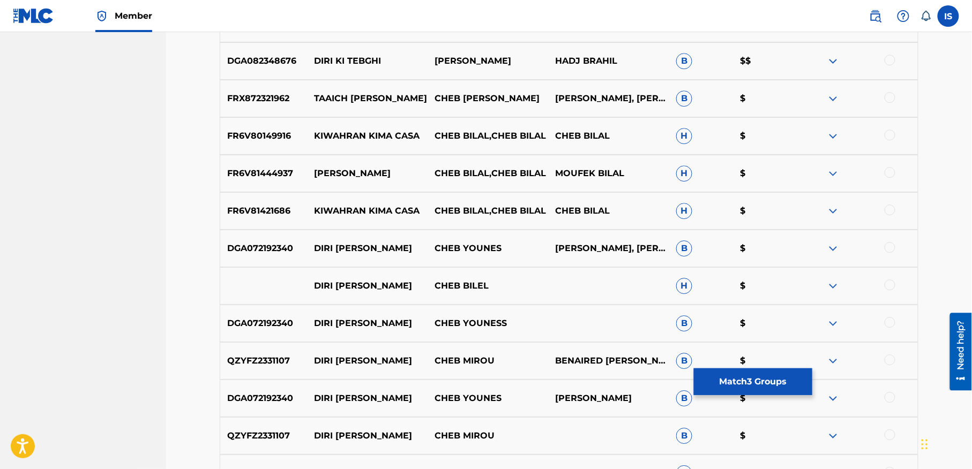
scroll to position [1070, 0]
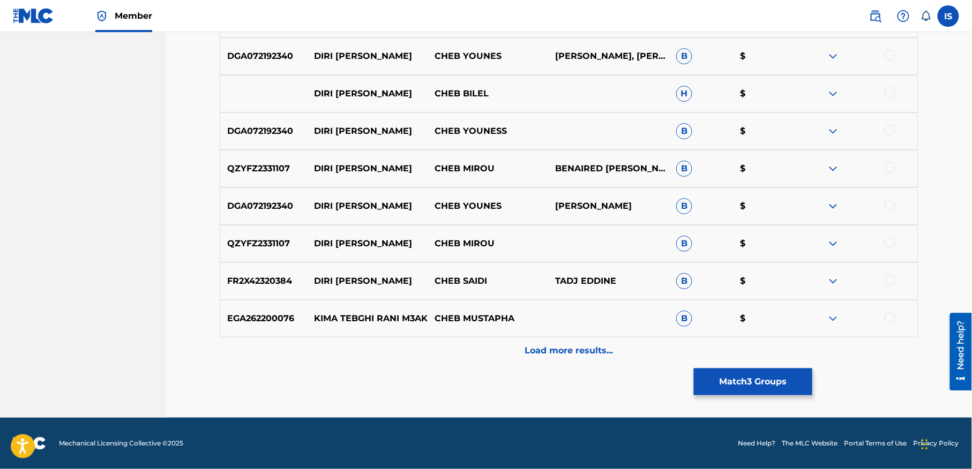
click at [563, 358] on div "Load more results..." at bounding box center [569, 351] width 699 height 27
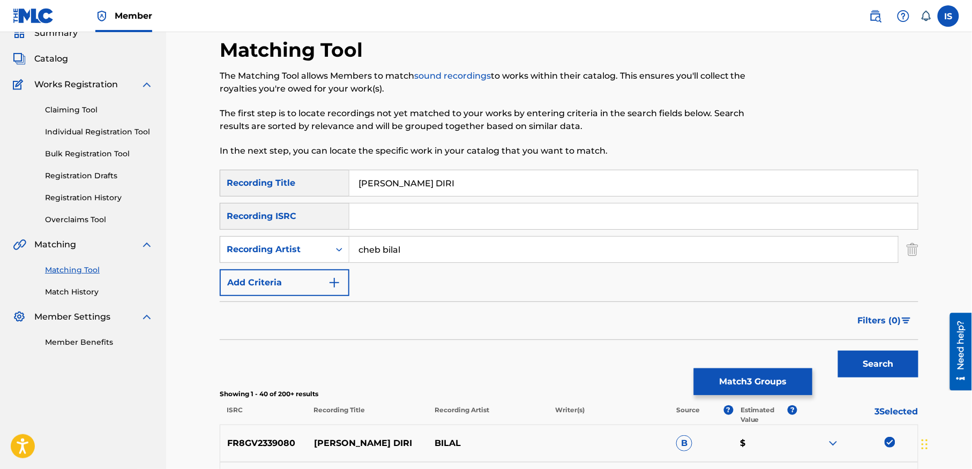
scroll to position [48, 0]
click at [740, 385] on button "Match 3 Groups" at bounding box center [753, 382] width 118 height 27
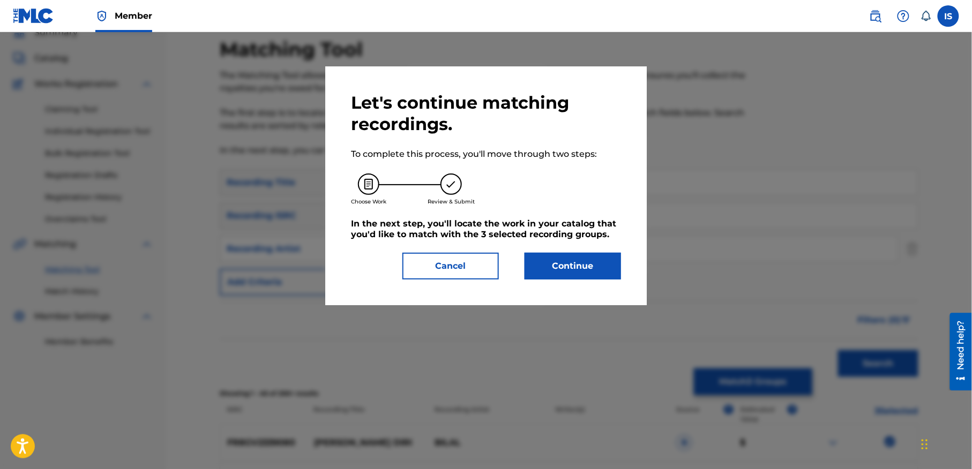
click at [566, 263] on button "Continue" at bounding box center [573, 266] width 96 height 27
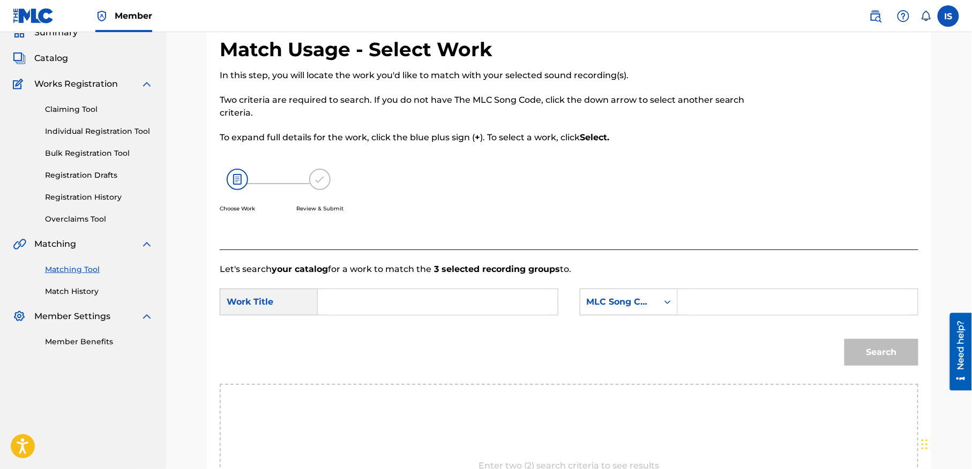
click at [421, 294] on input "Search Form" at bounding box center [438, 302] width 222 height 26
paste input "KIMA TEBGHI DIRI"
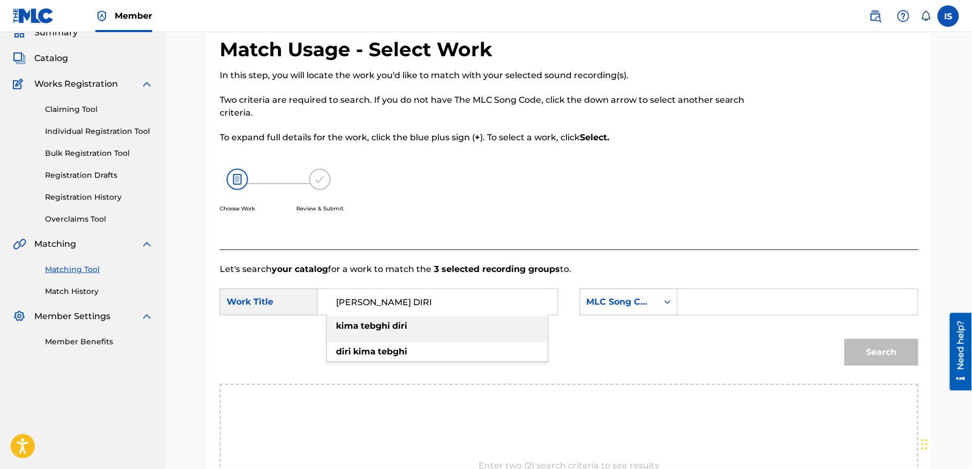
type input "KIMA TEBGHI DIRI"
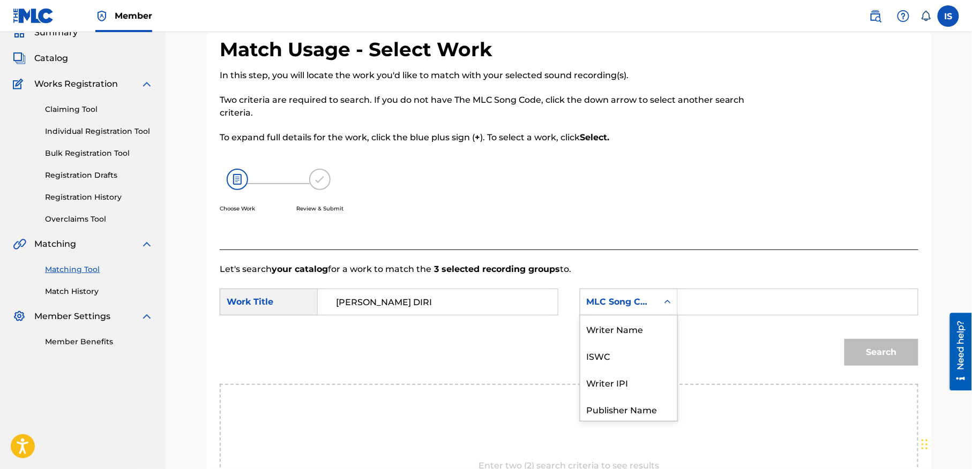
scroll to position [56, 0]
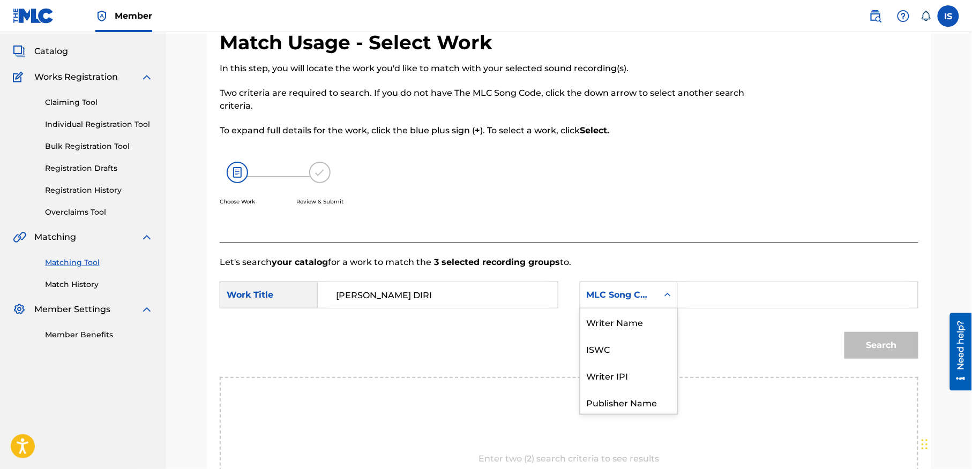
click at [634, 306] on div "MLC Song Code" at bounding box center [629, 295] width 98 height 27
click at [680, 321] on div "Search" at bounding box center [569, 349] width 699 height 56
click at [647, 303] on div "MLC Song Code" at bounding box center [619, 294] width 78 height 20
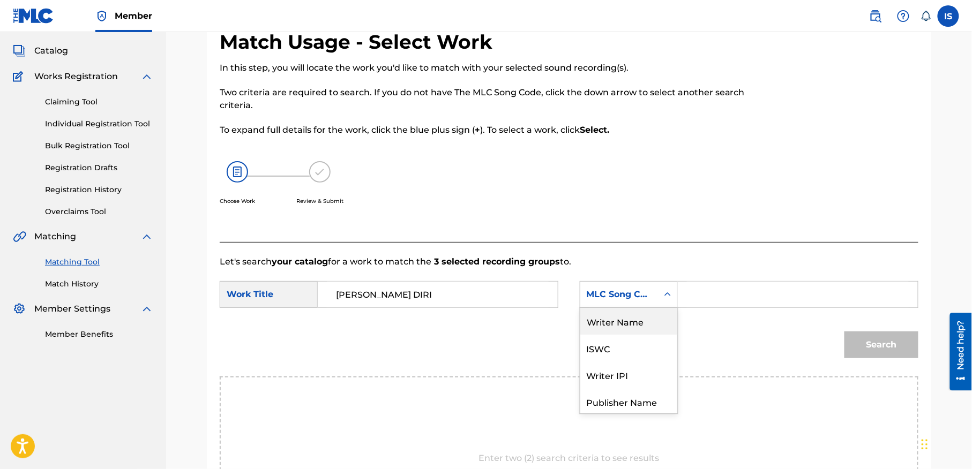
click at [631, 324] on div "Writer Name" at bounding box center [628, 321] width 97 height 27
click at [699, 304] on input "Search Form" at bounding box center [798, 295] width 222 height 26
type input "moufok"
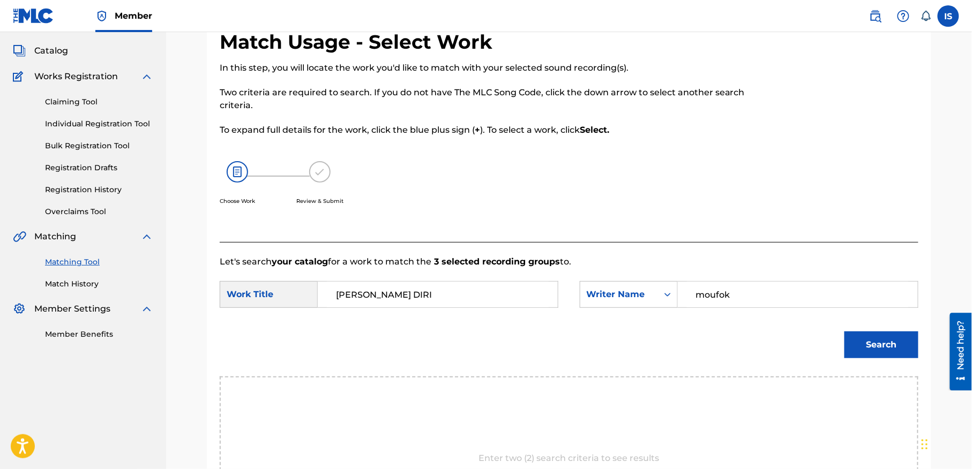
click at [878, 340] on button "Search" at bounding box center [881, 345] width 74 height 27
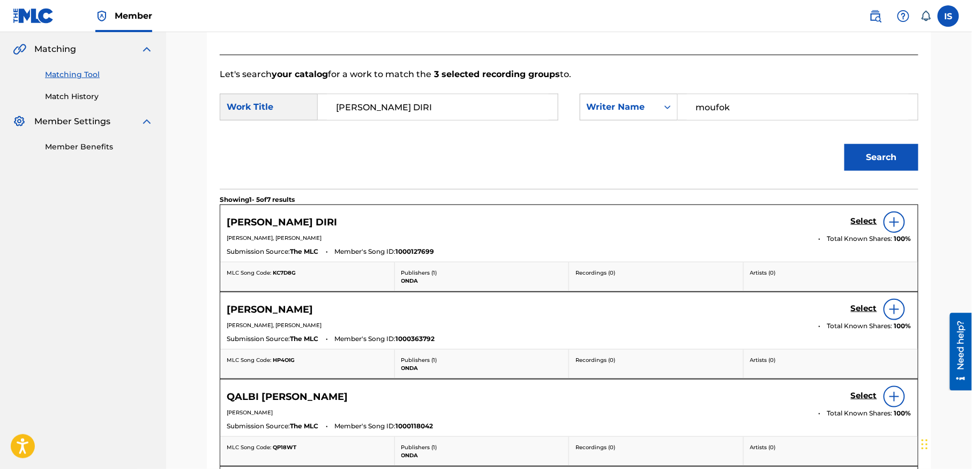
scroll to position [248, 0]
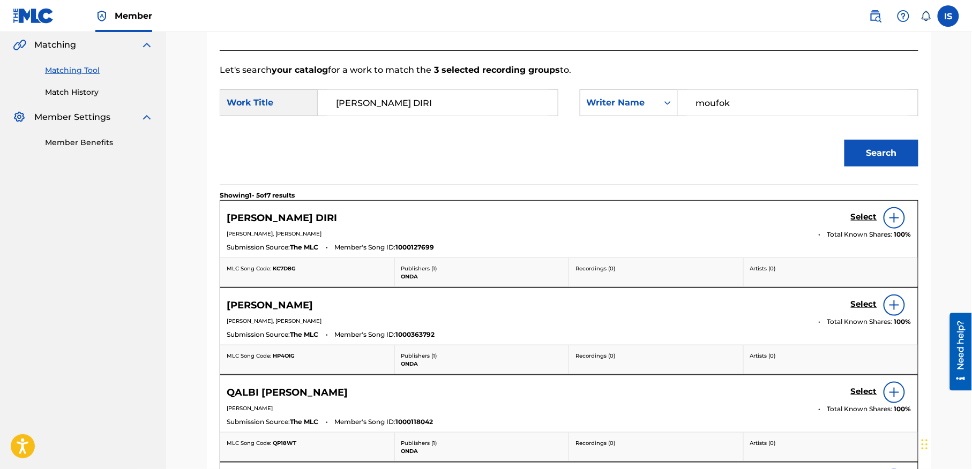
click at [862, 219] on h5 "Select" at bounding box center [864, 217] width 26 height 10
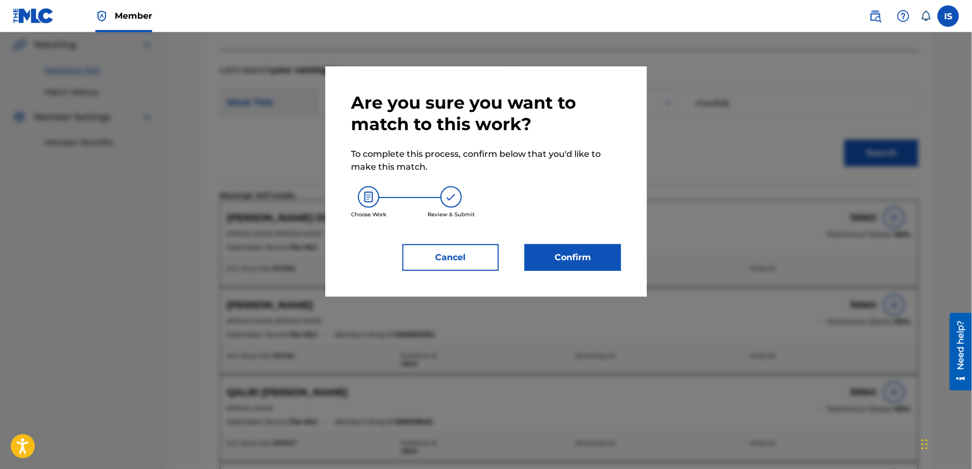
click at [579, 253] on button "Confirm" at bounding box center [573, 257] width 96 height 27
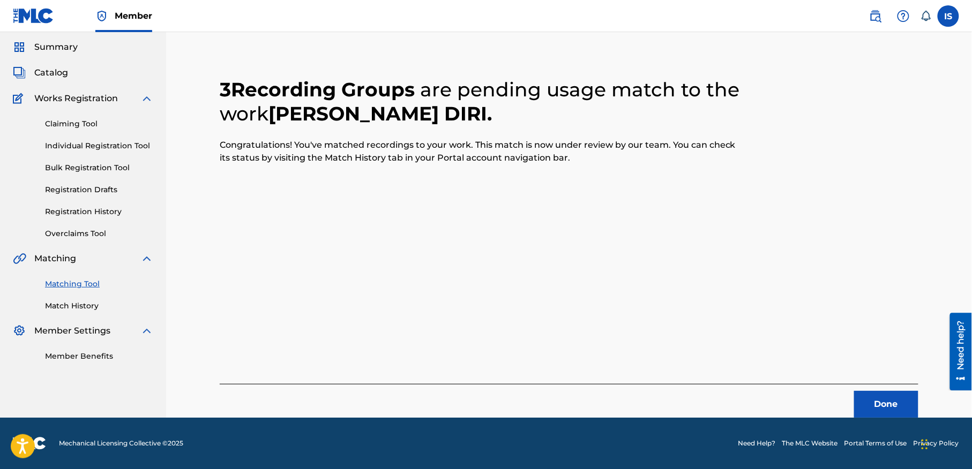
scroll to position [33, 0]
click at [884, 401] on button "Done" at bounding box center [886, 405] width 64 height 27
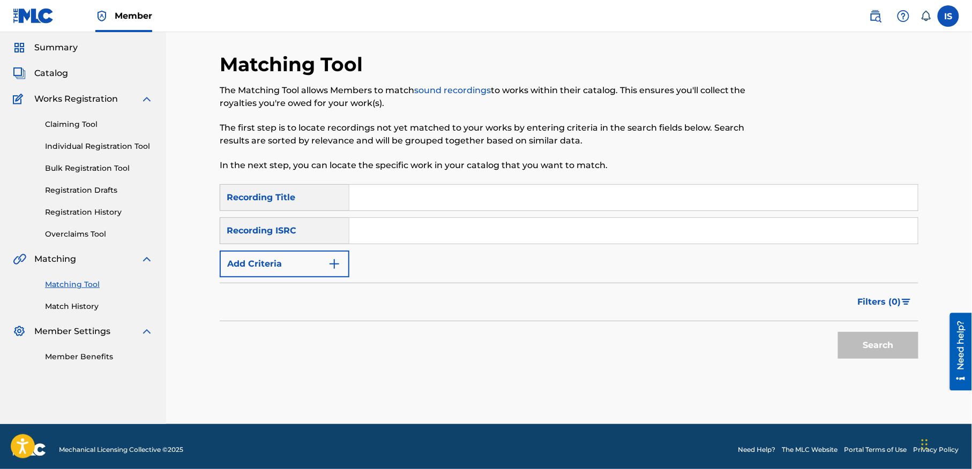
click at [401, 213] on div "SearchWithCriteriaa2bba55b-d5ba-45a5-93fd-cb980cd96dbc Recording Title SearchWi…" at bounding box center [569, 230] width 699 height 93
click at [388, 208] on input "Search Form" at bounding box center [633, 198] width 568 height 26
paste input "DJIT PAR HASARD"
type input "DJIT PAR HASARD"
click at [307, 276] on button "Add Criteria" at bounding box center [285, 264] width 130 height 27
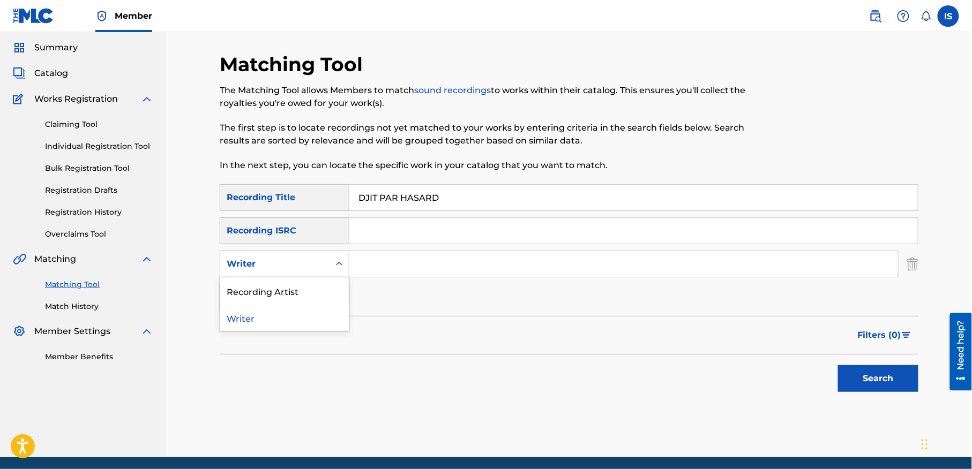
click at [315, 268] on div "Writer" at bounding box center [275, 264] width 96 height 13
click at [324, 287] on div "Recording Artist" at bounding box center [284, 291] width 129 height 27
click at [403, 264] on input "Search Form" at bounding box center [623, 264] width 549 height 26
type input "cheb bilal"
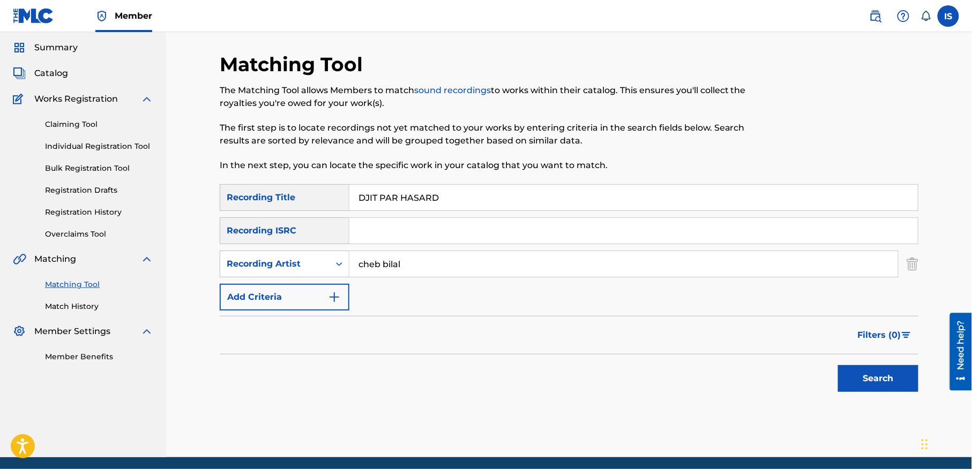
click at [882, 386] on button "Search" at bounding box center [878, 378] width 80 height 27
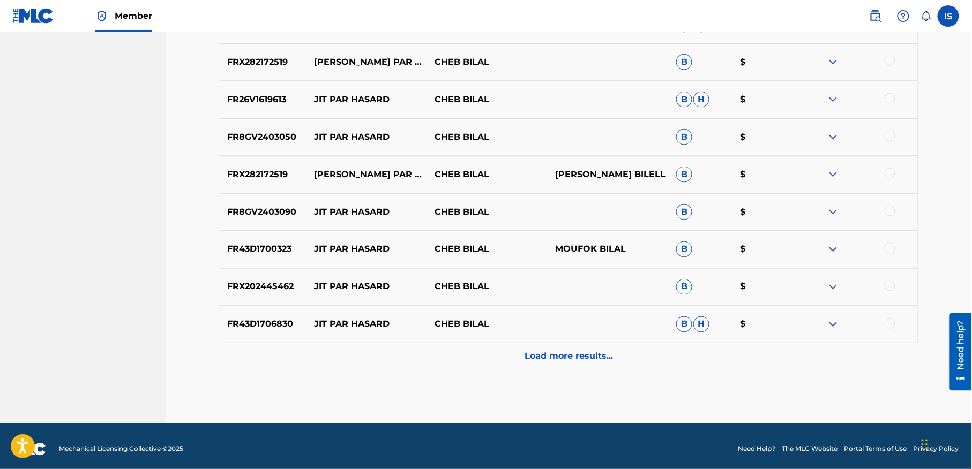
scroll to position [511, 0]
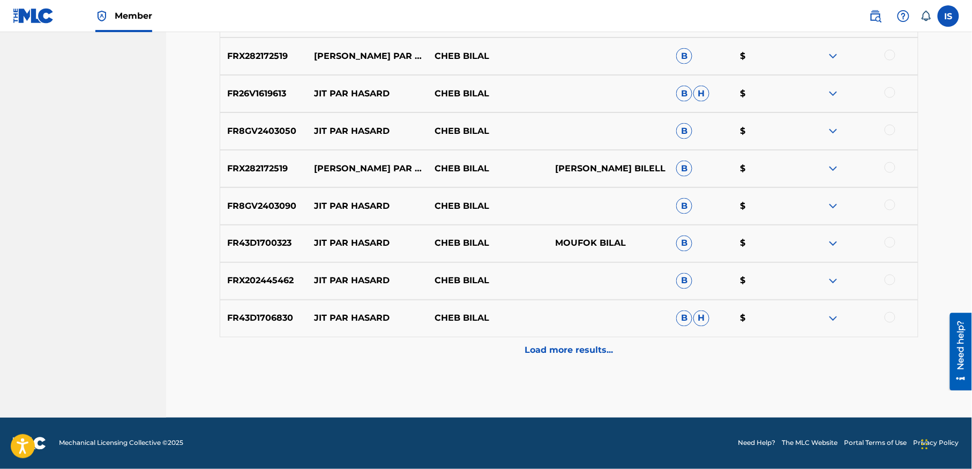
click at [578, 350] on p "Load more results..." at bounding box center [569, 350] width 88 height 13
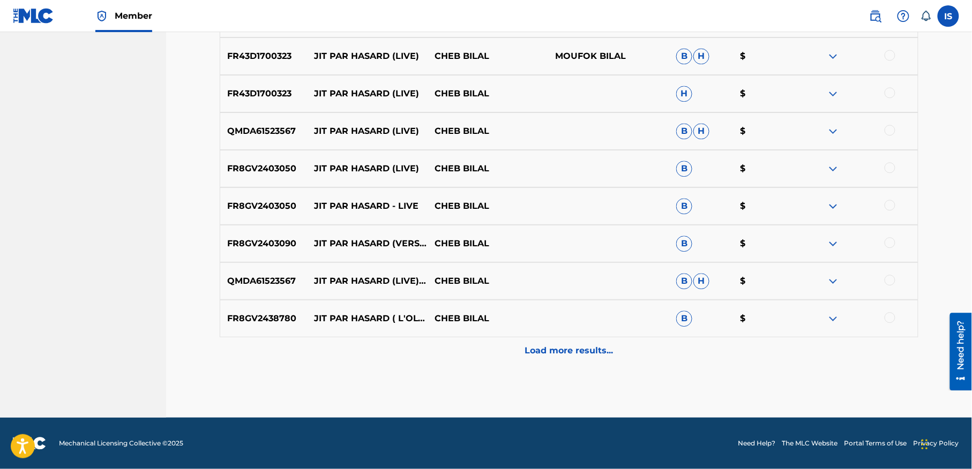
click at [578, 350] on p "Load more results..." at bounding box center [569, 350] width 88 height 13
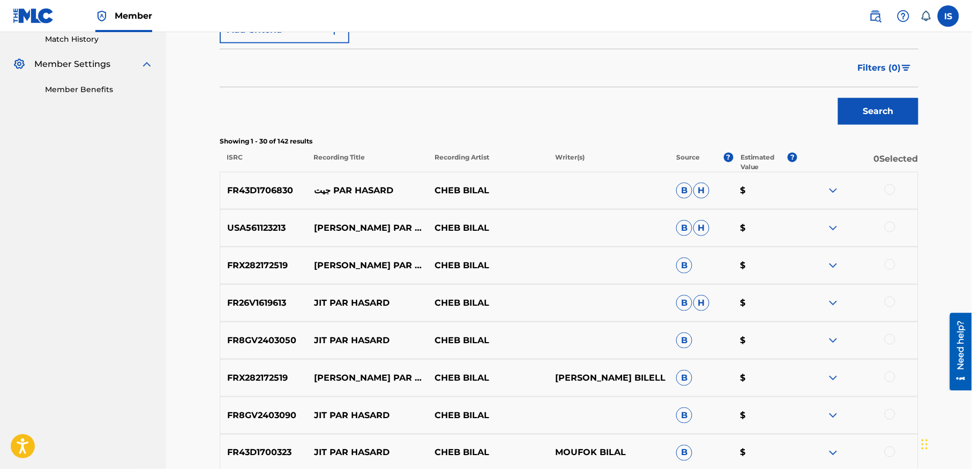
scroll to position [366, 0]
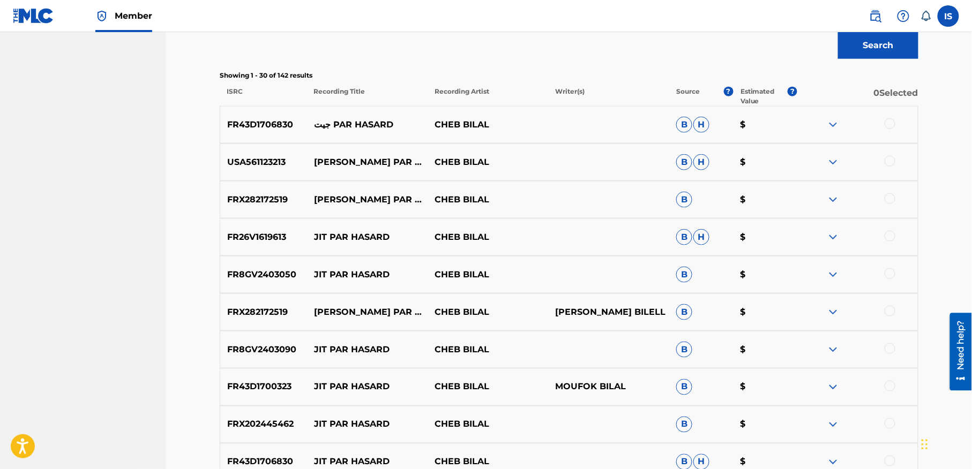
click at [888, 124] on div at bounding box center [890, 123] width 11 height 11
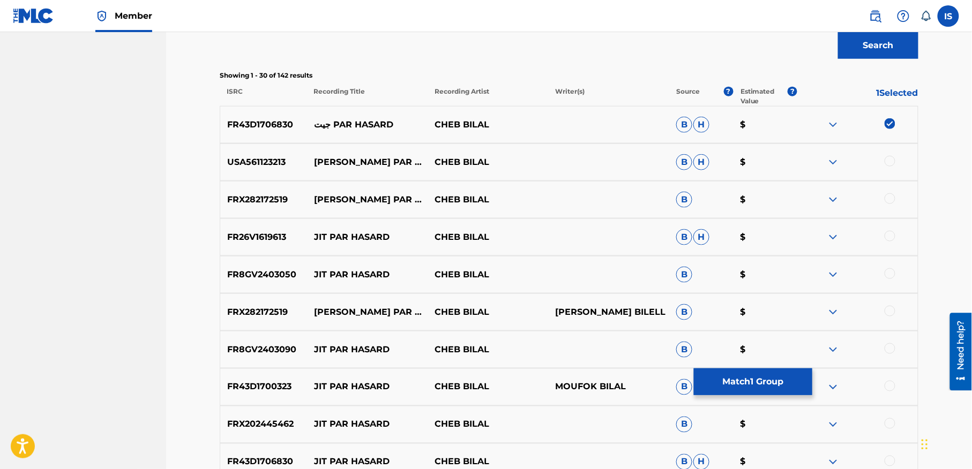
click at [894, 163] on div at bounding box center [890, 161] width 11 height 11
click at [894, 200] on div at bounding box center [890, 198] width 11 height 11
click at [890, 237] on div at bounding box center [890, 236] width 11 height 11
click at [893, 279] on div at bounding box center [857, 274] width 121 height 13
click at [886, 275] on div at bounding box center [890, 273] width 11 height 11
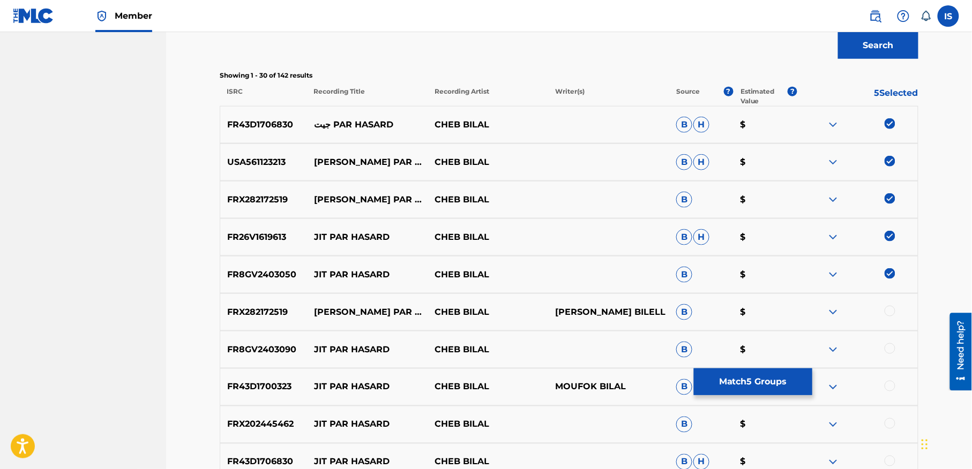
click at [892, 312] on div at bounding box center [890, 311] width 11 height 11
click at [890, 354] on div at bounding box center [890, 348] width 11 height 11
click at [894, 388] on div at bounding box center [890, 386] width 11 height 11
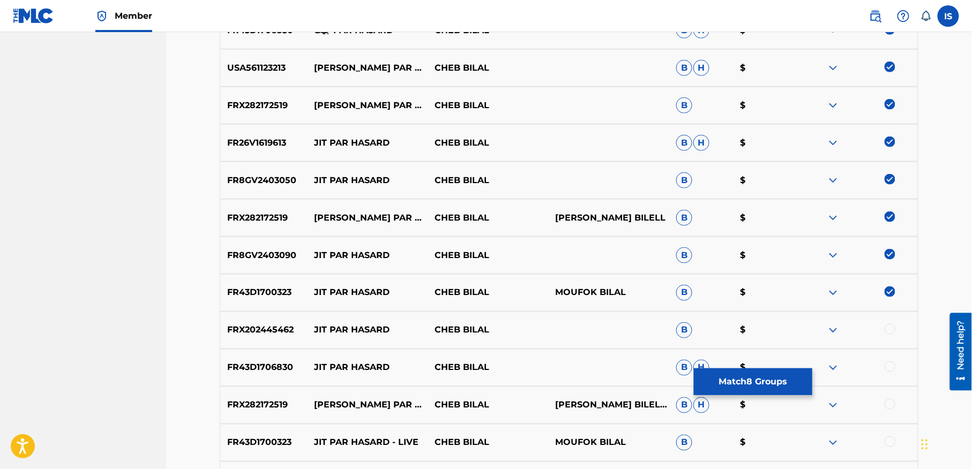
scroll to position [465, 0]
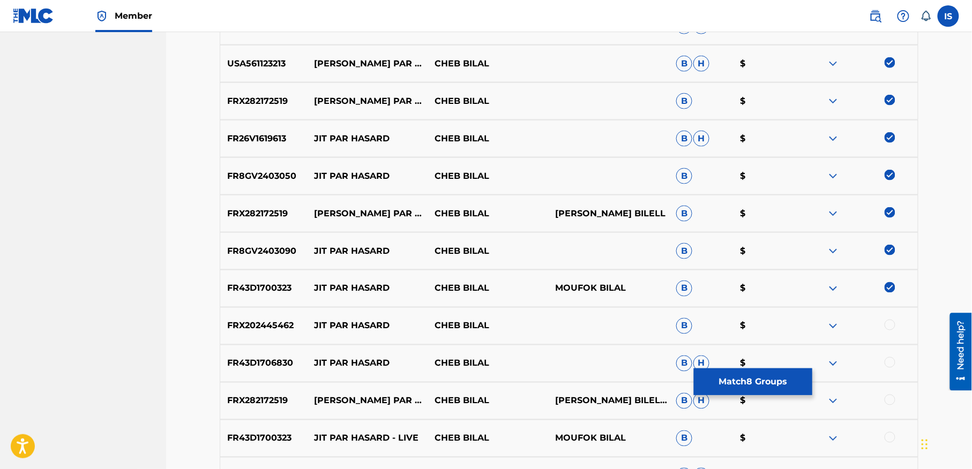
click at [890, 326] on div at bounding box center [890, 325] width 11 height 11
click at [889, 363] on div at bounding box center [890, 362] width 11 height 11
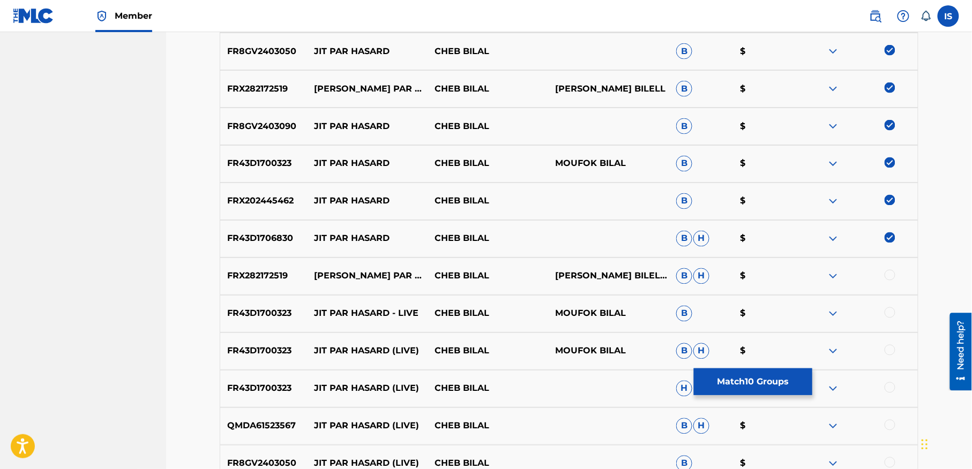
scroll to position [598, 0]
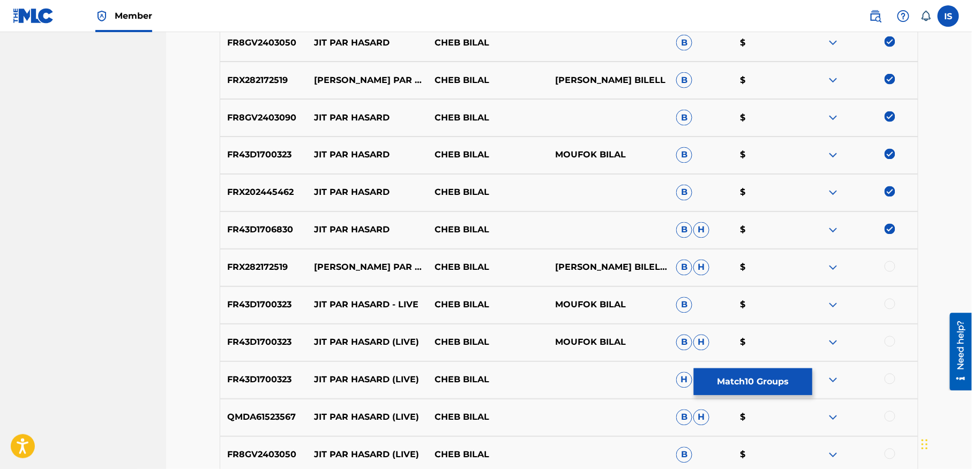
click at [892, 267] on div at bounding box center [890, 266] width 11 height 11
click at [892, 305] on div at bounding box center [890, 304] width 11 height 11
click at [888, 343] on div at bounding box center [890, 341] width 11 height 11
click at [890, 378] on div at bounding box center [890, 379] width 11 height 11
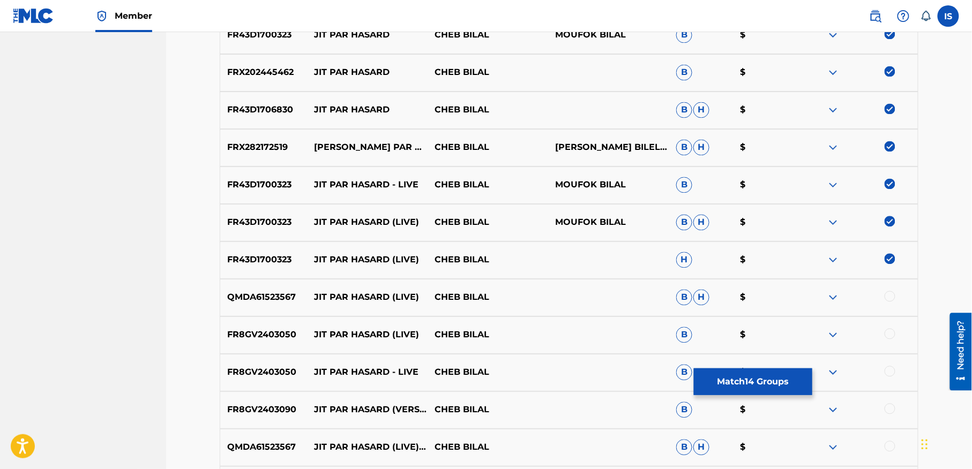
scroll to position [761, 0]
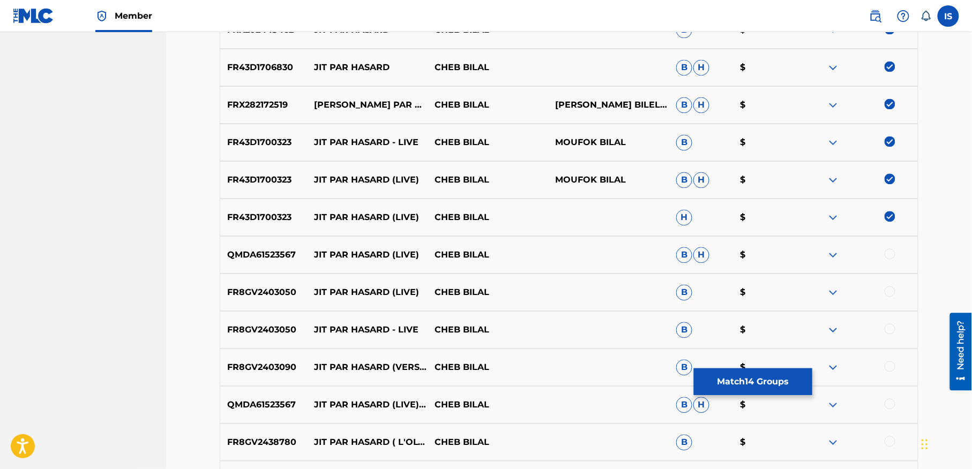
click at [888, 256] on div at bounding box center [890, 254] width 11 height 11
click at [888, 294] on div at bounding box center [890, 291] width 11 height 11
click at [892, 328] on div at bounding box center [890, 329] width 11 height 11
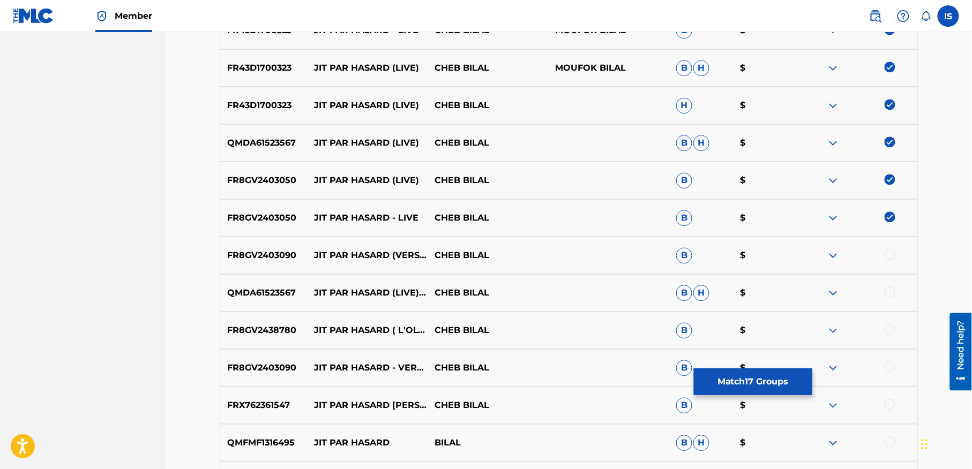
scroll to position [874, 0]
click at [888, 256] on div at bounding box center [890, 253] width 11 height 11
click at [892, 286] on div at bounding box center [890, 291] width 11 height 11
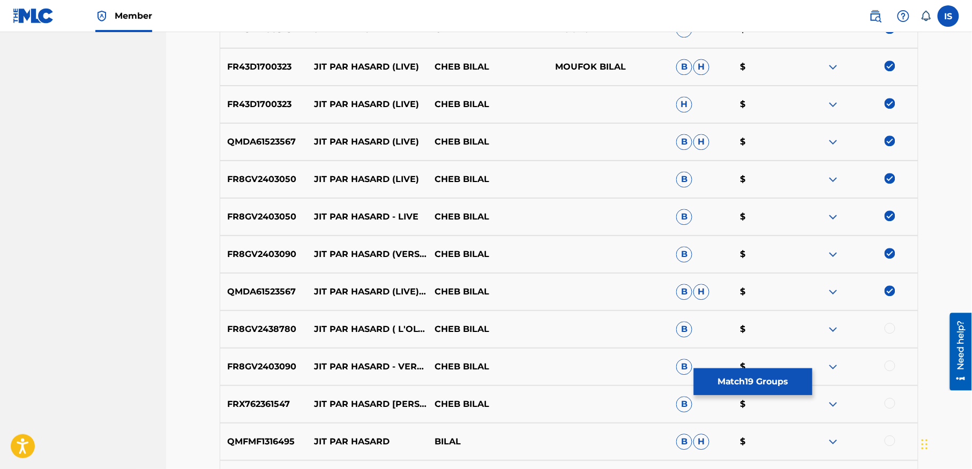
click at [888, 325] on div at bounding box center [890, 328] width 11 height 11
click at [888, 363] on div at bounding box center [890, 366] width 11 height 11
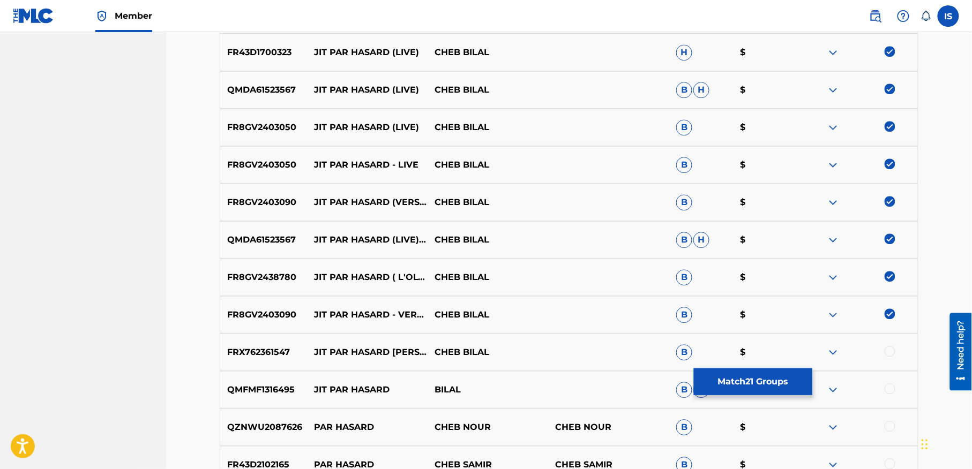
scroll to position [927, 0]
click at [889, 352] on div at bounding box center [890, 351] width 11 height 11
click at [889, 391] on div at bounding box center [890, 388] width 11 height 11
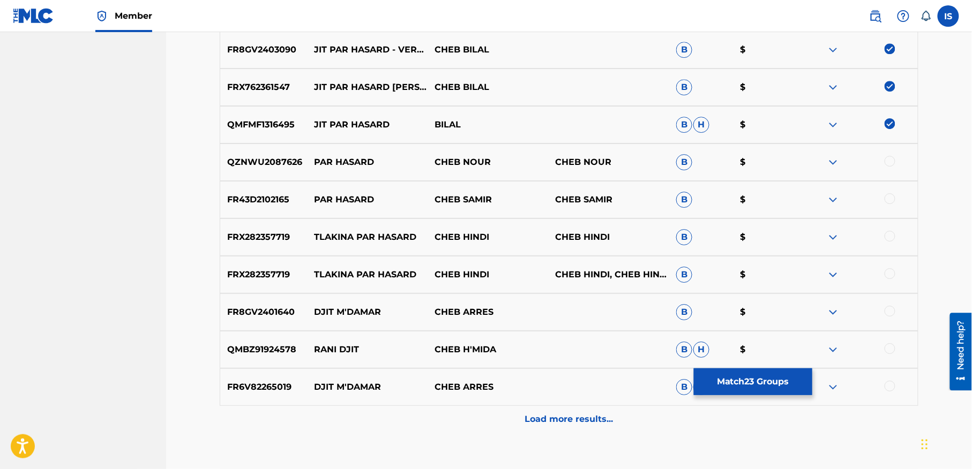
click at [545, 429] on div "Load more results..." at bounding box center [569, 419] width 699 height 27
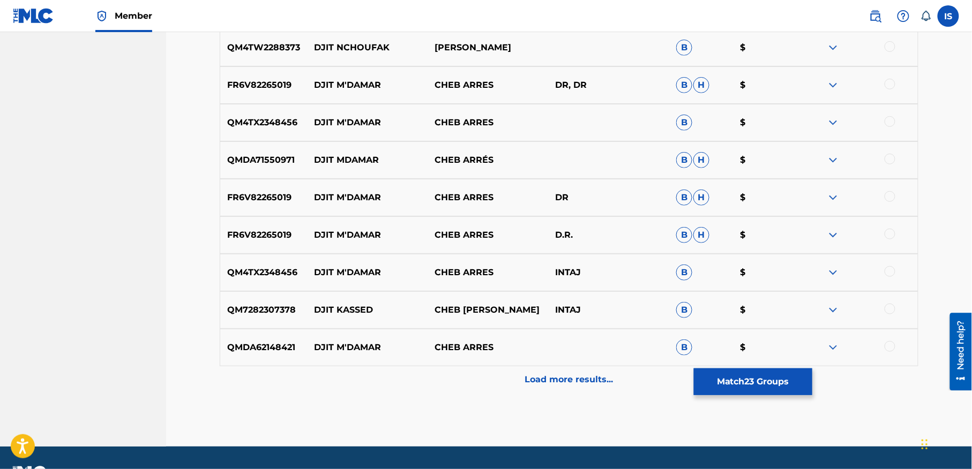
scroll to position [1609, 0]
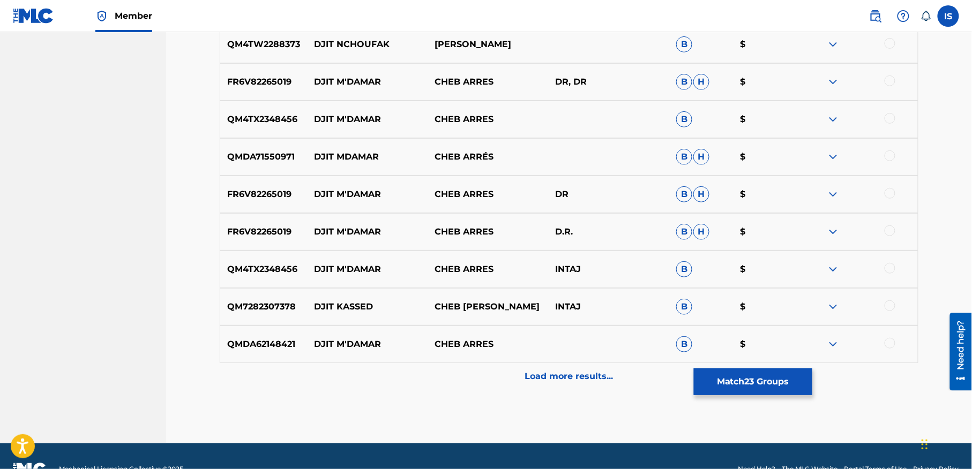
click at [568, 380] on p "Load more results..." at bounding box center [569, 376] width 88 height 13
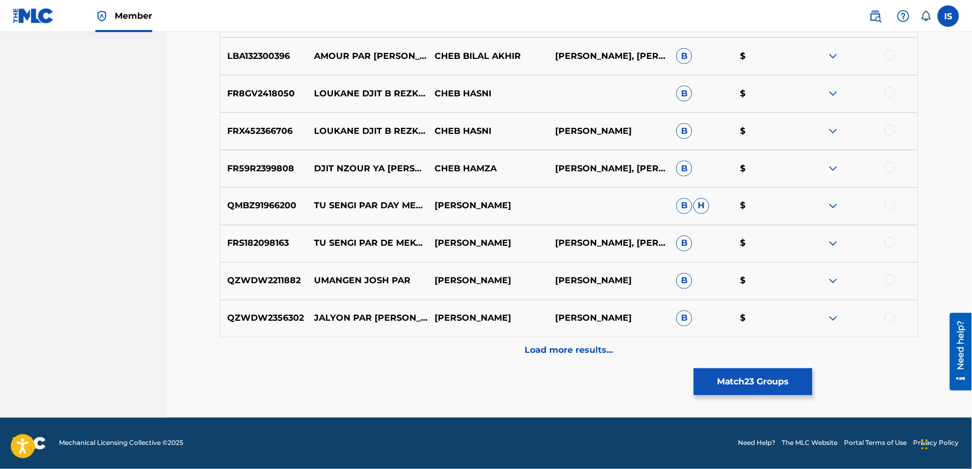
click at [566, 354] on p "Load more results..." at bounding box center [569, 350] width 88 height 13
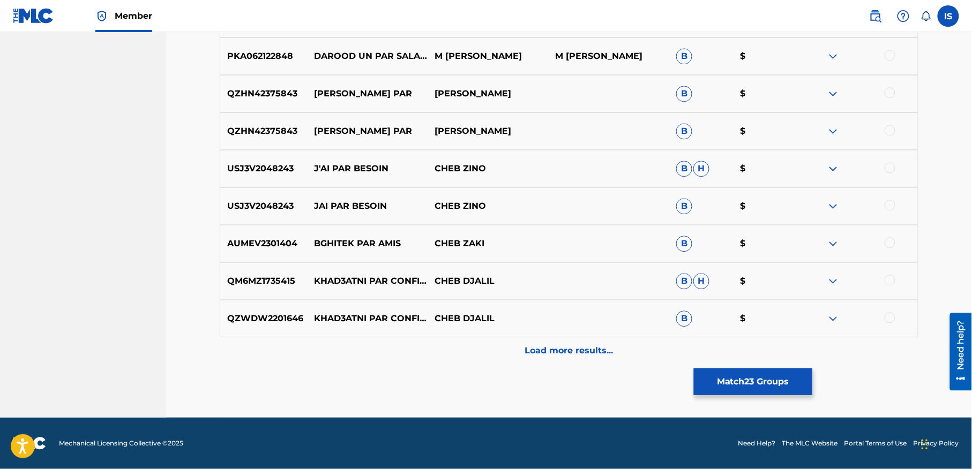
click at [566, 354] on p "Load more results..." at bounding box center [569, 350] width 88 height 13
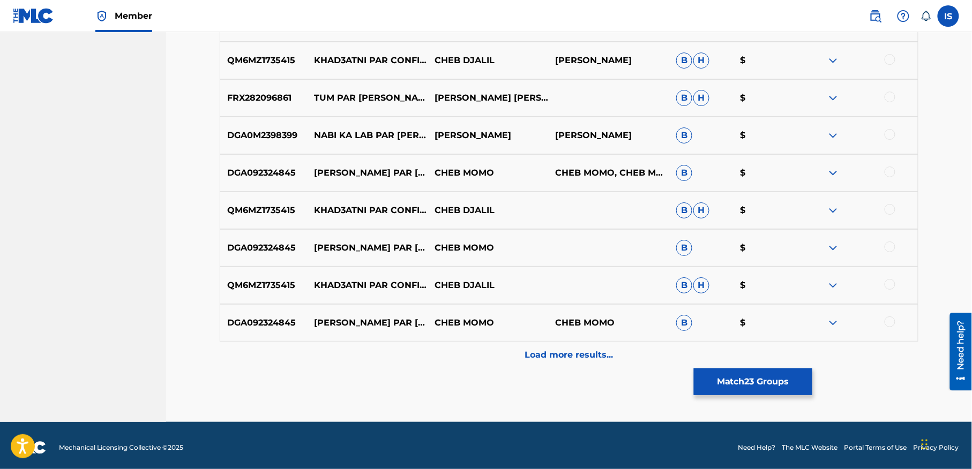
scroll to position [2761, 0]
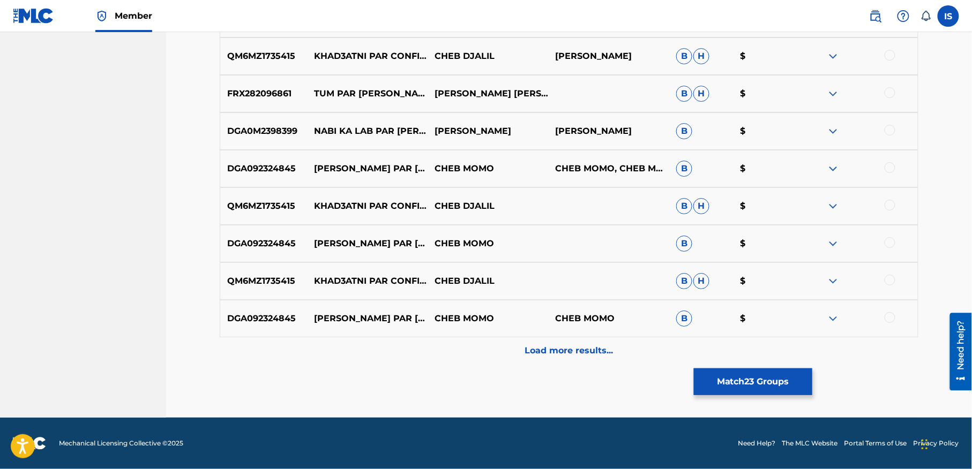
click at [774, 379] on button "Match 23 Groups" at bounding box center [753, 382] width 118 height 27
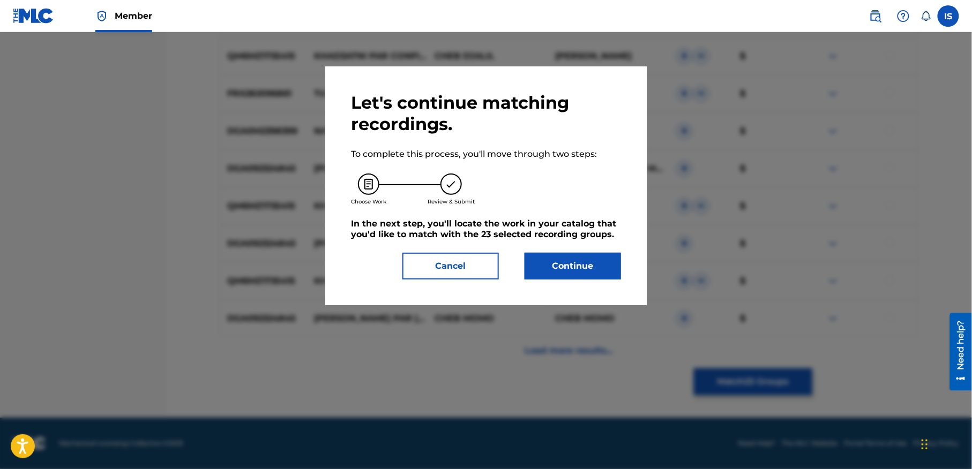
click at [544, 264] on button "Continue" at bounding box center [573, 266] width 96 height 27
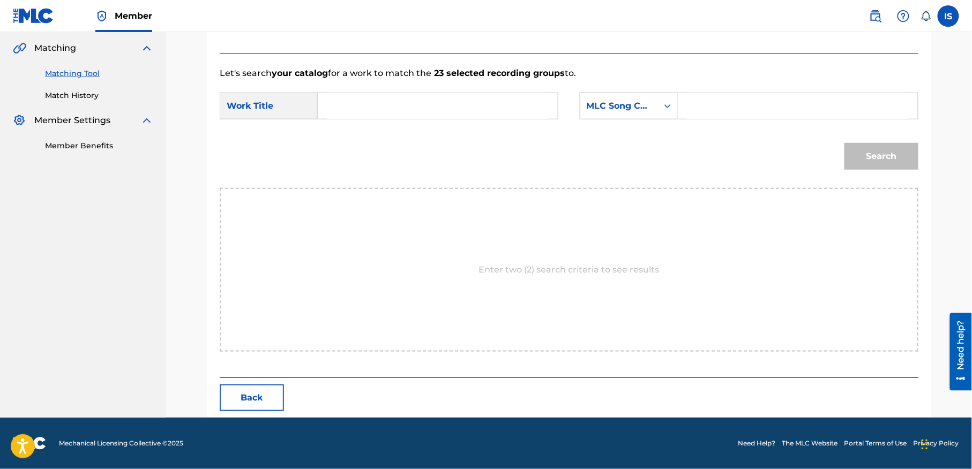
scroll to position [245, 0]
click at [367, 111] on input "Search Form" at bounding box center [438, 106] width 222 height 26
paste input "DJIT PAR HASARD"
type input "DJIT PAR HASARD"
click at [632, 105] on div "MLC Song Code" at bounding box center [619, 106] width 65 height 13
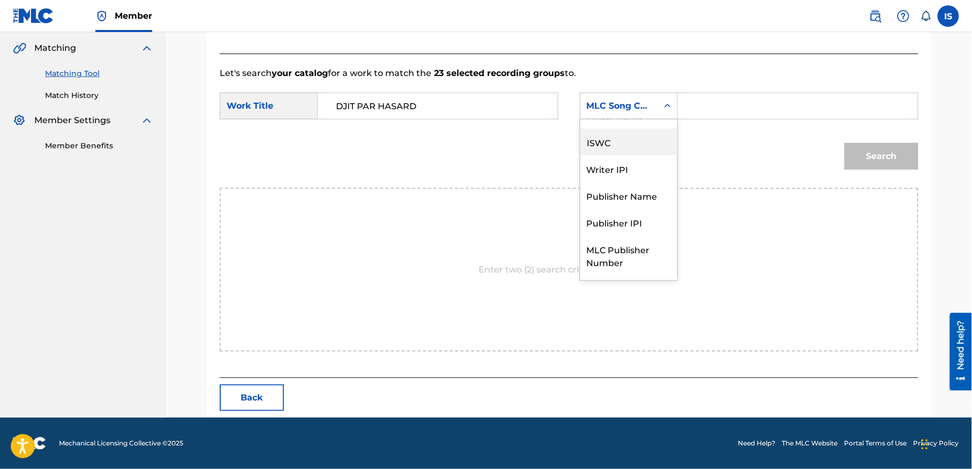
scroll to position [0, 0]
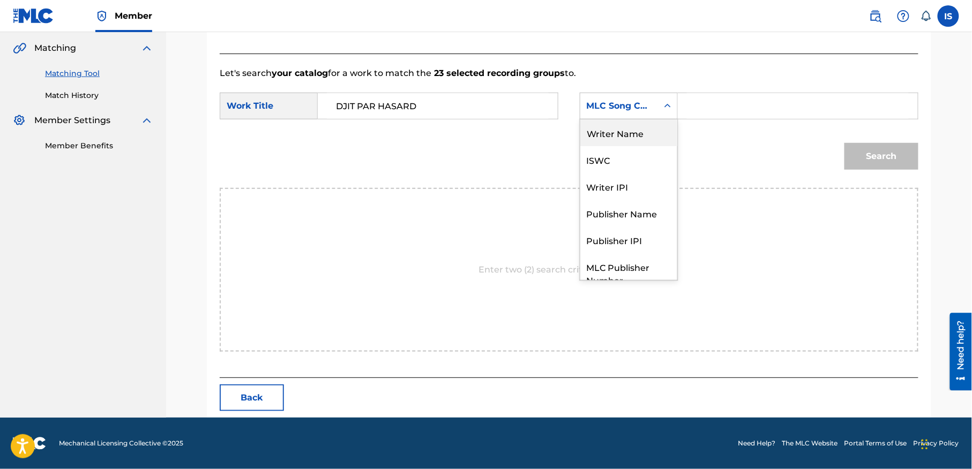
click at [633, 133] on div "Writer Name" at bounding box center [628, 132] width 97 height 27
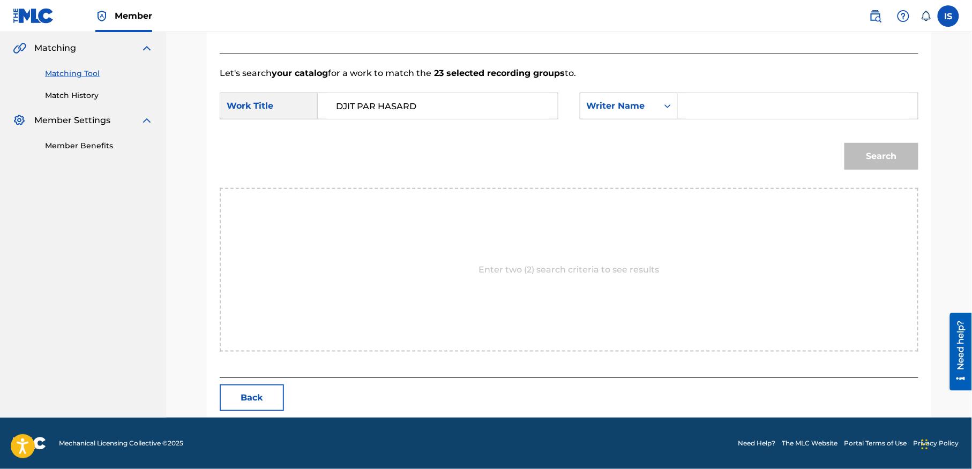
click at [724, 118] on input "Search Form" at bounding box center [798, 106] width 222 height 26
type input "moufok"
click at [883, 161] on button "Search" at bounding box center [881, 156] width 74 height 27
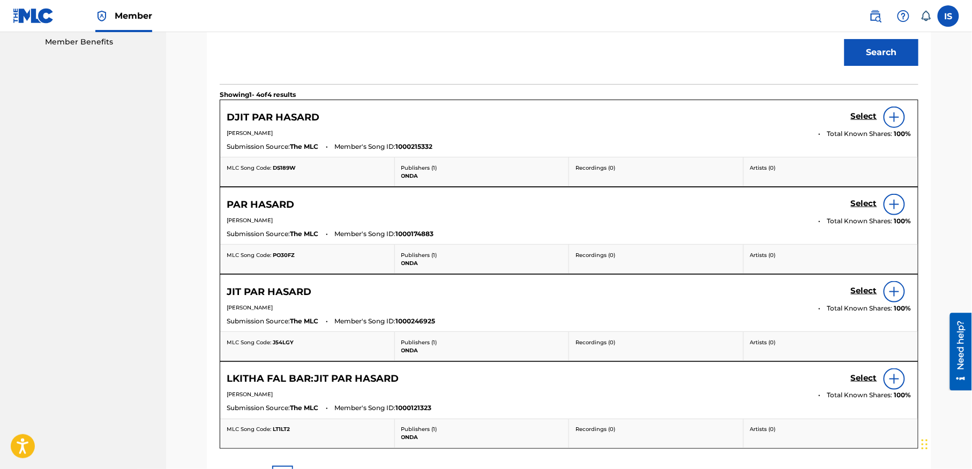
scroll to position [348, 0]
click at [862, 111] on div "Select" at bounding box center [881, 117] width 61 height 21
click at [856, 118] on h5 "Select" at bounding box center [864, 117] width 26 height 10
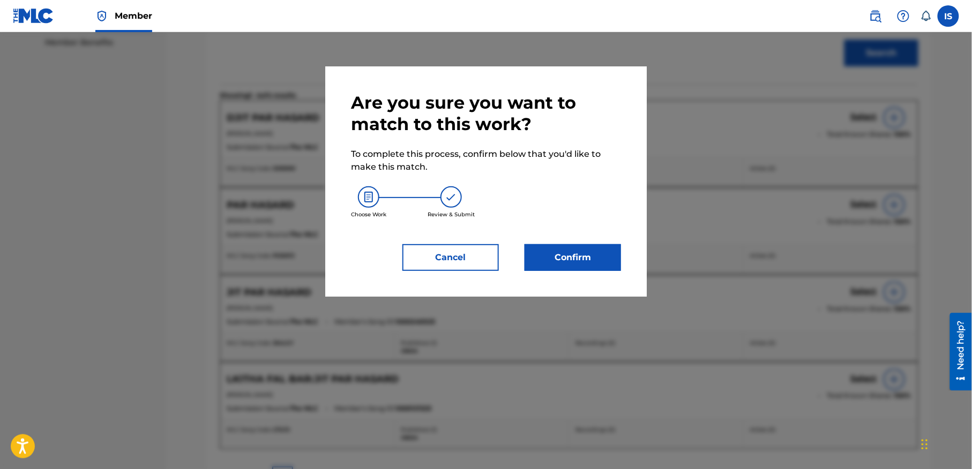
click at [598, 256] on button "Confirm" at bounding box center [573, 257] width 96 height 27
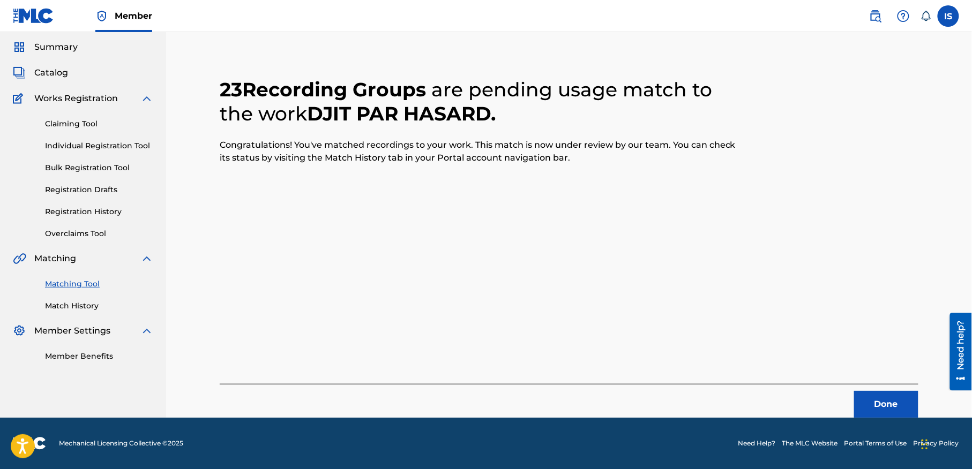
scroll to position [33, 0]
click at [875, 400] on button "Done" at bounding box center [886, 405] width 64 height 27
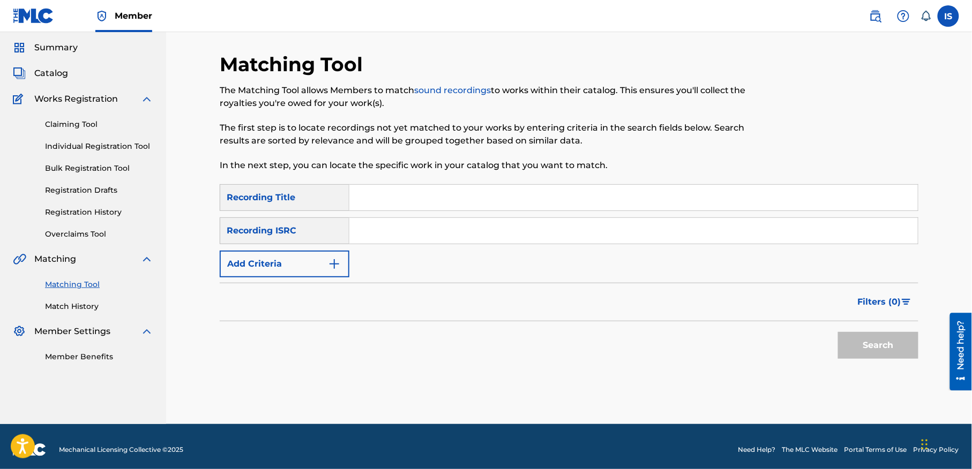
click at [438, 206] on input "Search Form" at bounding box center [633, 198] width 568 height 26
paste input "OURAK ZEDAM"
type input "OURAK ZEDAM"
click at [305, 249] on div "SearchWithCriteriaa2bba55b-d5ba-45a5-93fd-cb980cd96dbc Recording Title OURAK ZE…" at bounding box center [569, 230] width 699 height 93
click at [299, 258] on button "Add Criteria" at bounding box center [285, 264] width 130 height 27
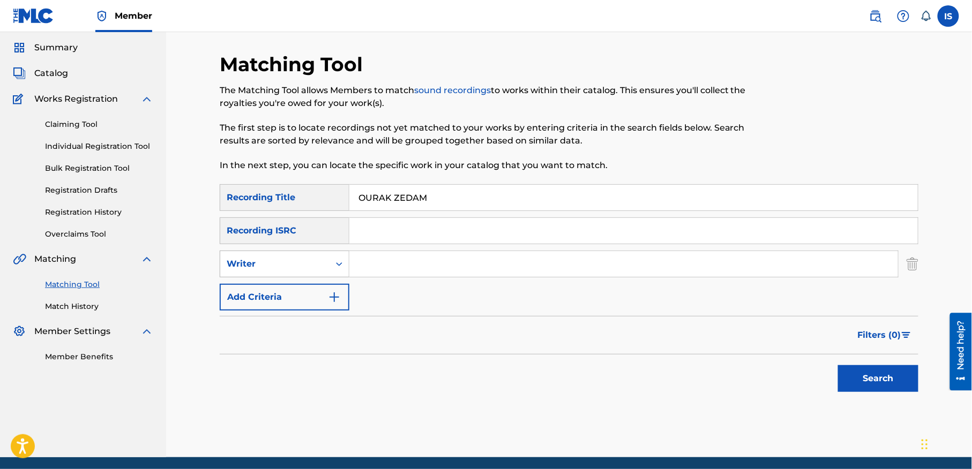
click at [303, 270] on div "Writer" at bounding box center [275, 264] width 96 height 13
click at [282, 288] on div "Recording Artist" at bounding box center [284, 291] width 129 height 27
click at [393, 265] on input "Search Form" at bounding box center [623, 264] width 549 height 26
type input "cheb bilal"
click at [875, 381] on button "Search" at bounding box center [878, 378] width 80 height 27
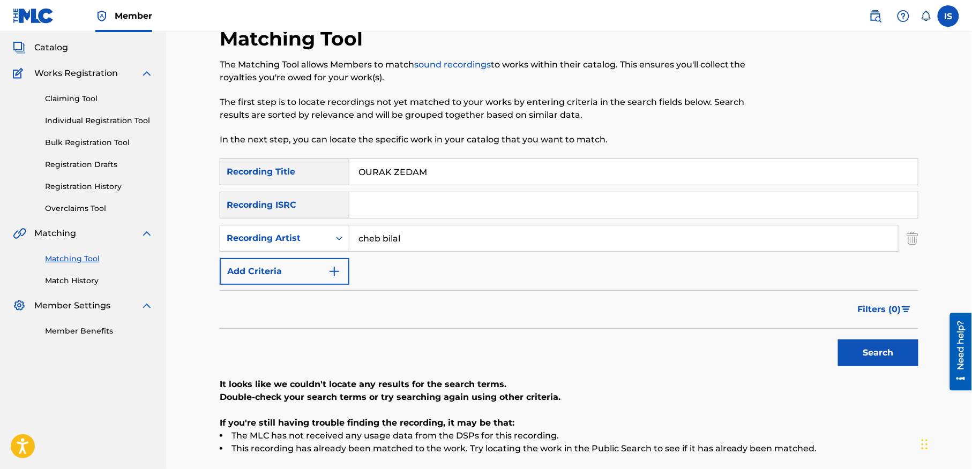
scroll to position [39, 0]
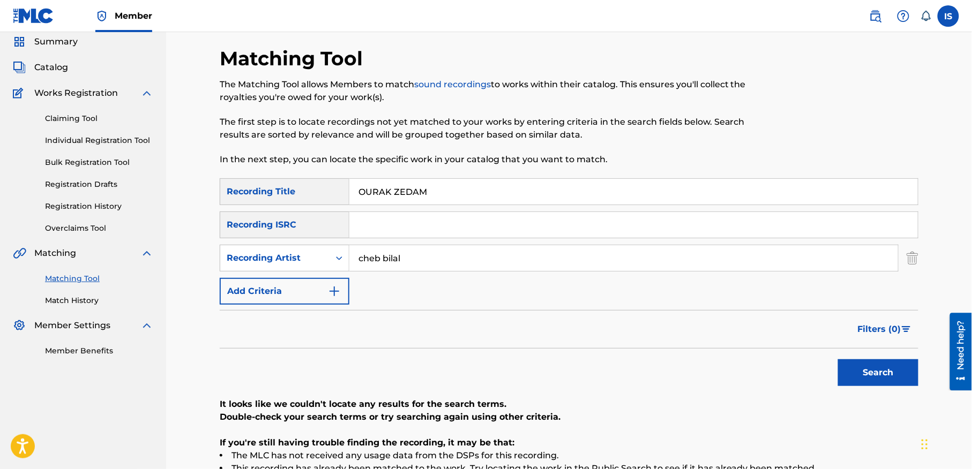
drag, startPoint x: 394, startPoint y: 189, endPoint x: 288, endPoint y: 177, distance: 107.3
click at [288, 177] on div "Matching Tool The Matching Tool allows Members to match sound recordings to wor…" at bounding box center [569, 301] width 699 height 508
click at [838, 359] on button "Search" at bounding box center [878, 372] width 80 height 27
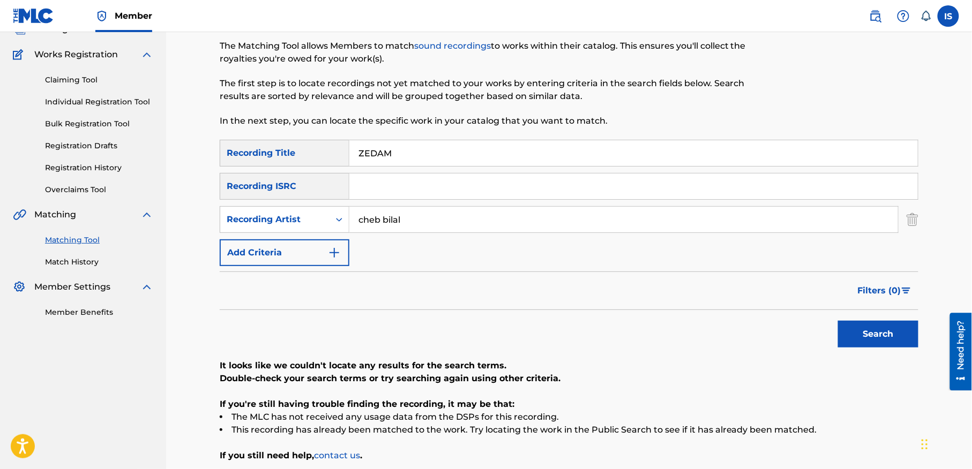
scroll to position [0, 0]
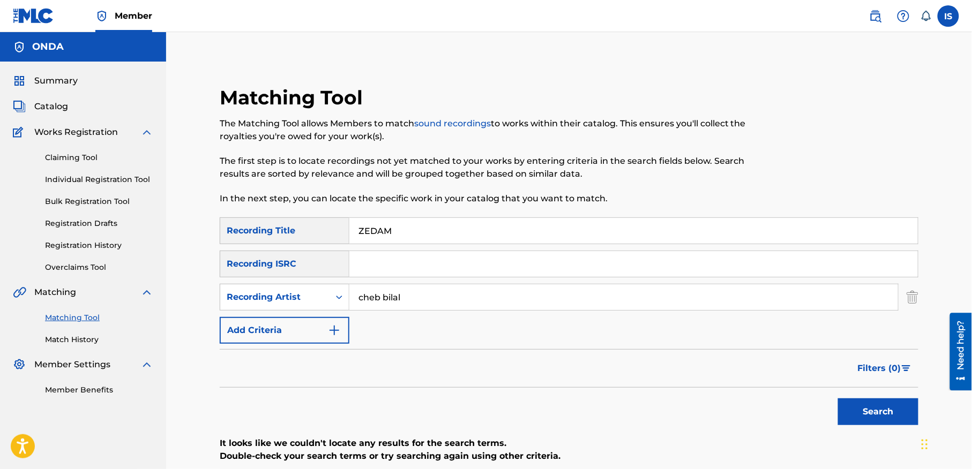
click at [374, 229] on input "ZEDAM" at bounding box center [633, 231] width 568 height 26
paste input "GALBI GALBI"
click at [838, 399] on button "Search" at bounding box center [878, 412] width 80 height 27
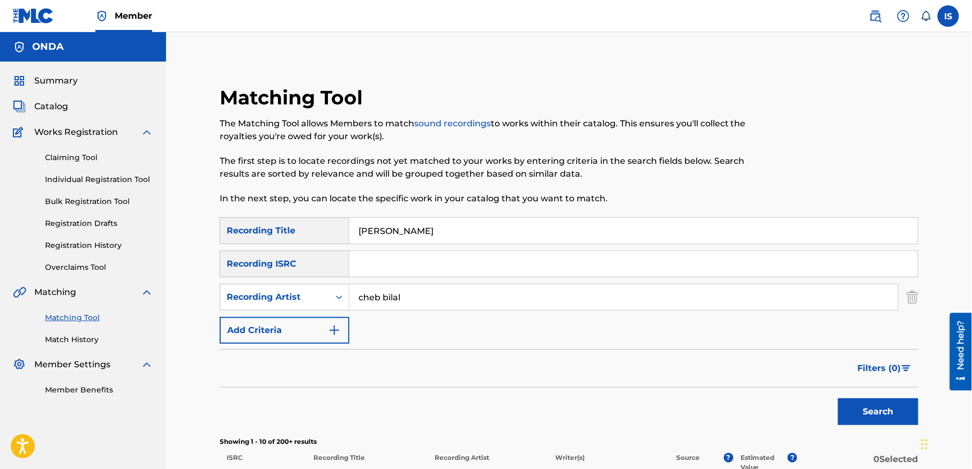
click at [376, 225] on input "GALBI GALBI" at bounding box center [633, 231] width 568 height 26
paste input "LAS DOS"ALLEZ ALLEZ""
click at [887, 408] on button "Search" at bounding box center [878, 412] width 80 height 27
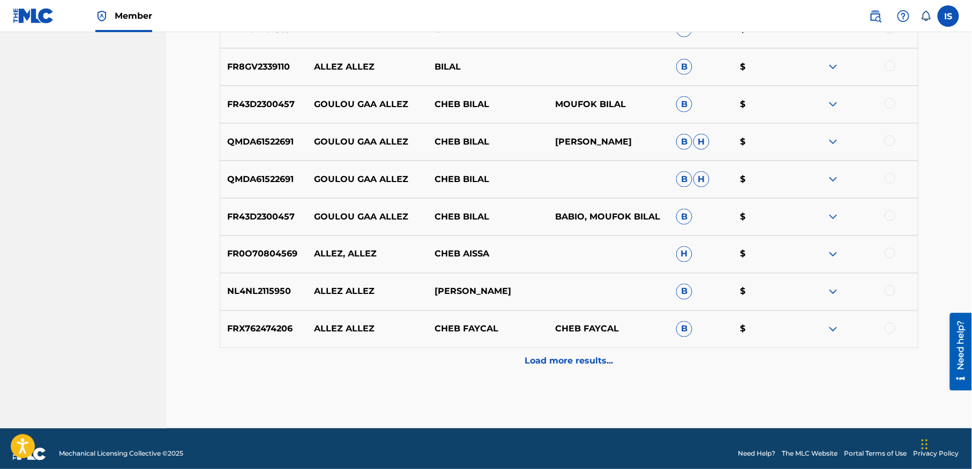
click at [592, 349] on div "Load more results..." at bounding box center [569, 361] width 699 height 27
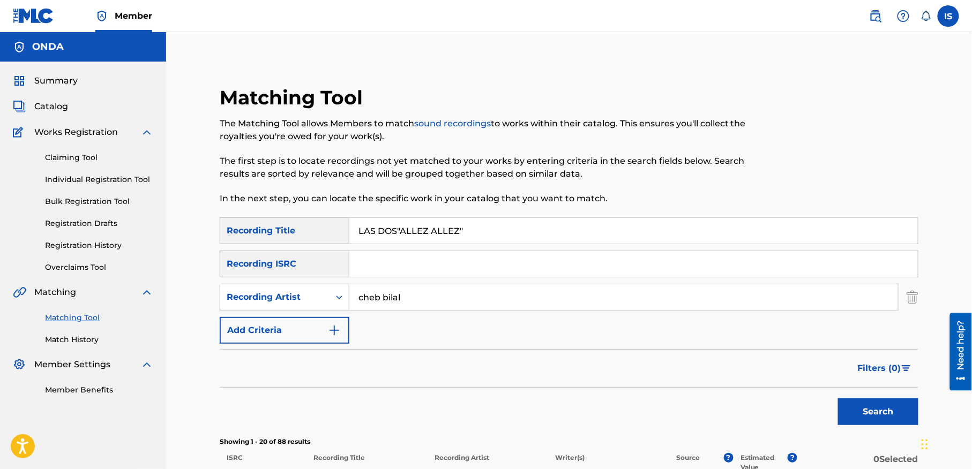
click at [430, 230] on input "LAS DOS"ALLEZ ALLEZ"" at bounding box center [633, 231] width 568 height 26
paste input "GHI HAYIN"
type input "GHI HAYIN"
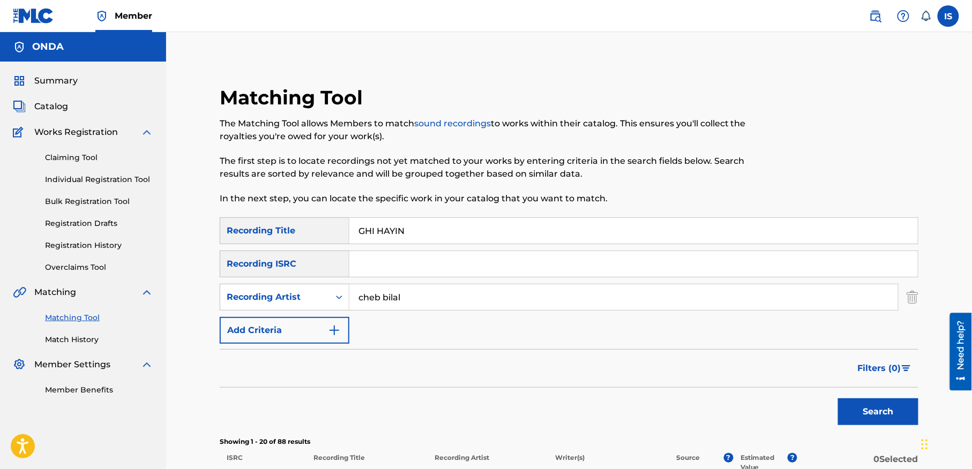
click at [892, 410] on button "Search" at bounding box center [878, 412] width 80 height 27
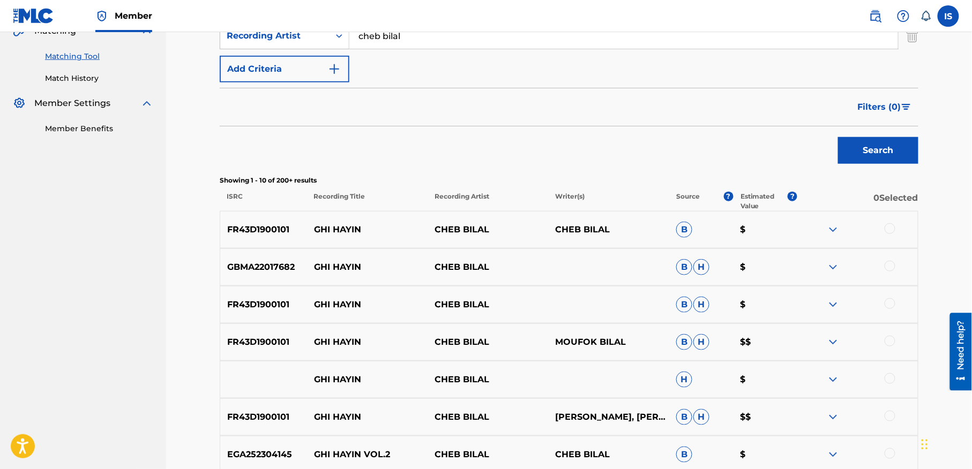
scroll to position [263, 0]
click at [888, 229] on div at bounding box center [890, 227] width 11 height 11
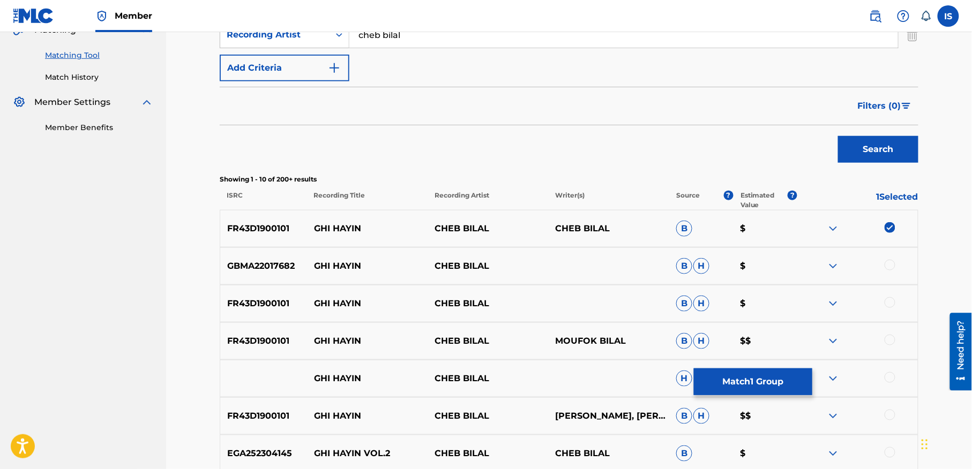
click at [890, 264] on div at bounding box center [890, 265] width 11 height 11
click at [890, 301] on div at bounding box center [890, 302] width 11 height 11
click at [890, 344] on div at bounding box center [890, 340] width 11 height 11
click at [892, 376] on div at bounding box center [890, 377] width 11 height 11
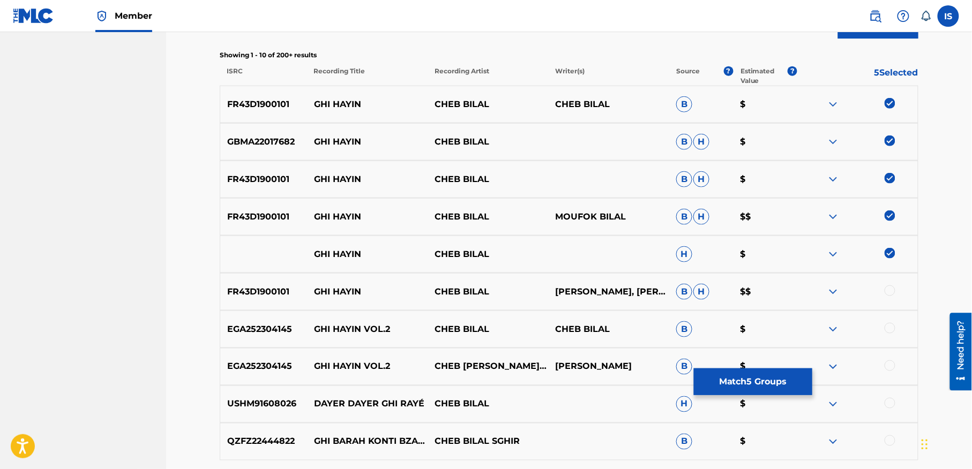
scroll to position [389, 0]
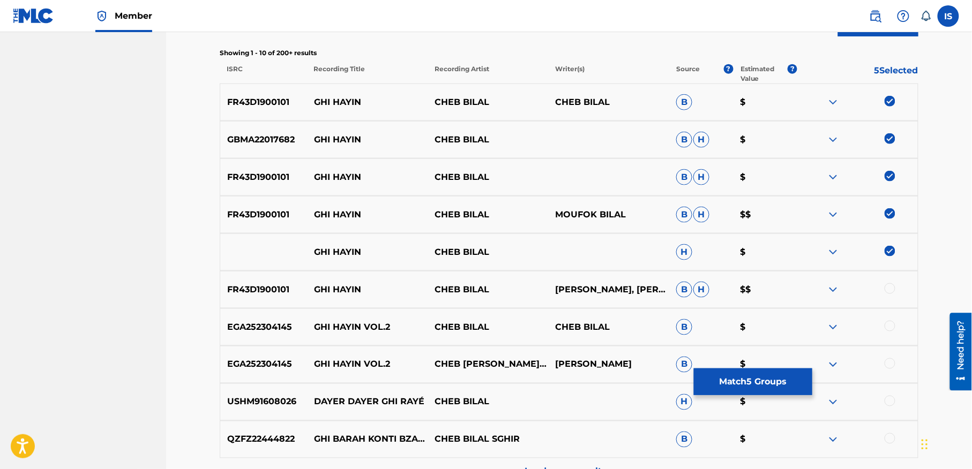
click at [887, 290] on div at bounding box center [890, 288] width 11 height 11
click at [892, 326] on div at bounding box center [890, 326] width 11 height 11
click at [893, 359] on div at bounding box center [890, 363] width 11 height 11
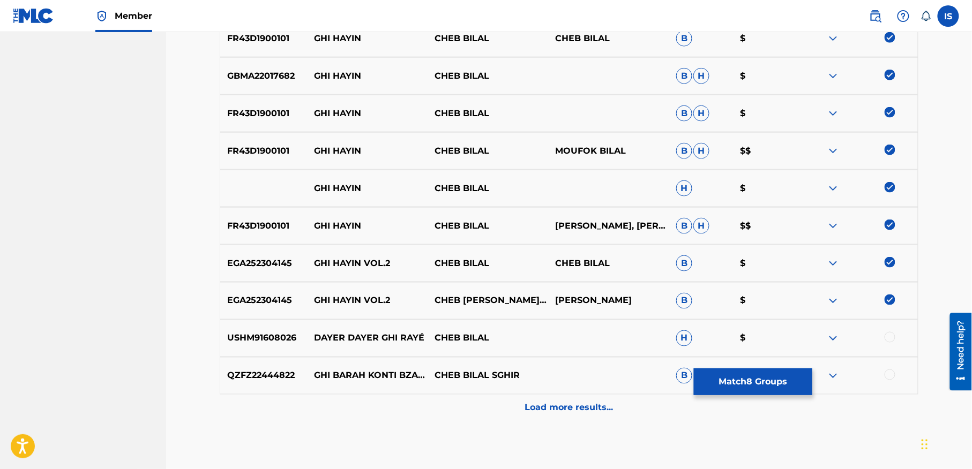
scroll to position [511, 0]
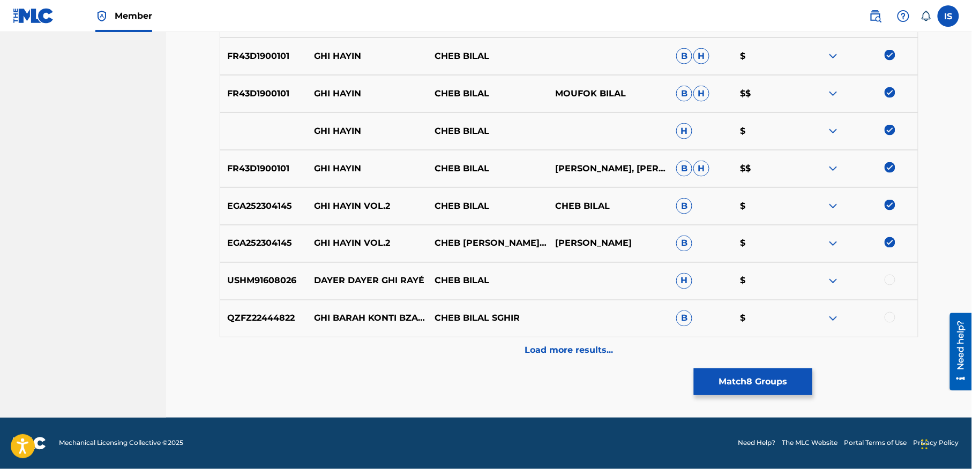
click at [567, 340] on div "Load more results..." at bounding box center [569, 351] width 699 height 27
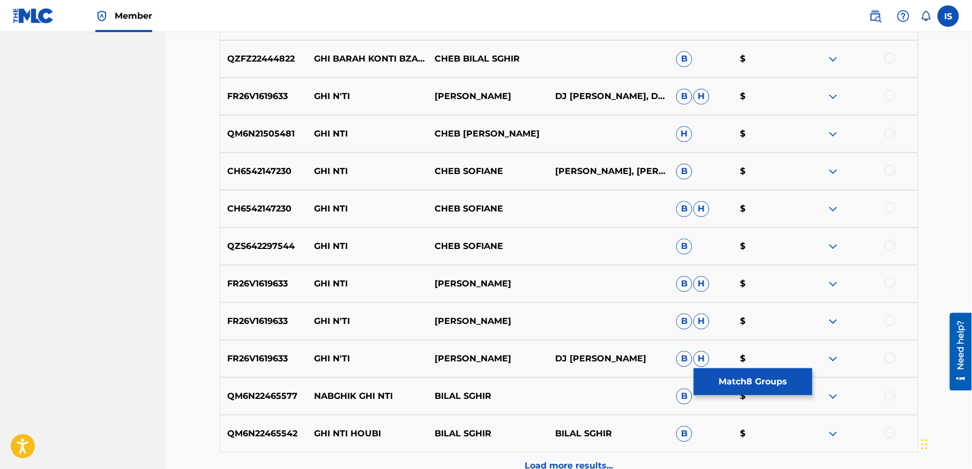
scroll to position [886, 0]
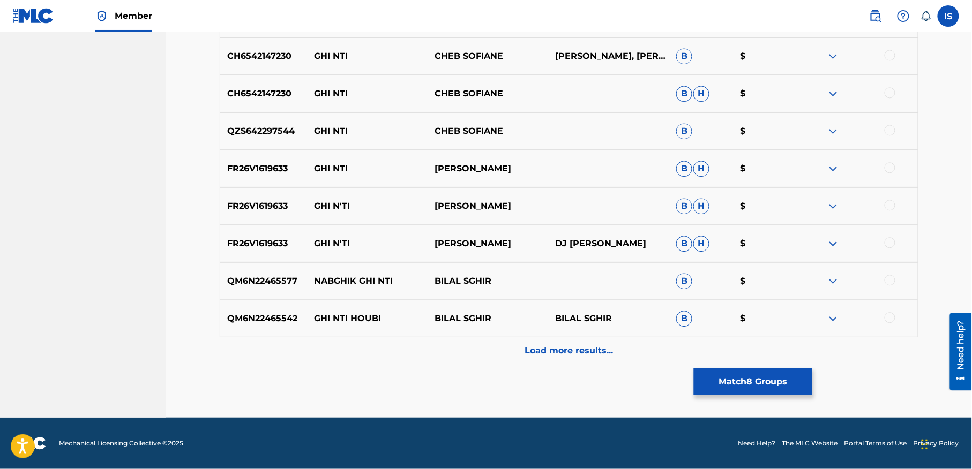
click at [566, 349] on p "Load more results..." at bounding box center [569, 350] width 88 height 13
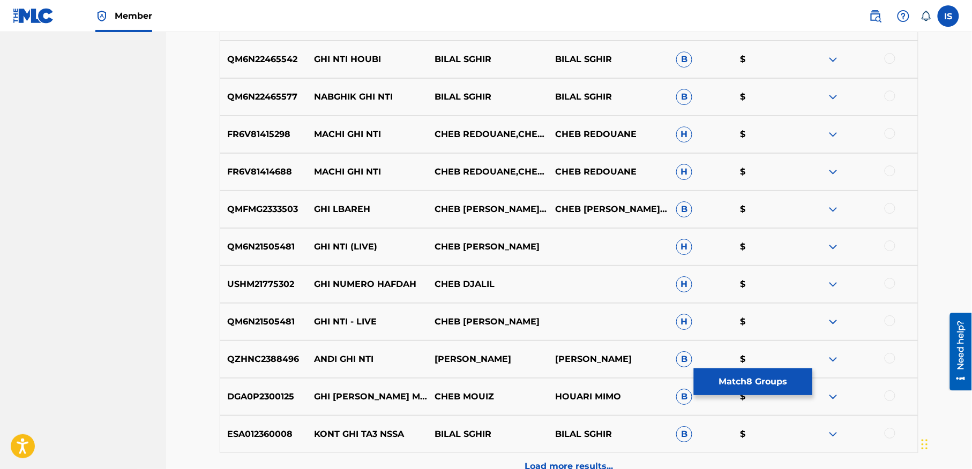
scroll to position [1147, 0]
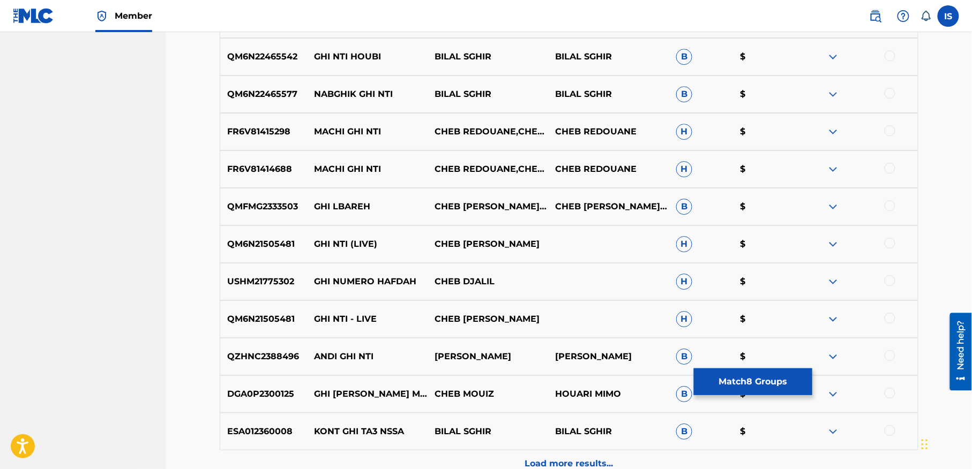
click at [734, 380] on button "Match 8 Groups" at bounding box center [753, 382] width 118 height 27
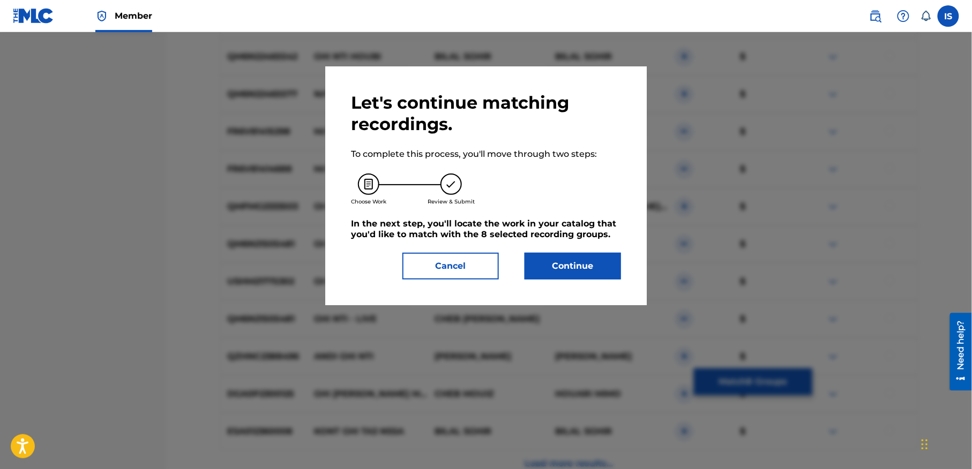
click at [558, 254] on button "Continue" at bounding box center [573, 266] width 96 height 27
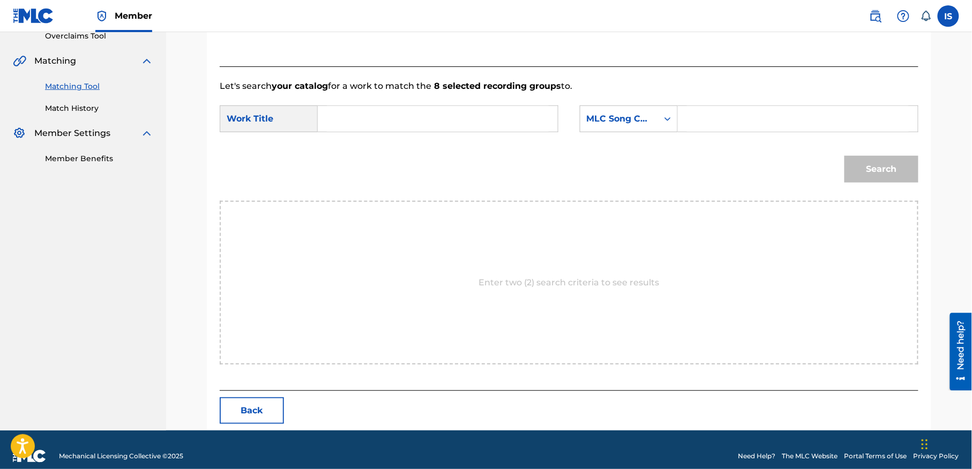
scroll to position [245, 0]
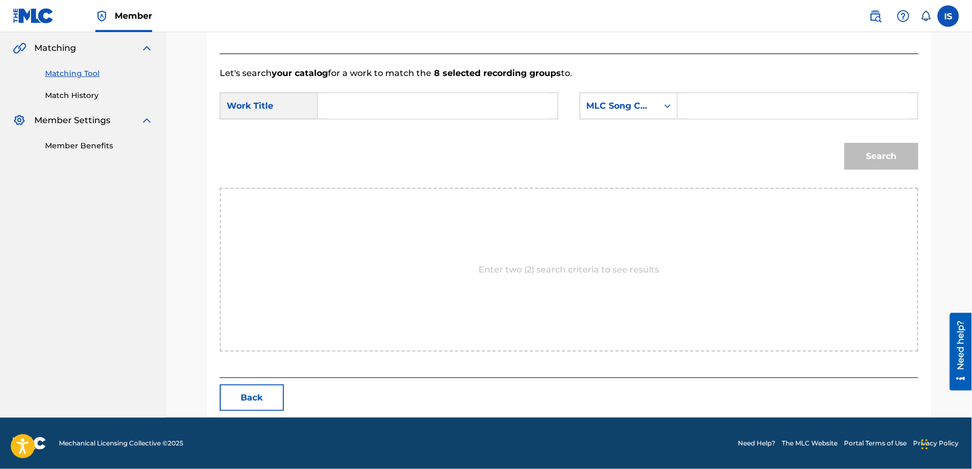
click at [410, 108] on input "Search Form" at bounding box center [438, 106] width 222 height 26
paste input "GHI HAYIN"
type input "GHI HAYIN"
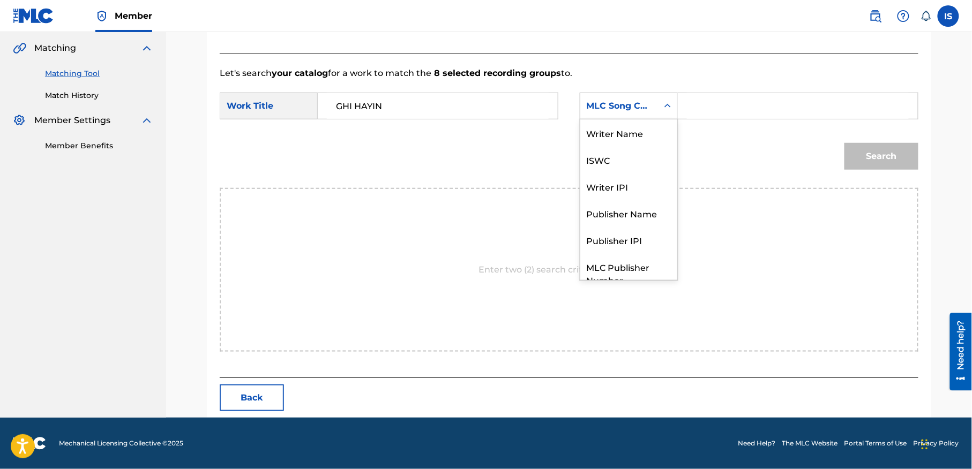
click at [654, 100] on div "MLC Song Code" at bounding box center [619, 106] width 78 height 20
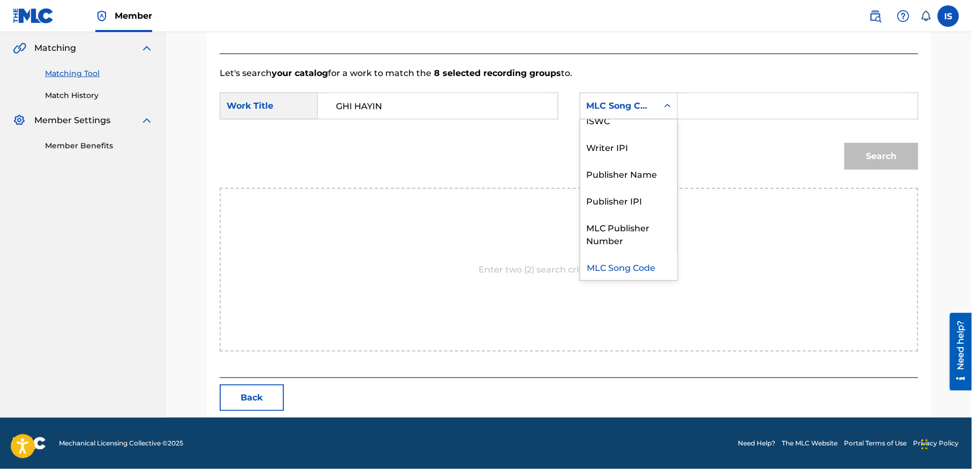
scroll to position [0, 0]
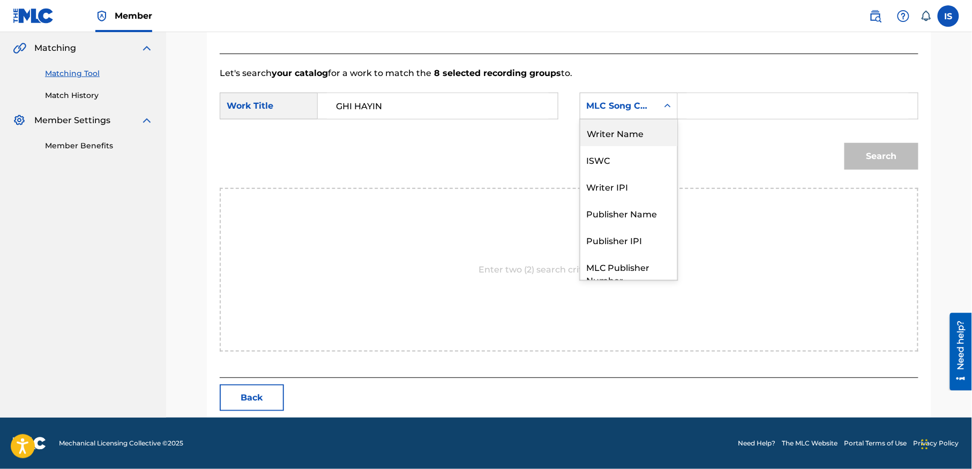
click at [635, 141] on div "Writer Name" at bounding box center [628, 132] width 97 height 27
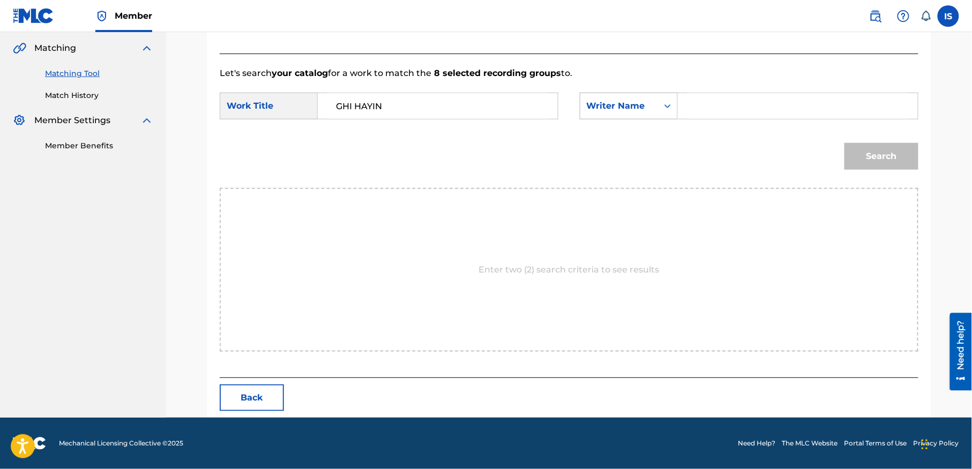
click at [660, 113] on div "Search Form" at bounding box center [667, 105] width 19 height 19
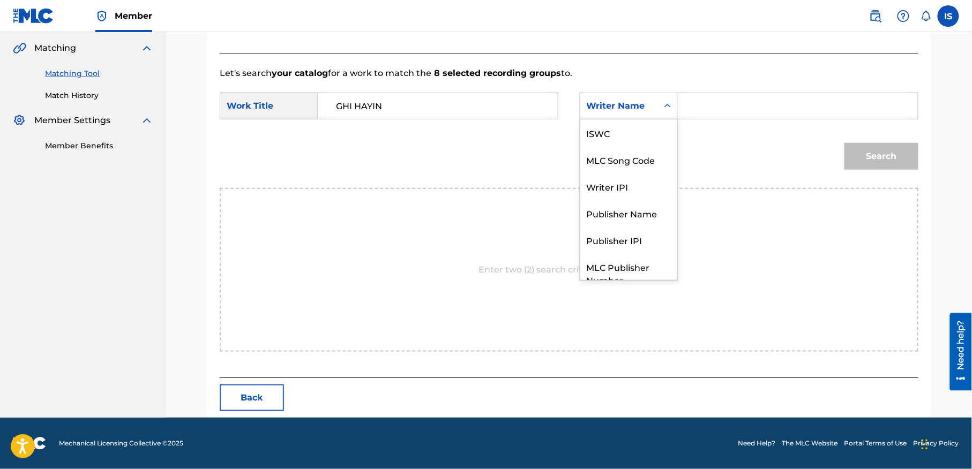
click at [699, 102] on input "Search Form" at bounding box center [798, 106] width 222 height 26
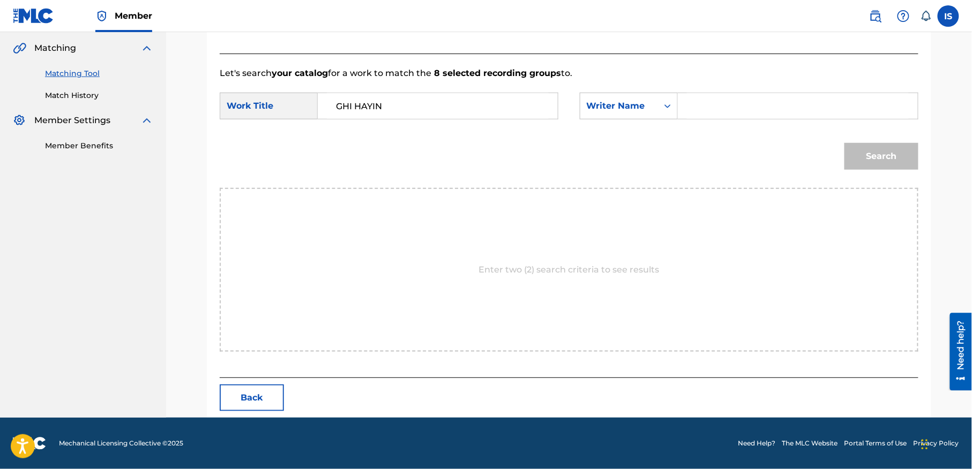
click at [699, 102] on input "Search Form" at bounding box center [798, 106] width 222 height 26
type input "moufok"
click at [885, 153] on button "Search" at bounding box center [881, 156] width 74 height 27
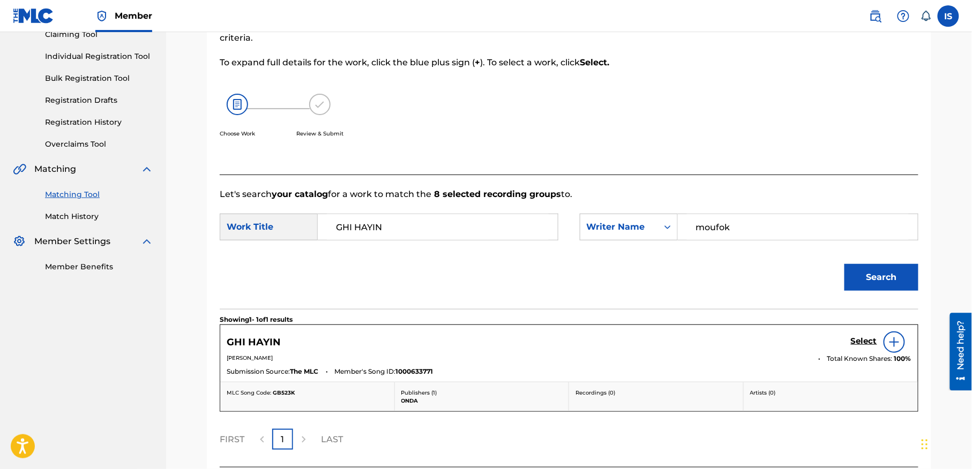
scroll to position [213, 0]
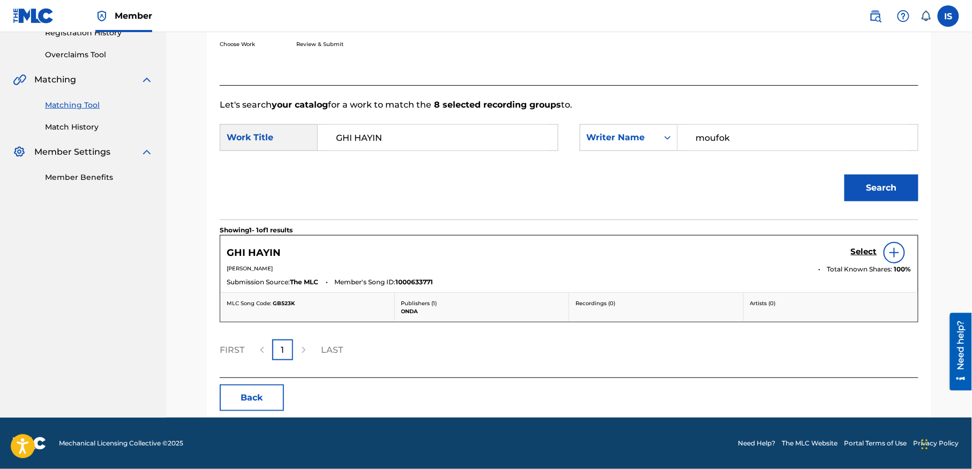
click at [854, 251] on h5 "Select" at bounding box center [864, 252] width 26 height 10
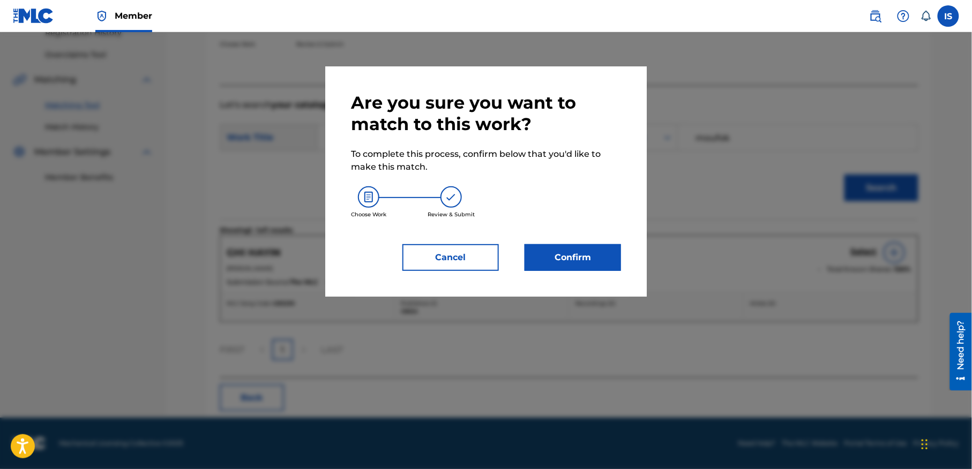
click at [585, 258] on button "Confirm" at bounding box center [573, 257] width 96 height 27
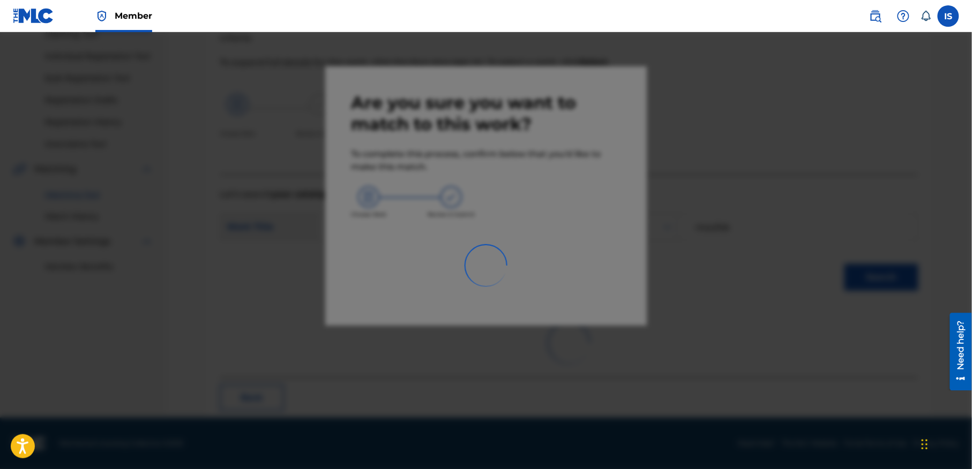
scroll to position [33, 0]
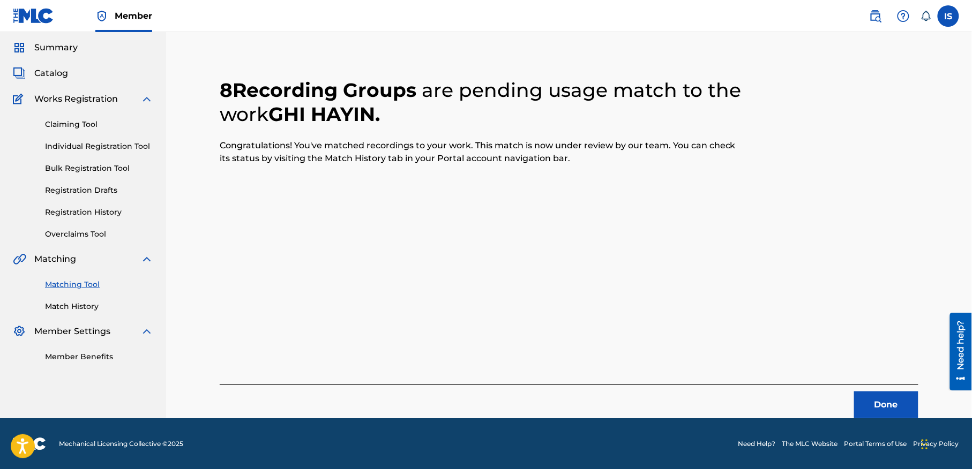
click at [885, 409] on button "Done" at bounding box center [886, 405] width 64 height 27
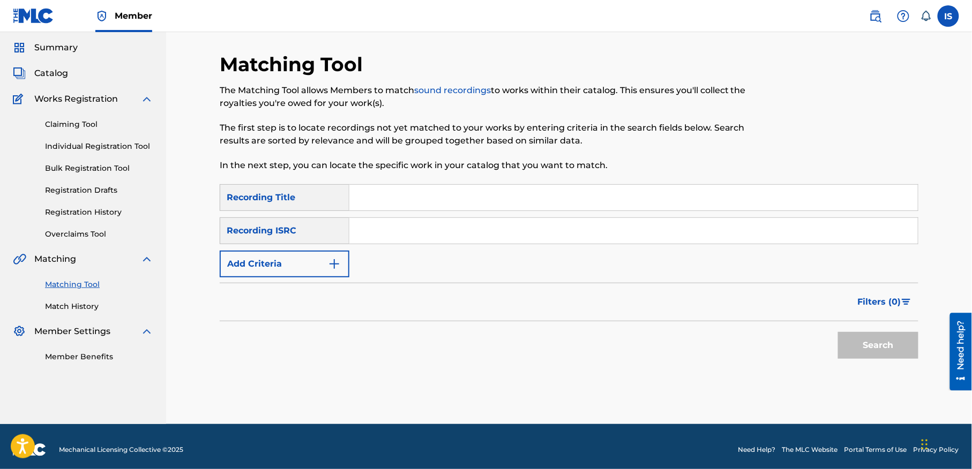
click at [460, 208] on input "Search Form" at bounding box center [633, 198] width 568 height 26
click at [420, 207] on input "v" at bounding box center [633, 198] width 568 height 26
paste input "MIMTI LABAS ALIK"
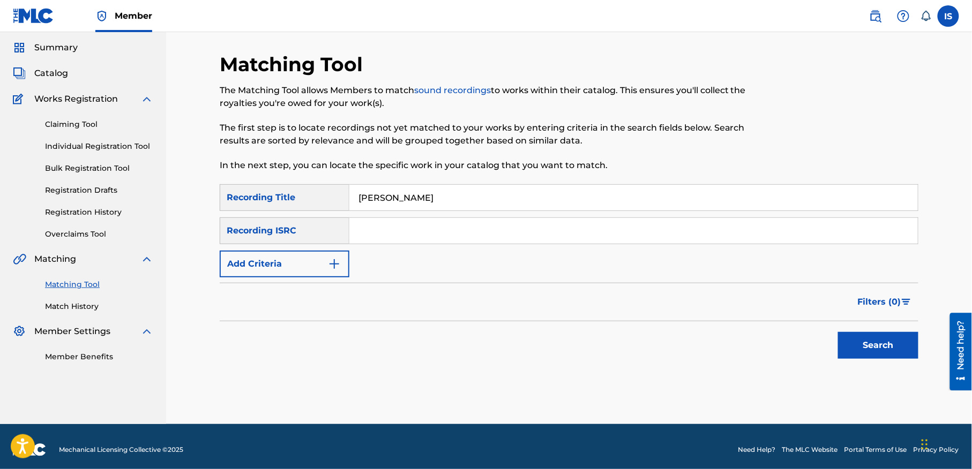
type input "MIMTI LABAS ALIK"
click at [294, 262] on button "Add Criteria" at bounding box center [285, 264] width 130 height 27
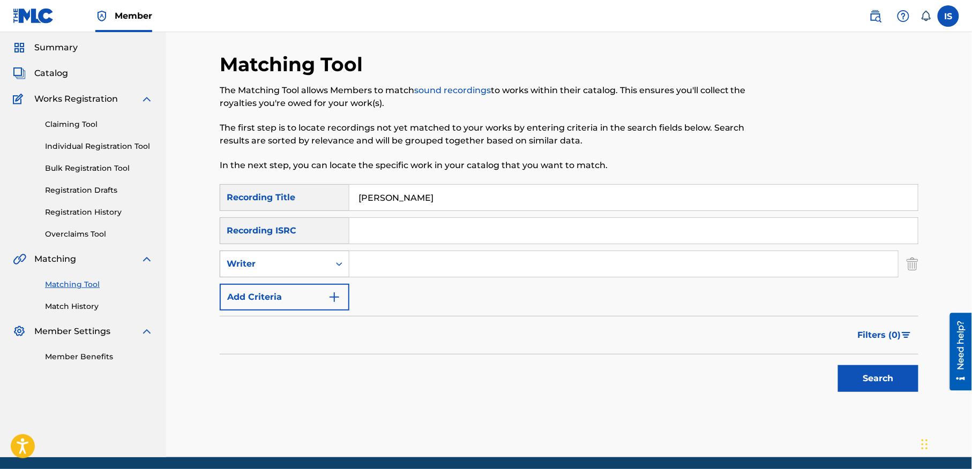
click at [310, 268] on div "Writer" at bounding box center [275, 264] width 96 height 13
click at [324, 295] on div "Recording Artist" at bounding box center [284, 291] width 129 height 27
click at [418, 264] on input "Search Form" at bounding box center [623, 264] width 549 height 26
type input "cheb bilal"
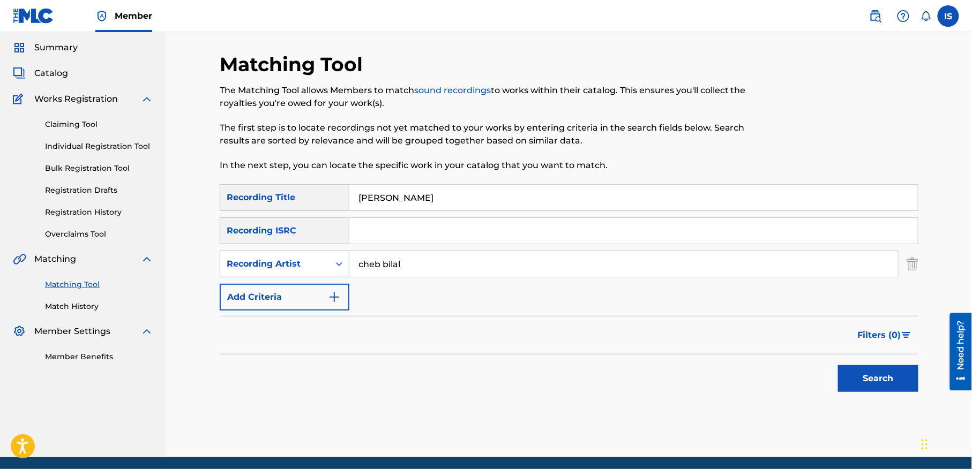
click at [887, 394] on div "Search" at bounding box center [876, 376] width 86 height 43
click at [865, 385] on button "Search" at bounding box center [878, 378] width 80 height 27
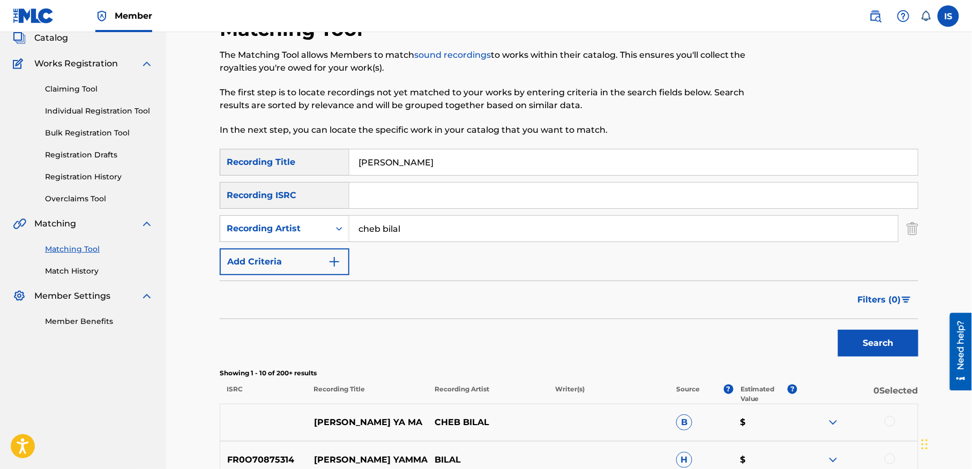
scroll to position [69, 0]
click at [388, 165] on input "MIMTI LABAS ALIK" at bounding box center [633, 162] width 568 height 26
paste input "CLASSICO (ANA RANI CA VA)"
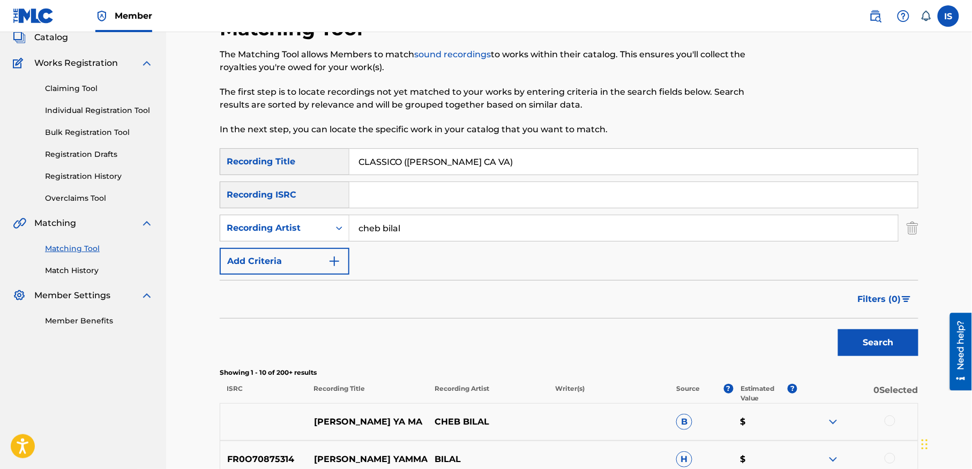
type input "CLASSICO (ANA RANI CA VA)"
click at [889, 349] on button "Search" at bounding box center [878, 342] width 80 height 27
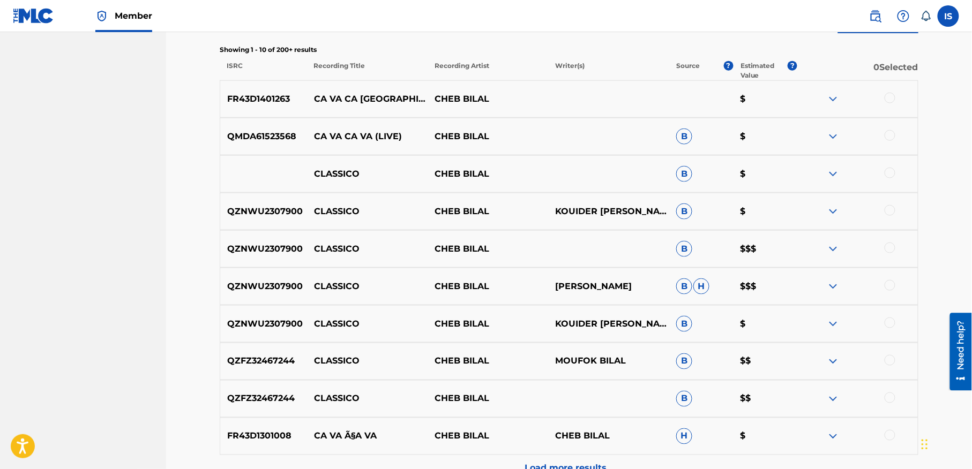
scroll to position [391, 0]
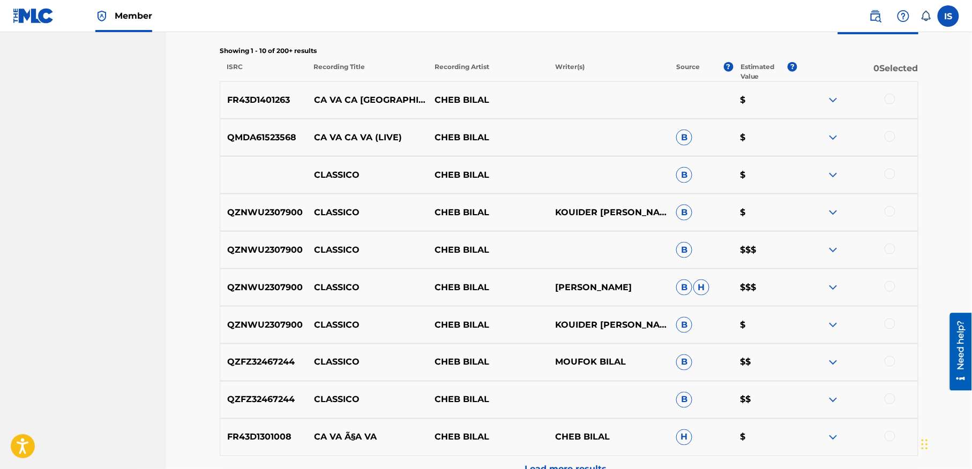
click at [888, 175] on div at bounding box center [890, 174] width 11 height 11
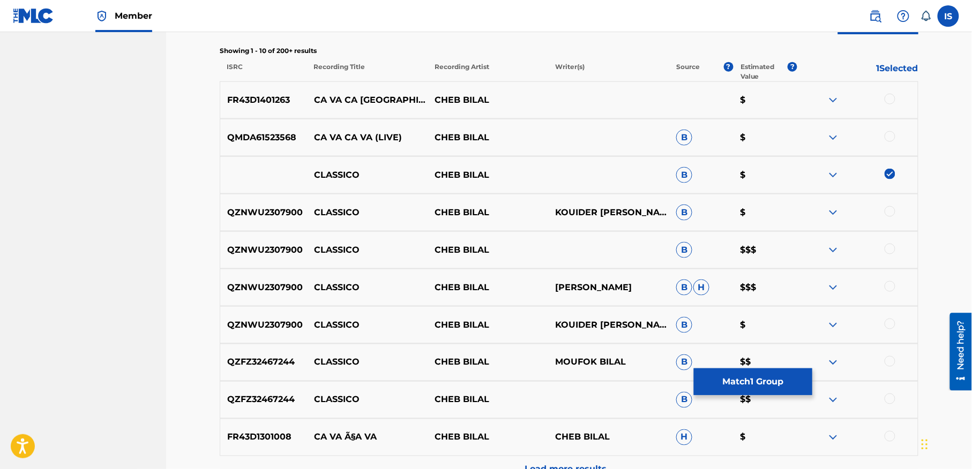
click at [888, 215] on div at bounding box center [890, 211] width 11 height 11
click at [890, 246] on div at bounding box center [890, 249] width 11 height 11
click at [888, 287] on div at bounding box center [890, 286] width 11 height 11
click at [886, 324] on div at bounding box center [890, 324] width 11 height 11
click at [892, 362] on div at bounding box center [890, 361] width 11 height 11
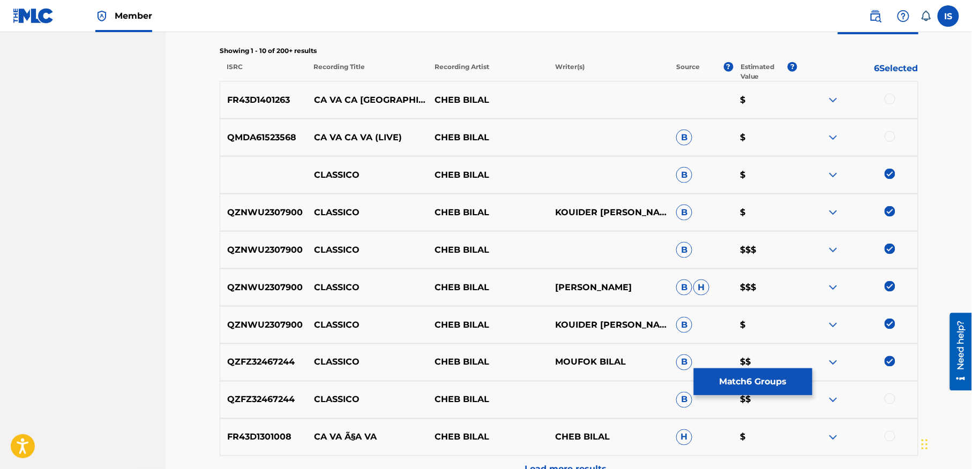
click at [893, 398] on div at bounding box center [890, 399] width 11 height 11
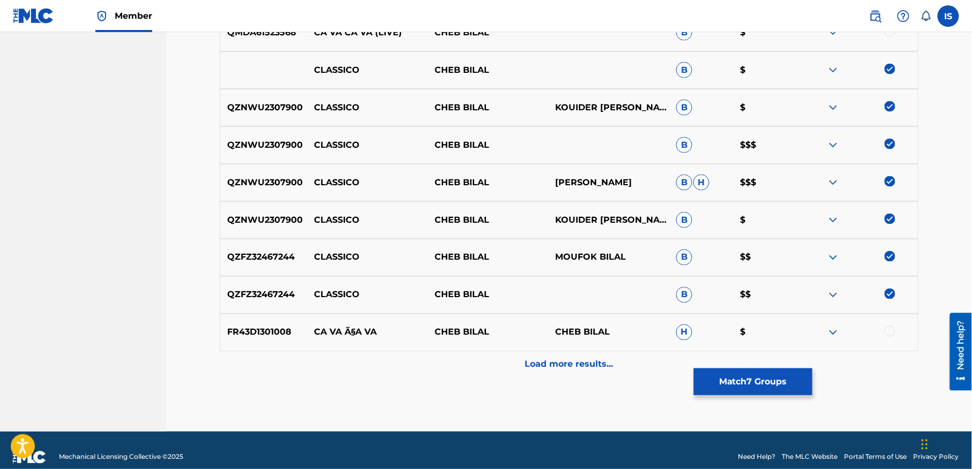
scroll to position [511, 0]
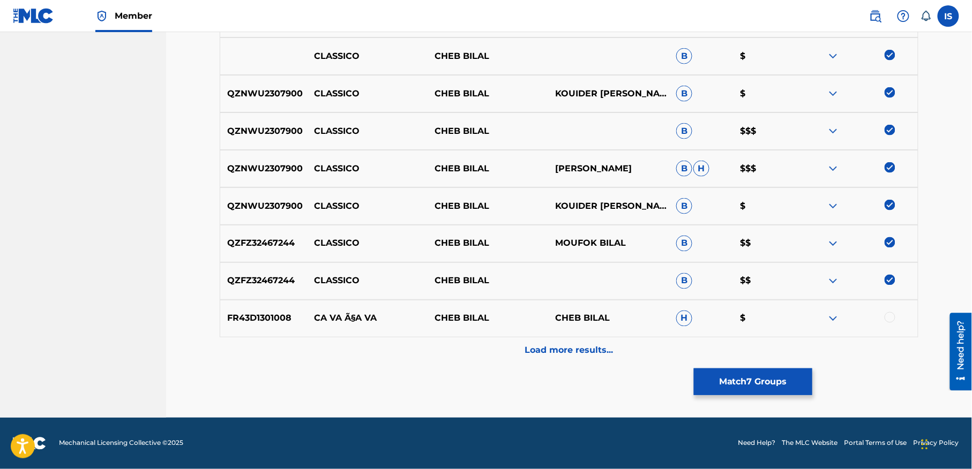
click at [551, 354] on p "Load more results..." at bounding box center [569, 350] width 88 height 13
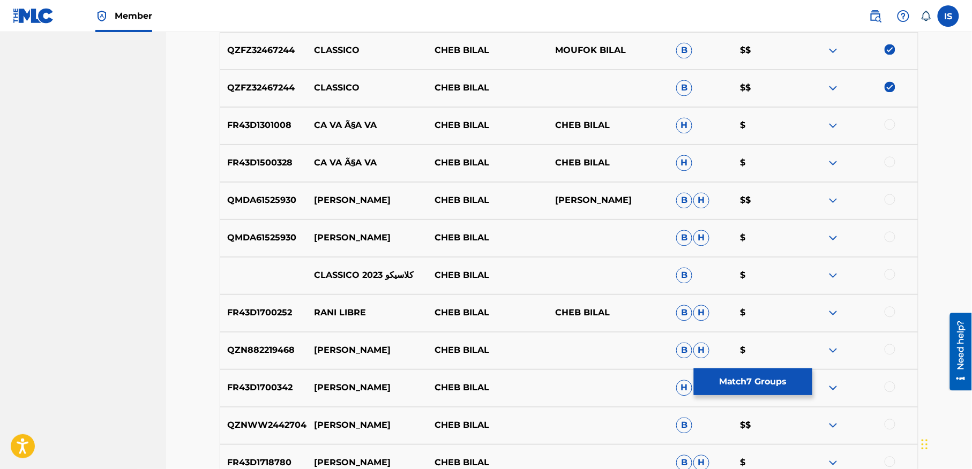
scroll to position [707, 0]
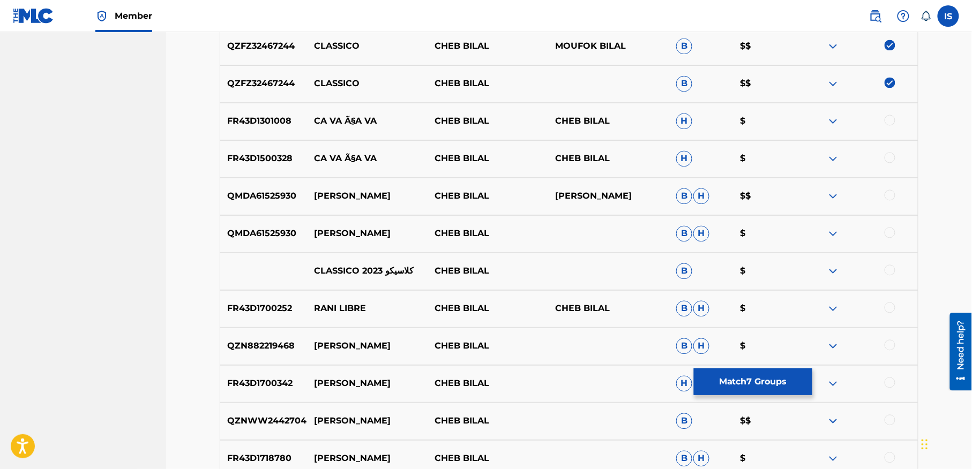
click at [887, 270] on div at bounding box center [890, 270] width 11 height 11
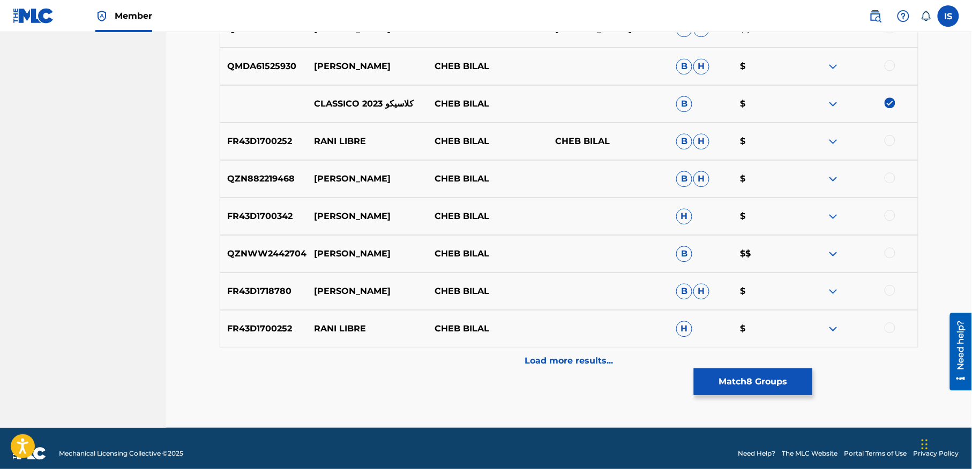
scroll to position [882, 0]
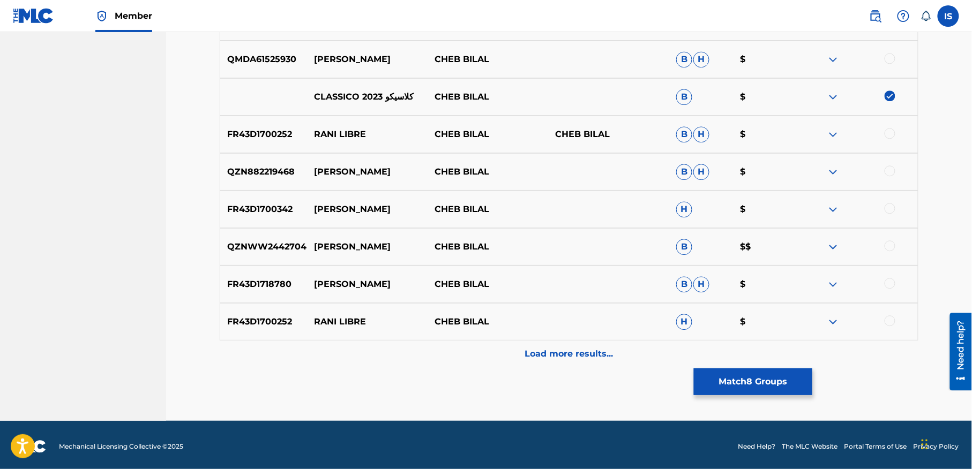
click at [538, 348] on p "Load more results..." at bounding box center [569, 354] width 88 height 13
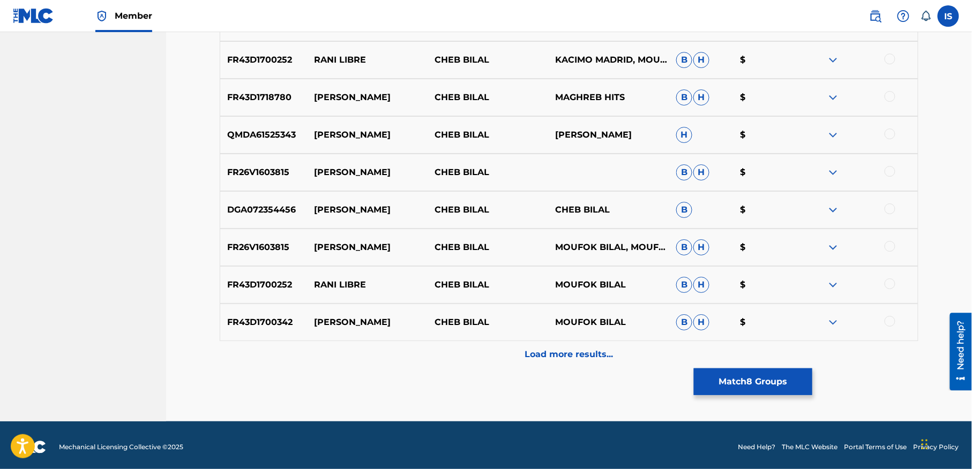
scroll to position [1261, 0]
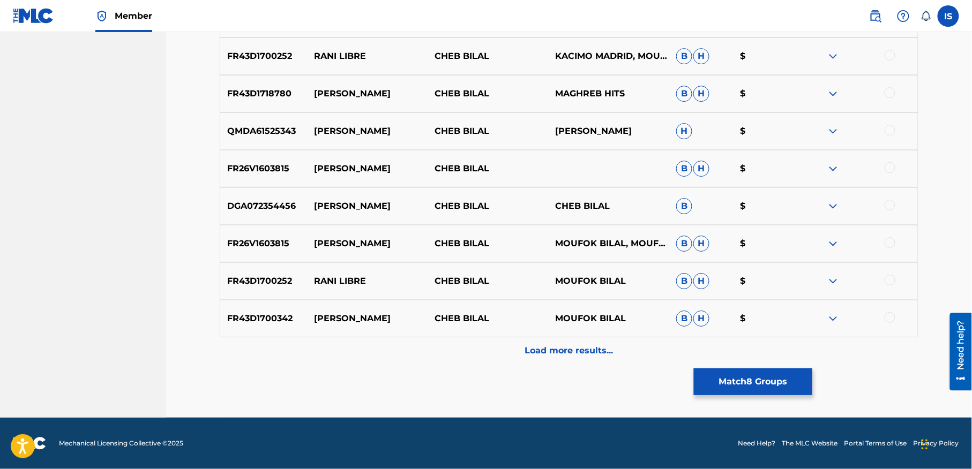
click at [728, 374] on button "Match 8 Groups" at bounding box center [753, 382] width 118 height 27
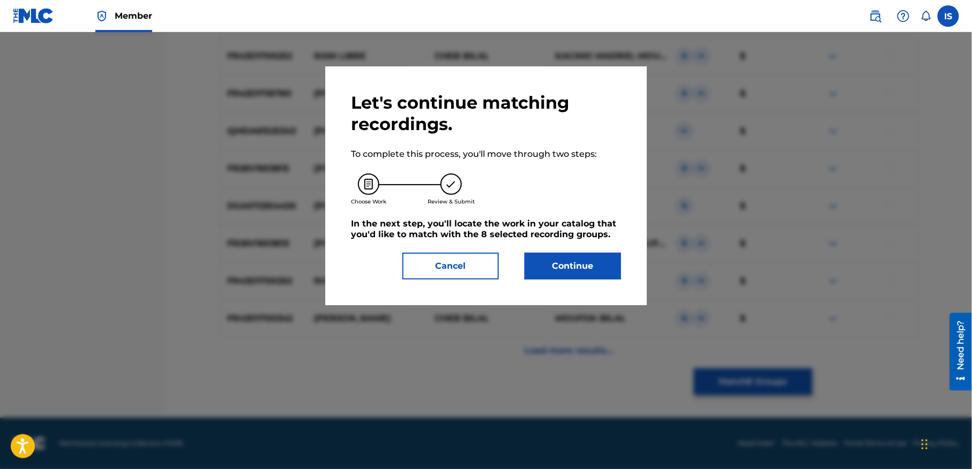
click at [566, 261] on button "Continue" at bounding box center [573, 266] width 96 height 27
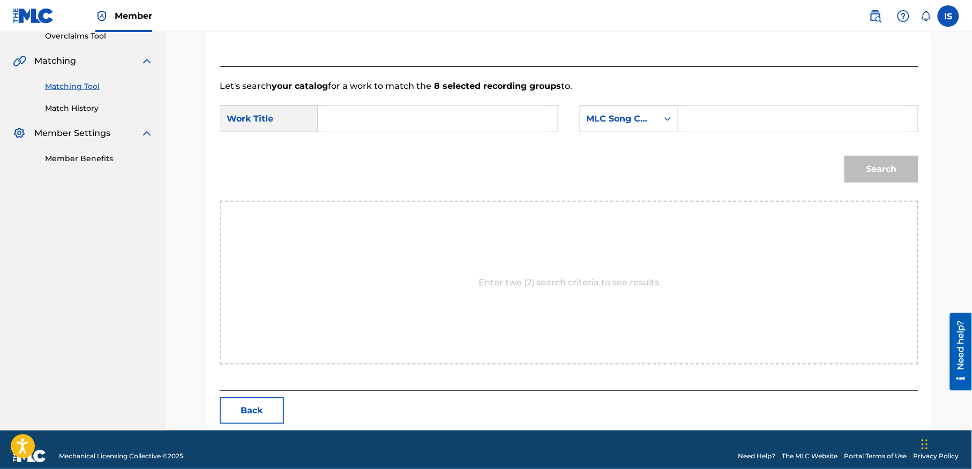
scroll to position [245, 0]
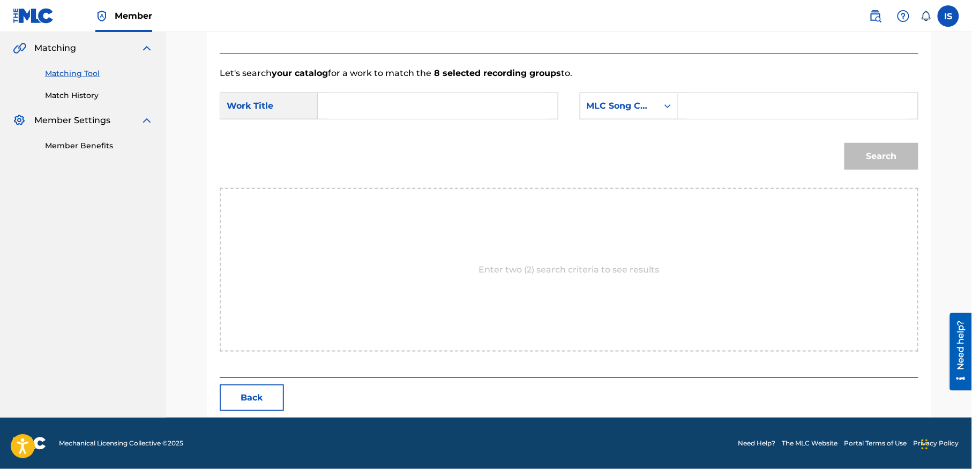
click at [394, 114] on input "Search Form" at bounding box center [438, 106] width 222 height 26
paste input "CLASSICO (ANA RANI CA VA)"
type input "CLASSICO (ANA RANI CA VA)"
click at [658, 106] on div "Search Form" at bounding box center [667, 106] width 19 height 26
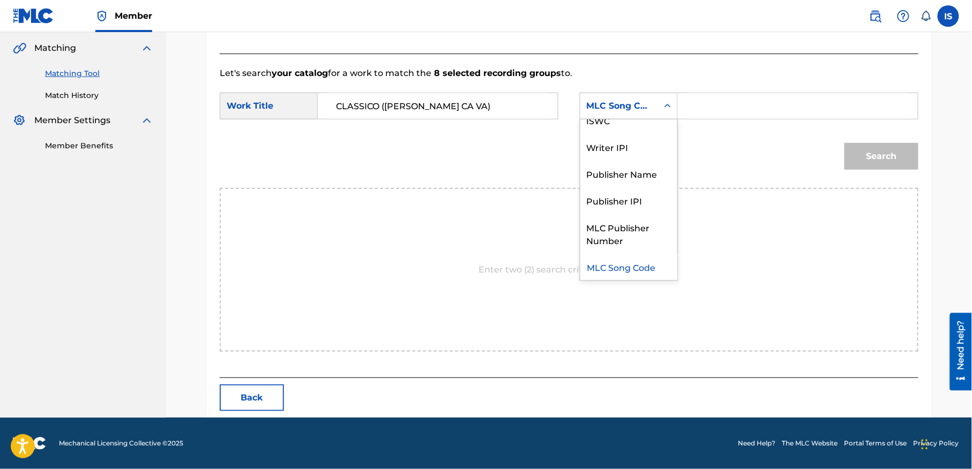
scroll to position [0, 0]
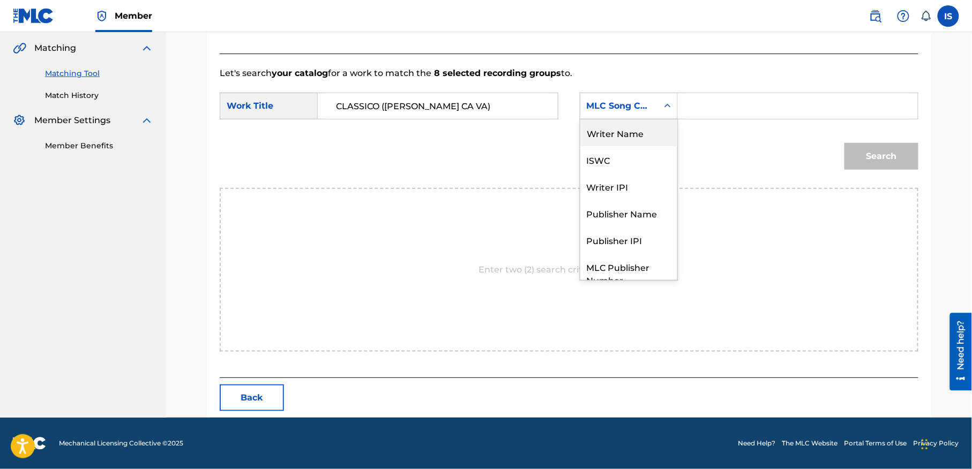
click at [633, 132] on div "Writer Name" at bounding box center [628, 132] width 97 height 27
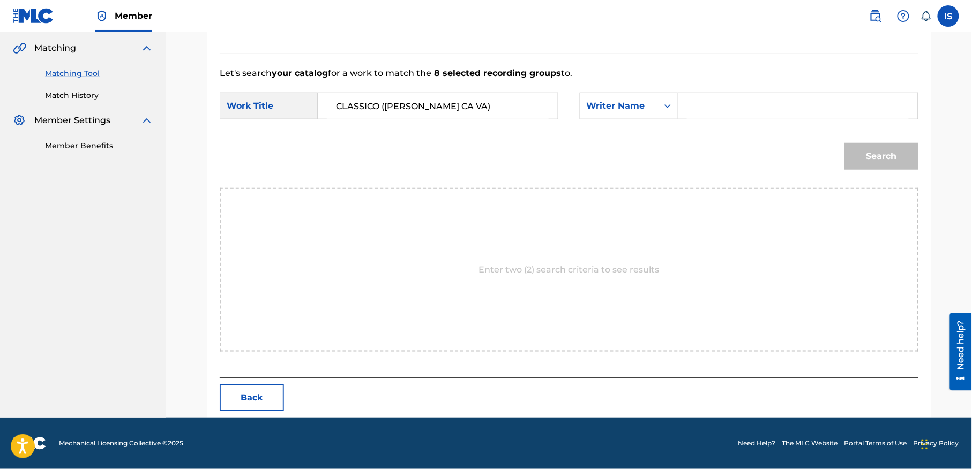
click at [705, 119] on div "SearchWithCriteria97016f19-2c11-4109-9b7d-fd5fdb7e1ffd Work Title CLASSICO (ANA…" at bounding box center [569, 109] width 699 height 33
click at [690, 110] on input "Search Form" at bounding box center [798, 106] width 222 height 26
type input "moufok"
click at [864, 155] on button "Search" at bounding box center [881, 156] width 74 height 27
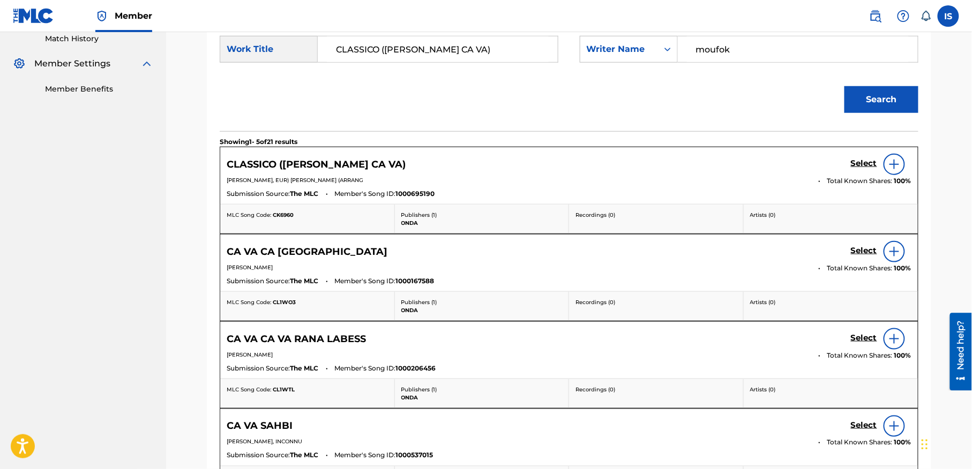
scroll to position [299, 0]
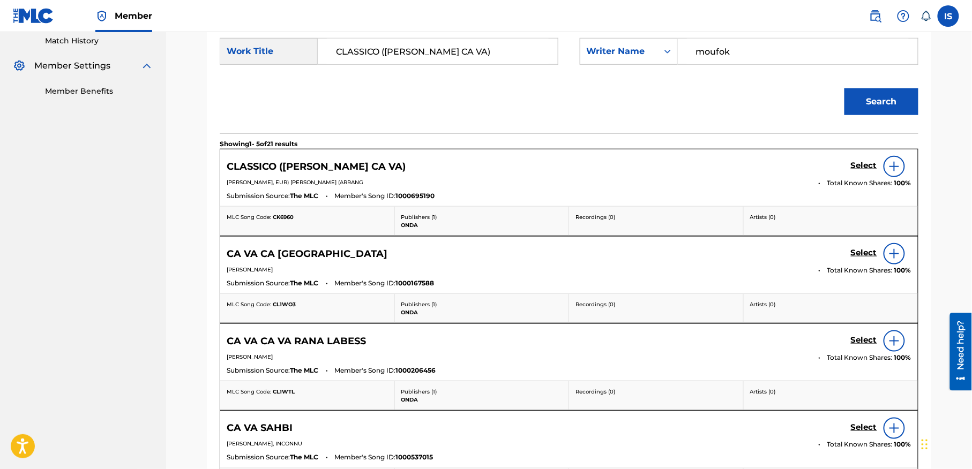
click at [858, 165] on h5 "Select" at bounding box center [864, 166] width 26 height 10
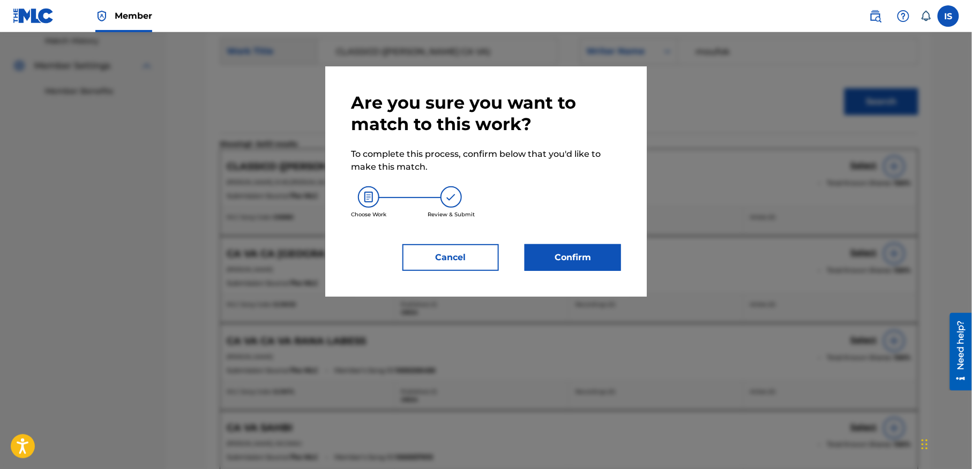
click at [573, 258] on button "Confirm" at bounding box center [573, 257] width 96 height 27
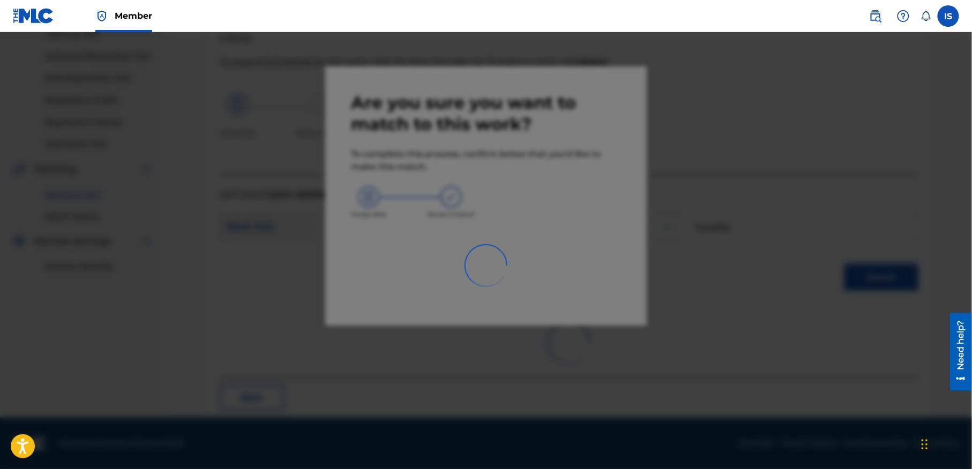
scroll to position [33, 0]
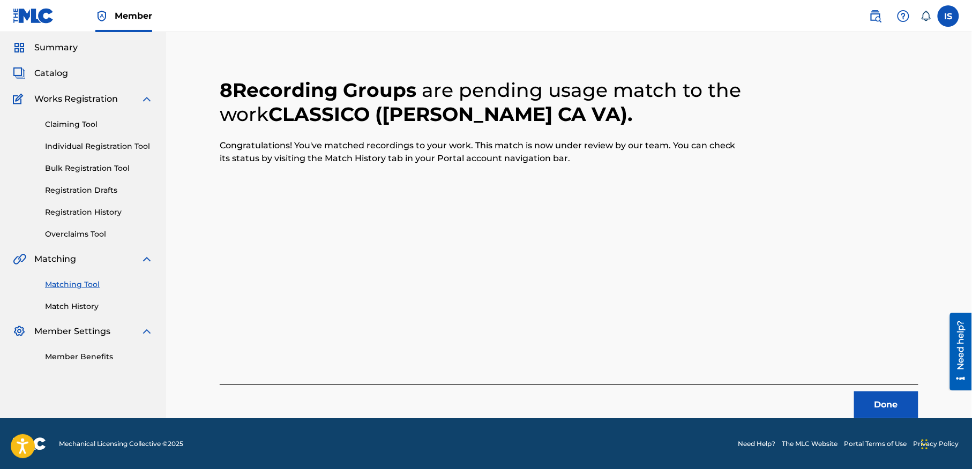
click at [880, 406] on button "Done" at bounding box center [886, 405] width 64 height 27
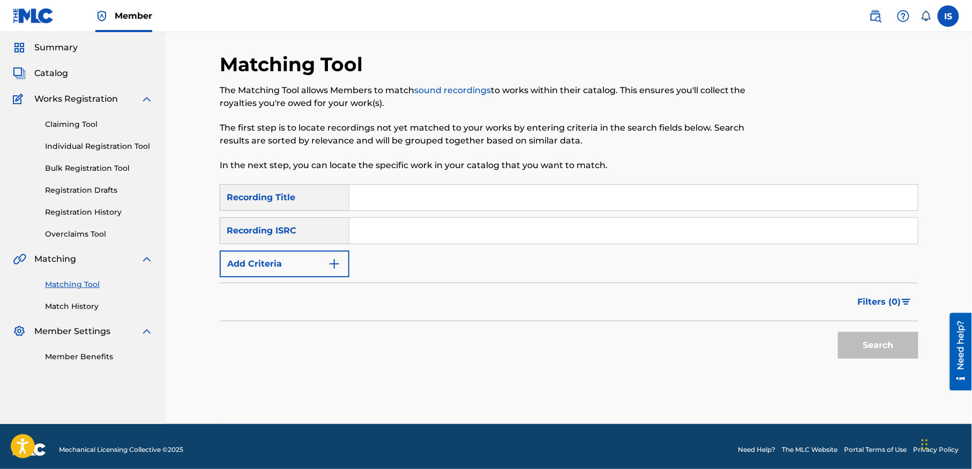
click at [456, 206] on input "Search Form" at bounding box center [633, 198] width 568 height 26
paste input "BDITHA KAMEL"
type input "BDITHA KAMEL"
click at [283, 274] on button "Add Criteria" at bounding box center [285, 264] width 130 height 27
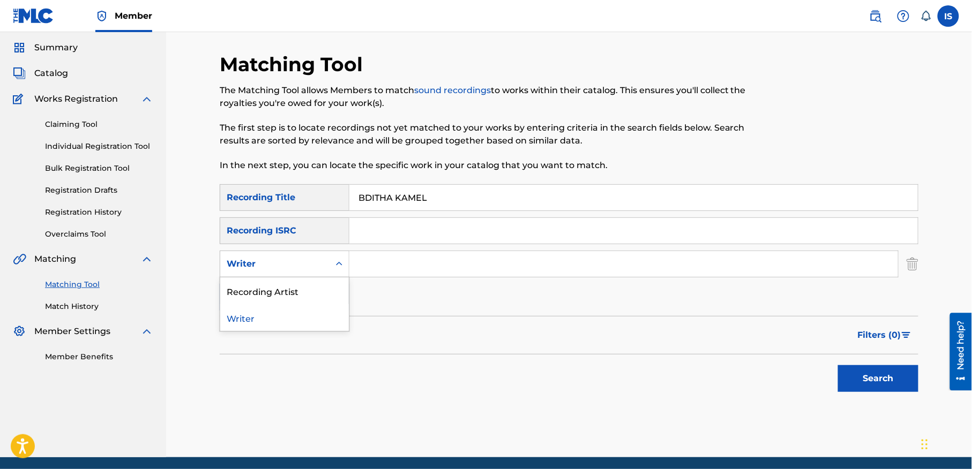
click at [315, 266] on div "Writer" at bounding box center [275, 264] width 96 height 13
click at [320, 290] on div "Recording Artist" at bounding box center [284, 291] width 129 height 27
click at [433, 272] on input "Search Form" at bounding box center [623, 264] width 549 height 26
type input "cheb bilal"
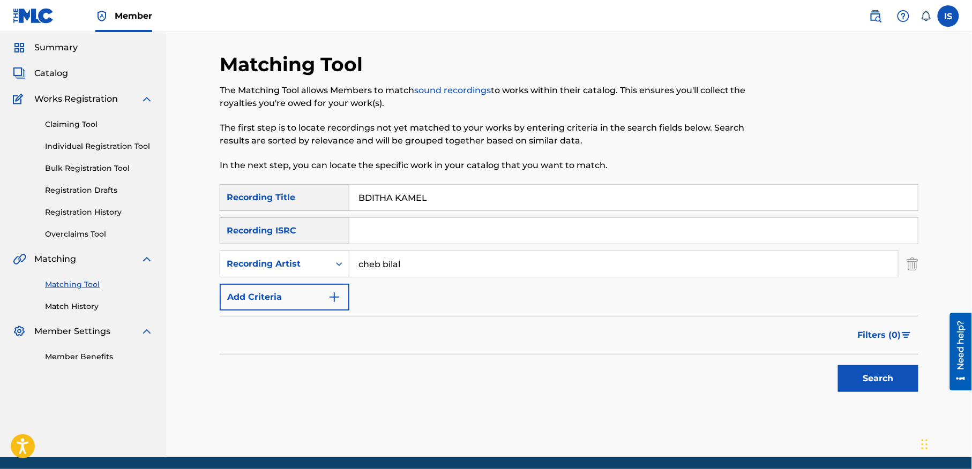
click at [913, 376] on button "Search" at bounding box center [878, 378] width 80 height 27
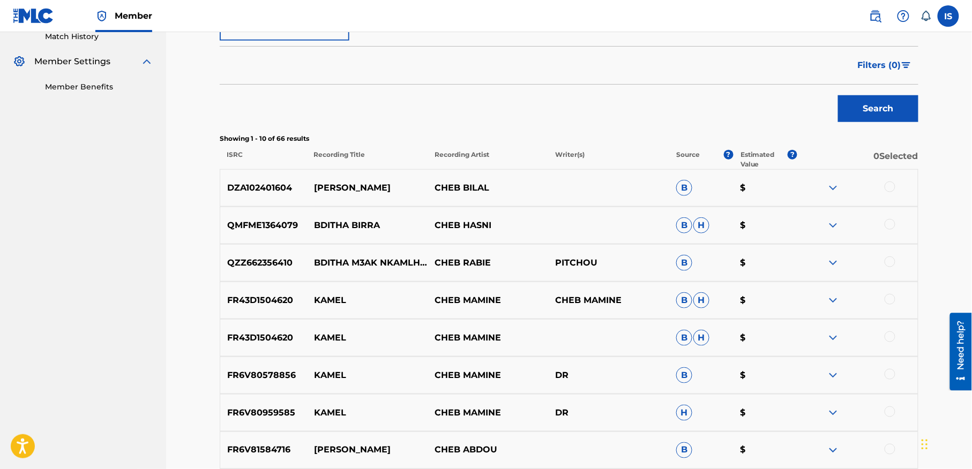
scroll to position [301, 0]
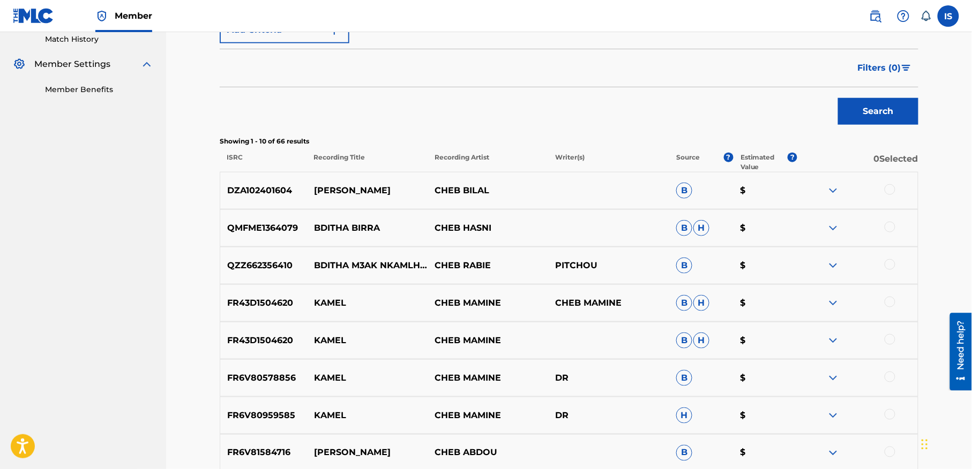
click at [886, 190] on div at bounding box center [890, 189] width 11 height 11
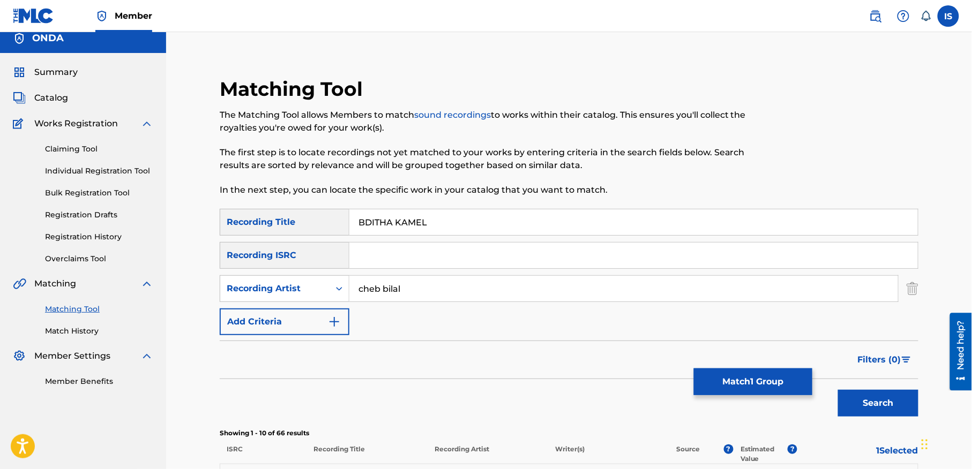
scroll to position [0, 0]
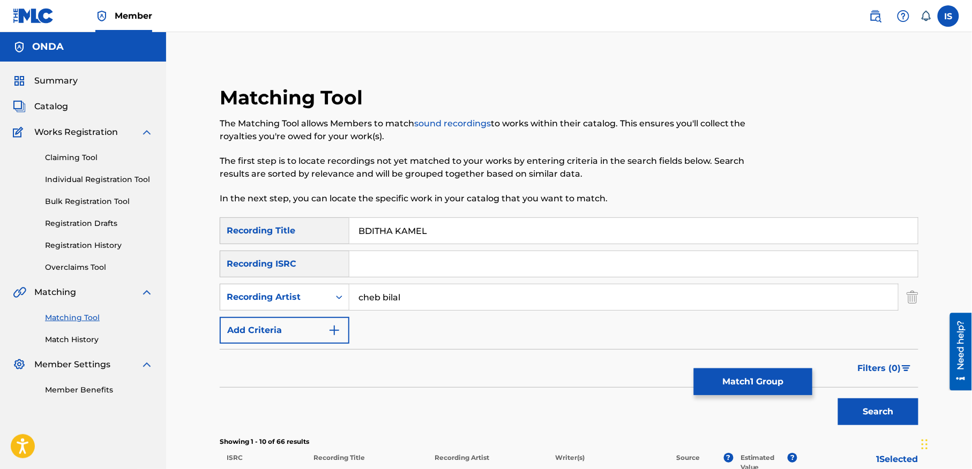
click at [408, 231] on input "BDITHA KAMEL" at bounding box center [633, 231] width 568 height 26
type input "BDITHA KeMEL"
click at [838, 399] on button "Search" at bounding box center [878, 412] width 80 height 27
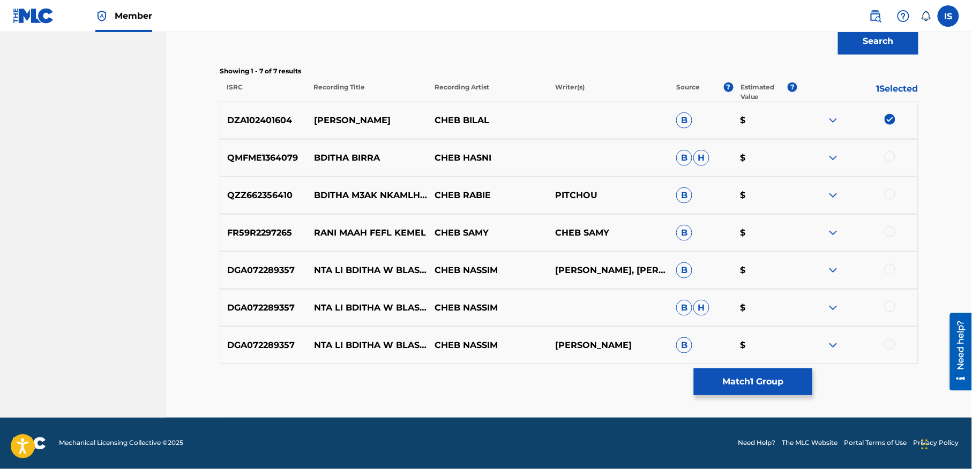
scroll to position [371, 0]
click at [733, 382] on button "Match 1 Group" at bounding box center [753, 382] width 118 height 27
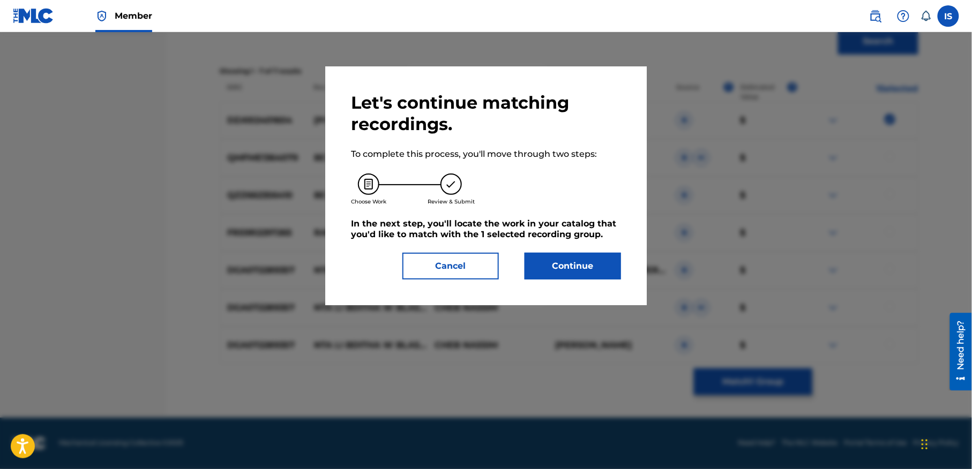
click at [554, 279] on button "Continue" at bounding box center [573, 266] width 96 height 27
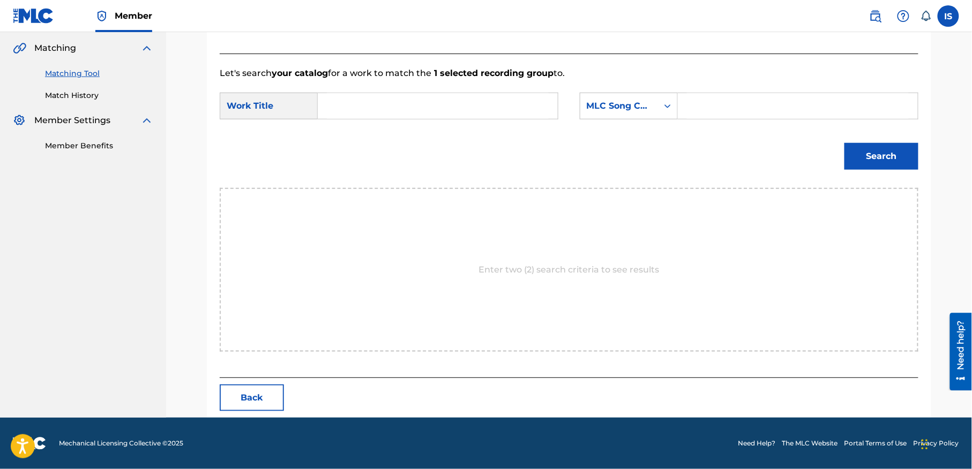
scroll to position [245, 0]
click at [393, 110] on input "Search Form" at bounding box center [438, 106] width 222 height 26
paste input "BDITHA KAMEL"
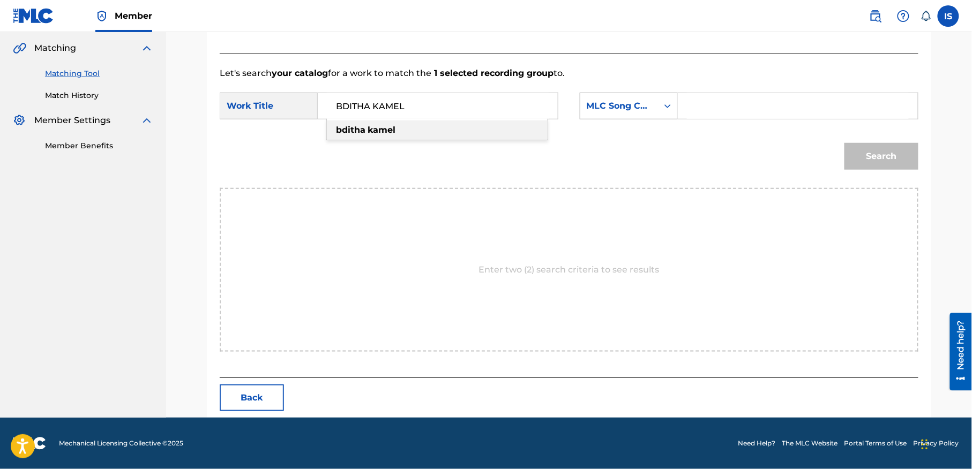
type input "BDITHA KAMEL"
click at [620, 114] on div "MLC Song Code" at bounding box center [619, 106] width 78 height 20
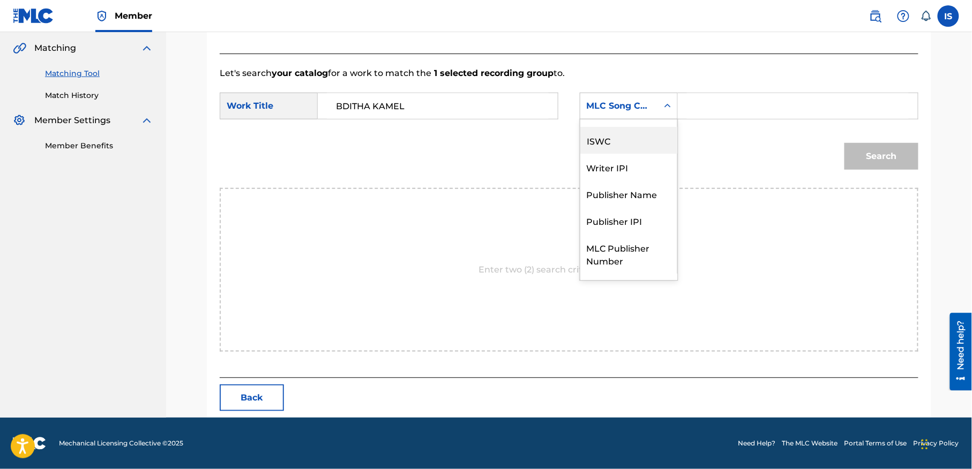
scroll to position [0, 0]
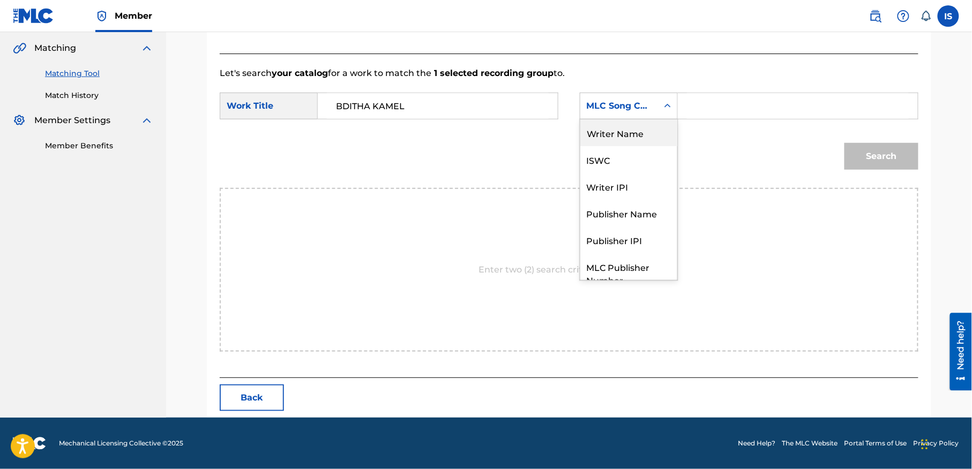
click at [634, 134] on div "Writer Name" at bounding box center [628, 132] width 97 height 27
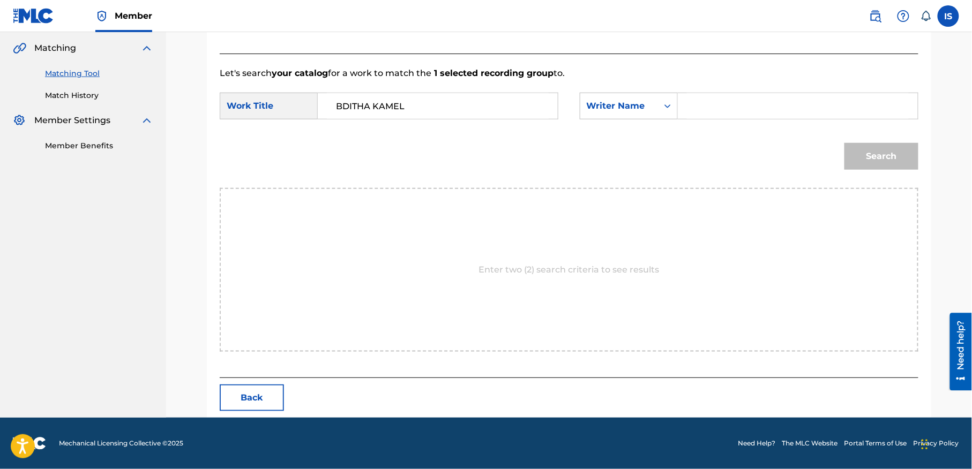
click at [717, 100] on input "Search Form" at bounding box center [798, 106] width 222 height 26
type input "moufok"
click at [894, 155] on button "Search" at bounding box center [881, 156] width 74 height 27
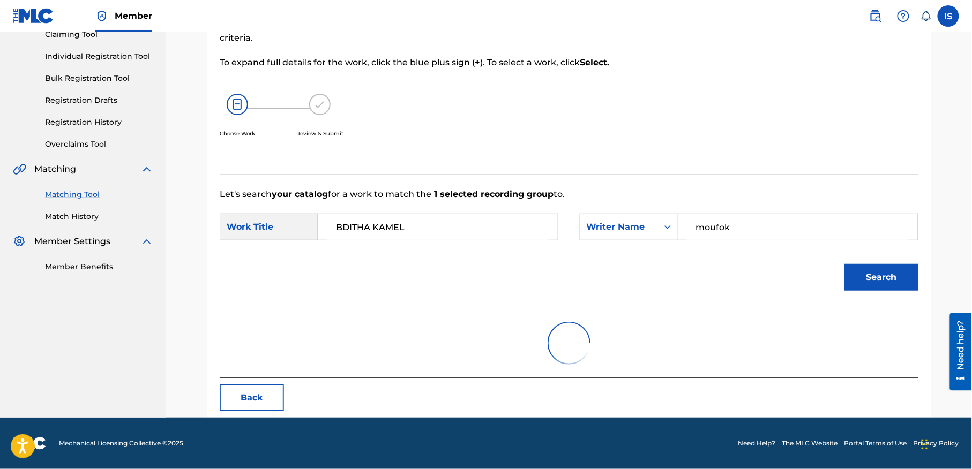
scroll to position [245, 0]
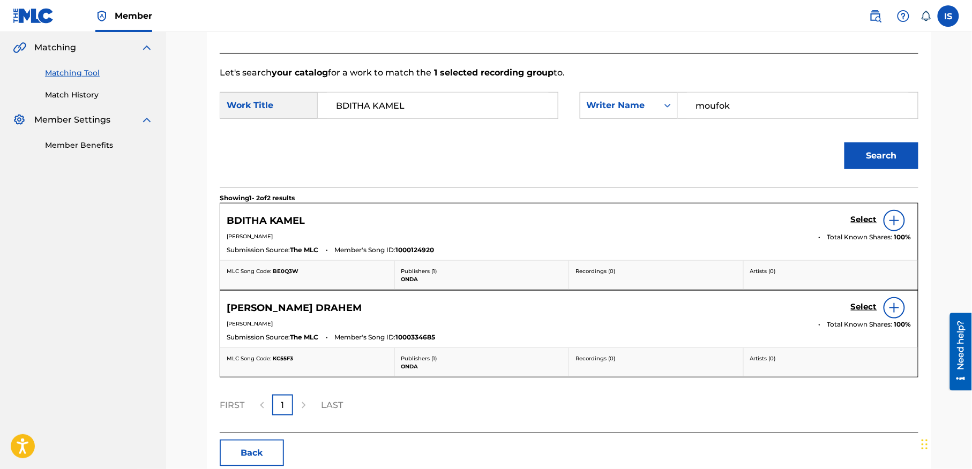
click at [865, 221] on h5 "Select" at bounding box center [864, 220] width 26 height 10
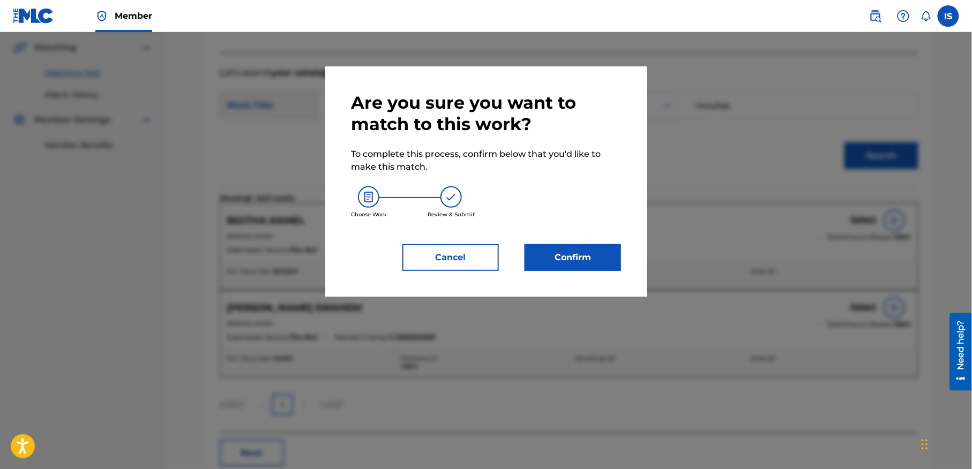
click at [562, 265] on button "Confirm" at bounding box center [573, 257] width 96 height 27
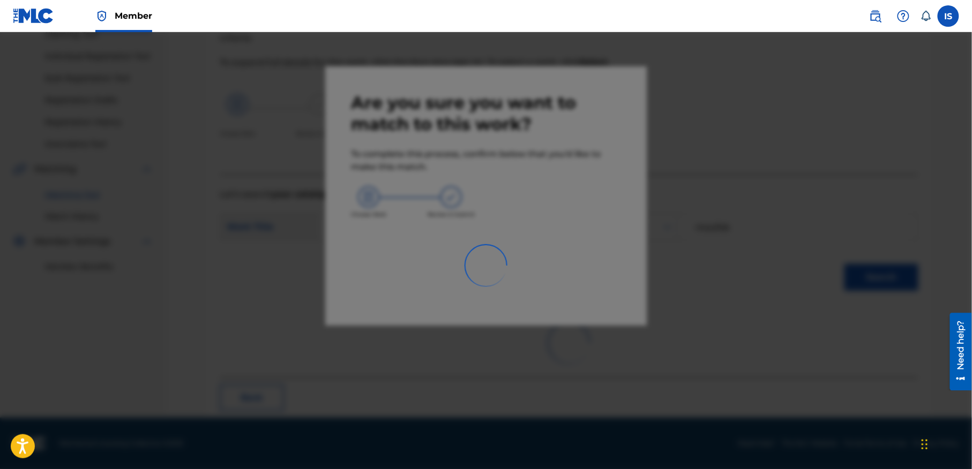
scroll to position [33, 0]
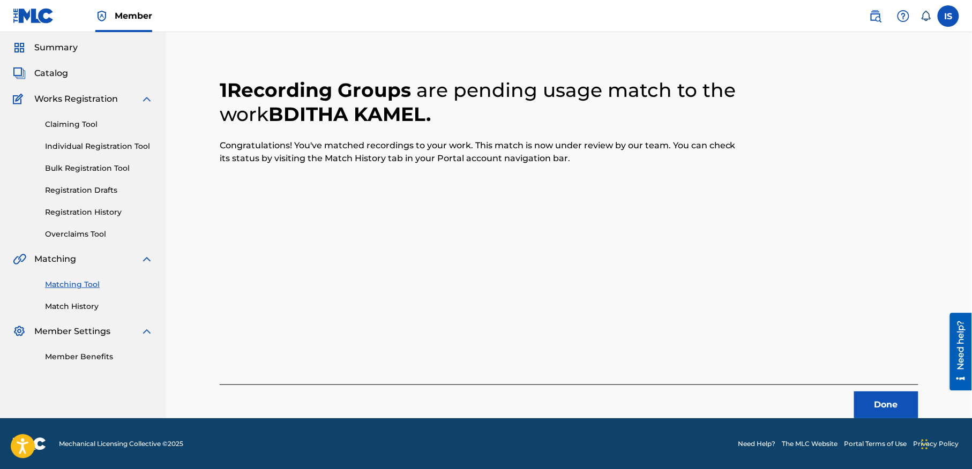
click at [877, 411] on button "Done" at bounding box center [886, 405] width 64 height 27
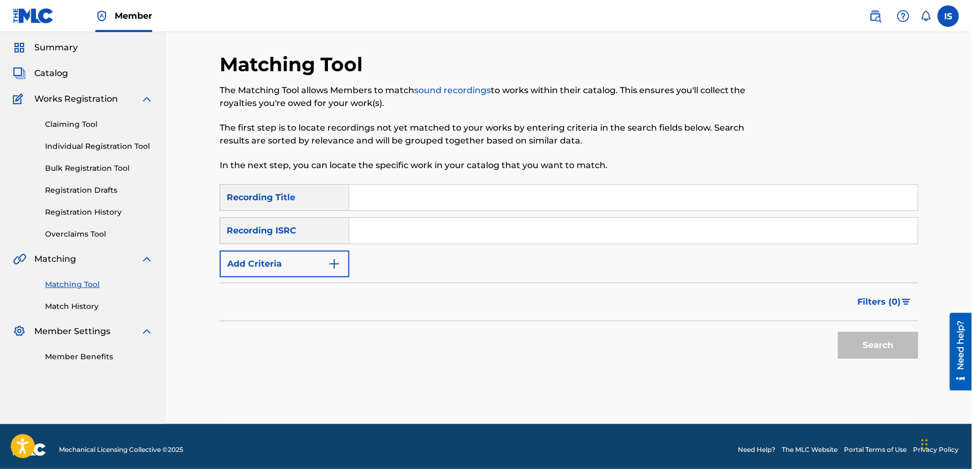
click at [433, 189] on input "Search Form" at bounding box center [633, 198] width 568 height 26
paste input "SIDI EL QADHI"
type input "SIDI EL QADHI"
click at [271, 266] on button "Add Criteria" at bounding box center [285, 264] width 130 height 27
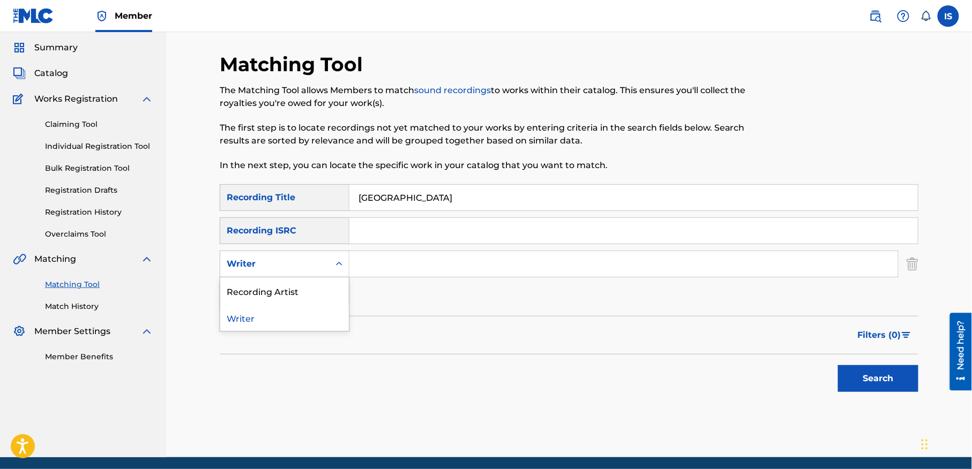
click at [307, 268] on div "Writer" at bounding box center [275, 264] width 96 height 13
click at [316, 286] on div "Recording Artist" at bounding box center [284, 291] width 129 height 27
click at [403, 266] on input "Search Form" at bounding box center [623, 264] width 549 height 26
type input "cheb bilal"
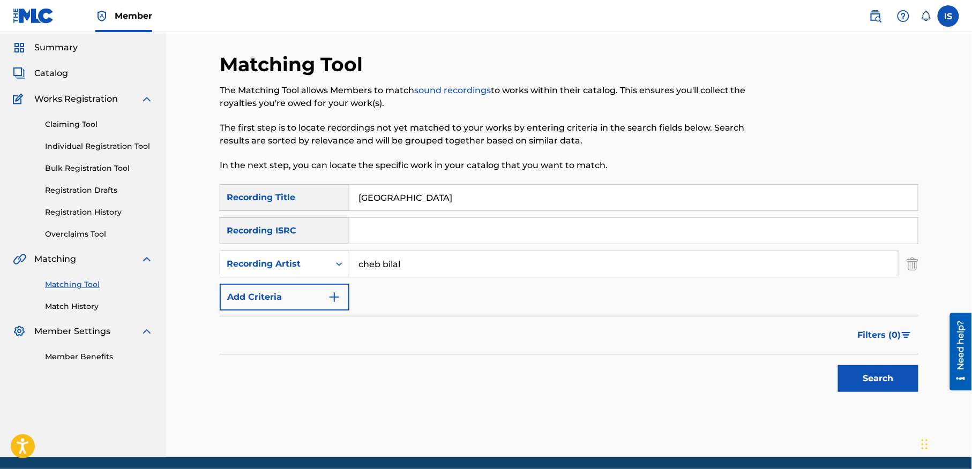
click at [855, 370] on button "Search" at bounding box center [878, 378] width 80 height 27
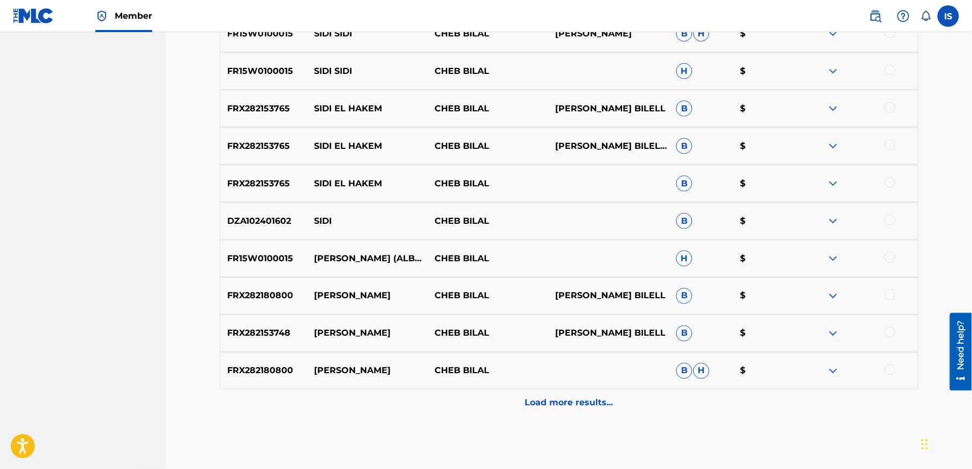
click at [588, 403] on p "Load more results..." at bounding box center [569, 403] width 88 height 13
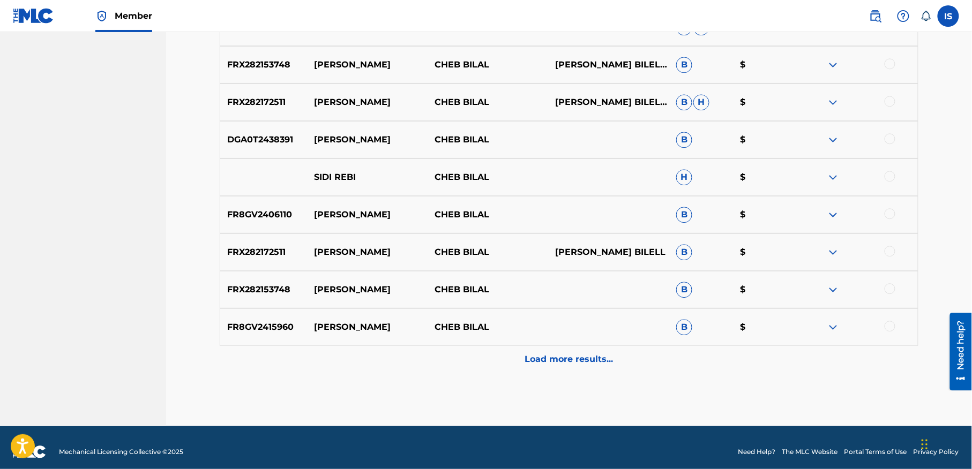
scroll to position [886, 0]
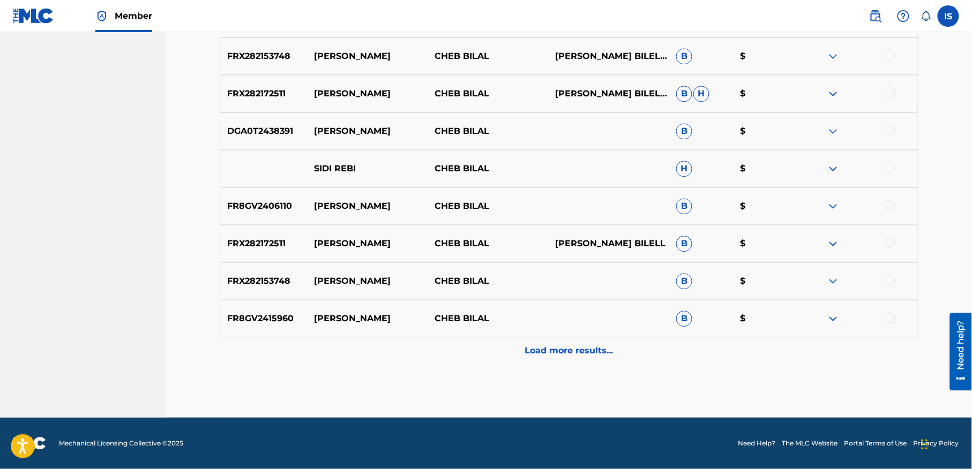
click at [556, 350] on p "Load more results..." at bounding box center [569, 350] width 88 height 13
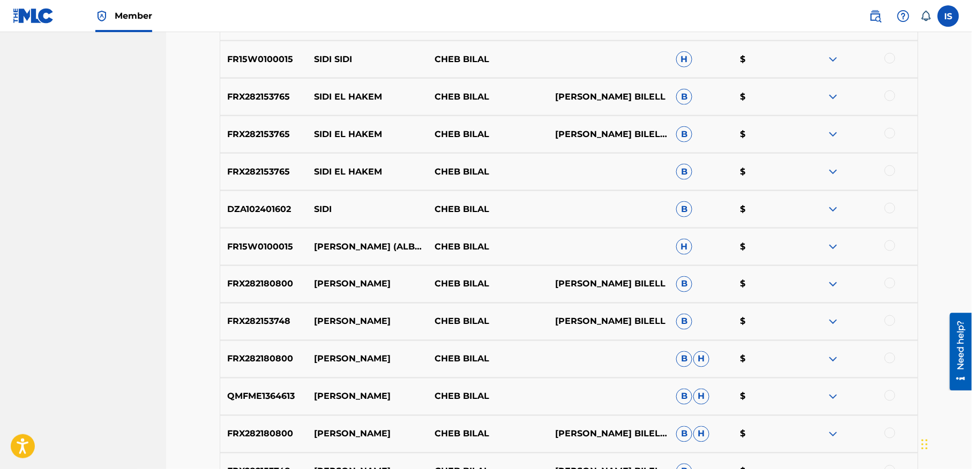
scroll to position [471, 0]
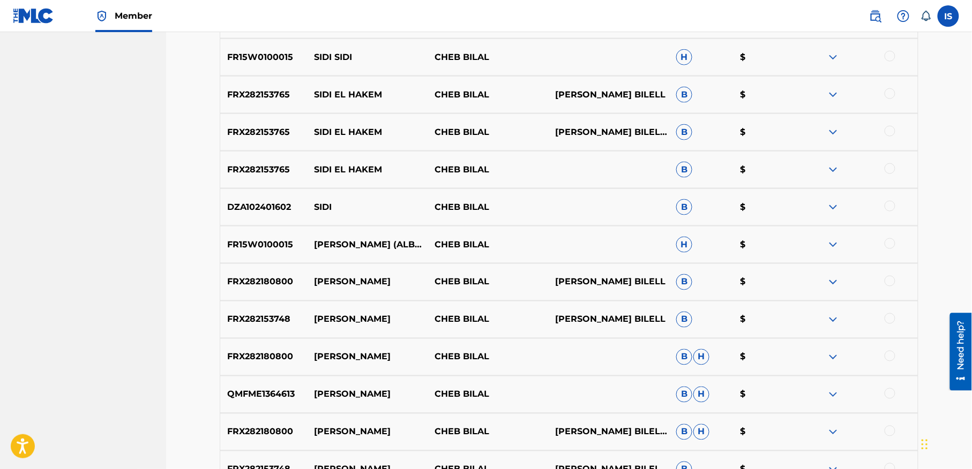
click at [886, 283] on div at bounding box center [890, 281] width 11 height 11
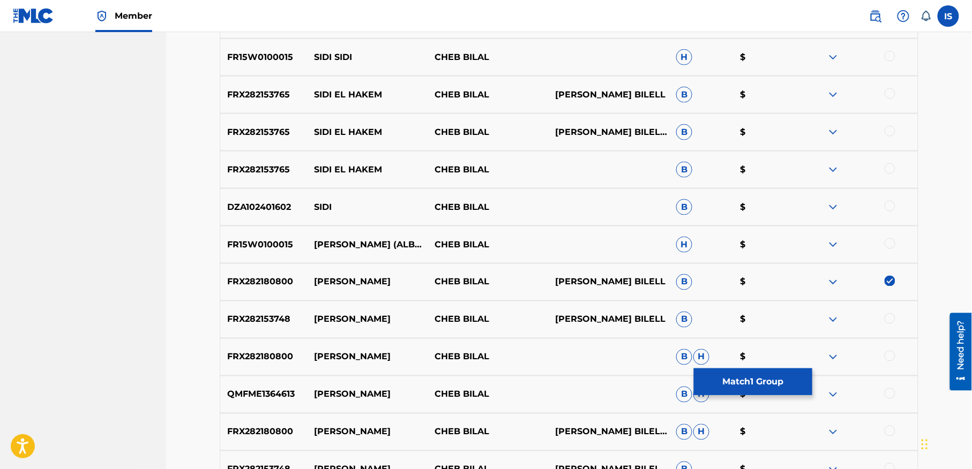
click at [890, 316] on div at bounding box center [890, 318] width 11 height 11
click at [890, 356] on div at bounding box center [890, 356] width 11 height 11
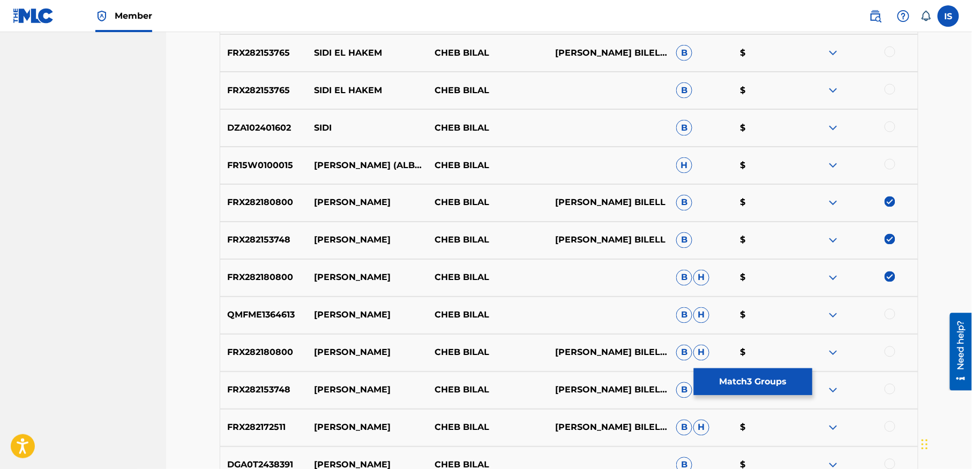
scroll to position [552, 0]
click at [890, 313] on div at bounding box center [890, 313] width 11 height 11
click at [892, 352] on div at bounding box center [890, 351] width 11 height 11
click at [890, 391] on div at bounding box center [890, 388] width 11 height 11
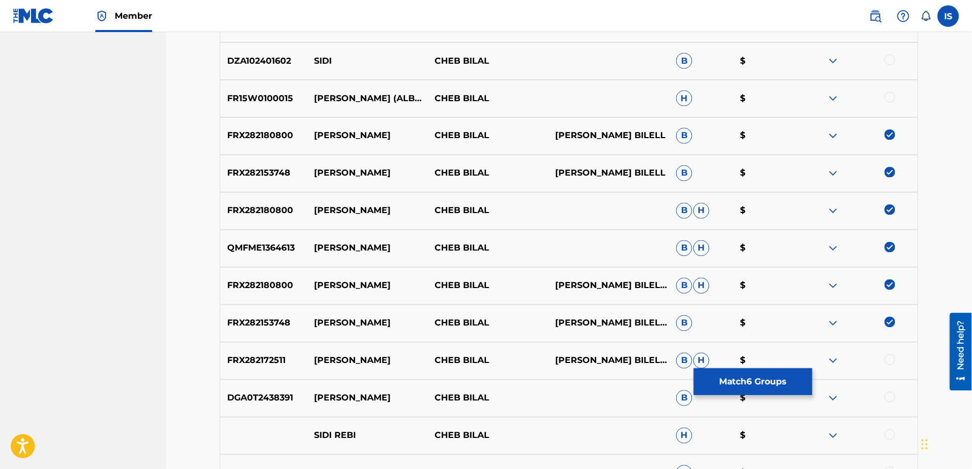
scroll to position [641, 0]
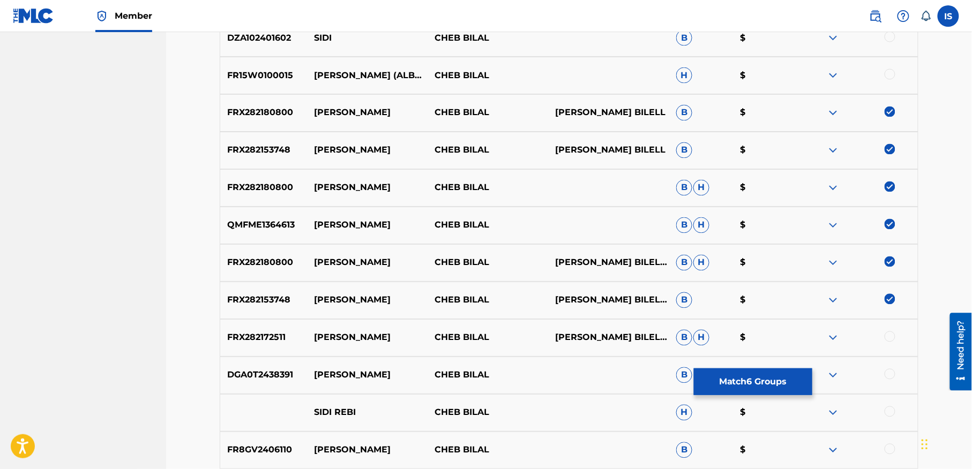
click at [889, 342] on div at bounding box center [890, 337] width 11 height 11
click at [888, 376] on div at bounding box center [890, 374] width 11 height 11
click at [888, 412] on div at bounding box center [890, 412] width 11 height 11
click at [943, 216] on div "Matching Tool The Matching Tool allows Members to match sound recordings to wor…" at bounding box center [569, 227] width 750 height 1619
click at [892, 447] on div at bounding box center [890, 449] width 11 height 11
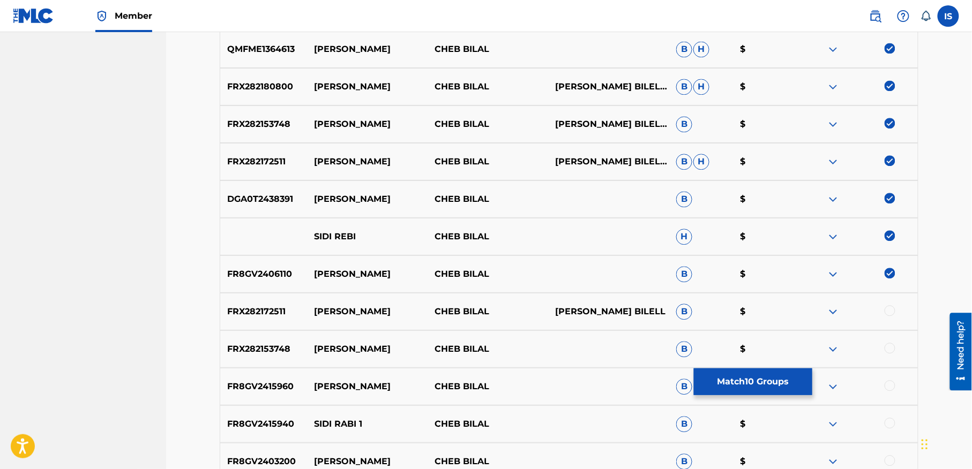
scroll to position [818, 0]
click at [885, 311] on div at bounding box center [890, 310] width 11 height 11
click at [887, 348] on div at bounding box center [890, 347] width 11 height 11
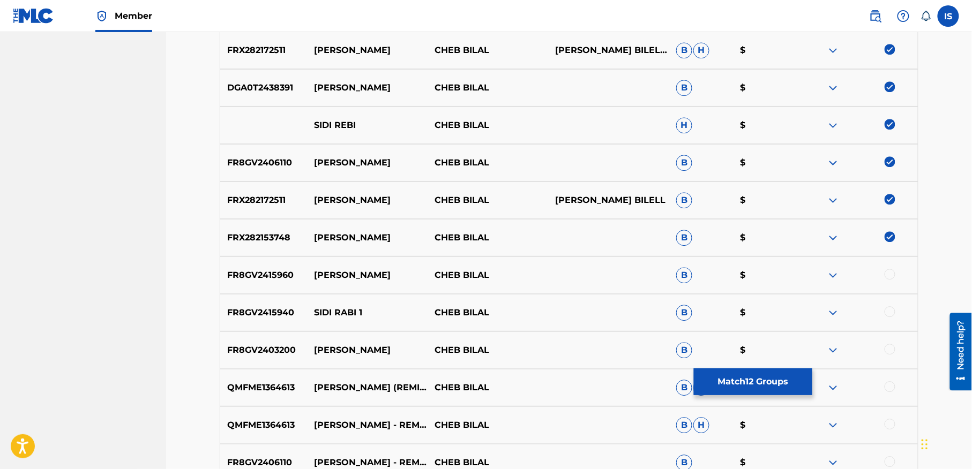
scroll to position [929, 0]
click at [888, 271] on div at bounding box center [890, 273] width 11 height 11
click at [890, 312] on div at bounding box center [890, 311] width 11 height 11
click at [887, 348] on div at bounding box center [890, 348] width 11 height 11
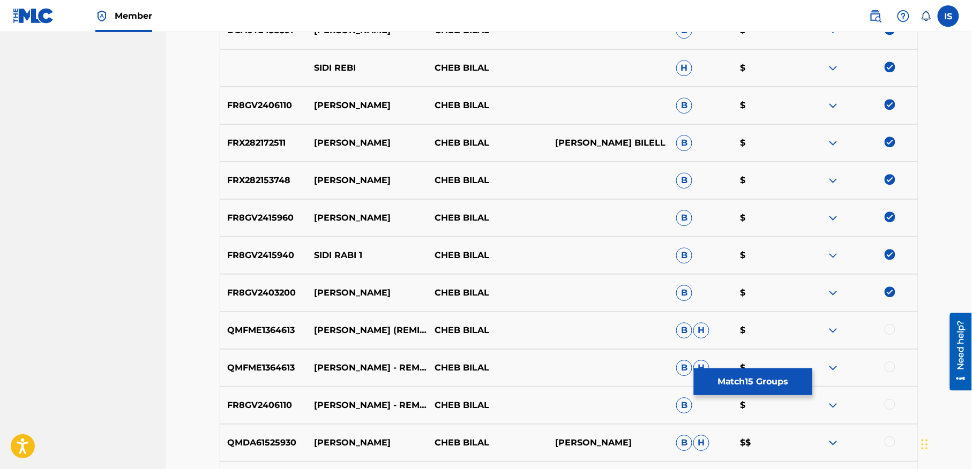
scroll to position [988, 0]
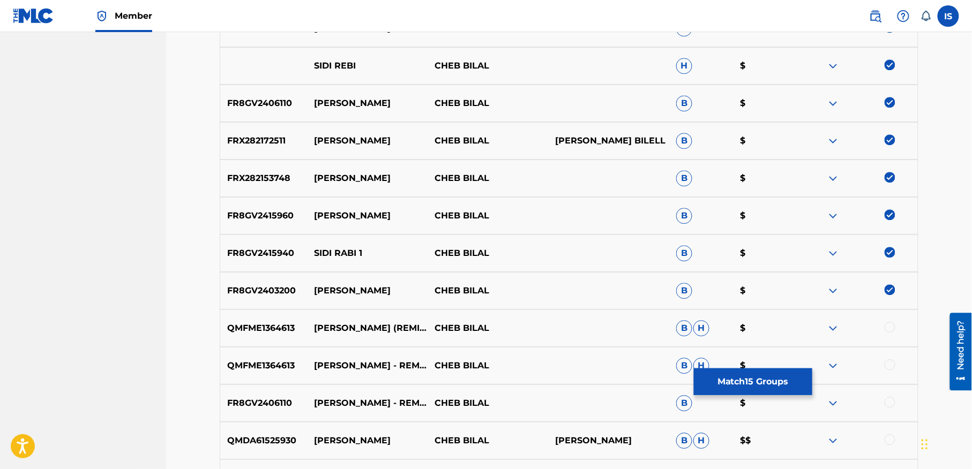
click at [887, 326] on div at bounding box center [890, 327] width 11 height 11
click at [890, 349] on div "QMFME1364613 SIDI RABI - REMIX CHEB BILAL B H $" at bounding box center [569, 366] width 699 height 38
click at [892, 369] on div at bounding box center [890, 364] width 11 height 11
click at [892, 401] on div at bounding box center [890, 402] width 11 height 11
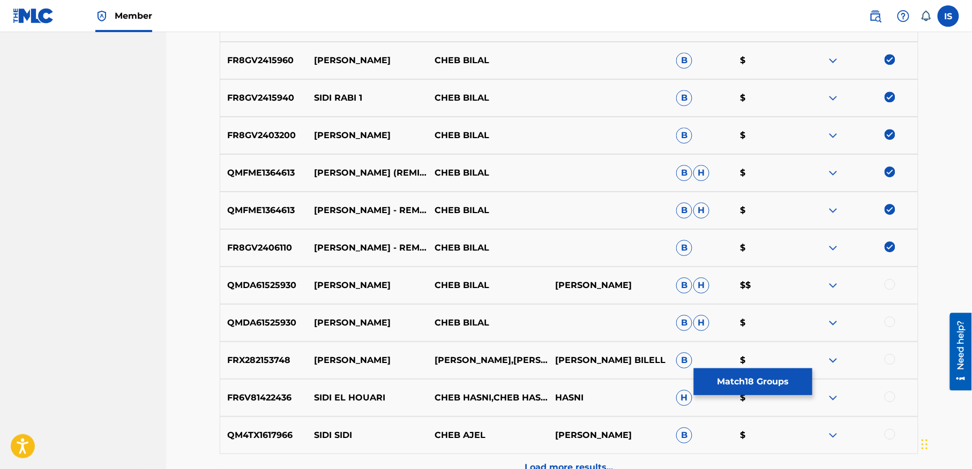
scroll to position [1149, 0]
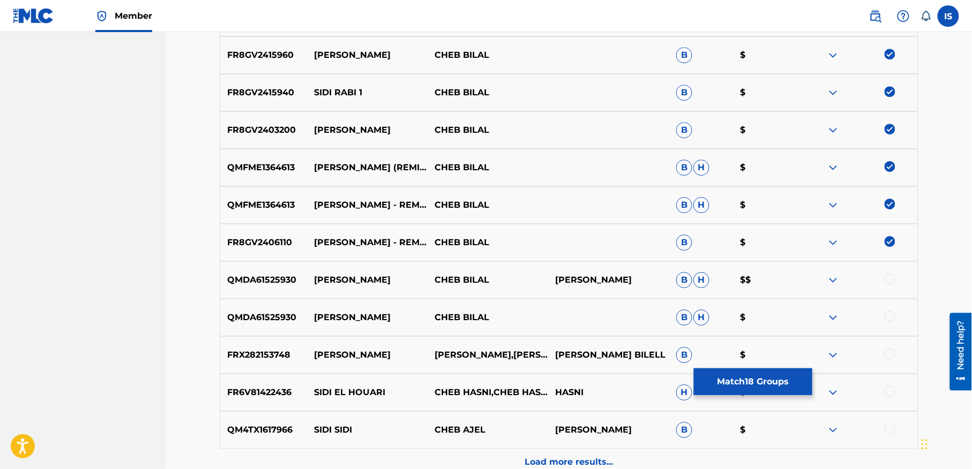
click at [888, 279] on div at bounding box center [890, 279] width 11 height 11
click at [892, 318] on div at bounding box center [890, 316] width 11 height 11
click at [888, 344] on div "FRX282153748 SIDI RABI CHEB BILAL,DJ DAHOU MOUFAK BILELL B $" at bounding box center [569, 355] width 699 height 38
click at [888, 354] on div at bounding box center [890, 354] width 11 height 11
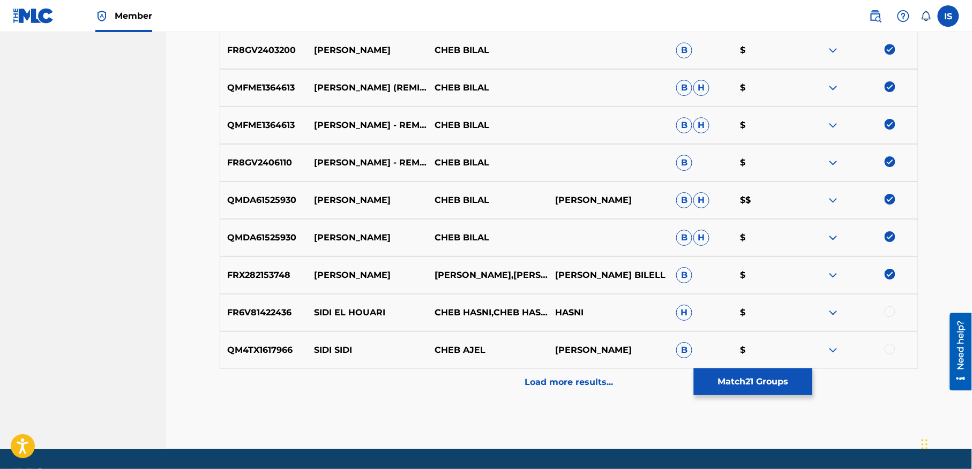
click at [600, 377] on p "Load more results..." at bounding box center [569, 382] width 88 height 13
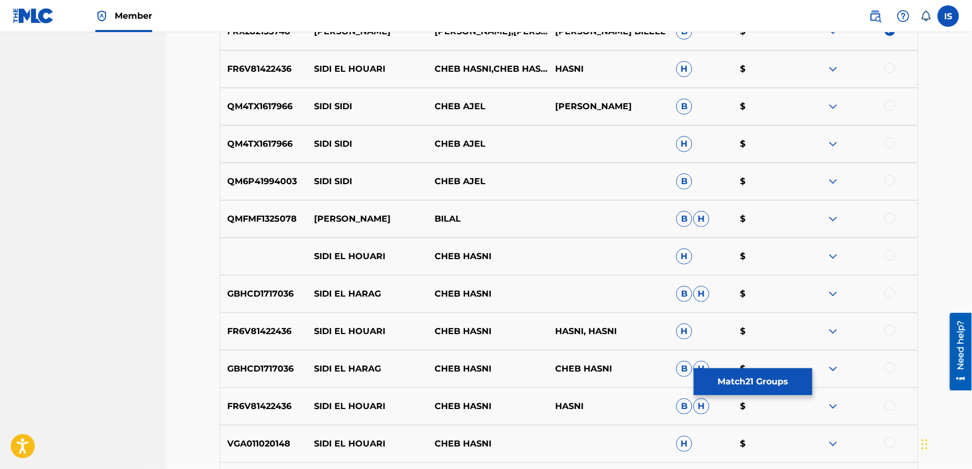
scroll to position [1473, 0]
click at [889, 222] on div at bounding box center [890, 217] width 11 height 11
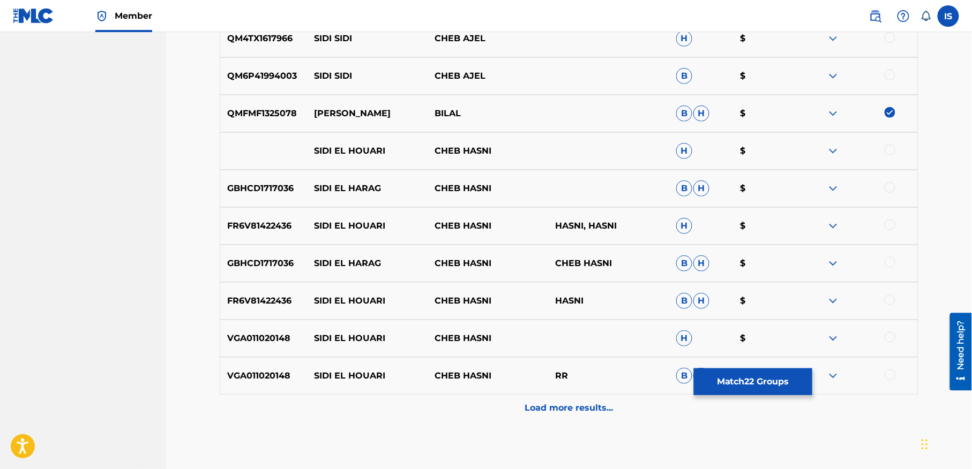
scroll to position [1636, 0]
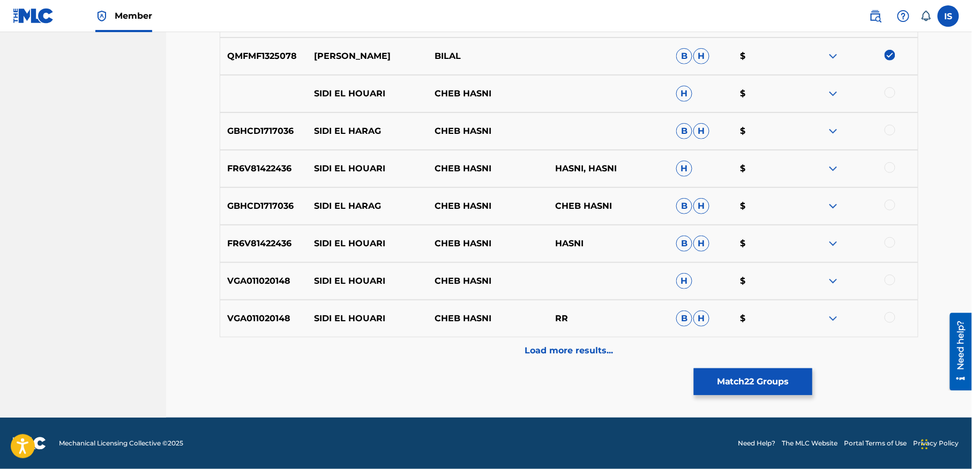
click at [553, 361] on div "Load more results..." at bounding box center [569, 351] width 699 height 27
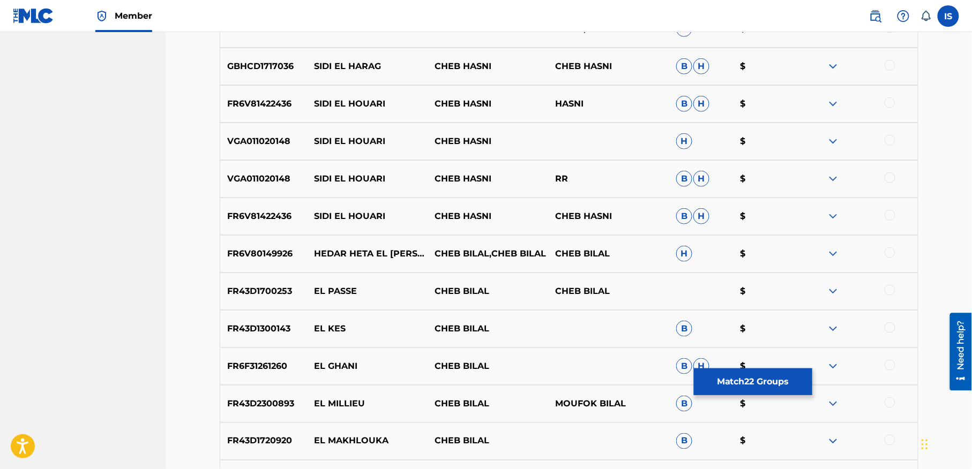
scroll to position [1800, 0]
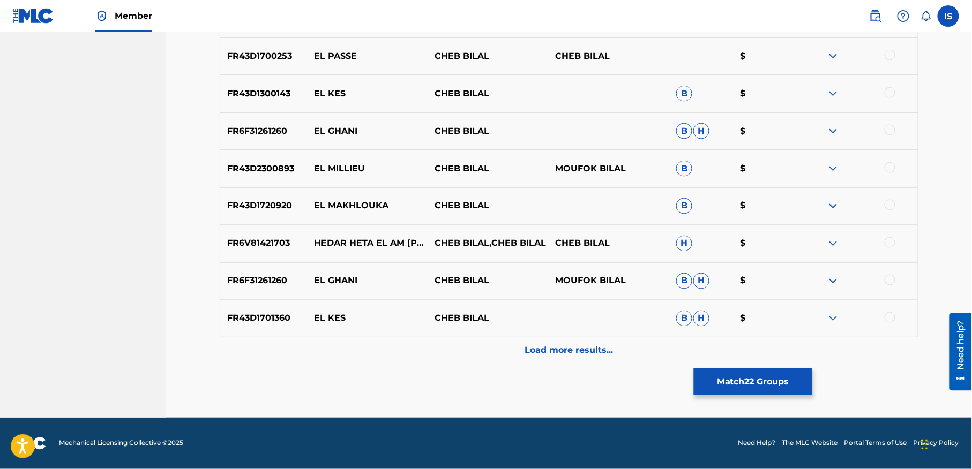
click at [559, 356] on p "Load more results..." at bounding box center [569, 350] width 88 height 13
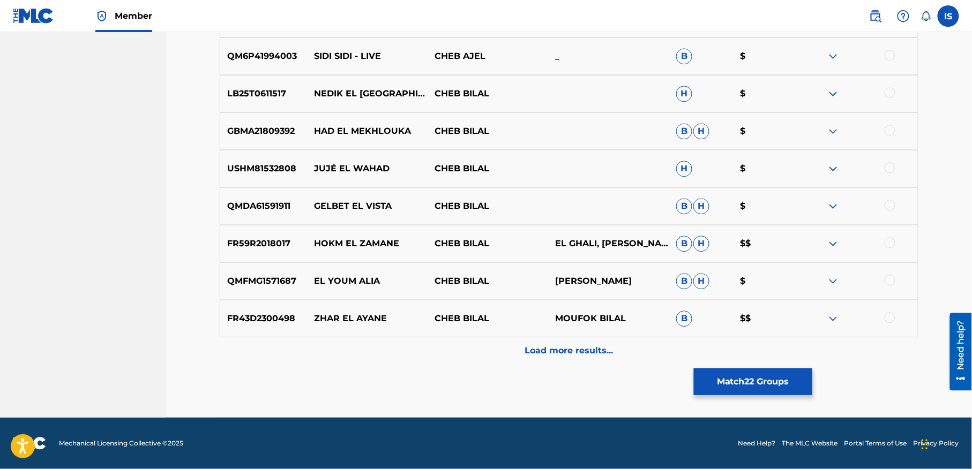
click at [559, 356] on p "Load more results..." at bounding box center [569, 350] width 88 height 13
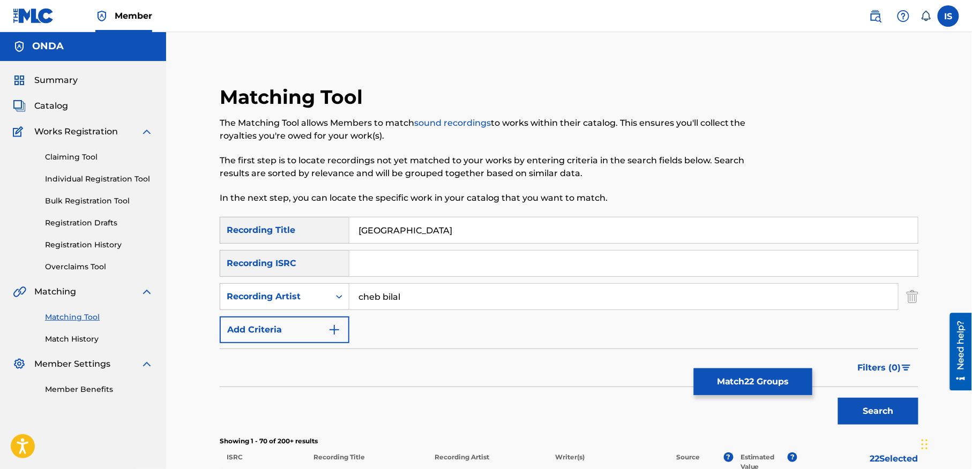
scroll to position [0, 0]
click at [759, 384] on button "Match 22 Groups" at bounding box center [753, 382] width 118 height 27
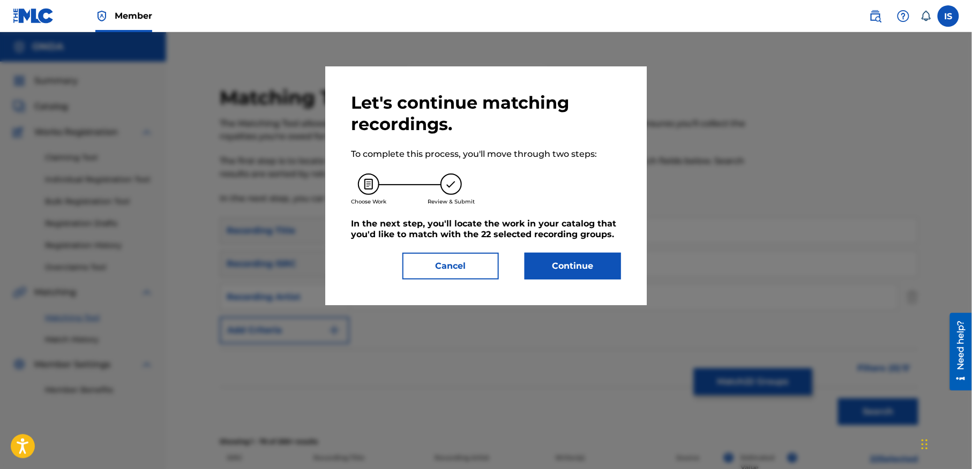
click at [564, 277] on button "Continue" at bounding box center [573, 266] width 96 height 27
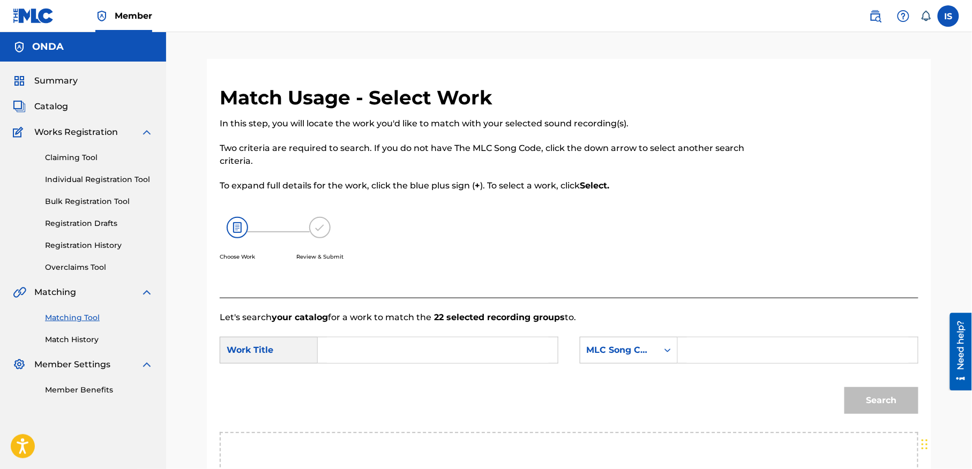
click at [394, 338] on input "Search Form" at bounding box center [438, 351] width 222 height 26
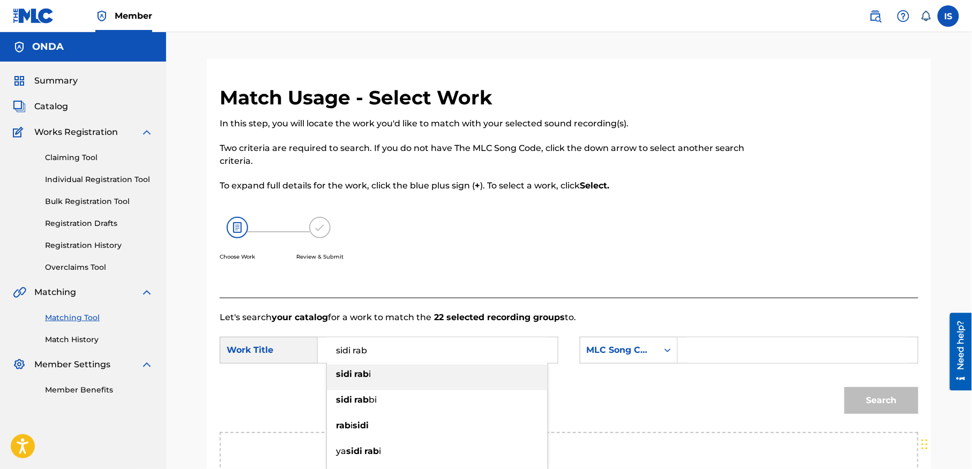
click at [459, 376] on div "sidi rab i" at bounding box center [437, 374] width 221 height 19
type input "sidi rabi"
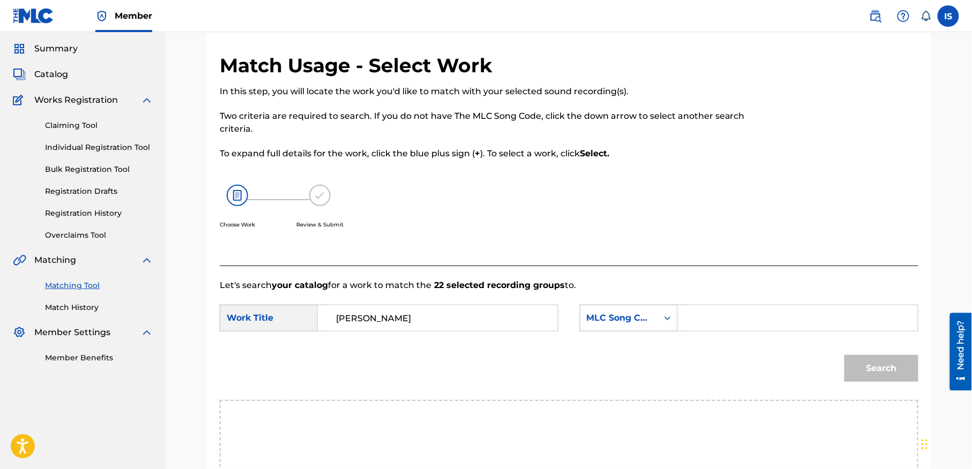
click at [630, 332] on div "MLC Song Code" at bounding box center [629, 318] width 98 height 27
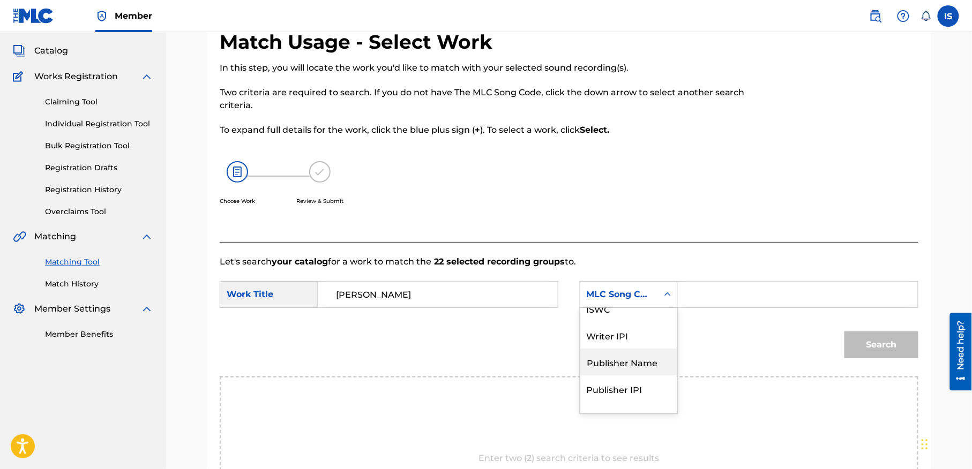
scroll to position [11, 0]
click at [609, 320] on div "Writer Name" at bounding box center [628, 310] width 97 height 27
click at [701, 303] on input "Search Form" at bounding box center [798, 295] width 222 height 26
type input "moufok"
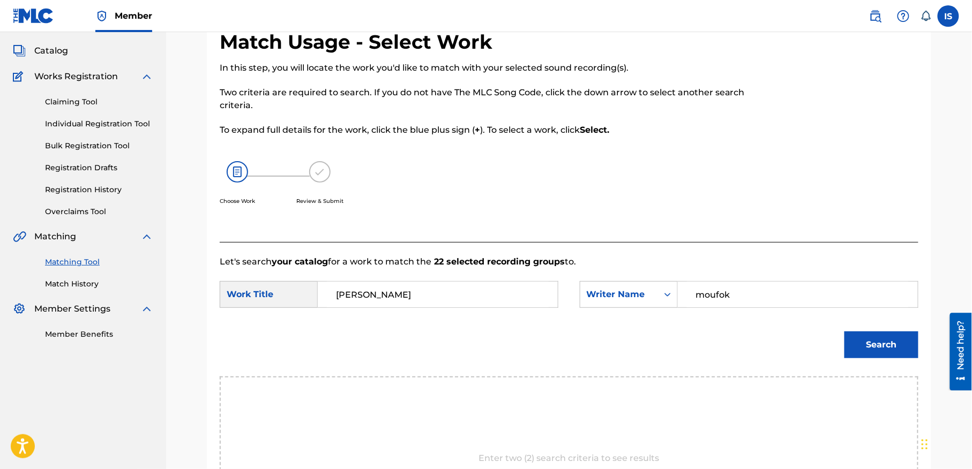
click at [875, 350] on button "Search" at bounding box center [881, 345] width 74 height 27
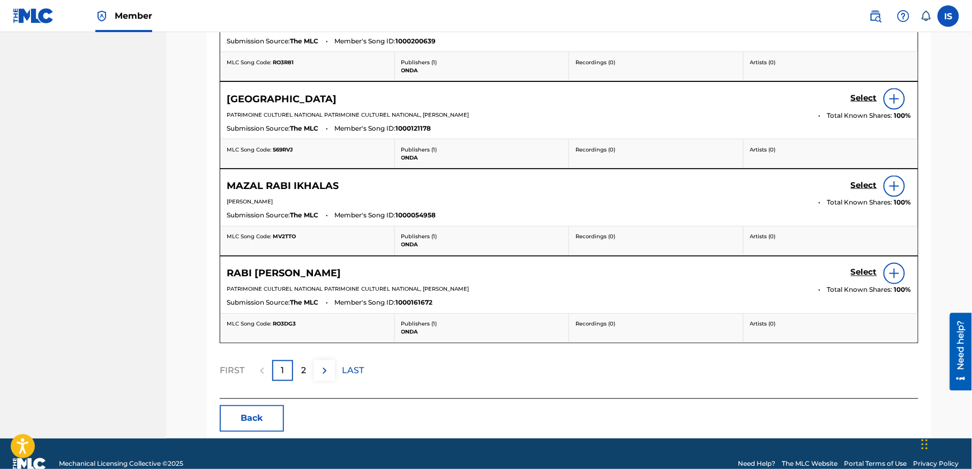
scroll to position [565, 0]
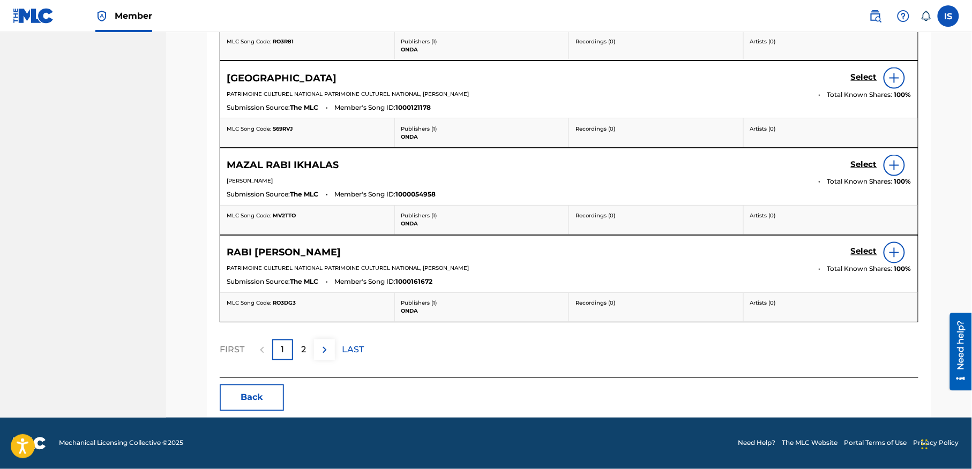
click at [300, 346] on div "2" at bounding box center [303, 350] width 21 height 21
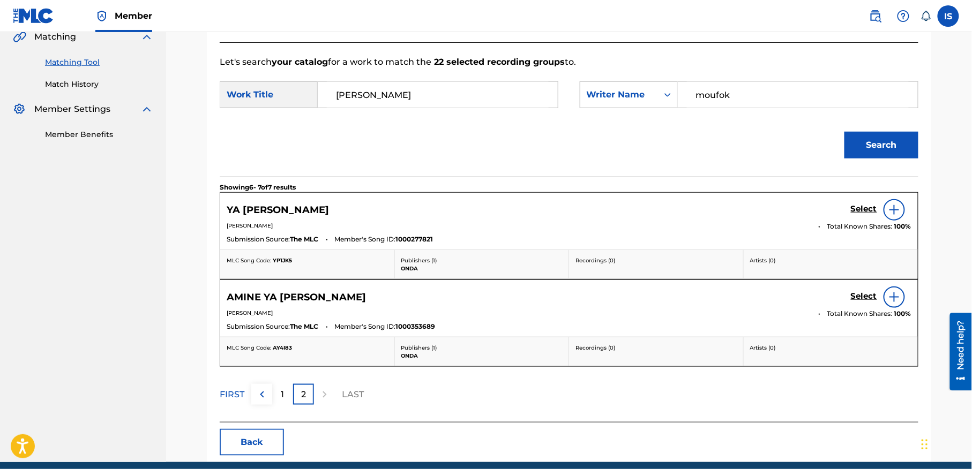
scroll to position [254, 0]
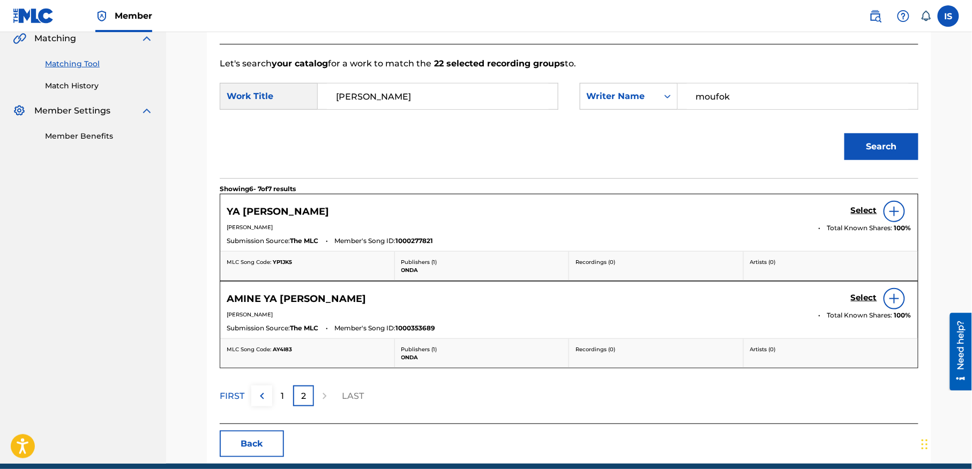
click at [382, 92] on input "sidi rabi" at bounding box center [438, 97] width 222 height 26
click at [844, 133] on button "Search" at bounding box center [881, 146] width 74 height 27
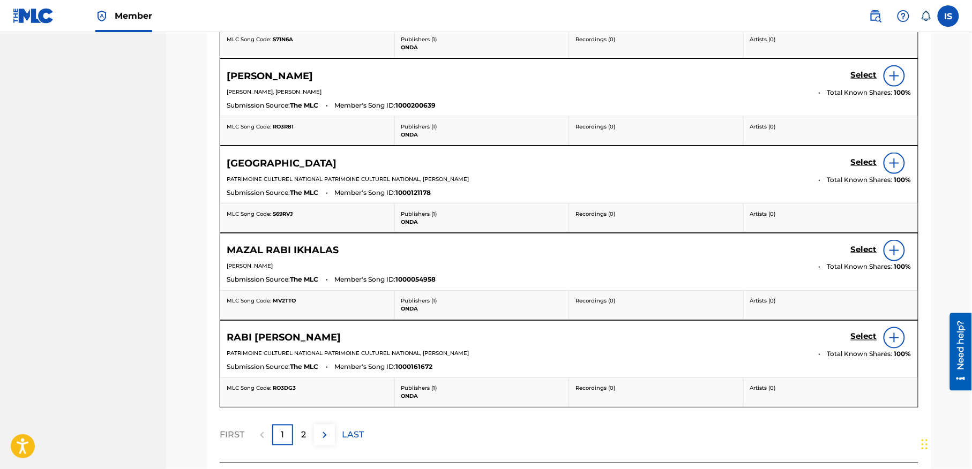
scroll to position [565, 0]
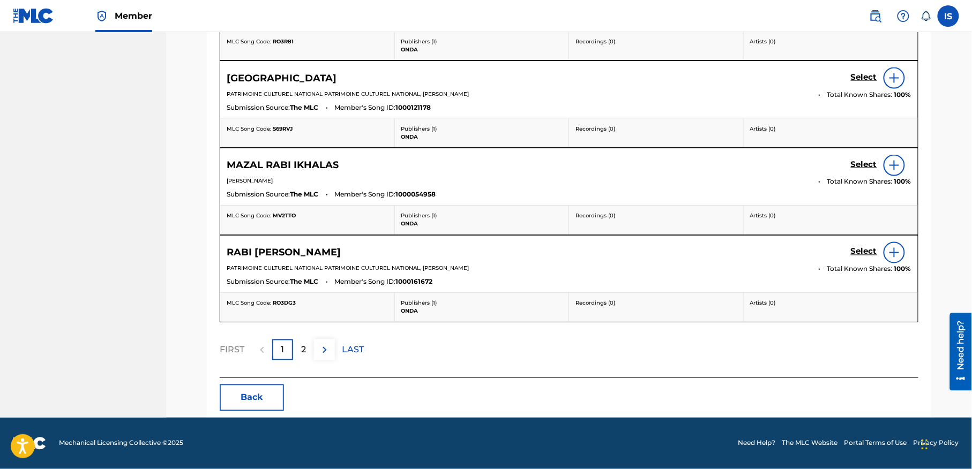
click at [302, 349] on p "2" at bounding box center [303, 350] width 5 height 13
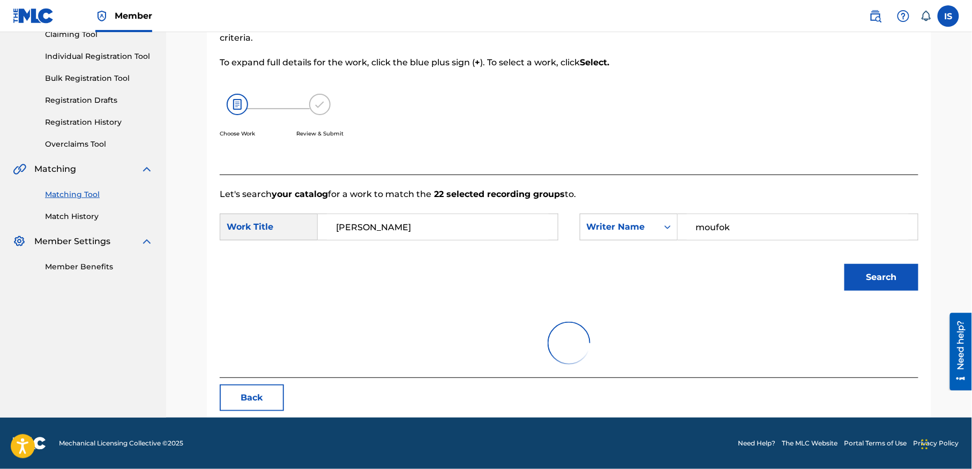
scroll to position [301, 0]
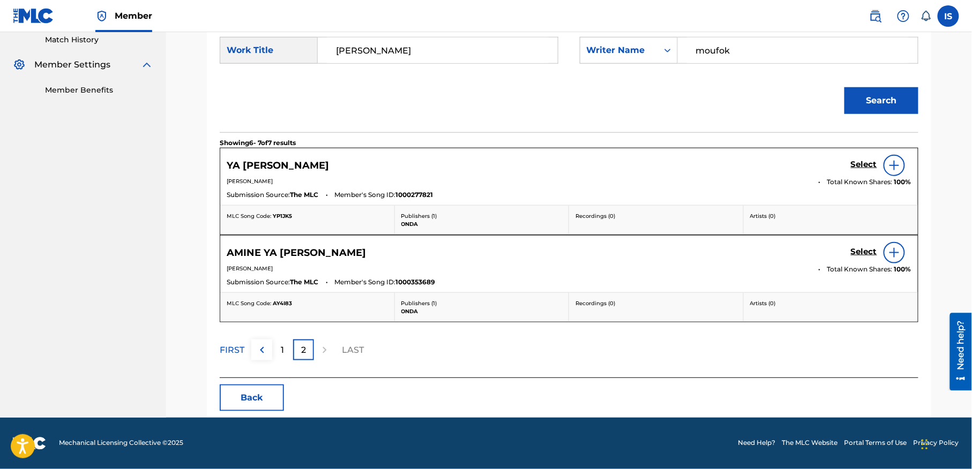
drag, startPoint x: 373, startPoint y: 45, endPoint x: 230, endPoint y: 39, distance: 143.2
click at [230, 39] on div "SearchWithCriteria97016f19-2c11-4109-9b7d-fd5fdb7e1ffd Work Title sidi rabi meg…" at bounding box center [389, 50] width 339 height 27
type input "meghboun"
click at [844, 87] on button "Search" at bounding box center [881, 100] width 74 height 27
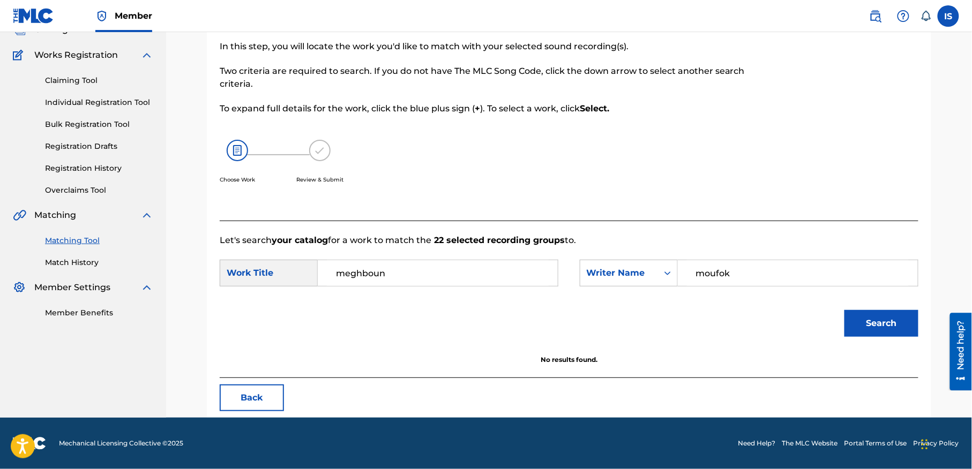
scroll to position [78, 0]
click at [284, 273] on form "SearchWithCriteria97016f19-2c11-4109-9b7d-fd5fdb7e1ffd Work Title meghboun Sear…" at bounding box center [569, 301] width 699 height 108
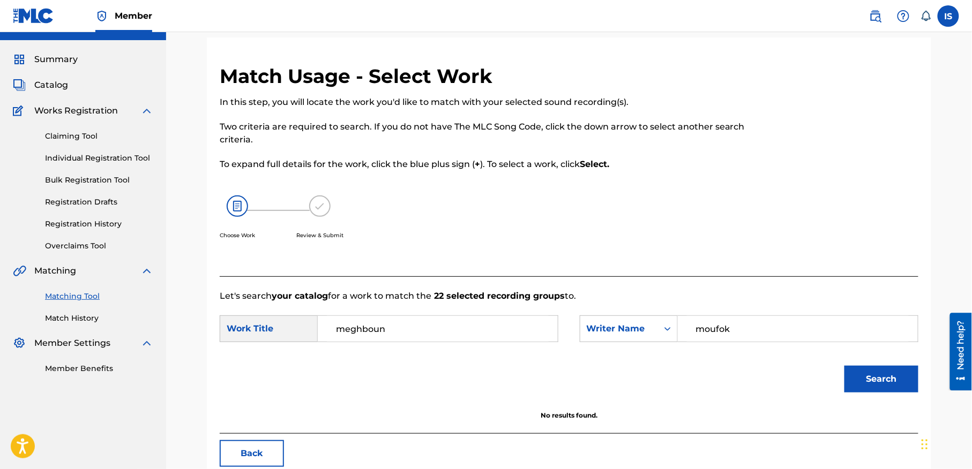
scroll to position [13, 0]
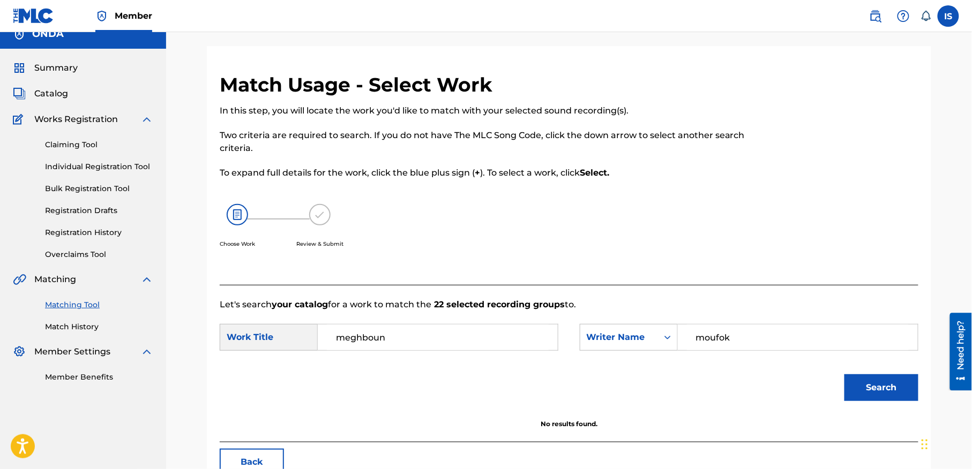
click at [869, 388] on button "Search" at bounding box center [881, 388] width 74 height 27
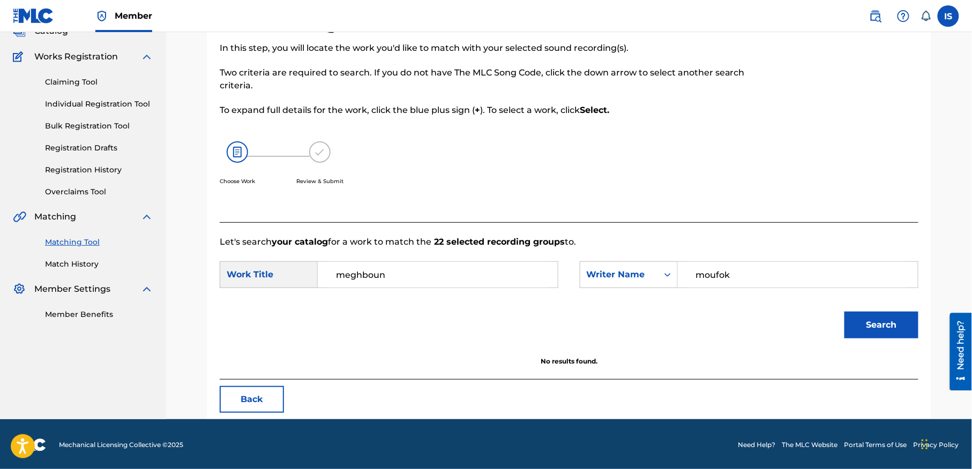
scroll to position [78, 0]
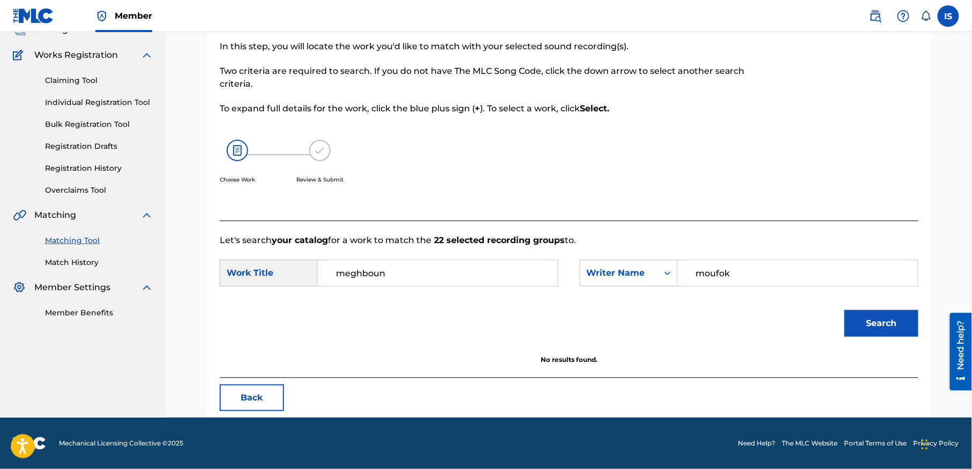
click at [245, 407] on button "Back" at bounding box center [252, 398] width 64 height 27
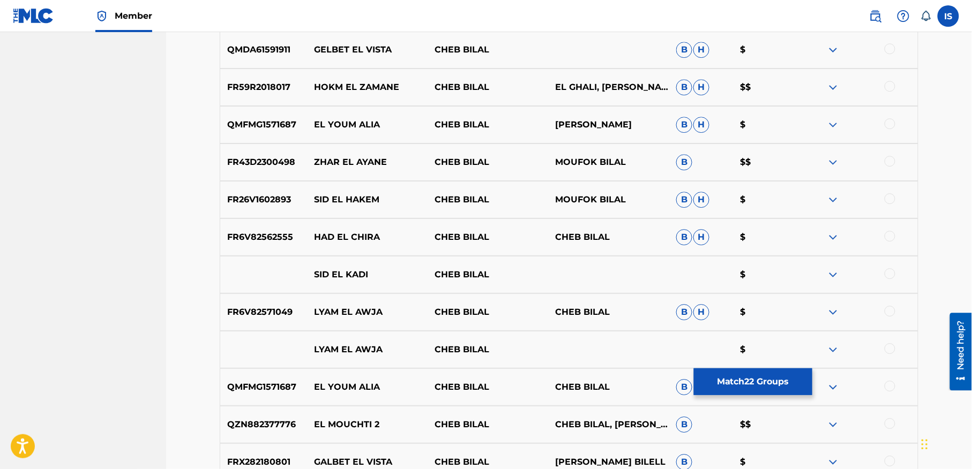
scroll to position [2761, 0]
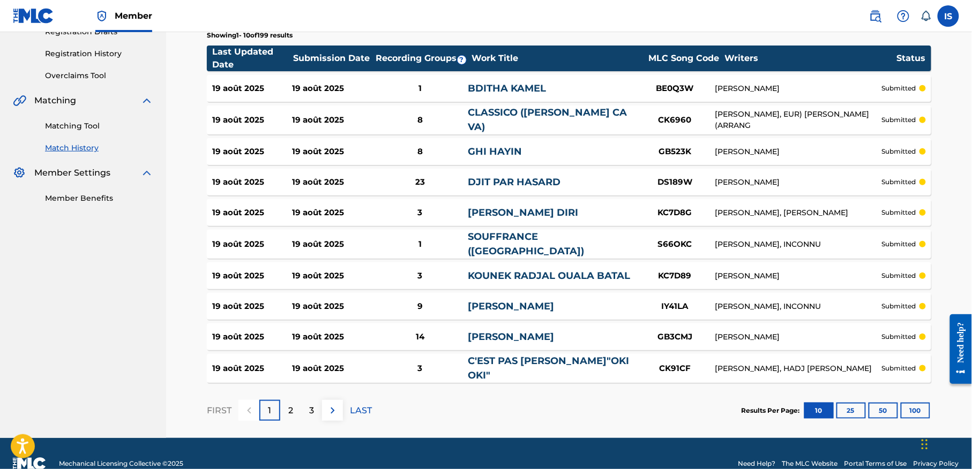
scroll to position [208, 0]
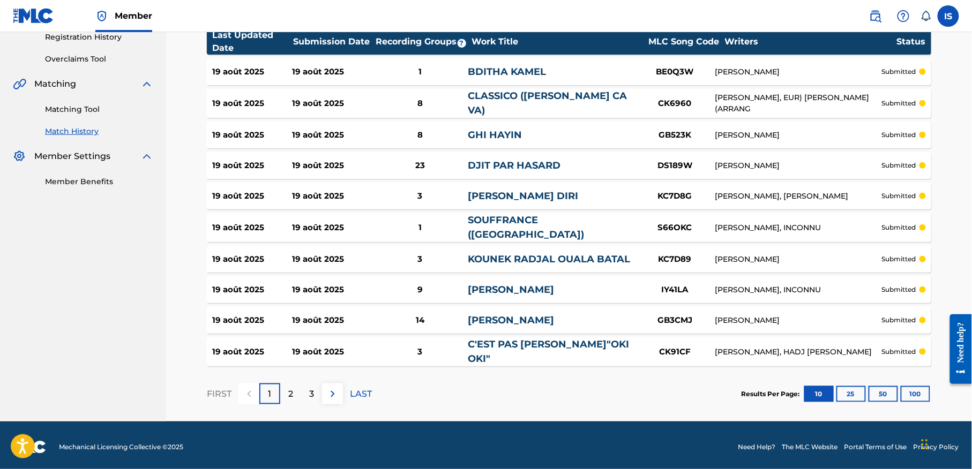
click at [920, 395] on button "100" at bounding box center [915, 394] width 29 height 16
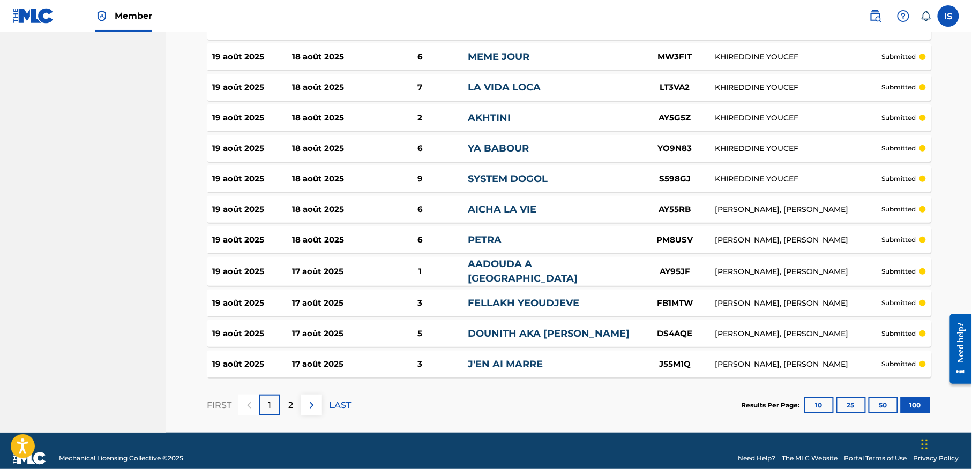
scroll to position [2978, 0]
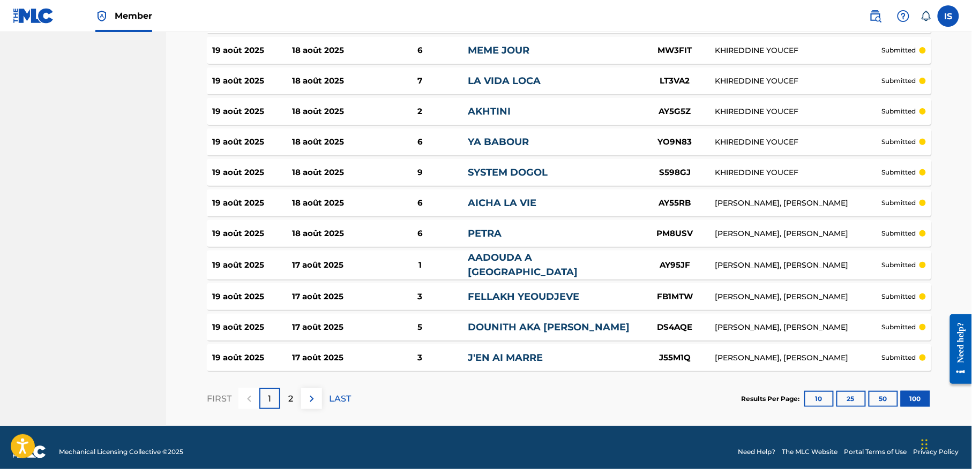
click at [288, 393] on p "2" at bounding box center [290, 399] width 5 height 13
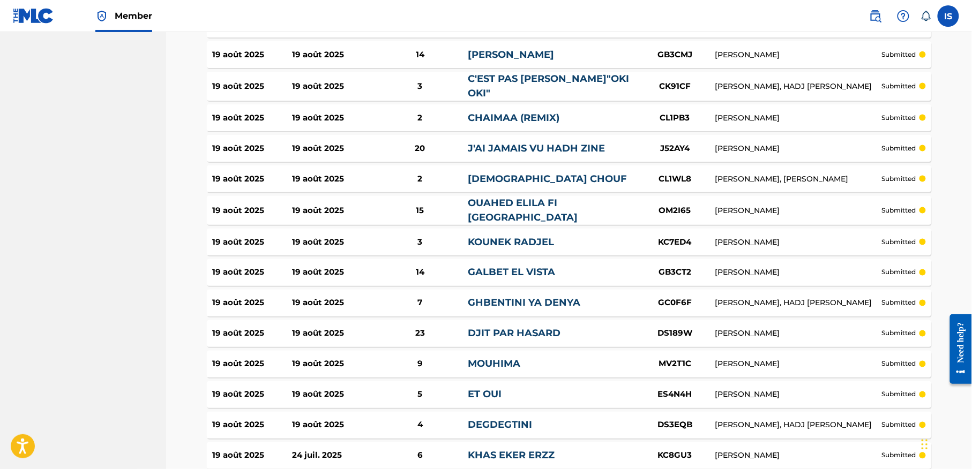
scroll to position [0, 0]
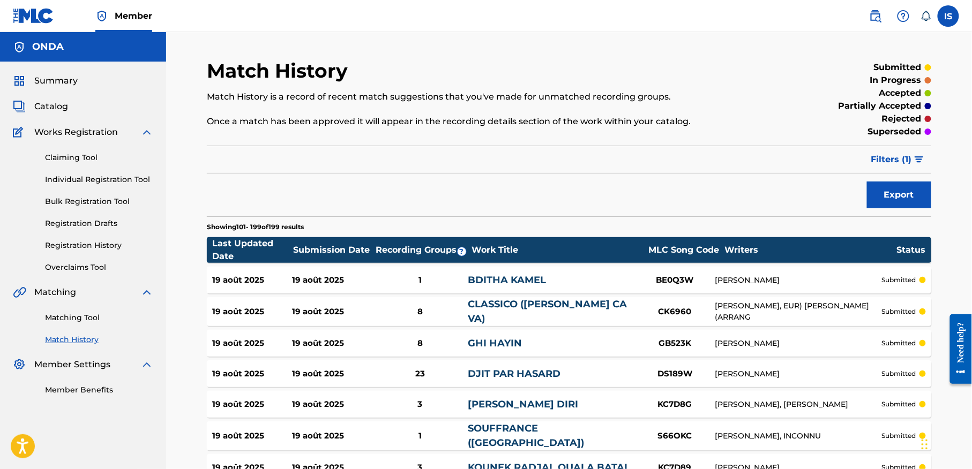
click at [87, 324] on link "Matching Tool" at bounding box center [99, 317] width 108 height 11
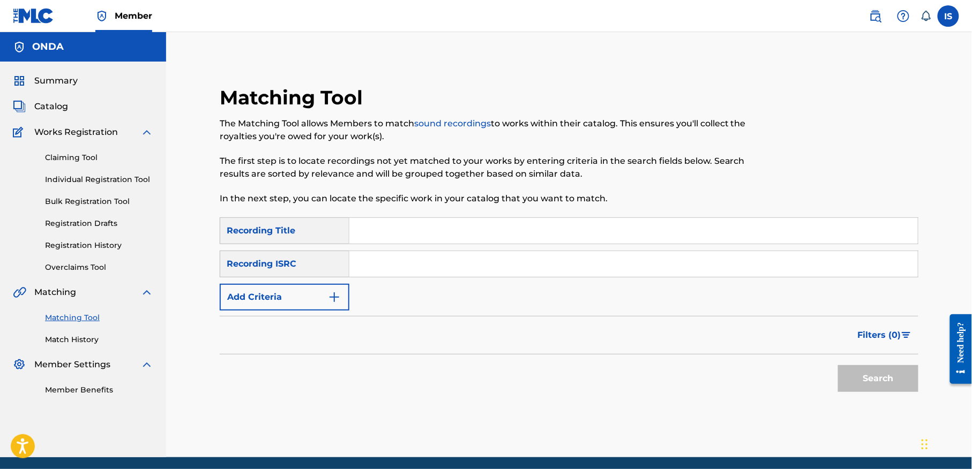
click at [401, 241] on input "Search Form" at bounding box center [633, 231] width 568 height 26
paste input "[PERSON_NAME]"
type input "[PERSON_NAME]"
click at [309, 296] on button "Add Criteria" at bounding box center [285, 297] width 130 height 27
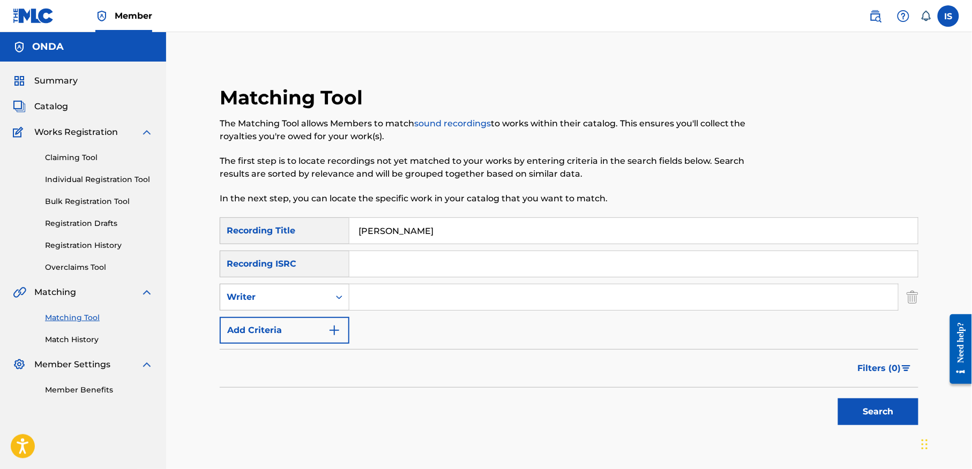
click at [330, 297] on div "Search Form" at bounding box center [338, 297] width 19 height 19
click at [321, 320] on div "Recording Artist" at bounding box center [284, 324] width 129 height 27
click at [406, 284] on div "Search Form" at bounding box center [623, 297] width 549 height 27
click at [389, 302] on input "Search Form" at bounding box center [623, 297] width 549 height 26
type input "takfarinas"
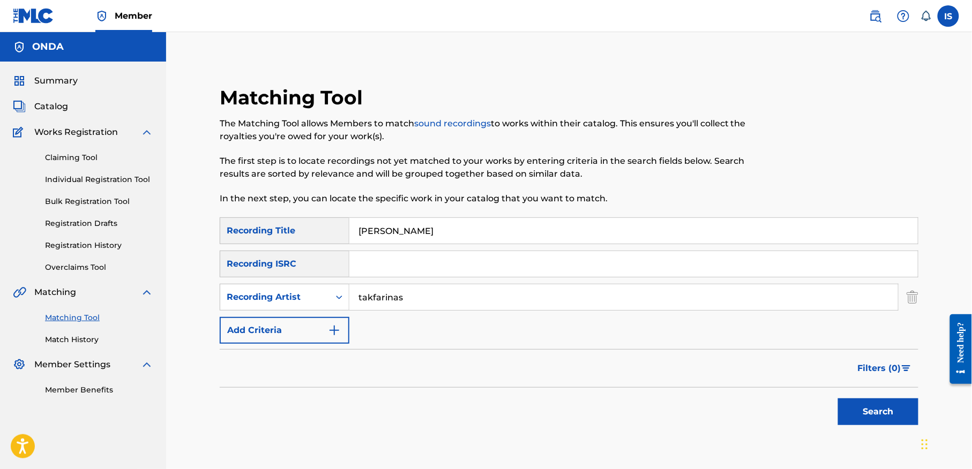
click at [838, 399] on button "Search" at bounding box center [878, 412] width 80 height 27
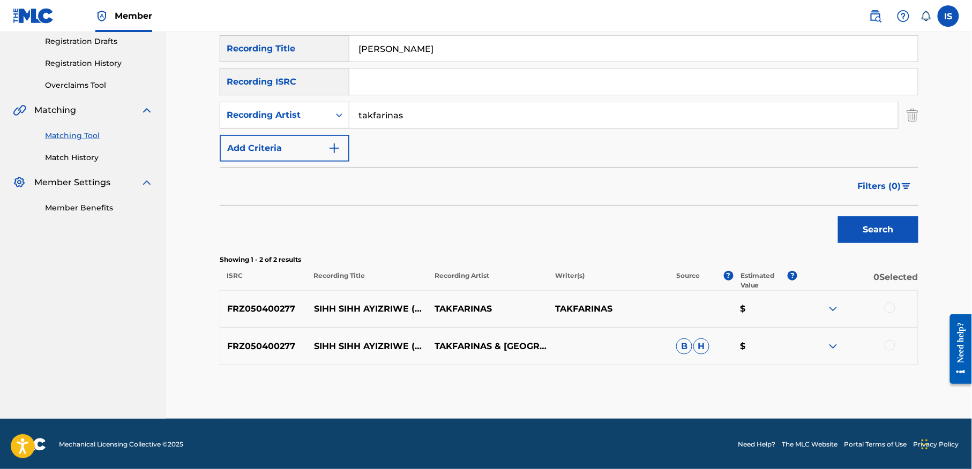
scroll to position [183, 0]
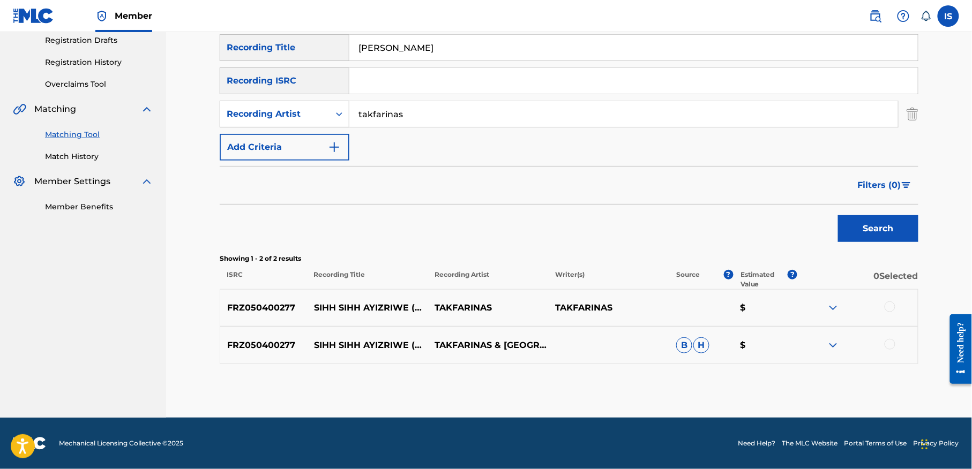
click at [888, 310] on div at bounding box center [890, 307] width 11 height 11
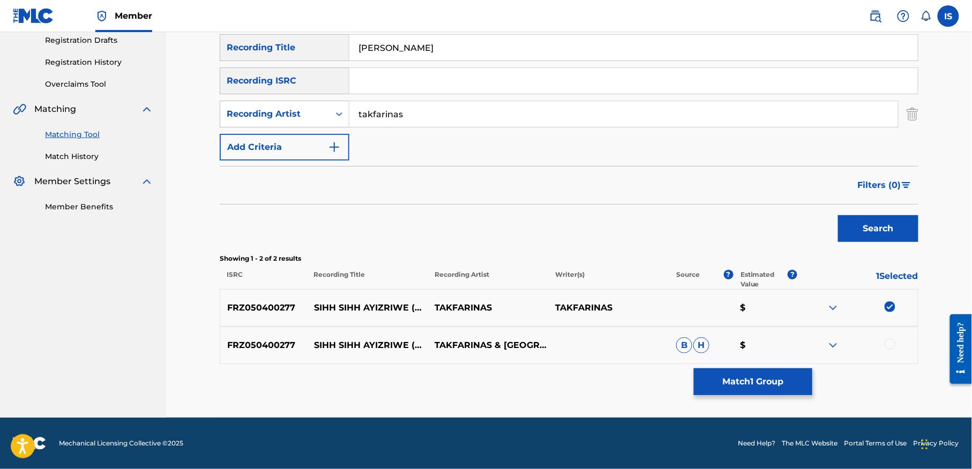
click at [890, 346] on div at bounding box center [890, 344] width 11 height 11
click at [728, 386] on button "Match 2 Groups" at bounding box center [753, 382] width 118 height 27
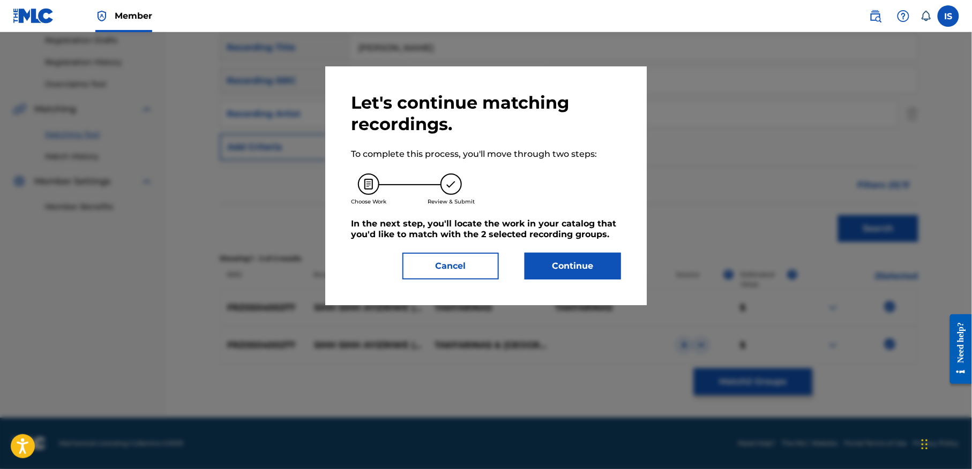
click at [555, 255] on button "Continue" at bounding box center [573, 266] width 96 height 27
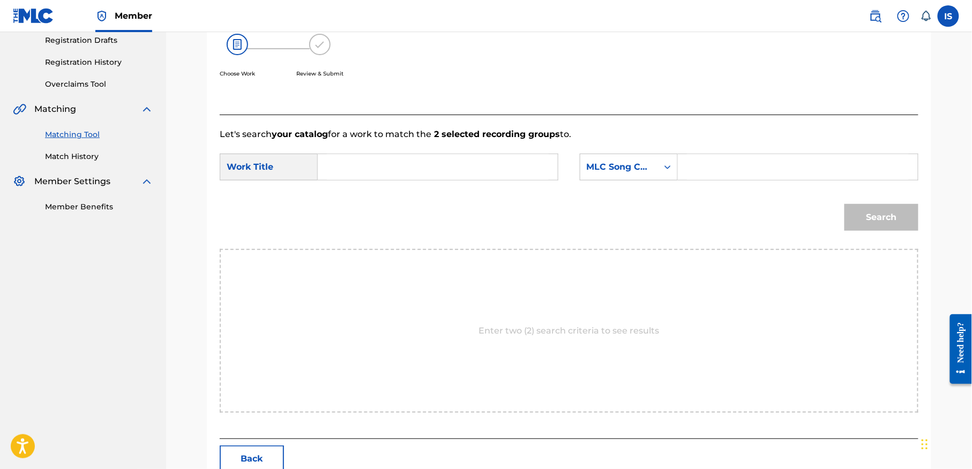
click at [374, 155] on input "Search Form" at bounding box center [438, 167] width 222 height 26
paste input "SIHH SIHH AYIZRIWE"
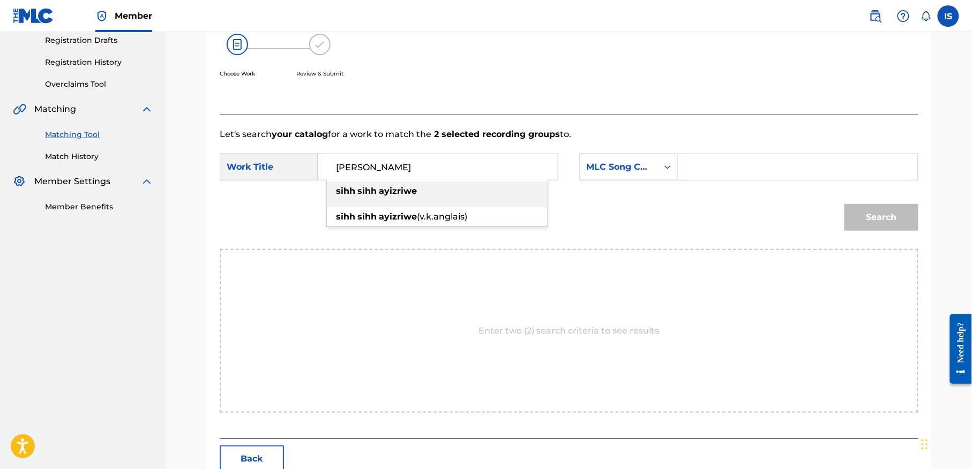
type input "SIHH SIHH AYIZRIWE"
click at [628, 161] on div "MLC Song Code" at bounding box center [619, 167] width 65 height 13
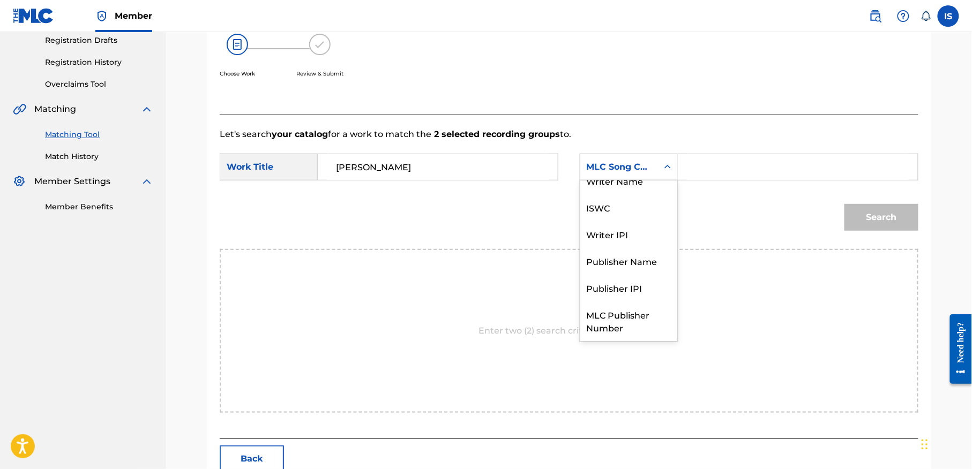
scroll to position [0, 0]
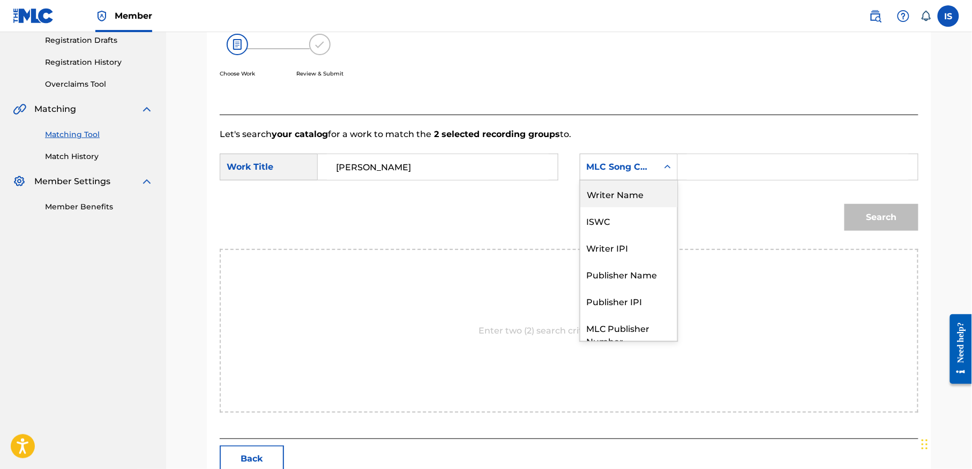
click at [641, 198] on div "Writer Name" at bounding box center [628, 194] width 97 height 27
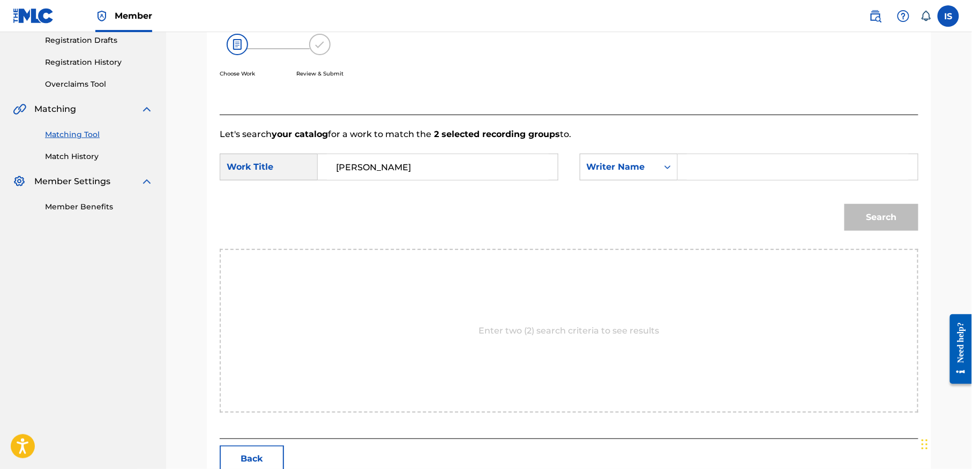
click at [746, 166] on input "Search Form" at bounding box center [798, 167] width 222 height 26
type input "zermani"
click at [844, 204] on button "Search" at bounding box center [881, 217] width 74 height 27
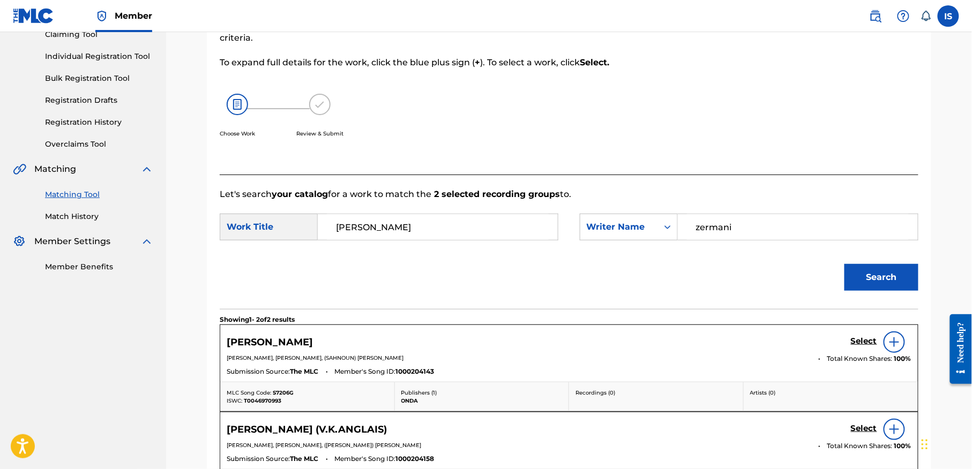
scroll to position [183, 0]
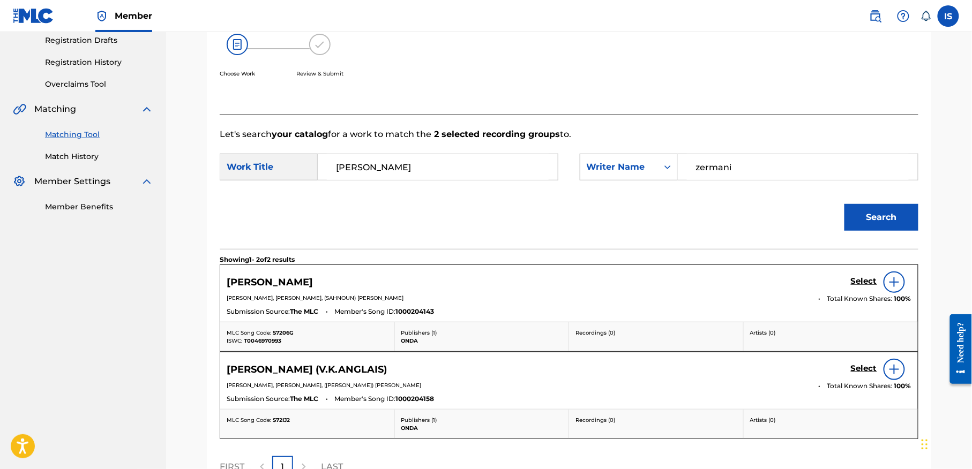
click at [868, 281] on h5 "Select" at bounding box center [864, 281] width 26 height 10
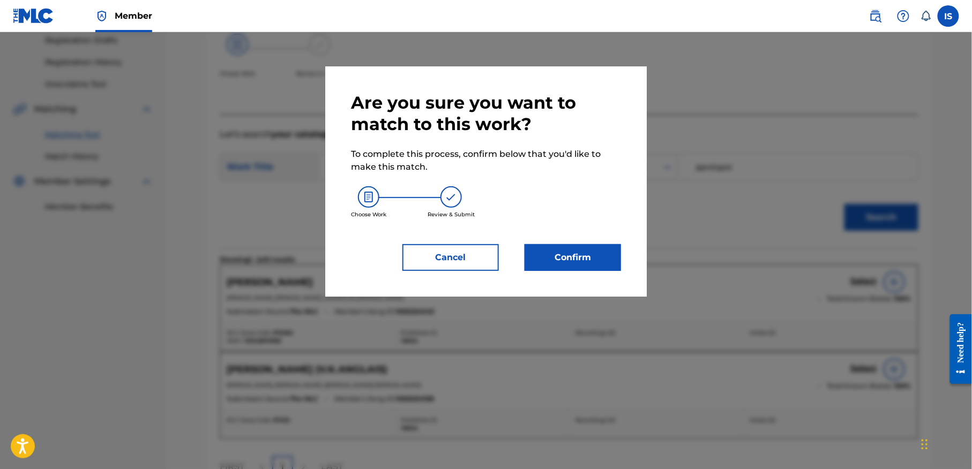
click at [565, 260] on button "Confirm" at bounding box center [573, 257] width 96 height 27
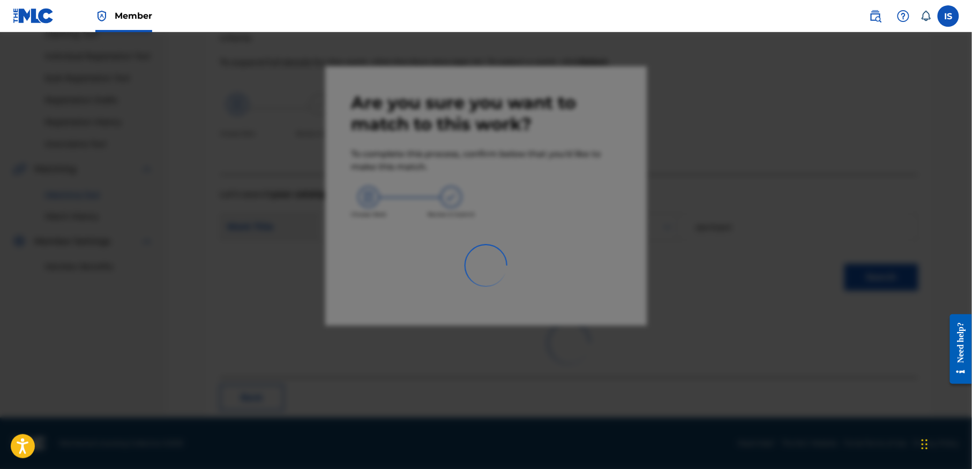
scroll to position [33, 0]
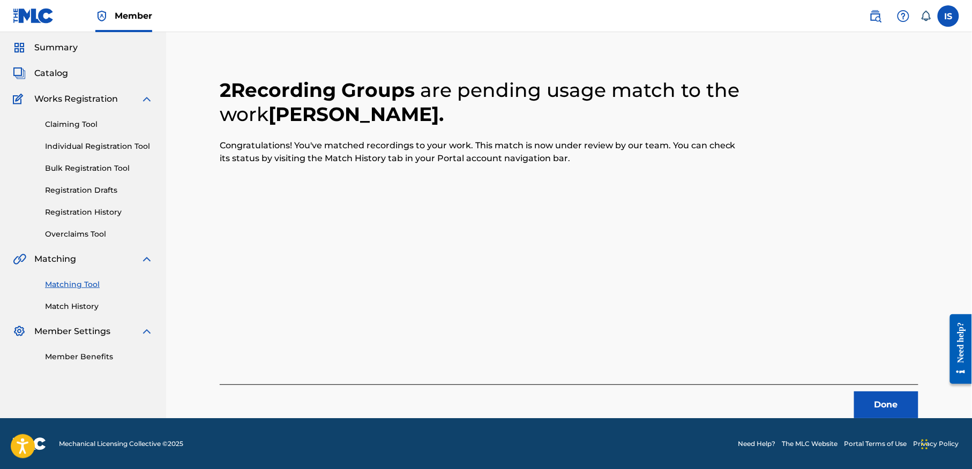
click at [883, 403] on button "Done" at bounding box center [886, 405] width 64 height 27
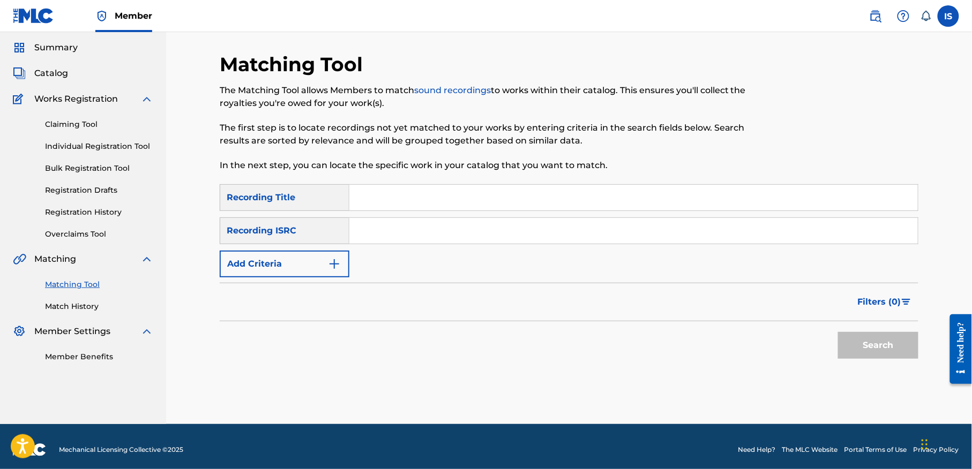
click at [425, 201] on input "Search Form" at bounding box center [633, 198] width 568 height 26
paste input "SIHH SIHH AYIZRIWE (V.K.ANGLAIS)"
type input "SIHH SIHH AYIZRIWE (V.K.ANGLAIS)"
click at [882, 349] on button "Search" at bounding box center [878, 345] width 80 height 27
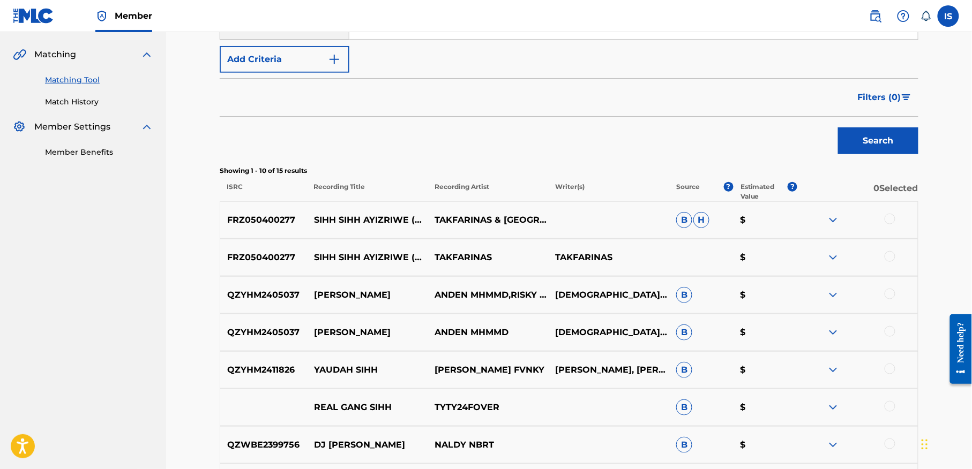
scroll to position [288, 0]
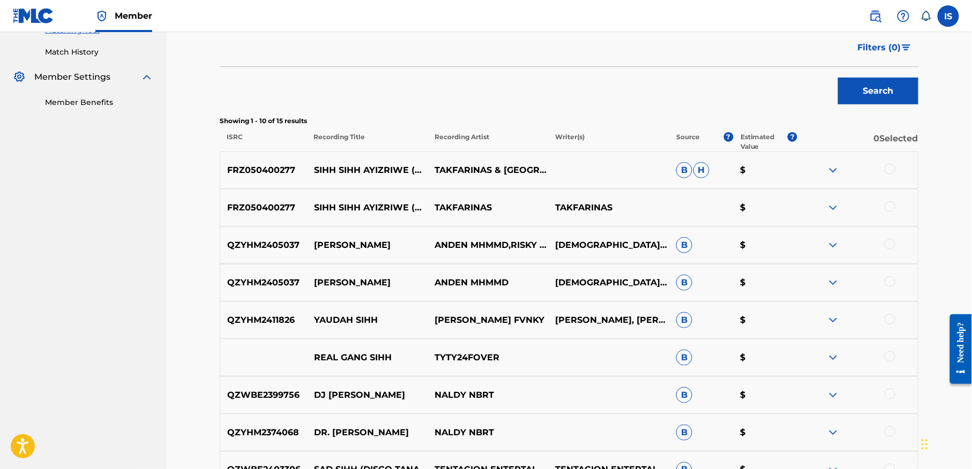
click at [887, 206] on div at bounding box center [890, 206] width 11 height 11
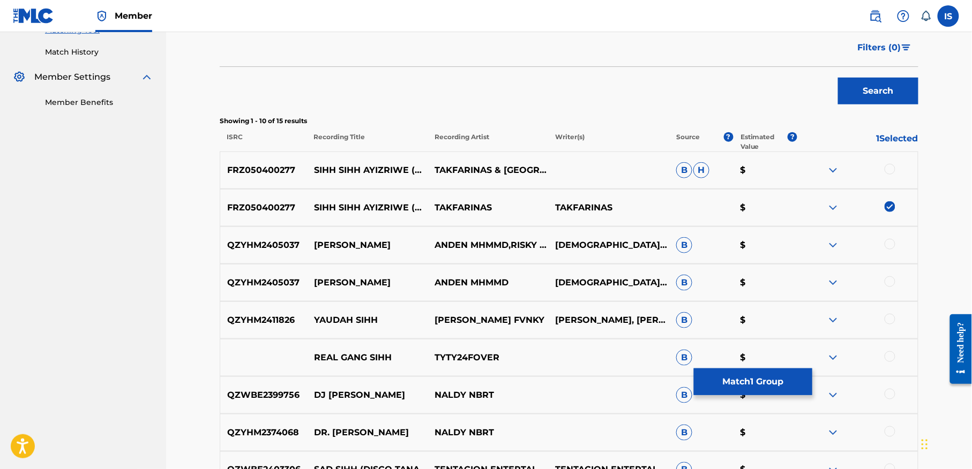
click at [888, 170] on div at bounding box center [890, 169] width 11 height 11
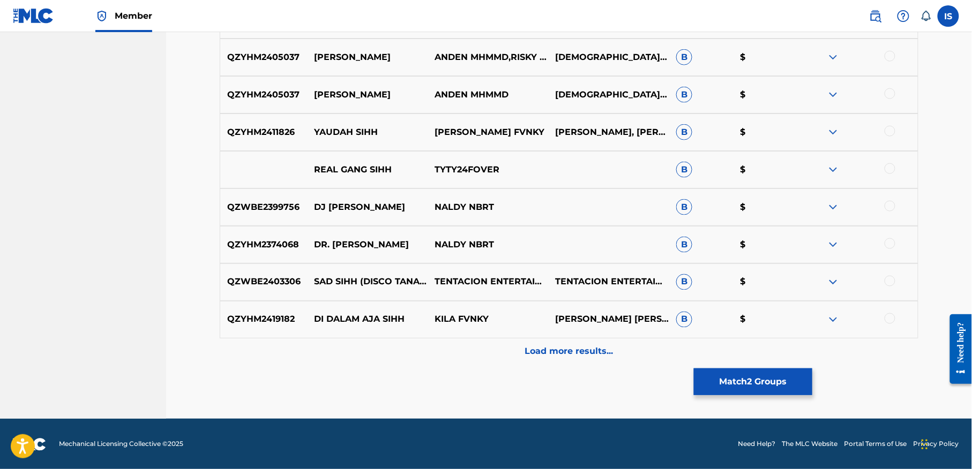
scroll to position [477, 0]
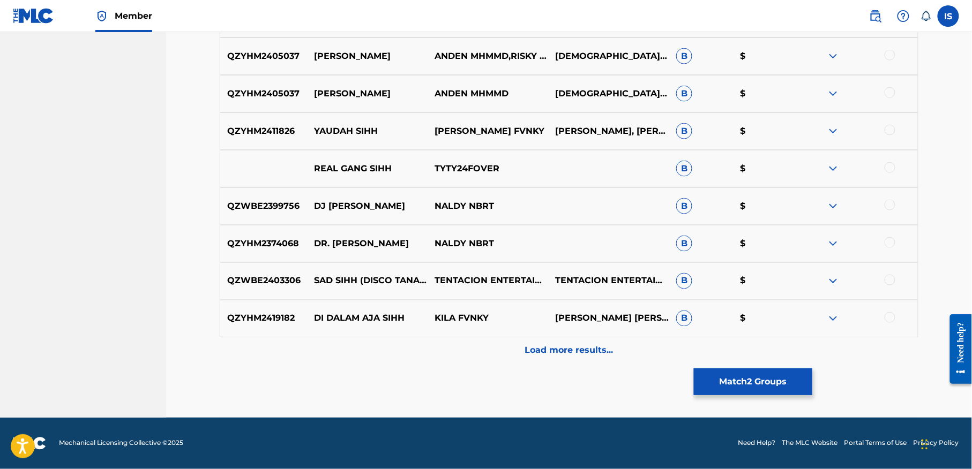
click at [778, 375] on button "Match 2 Groups" at bounding box center [753, 382] width 118 height 27
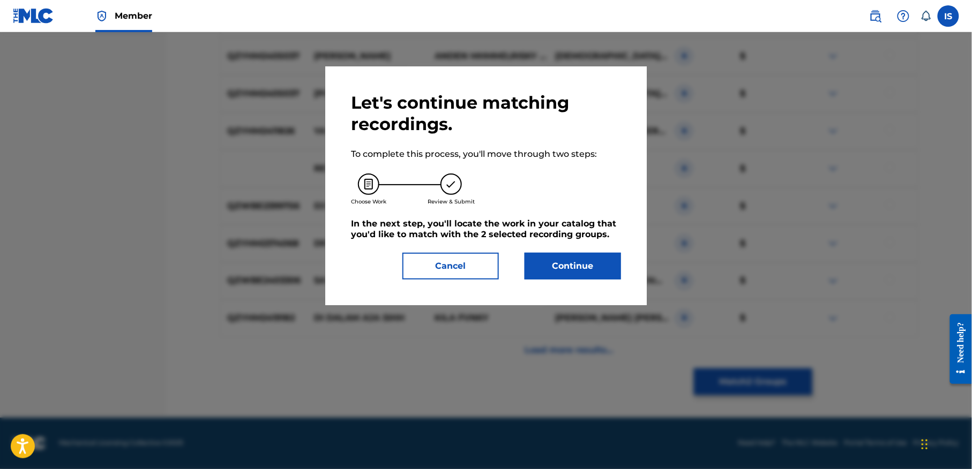
click at [590, 260] on button "Continue" at bounding box center [573, 266] width 96 height 27
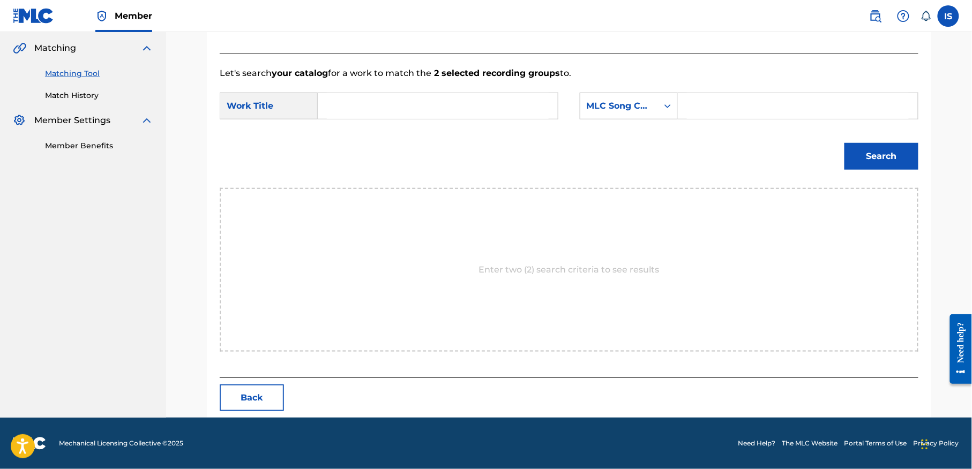
scroll to position [245, 0]
click at [341, 99] on form "SearchWithCriteria3db1e02f-99b2-4a04-b1b3-ca9c392ef9aa Work Title SearchWithCri…" at bounding box center [569, 134] width 699 height 108
click at [341, 99] on input "Search Form" at bounding box center [438, 106] width 222 height 26
paste input "SIHH SIHH AYIZRIWE (V.K.ANGLAIS)"
type input "SIHH SIHH AYIZRIWE (V.K.ANGLAIS)"
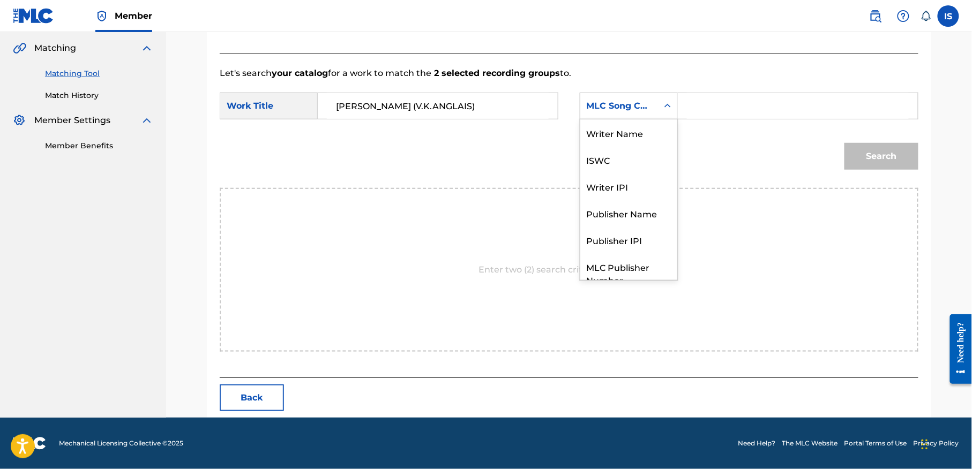
click at [650, 110] on div "MLC Song Code" at bounding box center [619, 106] width 65 height 13
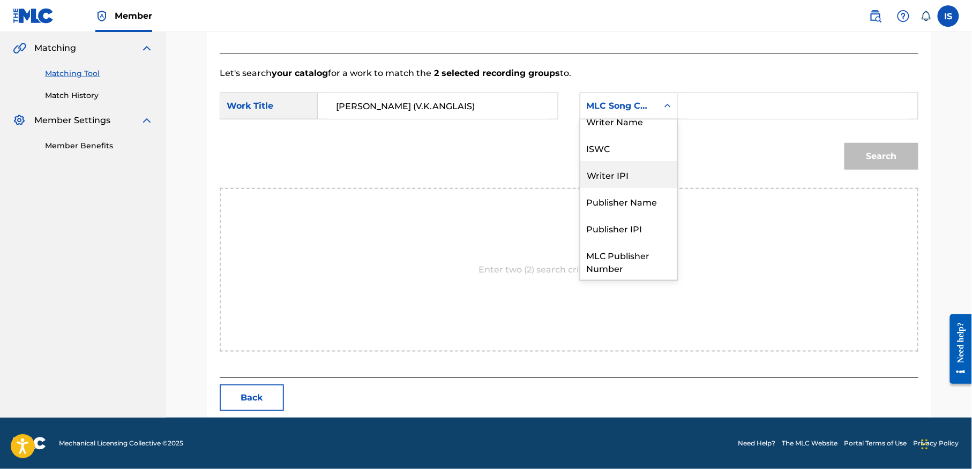
scroll to position [0, 0]
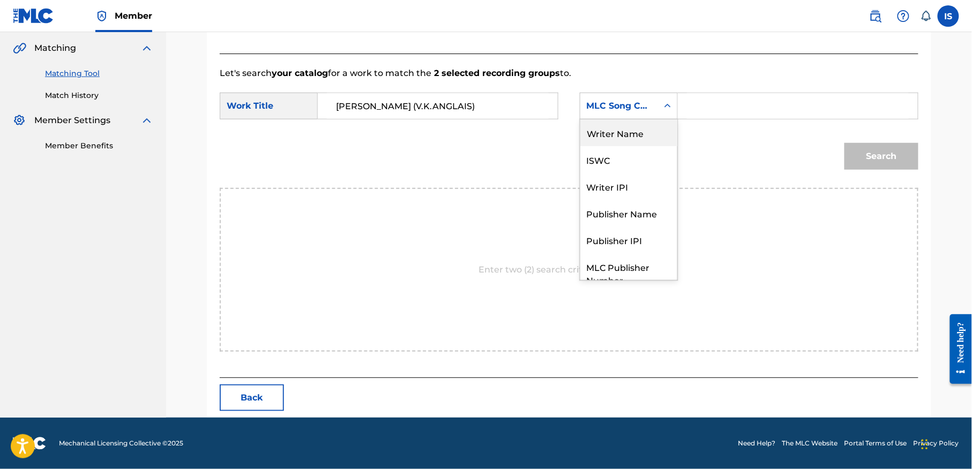
click at [628, 128] on div "Writer Name" at bounding box center [628, 132] width 97 height 27
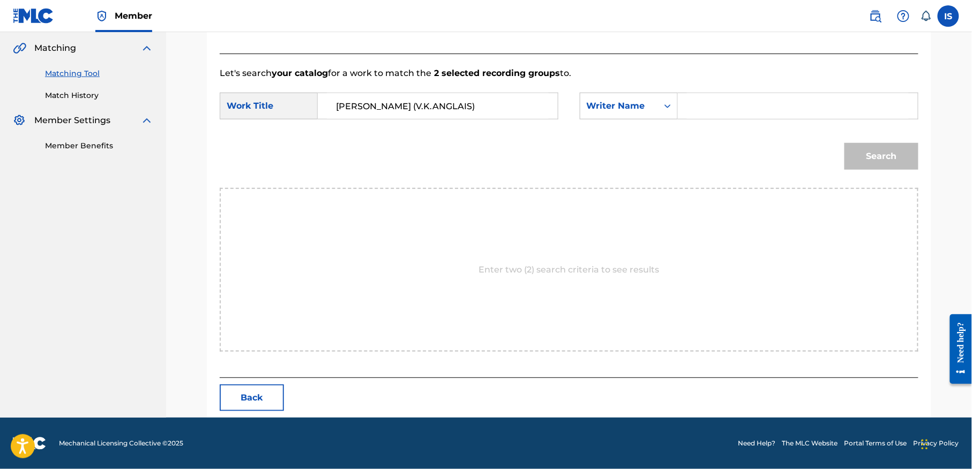
click at [706, 106] on input "Search Form" at bounding box center [798, 106] width 222 height 26
click at [761, 114] on input "Search Form" at bounding box center [798, 106] width 222 height 26
type input "zermani"
click at [844, 143] on button "Search" at bounding box center [881, 156] width 74 height 27
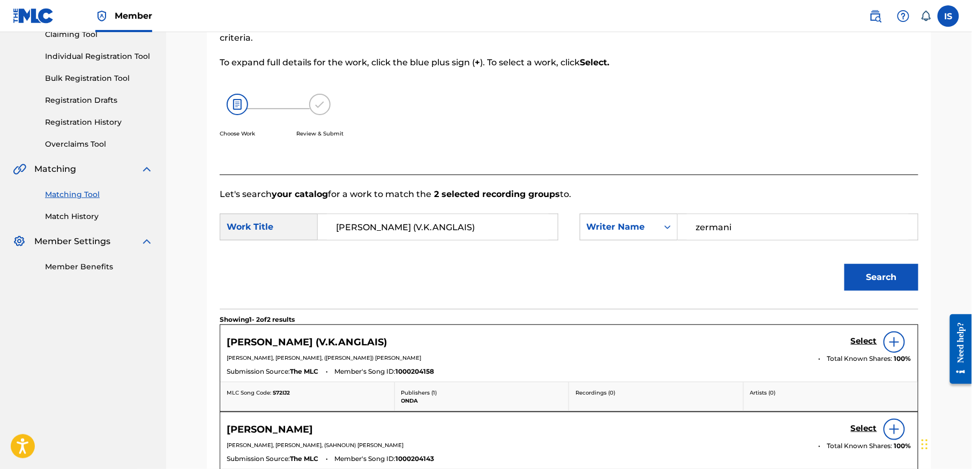
scroll to position [245, 0]
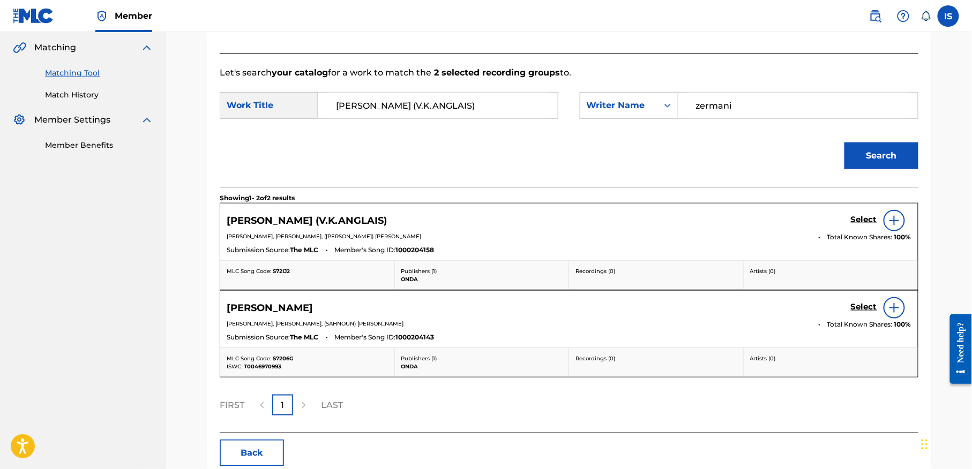
click at [859, 218] on h5 "Select" at bounding box center [864, 220] width 26 height 10
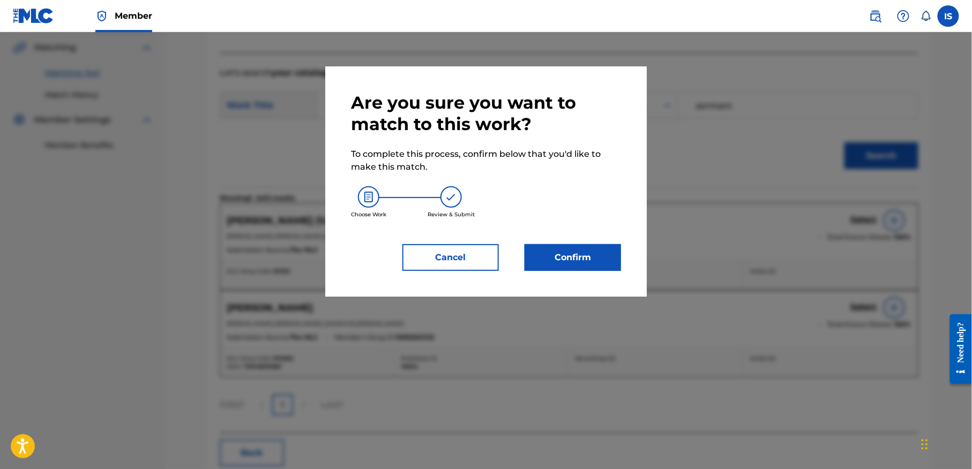
click at [582, 264] on button "Confirm" at bounding box center [573, 257] width 96 height 27
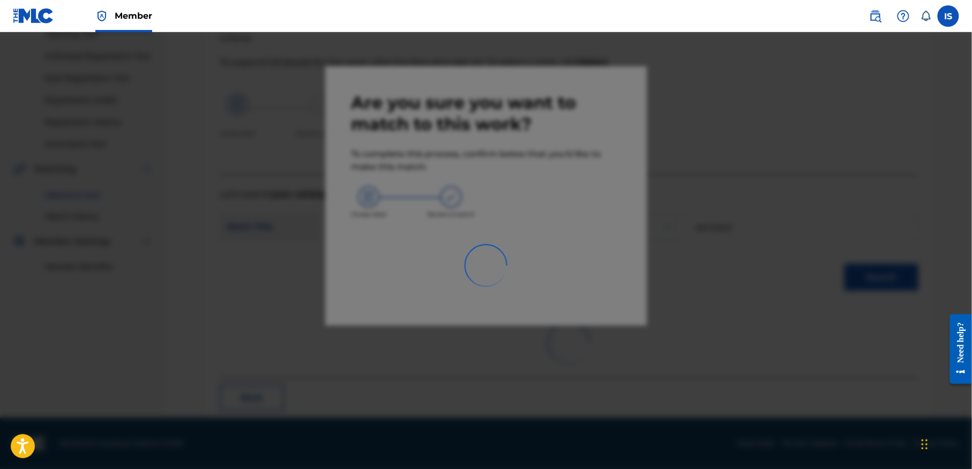
scroll to position [33, 0]
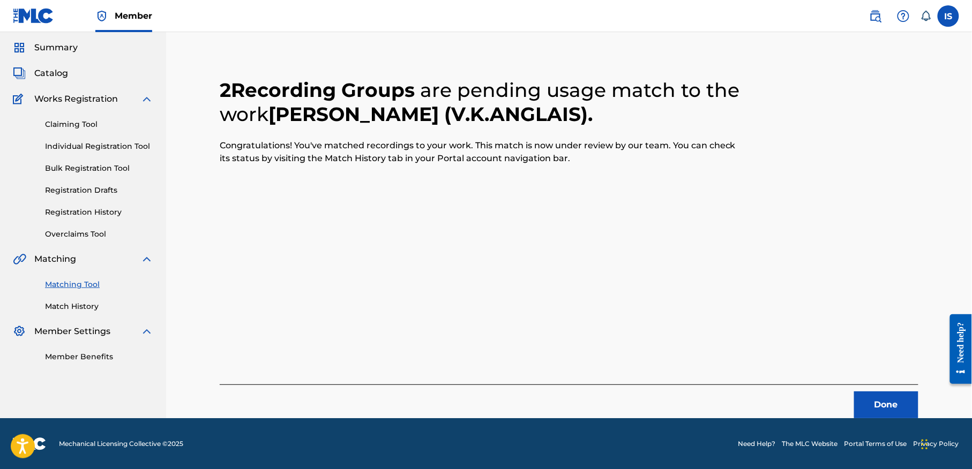
click at [888, 399] on button "Done" at bounding box center [886, 405] width 64 height 27
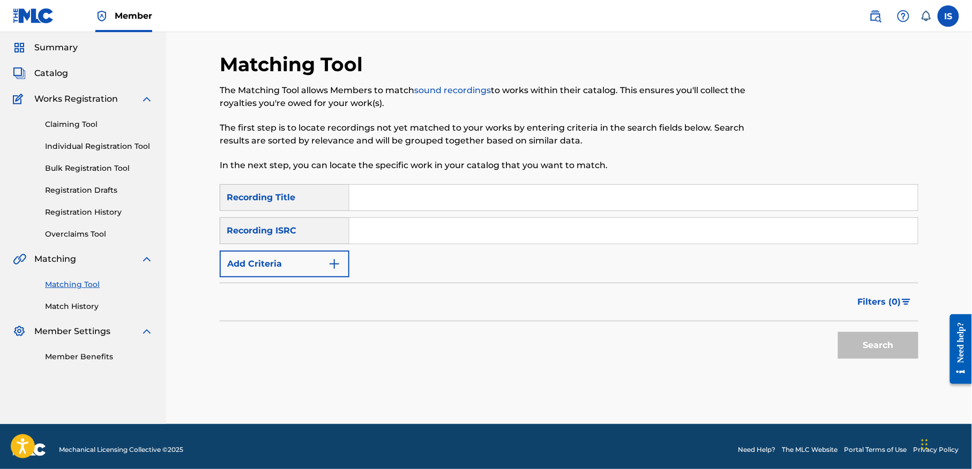
click at [392, 201] on input "Search Form" at bounding box center [633, 198] width 568 height 26
type input "zaama zaama"
click at [273, 279] on form "SearchWithCriteria4375a087-81e7-4a80-8fc5-55fbb141bd5c Recording Title zaama za…" at bounding box center [569, 274] width 699 height 180
click at [268, 273] on button "Add Criteria" at bounding box center [285, 264] width 130 height 27
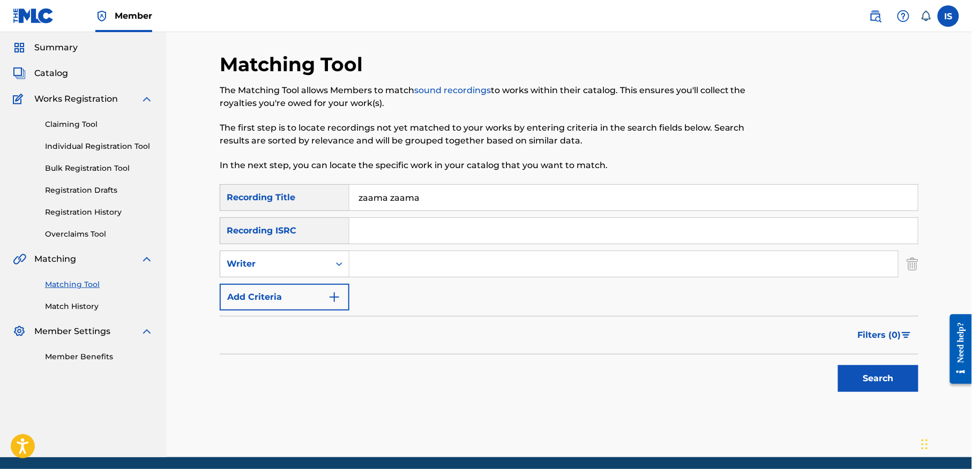
click at [285, 277] on div "SearchWithCriteria4375a087-81e7-4a80-8fc5-55fbb141bd5c Recording Title zaama za…" at bounding box center [569, 247] width 699 height 126
click at [288, 264] on div "Writer" at bounding box center [275, 264] width 96 height 13
click at [291, 285] on div "Recording Artist" at bounding box center [284, 291] width 129 height 27
click at [378, 268] on input "Search Form" at bounding box center [623, 264] width 549 height 26
type input "takfarinas"
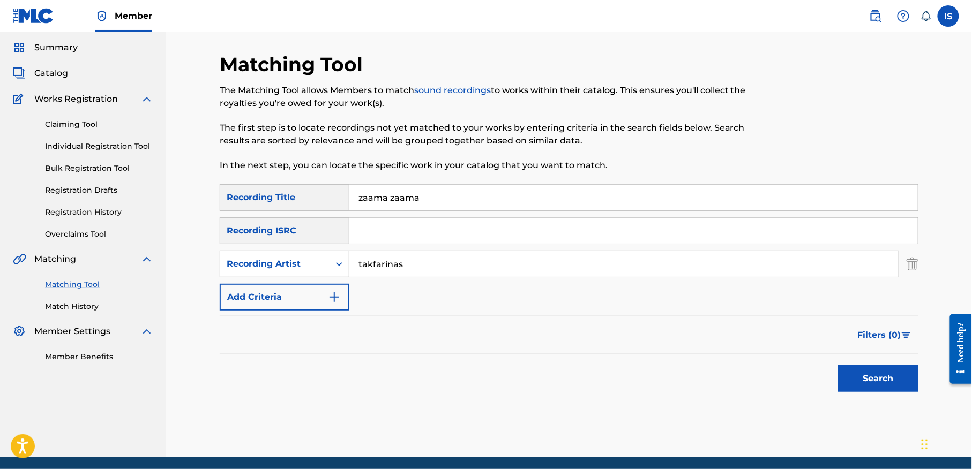
click at [860, 371] on button "Search" at bounding box center [878, 378] width 80 height 27
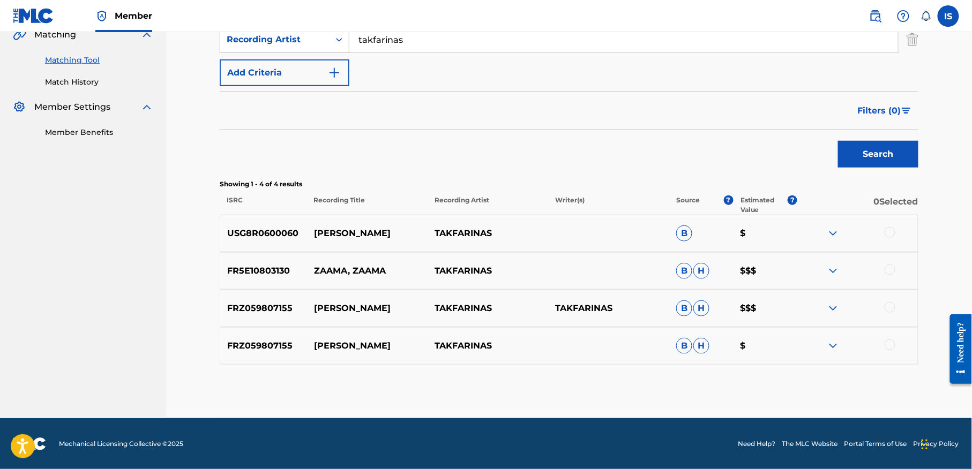
scroll to position [258, 0]
click at [892, 234] on div at bounding box center [890, 232] width 11 height 11
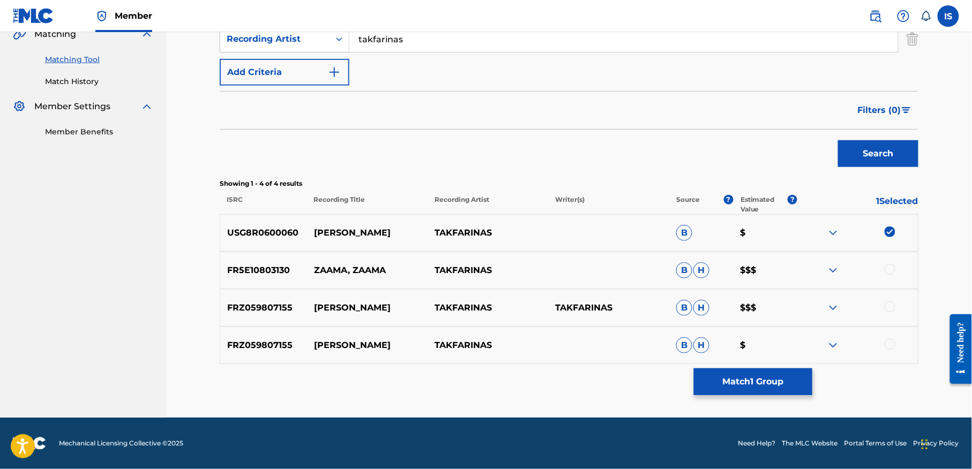
click at [890, 276] on div at bounding box center [857, 270] width 121 height 13
click at [888, 272] on div at bounding box center [890, 269] width 11 height 11
click at [893, 310] on div at bounding box center [890, 307] width 11 height 11
click at [884, 348] on div at bounding box center [857, 345] width 121 height 13
click at [888, 344] on div at bounding box center [890, 344] width 11 height 11
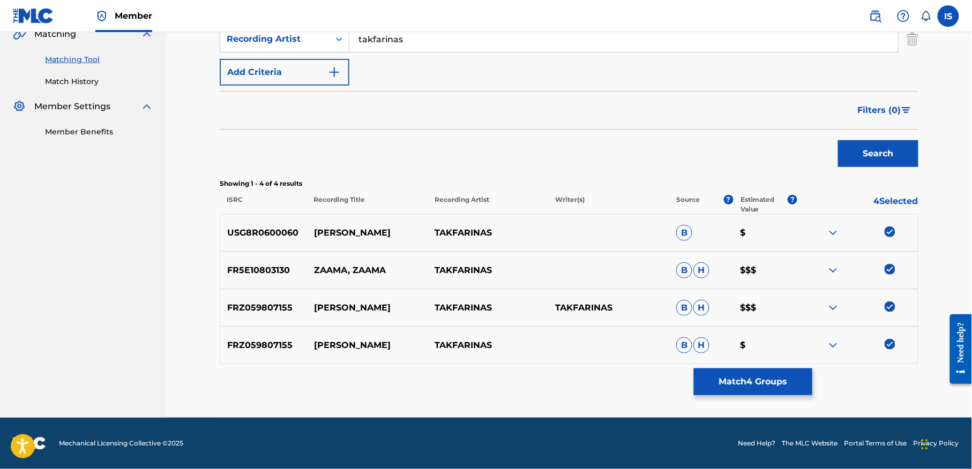
click at [740, 384] on button "Match 4 Groups" at bounding box center [753, 382] width 118 height 27
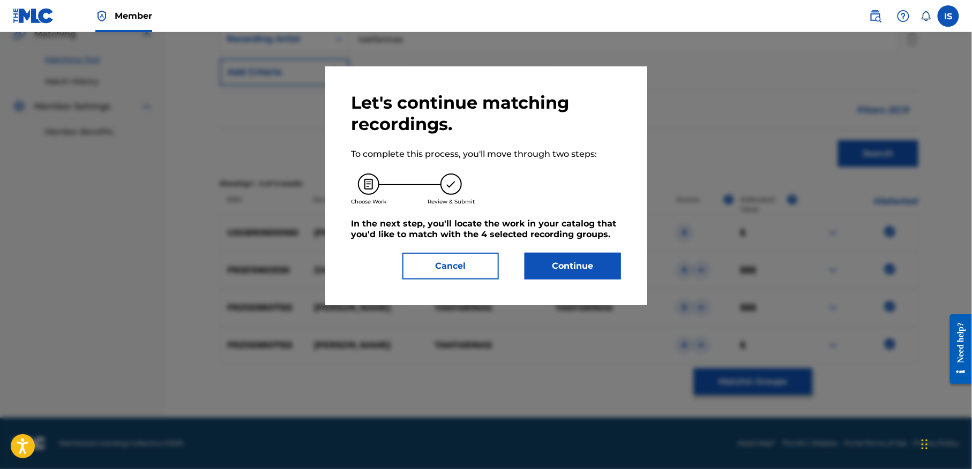
drag, startPoint x: 573, startPoint y: 281, endPoint x: 573, endPoint y: 272, distance: 8.6
click at [573, 272] on div "Let's continue matching recordings. To complete this process, you'll move throu…" at bounding box center [485, 185] width 321 height 239
click at [547, 265] on button "Continue" at bounding box center [573, 266] width 96 height 27
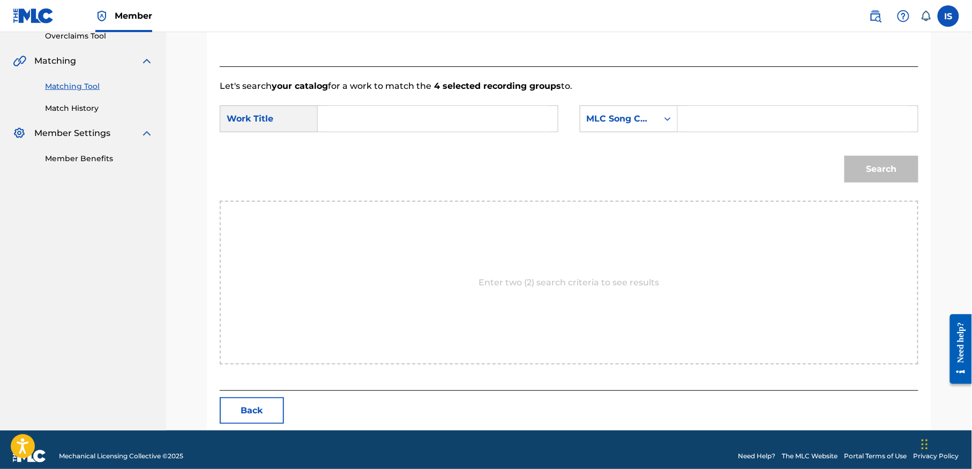
scroll to position [245, 0]
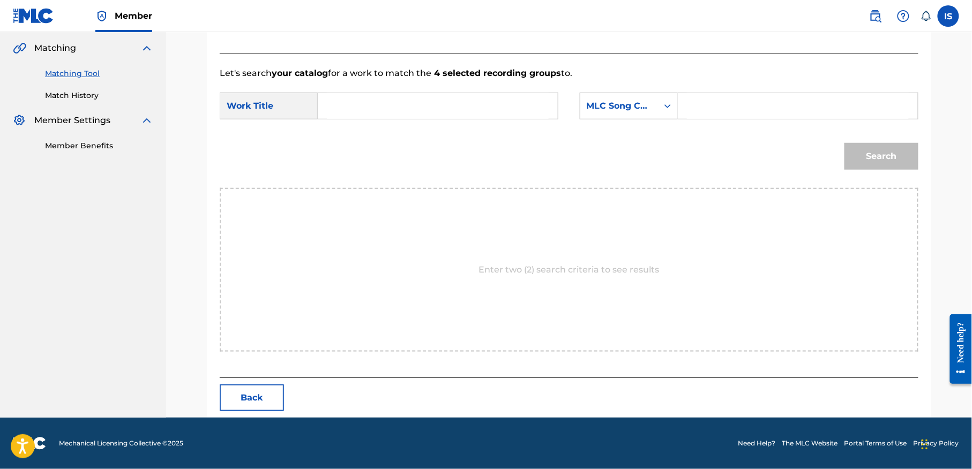
click at [369, 110] on input "Search Form" at bounding box center [438, 106] width 222 height 26
paste input "SIHH SIHH AYIZRIWE (V.K.ANGLAIS)"
click at [369, 110] on input "SIHH SIHH AYIZRIWE (V.K.ANGLAIS)" at bounding box center [438, 106] width 222 height 26
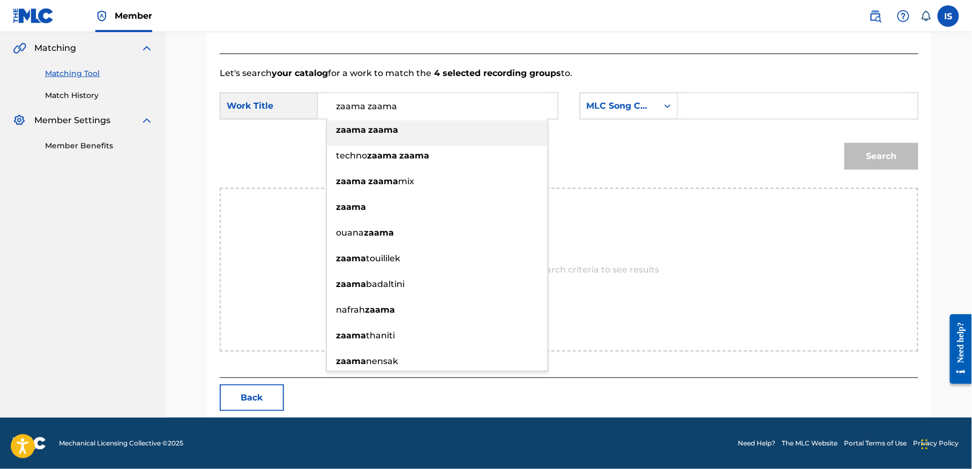
type input "zaama zaama"
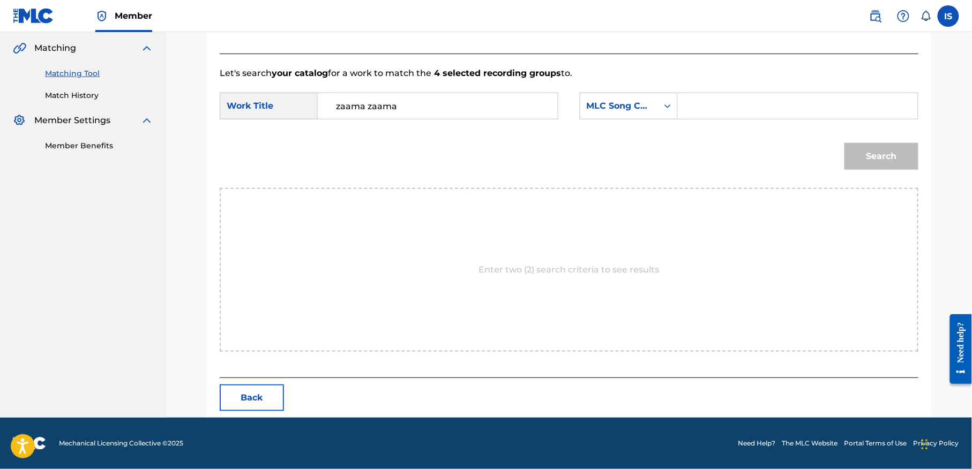
click at [612, 117] on div "MLC Song Code" at bounding box center [629, 106] width 98 height 27
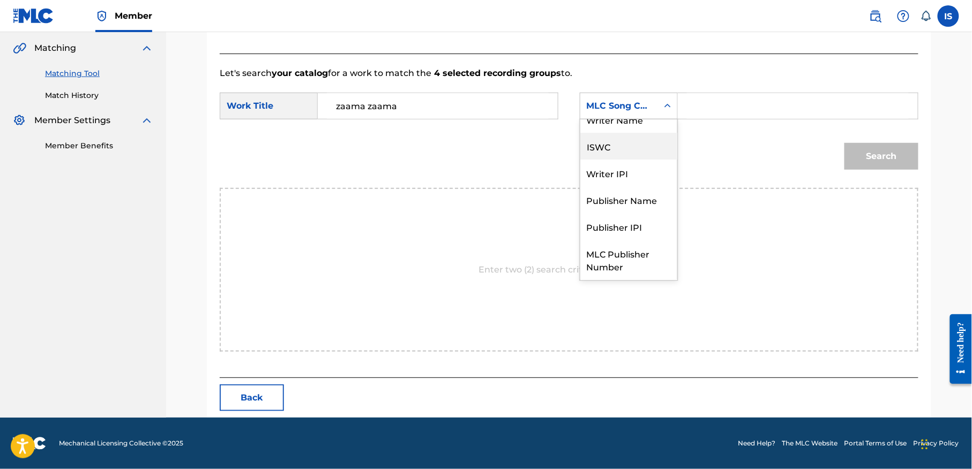
scroll to position [0, 0]
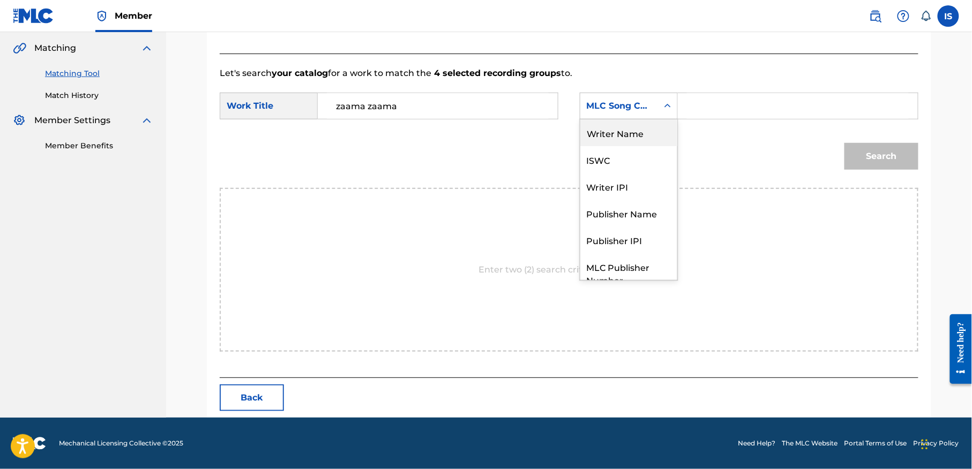
click at [620, 132] on div "Writer Name" at bounding box center [628, 132] width 97 height 27
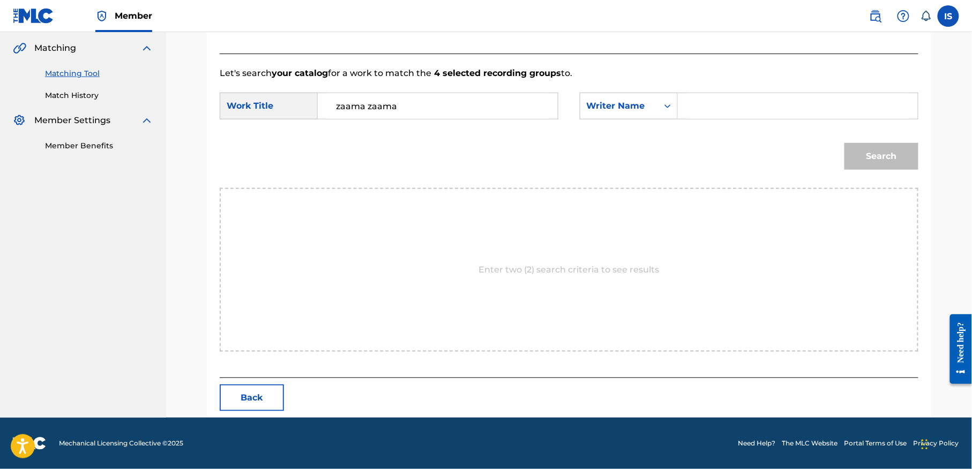
click at [719, 110] on input "Search Form" at bounding box center [798, 106] width 222 height 26
click at [880, 160] on button "Search" at bounding box center [881, 156] width 74 height 27
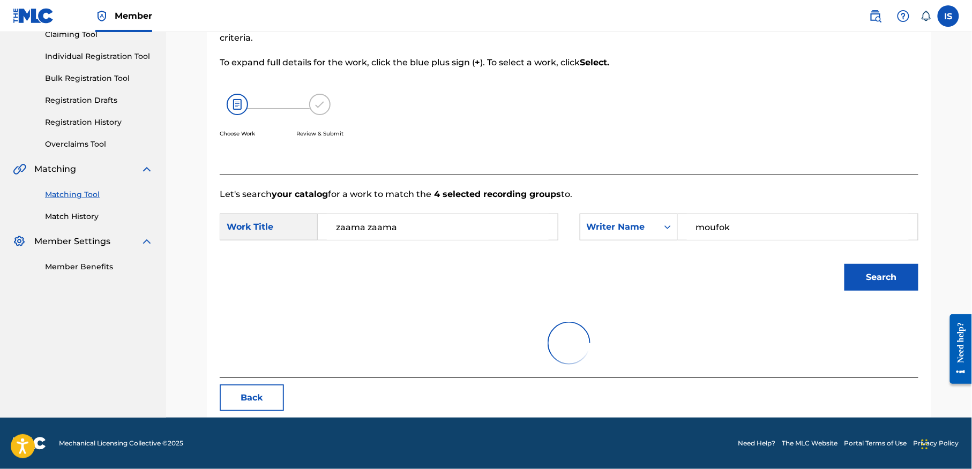
scroll to position [213, 0]
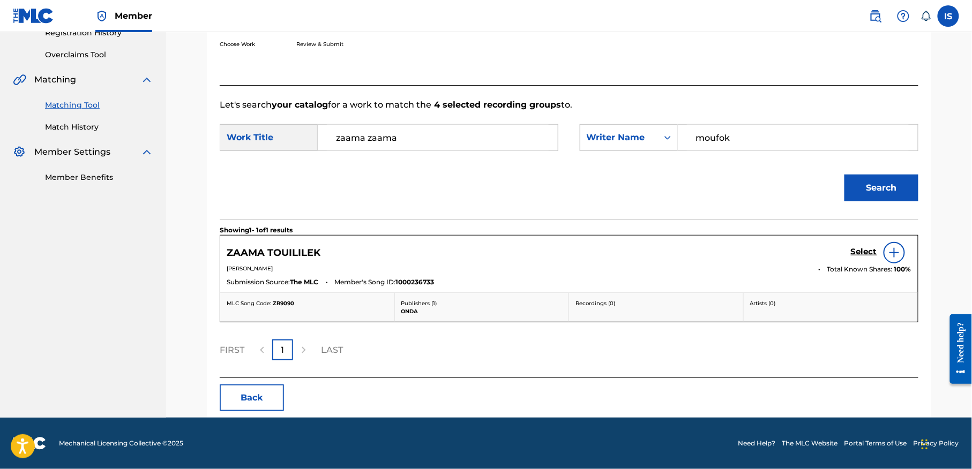
click at [715, 144] on input "moufok" at bounding box center [798, 138] width 222 height 26
type input "zermani"
click at [844, 175] on button "Search" at bounding box center [881, 188] width 74 height 27
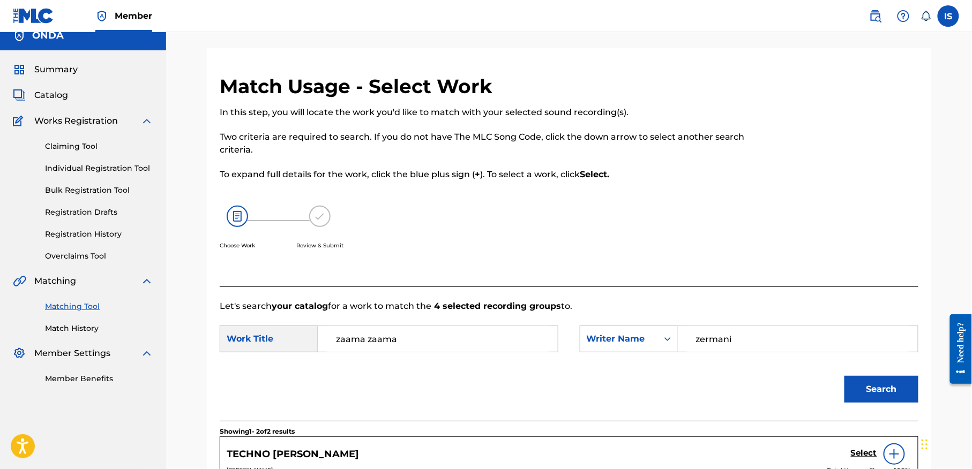
scroll to position [301, 0]
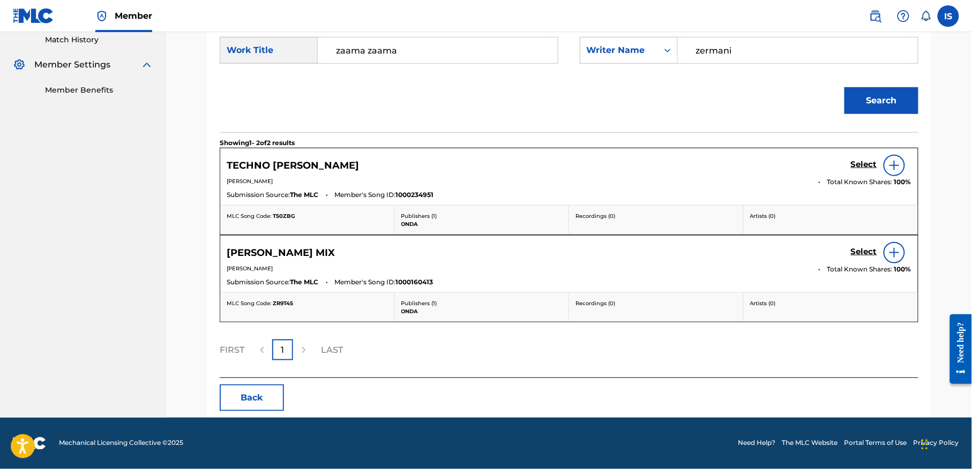
click at [241, 396] on button "Back" at bounding box center [252, 398] width 64 height 27
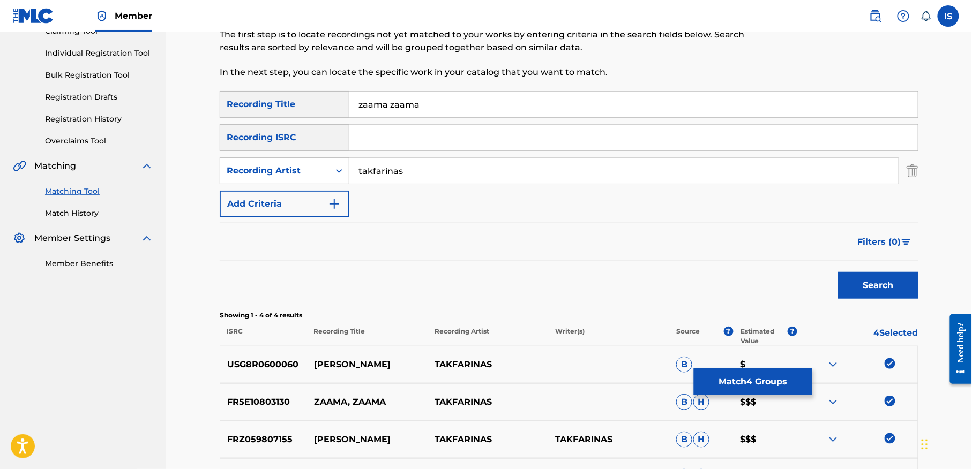
scroll to position [125, 0]
click at [418, 112] on input "zaama zaama" at bounding box center [633, 106] width 568 height 26
type input "o"
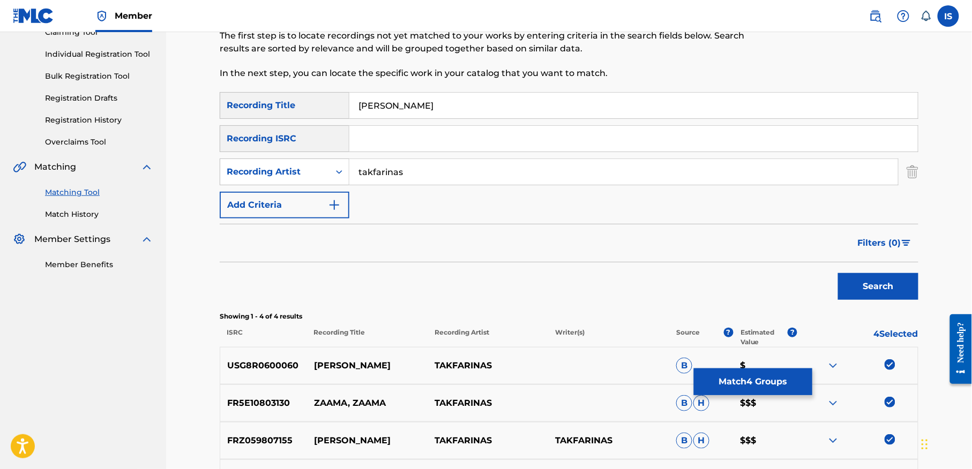
click at [838, 273] on button "Search" at bounding box center [878, 286] width 80 height 27
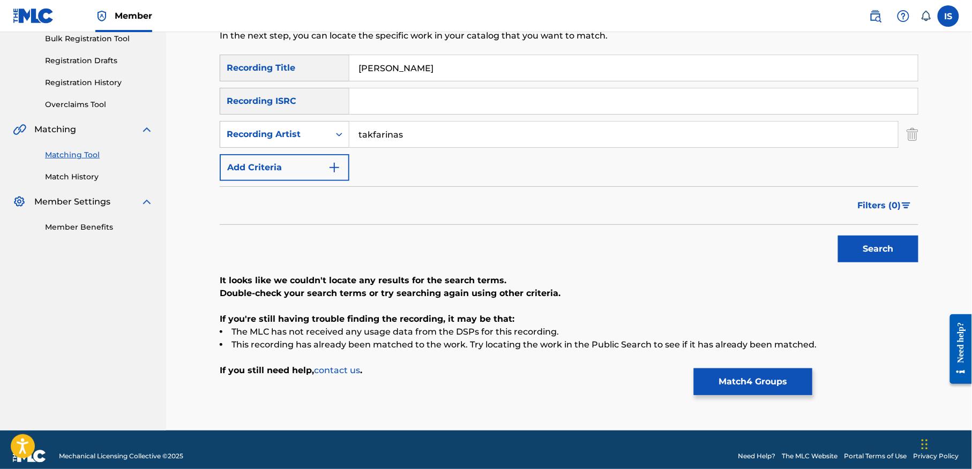
scroll to position [164, 0]
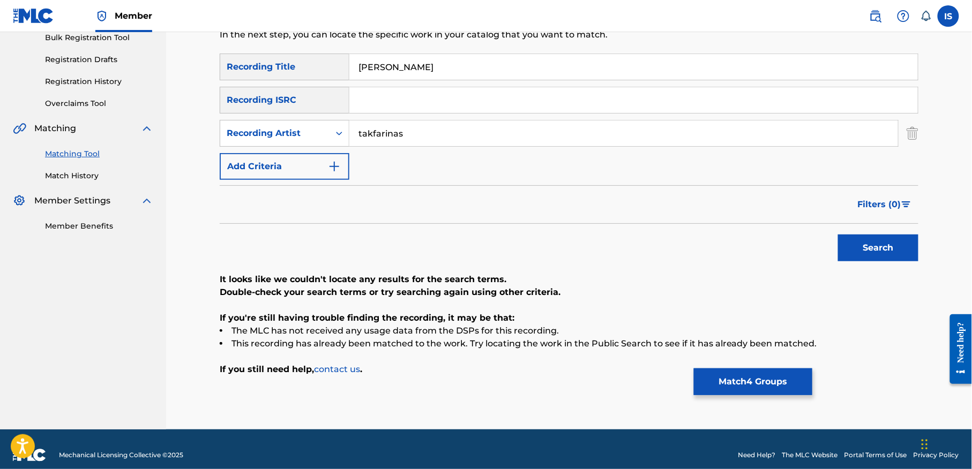
click at [369, 67] on input "waldine" at bounding box center [633, 67] width 568 height 26
click at [426, 64] on input "waldine" at bounding box center [633, 67] width 568 height 26
click at [838, 235] on button "Search" at bounding box center [878, 248] width 80 height 27
drag, startPoint x: 371, startPoint y: 65, endPoint x: 335, endPoint y: 73, distance: 36.9
click at [335, 73] on div "SearchWithCriteria4375a087-81e7-4a80-8fc5-55fbb141bd5c Recording Title waldin" at bounding box center [569, 67] width 699 height 27
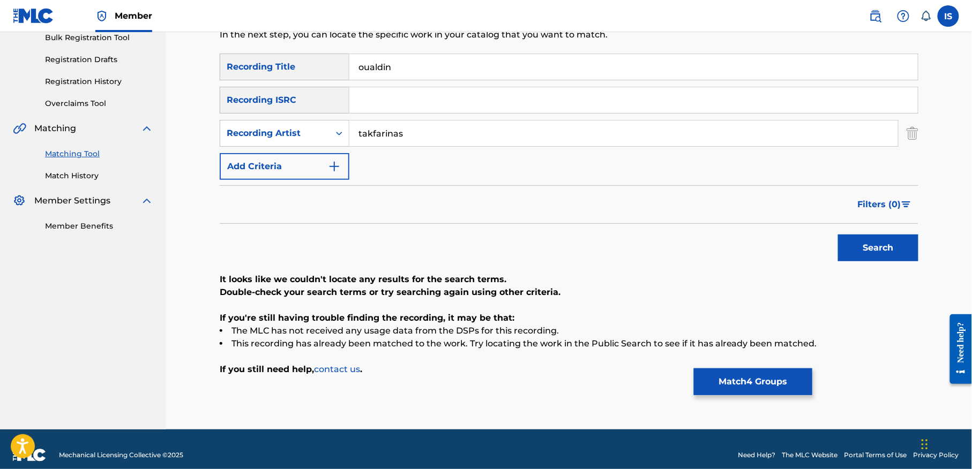
click at [413, 61] on input "oualdin" at bounding box center [633, 67] width 568 height 26
click at [838, 235] on button "Search" at bounding box center [878, 248] width 80 height 27
click at [354, 65] on input "oualdine" at bounding box center [633, 67] width 568 height 26
click at [838, 235] on button "Search" at bounding box center [878, 248] width 80 height 27
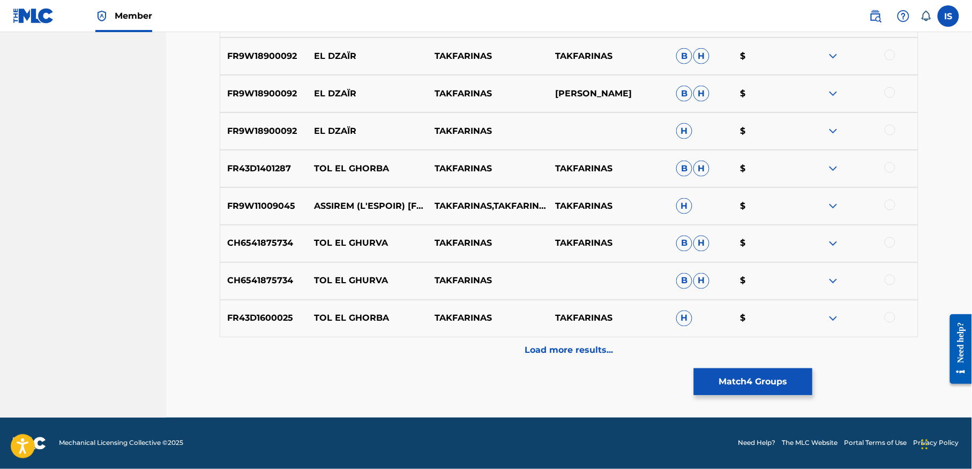
scroll to position [0, 0]
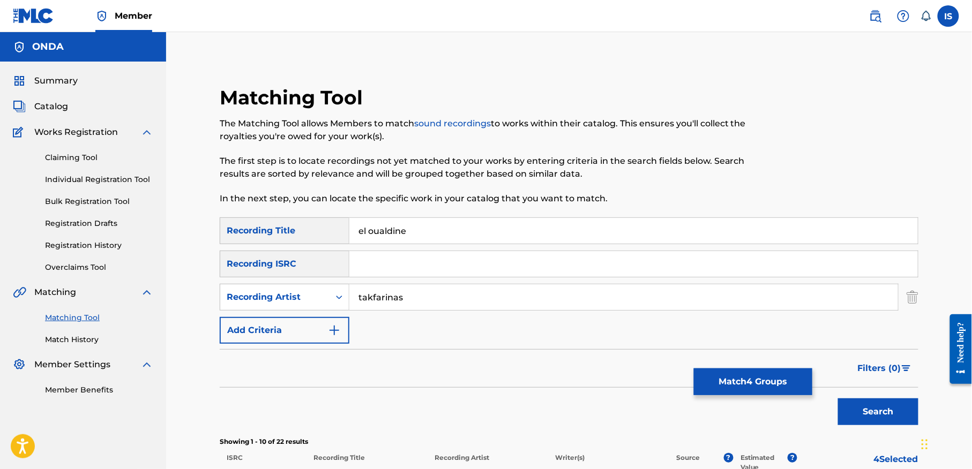
click at [383, 231] on input "el oualdine" at bounding box center [633, 231] width 568 height 26
paste input "LOUALDINE"
click at [838, 399] on button "Search" at bounding box center [878, 412] width 80 height 27
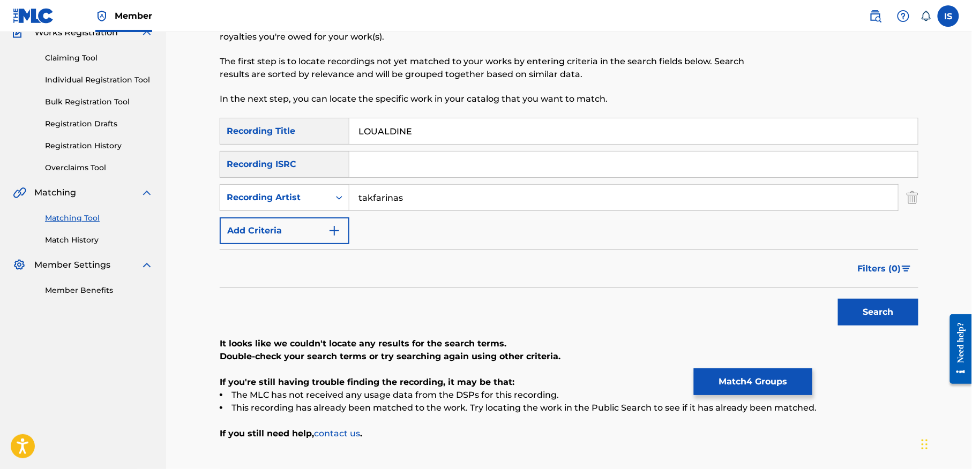
scroll to position [101, 0]
click at [369, 124] on input "LOUALDINE" at bounding box center [633, 130] width 568 height 26
type input "OUALDINE"
click at [838, 298] on button "Search" at bounding box center [878, 311] width 80 height 27
click at [392, 131] on input "OUALDINE" at bounding box center [633, 130] width 568 height 26
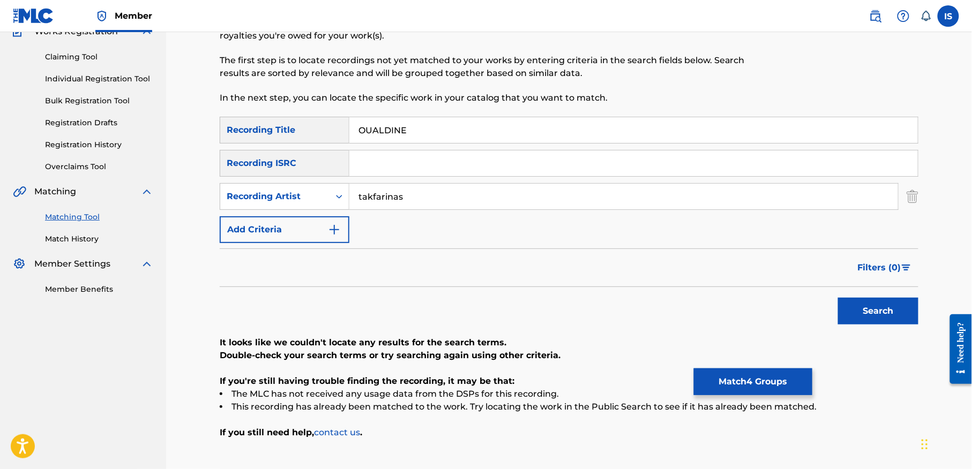
click at [392, 131] on input "OUALDINE" at bounding box center [633, 130] width 568 height 26
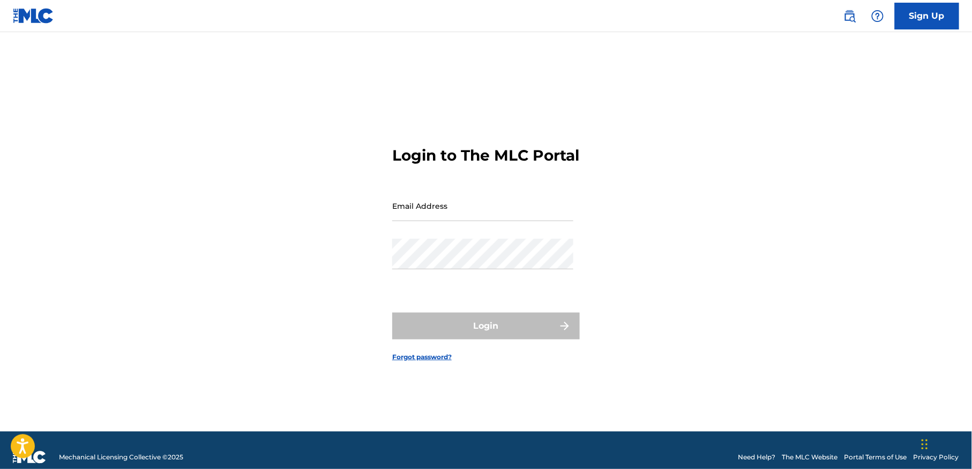
click at [496, 221] on input "Email Address" at bounding box center [482, 206] width 181 height 31
type input "[EMAIL_ADDRESS][DOMAIN_NAME]"
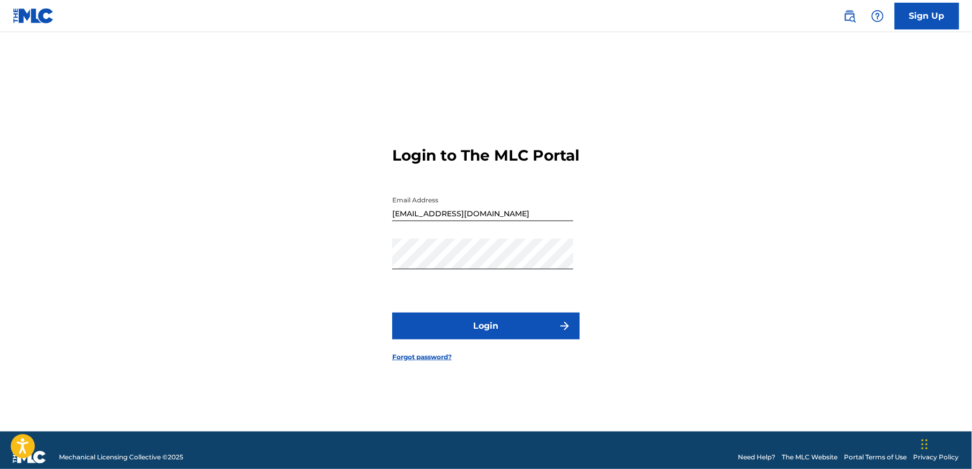
click at [484, 331] on button "Login" at bounding box center [486, 326] width 188 height 27
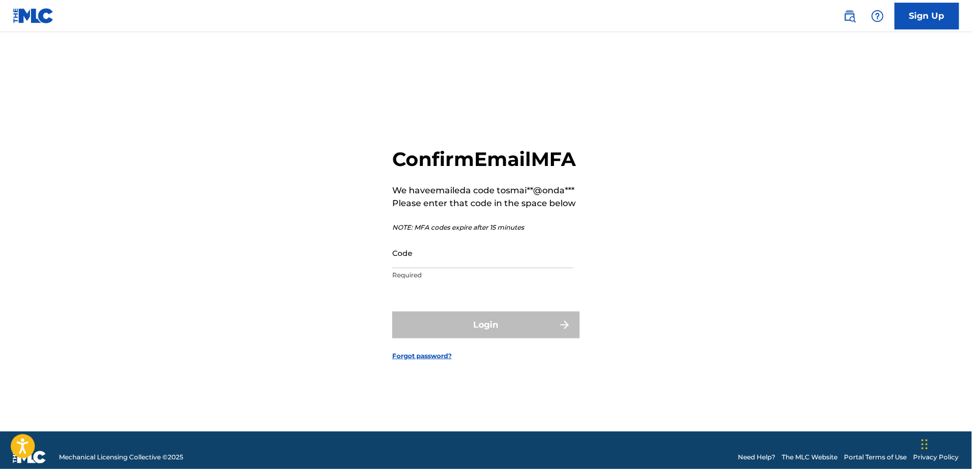
click at [485, 268] on input "Code" at bounding box center [482, 253] width 181 height 31
paste input "415019"
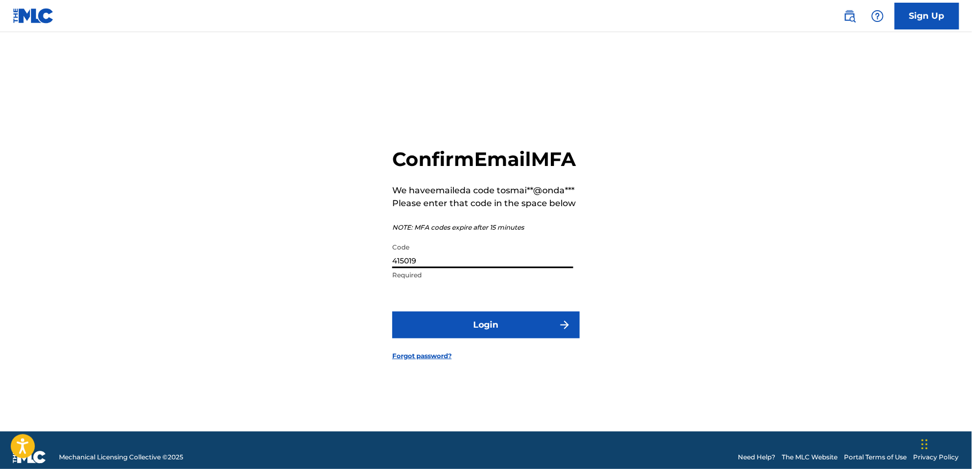
type input "415019"
click at [465, 330] on button "Login" at bounding box center [486, 325] width 188 height 27
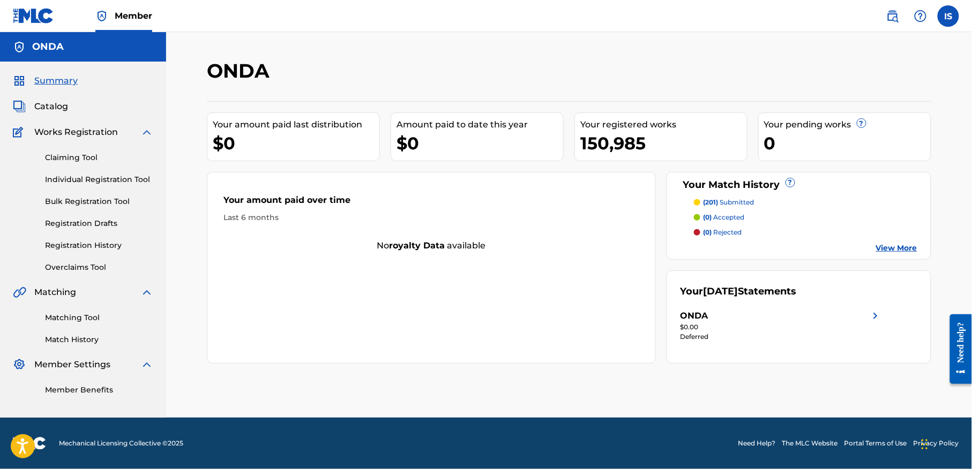
click at [218, 145] on div "$0" at bounding box center [296, 143] width 167 height 24
click at [61, 112] on span "Catalog" at bounding box center [51, 106] width 34 height 13
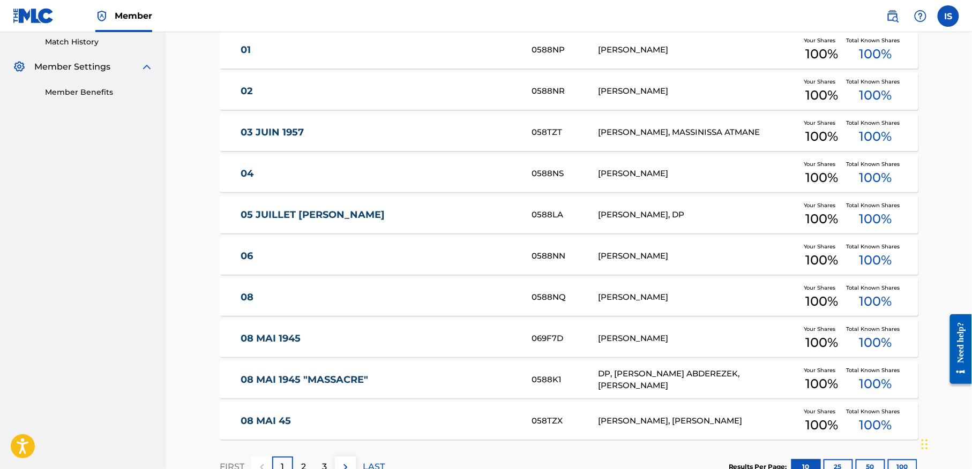
scroll to position [376, 0]
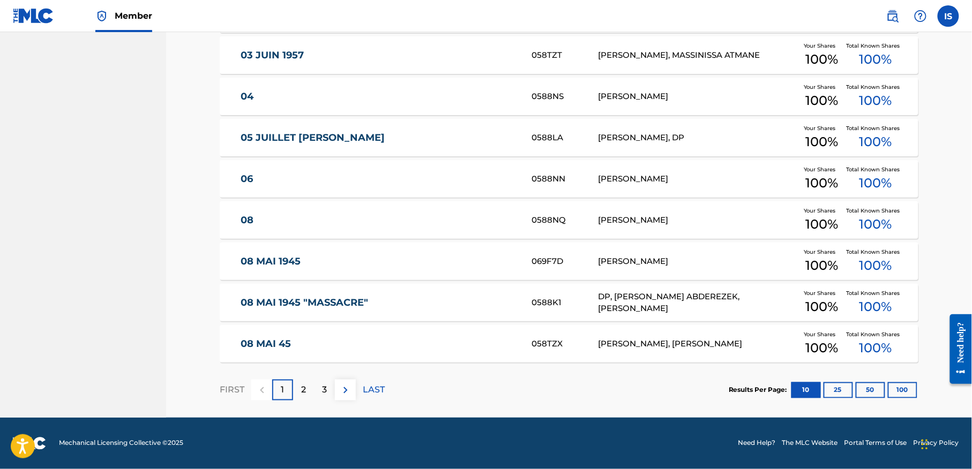
click at [320, 393] on div "3" at bounding box center [324, 390] width 21 height 21
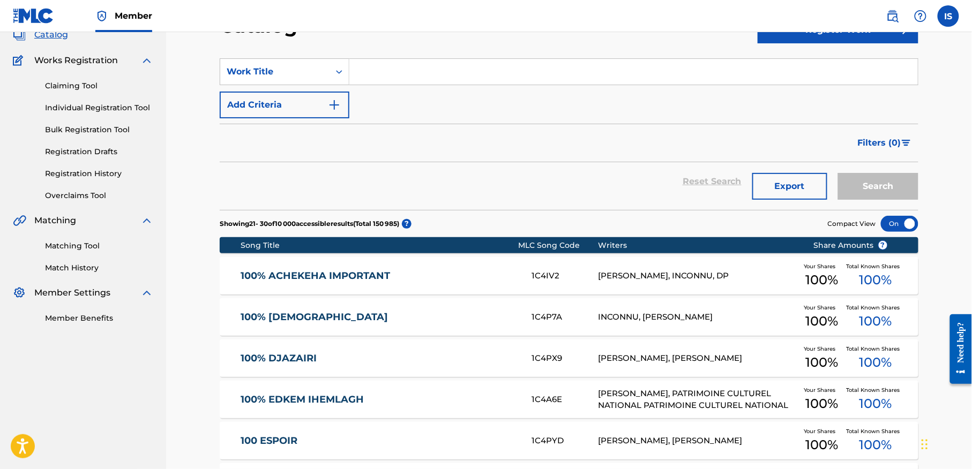
scroll to position [79, 0]
